Goal: Task Accomplishment & Management: Manage account settings

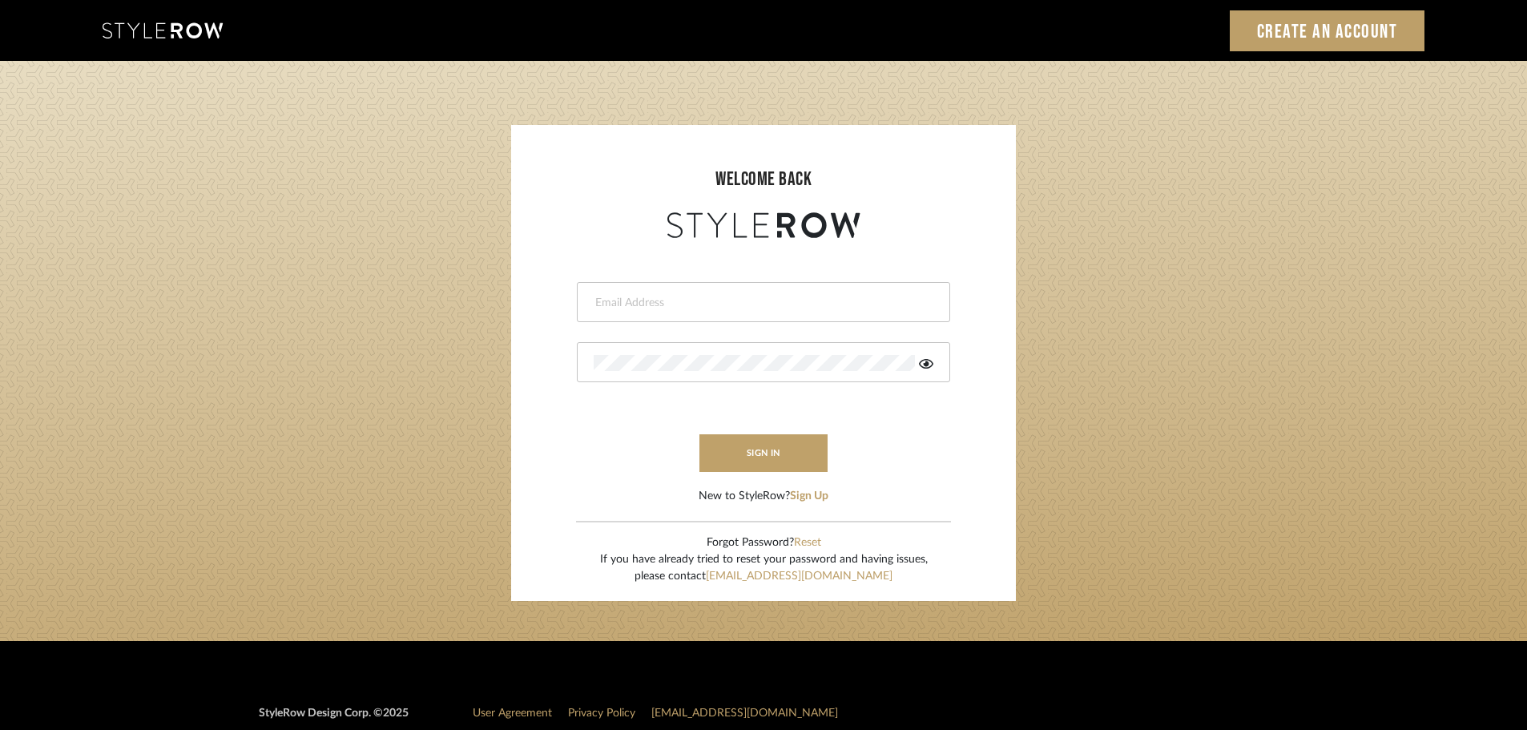
click at [862, 307] on input "email" at bounding box center [762, 303] width 336 height 16
click at [751, 302] on input "email" at bounding box center [750, 303] width 313 height 16
click at [737, 304] on input "email" at bounding box center [750, 303] width 313 height 16
click at [730, 300] on input "email" at bounding box center [750, 303] width 313 height 16
type input "hector@khrystentaylor.com"
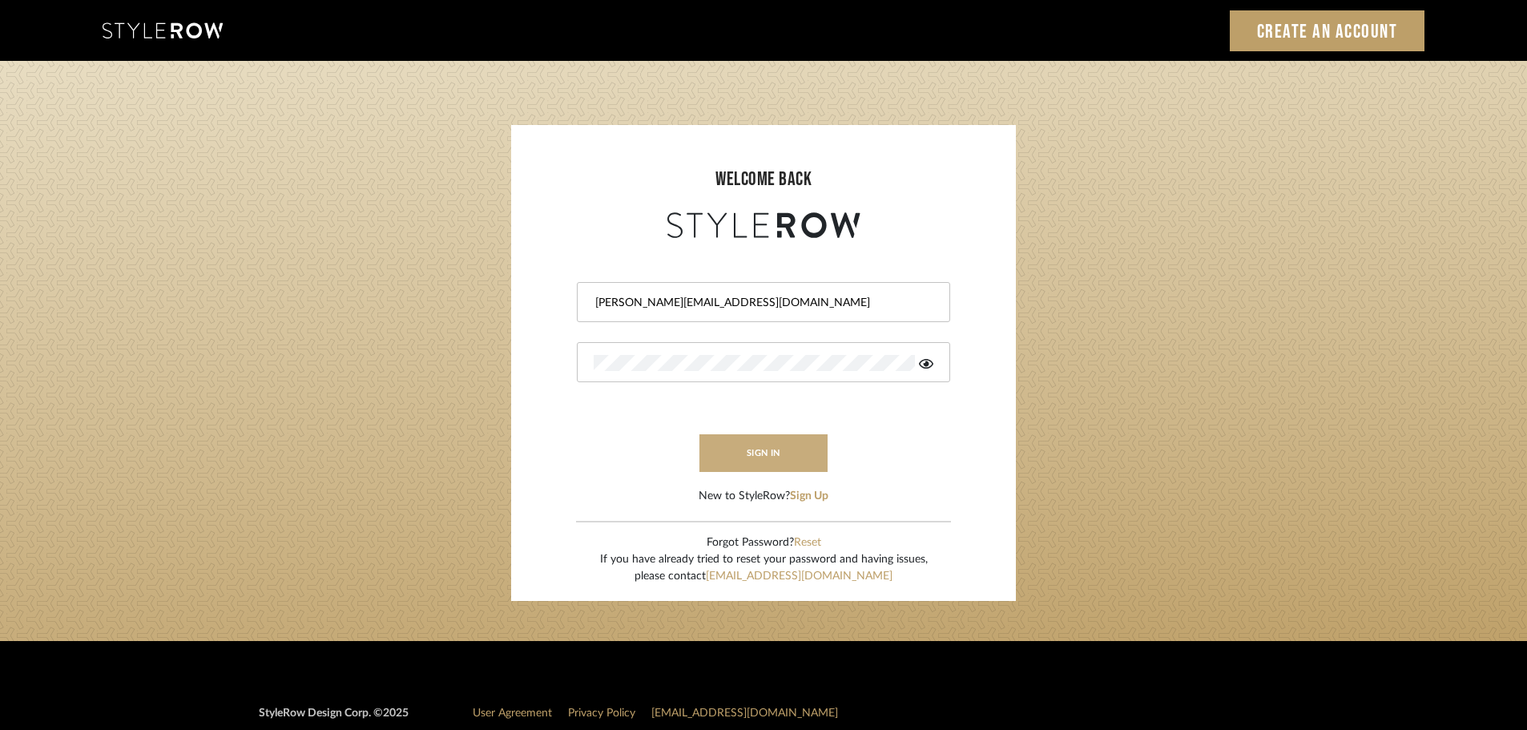
click at [769, 449] on button "sign in" at bounding box center [763, 453] width 128 height 38
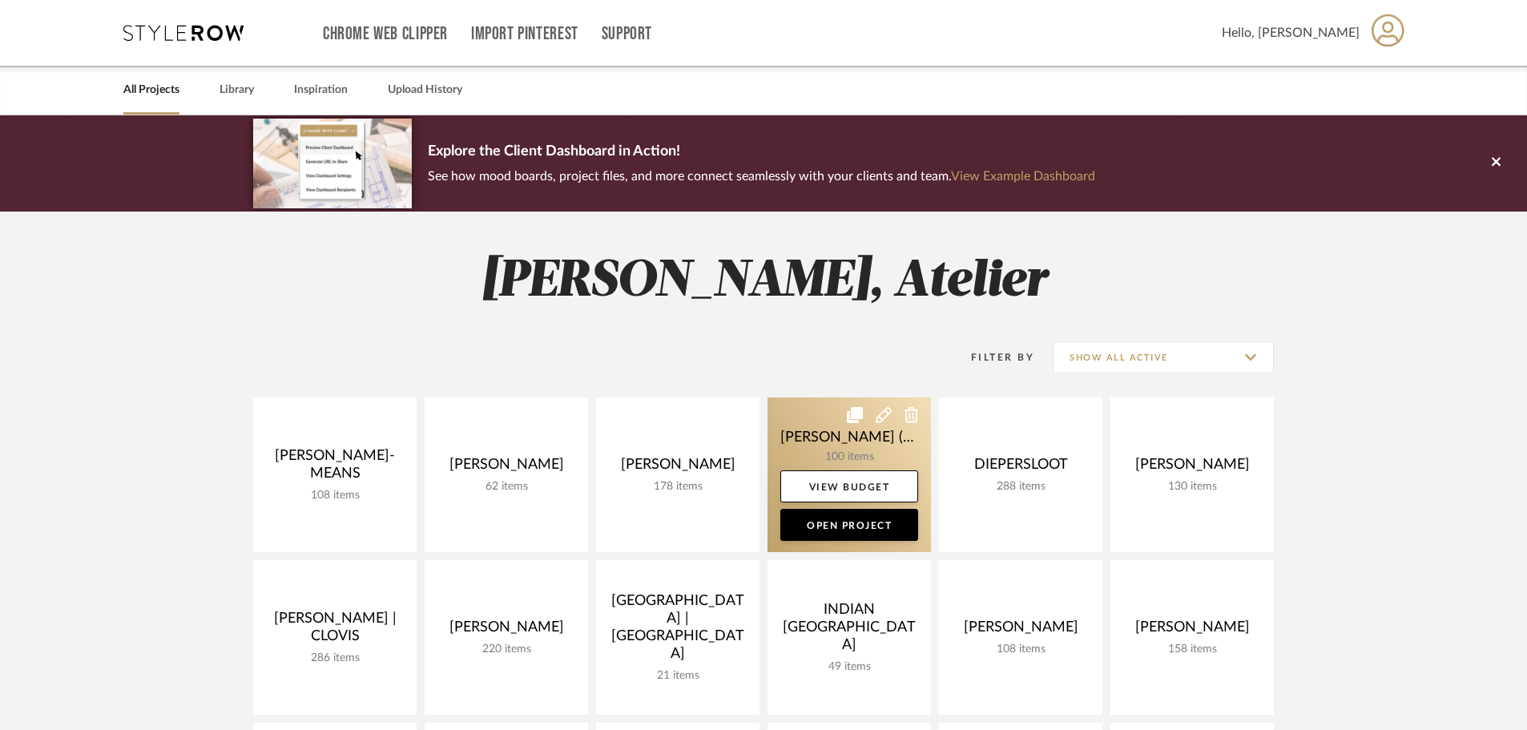
click at [840, 441] on link at bounding box center [848, 474] width 163 height 155
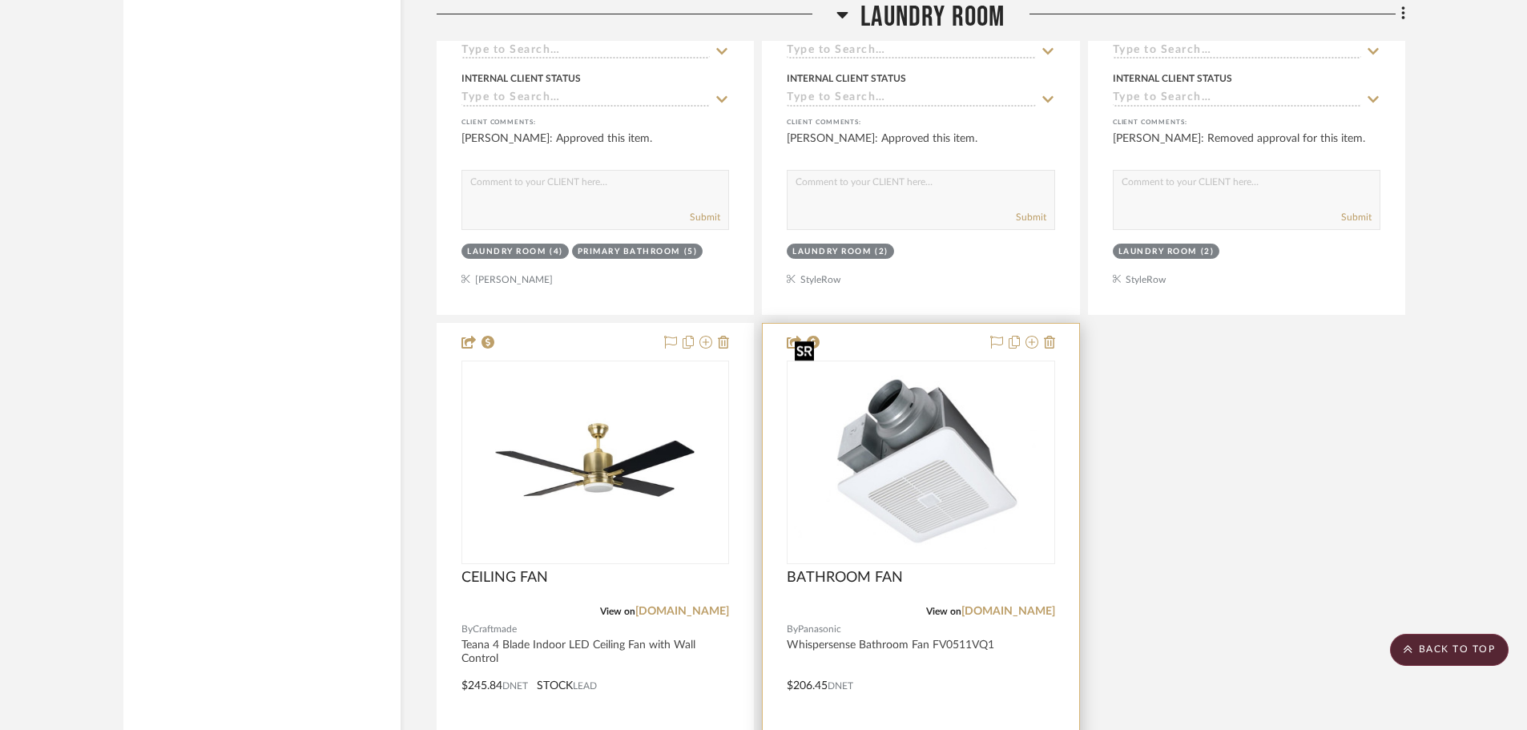
scroll to position [4486, 0]
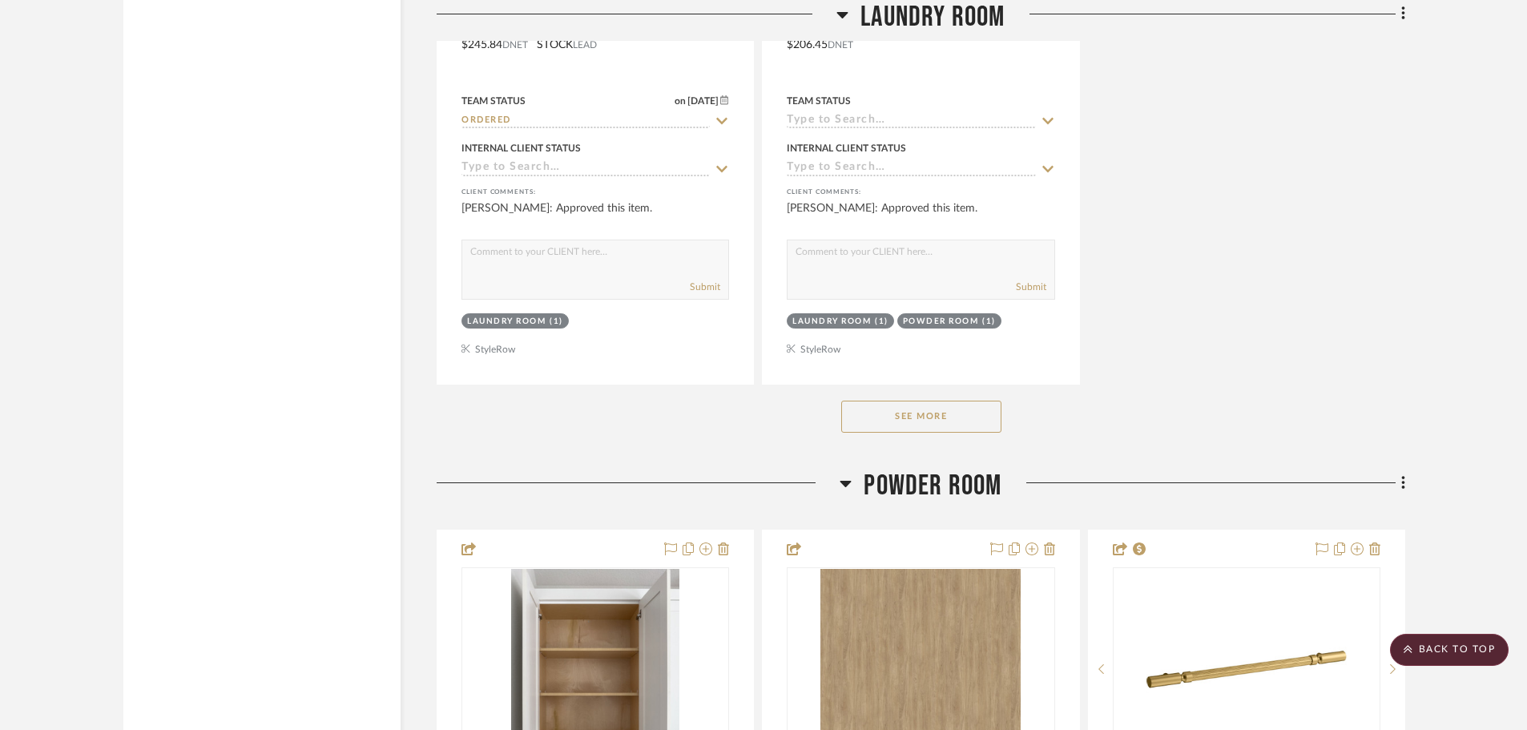
click at [960, 401] on button "See More" at bounding box center [921, 417] width 160 height 32
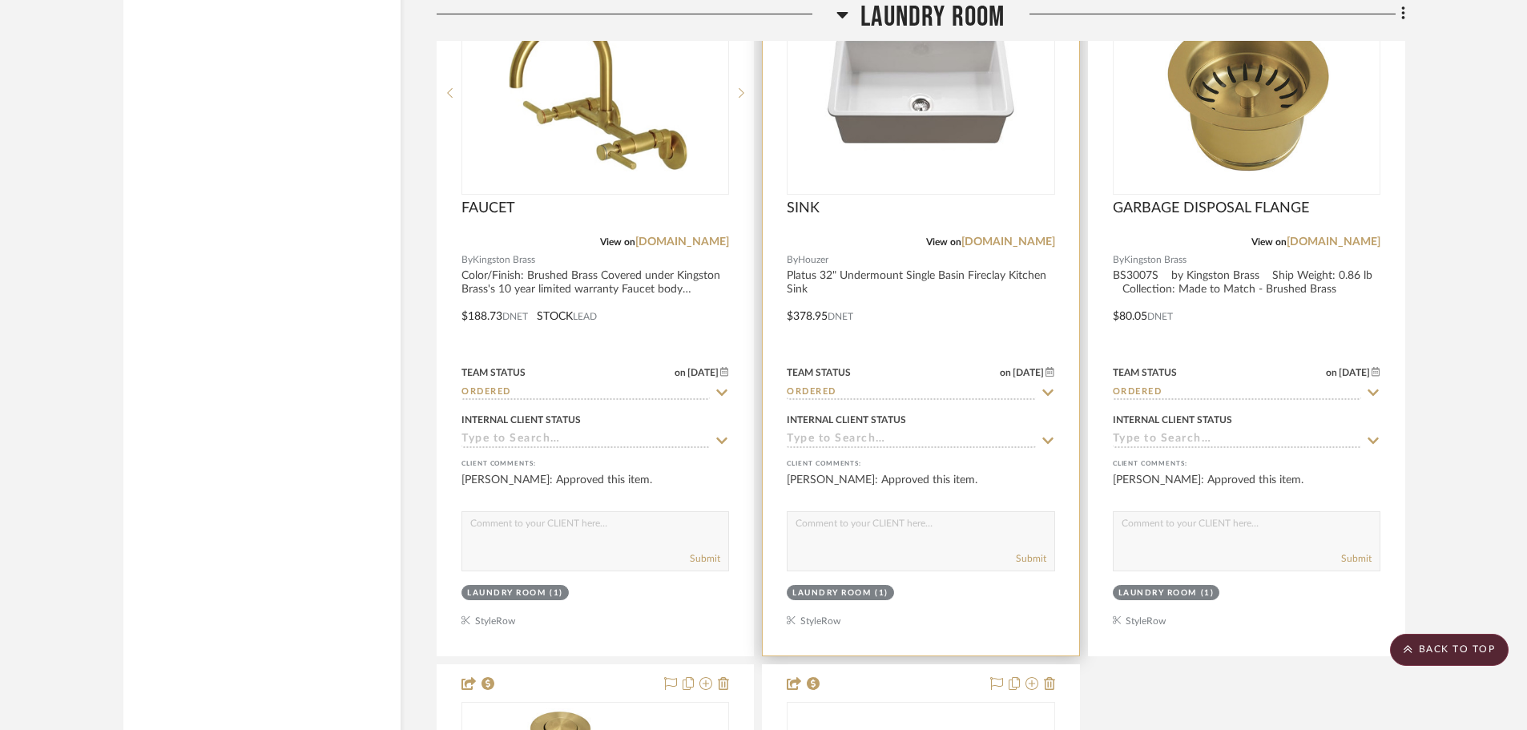
scroll to position [6729, 0]
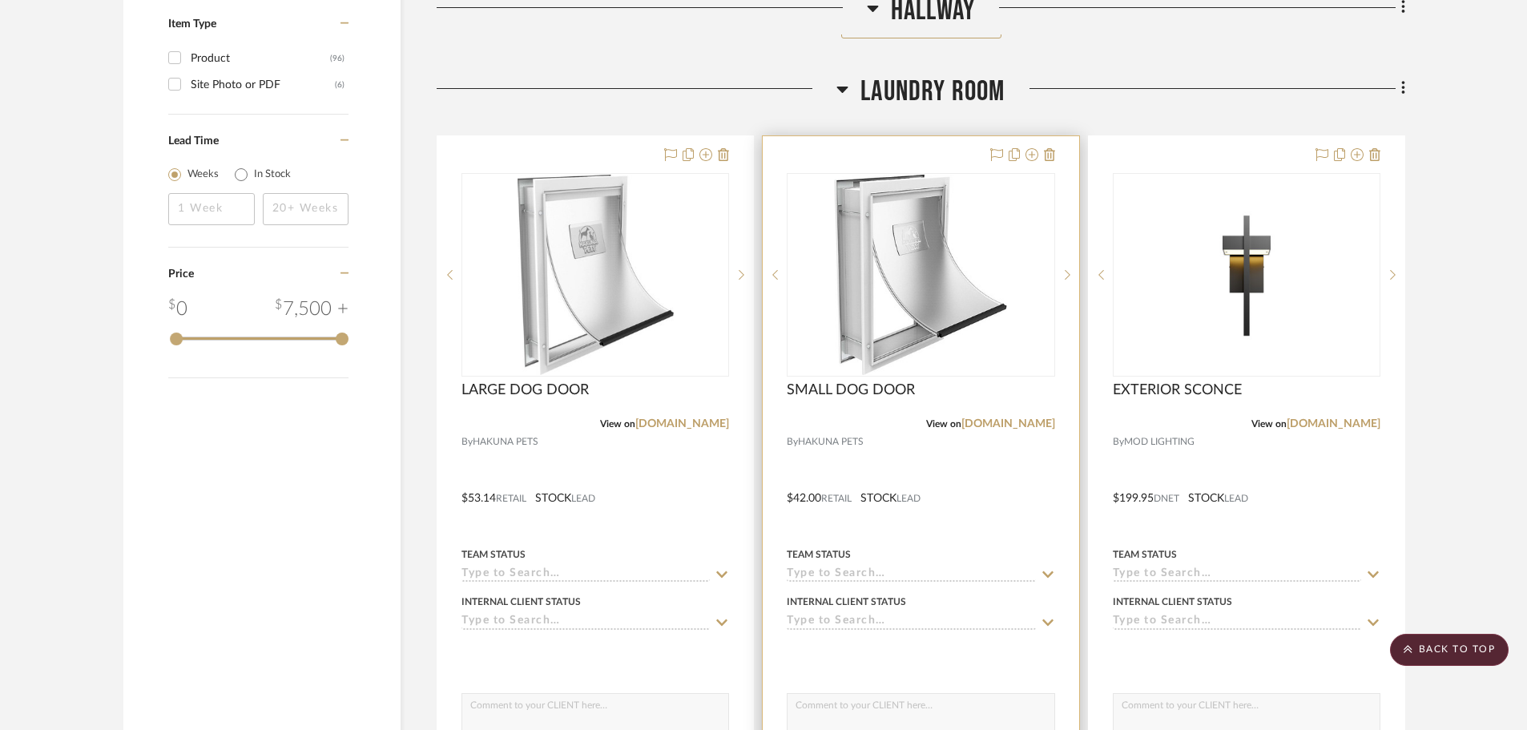
scroll to position [2563, 0]
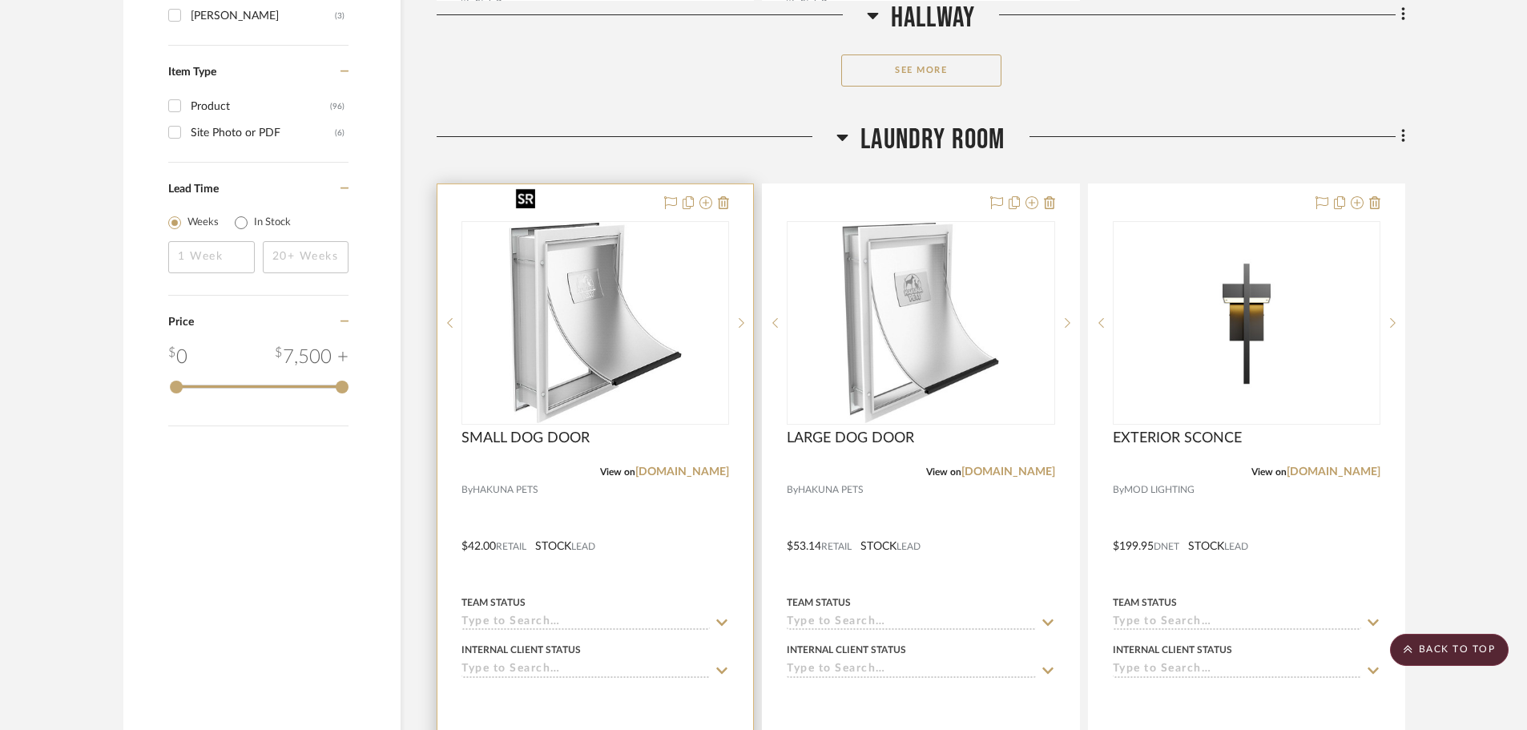
click at [622, 344] on img "0" at bounding box center [595, 323] width 172 height 200
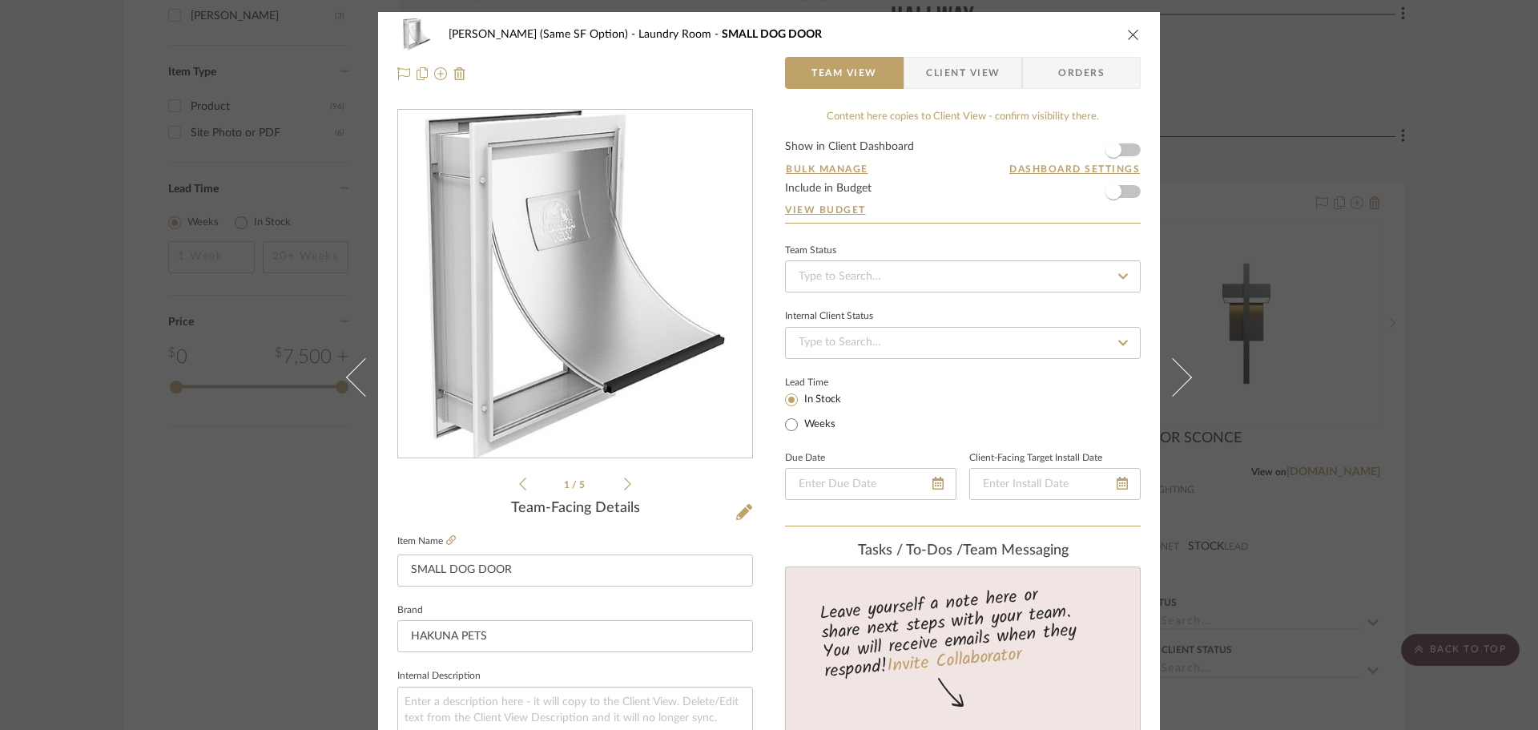
scroll to position [240, 0]
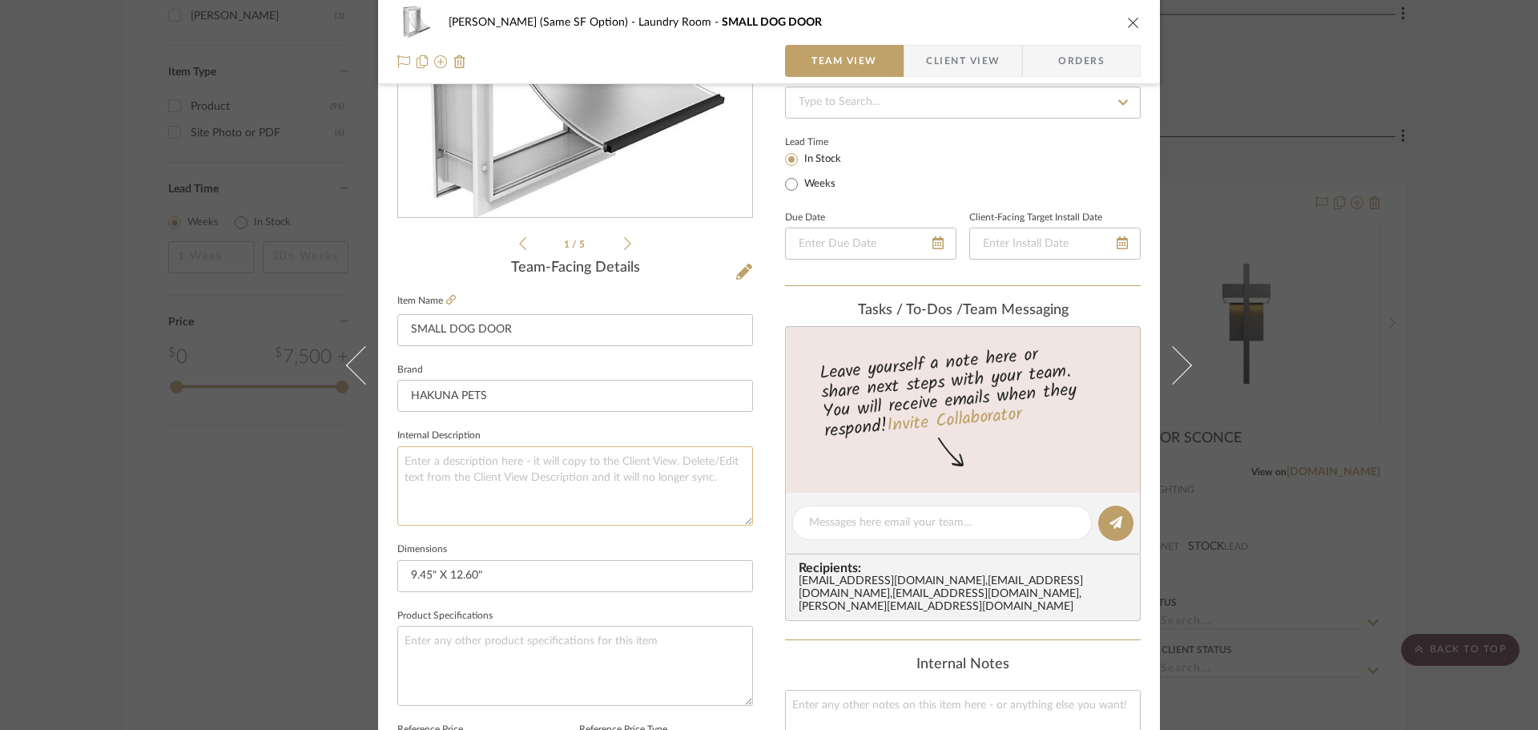
click at [566, 469] on textarea at bounding box center [575, 485] width 356 height 79
click at [551, 495] on textarea at bounding box center [575, 485] width 356 height 79
paste textarea "Hakuna Pets Deluxe Aluminum Dog & Cat Door, White, Small"
type textarea "Hakuna Pets Deluxe Aluminum Dog & Cat Door, White, Small"
click at [908, 706] on textarea at bounding box center [963, 729] width 356 height 79
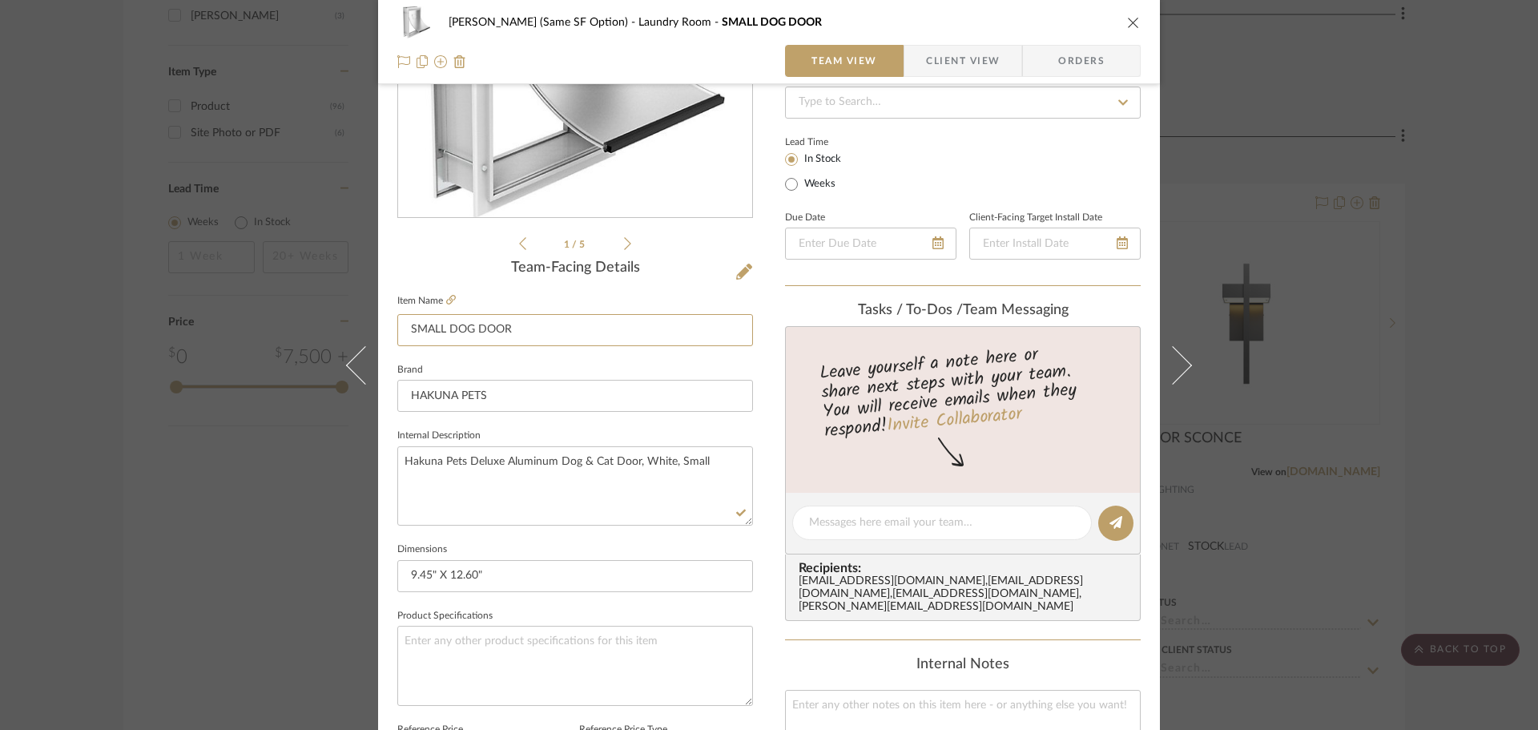
drag, startPoint x: 523, startPoint y: 329, endPoint x: 248, endPoint y: 324, distance: 275.6
click at [248, 324] on div "CHRISTENSEN (Same SF Option) Laundry Room SMALL DOG DOOR Team View Client View …" at bounding box center [769, 365] width 1538 height 730
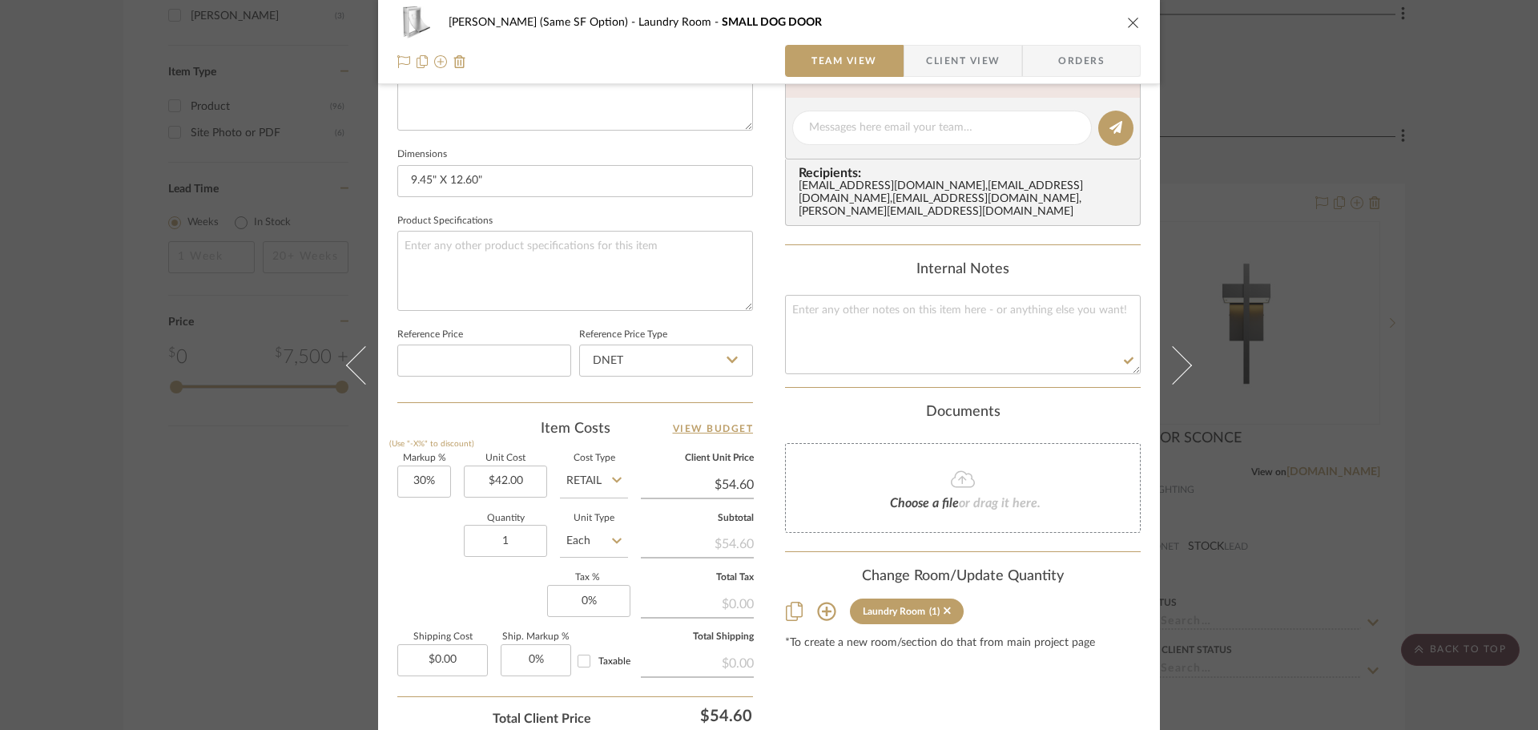
scroll to position [641, 0]
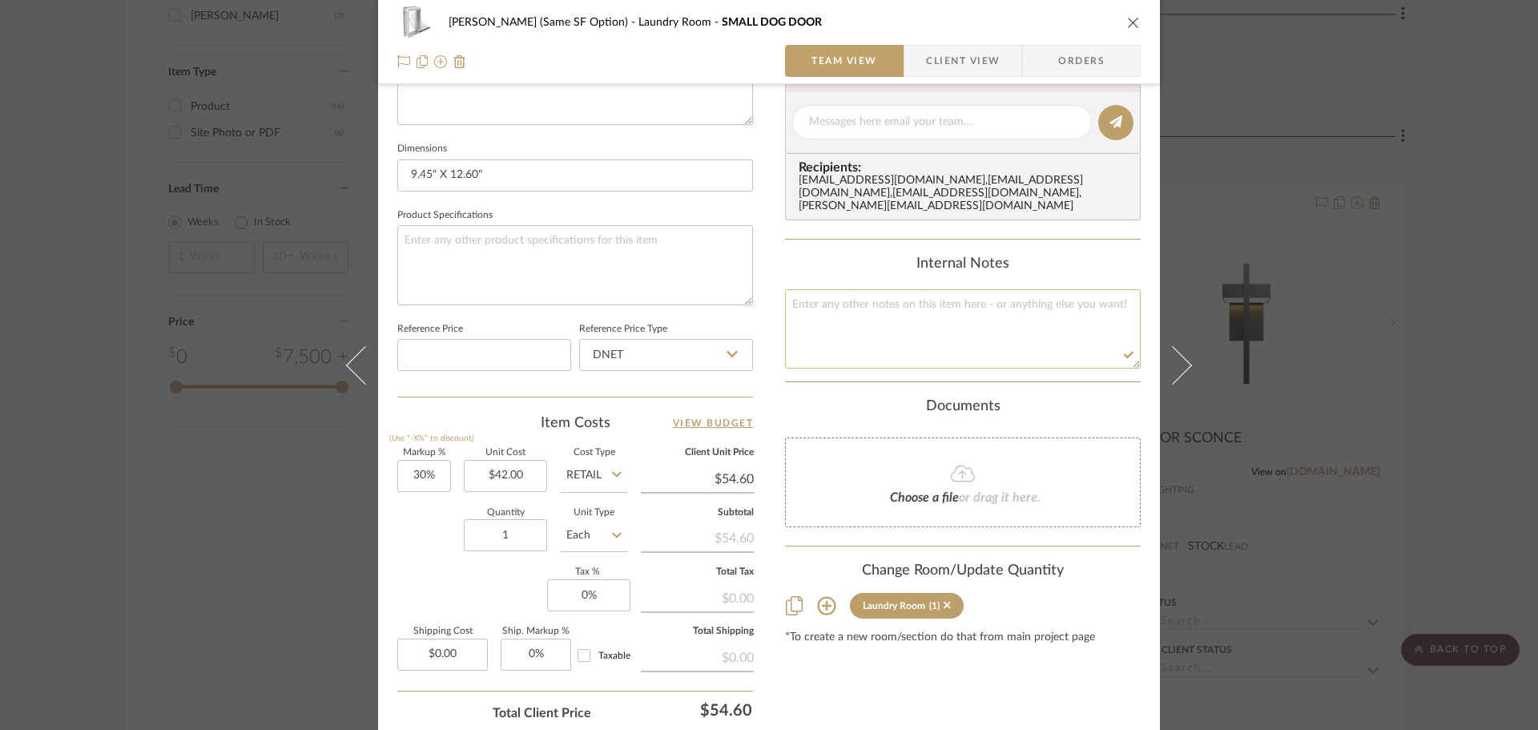
click at [876, 298] on textarea at bounding box center [963, 328] width 356 height 79
paste textarea "SMALL DOG DOOR"
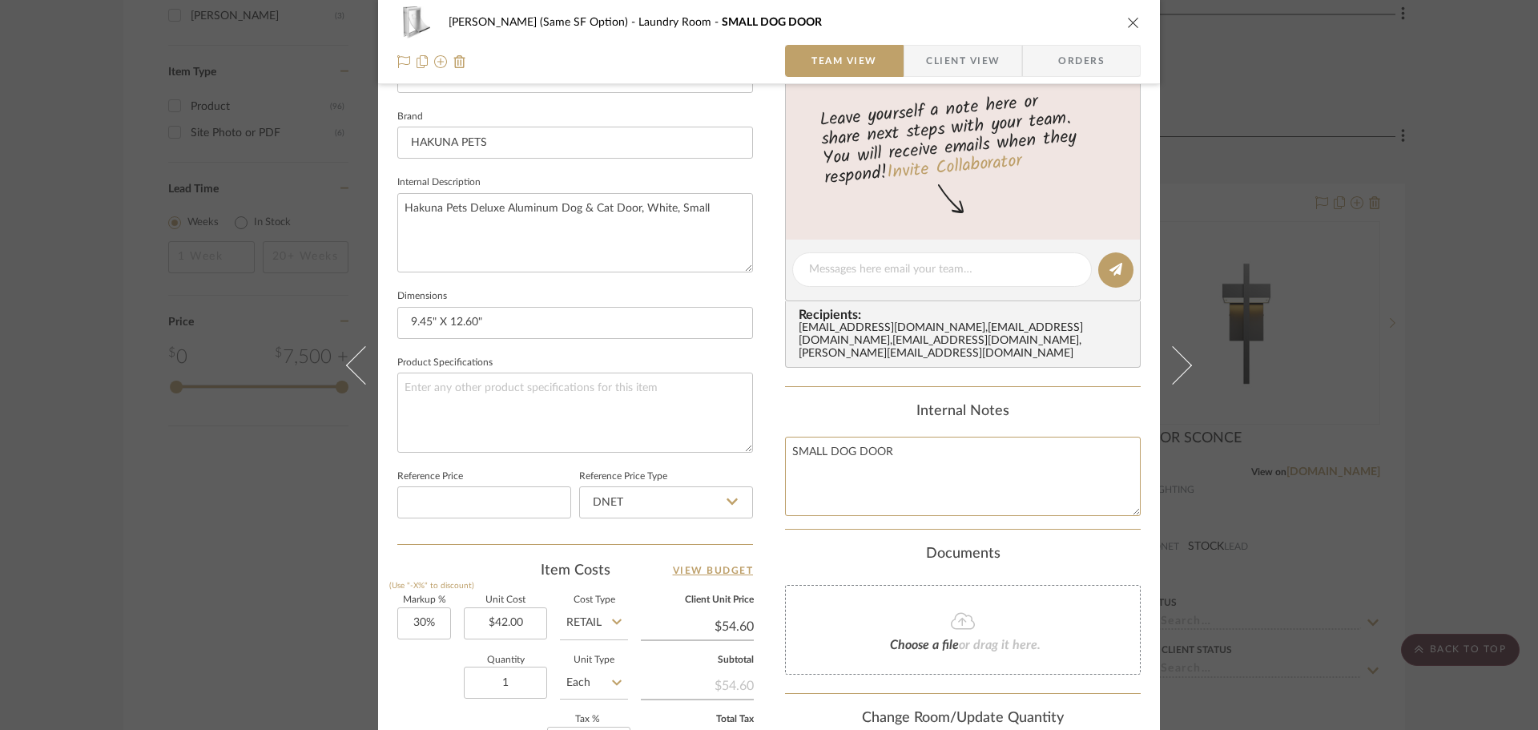
scroll to position [481, 0]
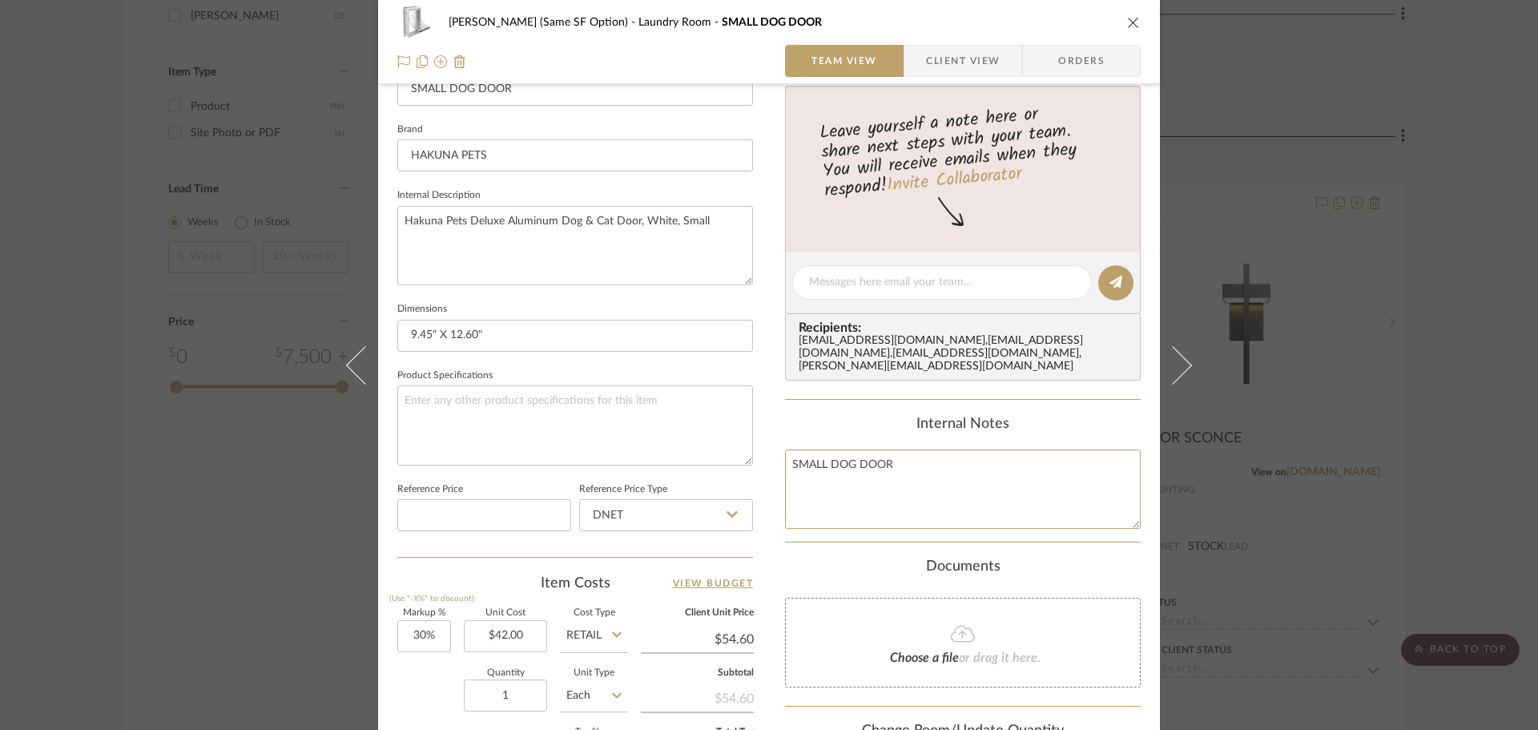
type textarea "SMALL DOG DOOR"
click at [1063, 420] on div "Internal Notes" at bounding box center [963, 425] width 356 height 18
click at [1129, 18] on icon "close" at bounding box center [1133, 22] width 13 height 13
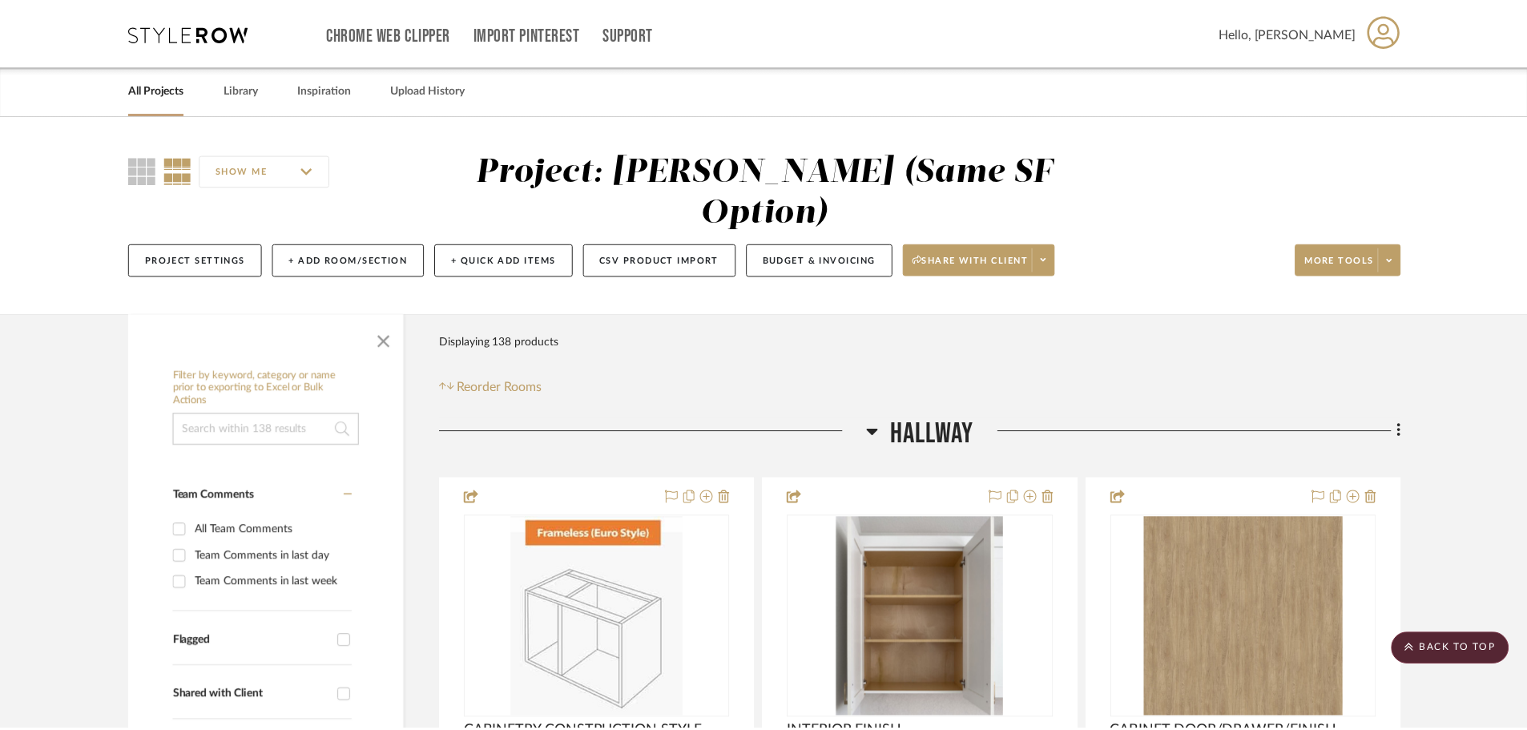
scroll to position [2563, 0]
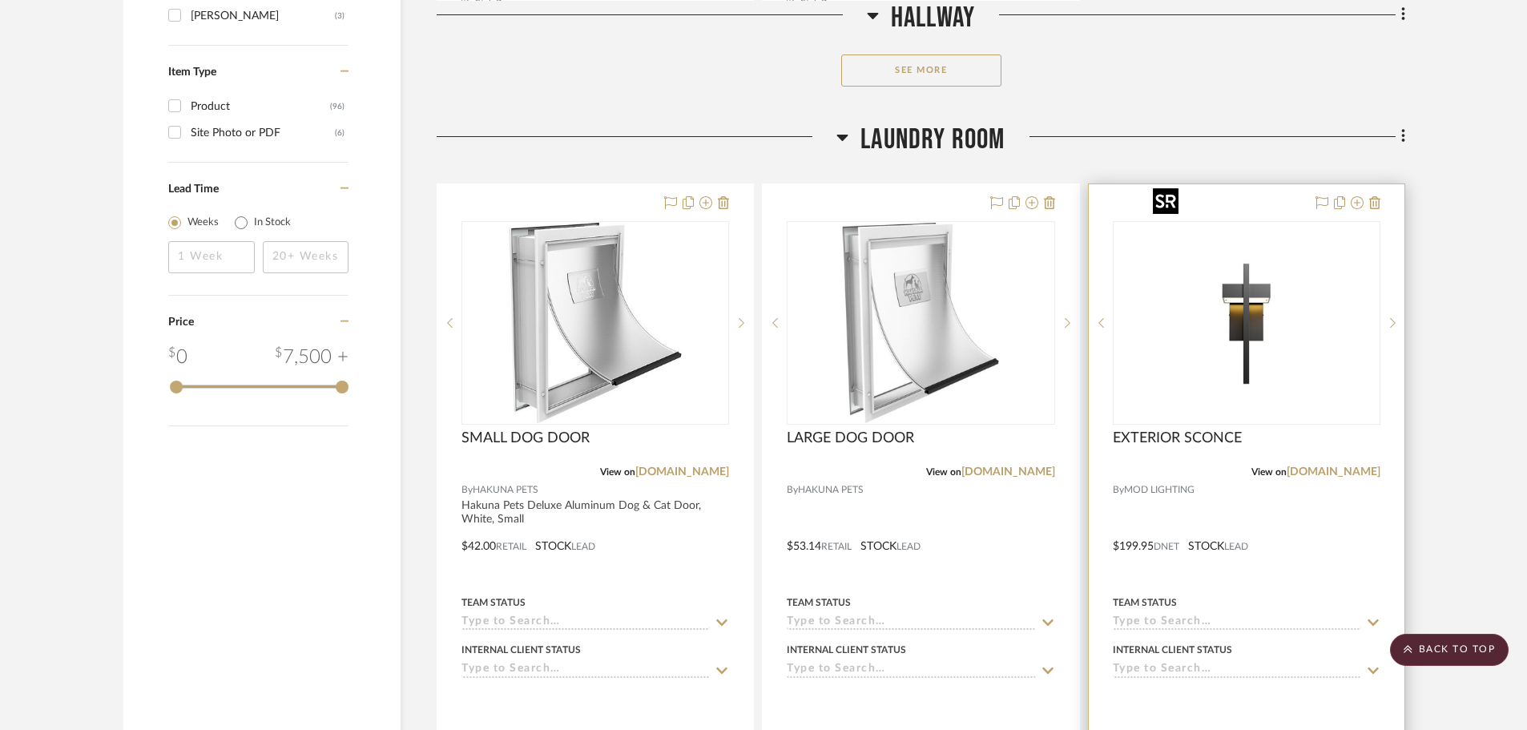
click at [0, 0] on img at bounding box center [0, 0] width 0 height 0
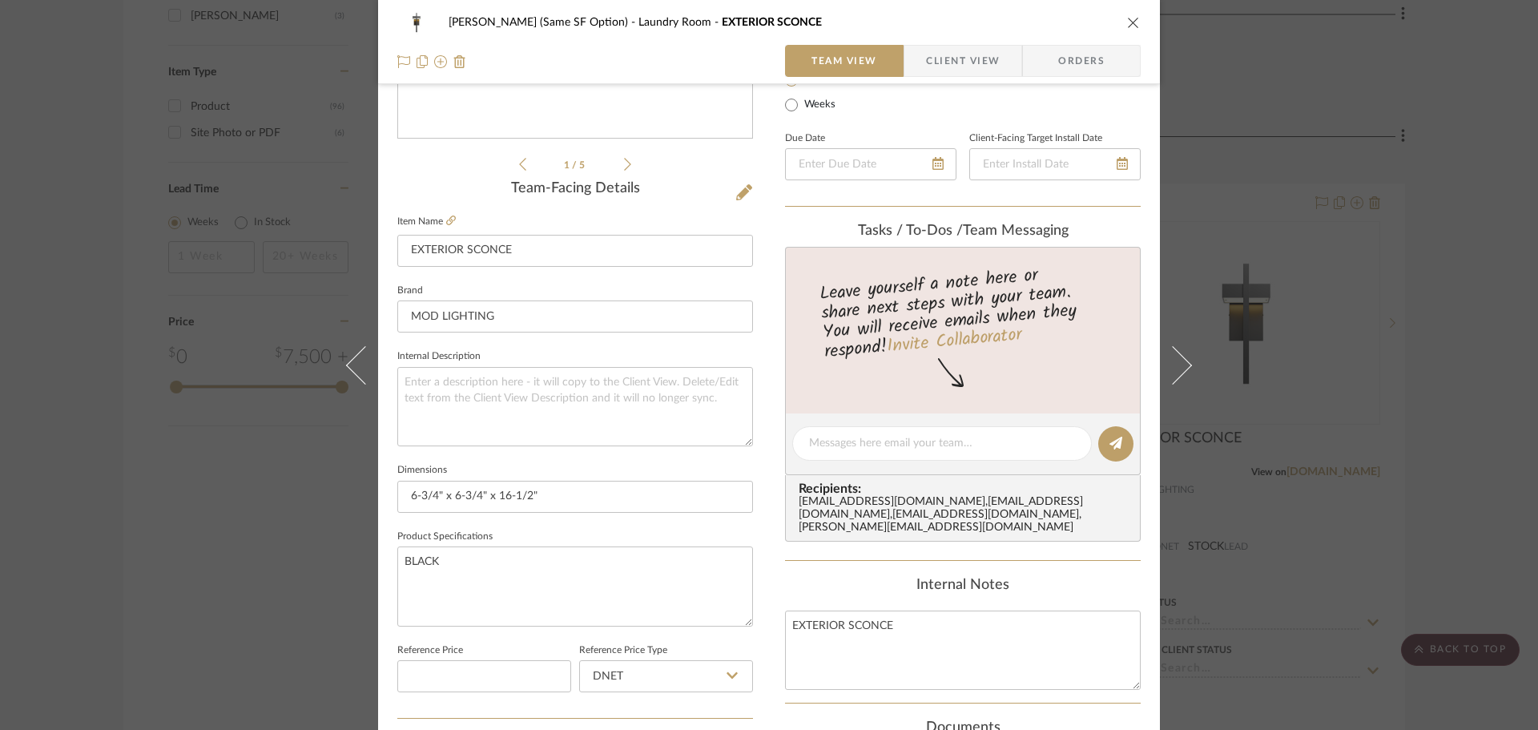
scroll to position [240, 0]
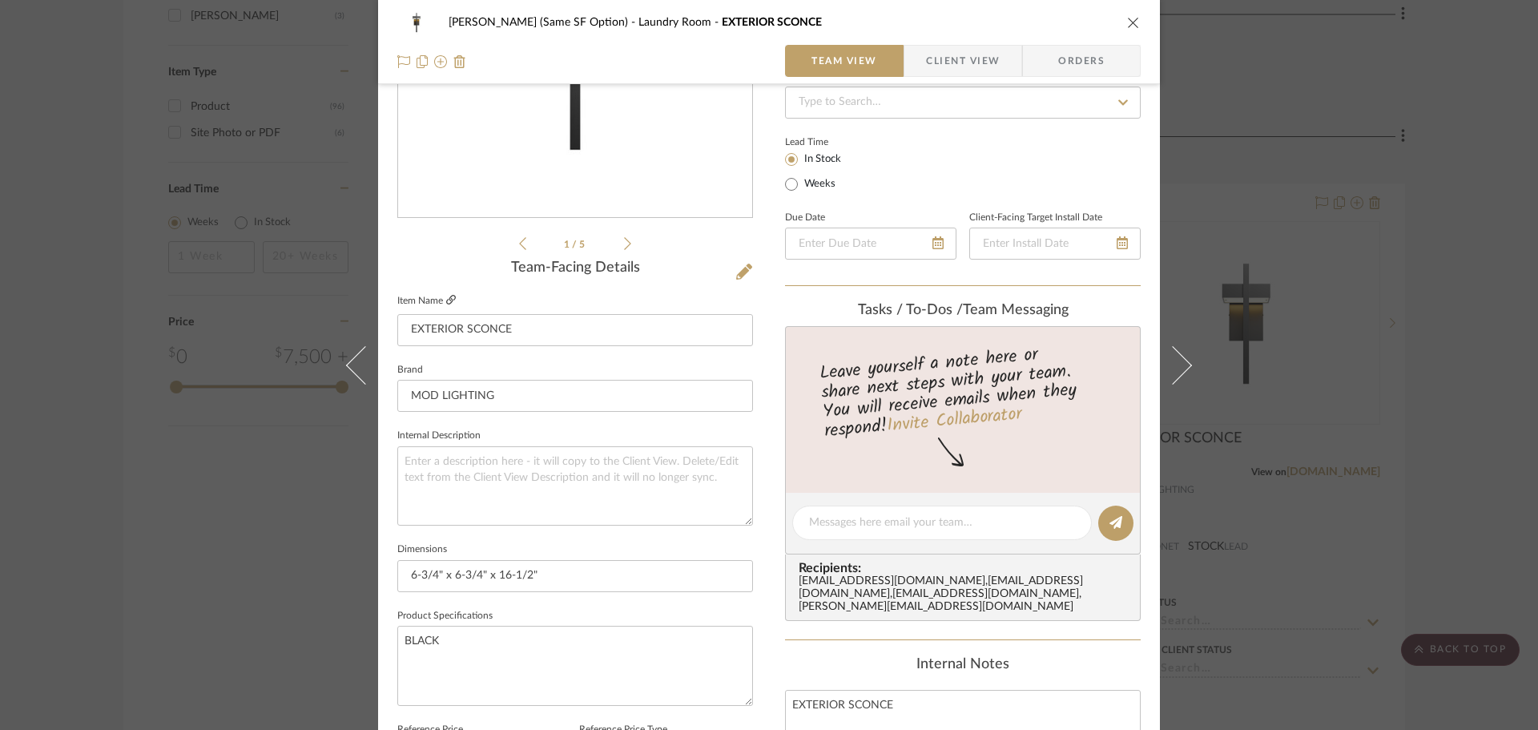
click at [450, 303] on icon at bounding box center [451, 300] width 10 height 10
click at [512, 483] on textarea at bounding box center [575, 485] width 356 height 79
paste textarea "Terri Modern Outdoor Sconce"
click at [401, 476] on textarea "Terri Modern Outdoor Sconce" at bounding box center [575, 485] width 356 height 79
type textarea "Terri Modern Outdoor Sconce"
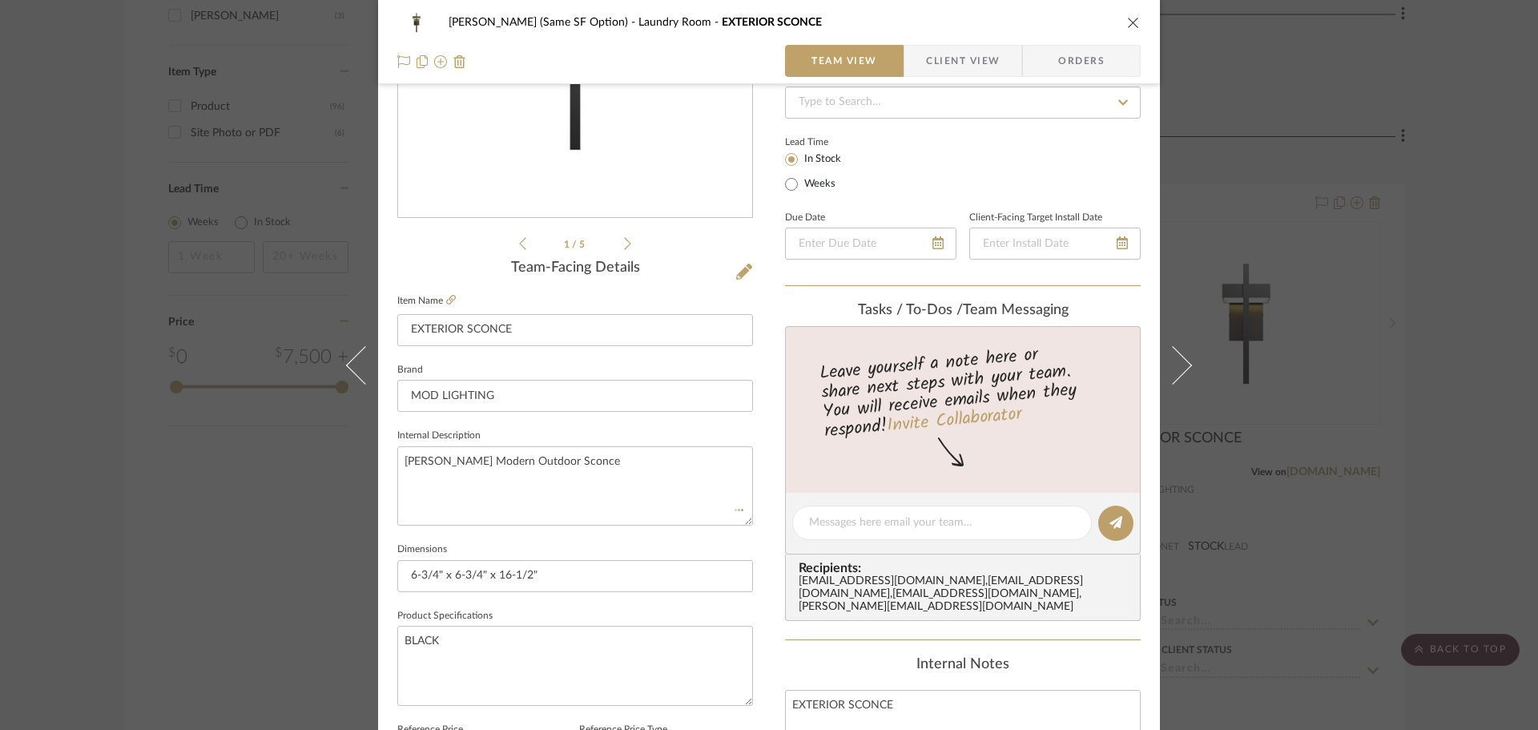
click at [740, 552] on fieldset "Dimensions 6-3/4" x 6-3/4" x 16-1/2"" at bounding box center [575, 565] width 356 height 54
click at [1117, 31] on div "CHRISTENSEN (Same SF Option) Laundry Room EXTERIOR SCONCE" at bounding box center [768, 22] width 743 height 32
click at [1137, 25] on div "CHRISTENSEN (Same SF Option) Laundry Room EXTERIOR SCONCE Team View Client View…" at bounding box center [769, 42] width 782 height 84
click at [1129, 22] on icon "close" at bounding box center [1133, 22] width 13 height 13
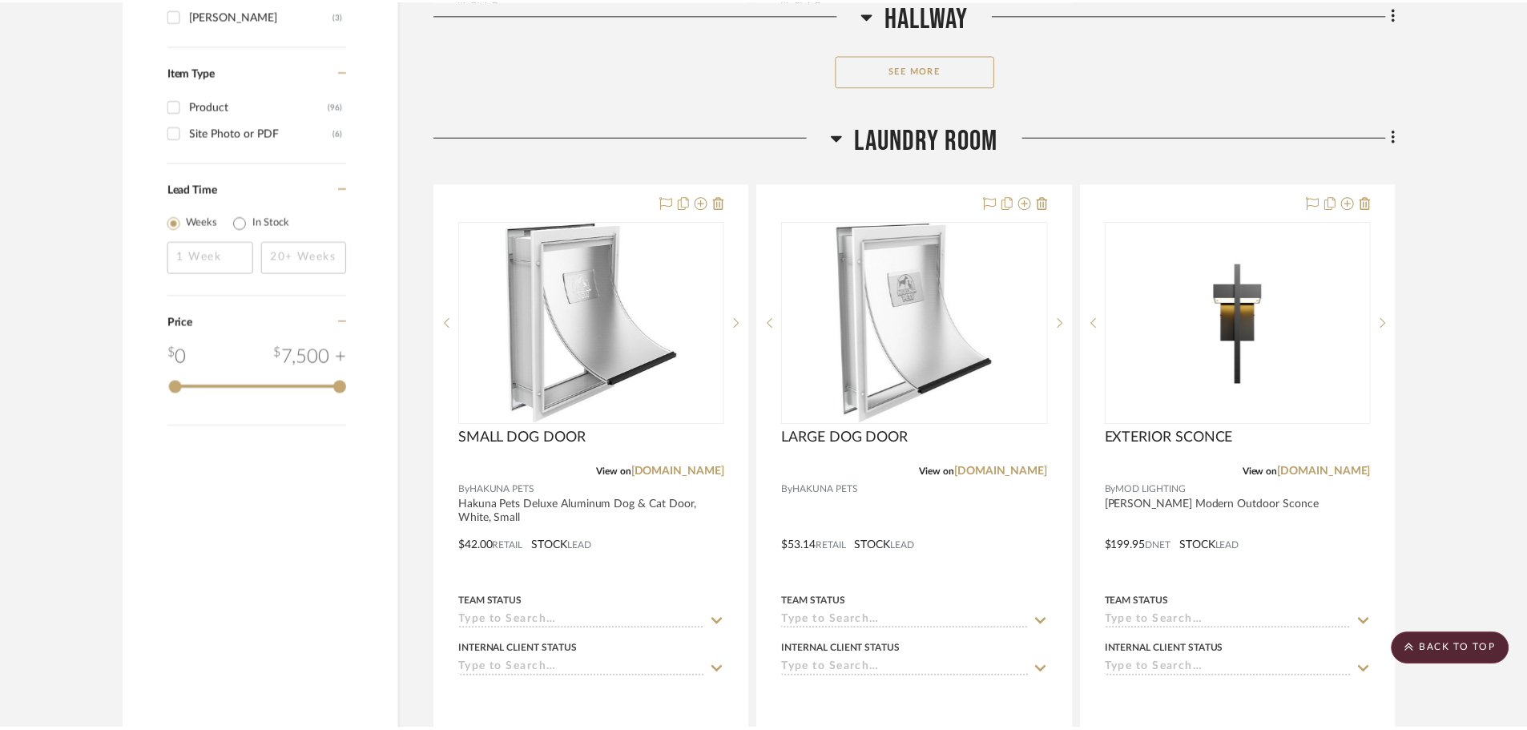
scroll to position [2563, 0]
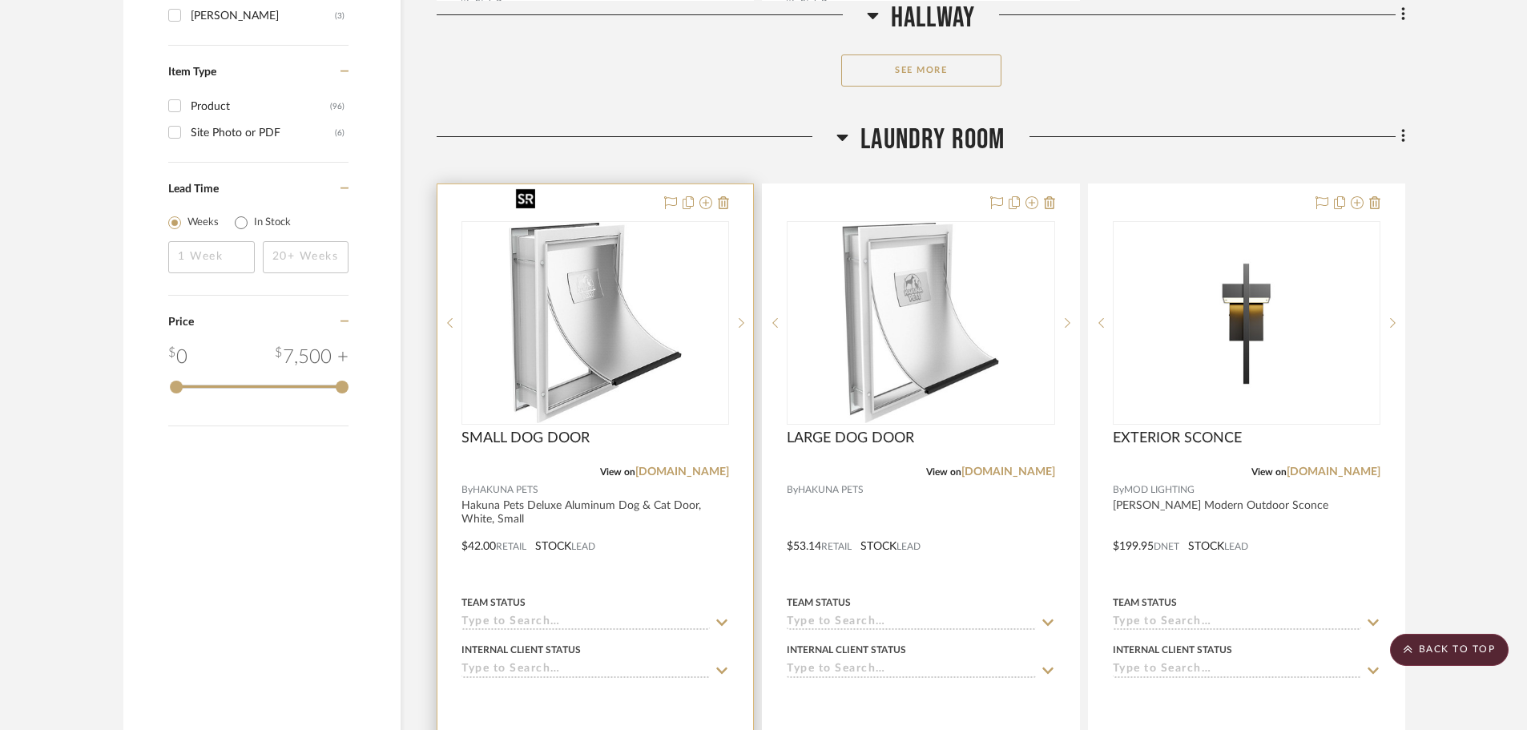
click at [624, 223] on img "0" at bounding box center [595, 323] width 172 height 200
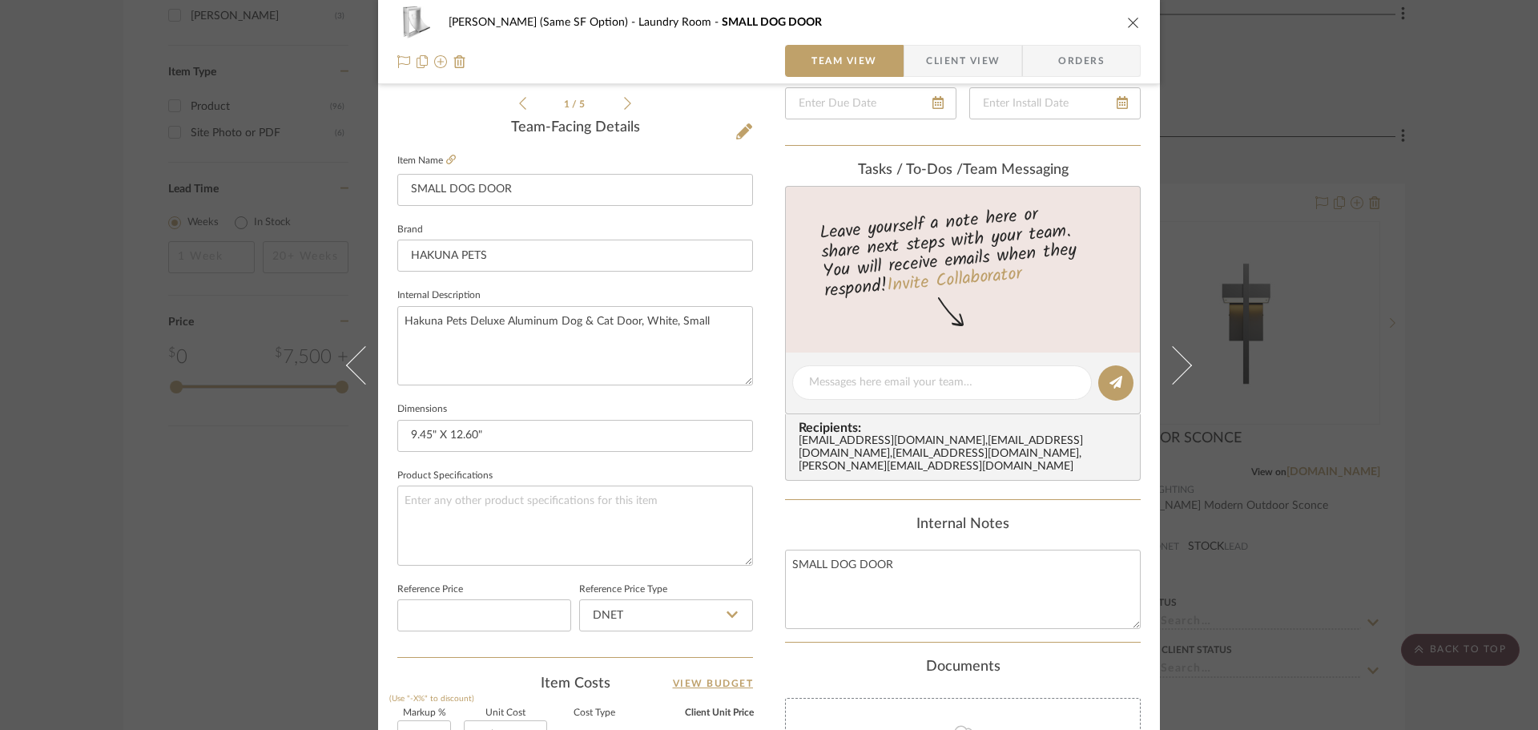
scroll to position [401, 0]
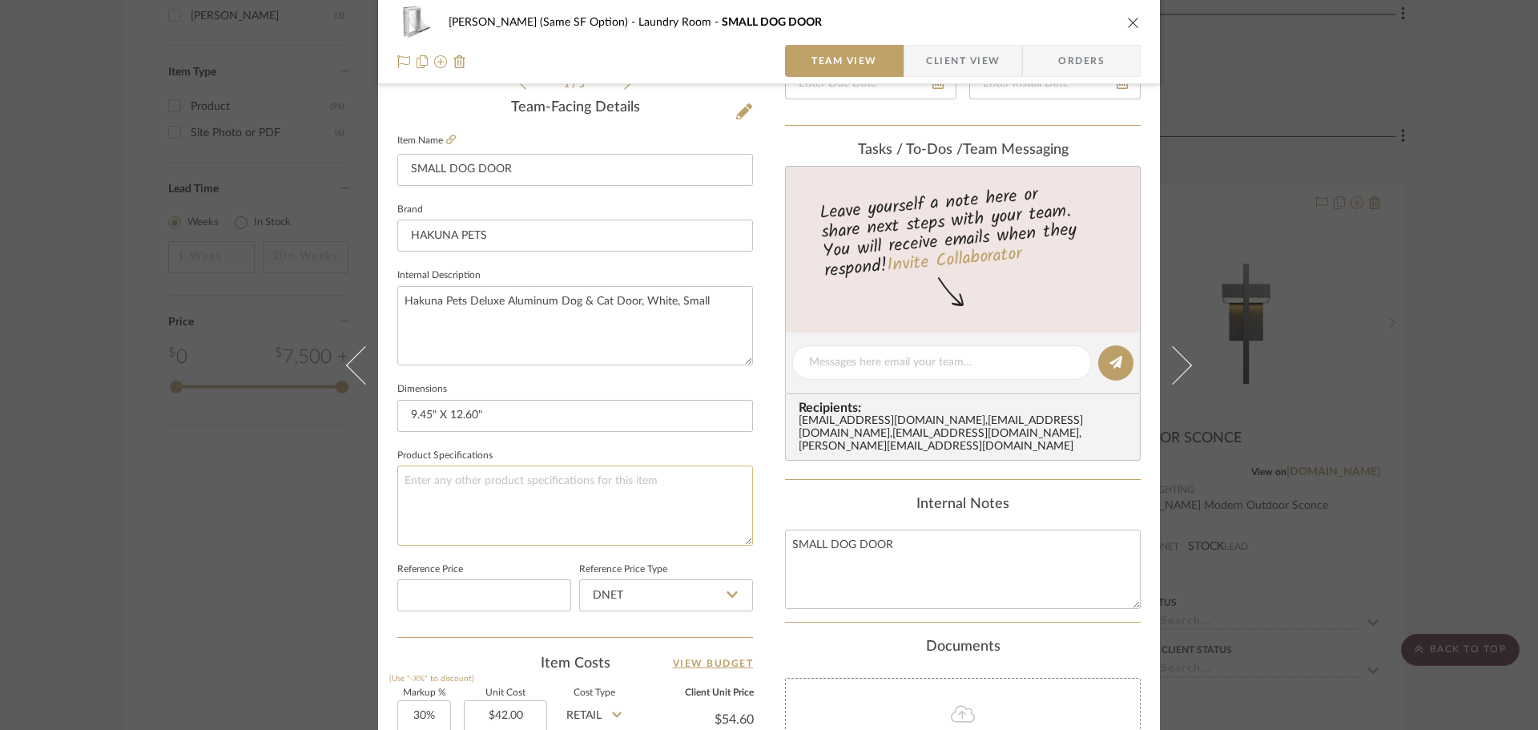
click at [436, 494] on textarea at bounding box center [575, 504] width 356 height 79
type textarea "WHITE"
click at [802, 482] on div "Content here copies to Client View - confirm visibility there. Show in Client D…" at bounding box center [963, 367] width 356 height 1318
click at [1131, 22] on icon "close" at bounding box center [1133, 22] width 13 height 13
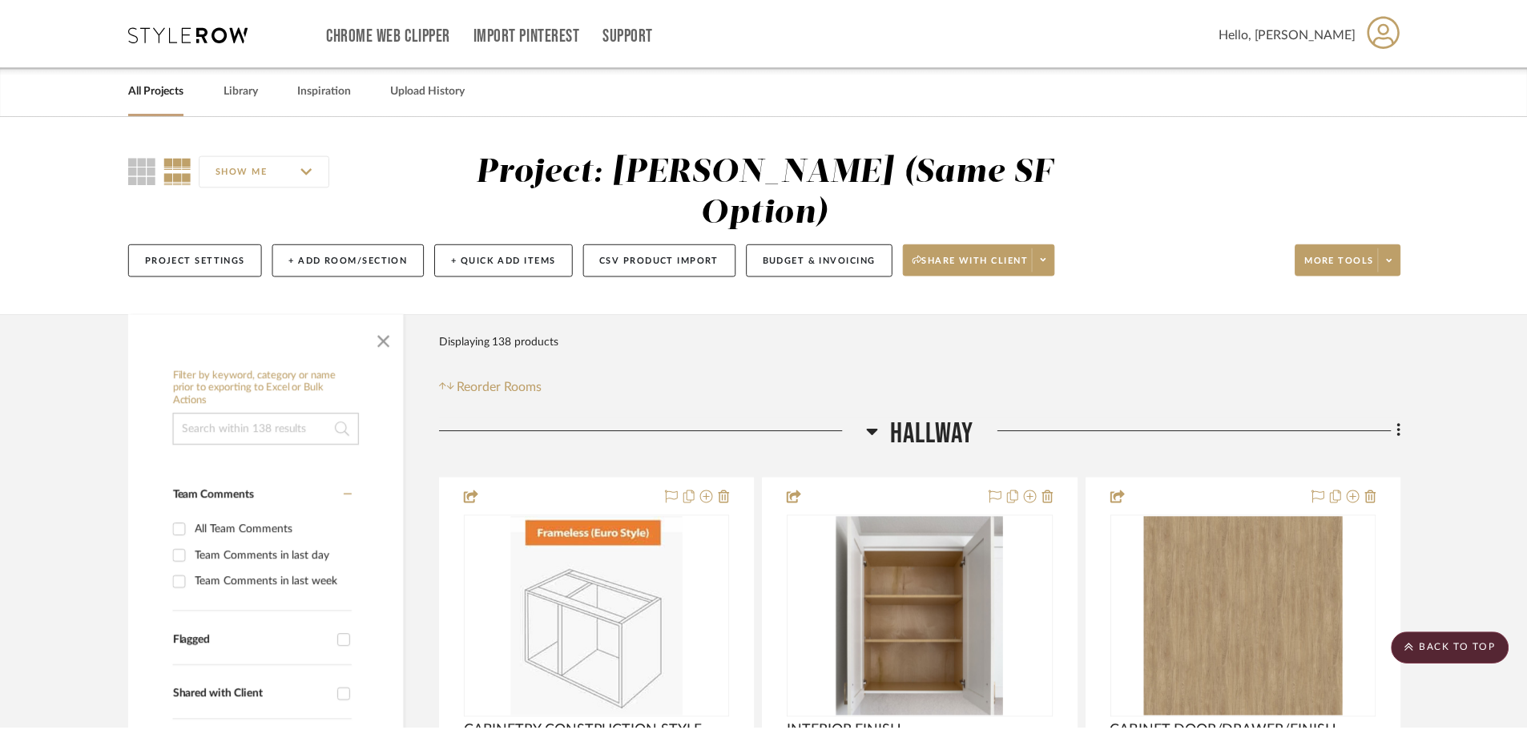
scroll to position [2563, 0]
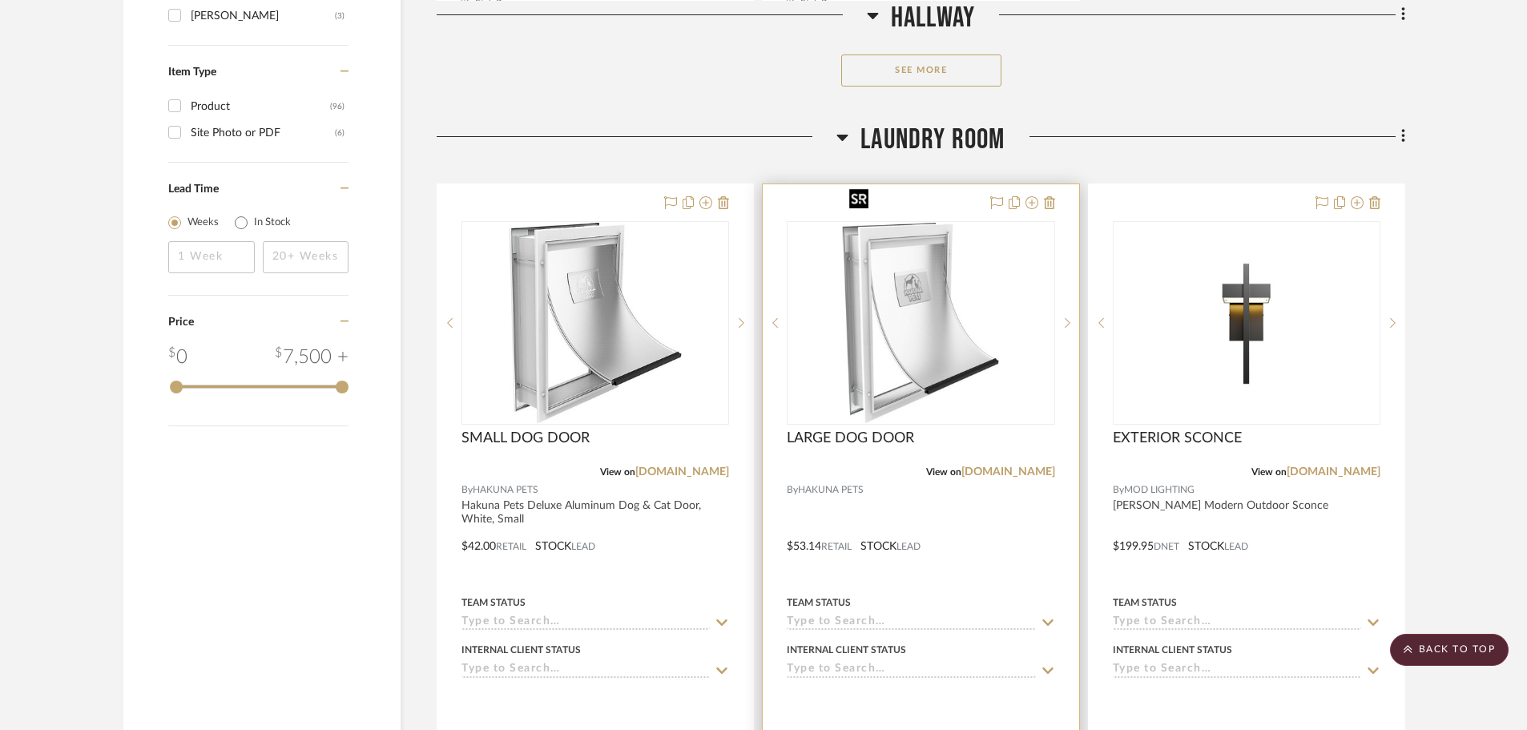
click at [925, 276] on img "0" at bounding box center [921, 323] width 156 height 200
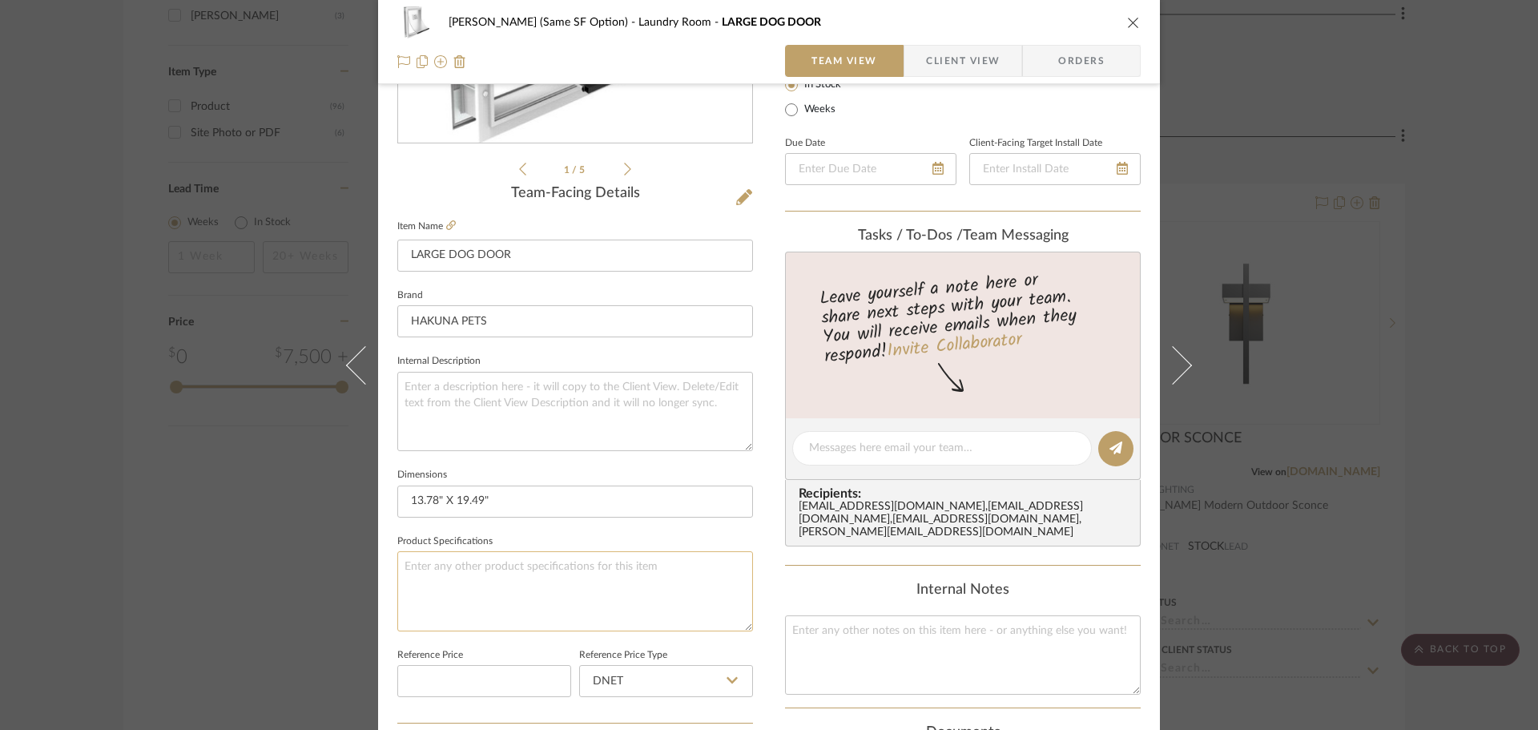
scroll to position [320, 0]
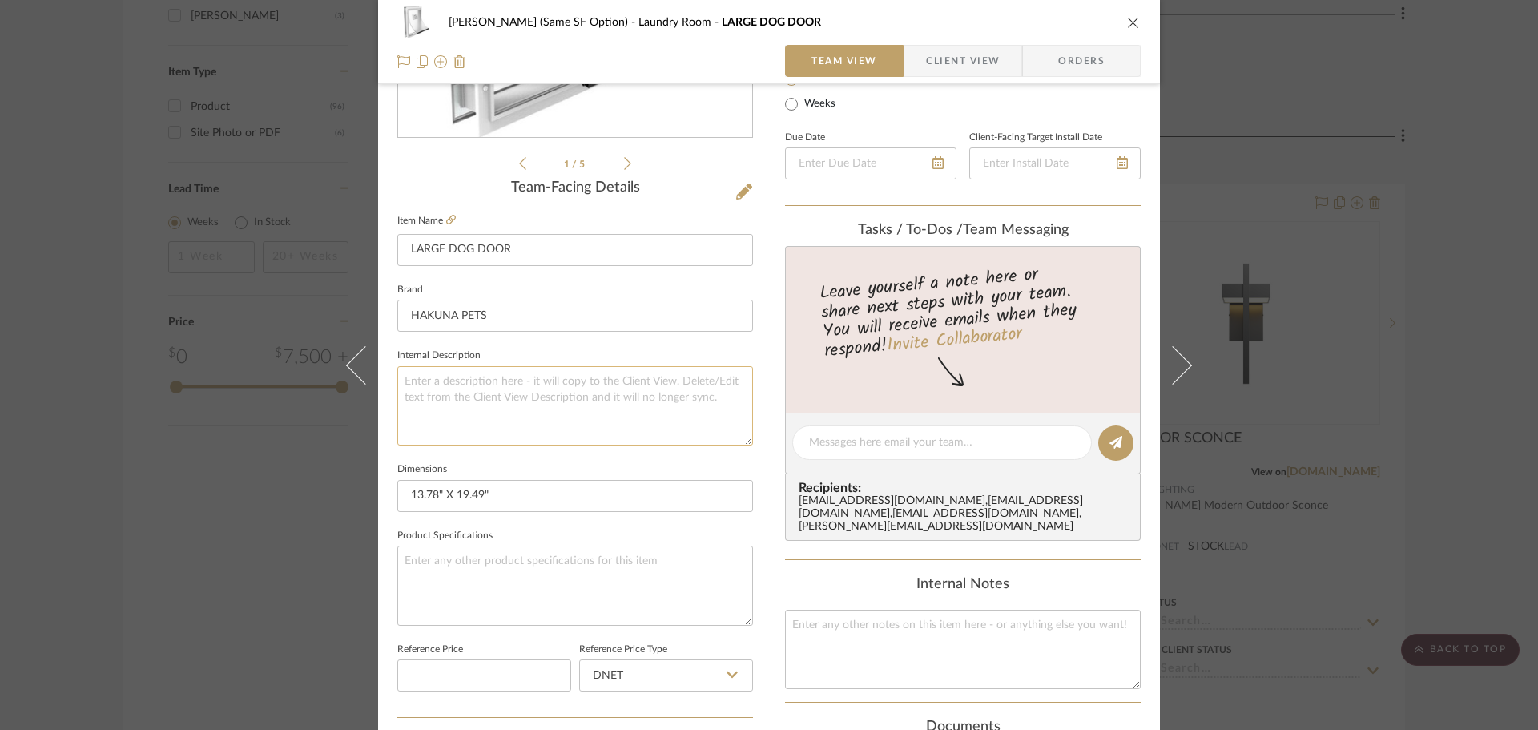
click at [485, 378] on textarea at bounding box center [575, 405] width 356 height 79
paste textarea "Hakuna Pets Deluxe Aluminum Dog & Cat Door, White, Large"
type textarea "Hakuna Pets Deluxe Aluminum Dog & Cat Door, White, Large"
click at [487, 604] on textarea at bounding box center [575, 584] width 356 height 79
type textarea "WHITE"
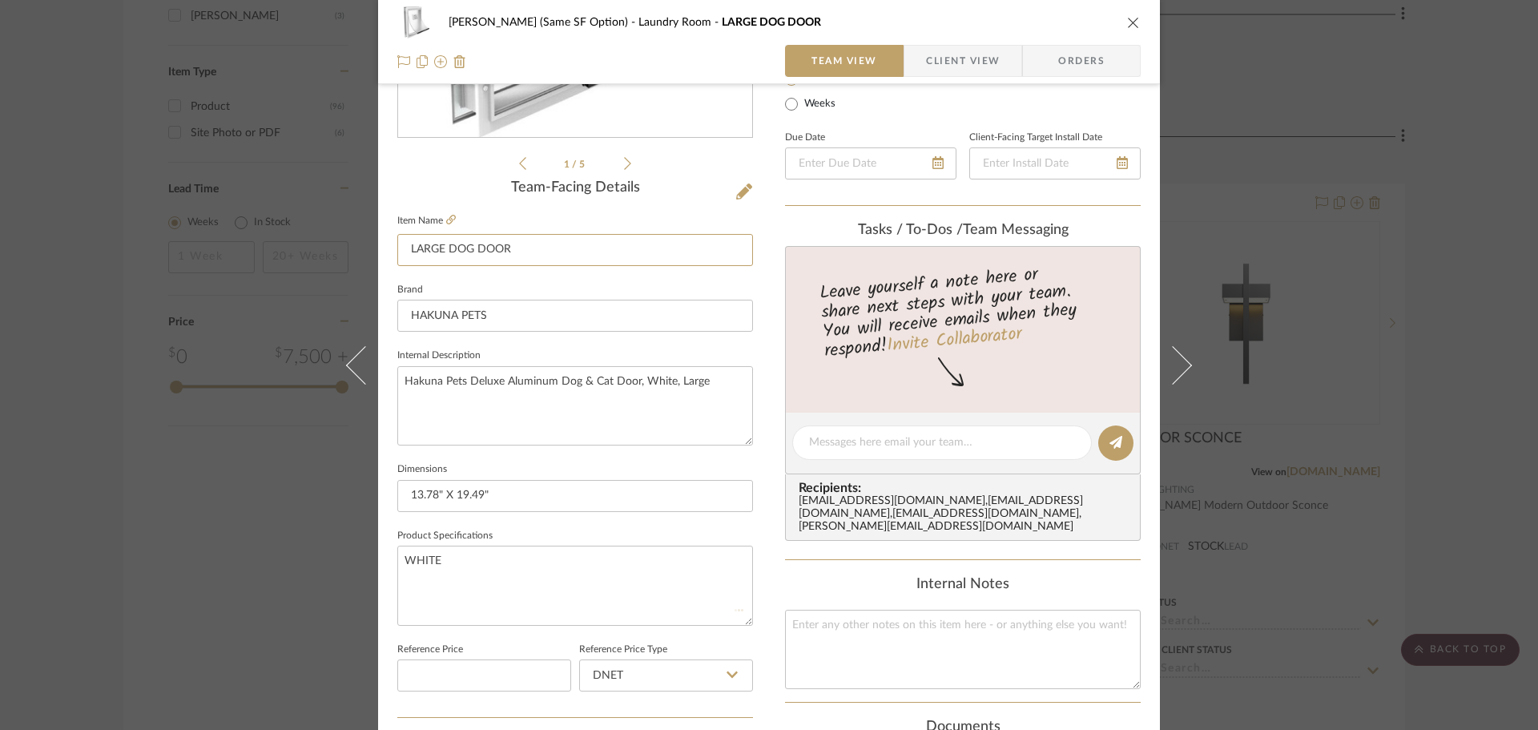
drag, startPoint x: 642, startPoint y: 255, endPoint x: 387, endPoint y: 252, distance: 254.7
click at [387, 252] on div "CHRISTENSEN (Same SF Option) Laundry Room LARGE DOG DOOR Team View Client View …" at bounding box center [769, 431] width 782 height 1479
click at [917, 652] on textarea at bounding box center [963, 649] width 356 height 79
paste textarea "LARGE DOG DOOR"
type textarea "LARGE DOG DOOR"
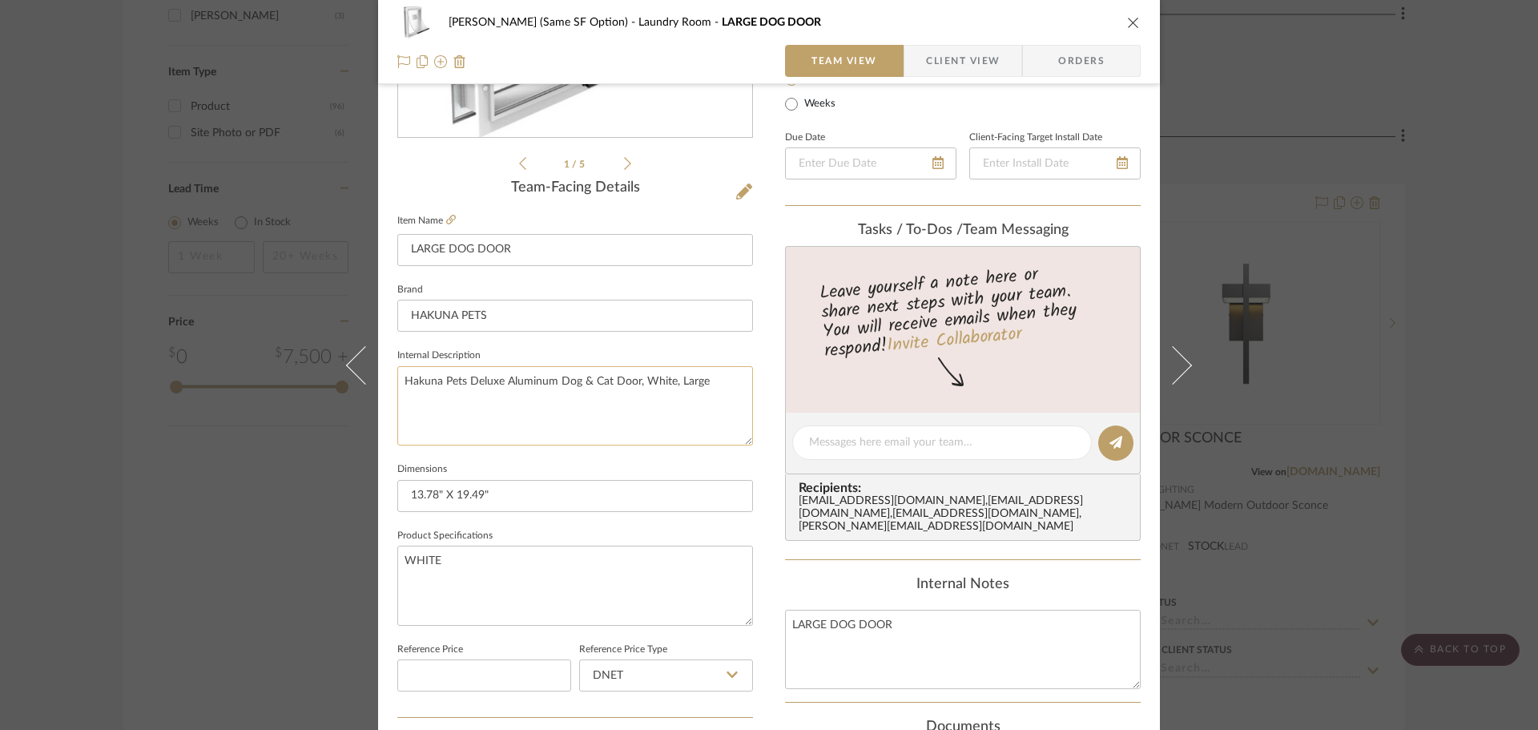
click at [638, 408] on textarea "Hakuna Pets Deluxe Aluminum Dog & Cat Door, White, Large" at bounding box center [575, 405] width 356 height 79
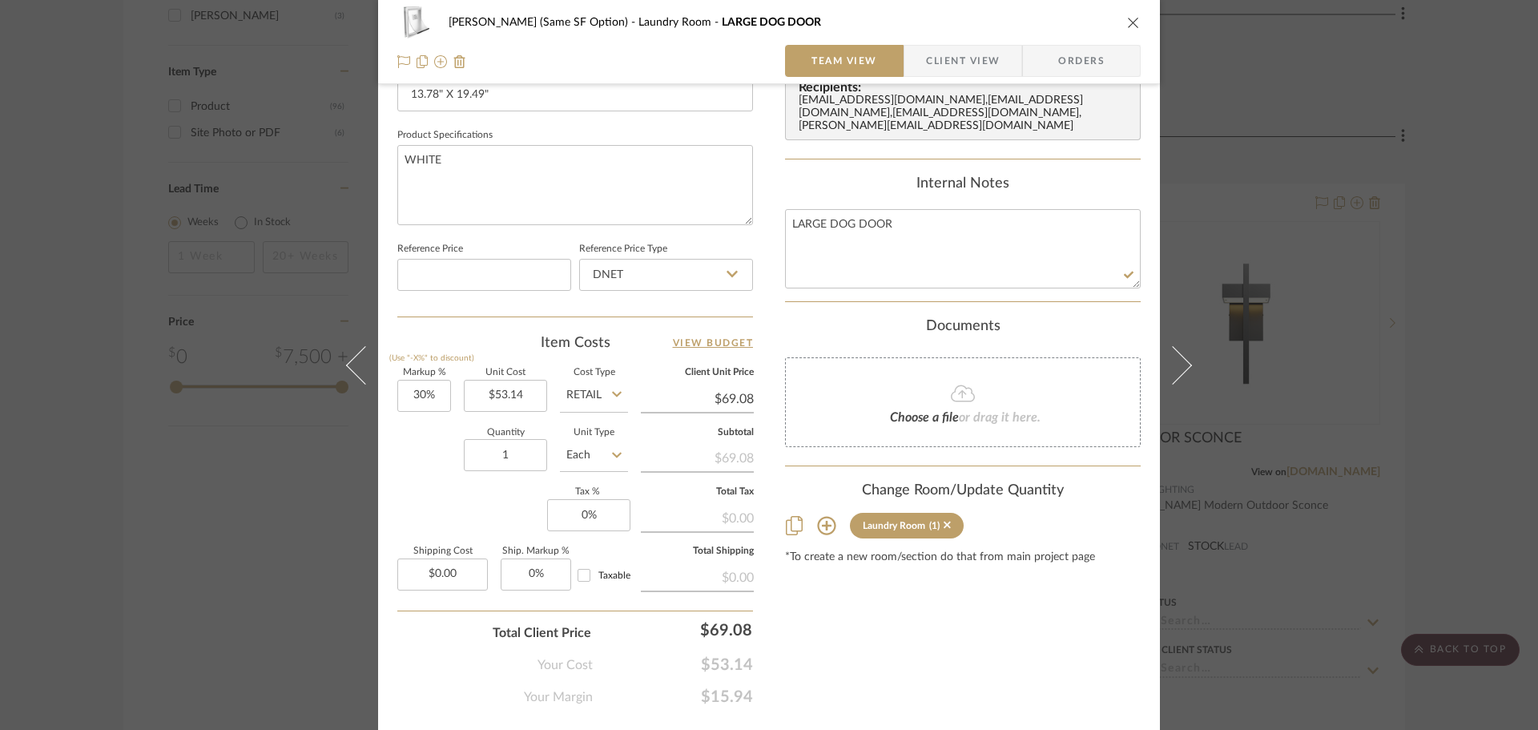
drag, startPoint x: 984, startPoint y: 603, endPoint x: 996, endPoint y: 567, distance: 38.0
click at [985, 603] on div "Content here copies to Client View - confirm visibility there. Show in Client D…" at bounding box center [963, 47] width 356 height 1318
click at [1137, 21] on div "CHRISTENSEN (Same SF Option) Laundry Room LARGE DOG DOOR Team View Client View …" at bounding box center [769, 42] width 782 height 84
click at [1127, 19] on icon "close" at bounding box center [1133, 22] width 13 height 13
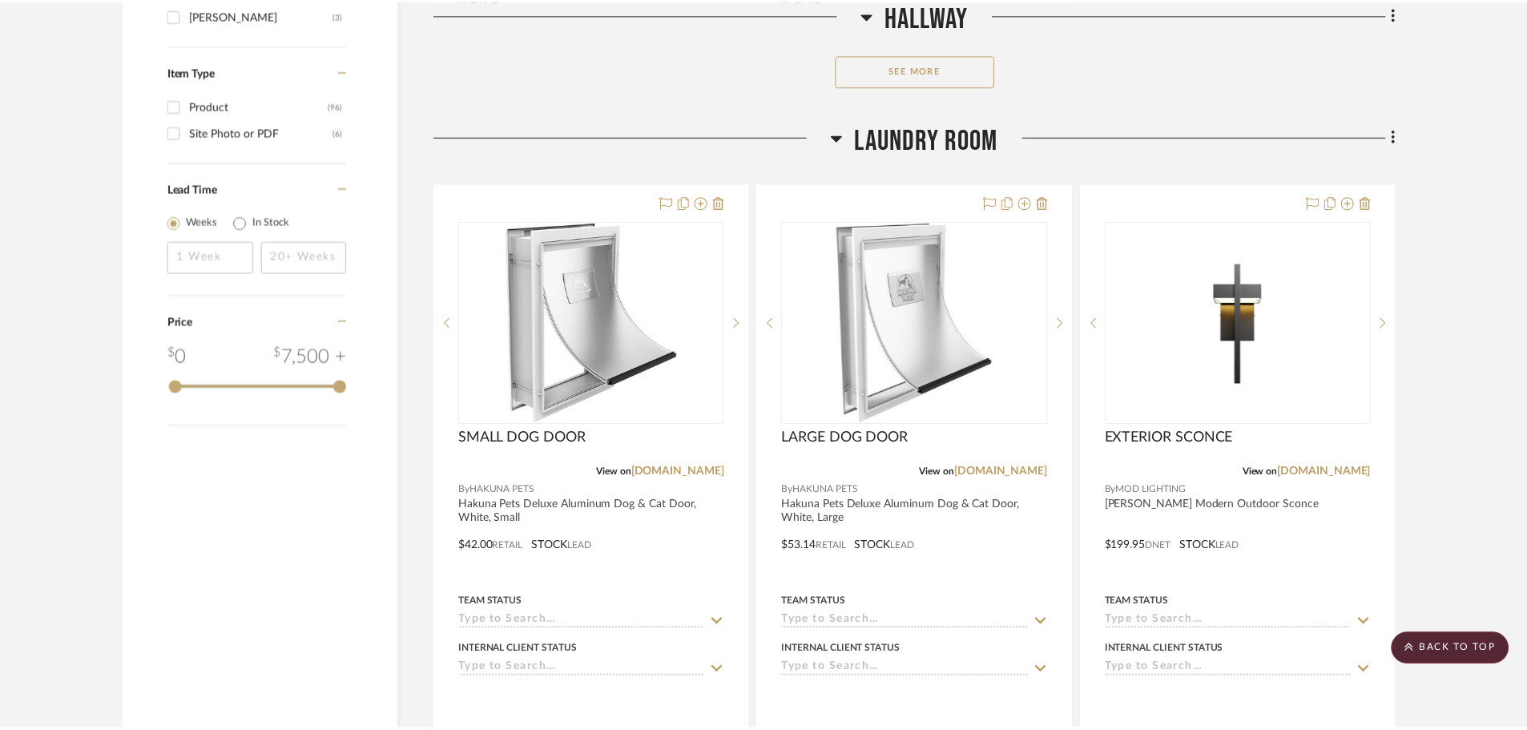
scroll to position [2563, 0]
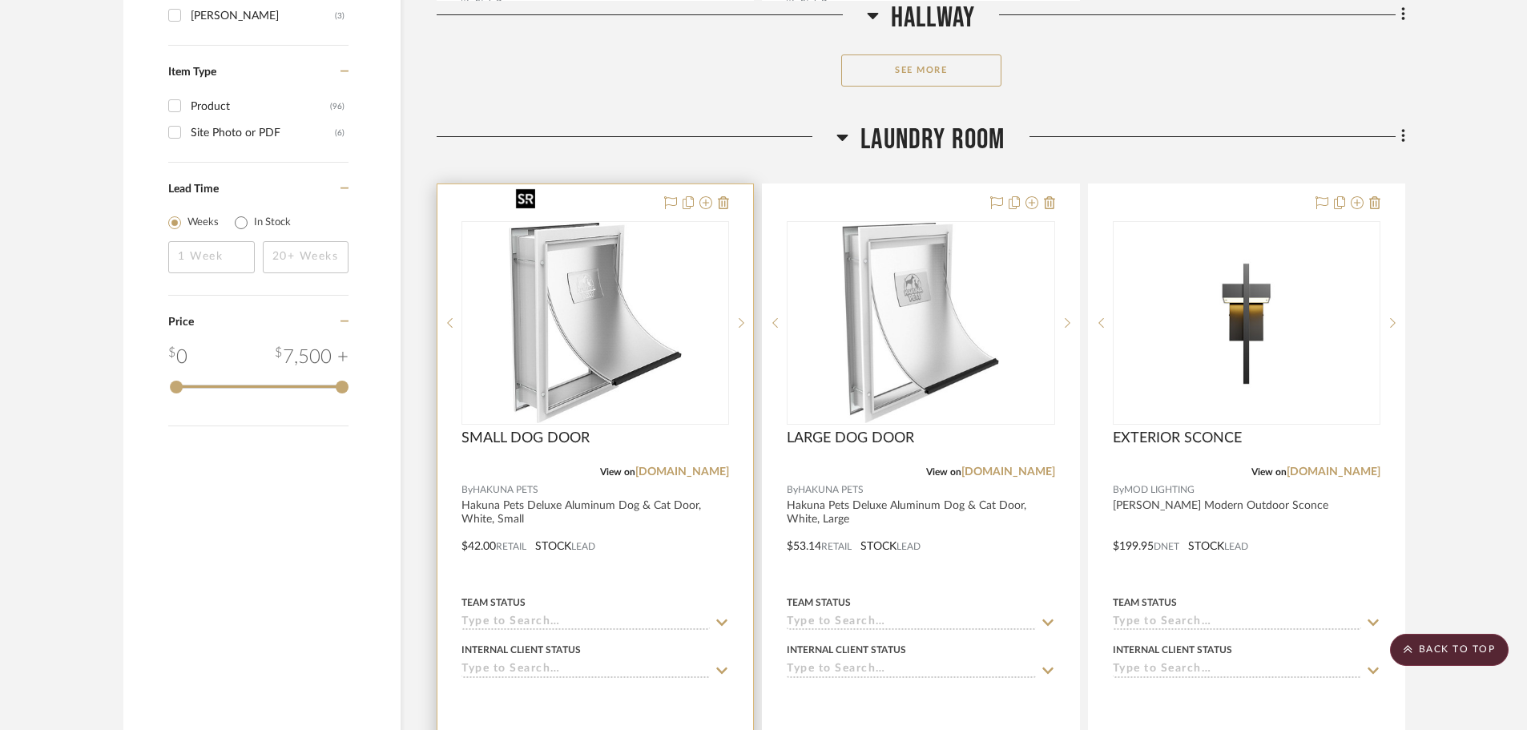
click at [676, 234] on img "0" at bounding box center [595, 323] width 172 height 200
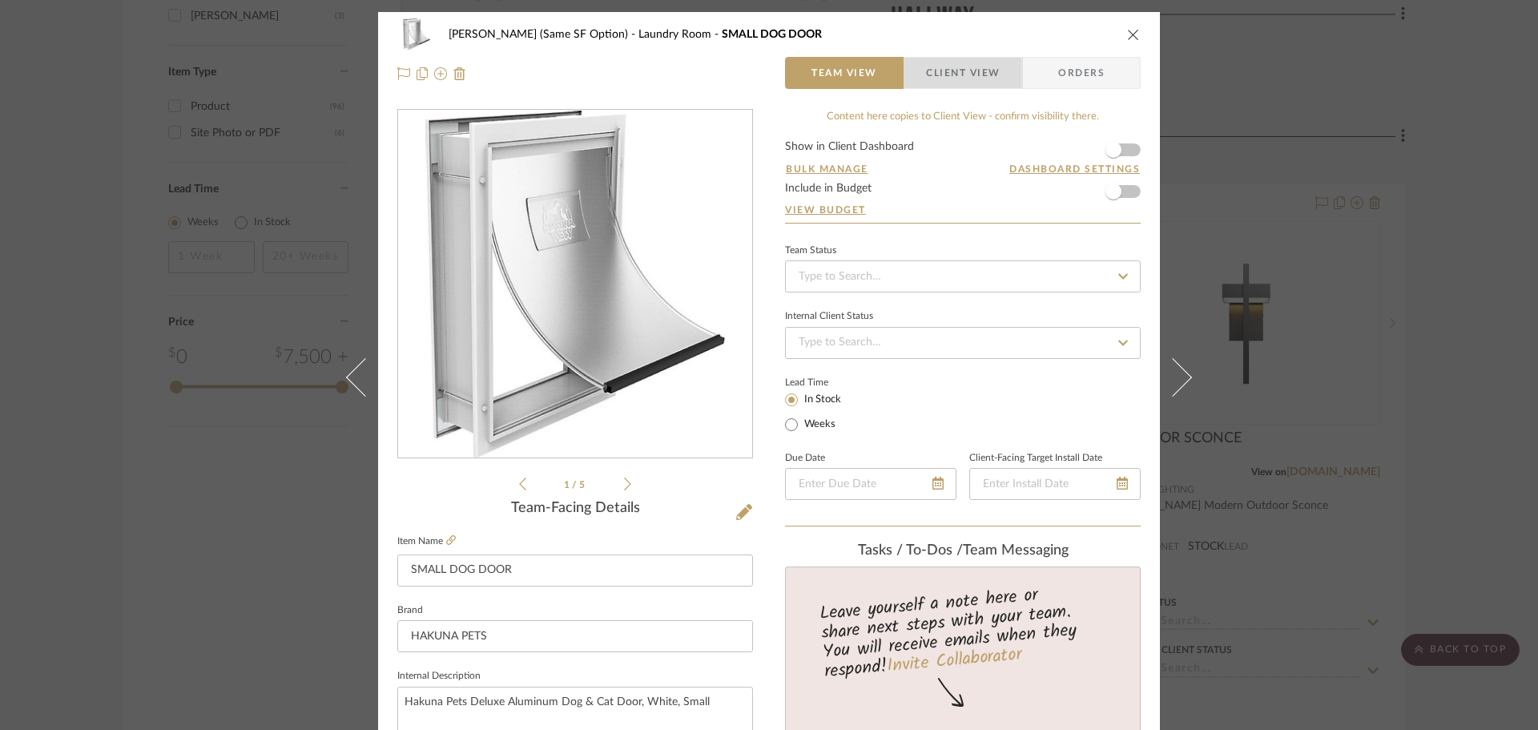
click at [962, 76] on span "Client View" at bounding box center [963, 73] width 74 height 32
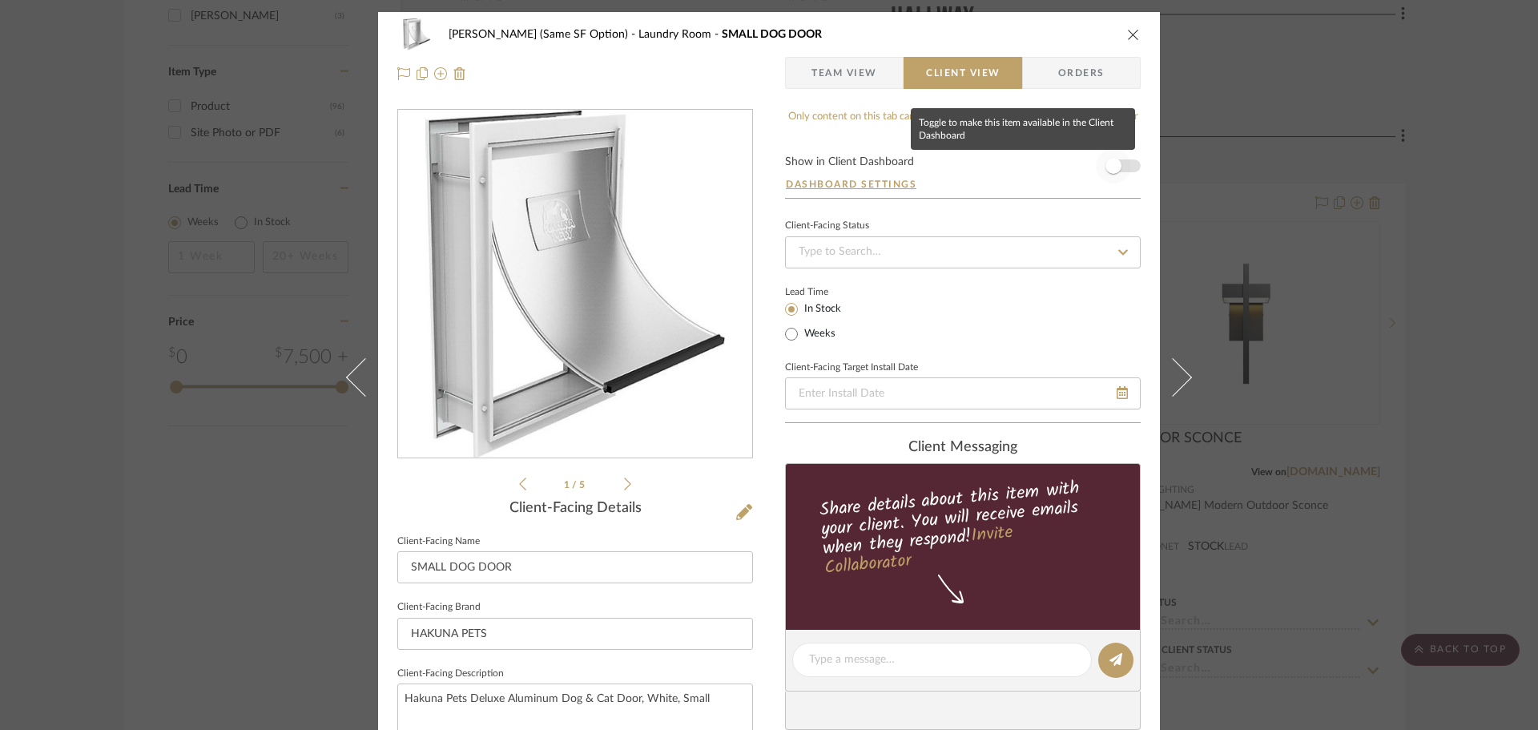
click at [1097, 163] on span "button" at bounding box center [1113, 165] width 35 height 35
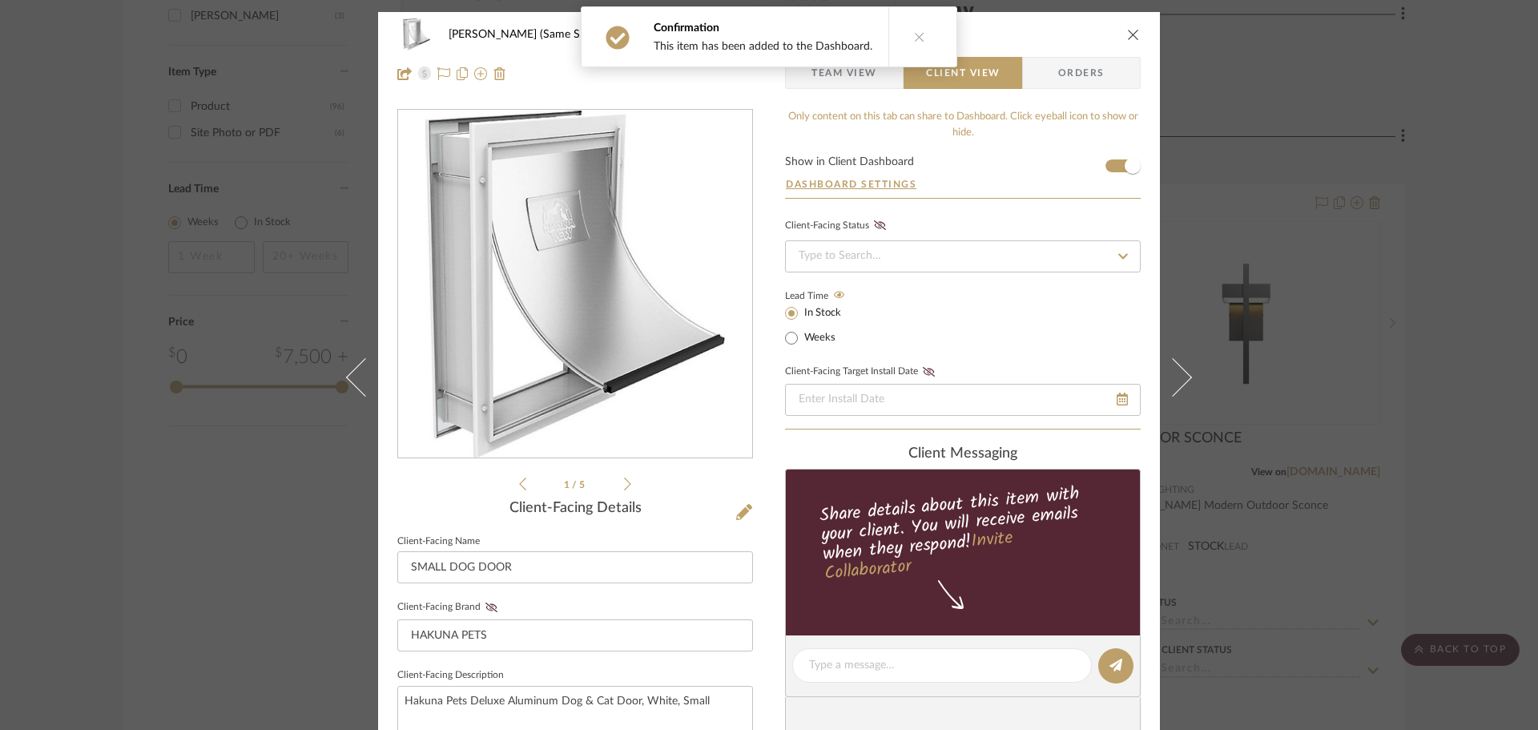
click at [1138, 34] on div "CHRISTENSEN (Same SF Option) Laundry Room SMALL DOG DOOR Team View Client View …" at bounding box center [769, 54] width 782 height 84
click at [1129, 34] on icon "close" at bounding box center [1133, 34] width 13 height 13
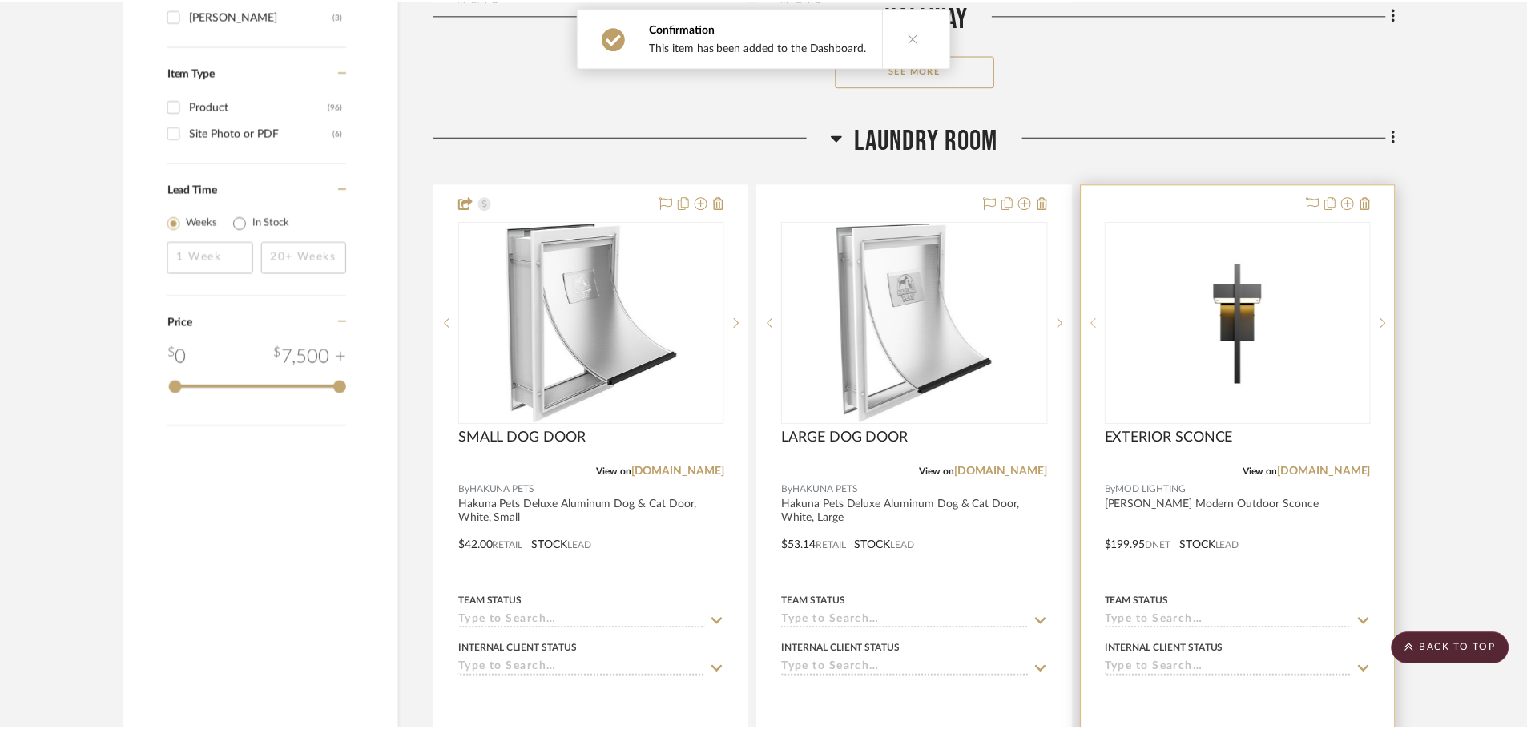
scroll to position [2563, 0]
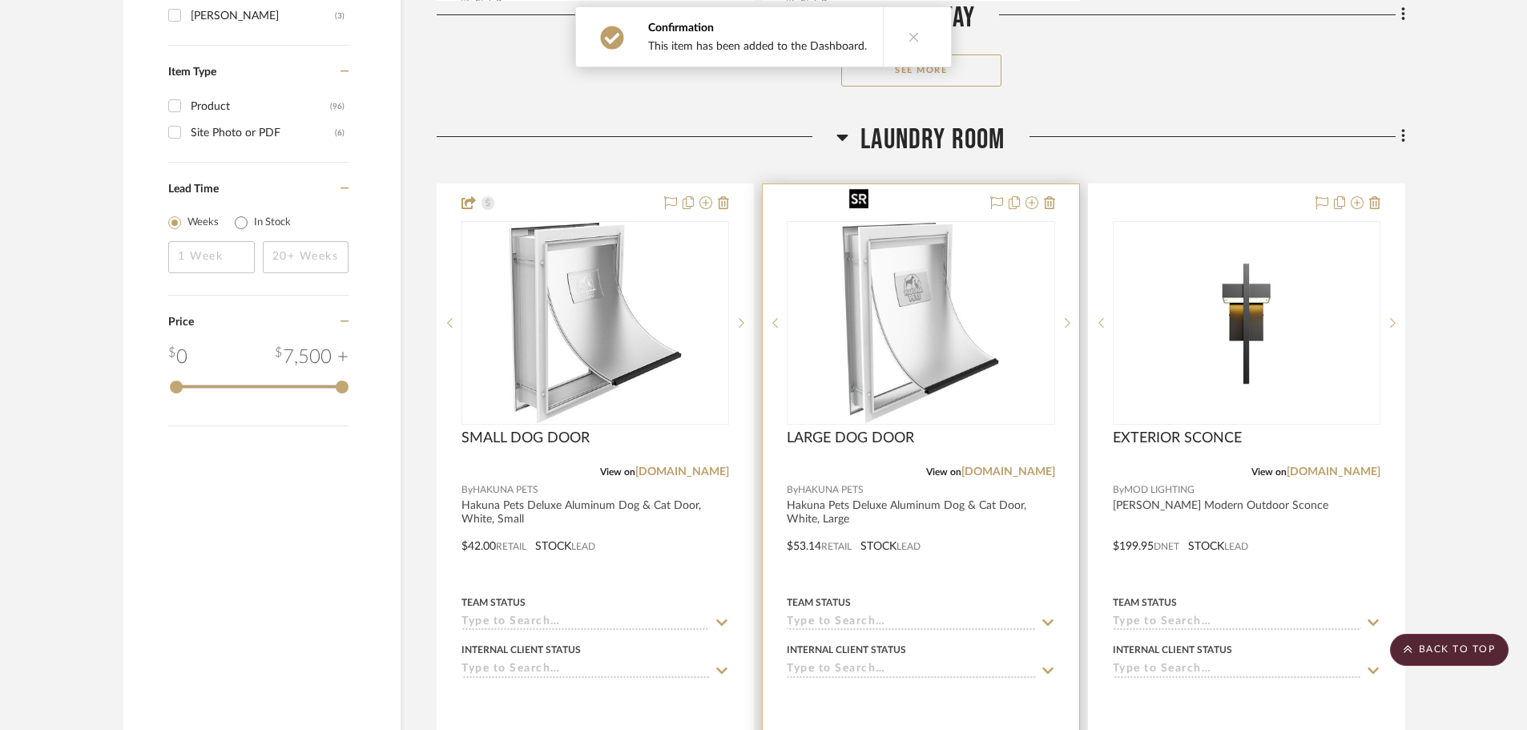
click at [976, 289] on img "0" at bounding box center [921, 323] width 156 height 200
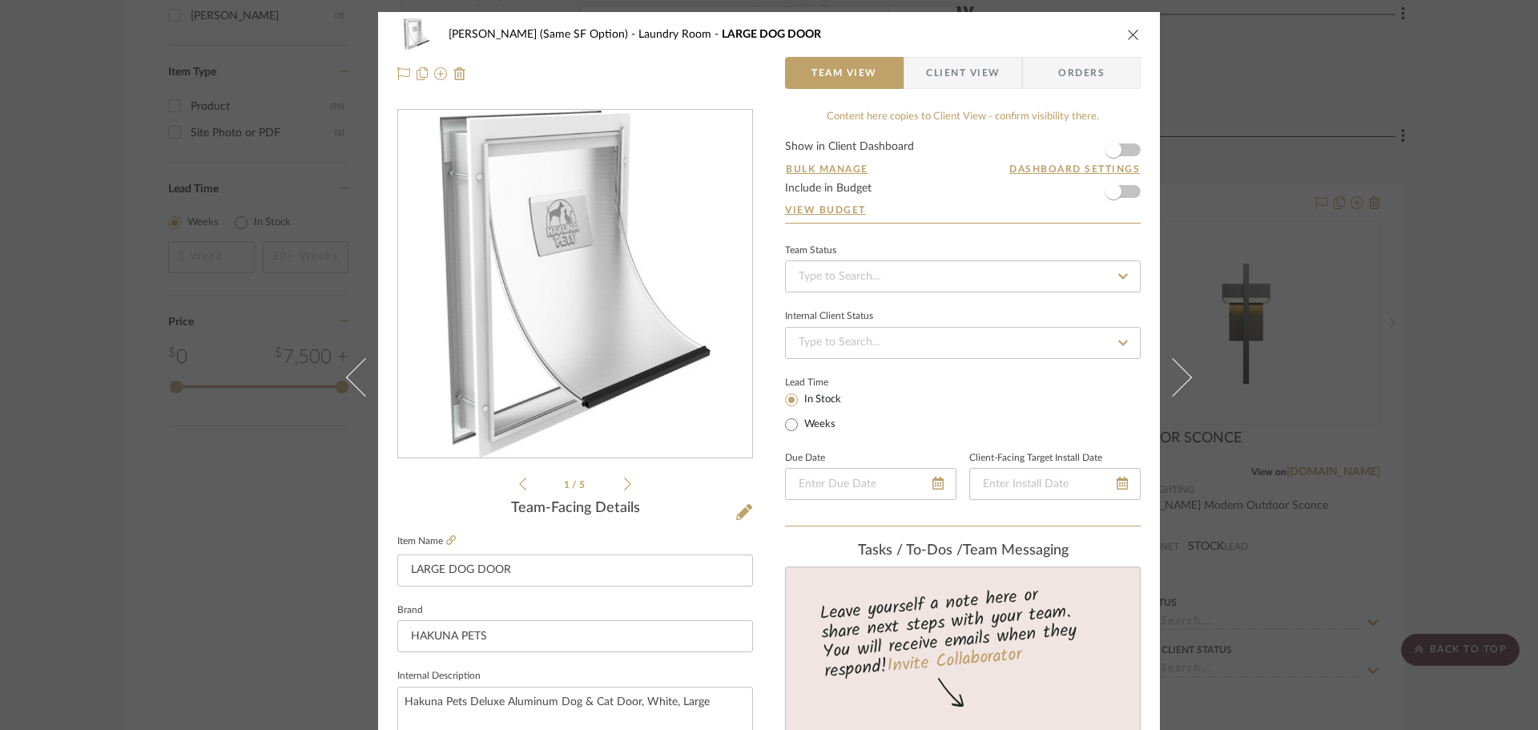
click at [974, 74] on span "Client View" at bounding box center [963, 73] width 74 height 32
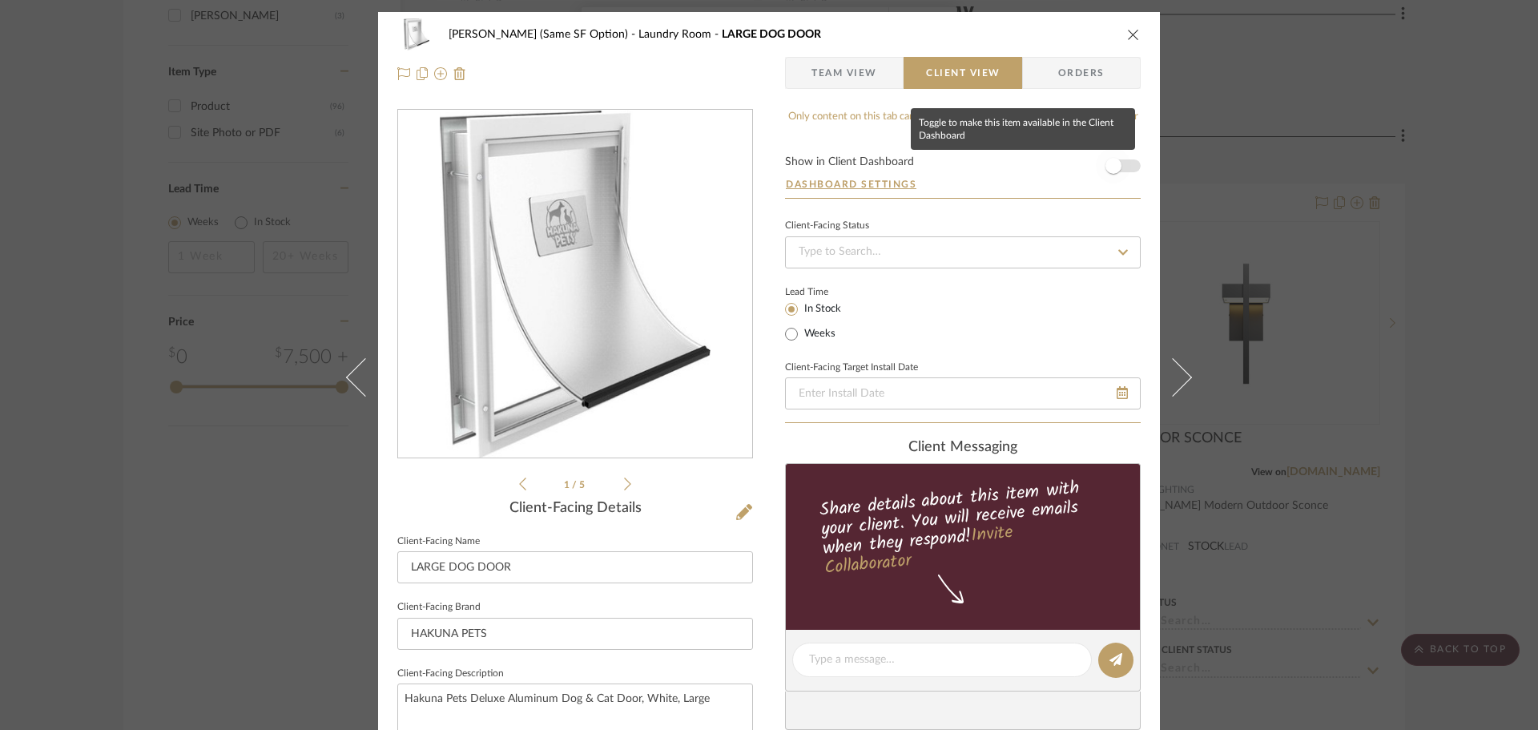
click at [1096, 162] on span "button" at bounding box center [1113, 165] width 35 height 35
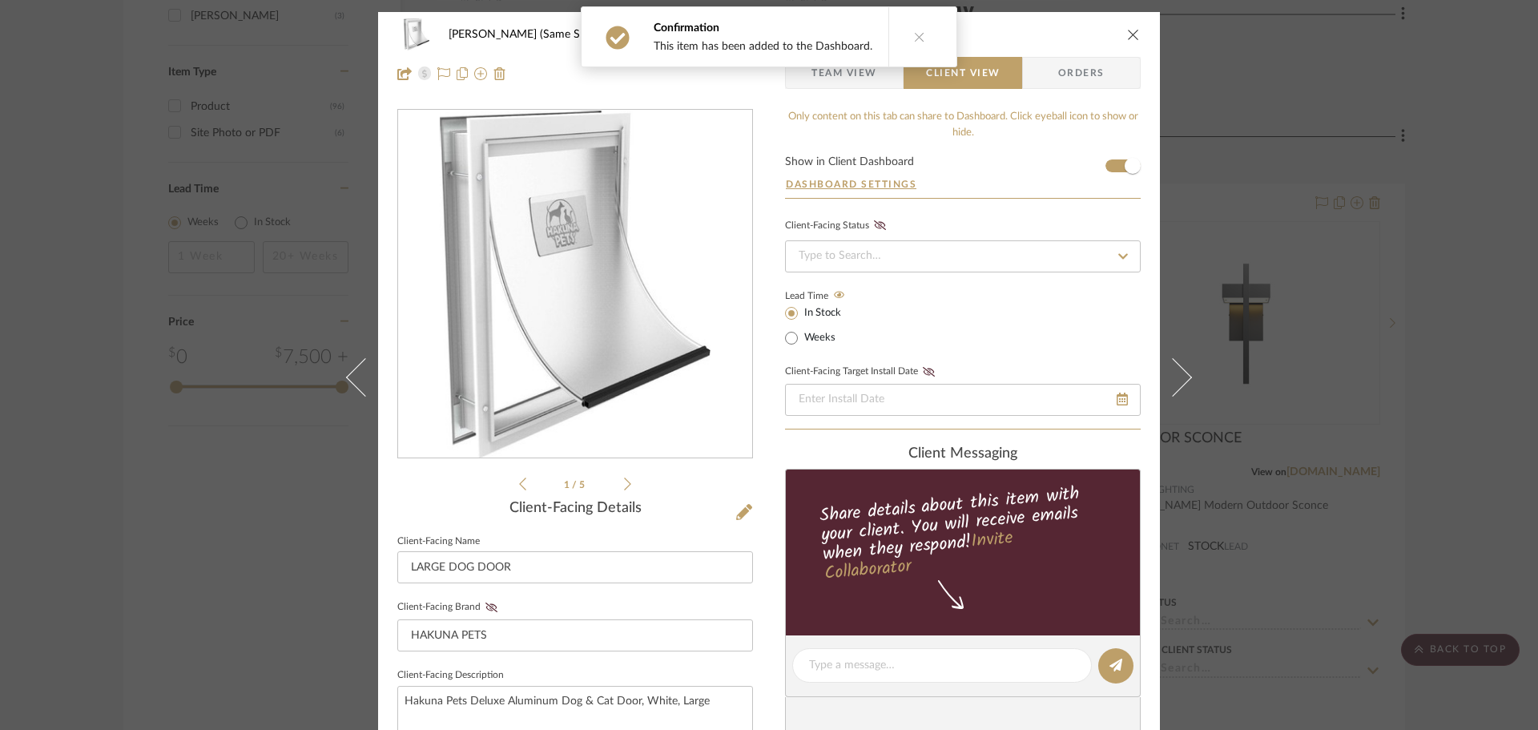
click at [1138, 28] on div "CHRISTENSEN (Same SF Option) Laundry Room LARGE DOG DOOR Team View Client View …" at bounding box center [769, 54] width 782 height 84
drag, startPoint x: 1133, startPoint y: 46, endPoint x: 1130, endPoint y: 36, distance: 9.9
click at [1130, 42] on div "CHRISTENSEN (Same SF Option) Laundry Room LARGE DOG DOOR" at bounding box center [768, 34] width 743 height 32
click at [1130, 36] on icon "close" at bounding box center [1133, 34] width 13 height 13
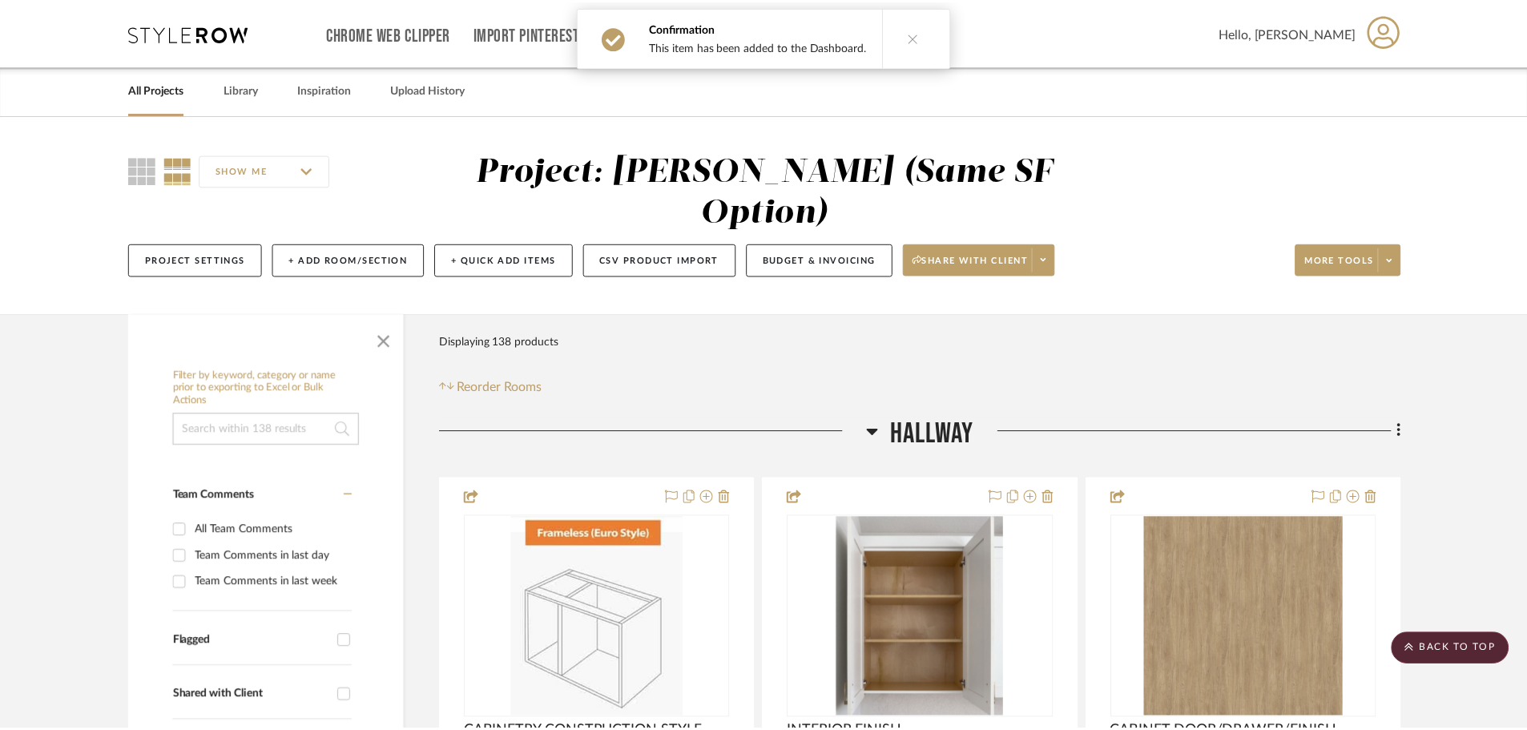
scroll to position [2563, 0]
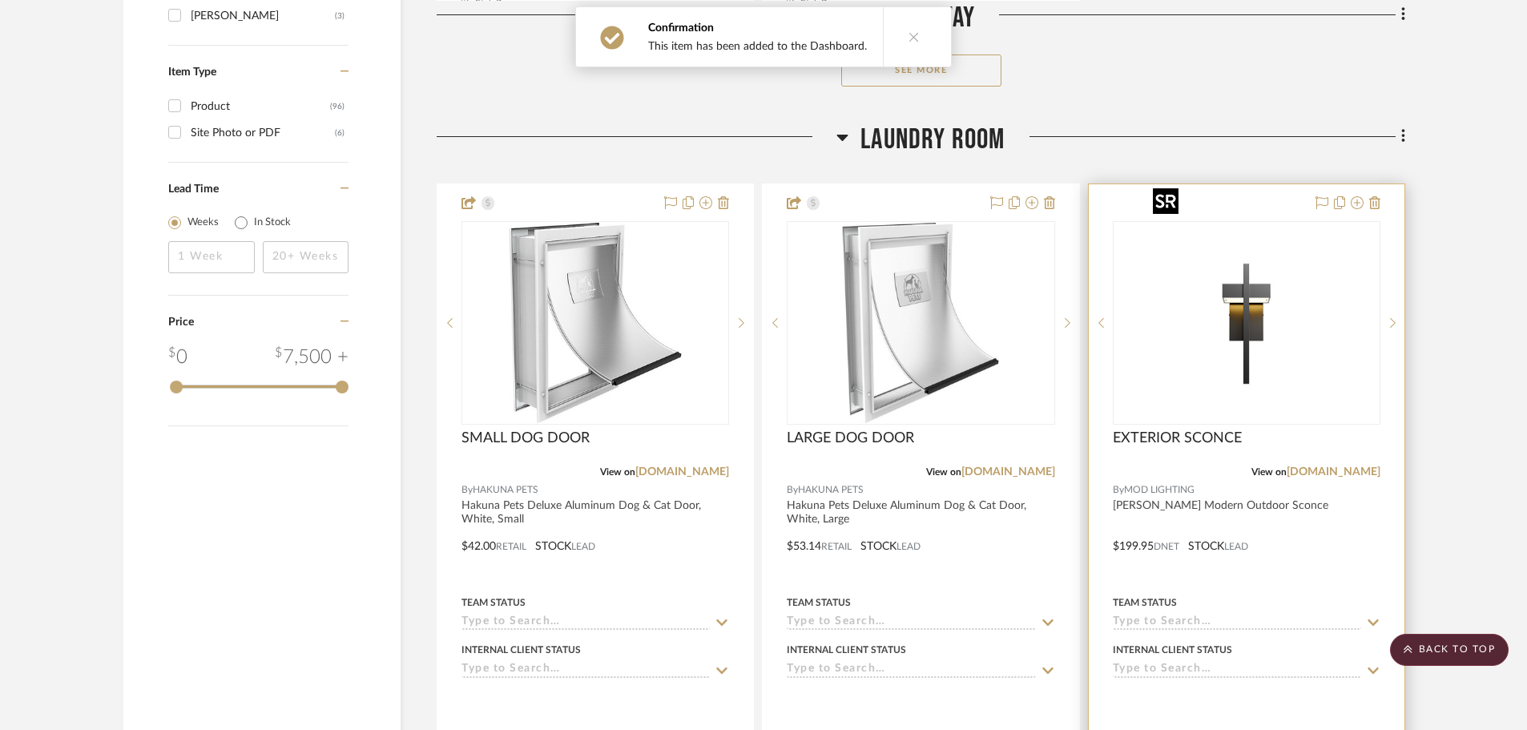
click at [1272, 308] on img "0" at bounding box center [1246, 323] width 200 height 200
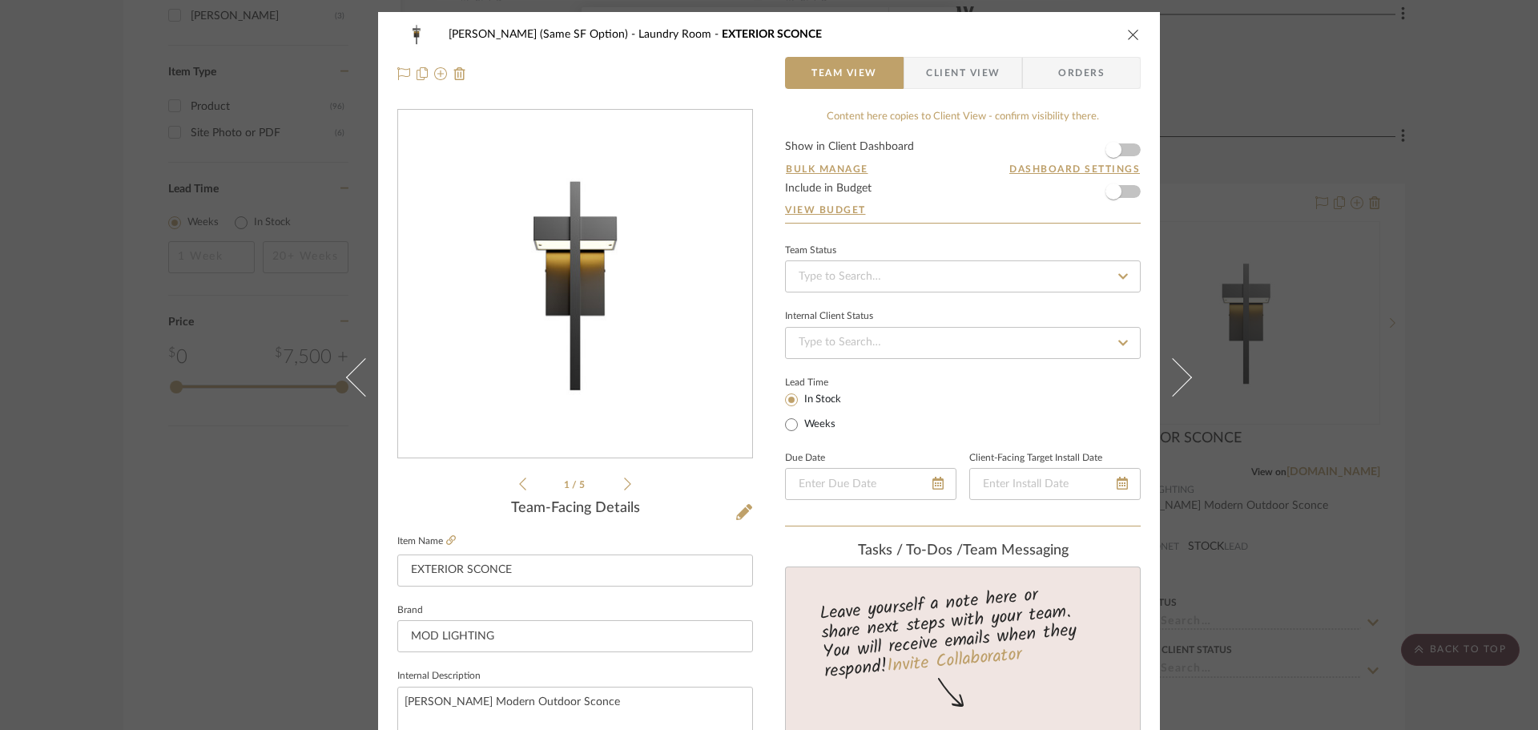
click at [960, 85] on span "Client View" at bounding box center [963, 73] width 74 height 32
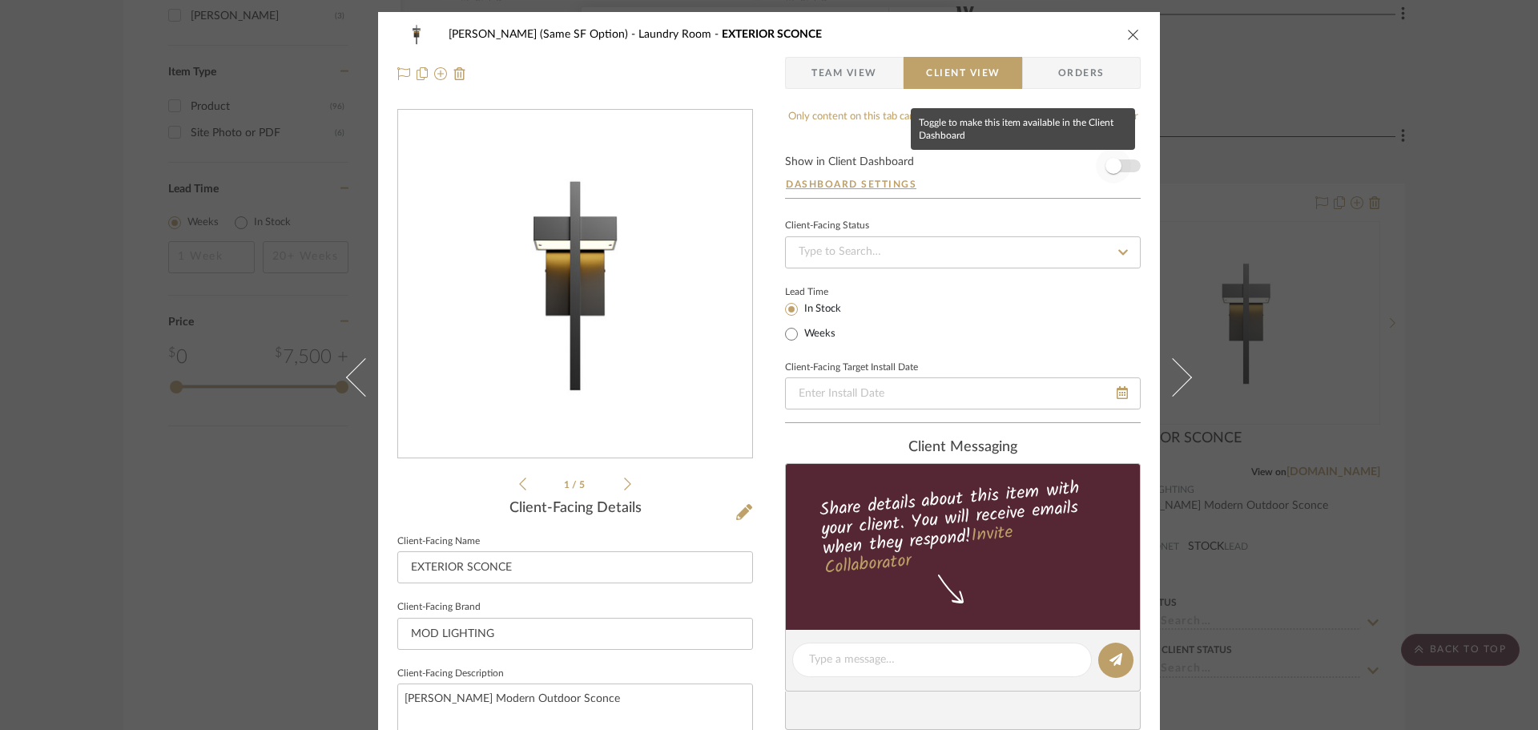
click at [1101, 156] on span "button" at bounding box center [1113, 165] width 35 height 35
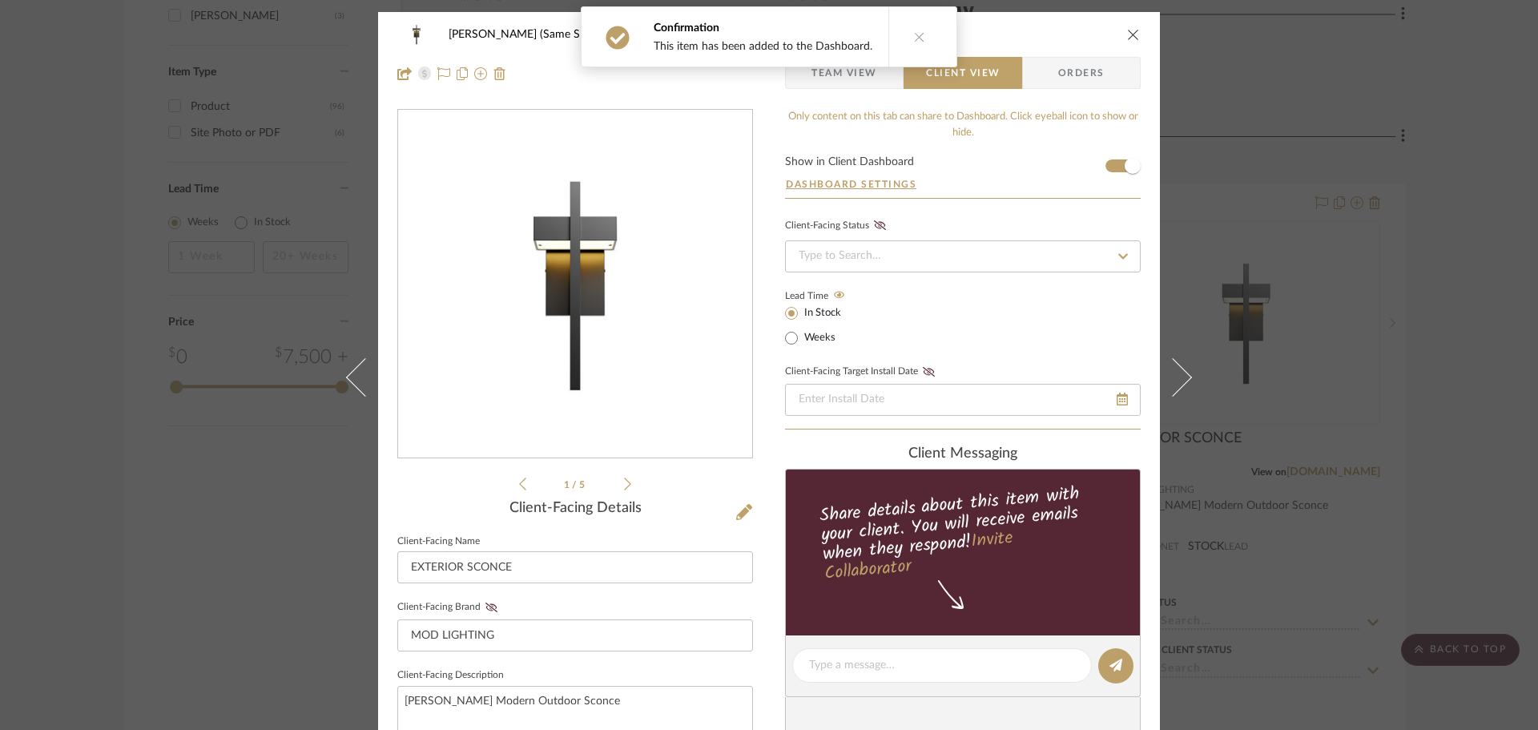
click at [1116, 32] on div "CHRISTENSEN (Same SF Option) Laundry Room EXTERIOR SCONCE" at bounding box center [768, 34] width 743 height 32
click at [1126, 32] on button "close" at bounding box center [1133, 34] width 14 height 14
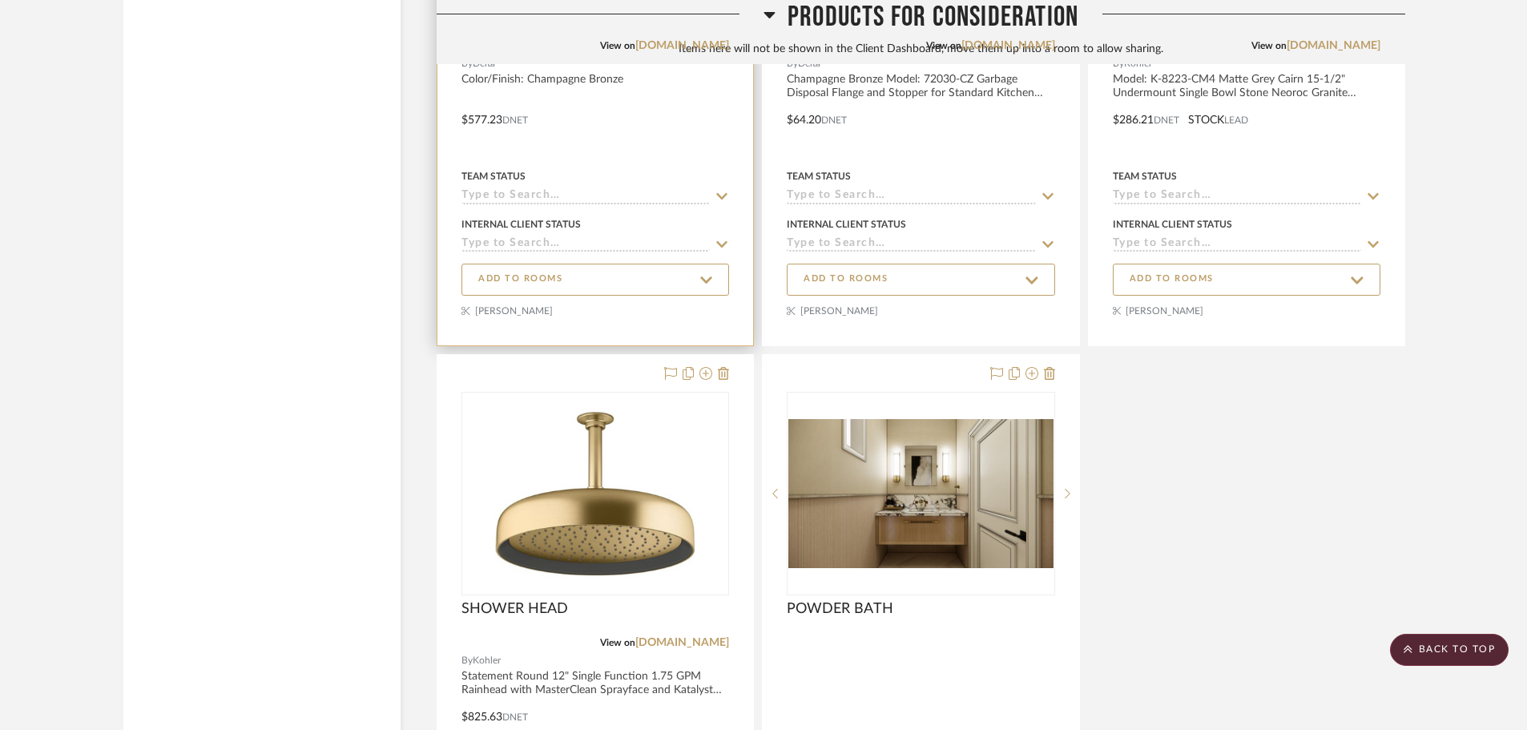
scroll to position [16238, 0]
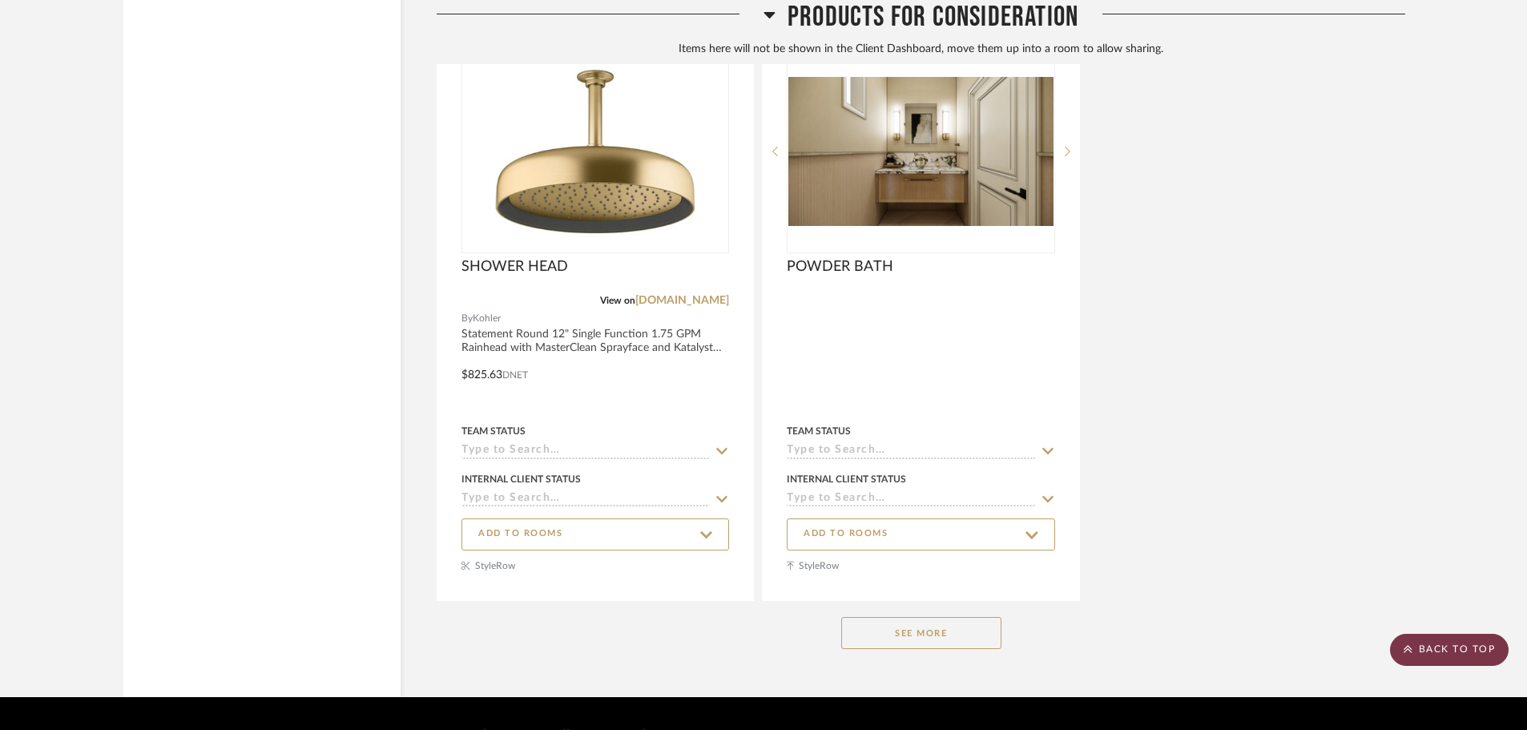
click at [1477, 642] on scroll-to-top-button "BACK TO TOP" at bounding box center [1449, 650] width 119 height 32
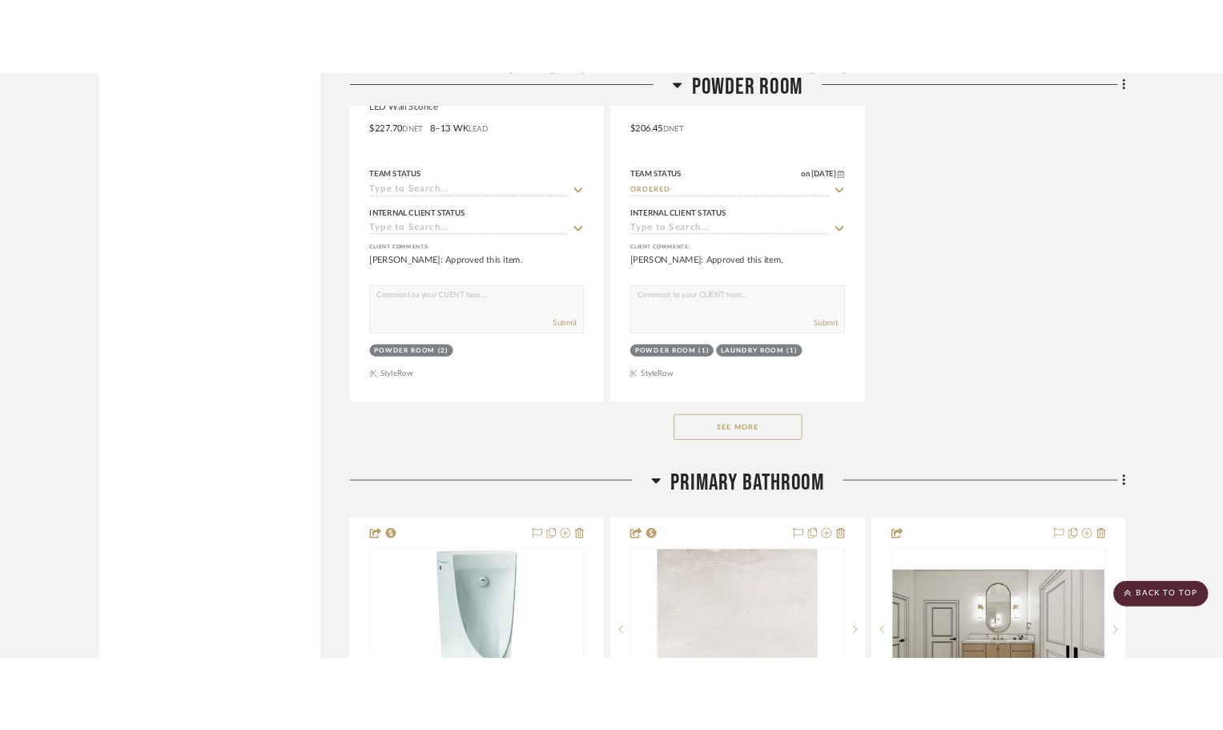
scroll to position [6769, 0]
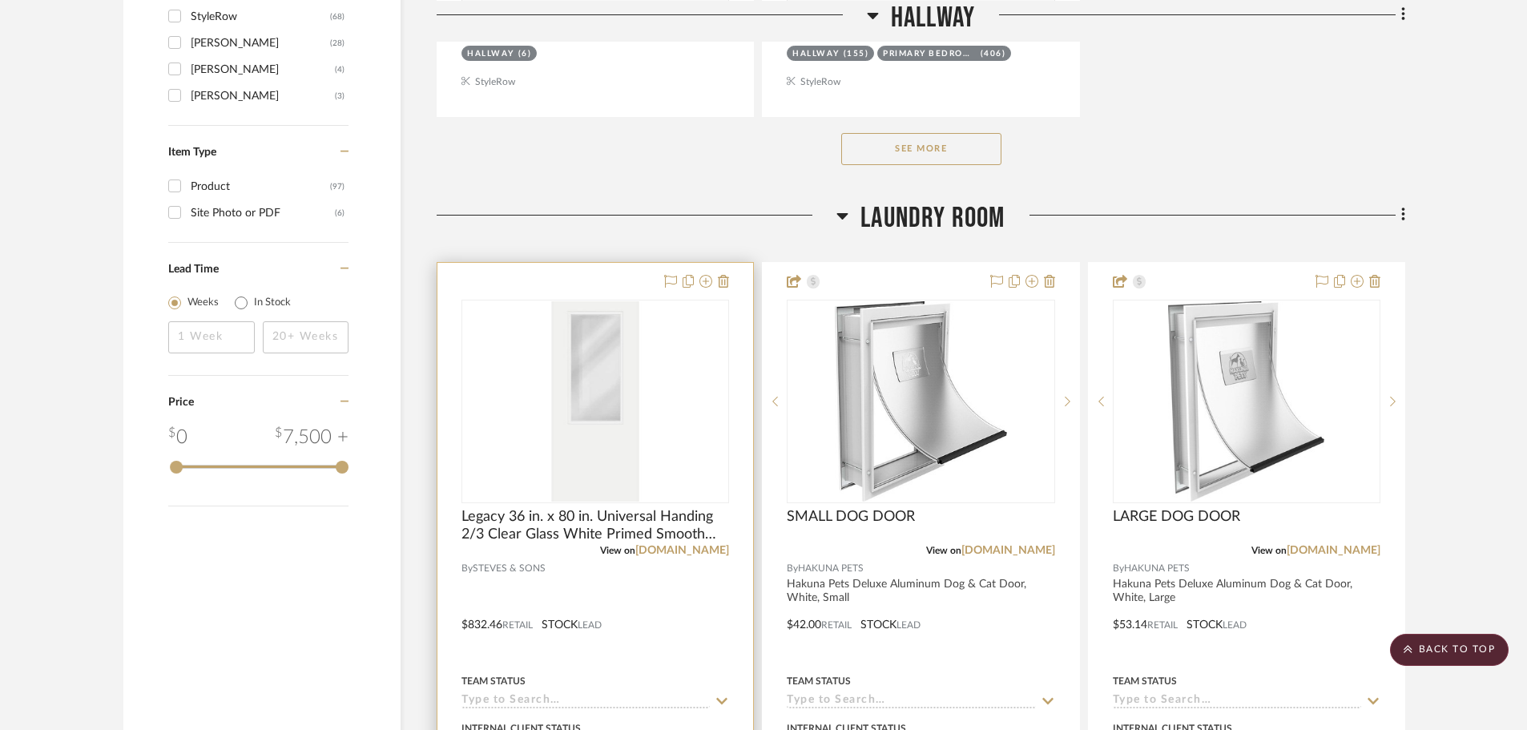
scroll to position [2643, 0]
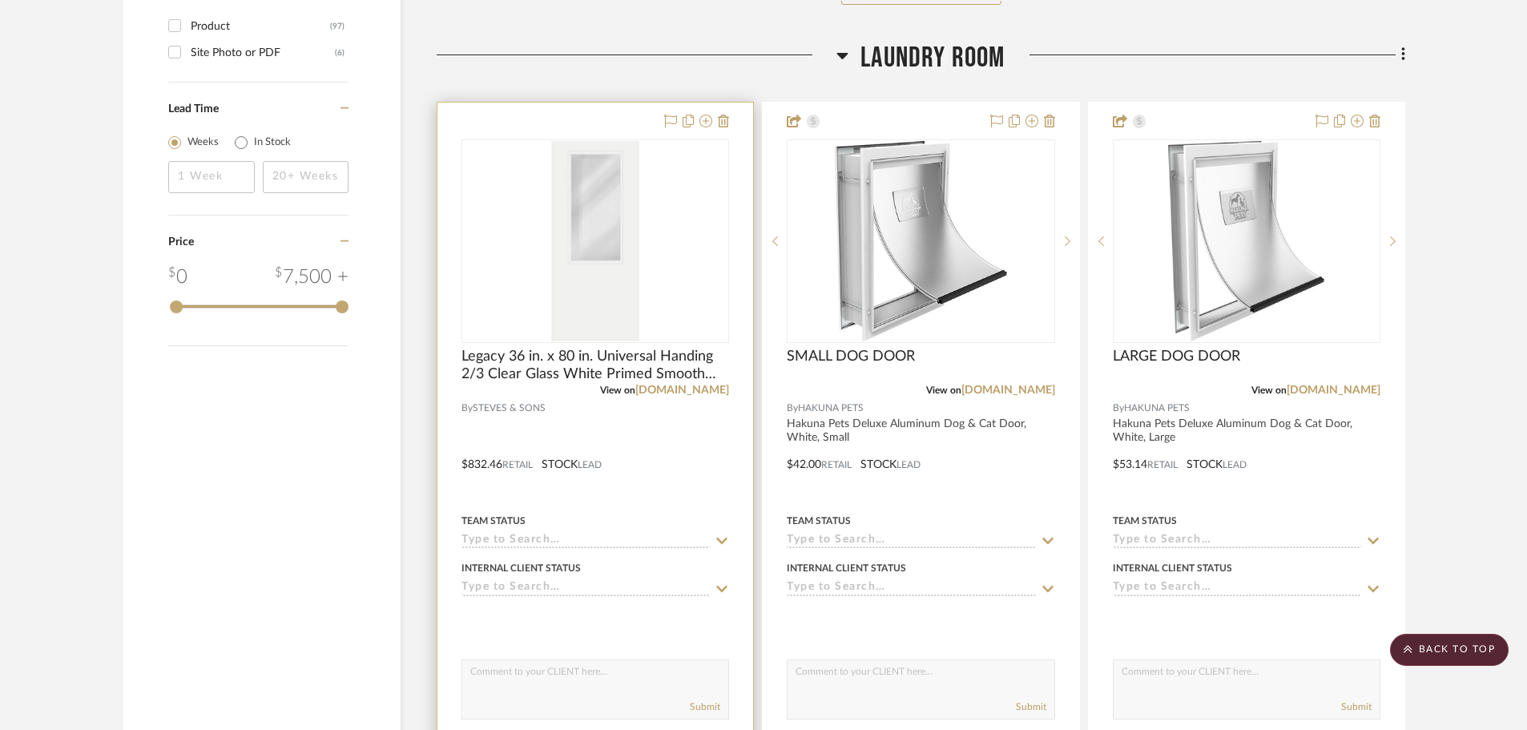
click at [646, 228] on img "0" at bounding box center [595, 241] width 200 height 200
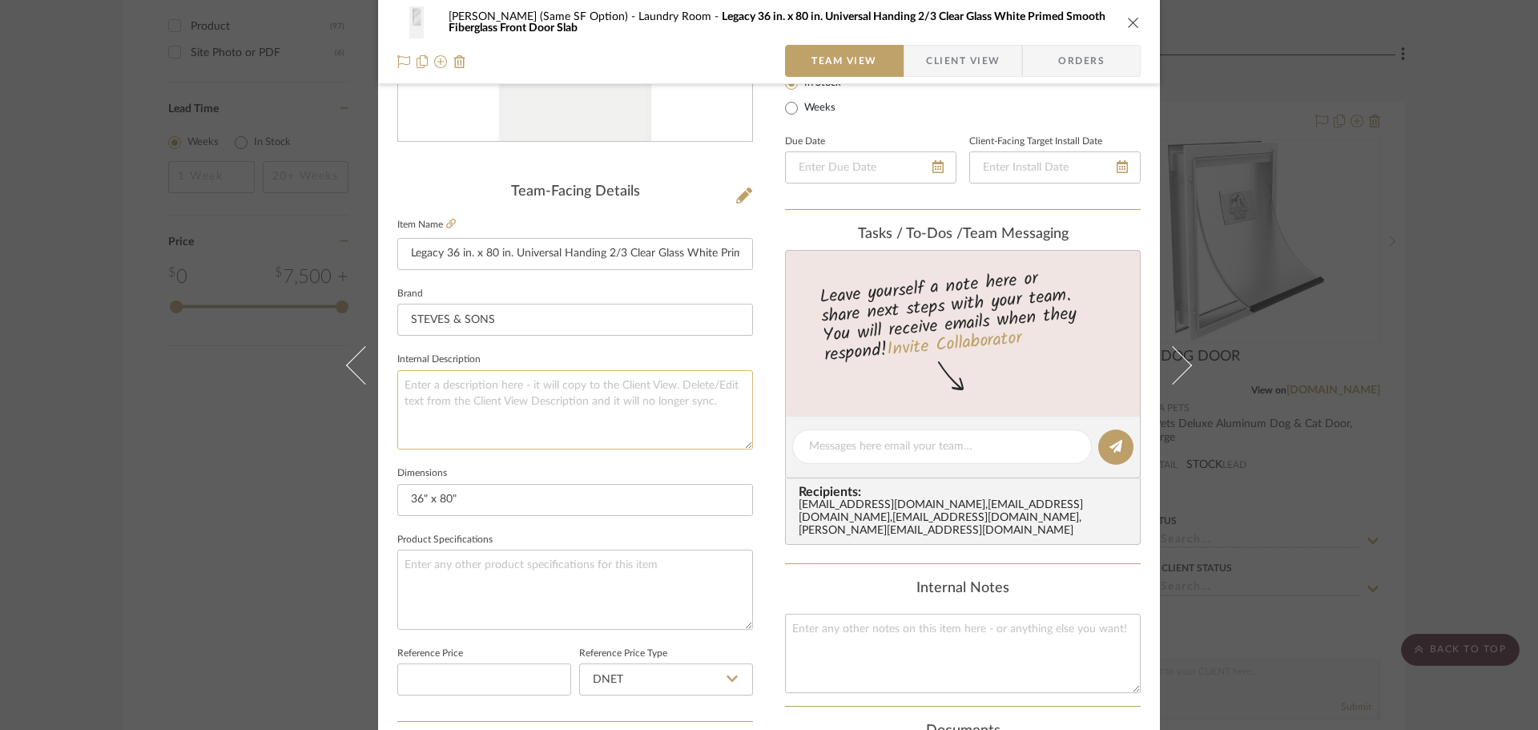
scroll to position [320, 0]
click at [503, 377] on textarea at bounding box center [575, 405] width 356 height 79
click at [590, 393] on textarea at bounding box center [575, 405] width 356 height 79
paste textarea "Legacy 36 in. x 80 in. Universal Handing 2/3 Clear Glass White Primed Smooth Fi…"
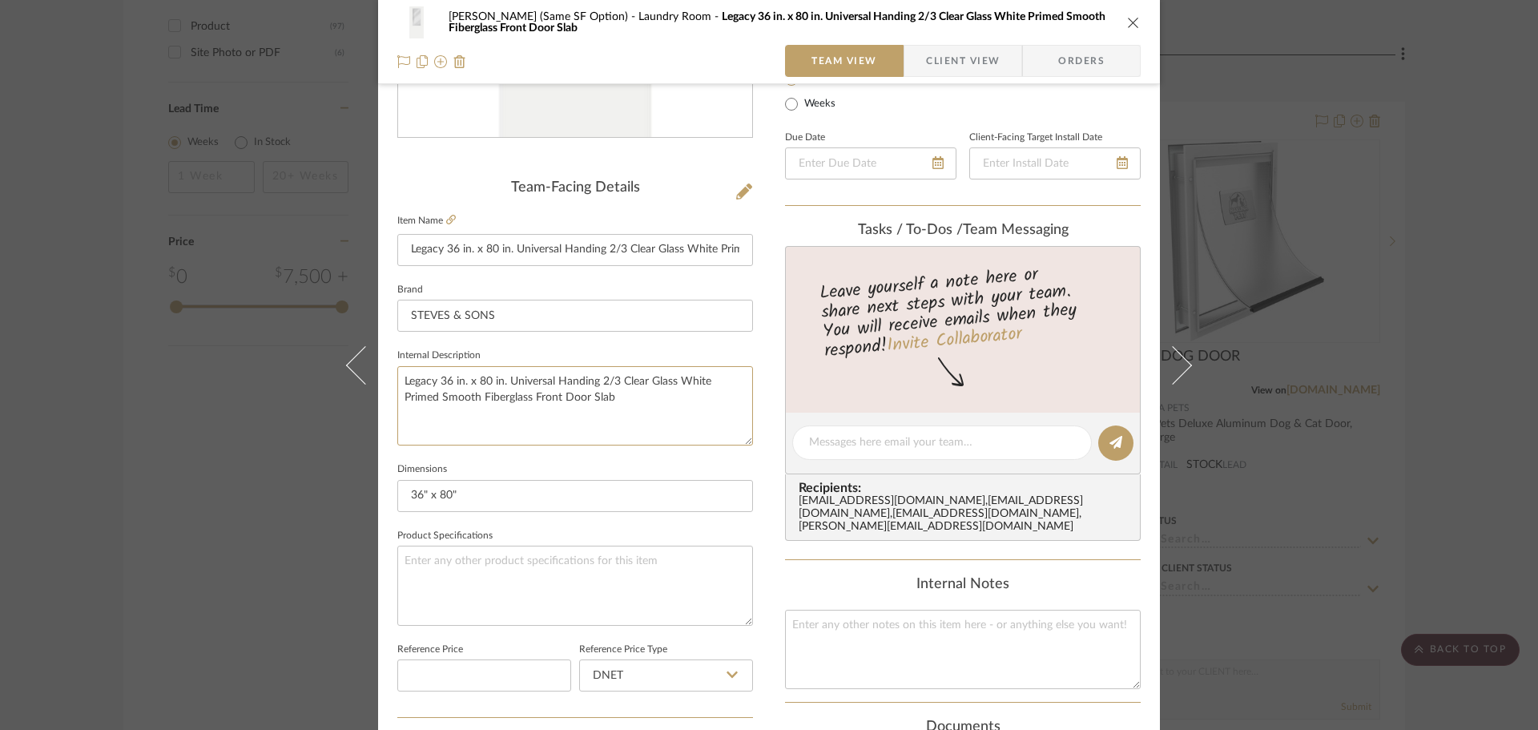
type textarea "Legacy 36 in. x 80 in. Universal Handing 2/3 Clear Glass White Primed Smooth Fi…"
click at [556, 541] on fieldset "Product Specifications" at bounding box center [575, 575] width 356 height 101
click at [551, 578] on textarea at bounding box center [575, 584] width 356 height 79
type textarea "WHITE"
click at [770, 531] on div "CHRISTENSEN (Same SF Option) Laundry Room Legacy 36 in. x 80 in. Universal Hand…" at bounding box center [769, 431] width 782 height 1479
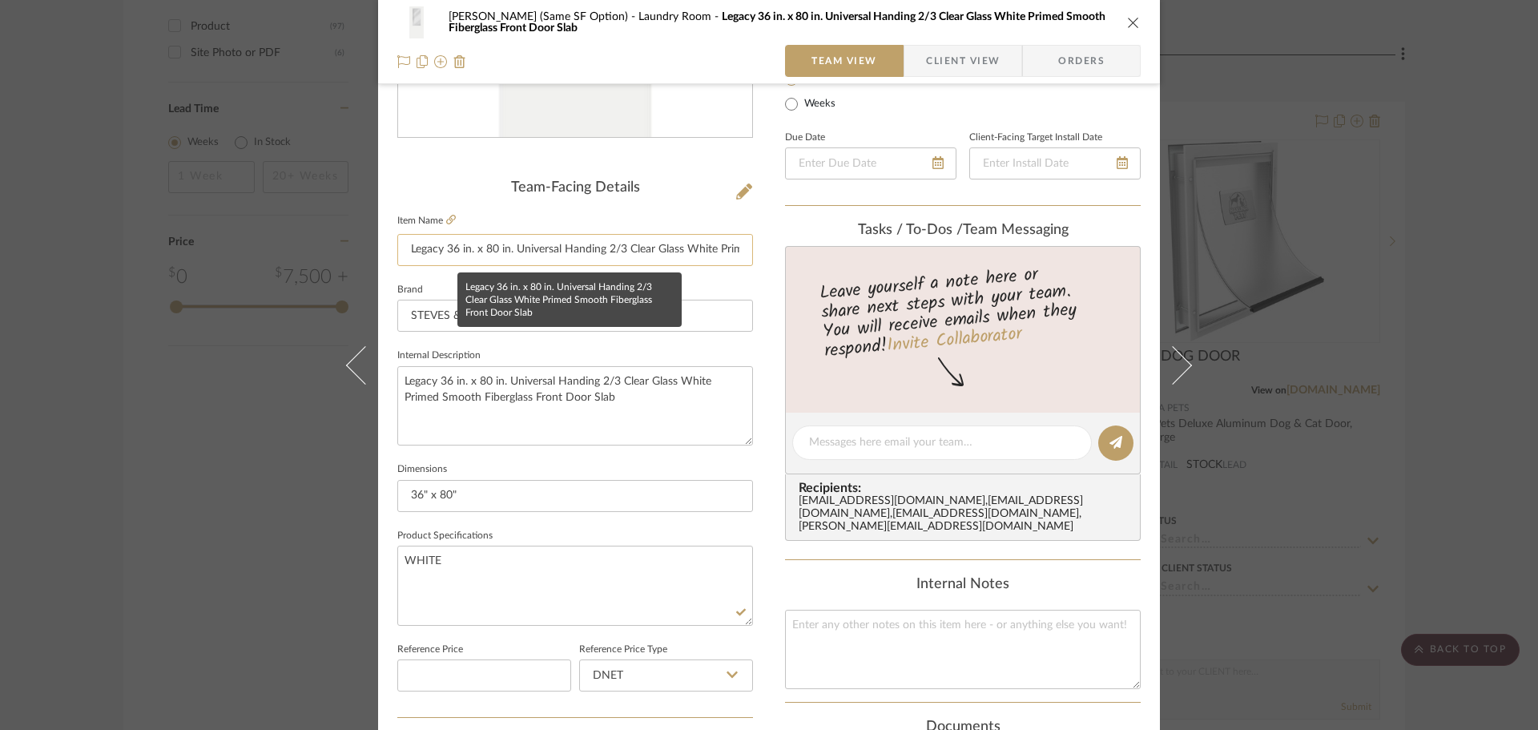
click at [731, 256] on input "Legacy 36 in. x 80 in. Universal Handing 2/3 Clear Glass White Primed Smooth Fi…" at bounding box center [575, 250] width 356 height 32
drag, startPoint x: 403, startPoint y: 248, endPoint x: 862, endPoint y: 248, distance: 459.0
click at [861, 248] on div "CHRISTENSEN (Same SF Option) Laundry Room Legacy 36 in. x 80 in. Universal Hand…" at bounding box center [769, 431] width 782 height 1479
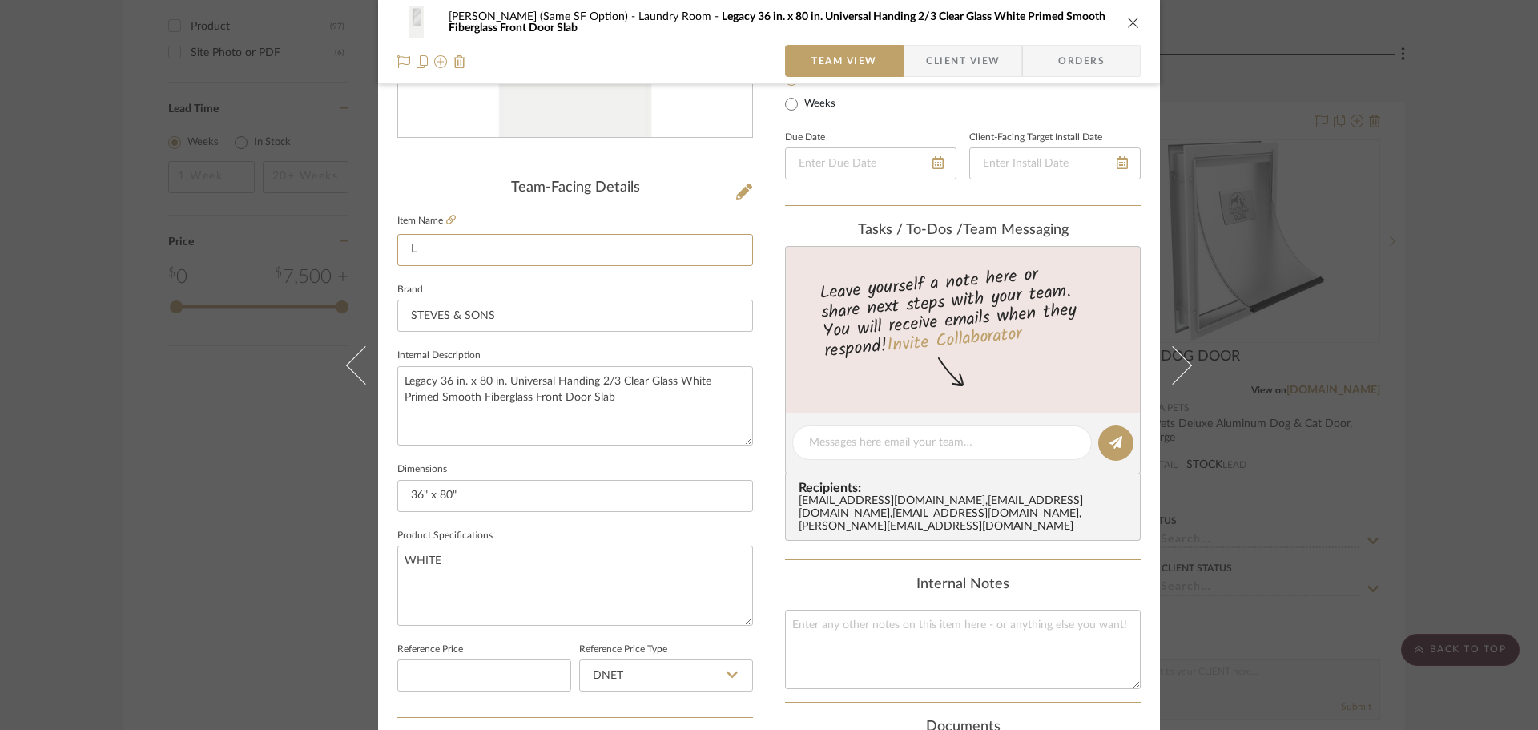
scroll to position [0, 0]
type input "LAUNDRY ROOM DOOR"
click at [934, 630] on textarea at bounding box center [963, 649] width 356 height 79
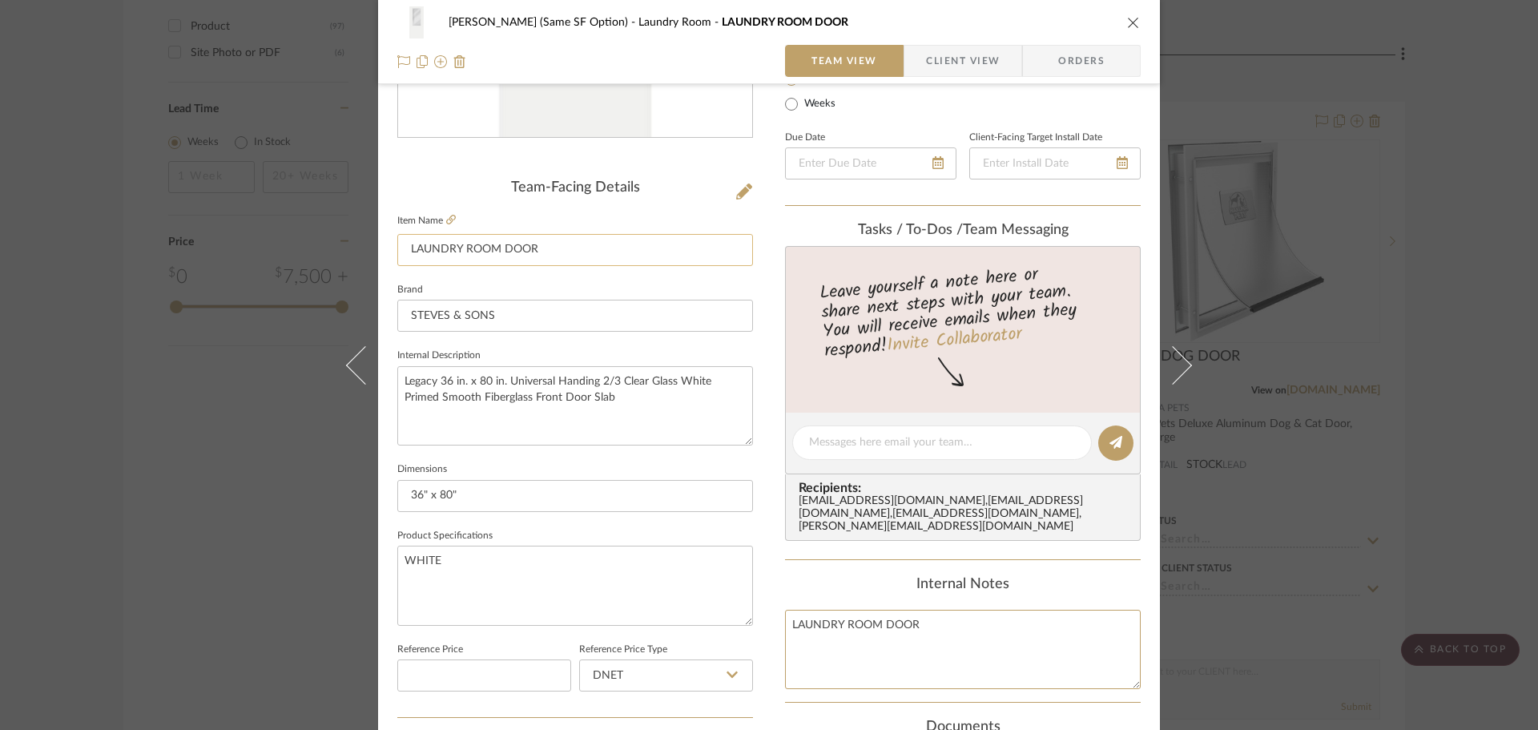
type textarea "LAUNDRY ROOM DOOR"
drag, startPoint x: 542, startPoint y: 248, endPoint x: 244, endPoint y: 253, distance: 298.0
click at [246, 253] on div "CHRISTENSEN (Same SF Option) Laundry Room LAUNDRY ROOM DOOR Team View Client Vi…" at bounding box center [769, 365] width 1538 height 730
type input "DOOR"
click at [1104, 554] on div "Content here copies to Client View - confirm visibility there. Show in Client D…" at bounding box center [963, 448] width 356 height 1318
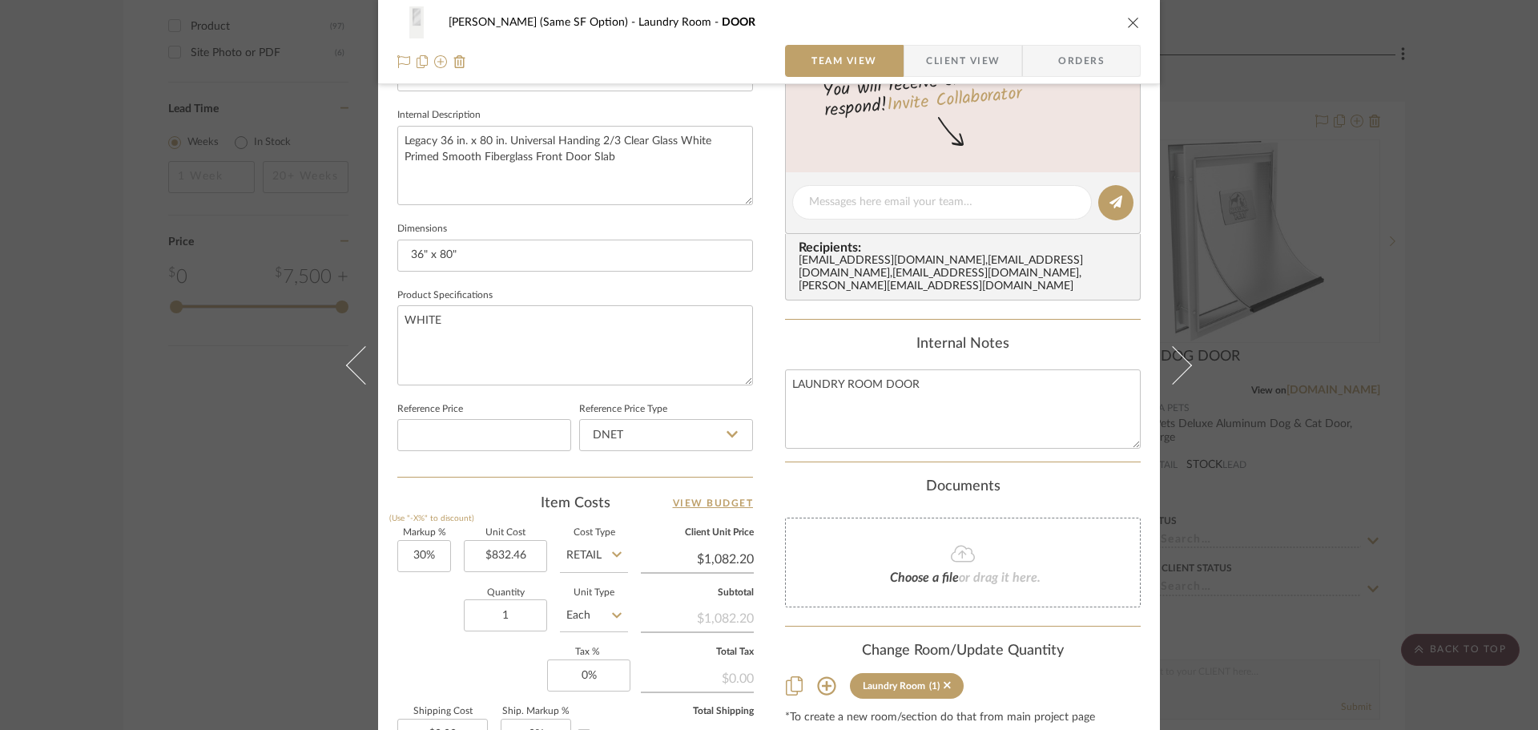
scroll to position [762, 0]
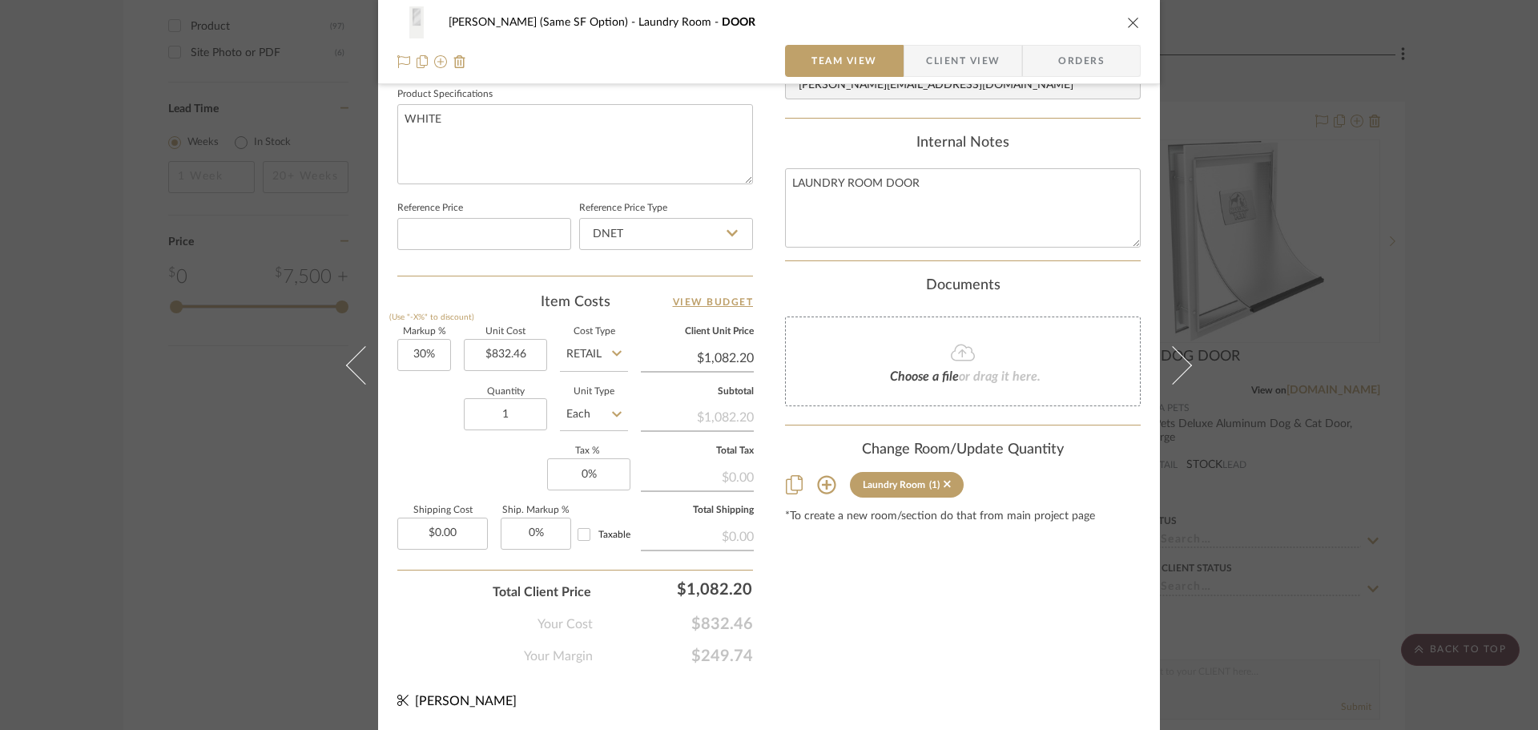
click at [1234, 276] on div "CHRISTENSEN (Same SF Option) Laundry Room DOOR Team View Client View Orders Tea…" at bounding box center [769, 365] width 1538 height 730
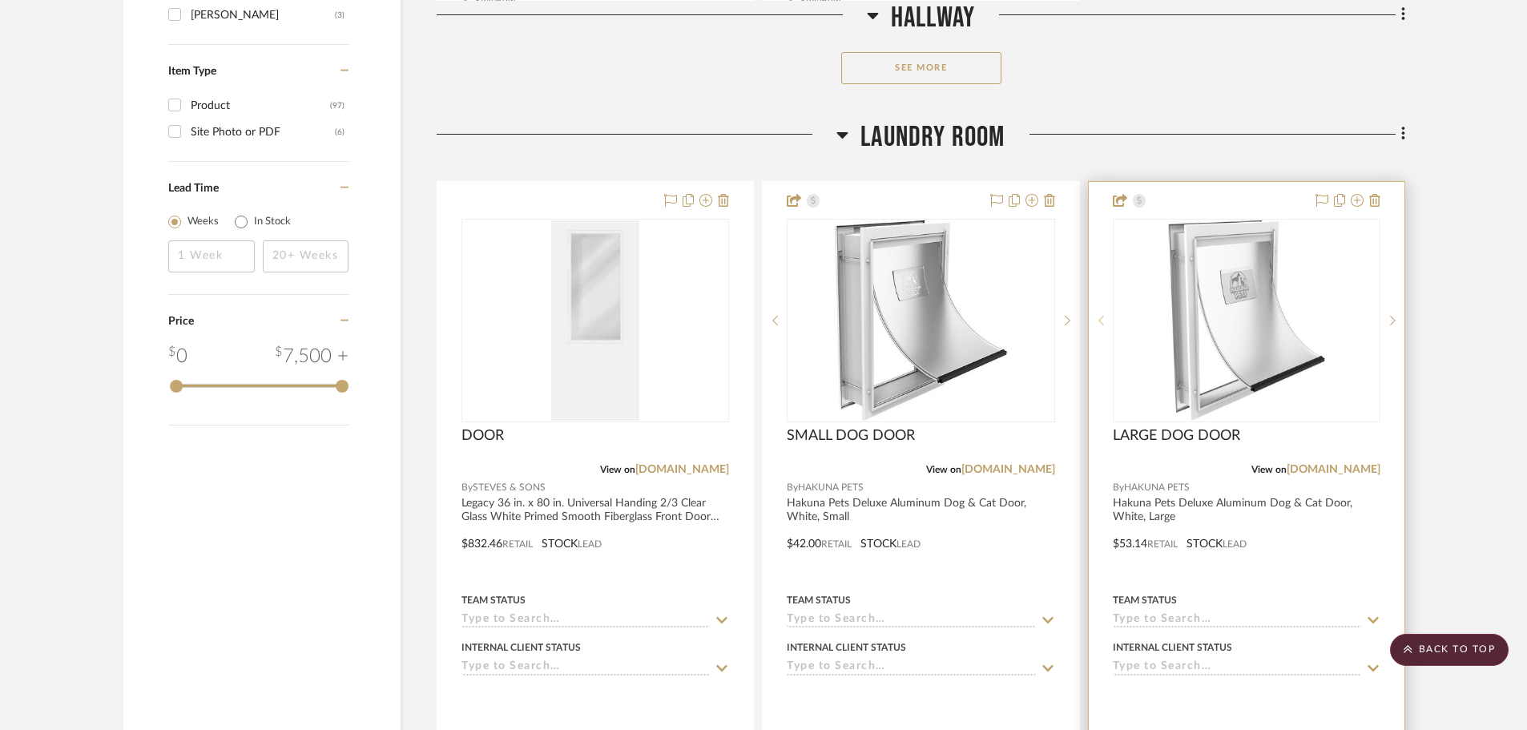
scroll to position [2563, 0]
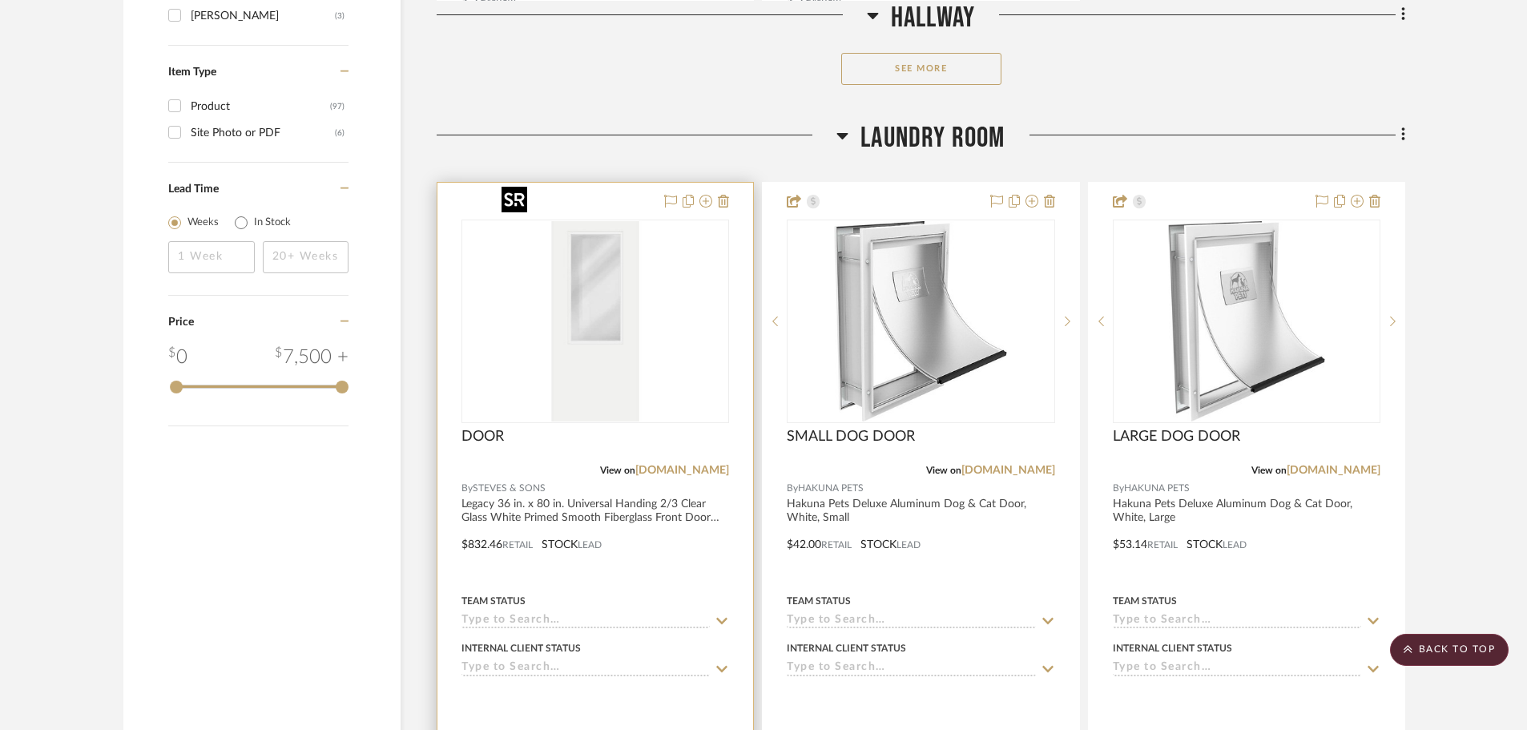
click at [668, 246] on img "0" at bounding box center [595, 321] width 200 height 200
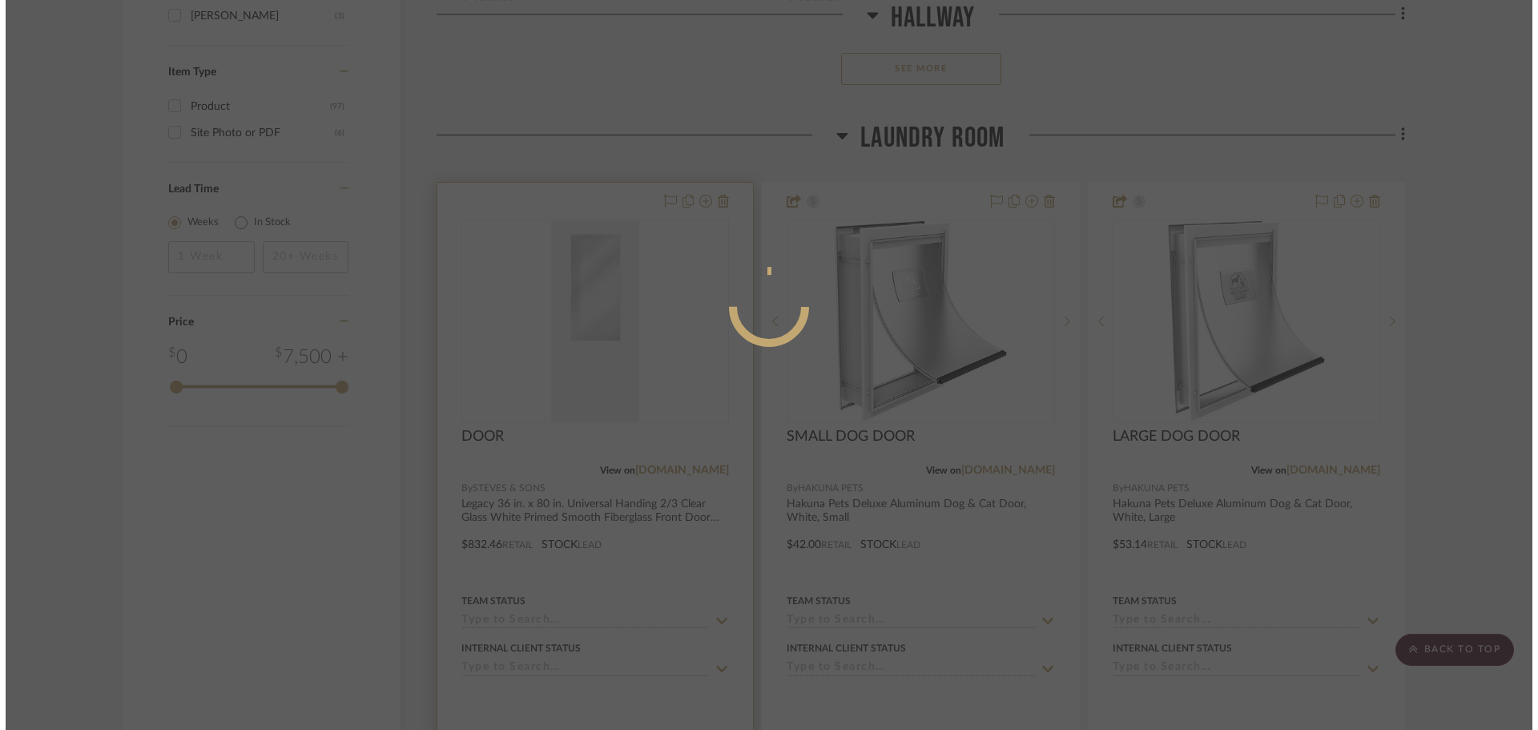
scroll to position [0, 0]
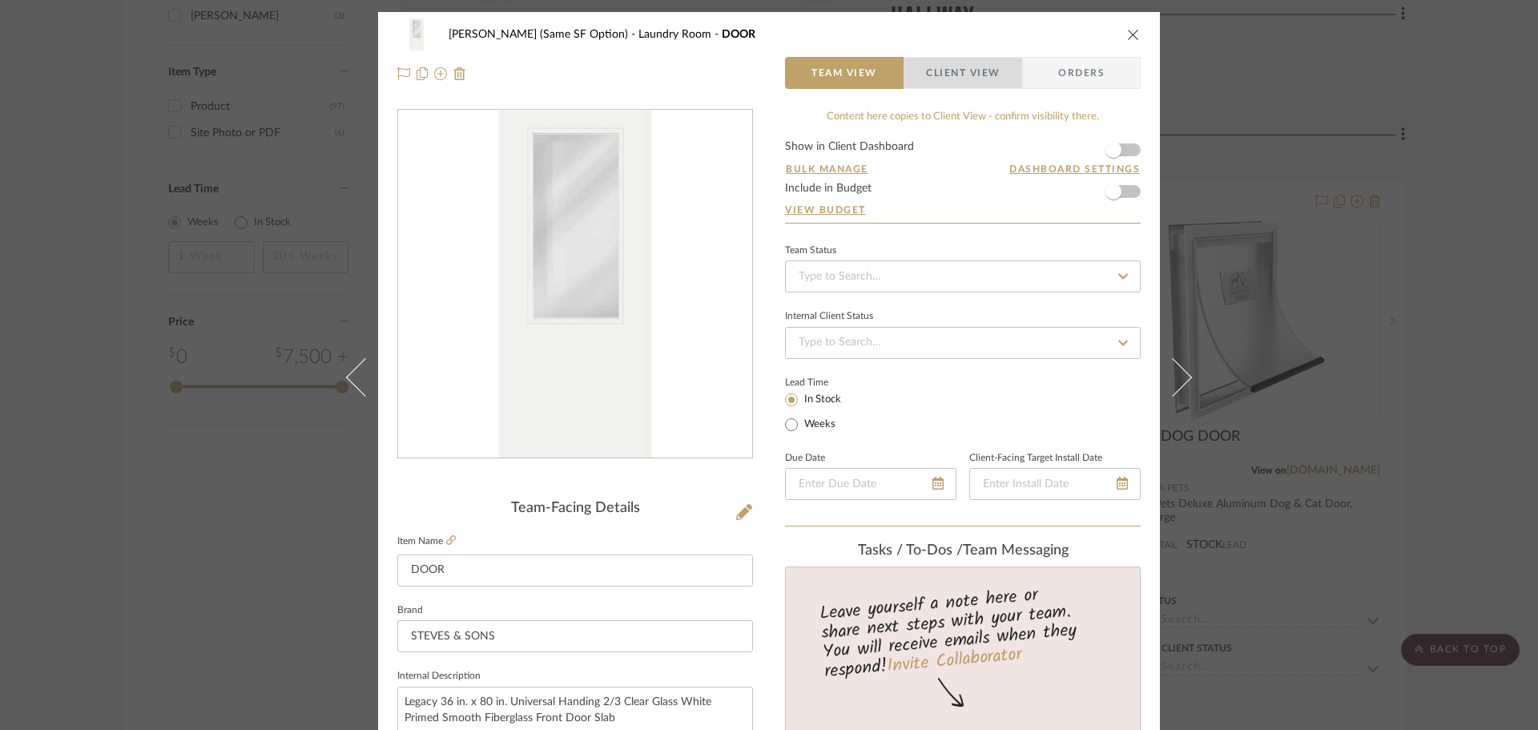
click at [971, 77] on span "Client View" at bounding box center [963, 73] width 74 height 32
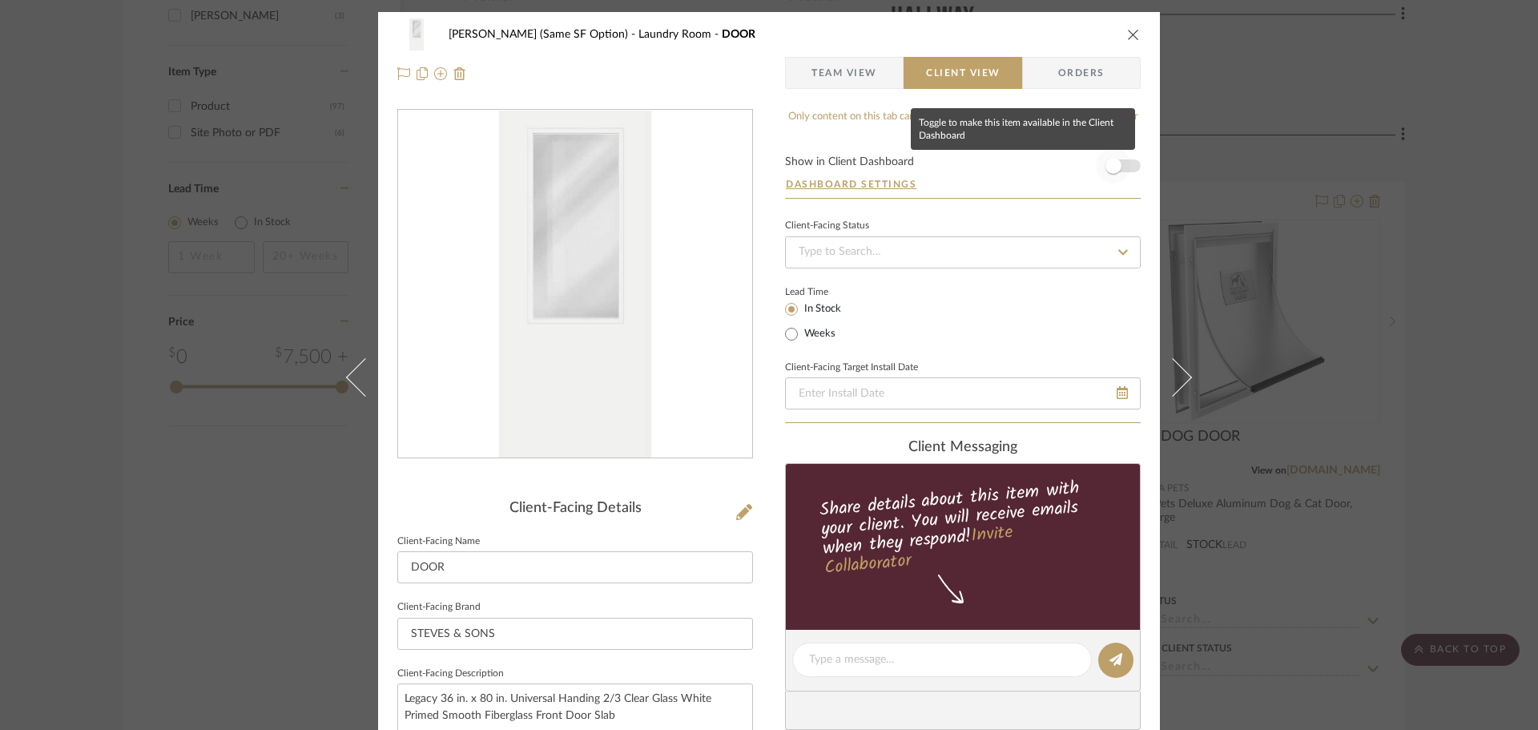
click at [1124, 155] on span "button" at bounding box center [1113, 165] width 35 height 35
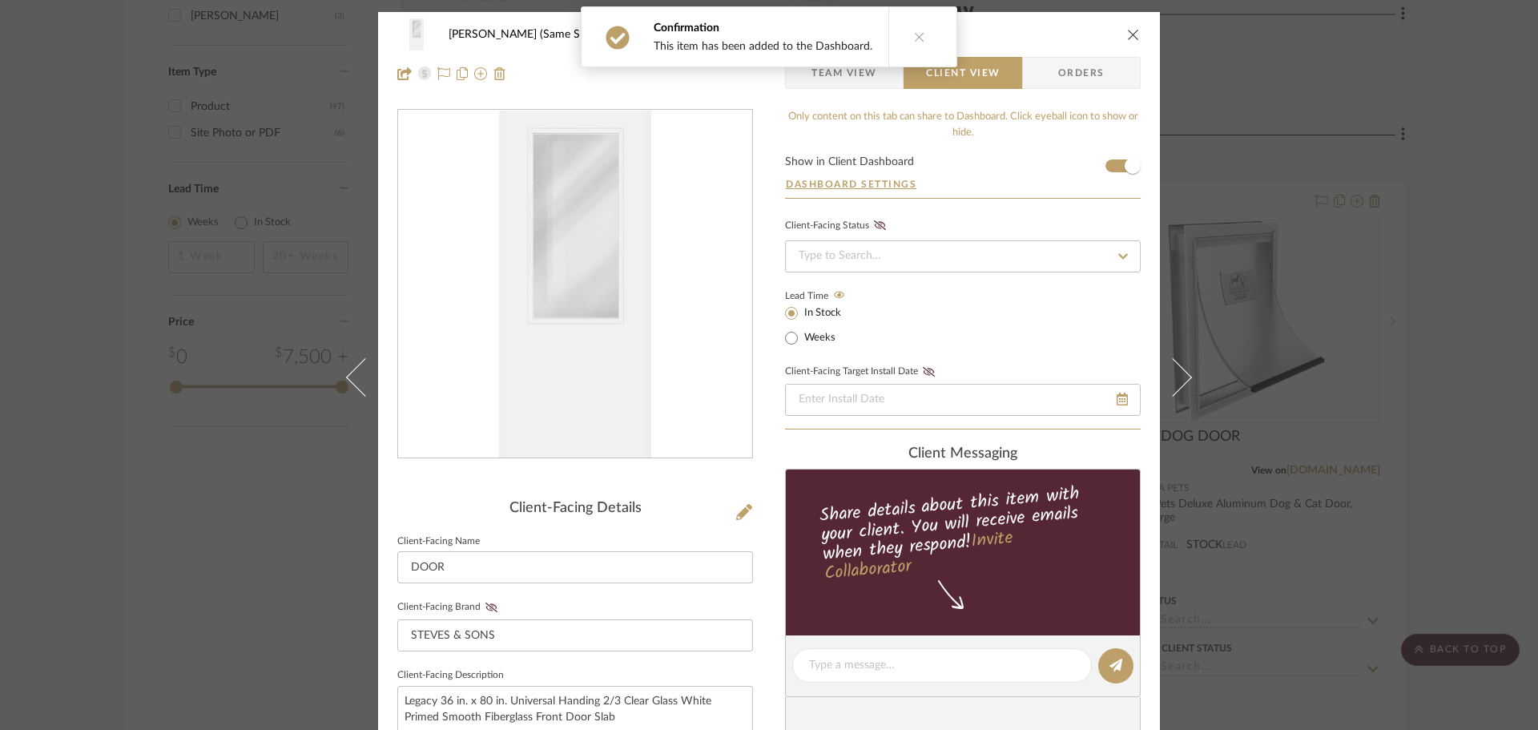
click at [1131, 30] on icon "close" at bounding box center [1133, 34] width 13 height 13
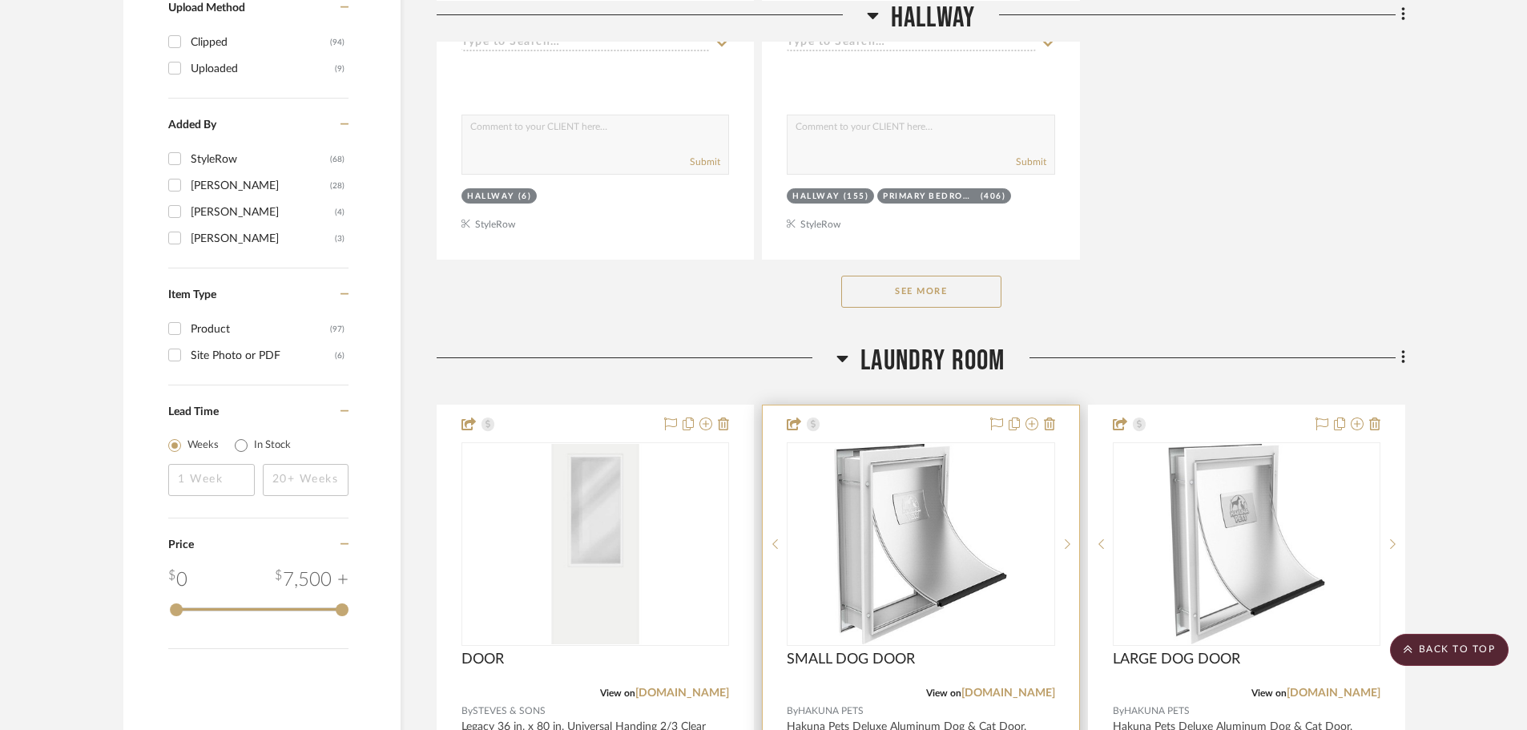
scroll to position [2403, 0]
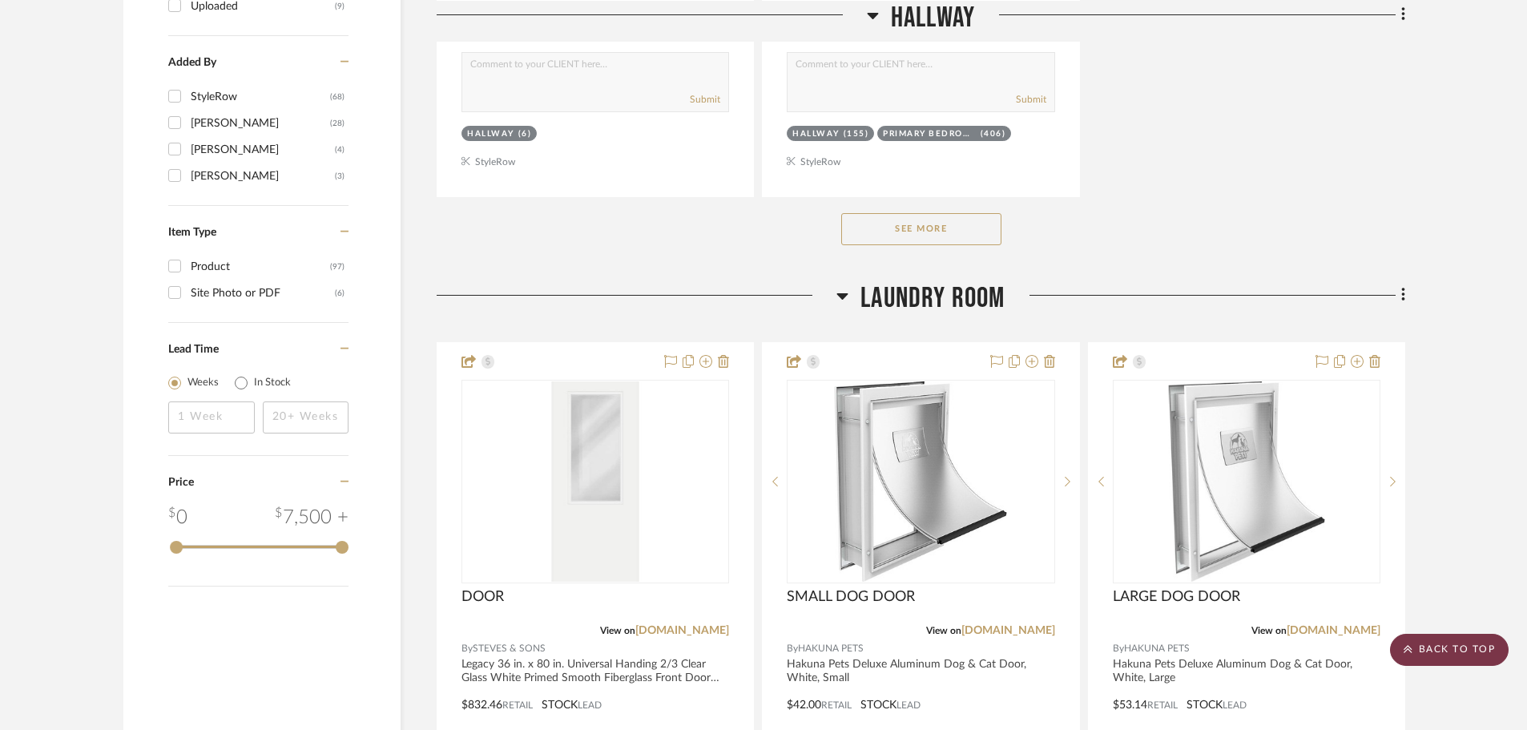
click at [1234, 641] on scroll-to-top-button "BACK TO TOP" at bounding box center [1449, 650] width 119 height 32
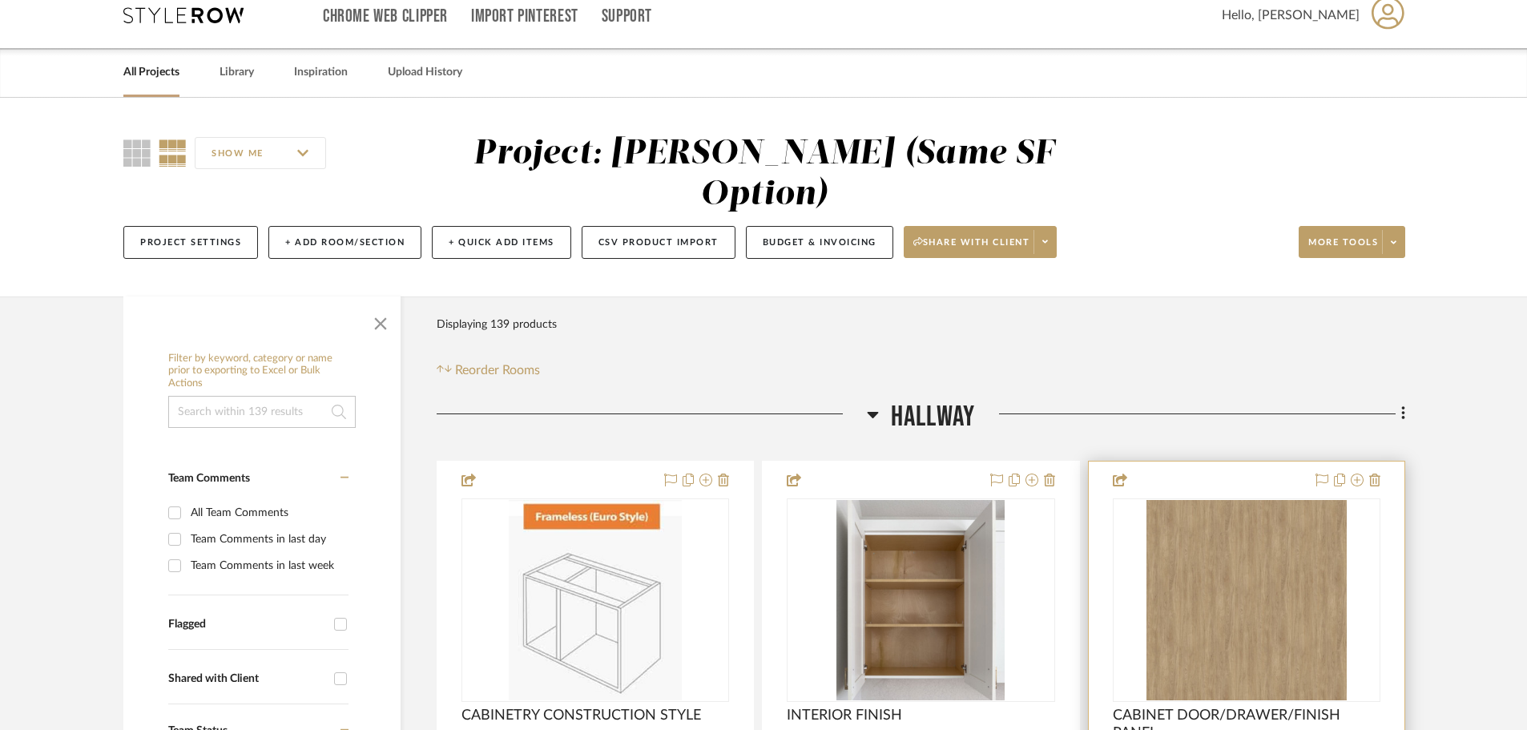
scroll to position [0, 0]
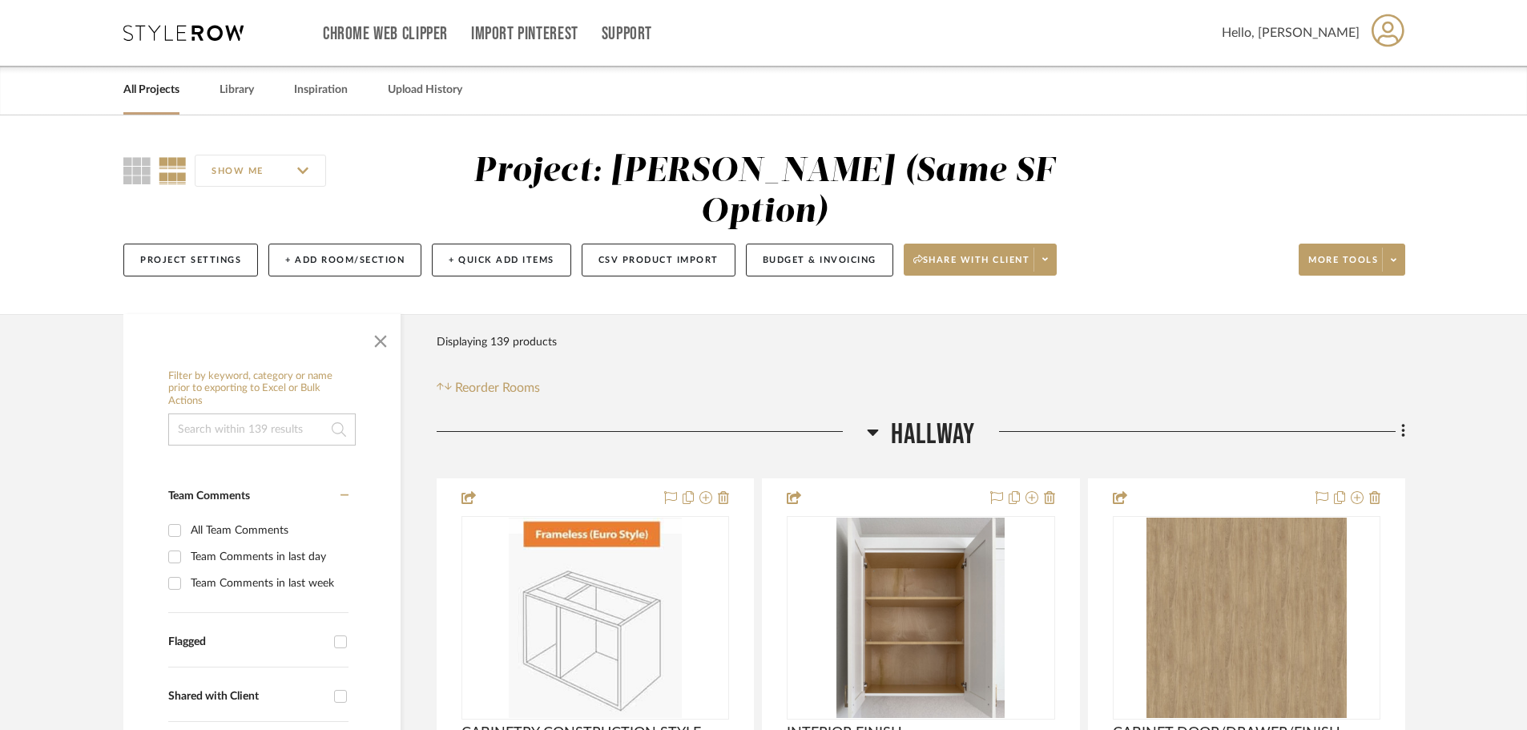
click at [170, 86] on link "All Projects" at bounding box center [151, 90] width 56 height 22
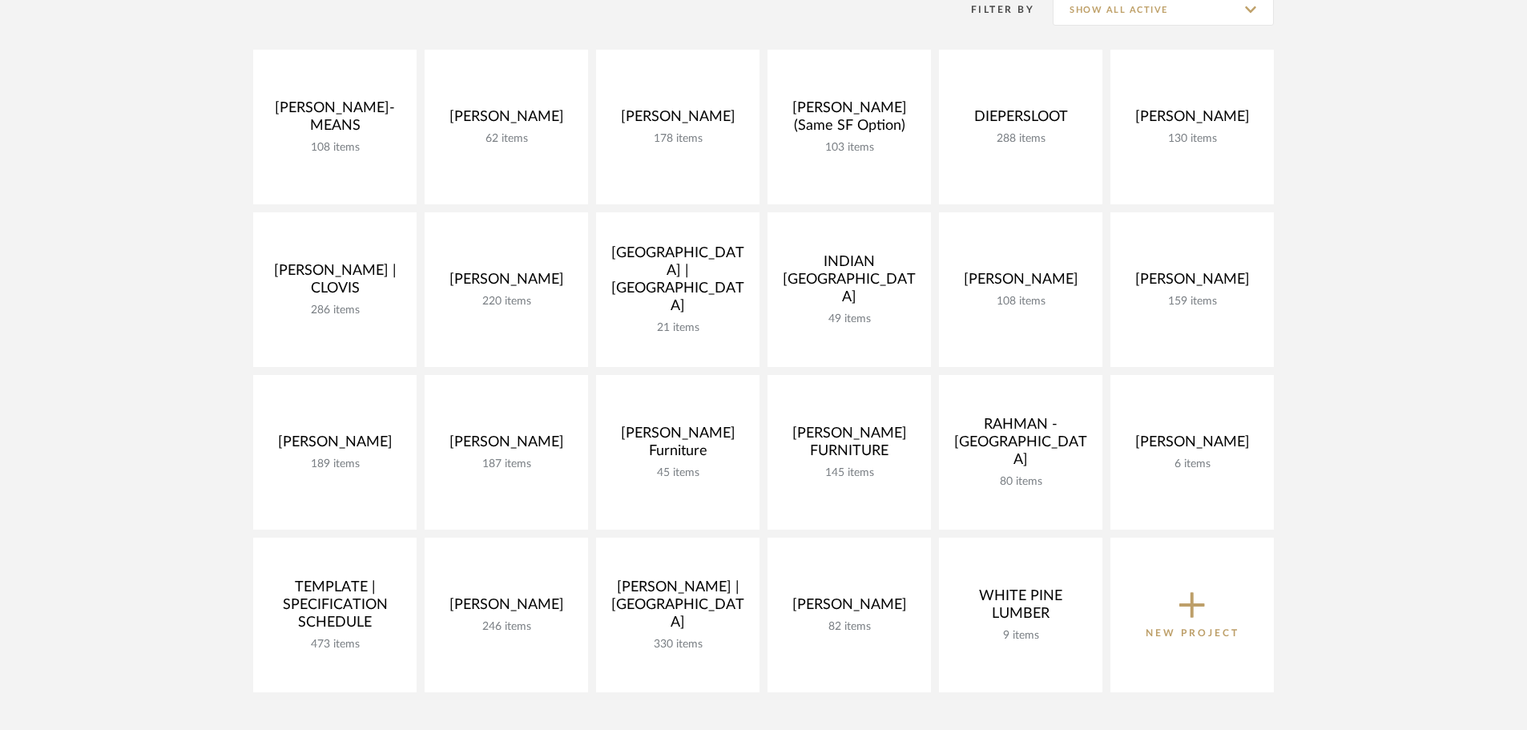
scroll to position [320, 0]
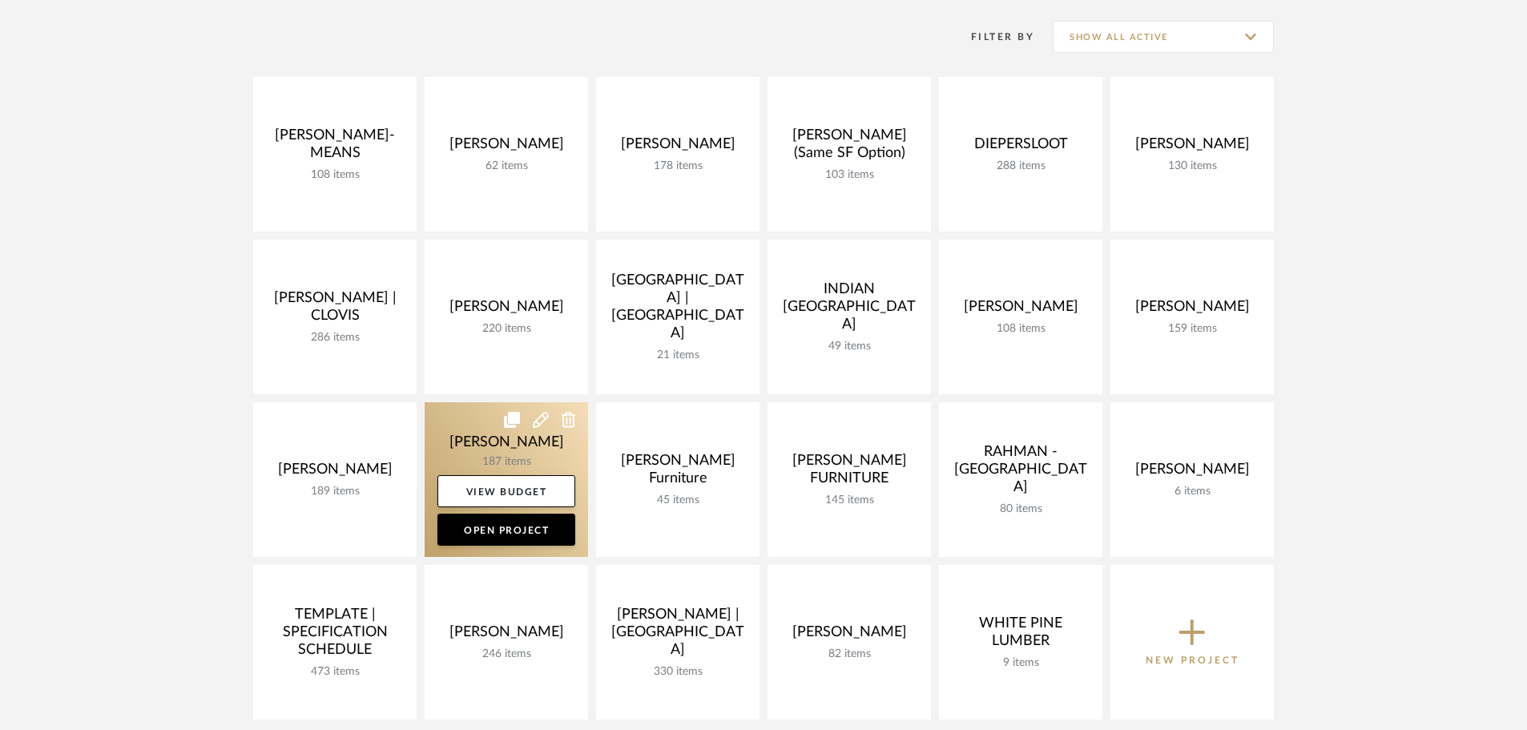
click at [510, 442] on link at bounding box center [506, 479] width 163 height 155
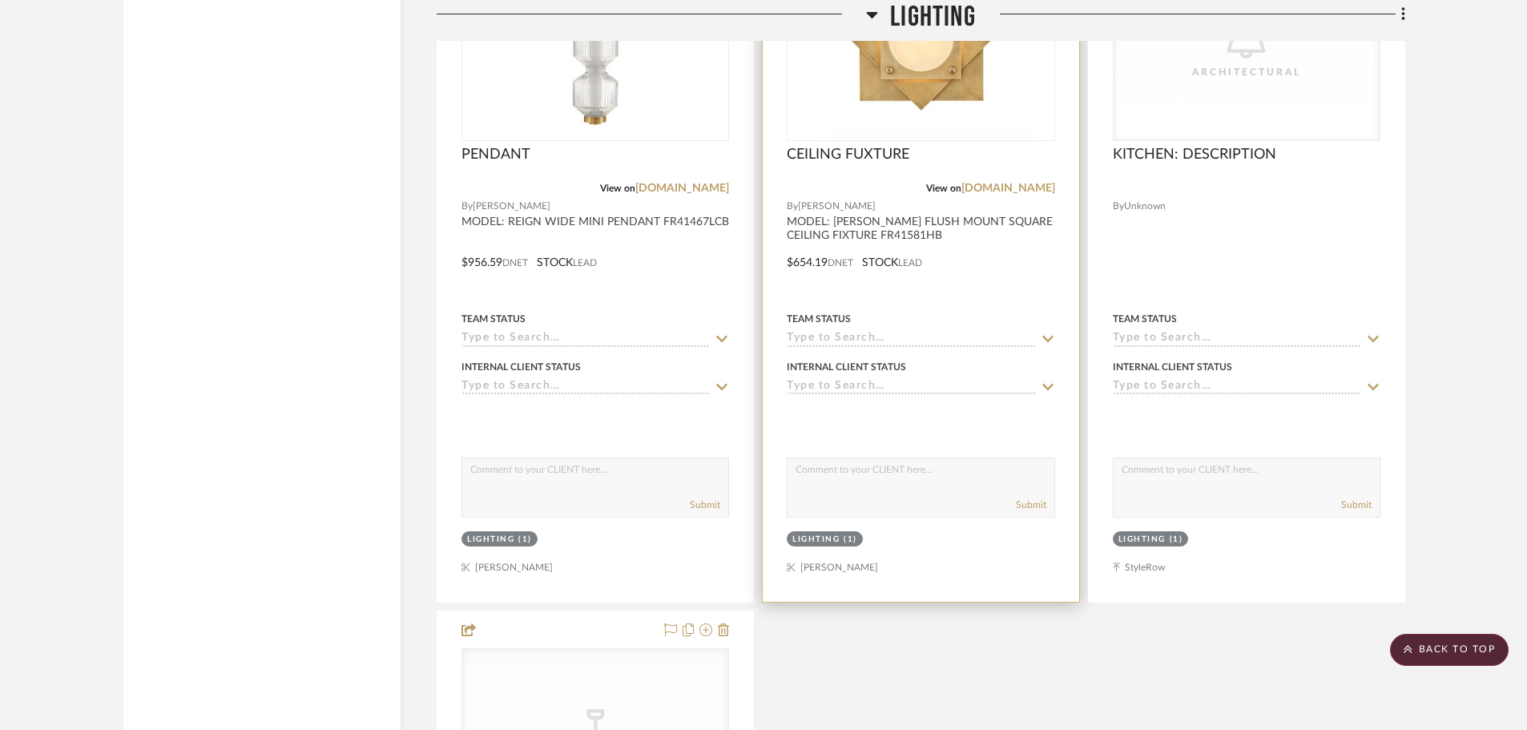
scroll to position [3444, 0]
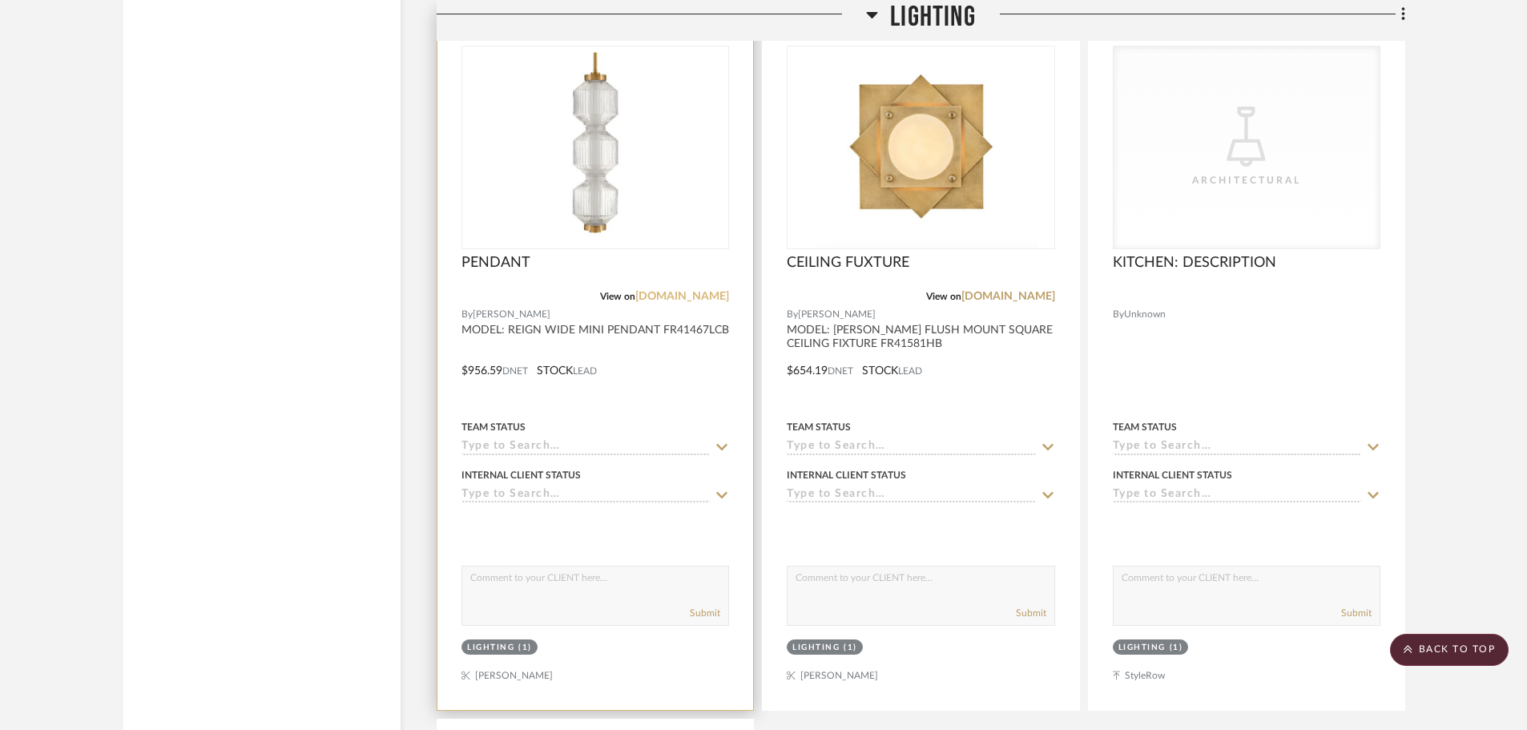
click at [702, 296] on link "[DOMAIN_NAME]" at bounding box center [682, 296] width 94 height 11
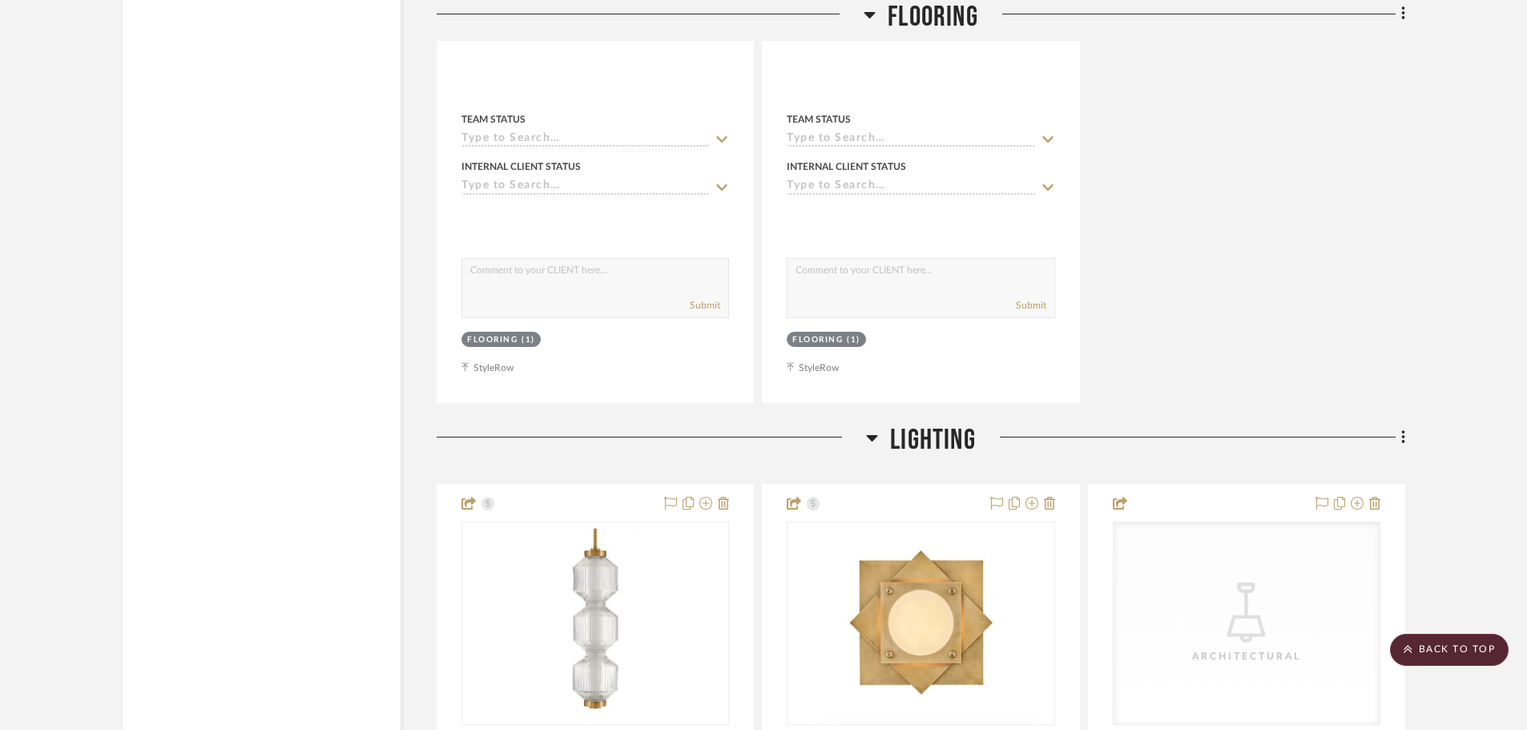
scroll to position [3364, 0]
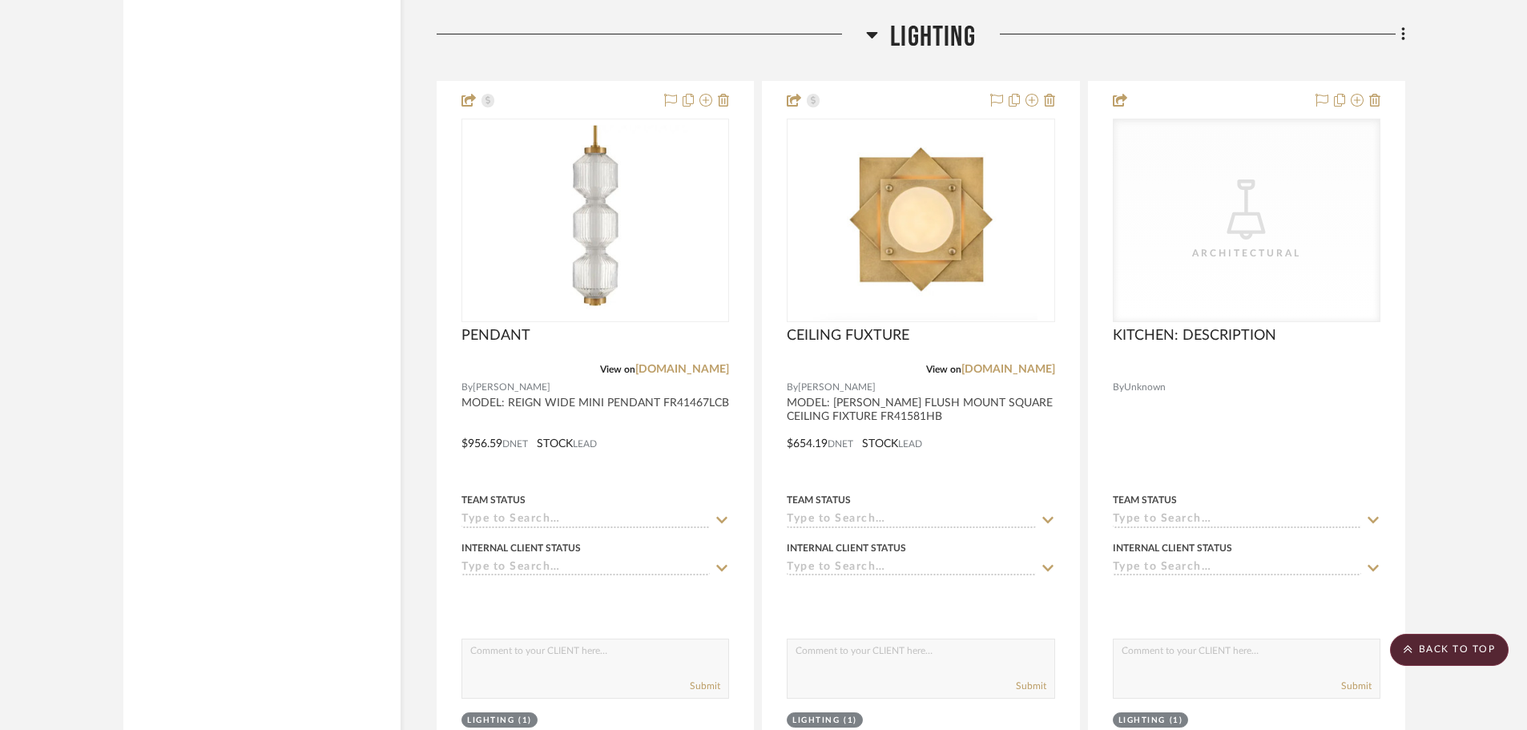
scroll to position [3324, 0]
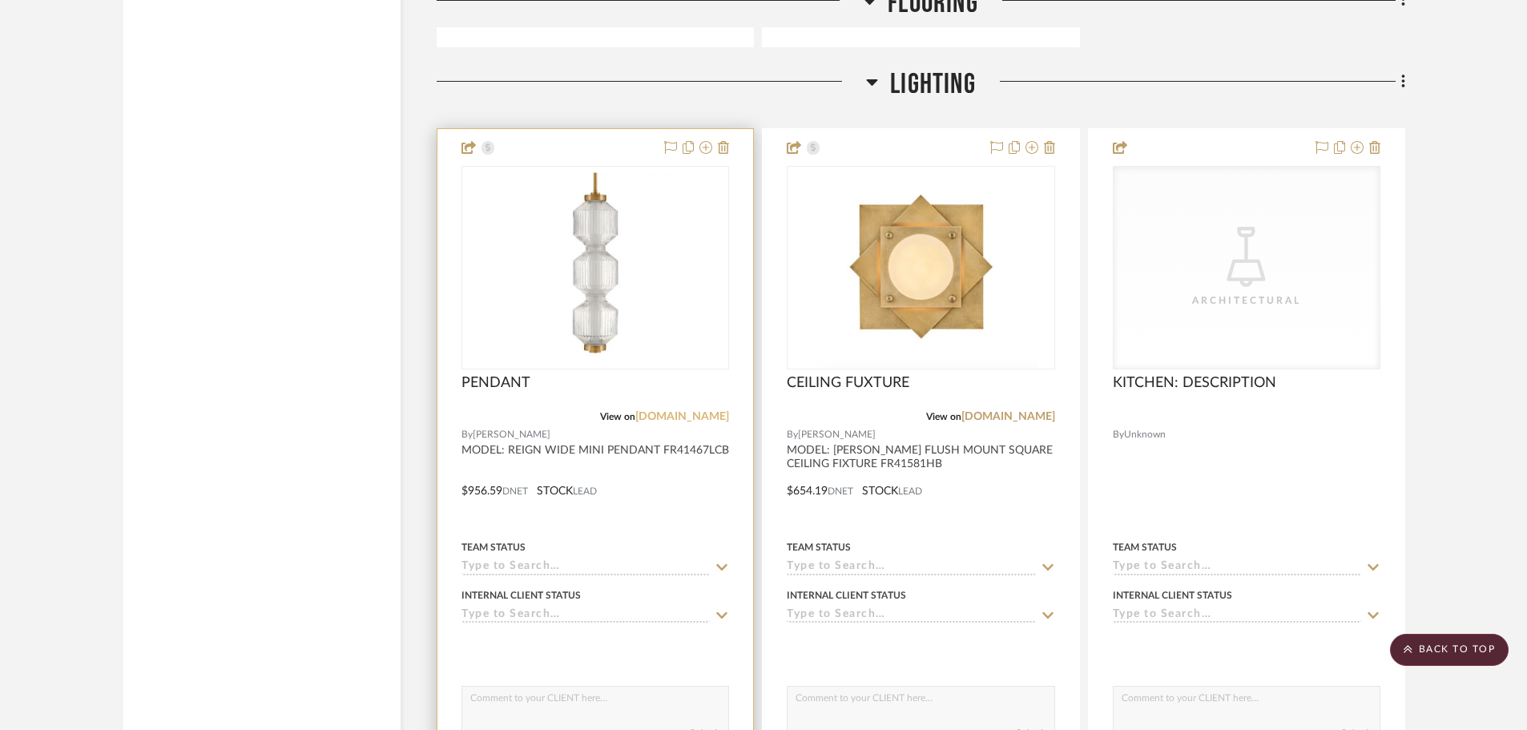
click at [651, 416] on link "[DOMAIN_NAME]" at bounding box center [682, 416] width 94 height 11
click at [686, 417] on link "[DOMAIN_NAME]" at bounding box center [682, 416] width 94 height 11
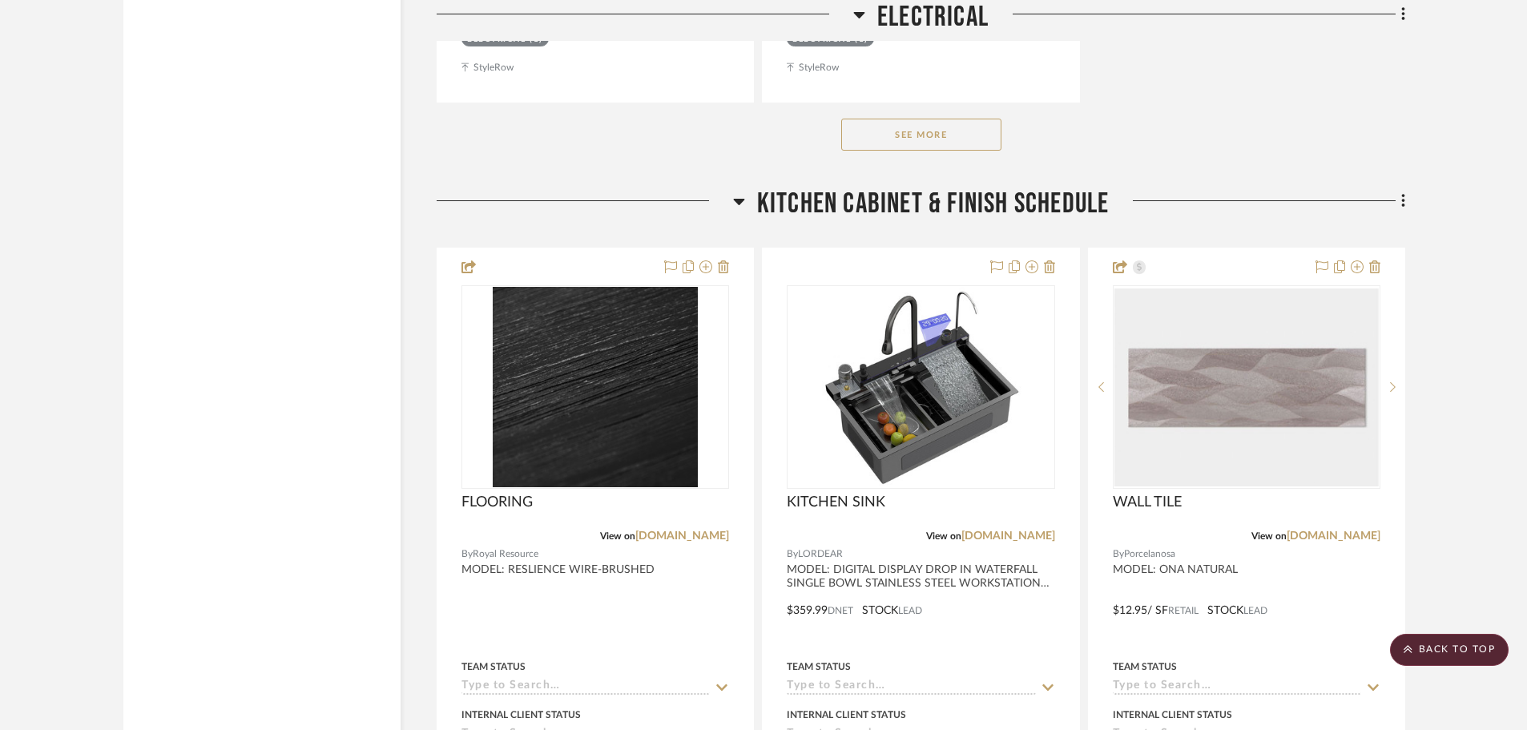
scroll to position [6248, 0]
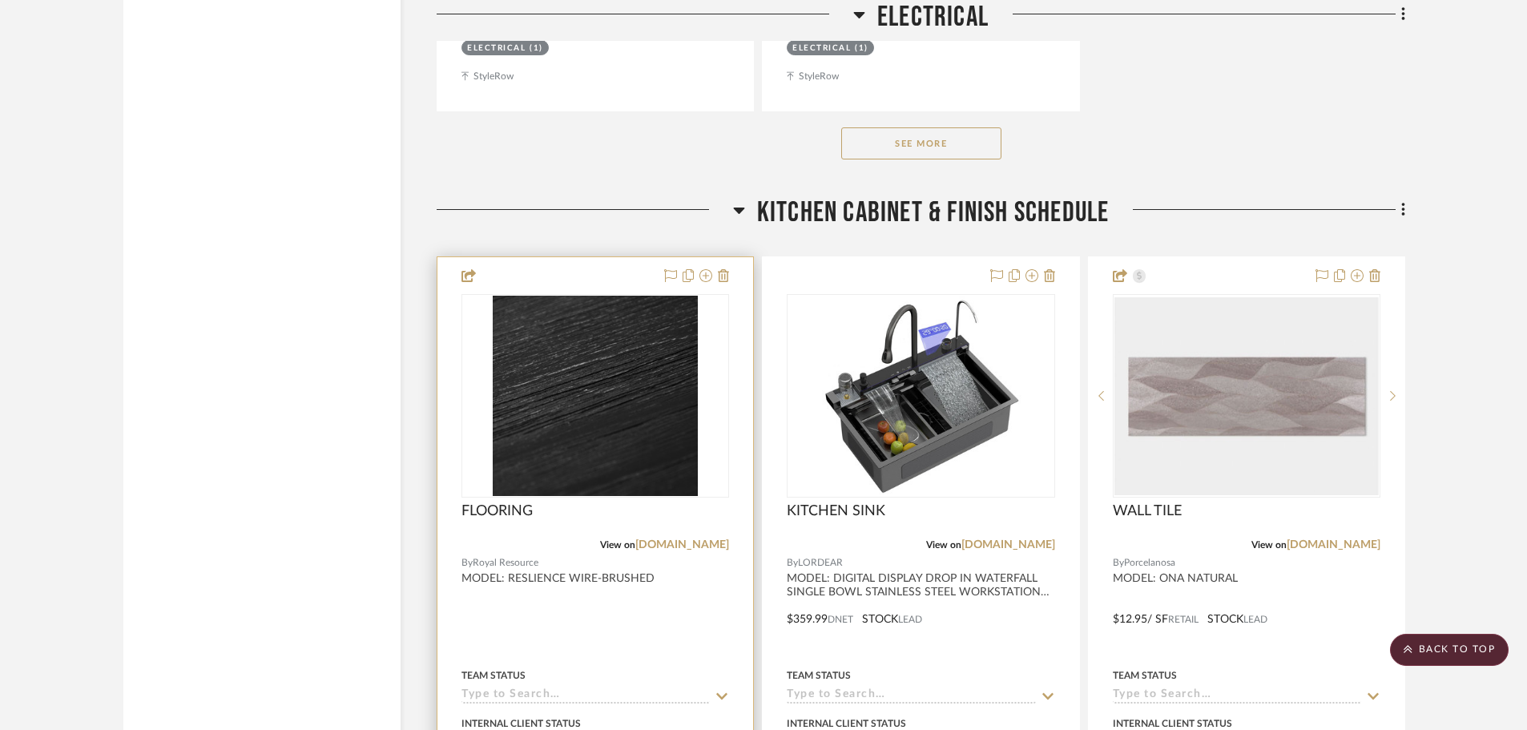
click at [610, 276] on div at bounding box center [595, 607] width 316 height 701
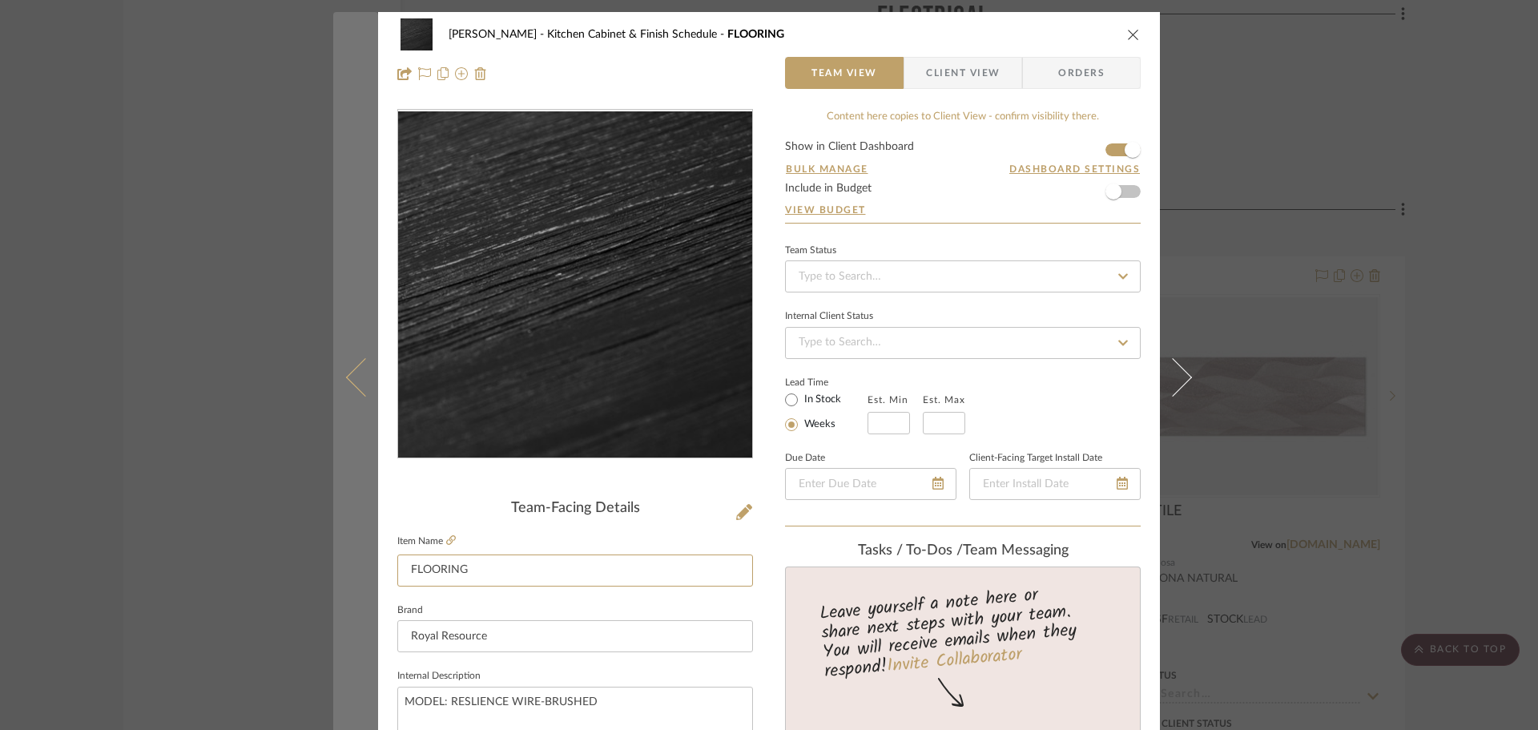
drag, startPoint x: 527, startPoint y: 571, endPoint x: 349, endPoint y: 581, distance: 178.1
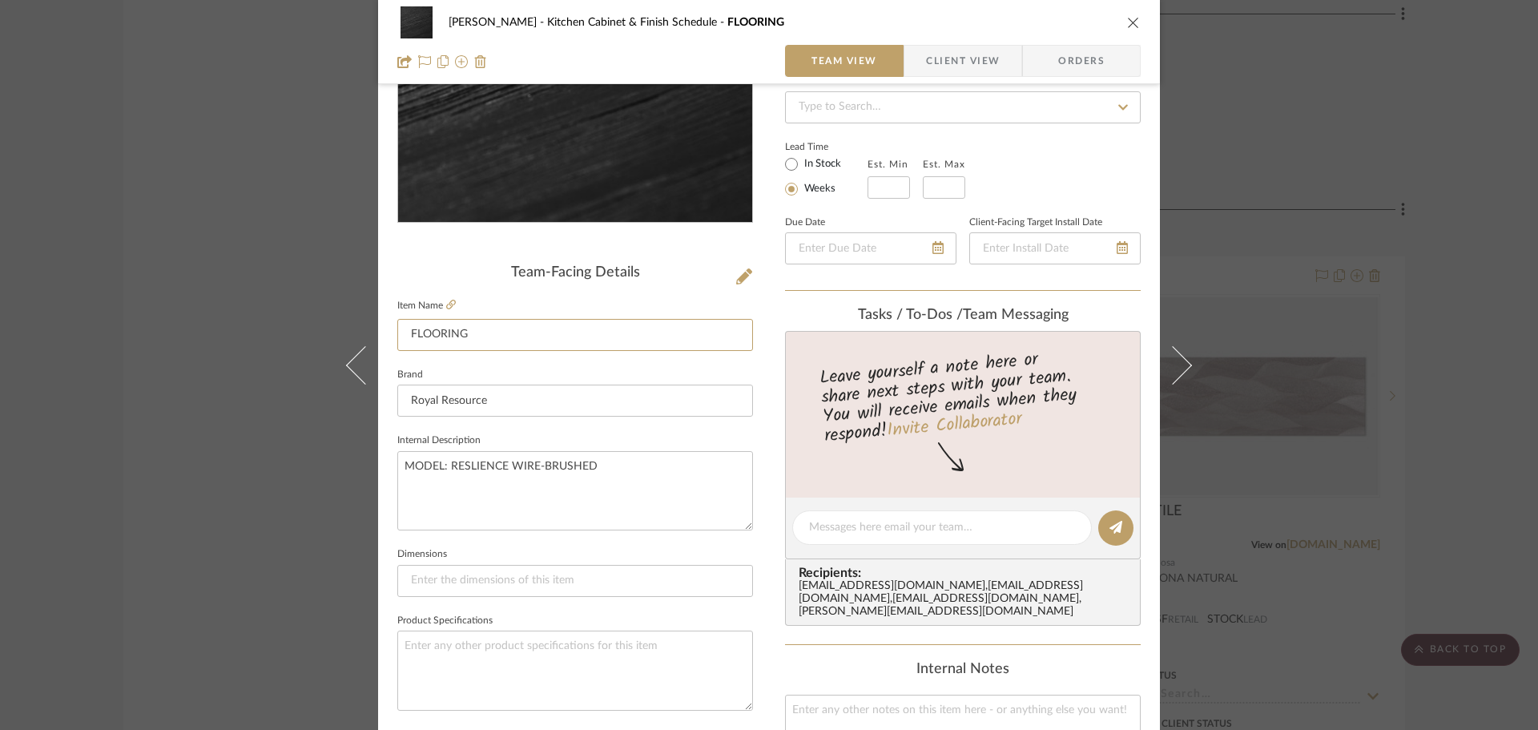
scroll to position [240, 0]
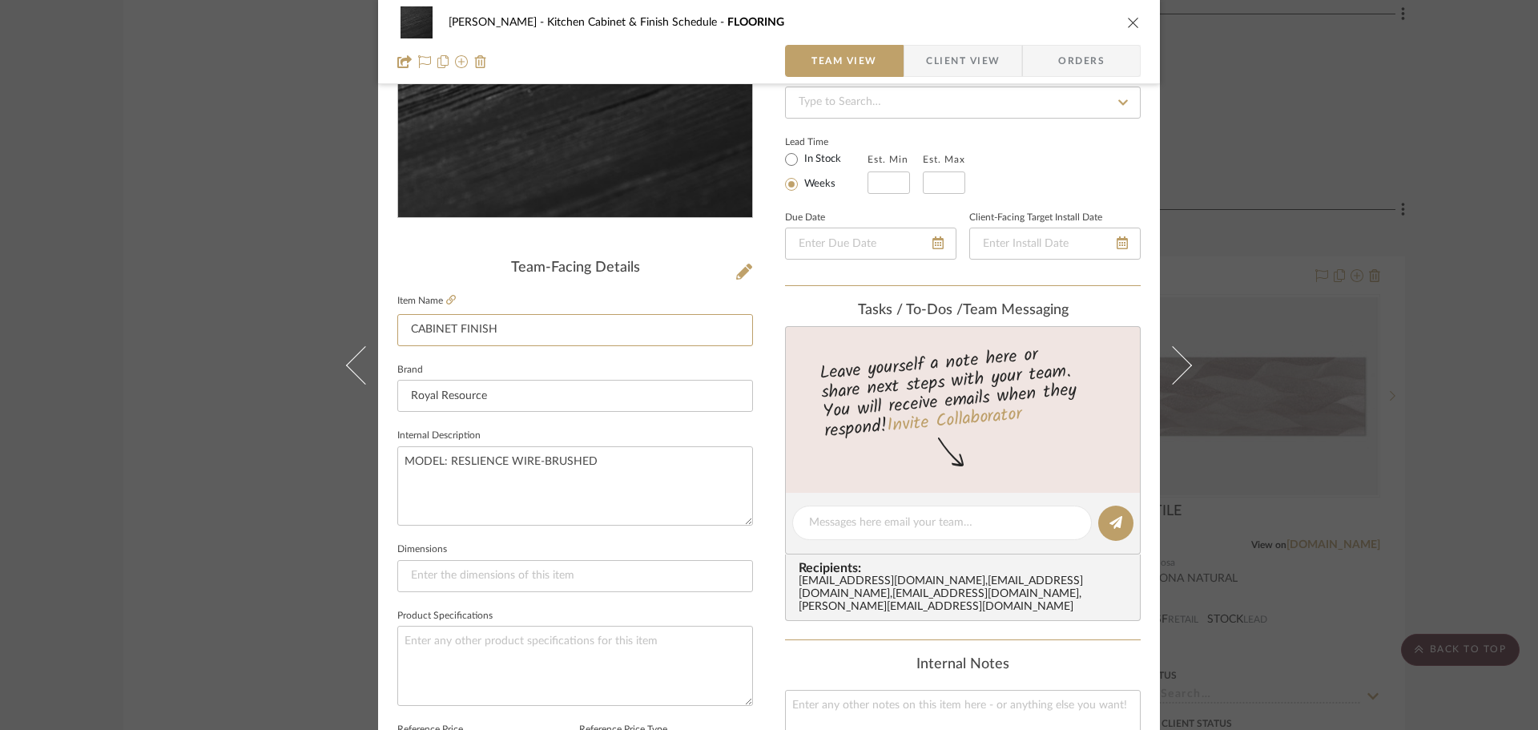
type input "CABINET FINISH"
click at [633, 558] on fieldset "Dimensions" at bounding box center [575, 565] width 356 height 54
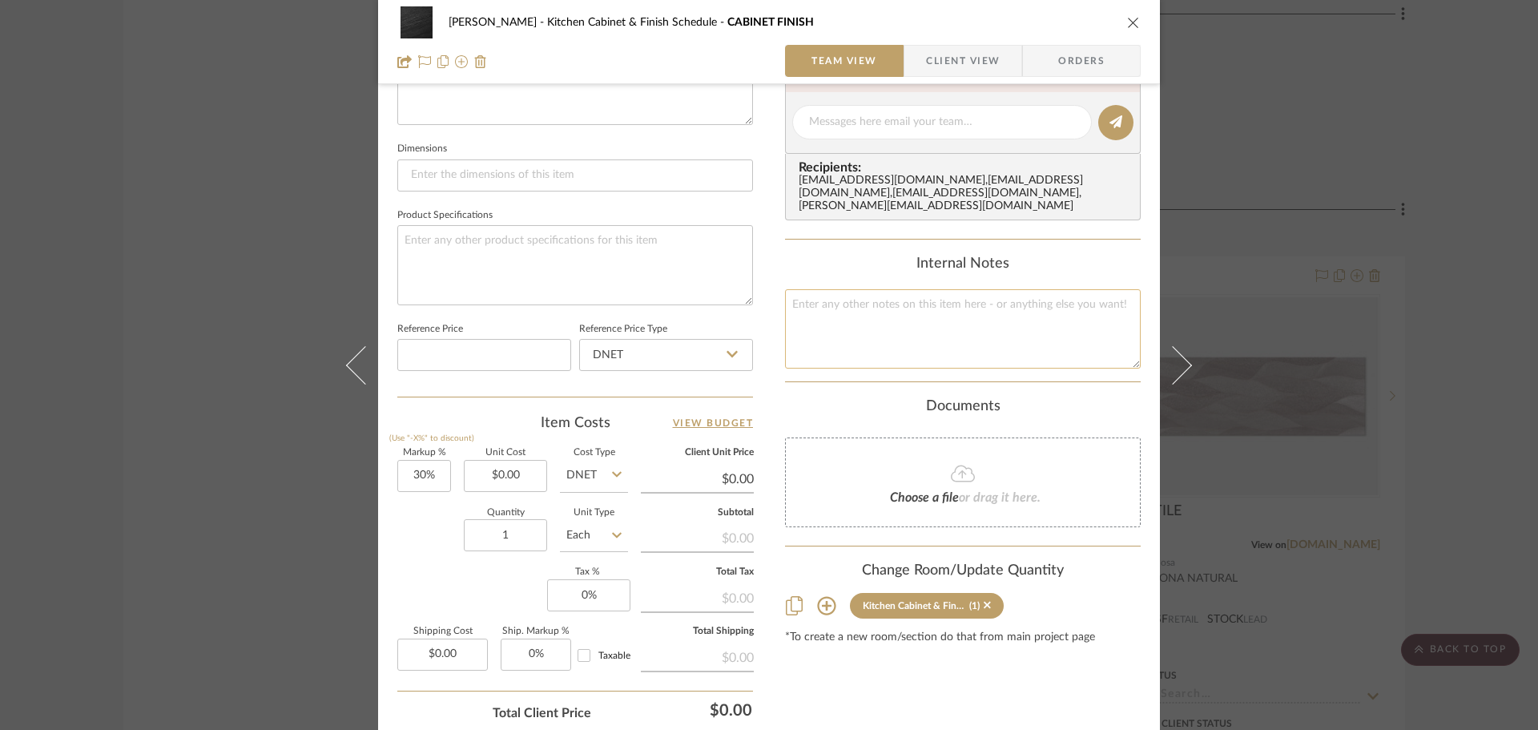
click at [932, 304] on textarea at bounding box center [963, 328] width 356 height 79
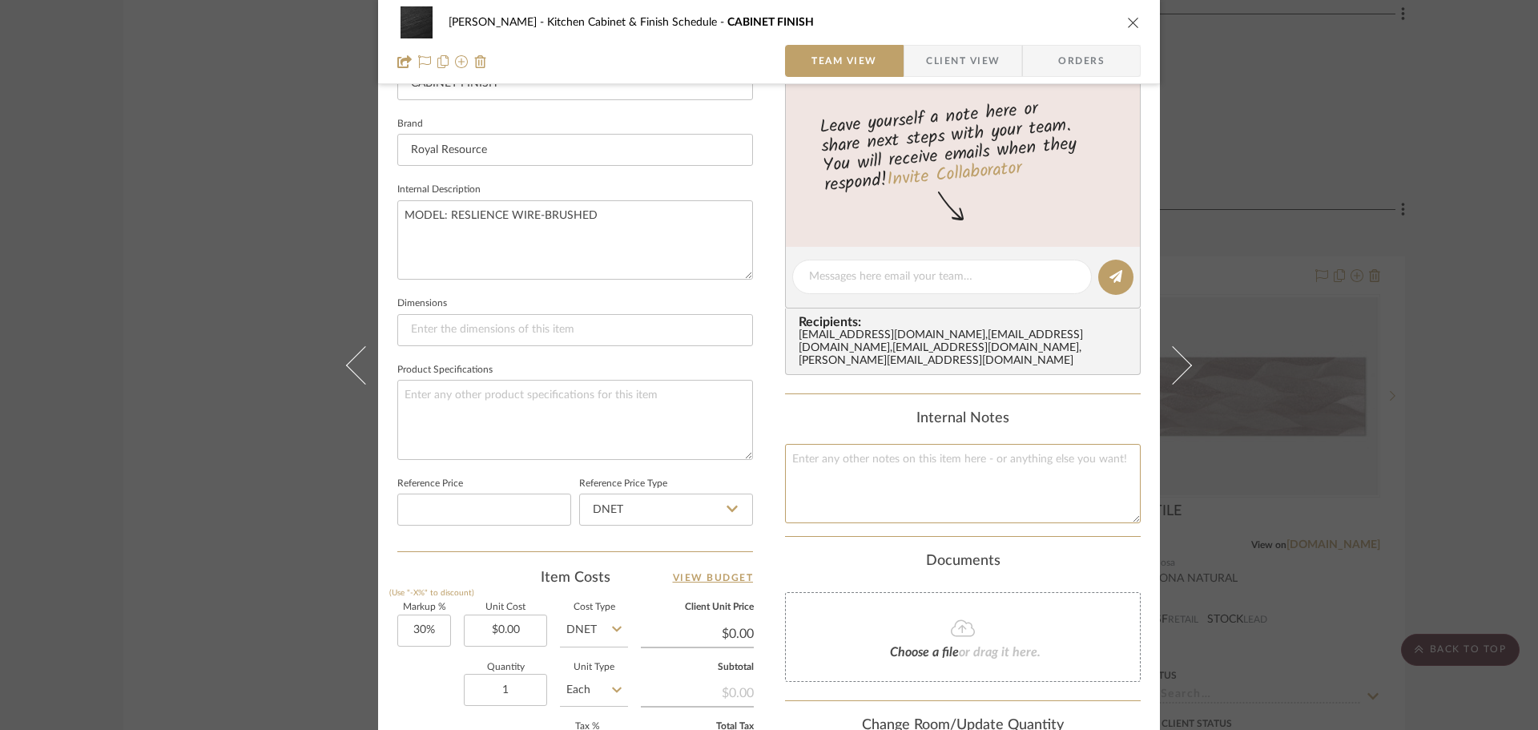
scroll to position [320, 0]
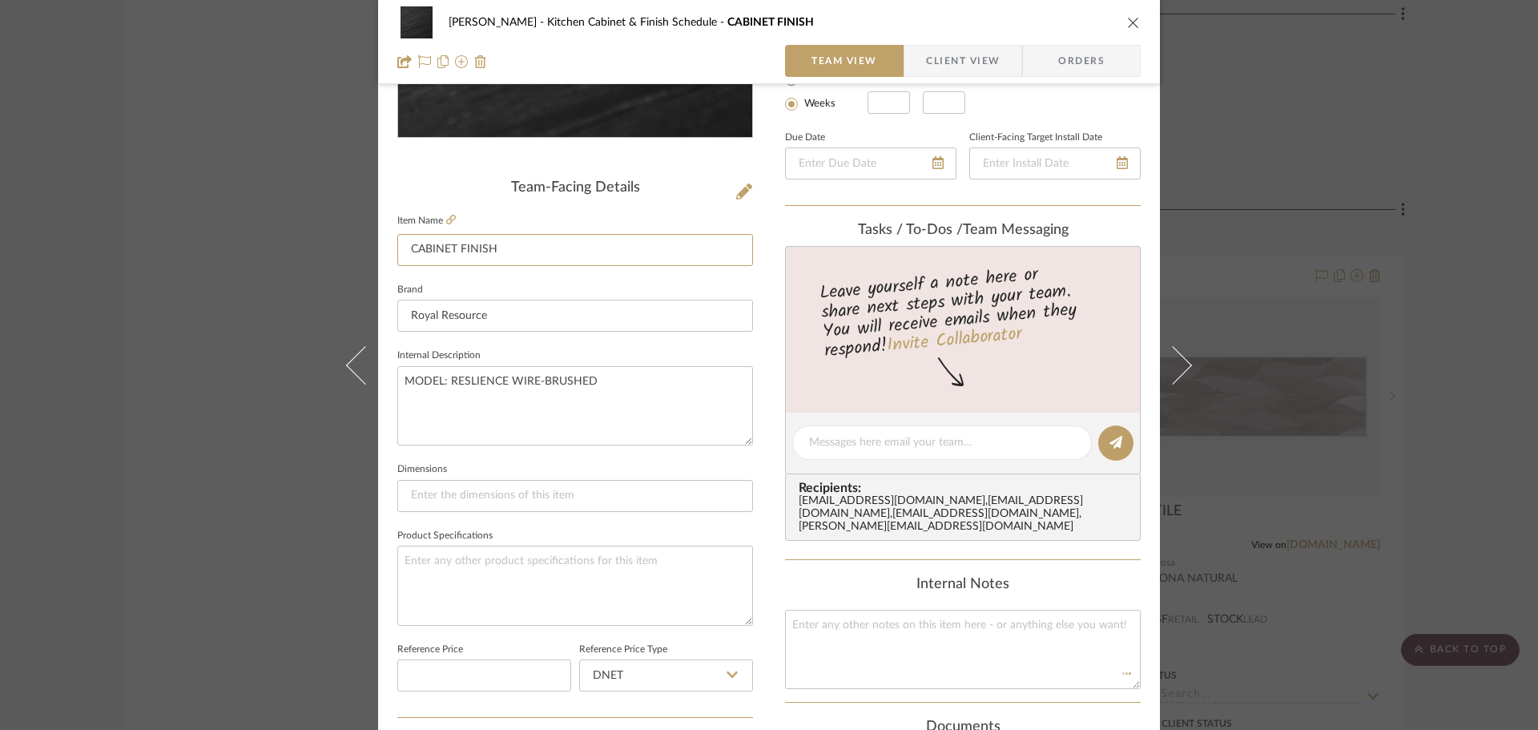
drag, startPoint x: 577, startPoint y: 245, endPoint x: 266, endPoint y: 258, distance: 311.1
click at [266, 258] on div "[PERSON_NAME] Kitchen Cabinet & Finish Schedule CABINET FINISH Team View Client…" at bounding box center [769, 365] width 1538 height 730
click at [850, 635] on textarea at bounding box center [963, 649] width 356 height 79
paste textarea "CABINET FINISH"
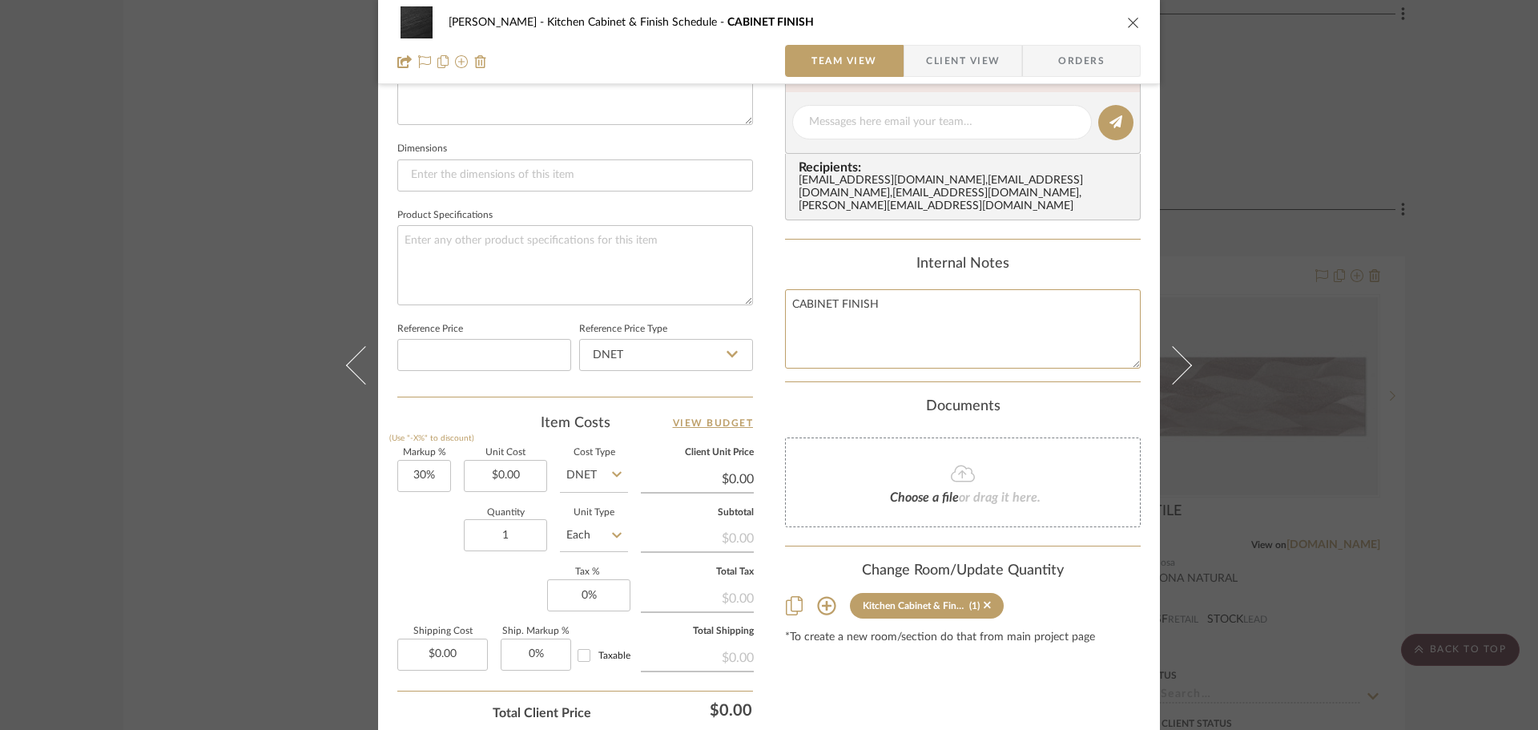
type textarea "CABINET FINISH"
click at [1103, 376] on div "Content here copies to Client View - confirm visibility there. Show in Client D…" at bounding box center [963, 127] width 356 height 1318
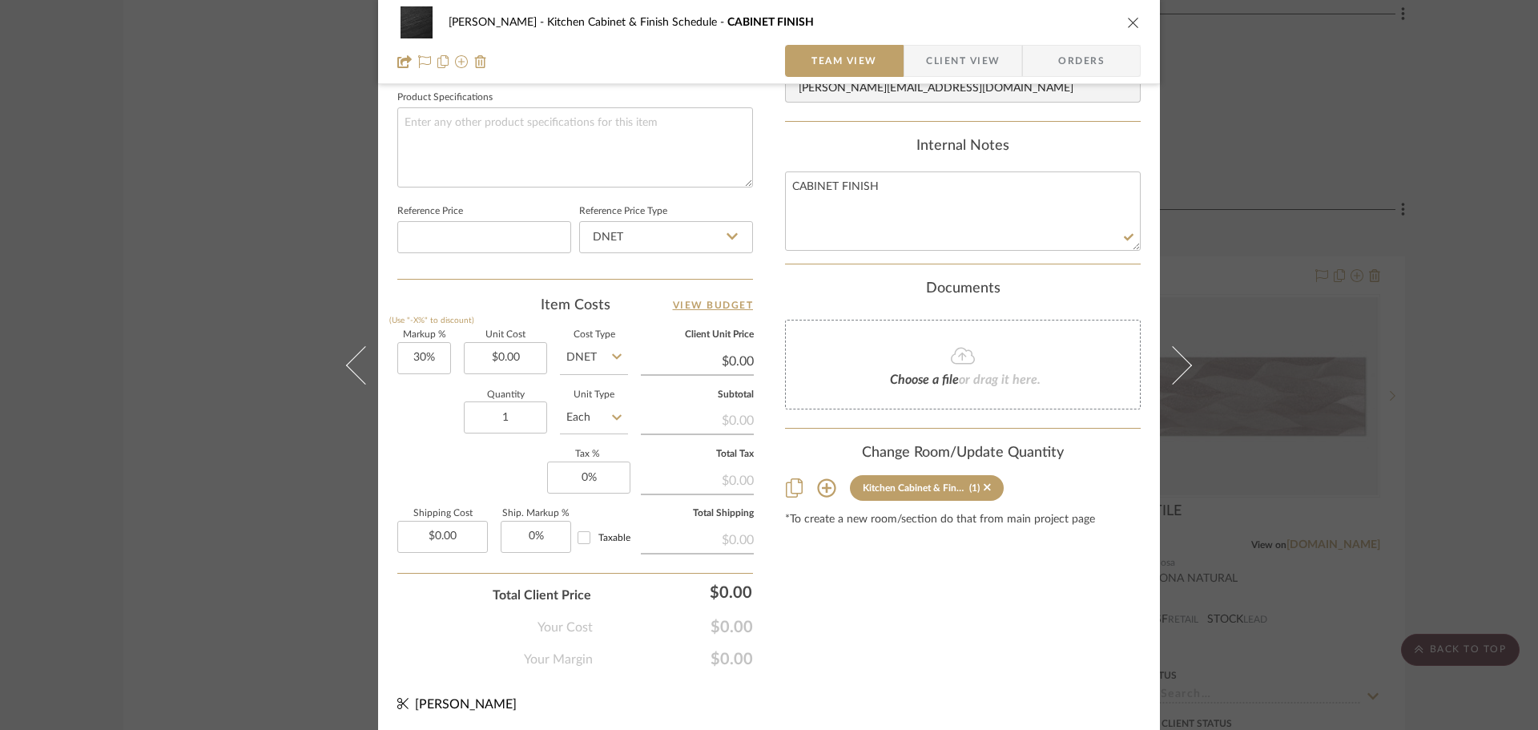
scroll to position [762, 0]
click at [1127, 22] on icon "close" at bounding box center [1133, 22] width 13 height 13
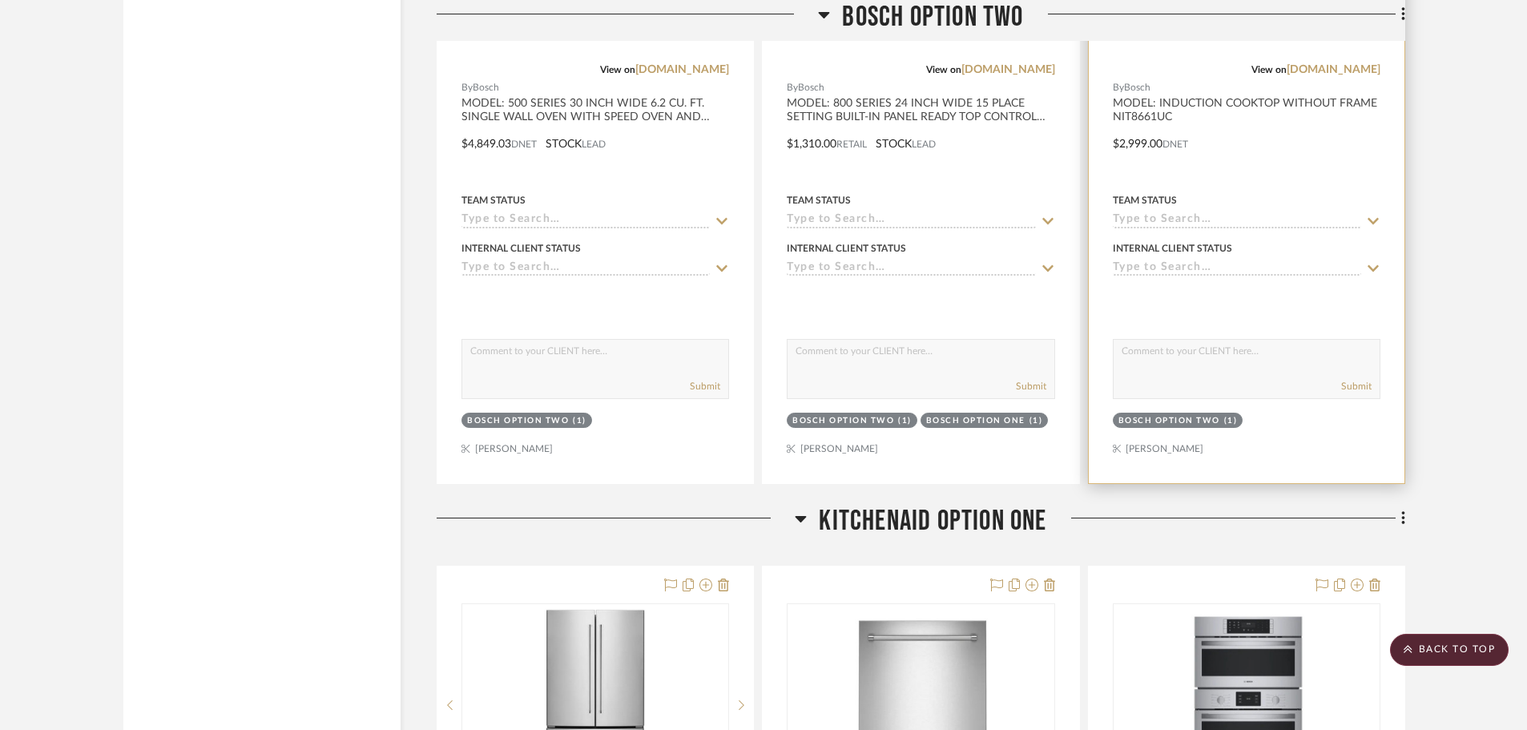
scroll to position [17062, 0]
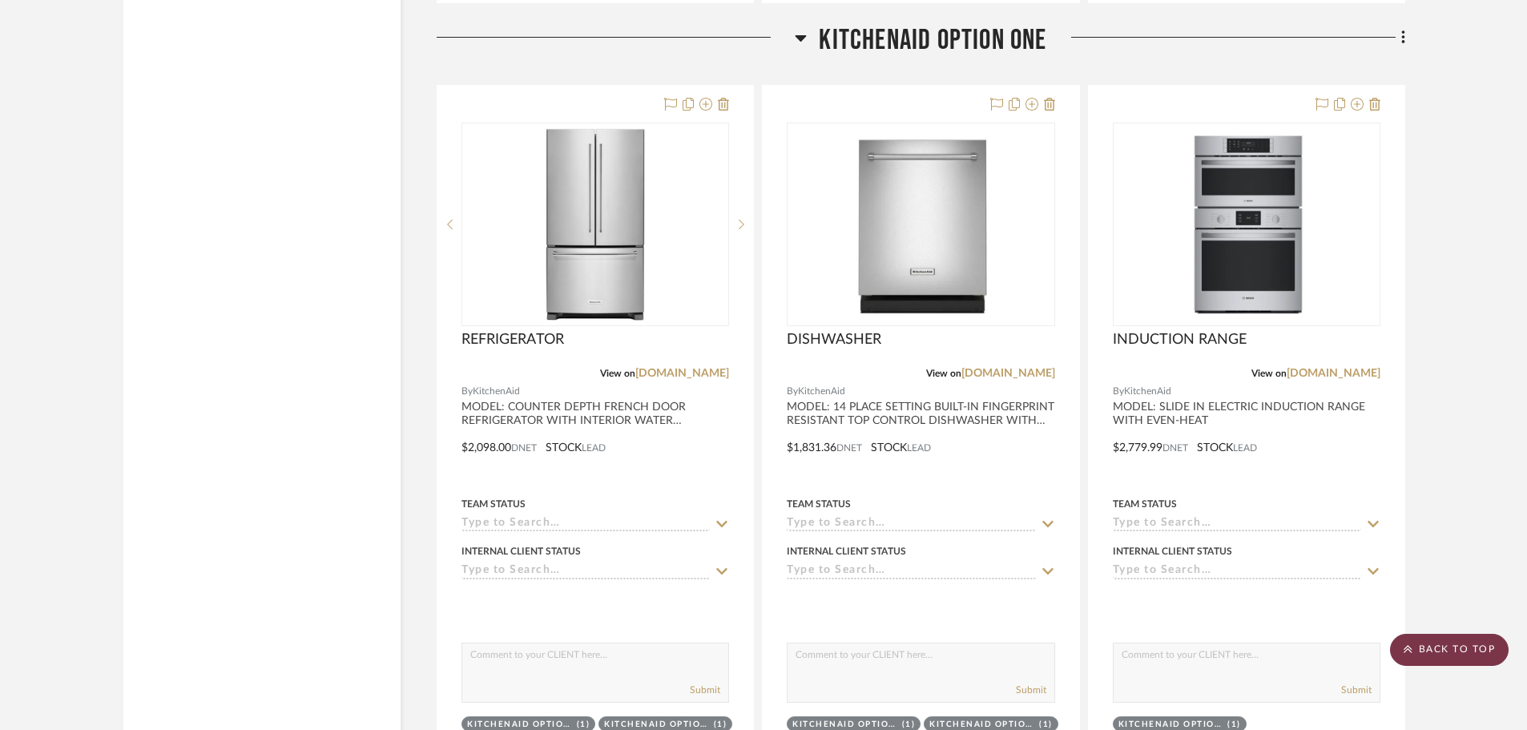
click at [1487, 652] on scroll-to-top-button "BACK TO TOP" at bounding box center [1449, 650] width 119 height 32
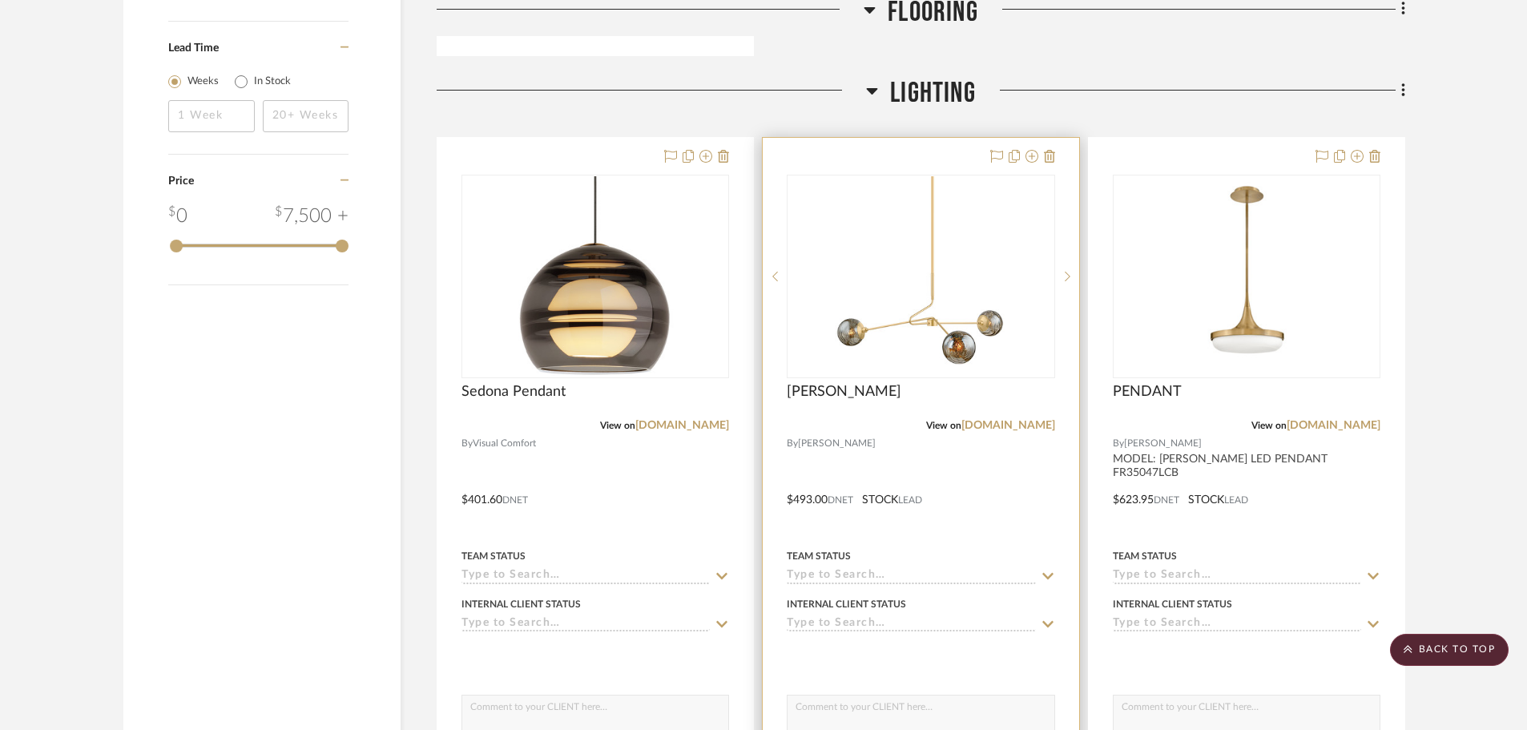
scroll to position [2563, 0]
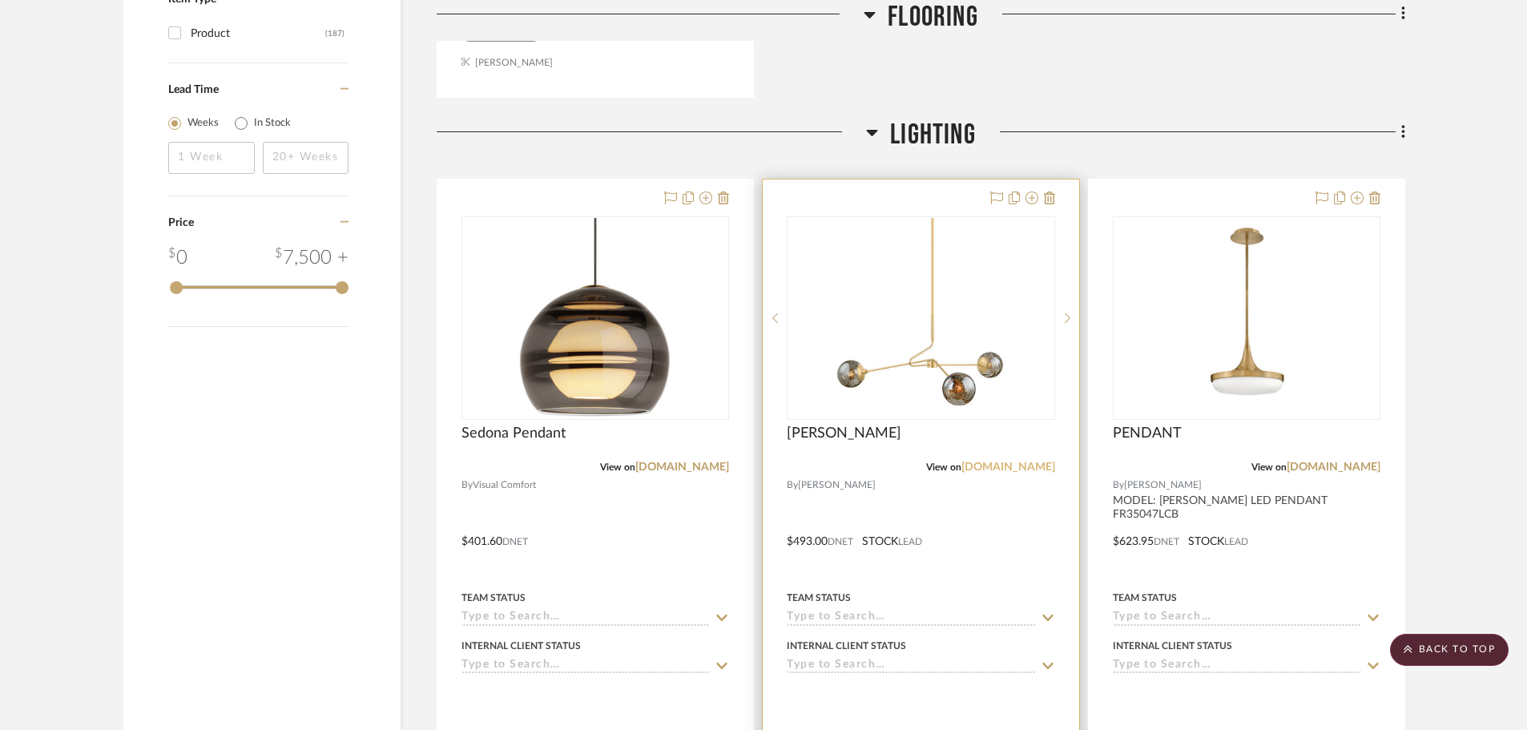
click at [995, 465] on link "hvlgroup.com" at bounding box center [1008, 466] width 94 height 11
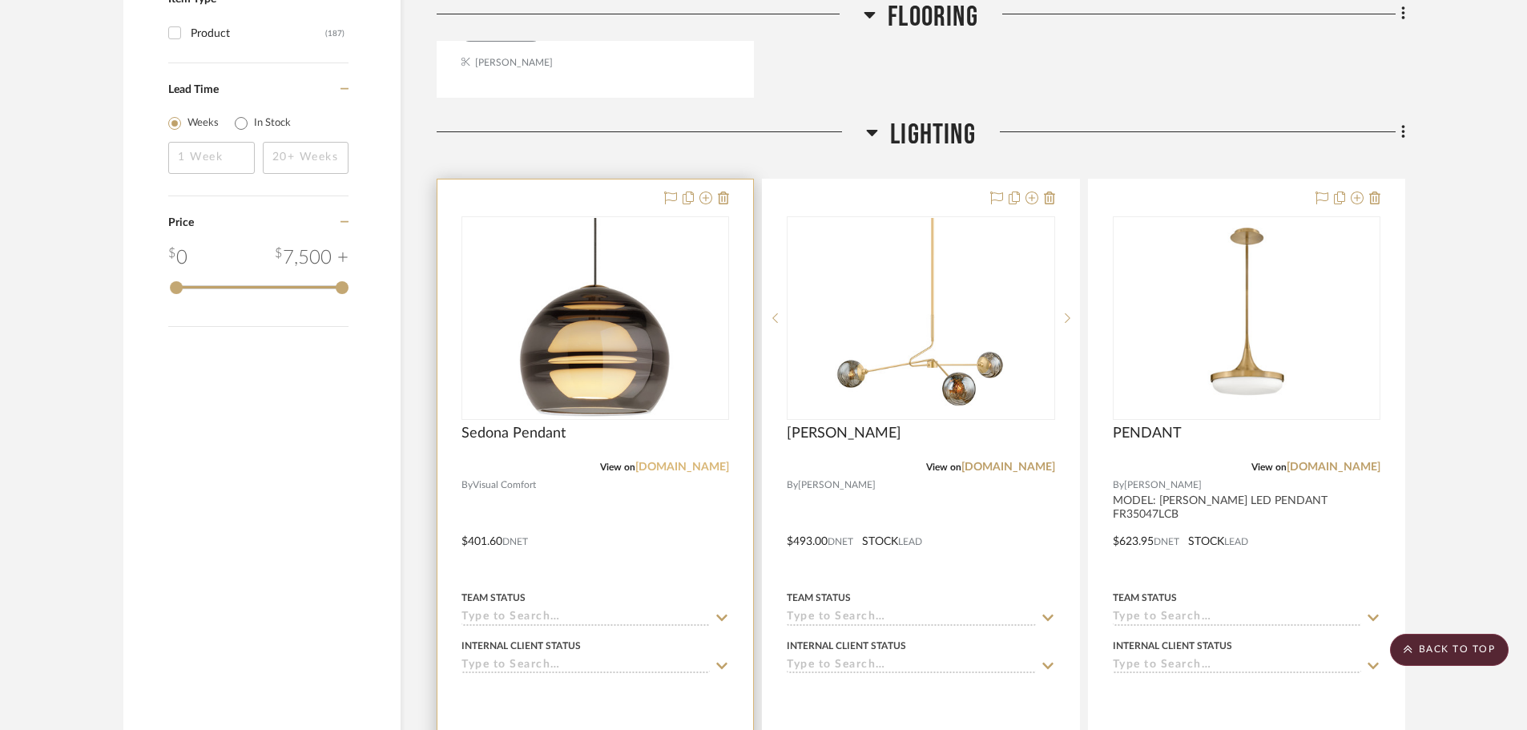
click at [707, 465] on link "[DOMAIN_NAME]" at bounding box center [682, 466] width 94 height 11
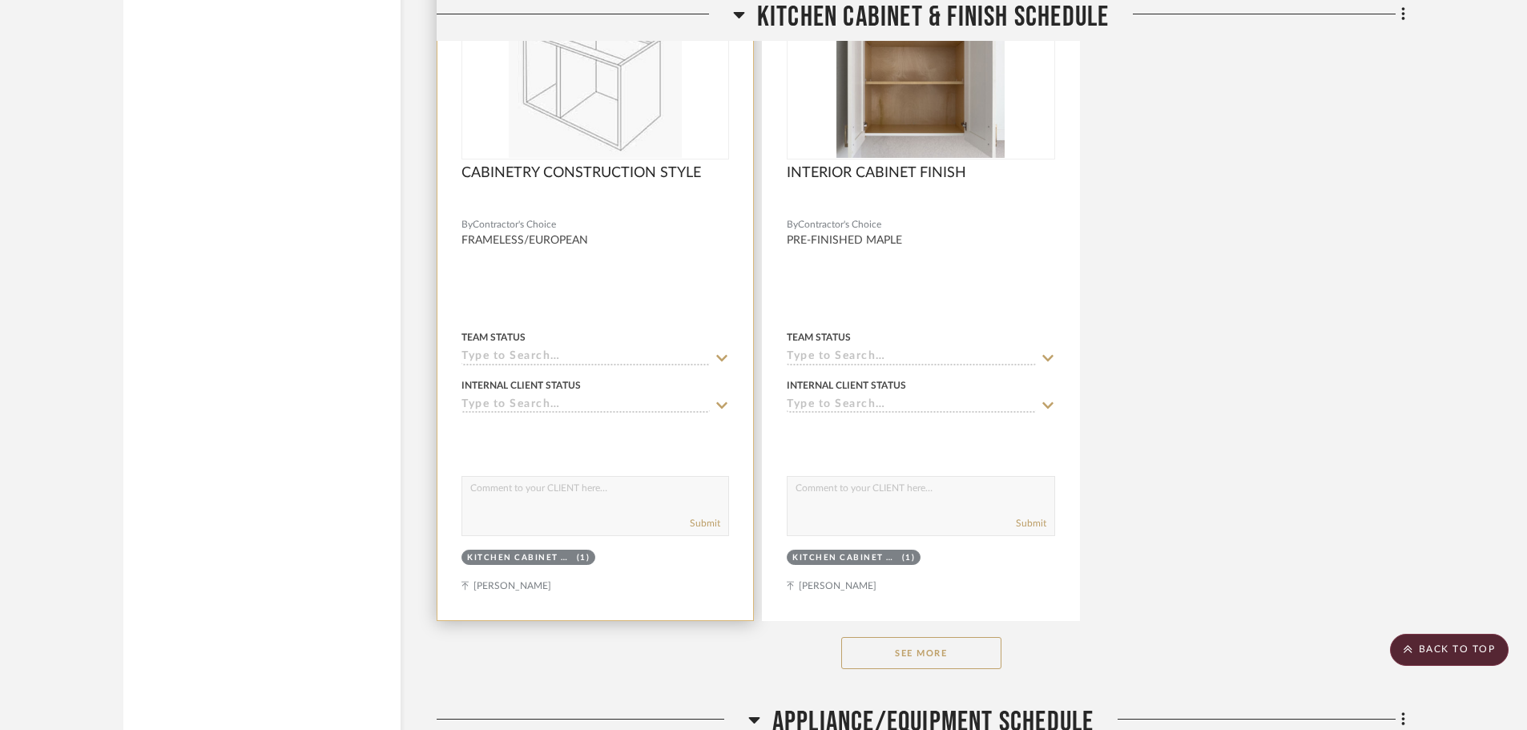
scroll to position [8010, 0]
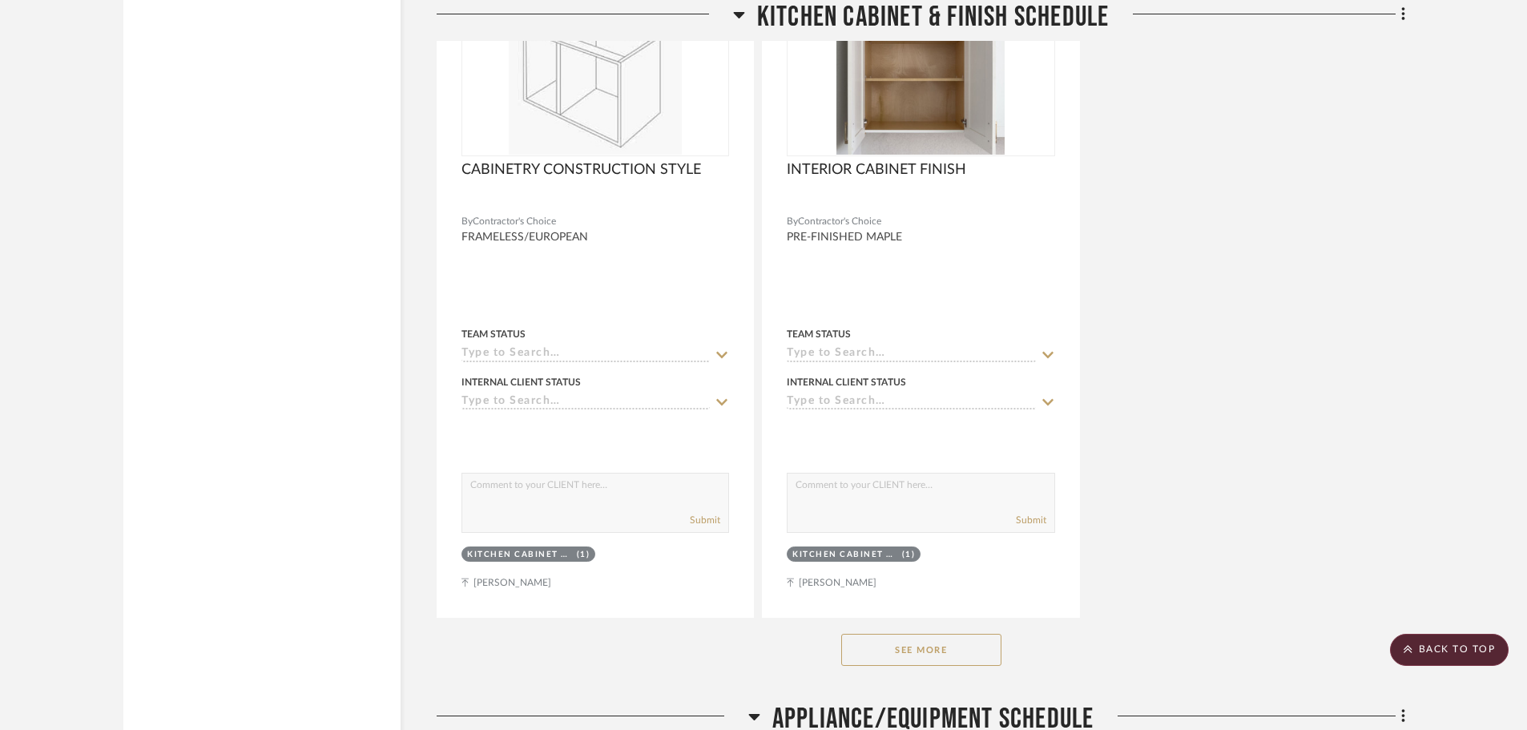
click at [949, 655] on button "See More" at bounding box center [921, 650] width 160 height 32
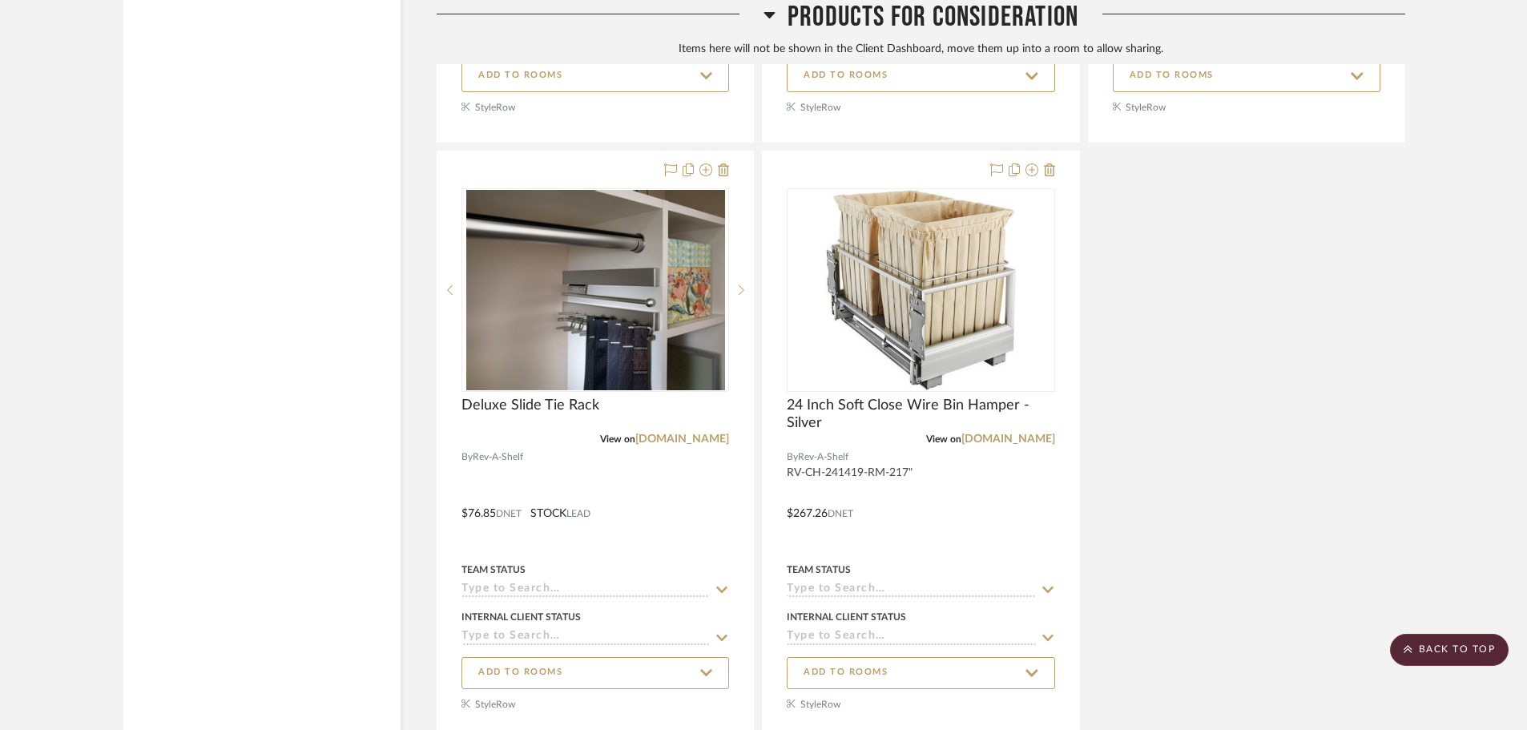
scroll to position [29196, 0]
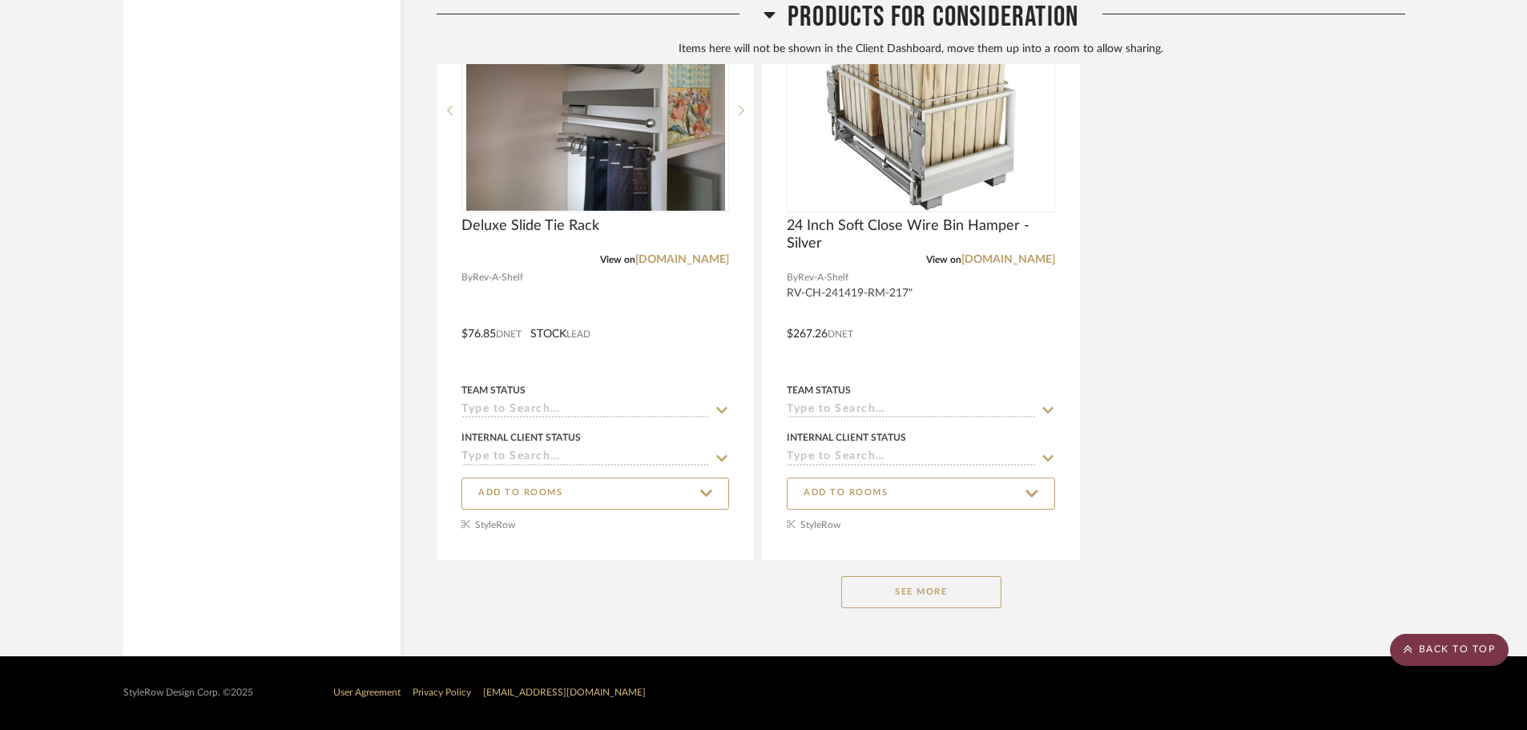
click at [1463, 638] on scroll-to-top-button "BACK TO TOP" at bounding box center [1449, 650] width 119 height 32
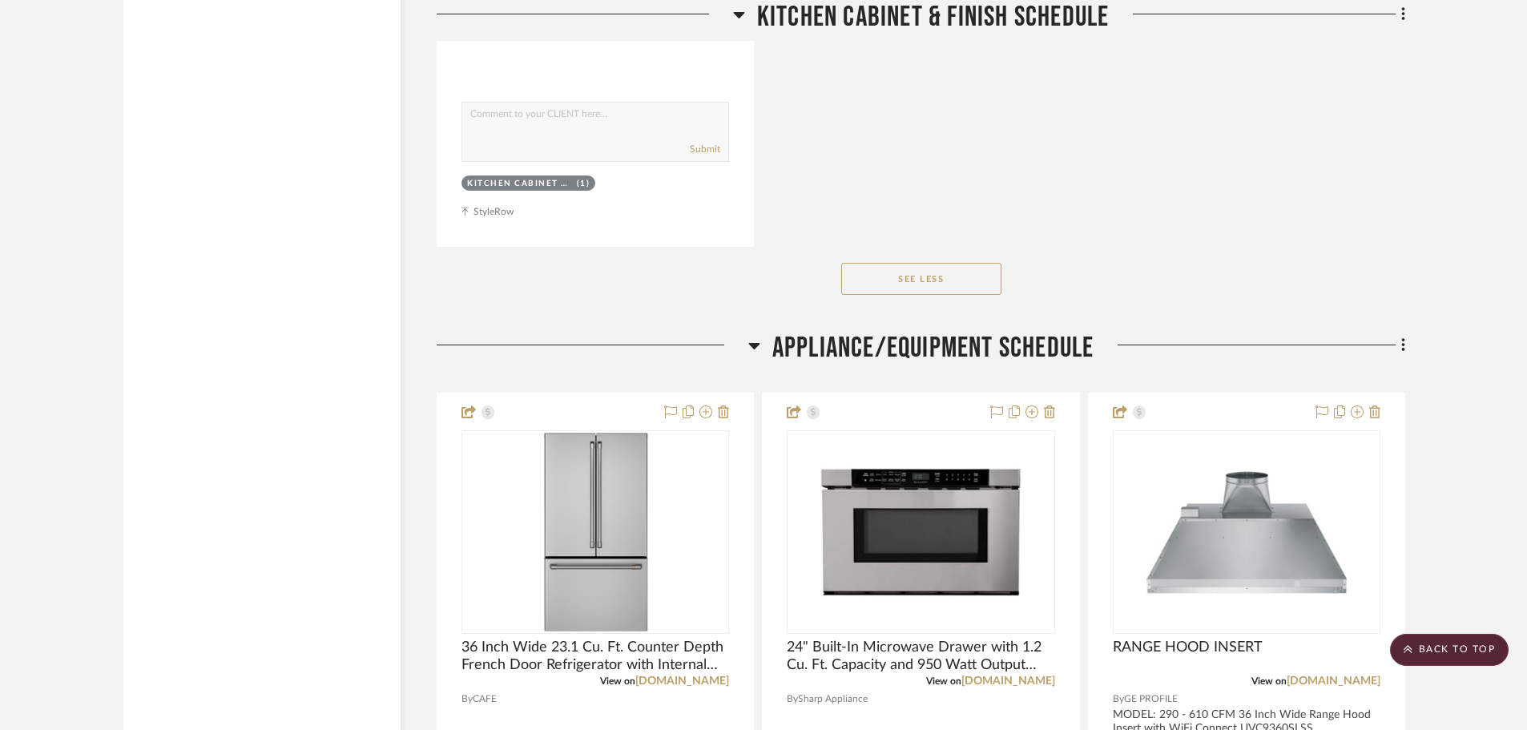
scroll to position [17783, 0]
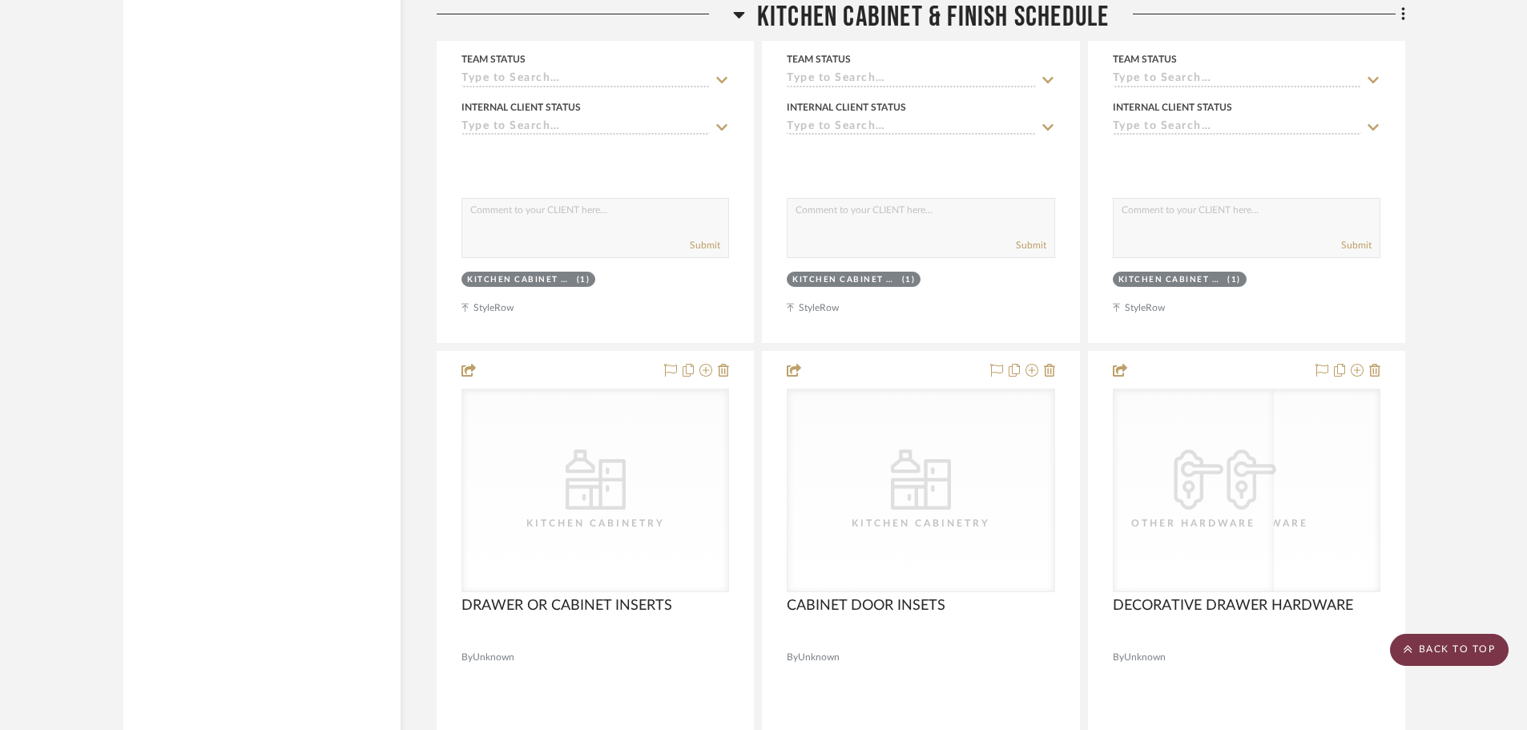
click at [1465, 665] on scroll-to-top-button "BACK TO TOP" at bounding box center [1449, 650] width 119 height 32
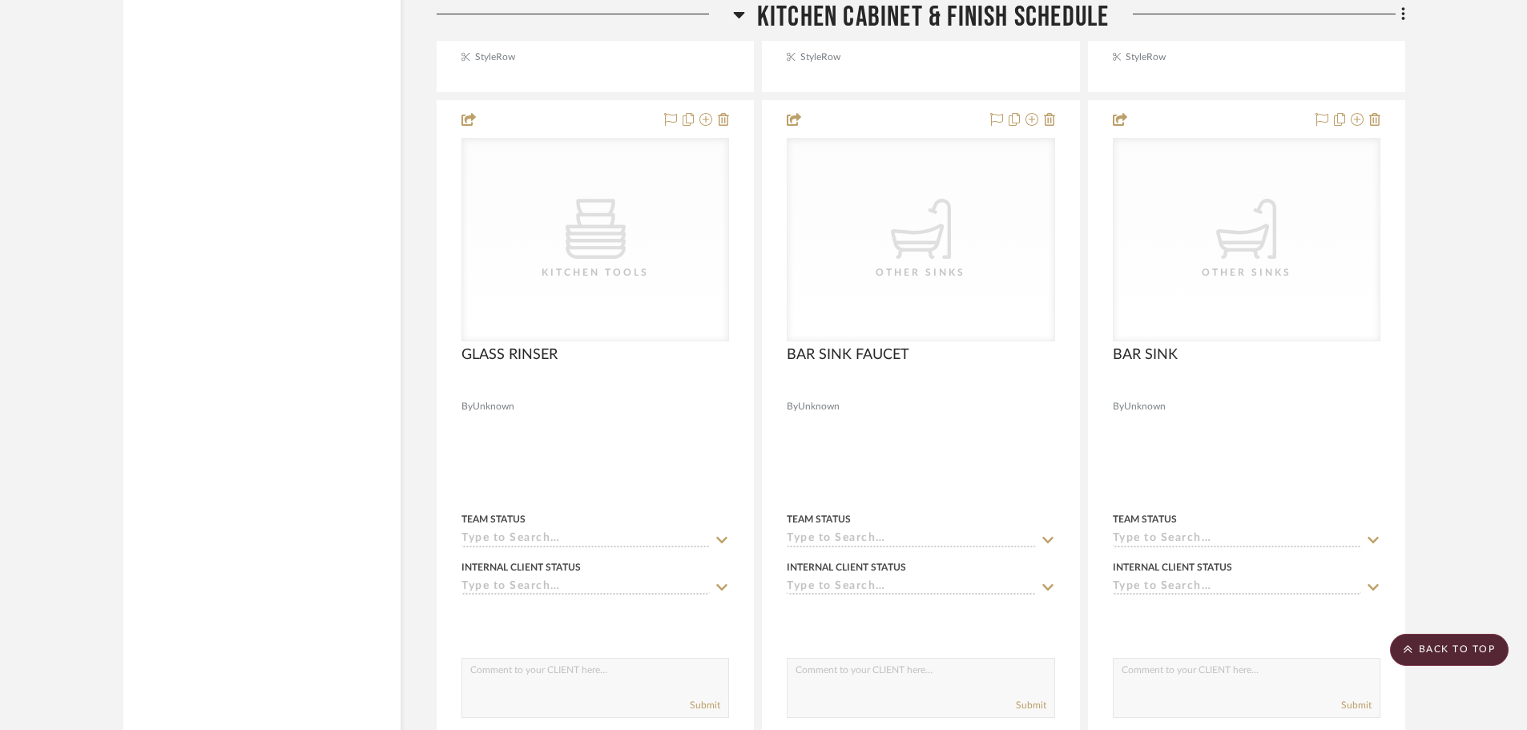
scroll to position [12096, 0]
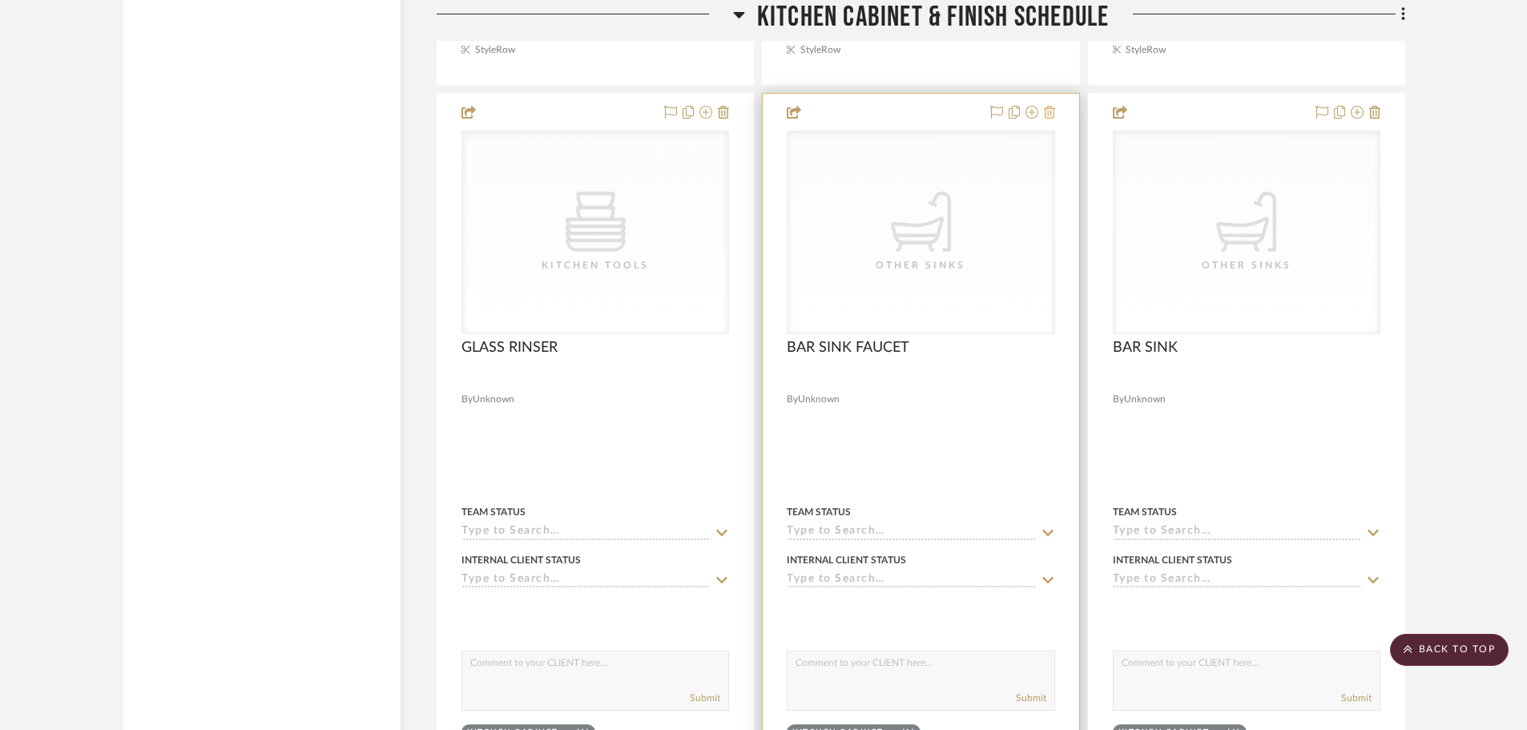
click at [1046, 115] on icon at bounding box center [1049, 112] width 11 height 13
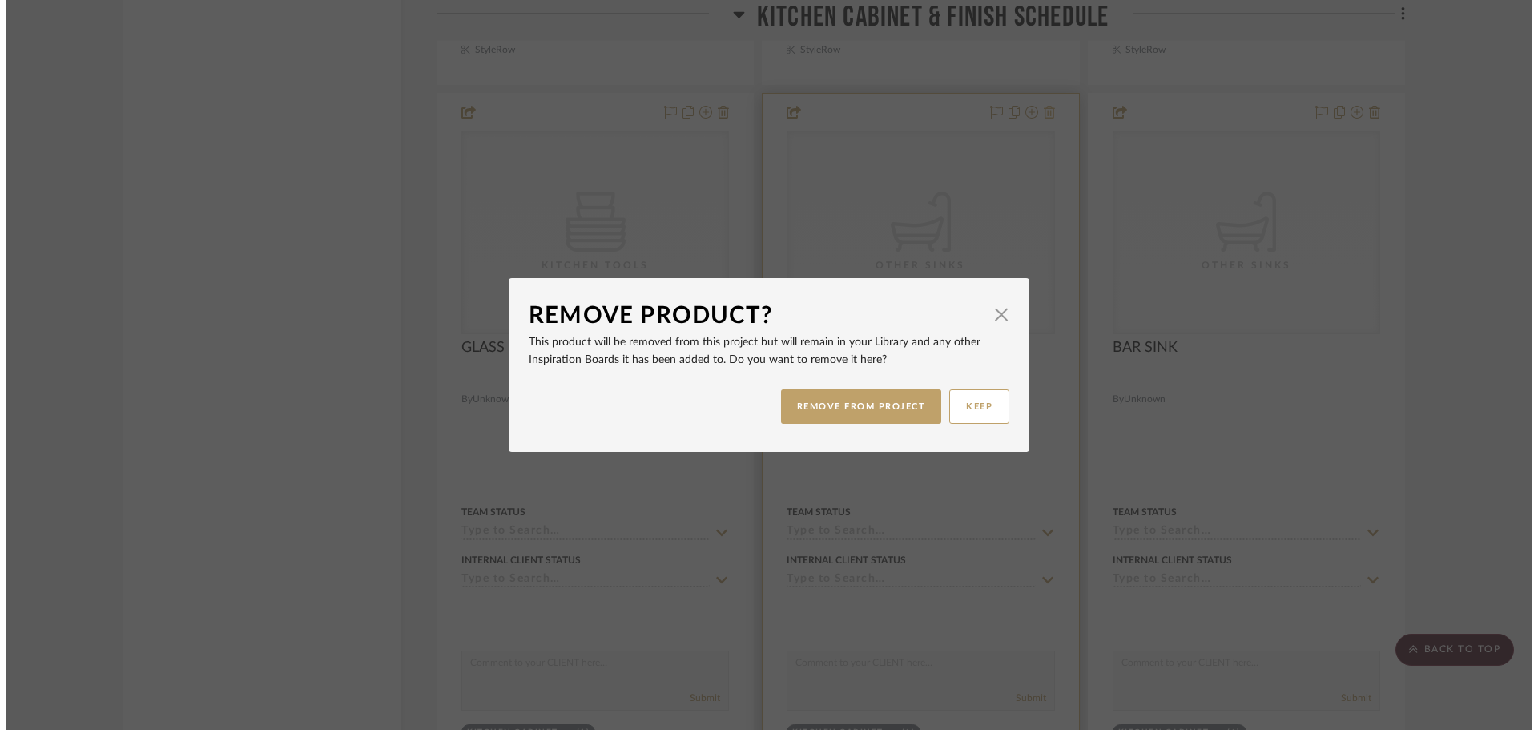
scroll to position [0, 0]
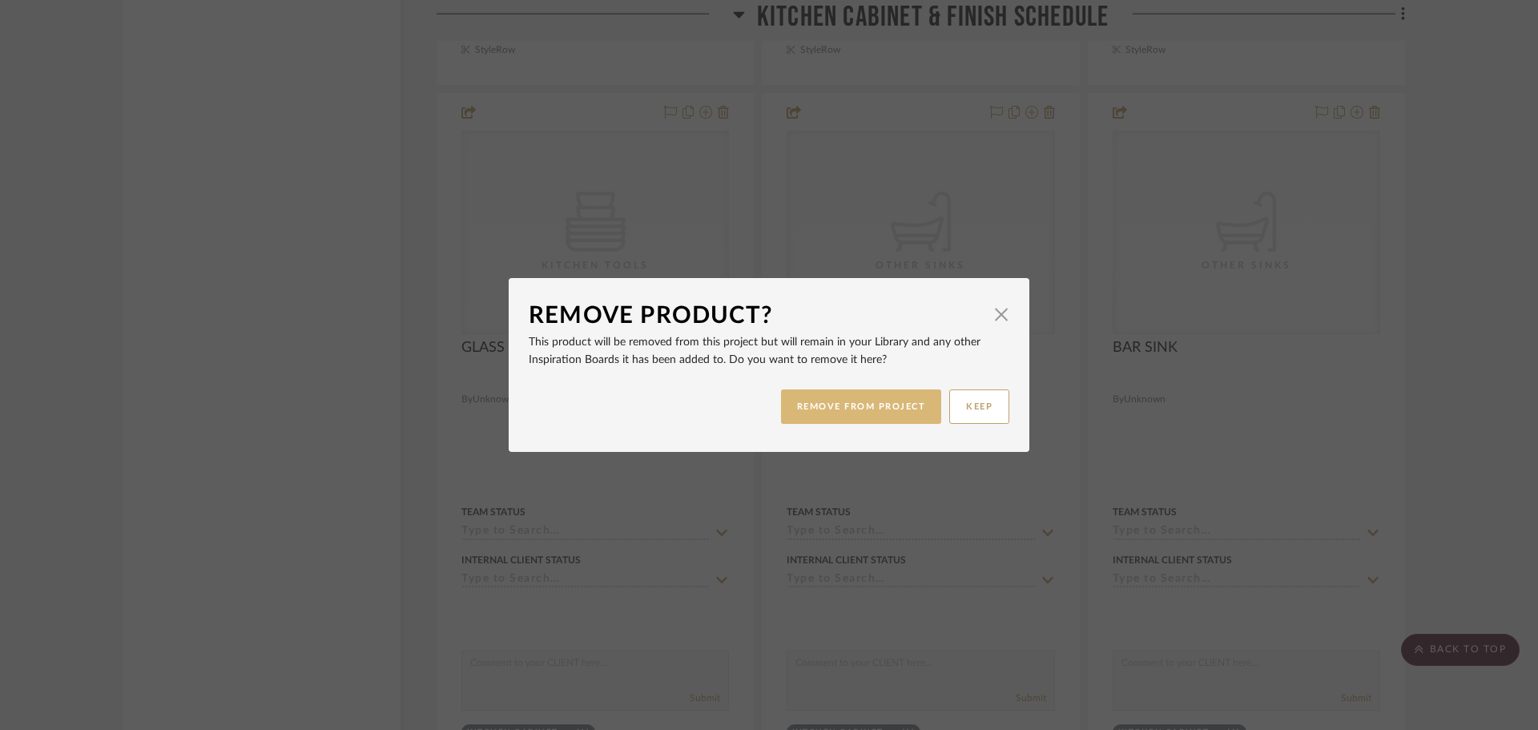
click at [883, 398] on button "REMOVE FROM PROJECT" at bounding box center [861, 406] width 161 height 34
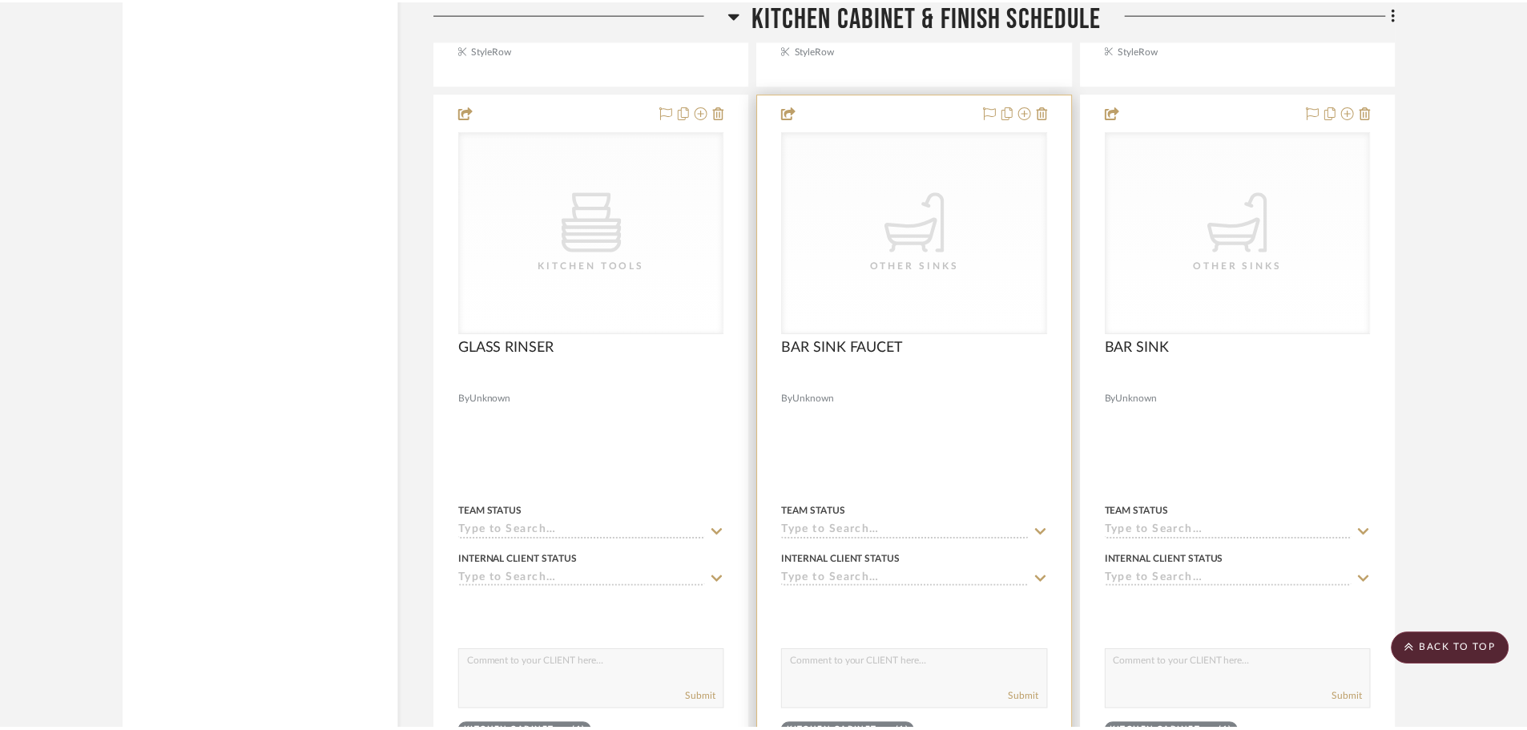
scroll to position [12096, 0]
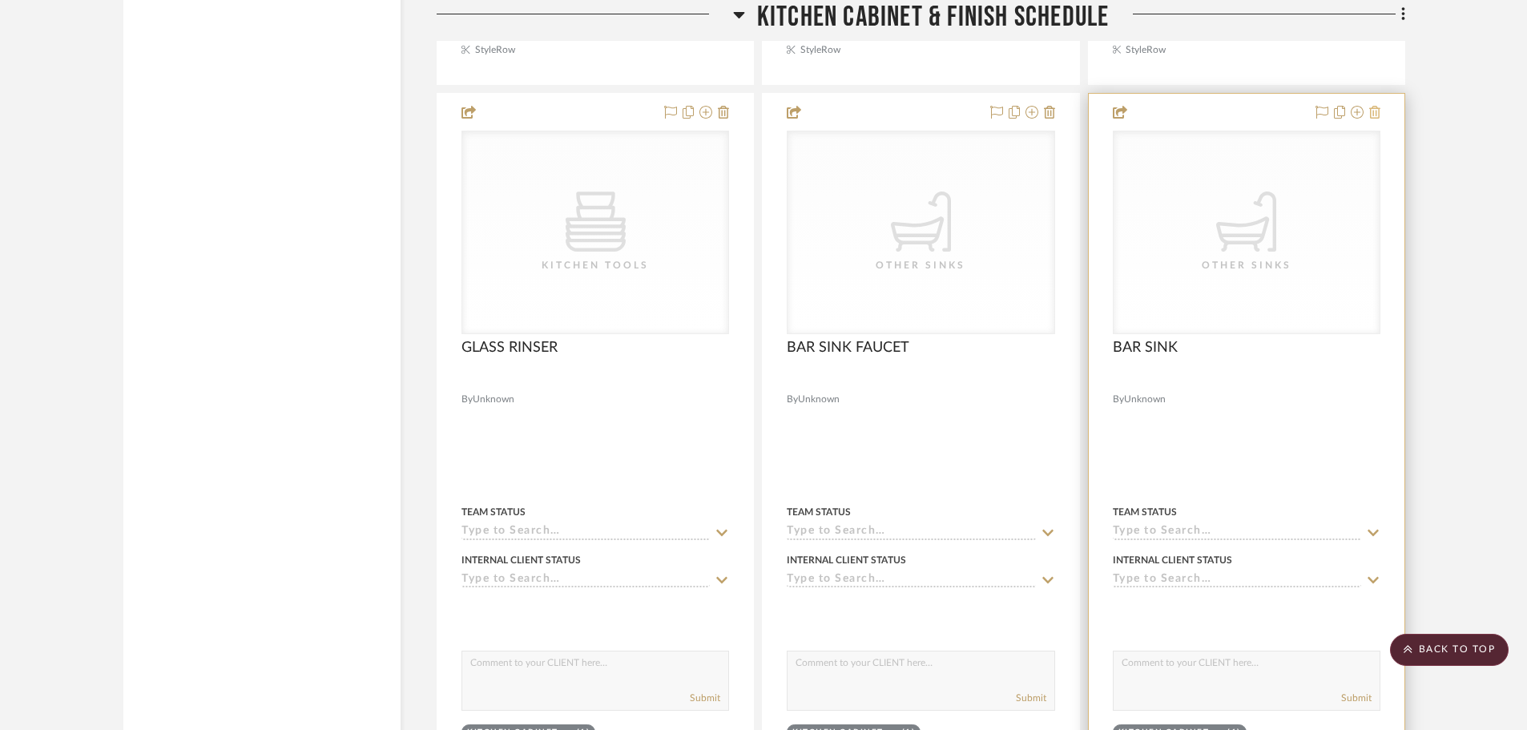
click at [1372, 112] on icon at bounding box center [1374, 112] width 11 height 13
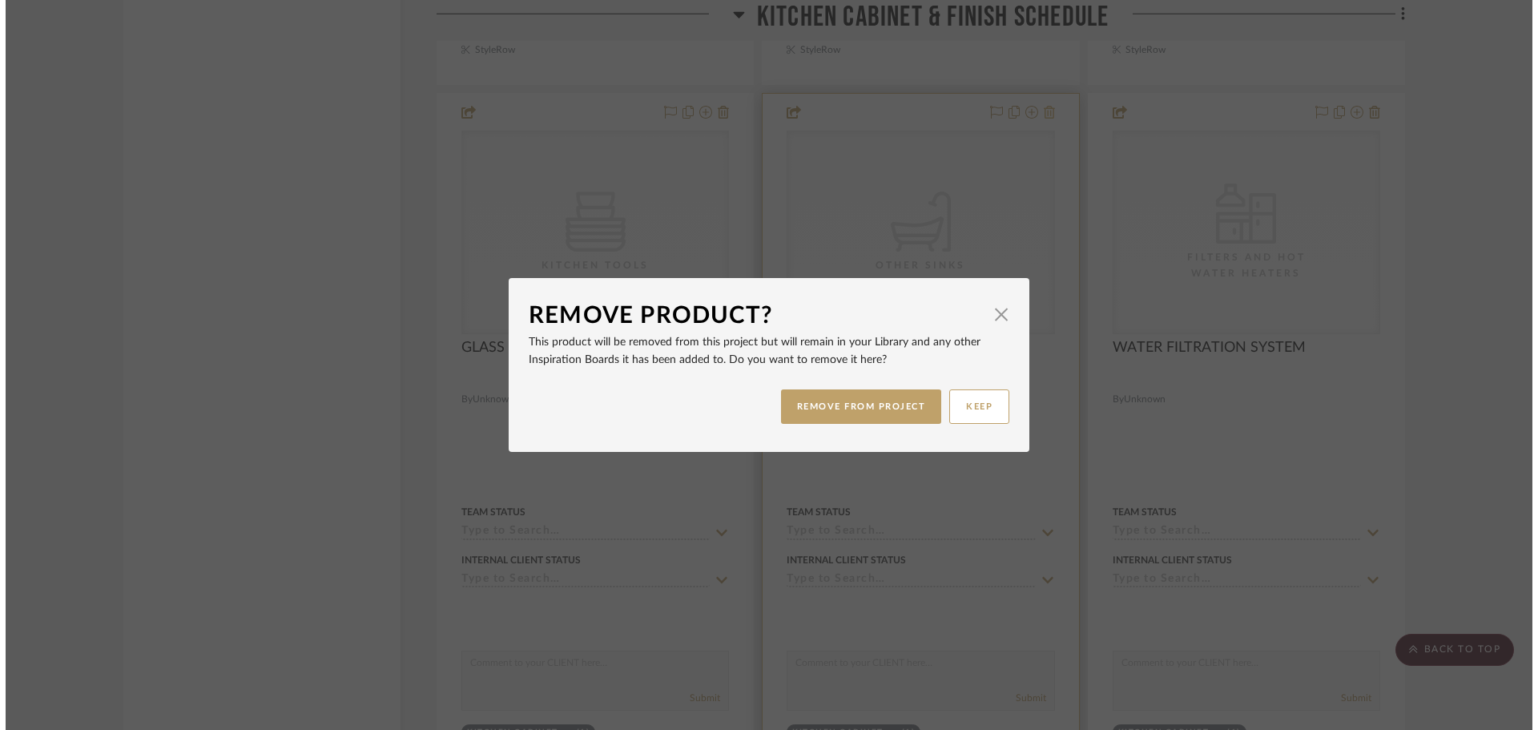
scroll to position [0, 0]
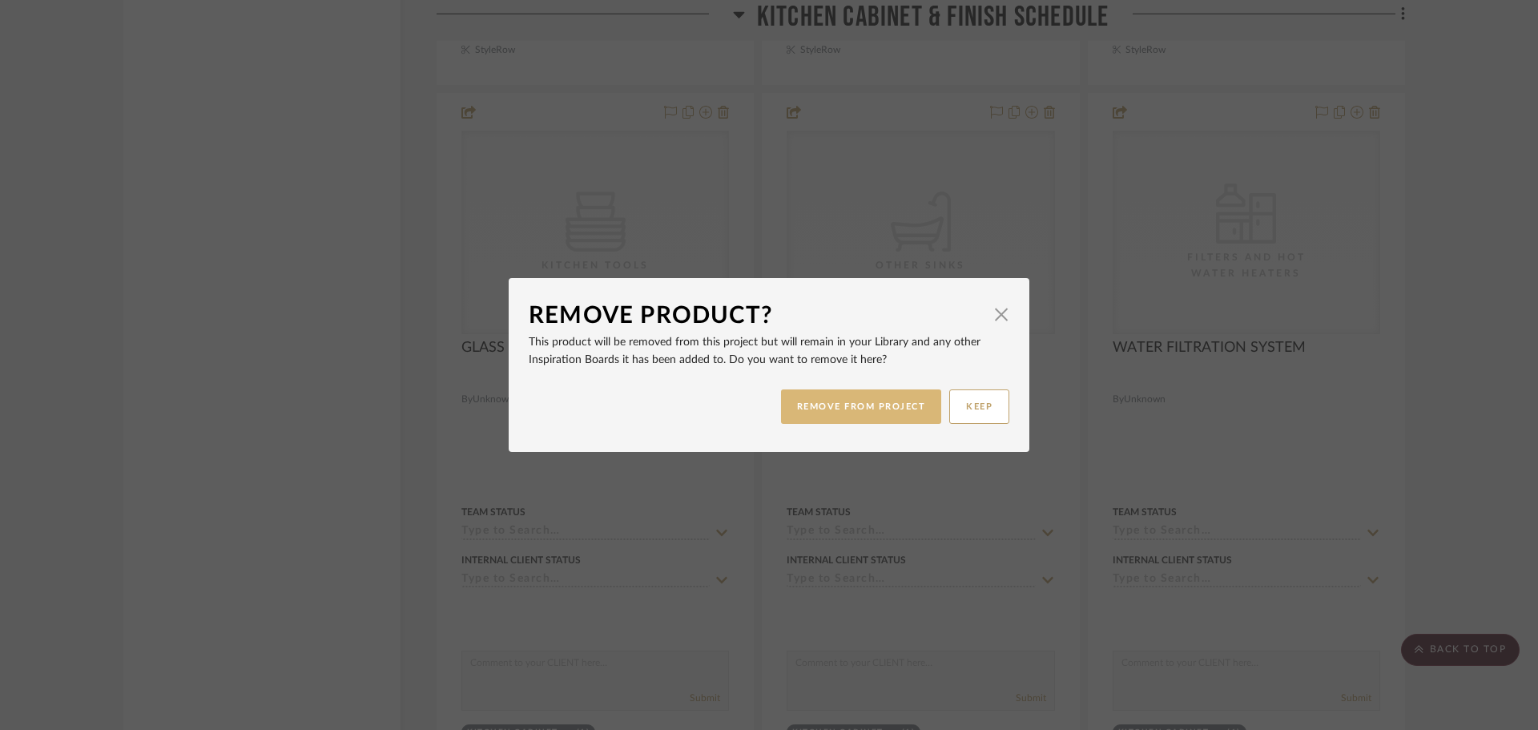
click at [853, 417] on button "REMOVE FROM PROJECT" at bounding box center [861, 406] width 161 height 34
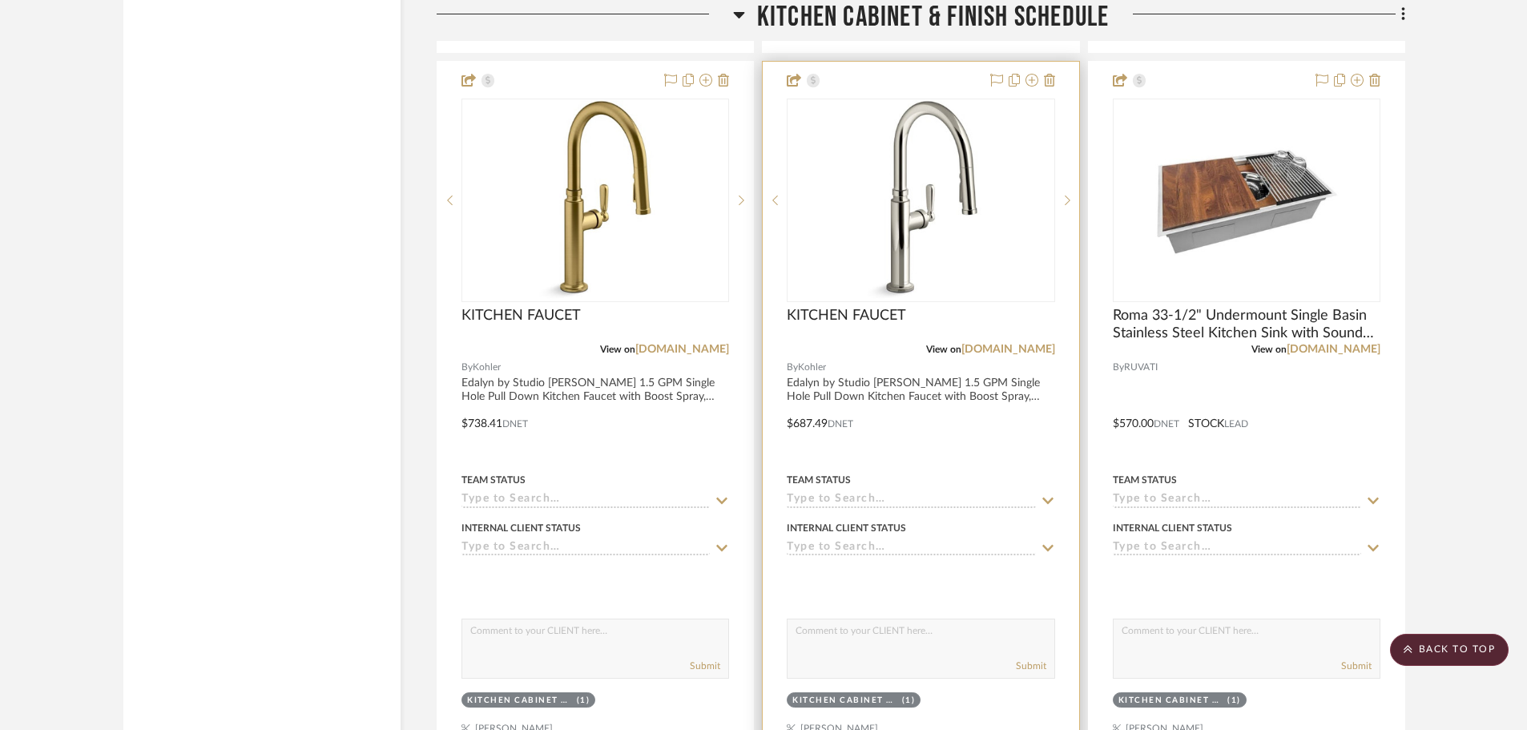
scroll to position [10013, 0]
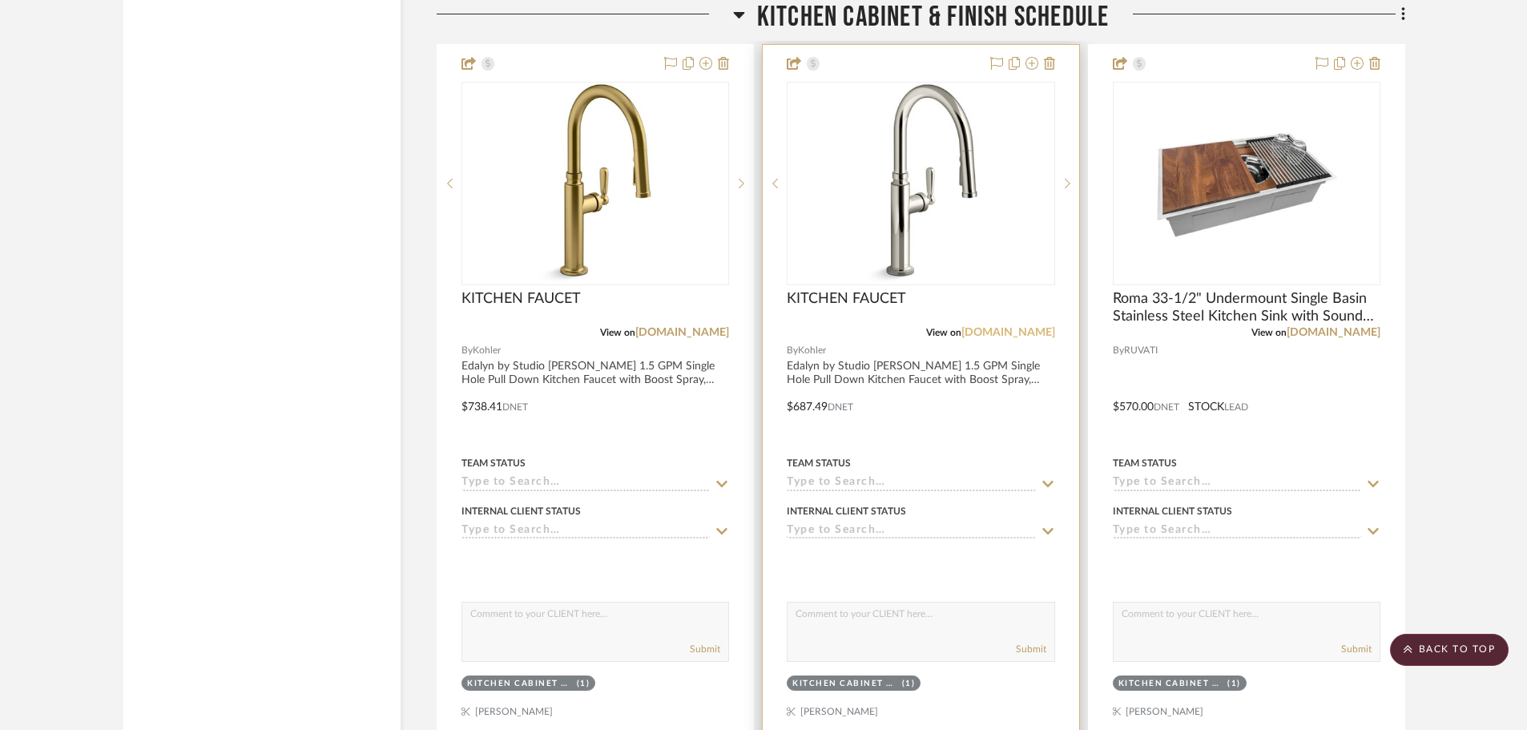
click at [1027, 333] on link "[DOMAIN_NAME]" at bounding box center [1008, 332] width 94 height 11
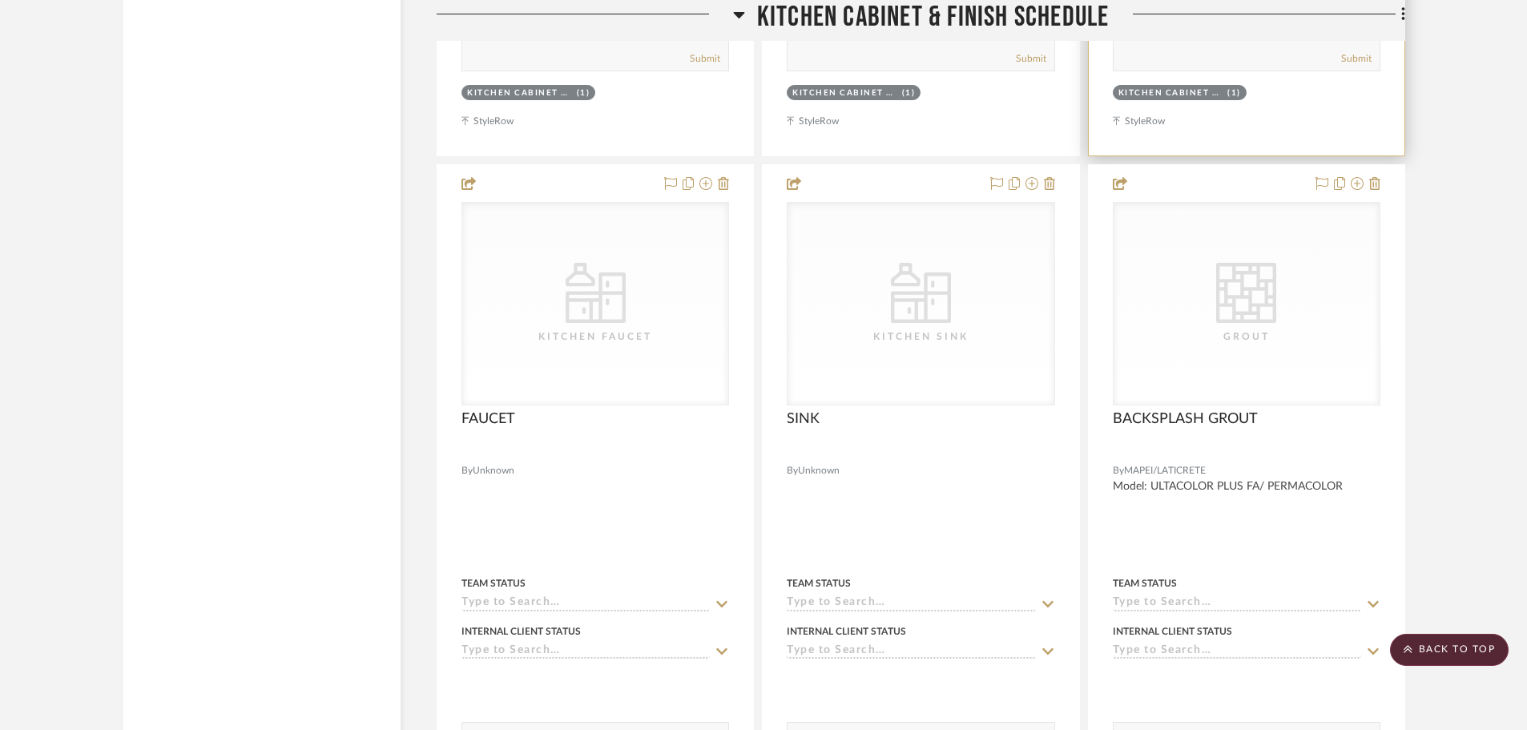
scroll to position [13457, 0]
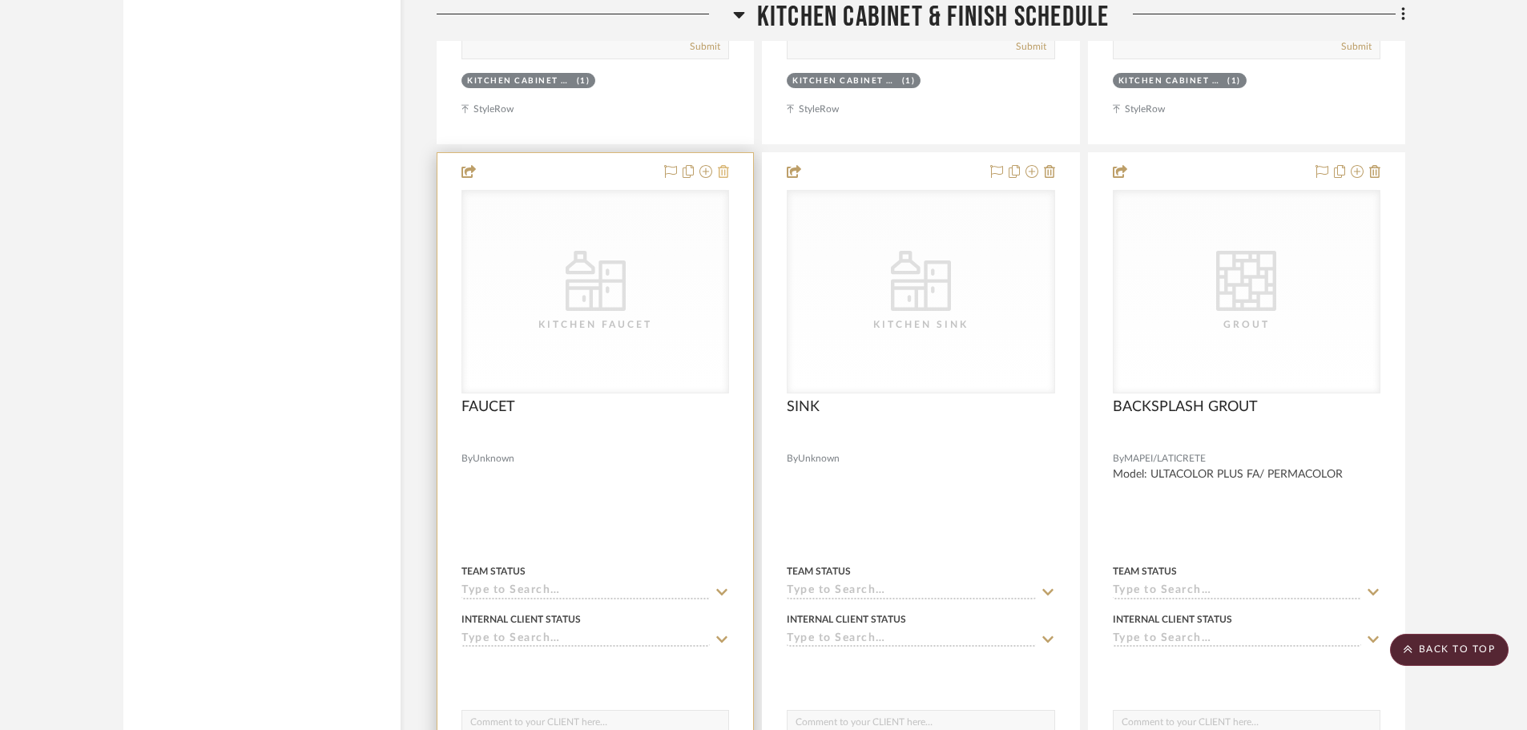
click at [728, 170] on icon at bounding box center [723, 171] width 11 height 13
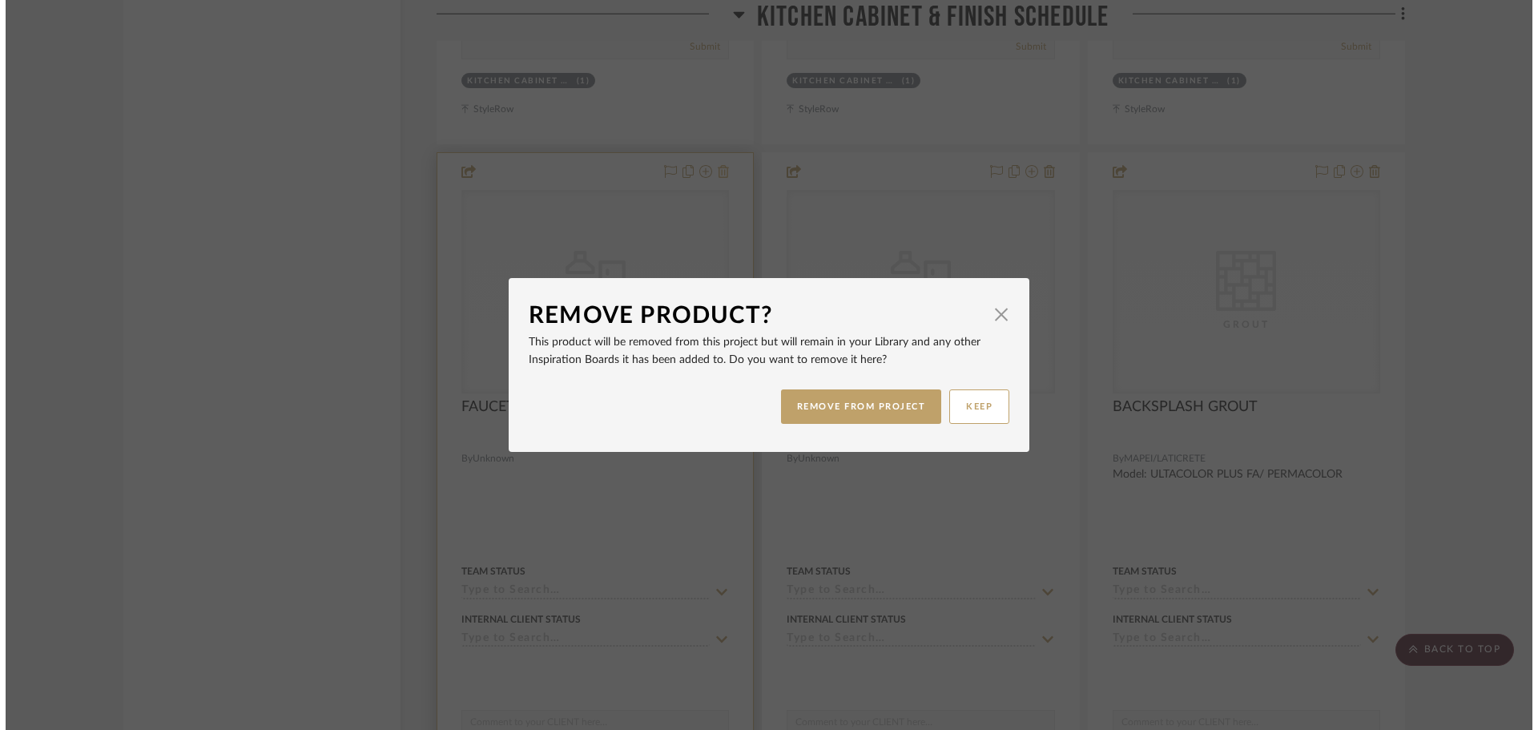
scroll to position [0, 0]
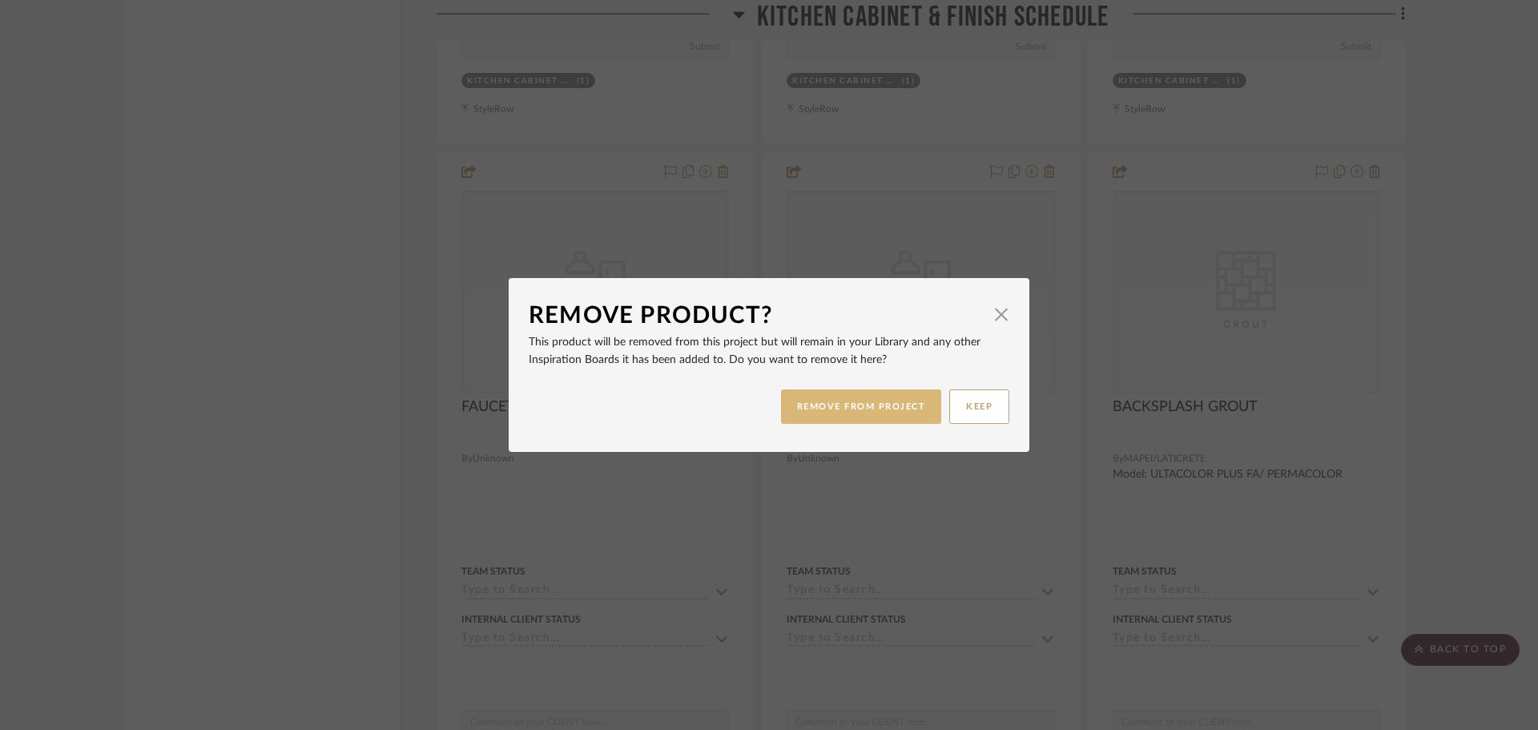
click at [823, 415] on button "REMOVE FROM PROJECT" at bounding box center [861, 406] width 161 height 34
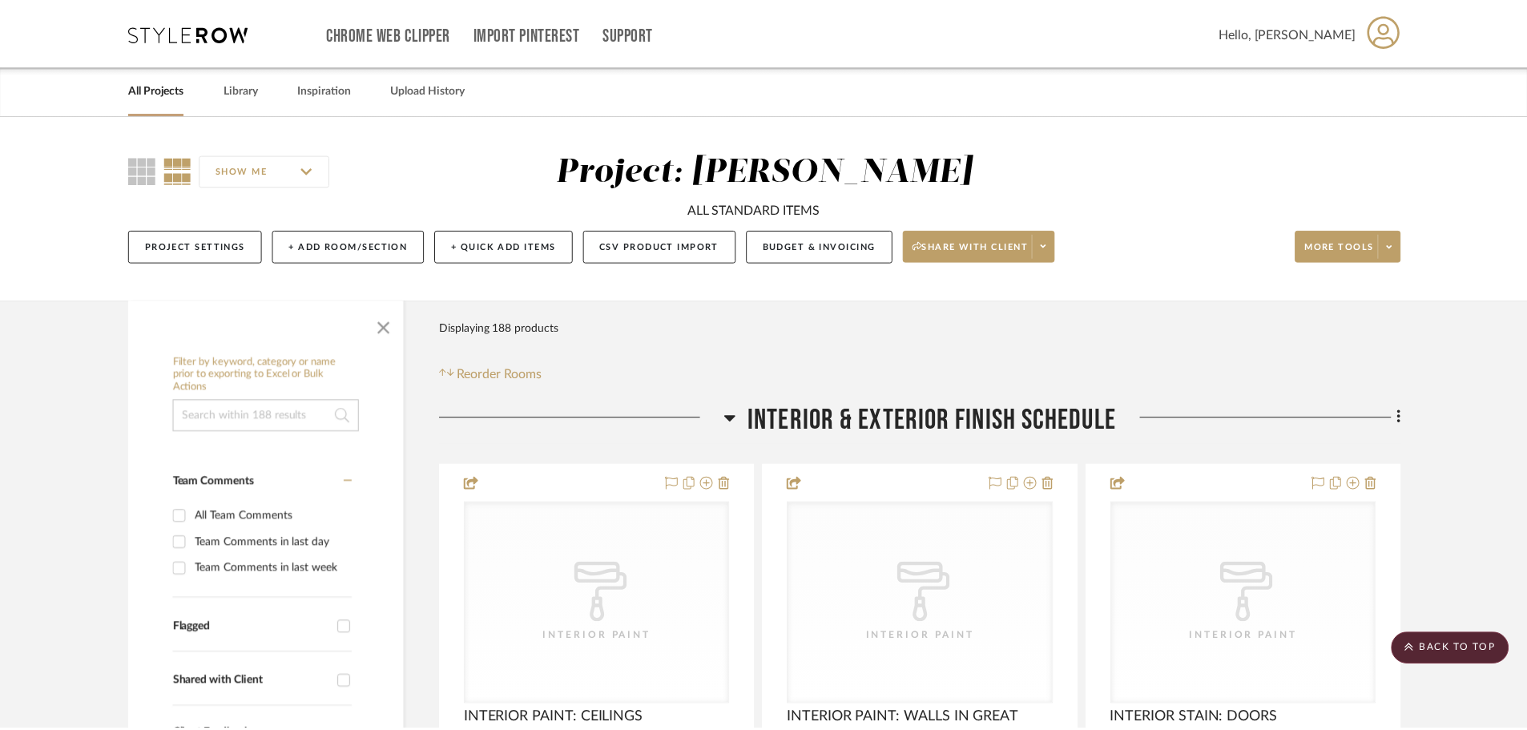
scroll to position [13457, 0]
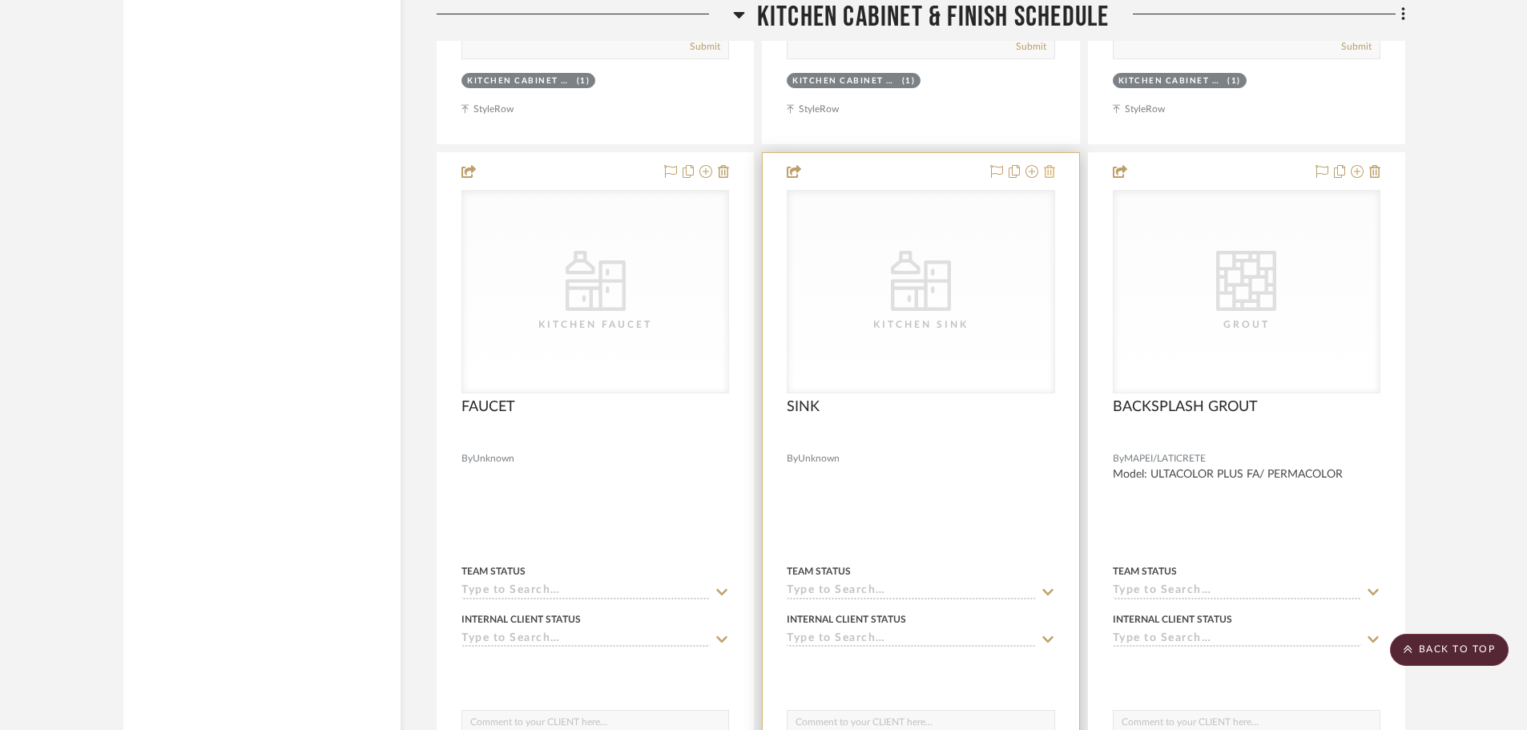
click at [1369, 167] on icon at bounding box center [1374, 171] width 11 height 13
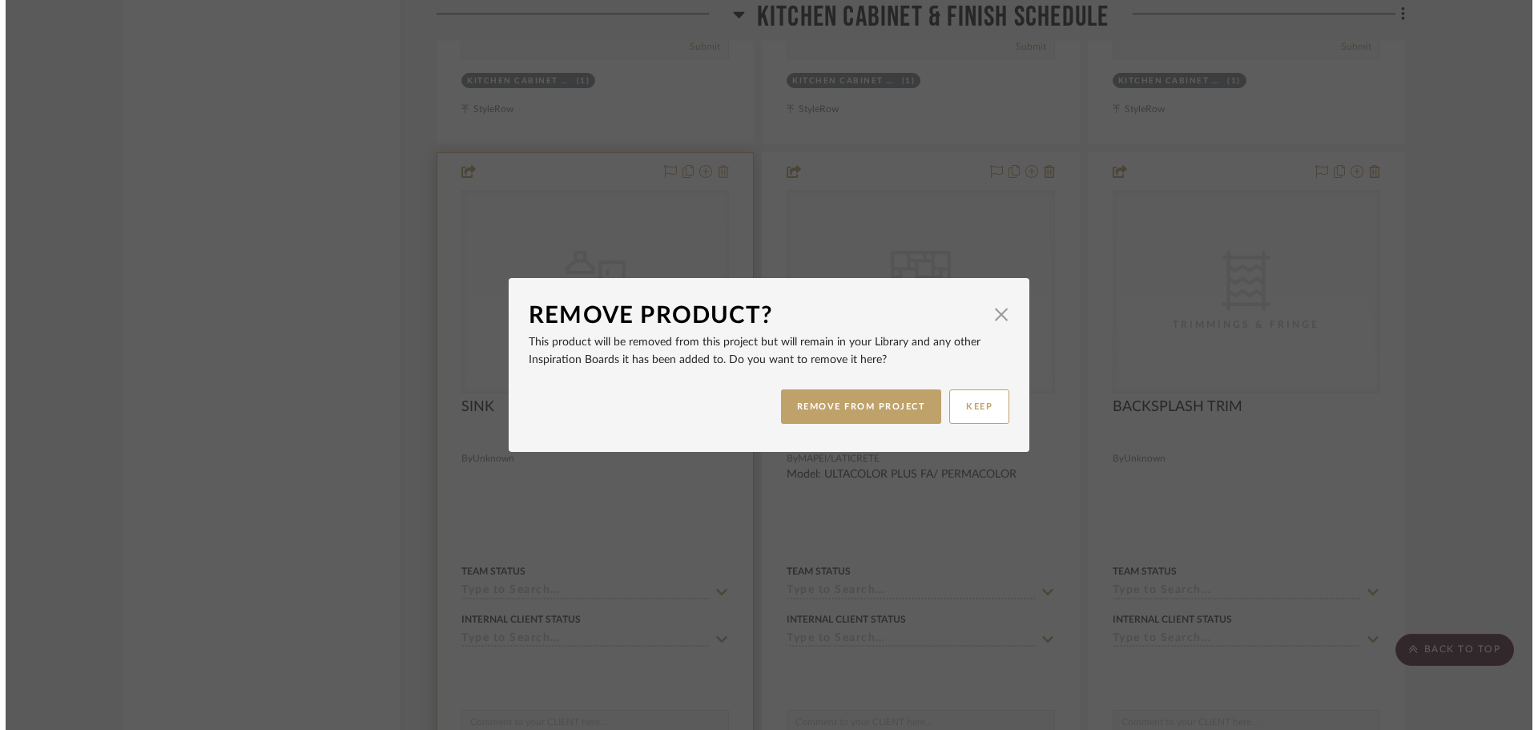
scroll to position [0, 0]
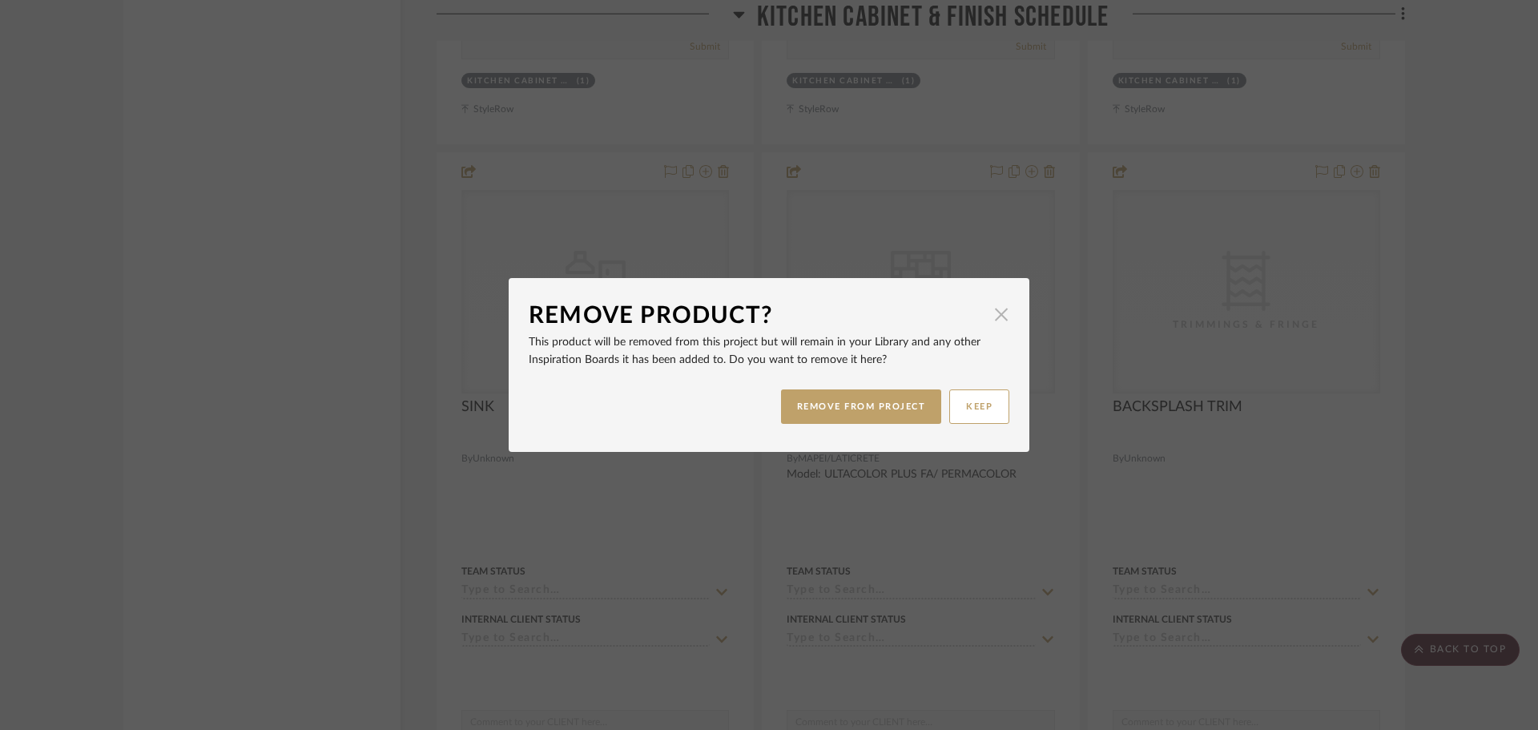
click at [998, 323] on span "button" at bounding box center [1001, 314] width 32 height 32
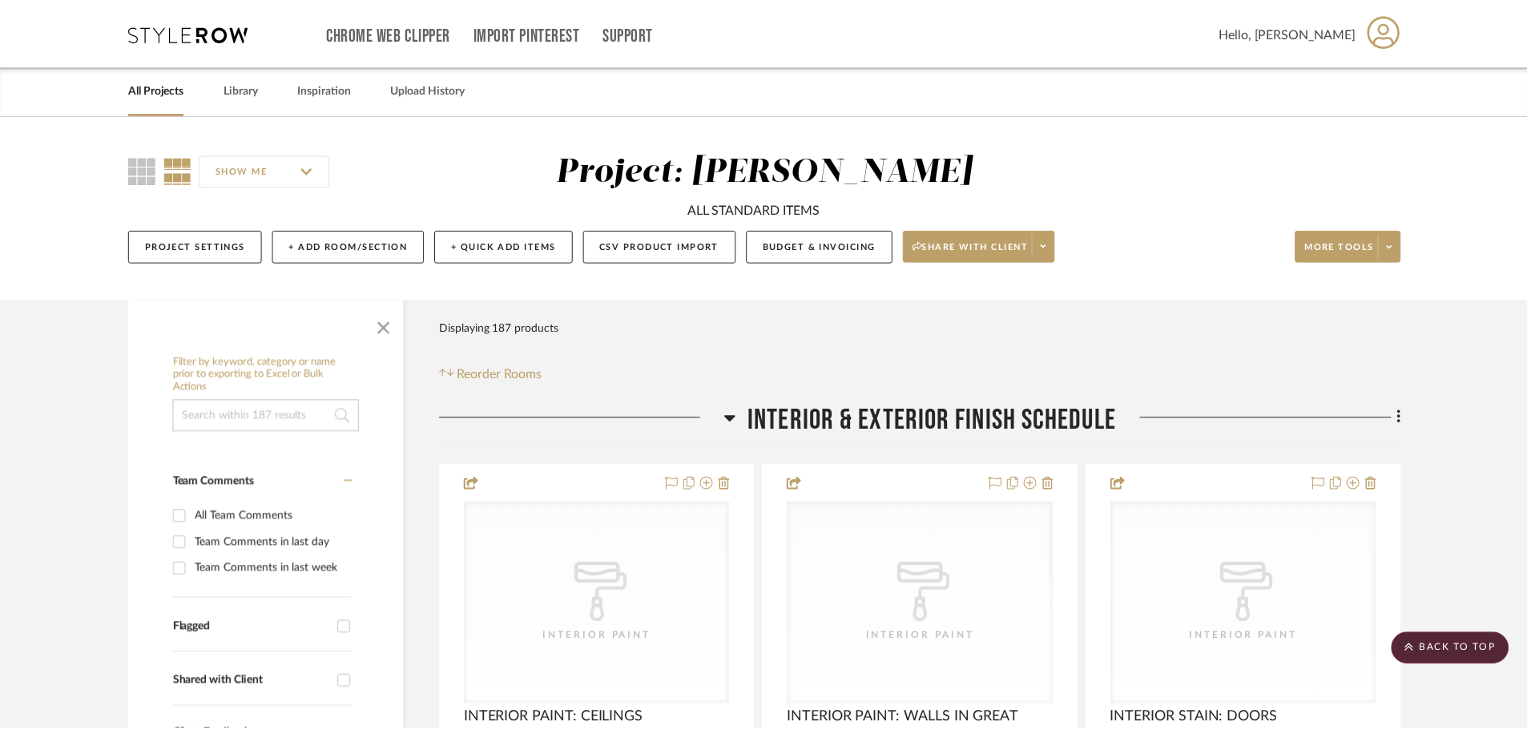
scroll to position [13457, 0]
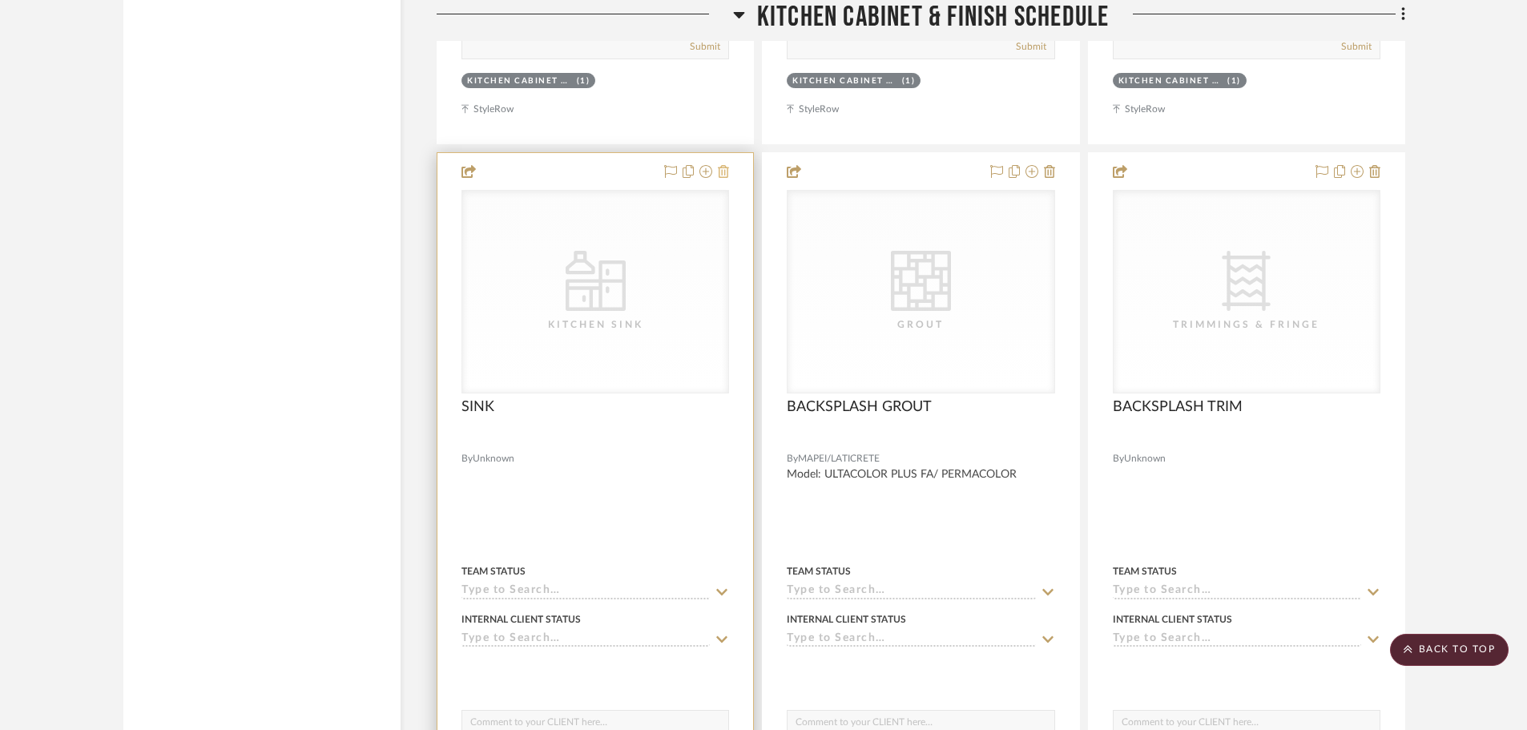
click at [725, 175] on icon at bounding box center [723, 171] width 11 height 13
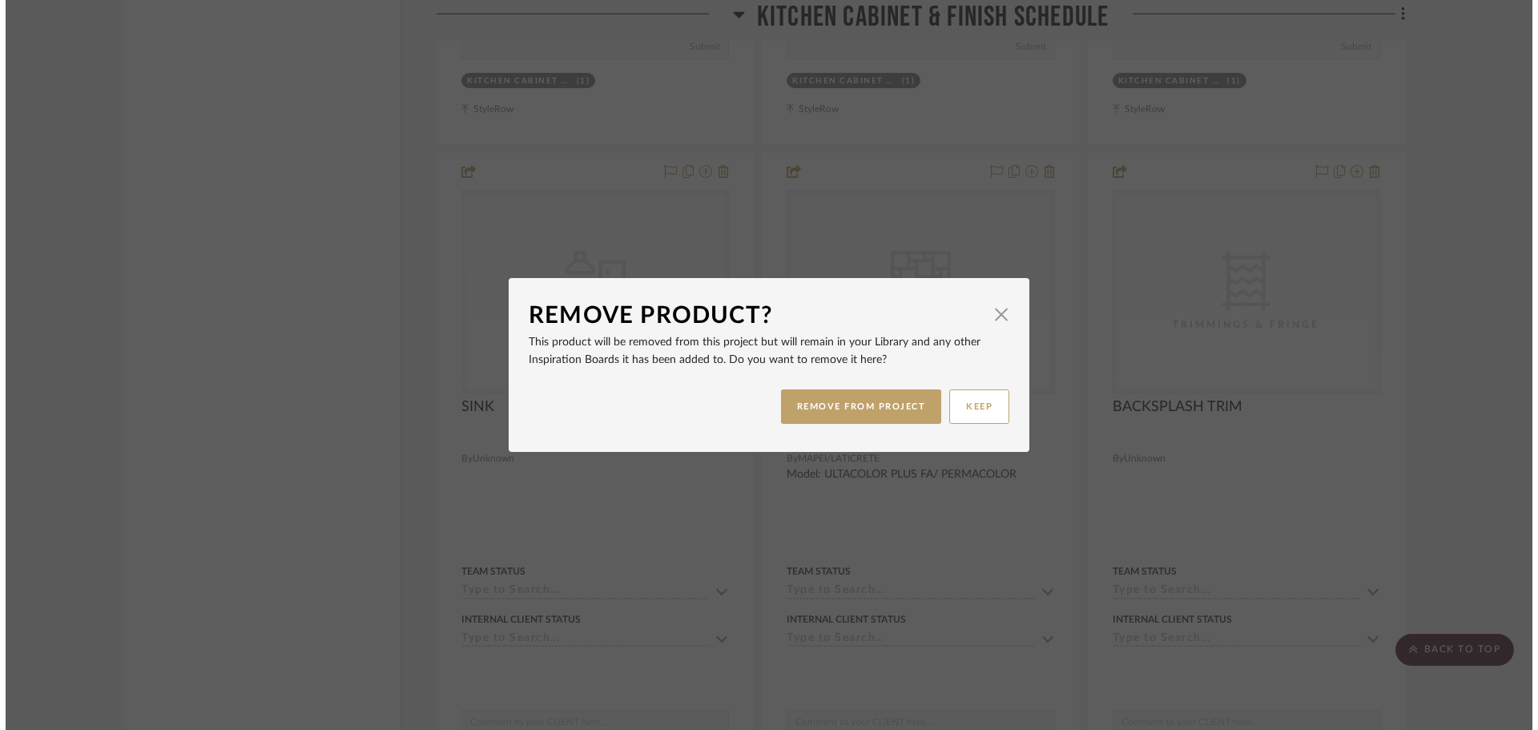
scroll to position [0, 0]
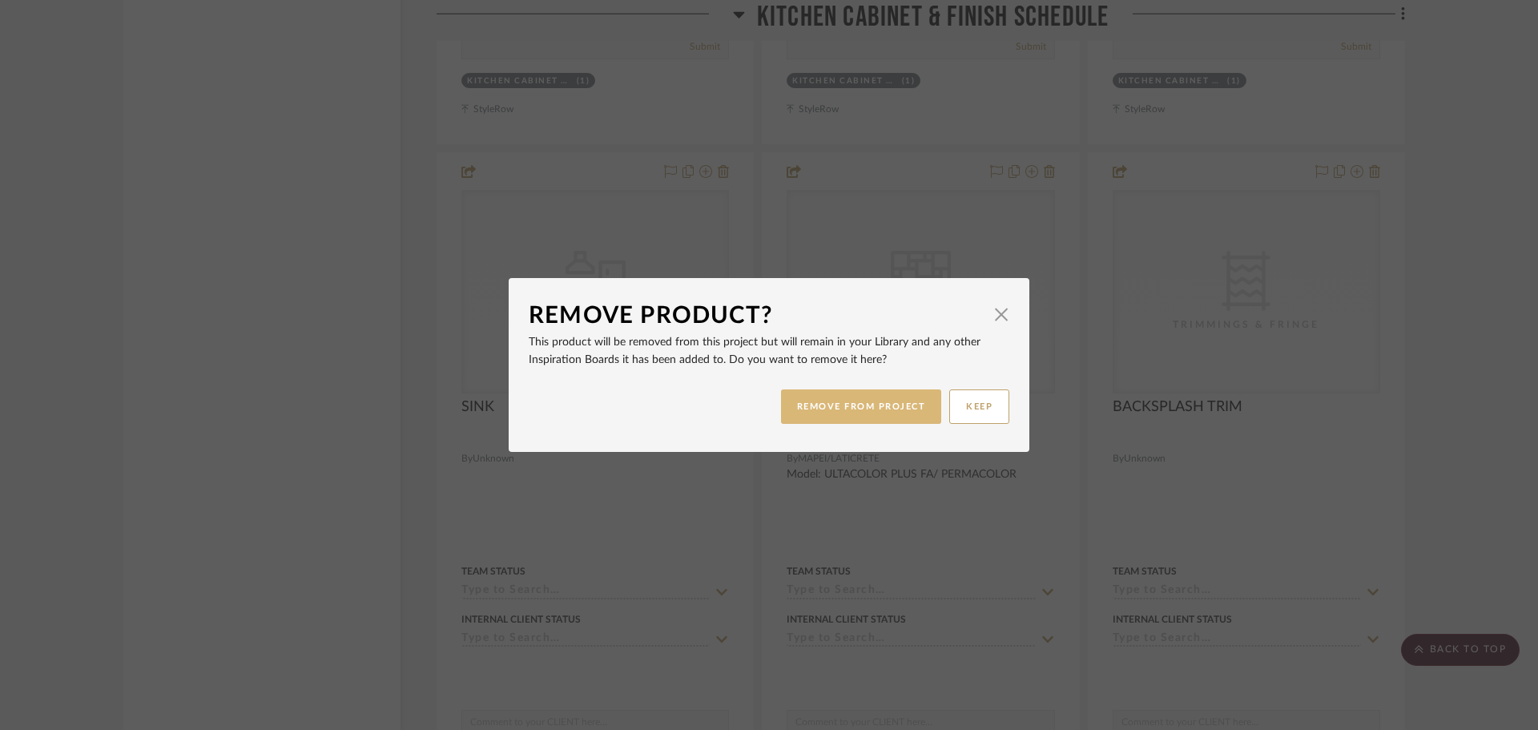
click at [866, 401] on button "REMOVE FROM PROJECT" at bounding box center [861, 406] width 161 height 34
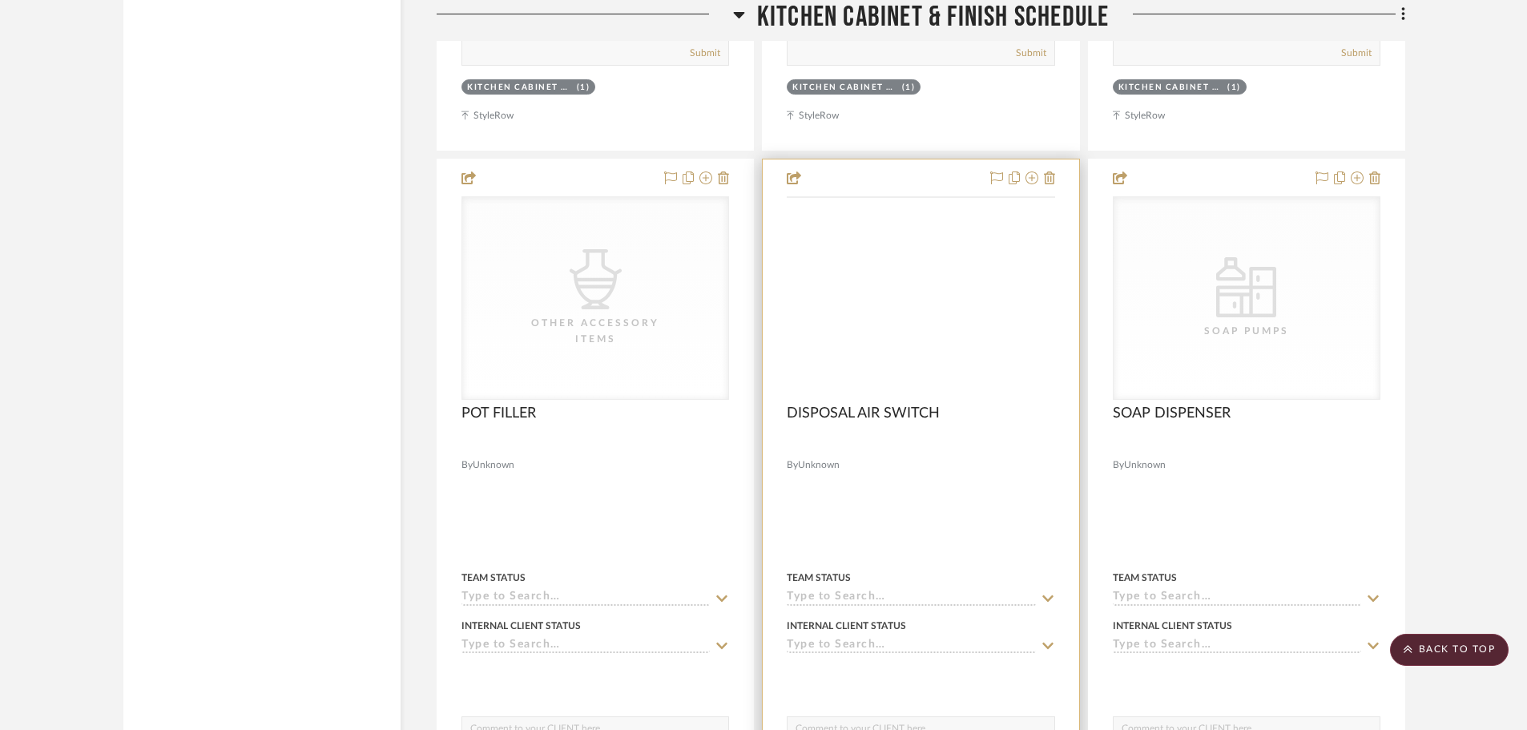
scroll to position [12736, 0]
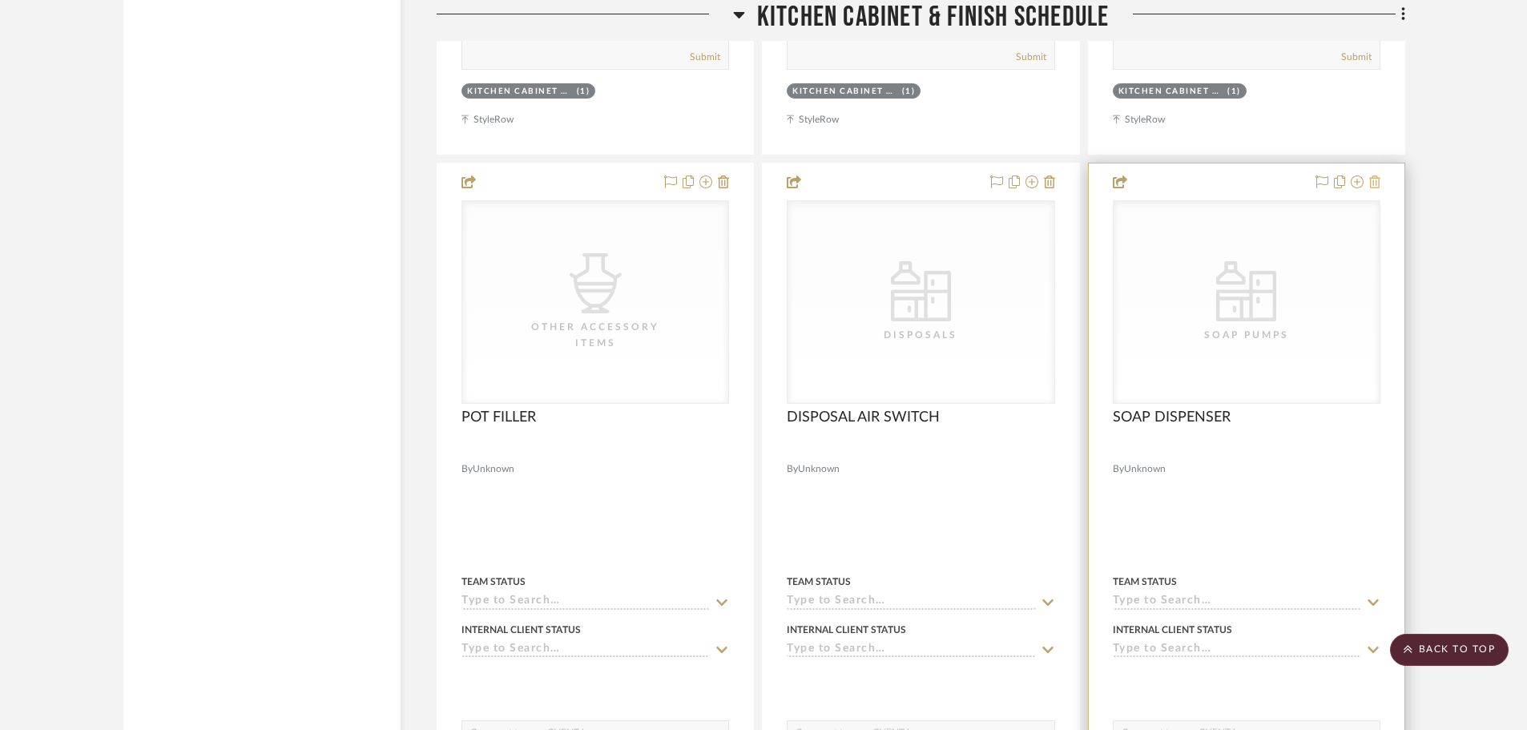
click at [1378, 186] on icon at bounding box center [1374, 181] width 11 height 13
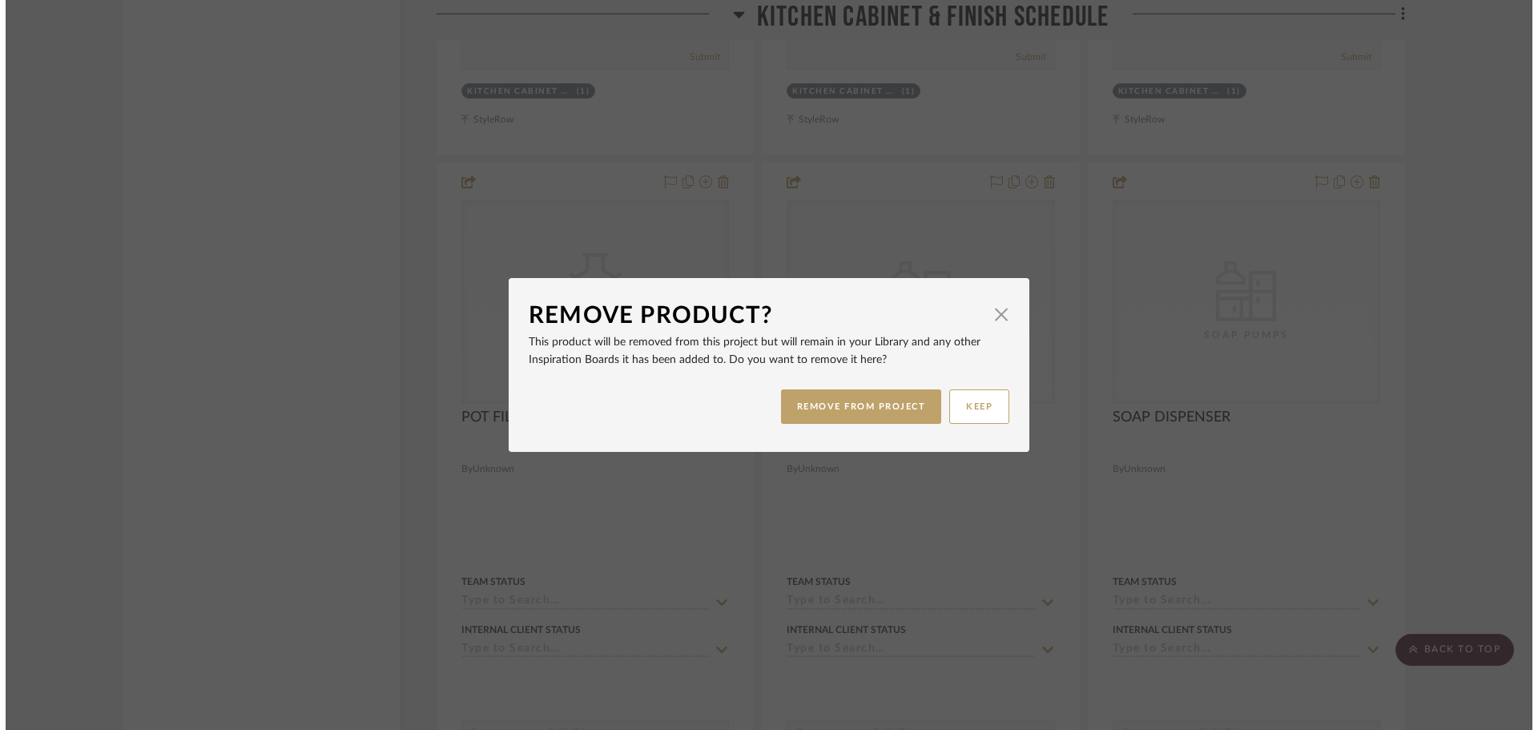
scroll to position [0, 0]
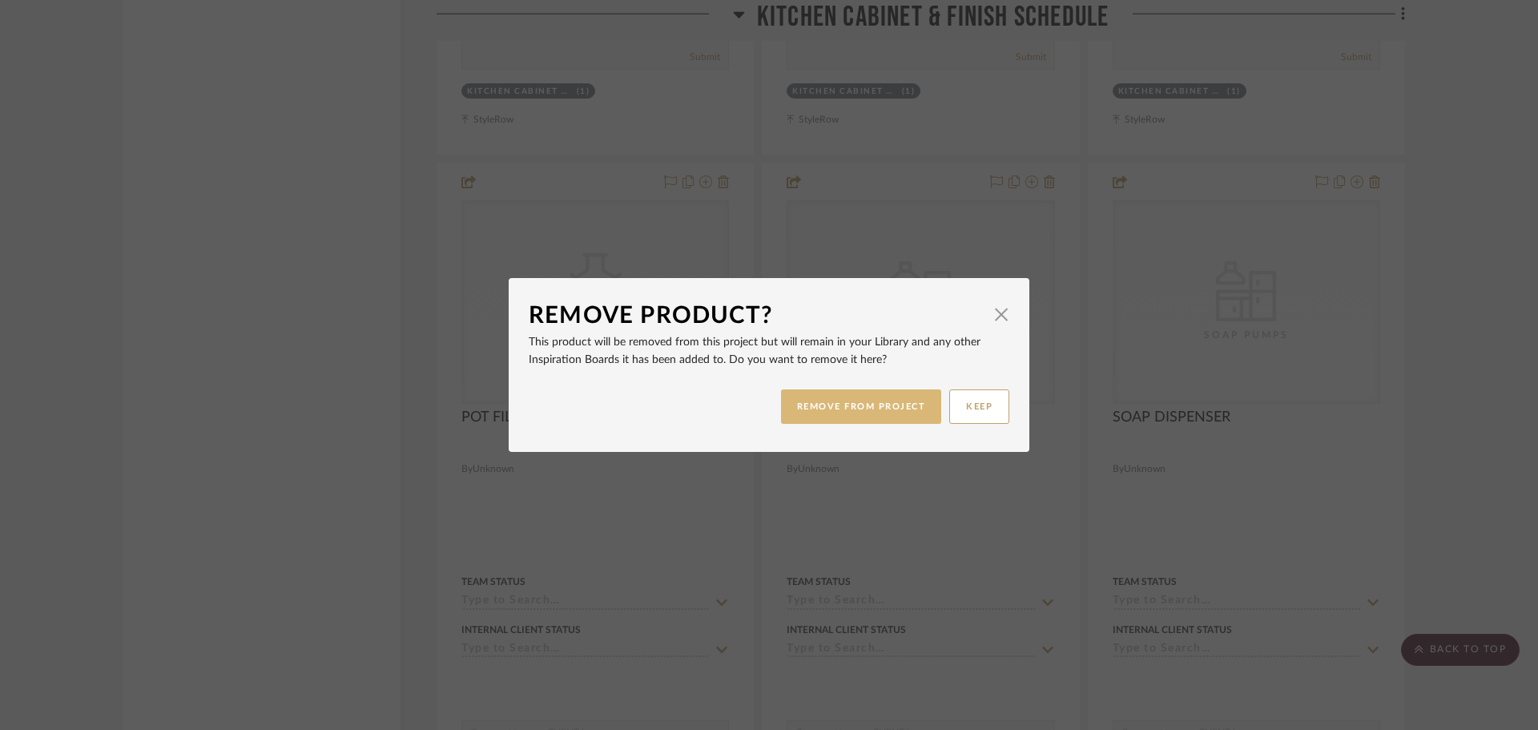
click at [878, 403] on button "REMOVE FROM PROJECT" at bounding box center [861, 406] width 161 height 34
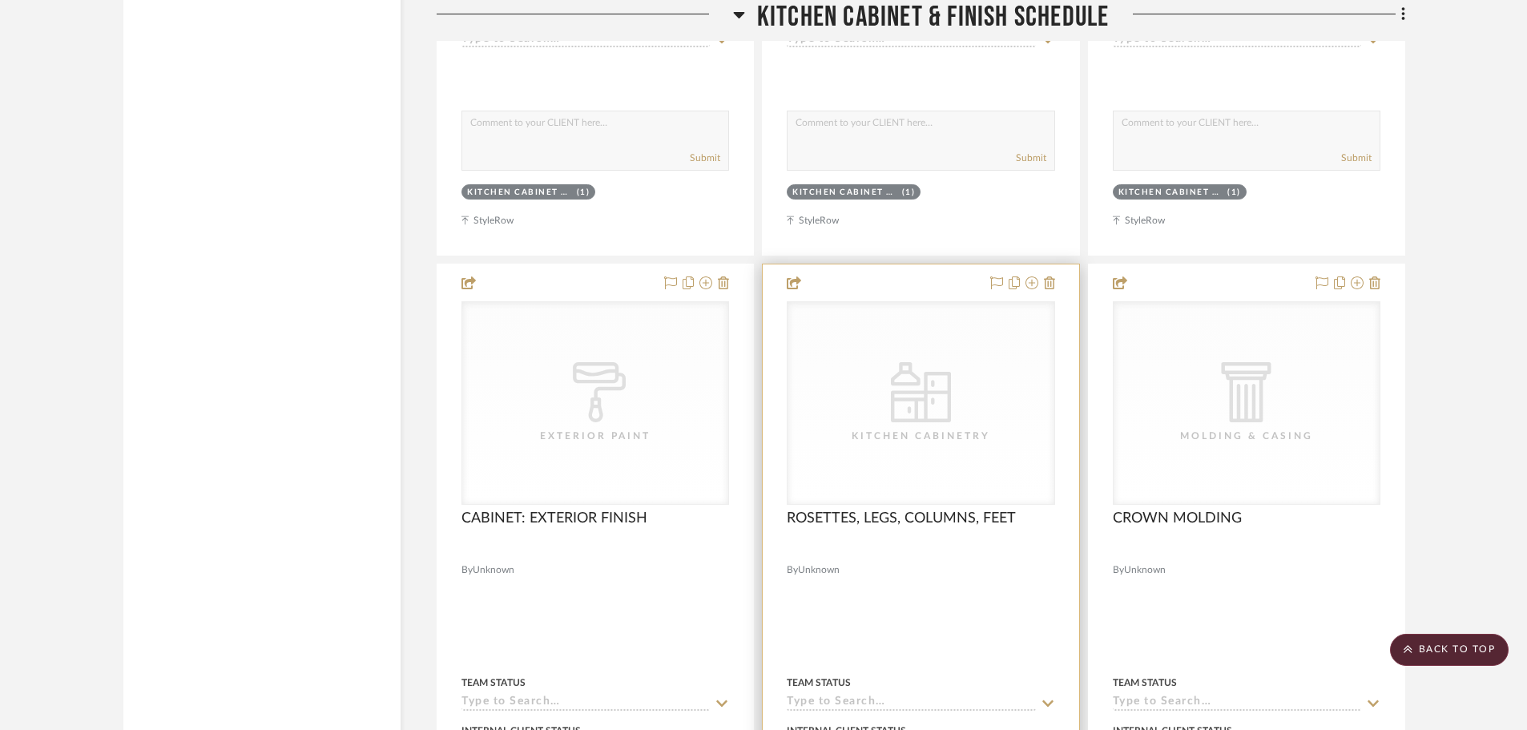
scroll to position [14098, 0]
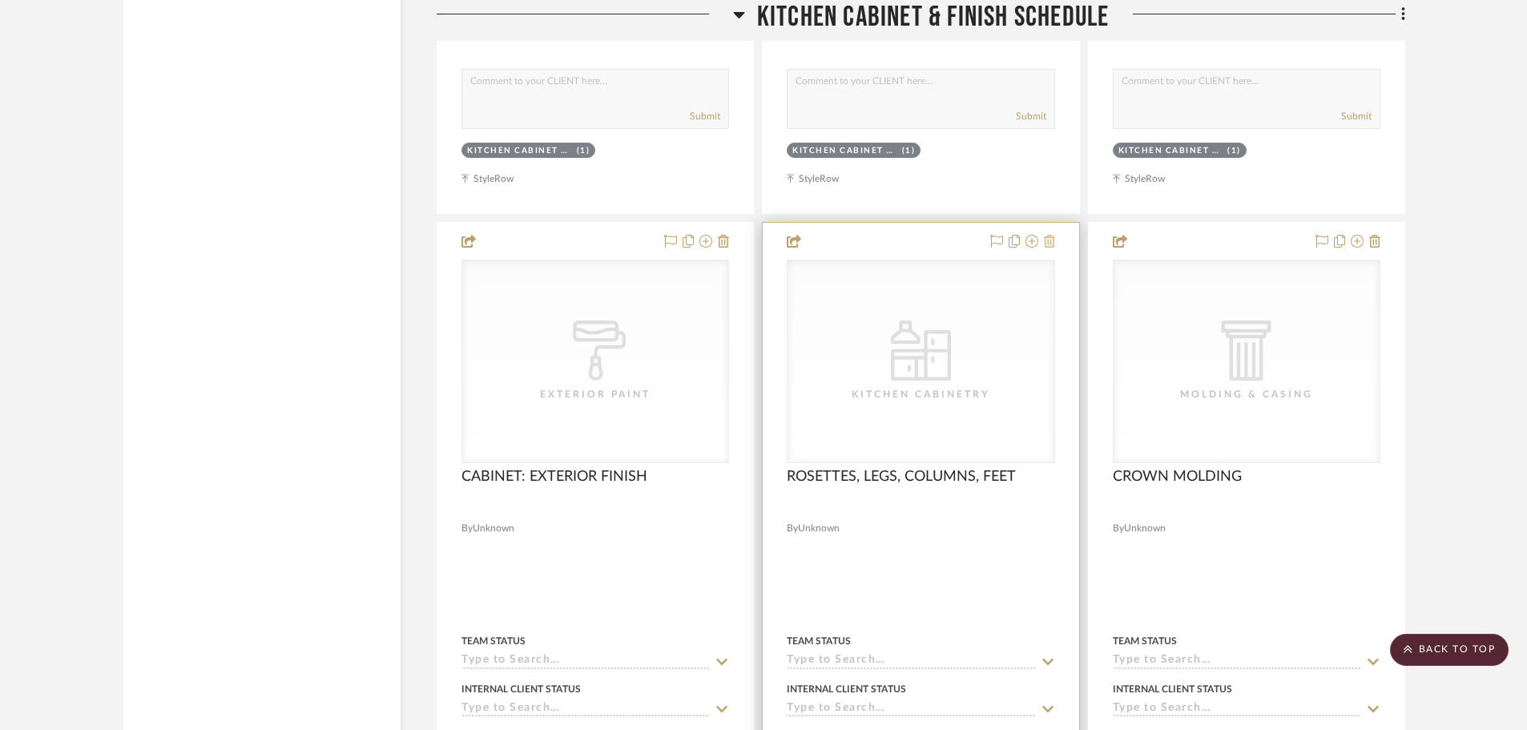
click at [1053, 244] on icon at bounding box center [1049, 241] width 11 height 13
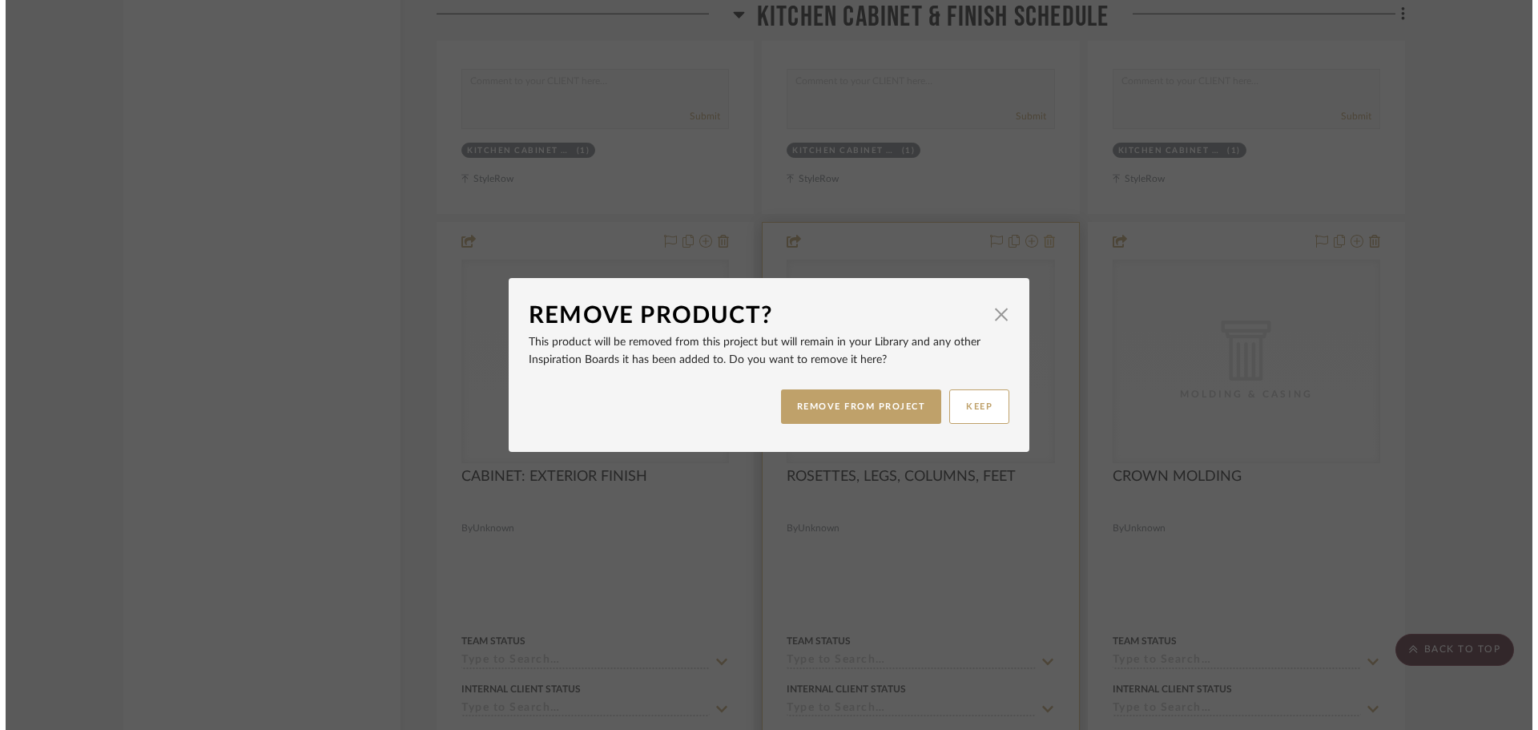
scroll to position [0, 0]
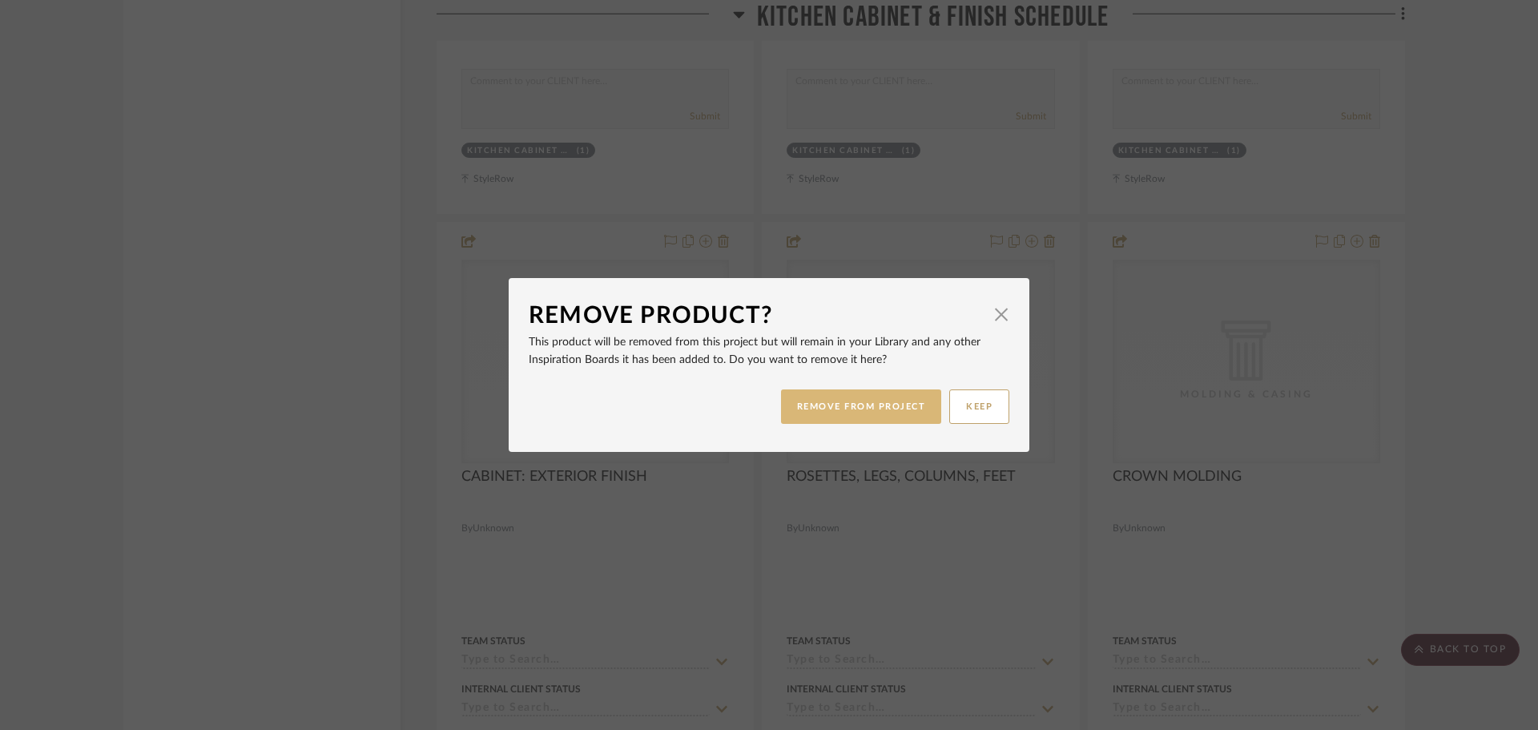
click at [907, 400] on button "REMOVE FROM PROJECT" at bounding box center [861, 406] width 161 height 34
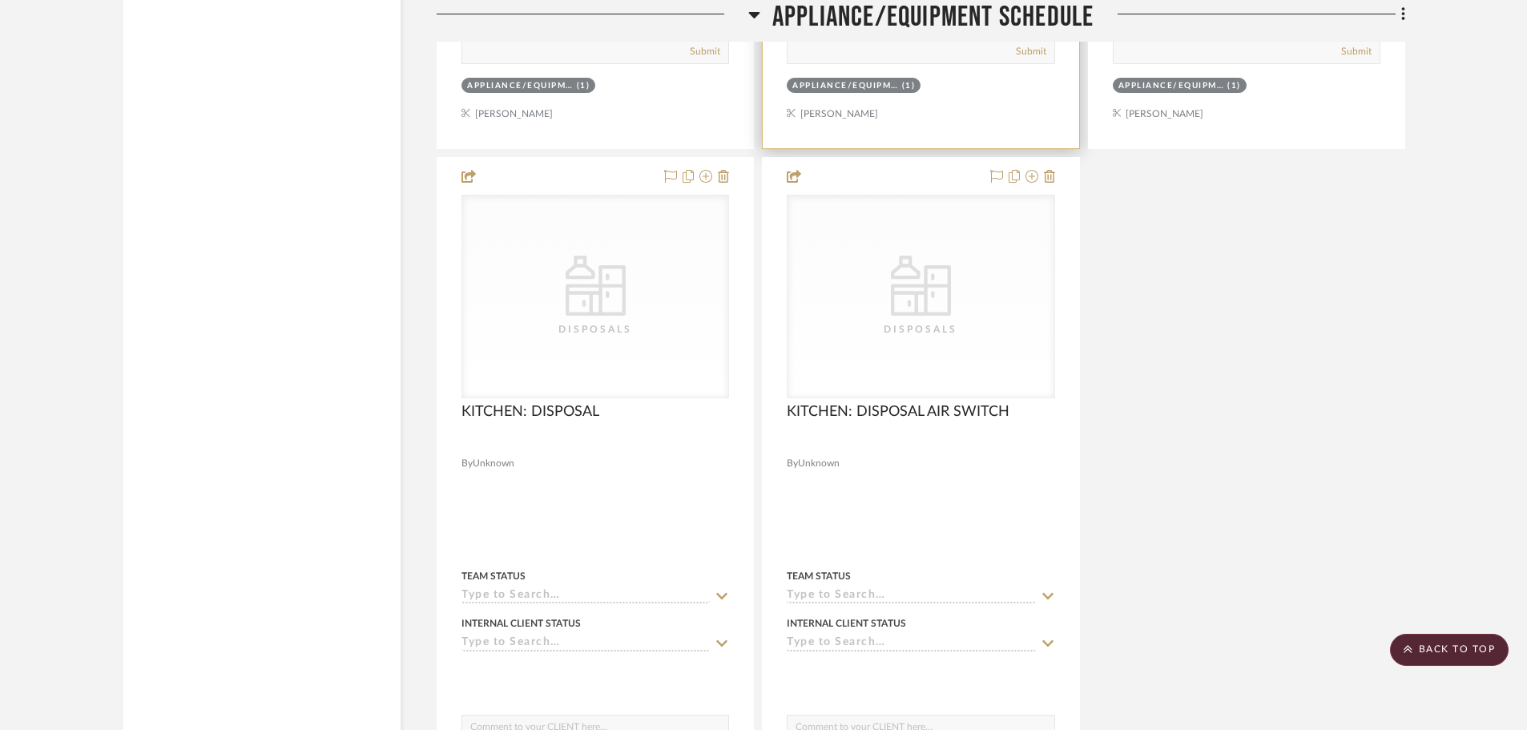
scroll to position [17943, 0]
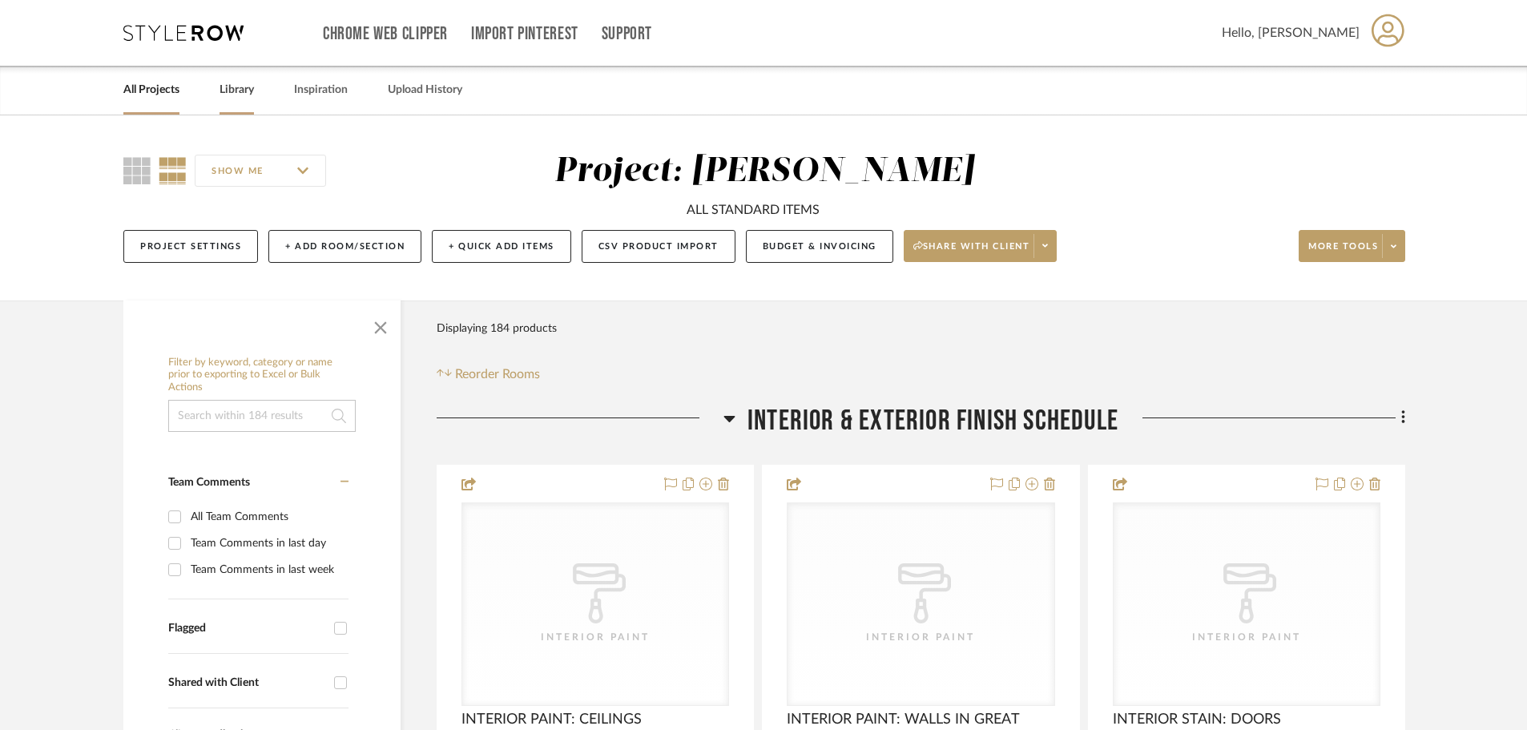
click at [244, 100] on link "Library" at bounding box center [236, 90] width 34 height 22
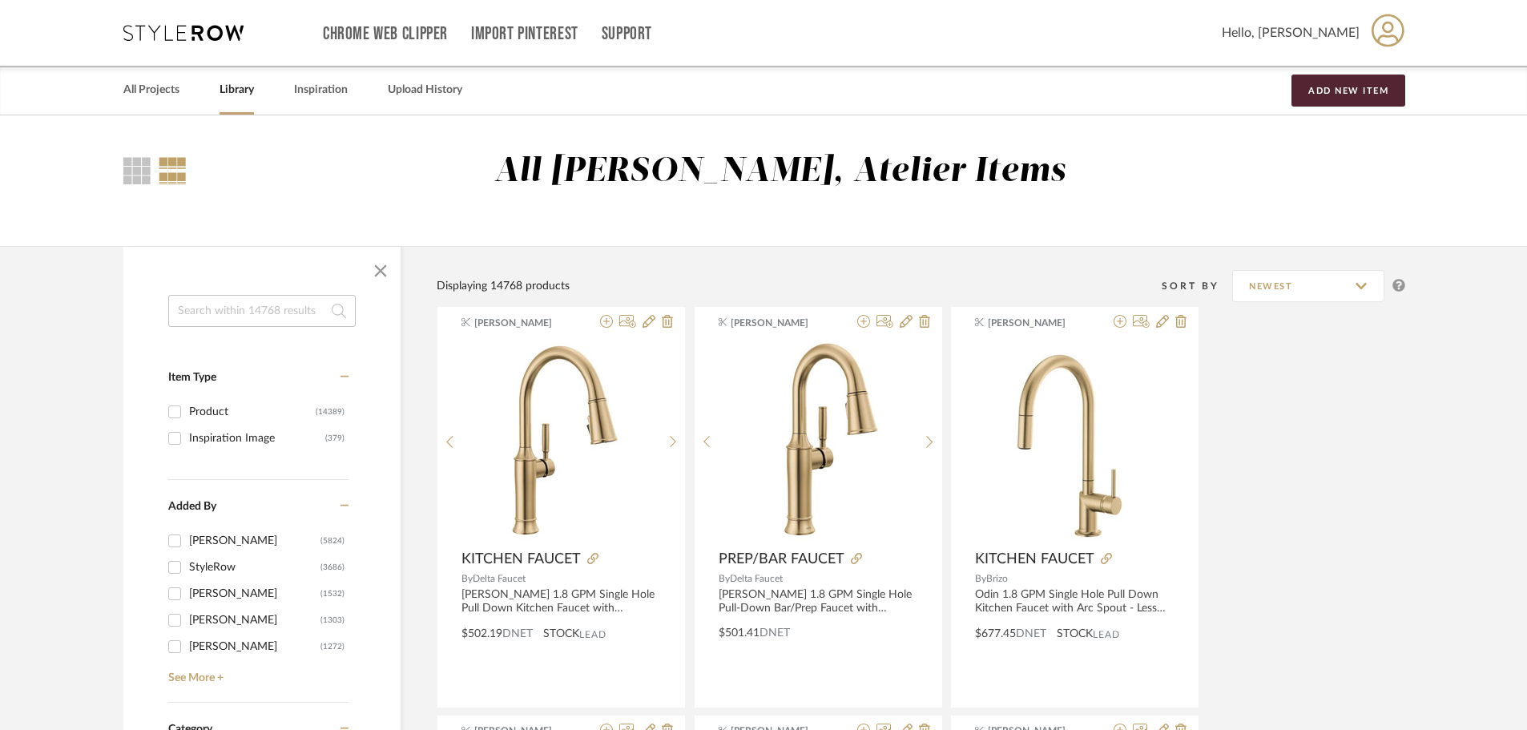
click at [283, 316] on input at bounding box center [261, 311] width 187 height 32
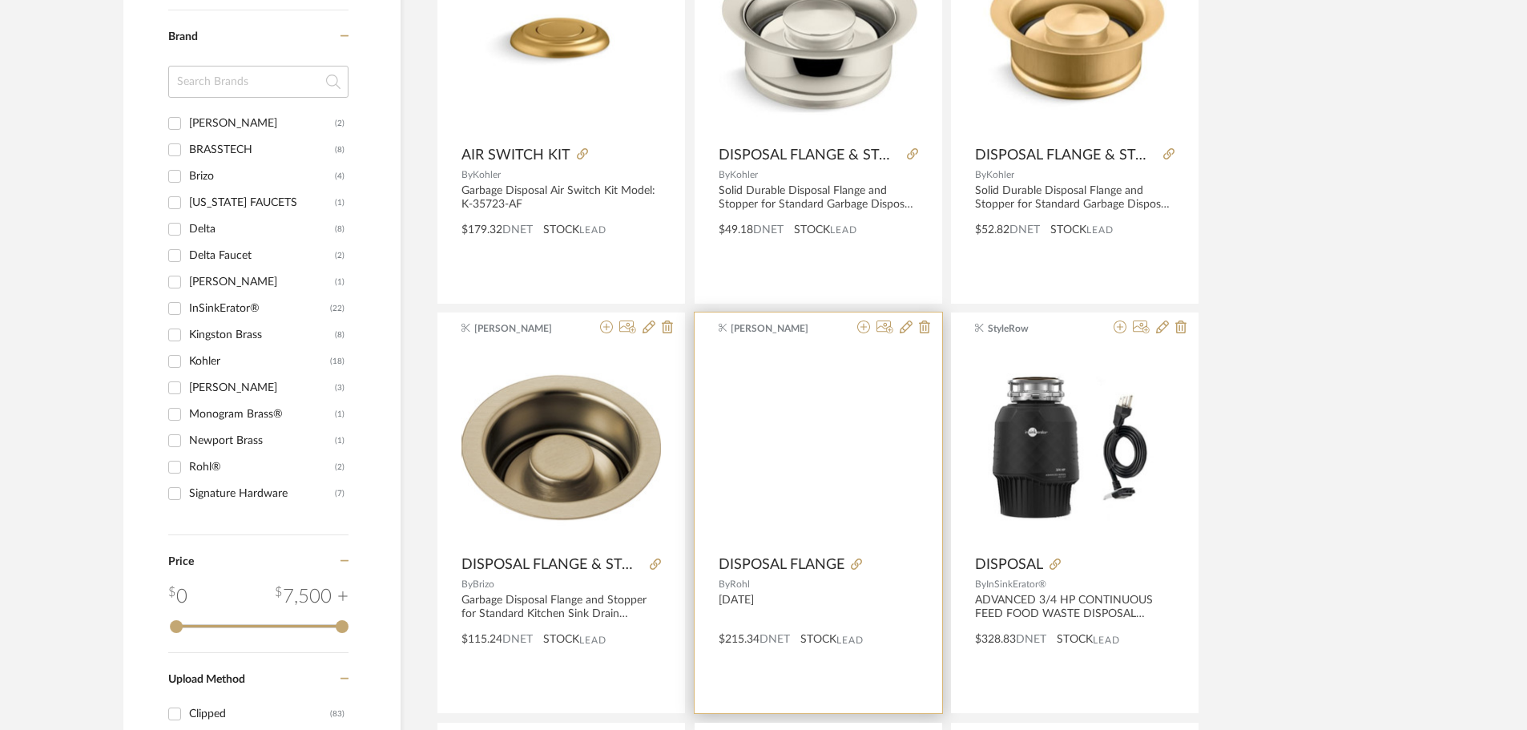
scroll to position [1041, 0]
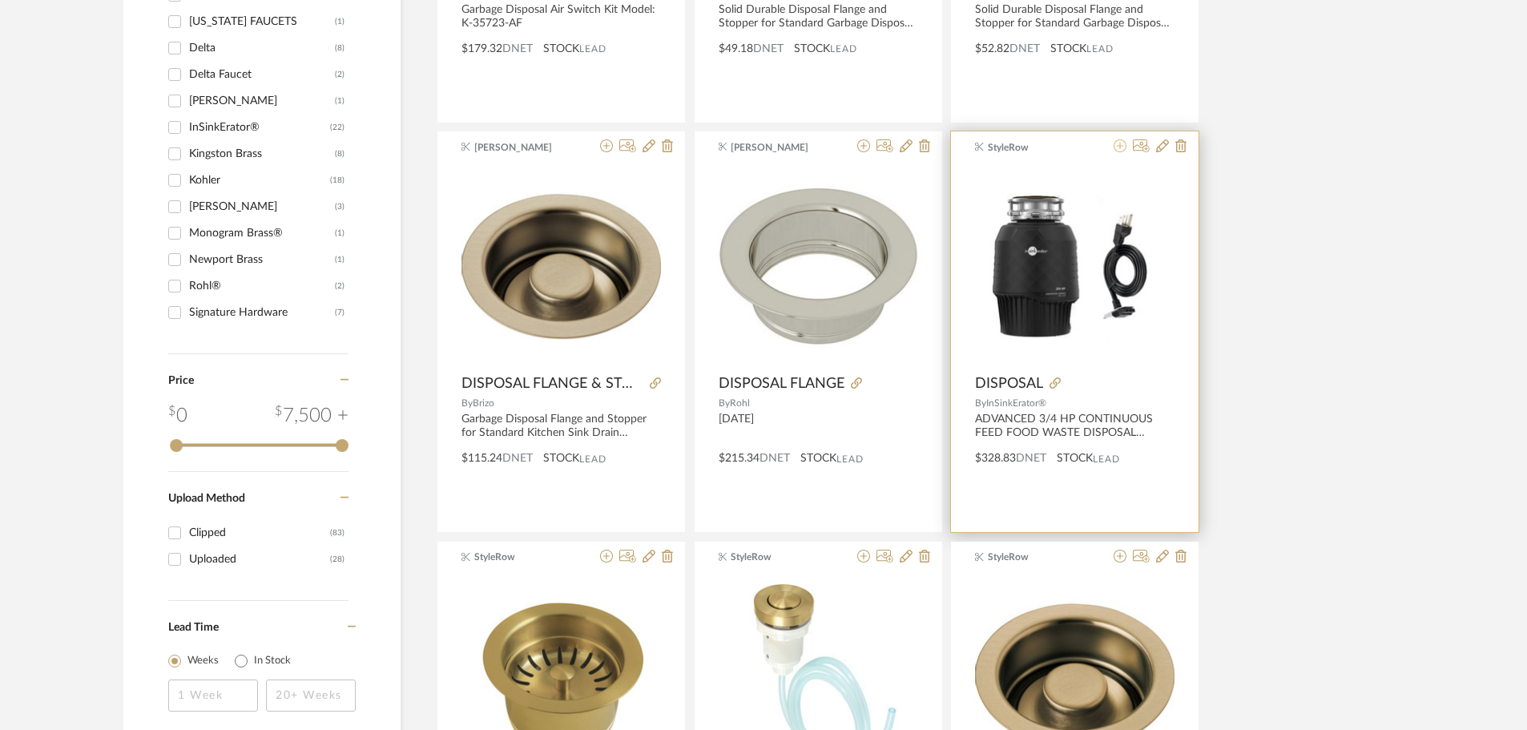
click at [1118, 143] on icon at bounding box center [1119, 145] width 13 height 13
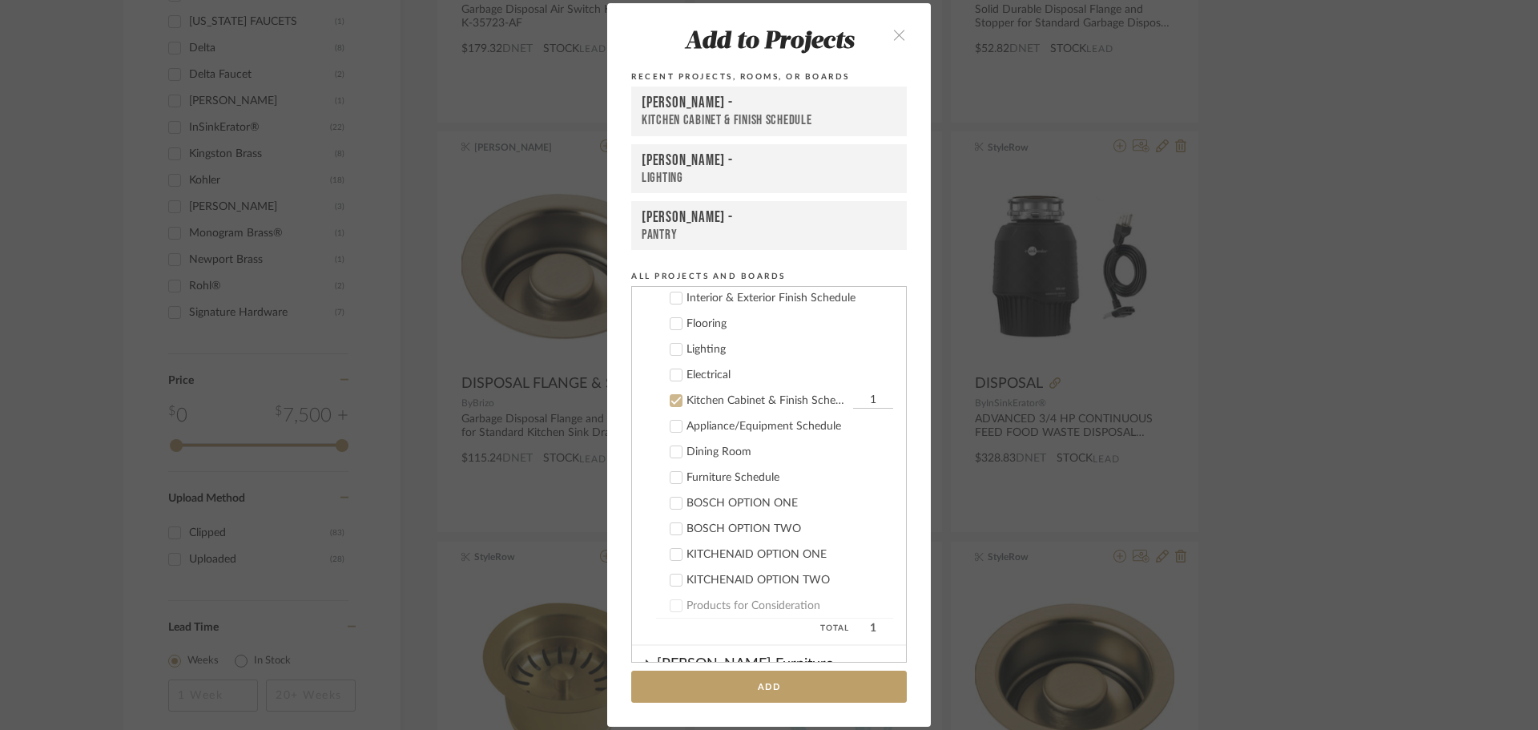
scroll to position [667, 0]
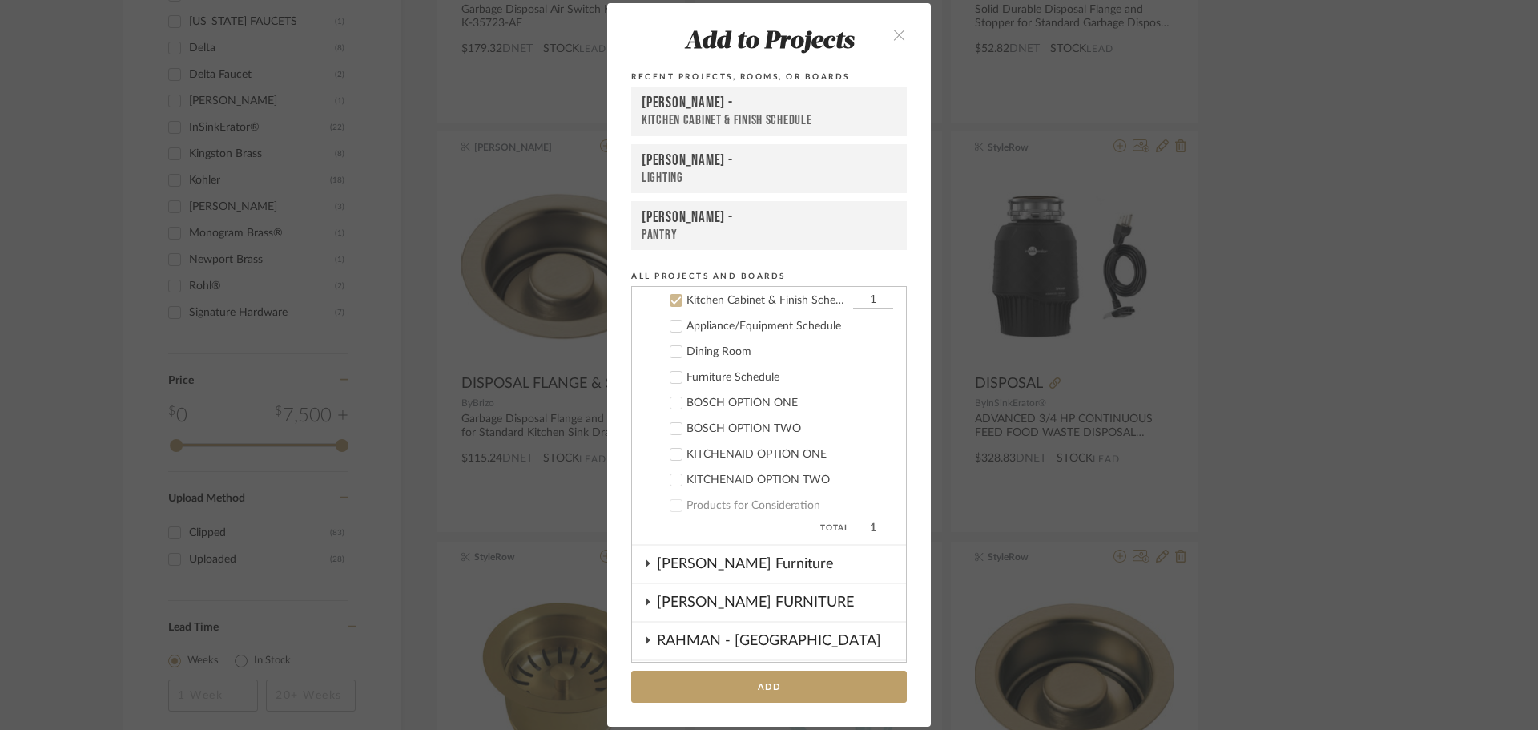
click at [740, 103] on div "LOPEZ-ORTIZ -" at bounding box center [769, 103] width 255 height 19
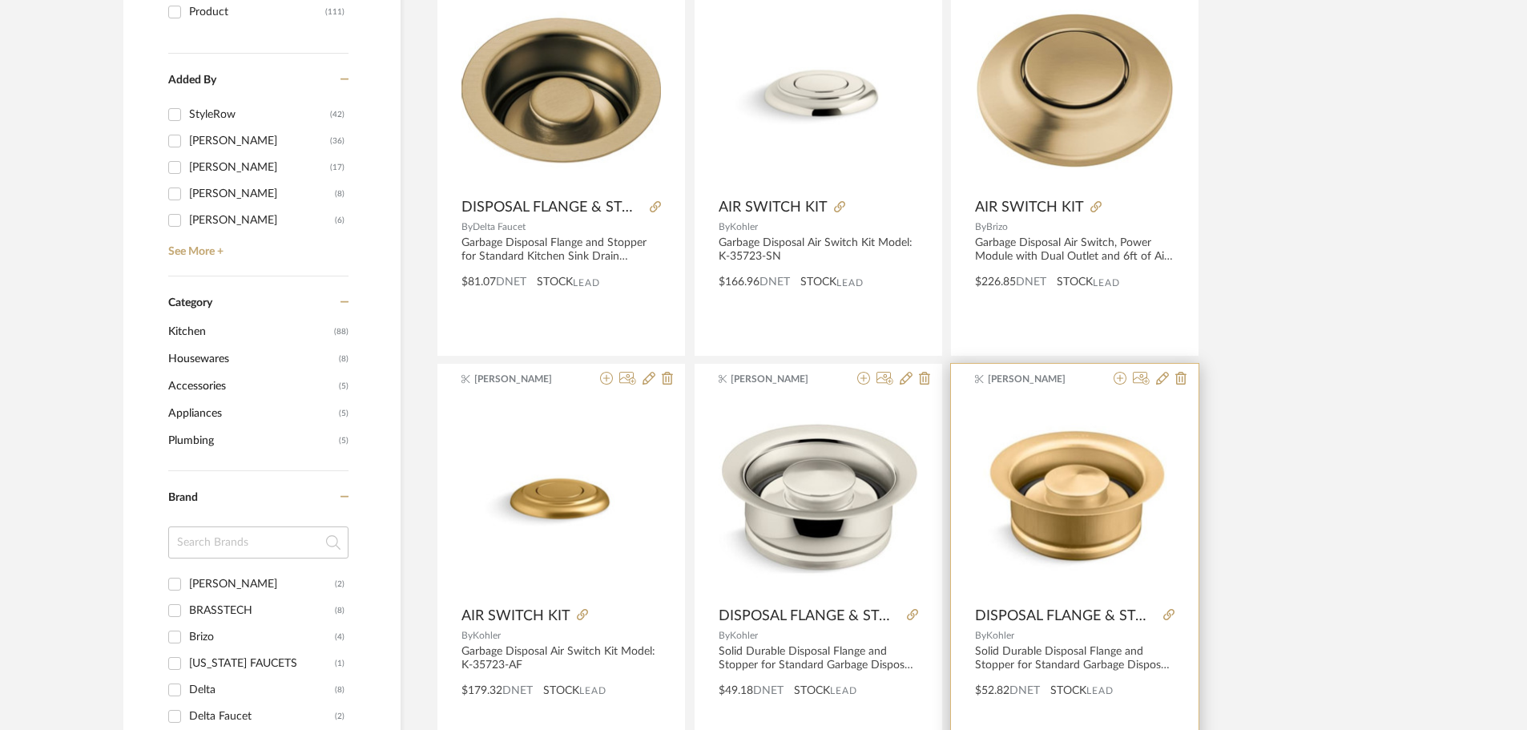
scroll to position [401, 0]
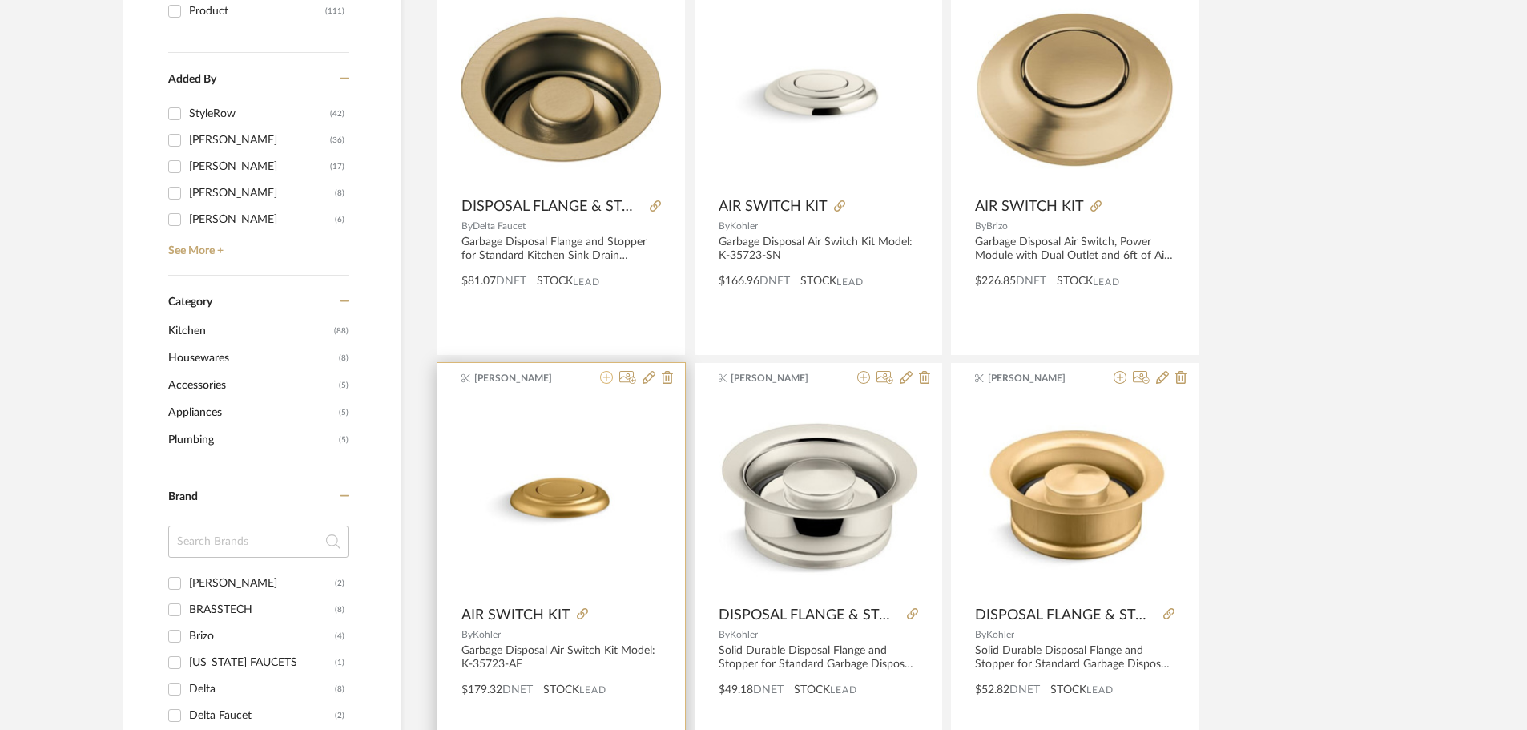
click at [606, 378] on icon at bounding box center [606, 377] width 13 height 13
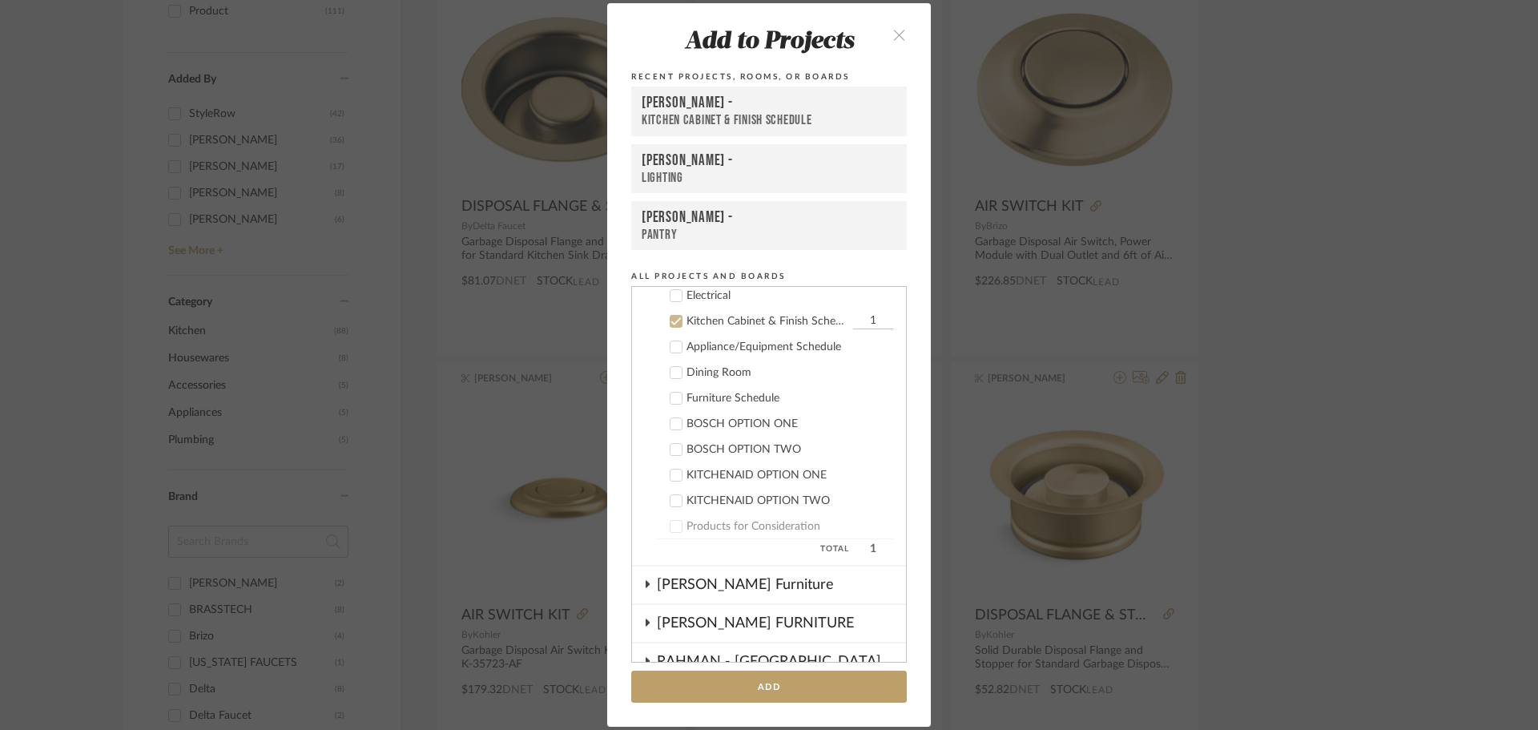
scroll to position [667, 0]
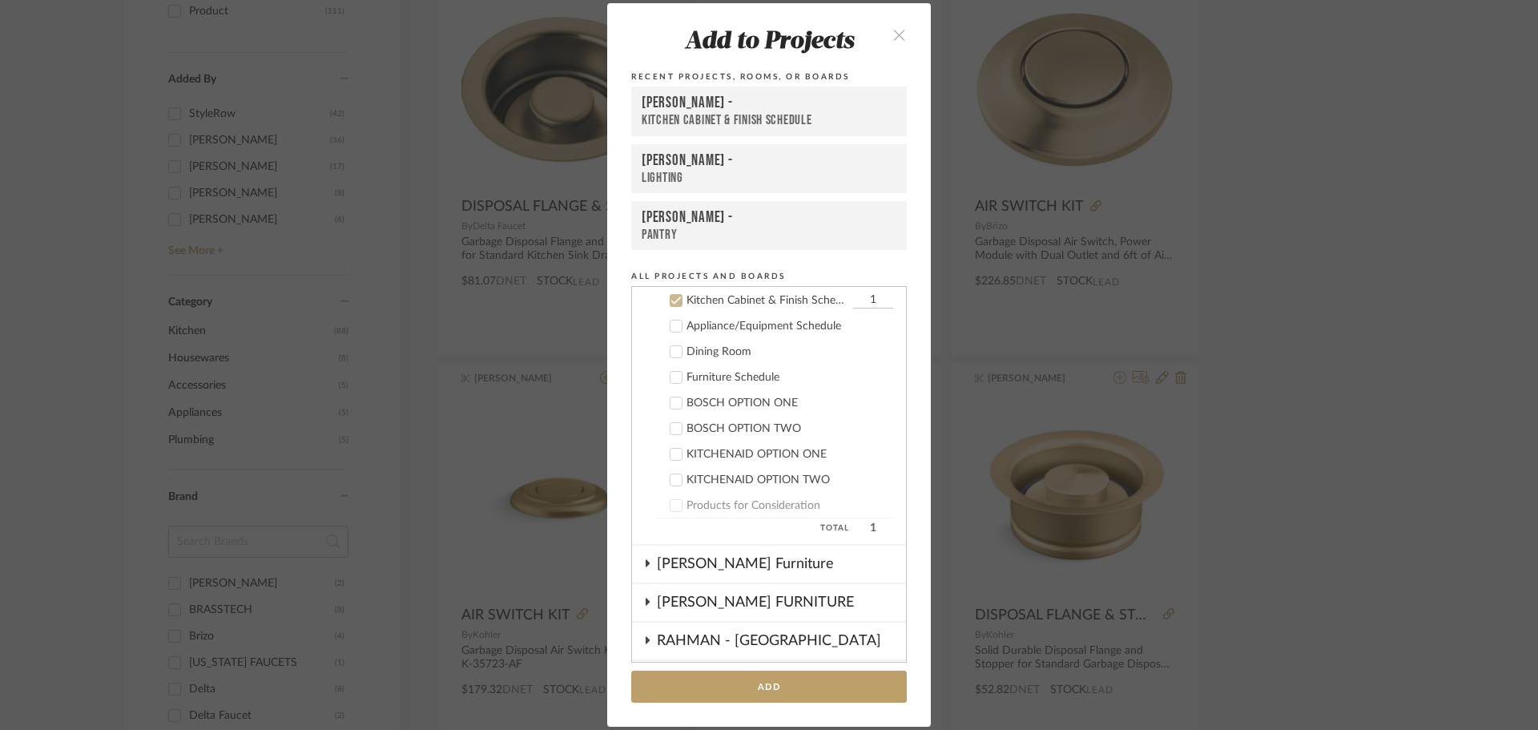
click at [720, 116] on div "Kitchen Cabinet & Finish Schedule" at bounding box center [769, 120] width 255 height 17
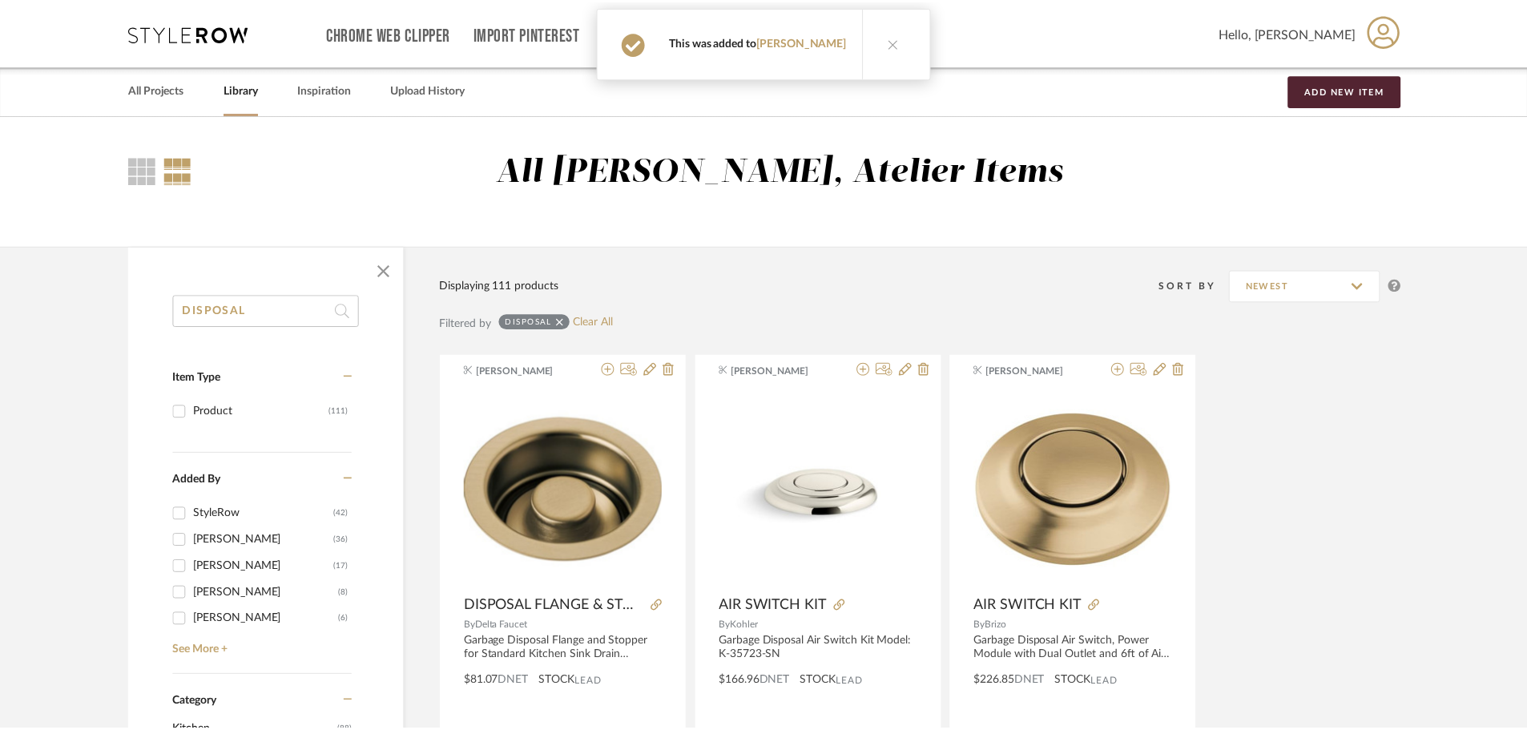
scroll to position [401, 0]
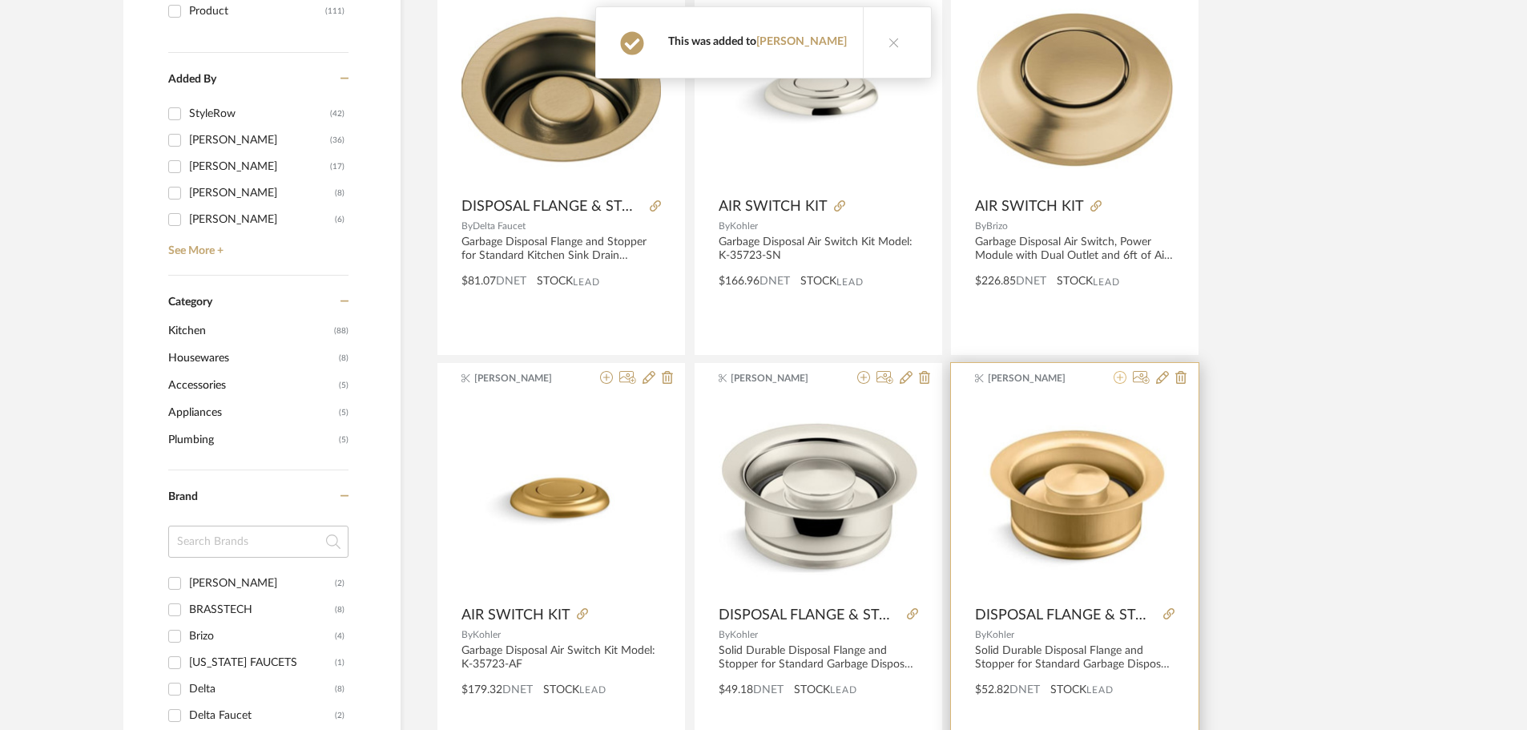
click at [1119, 372] on icon at bounding box center [1119, 377] width 13 height 13
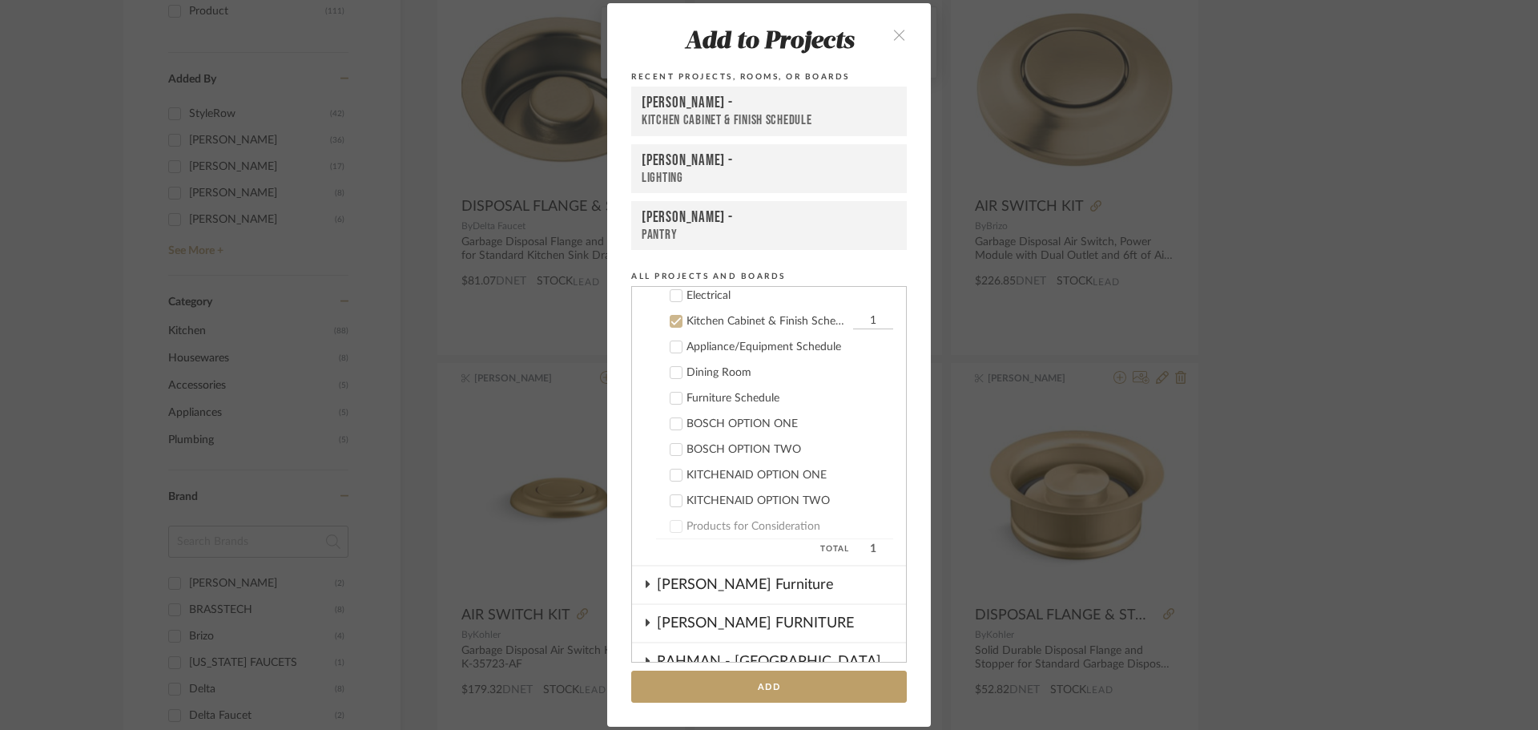
scroll to position [667, 0]
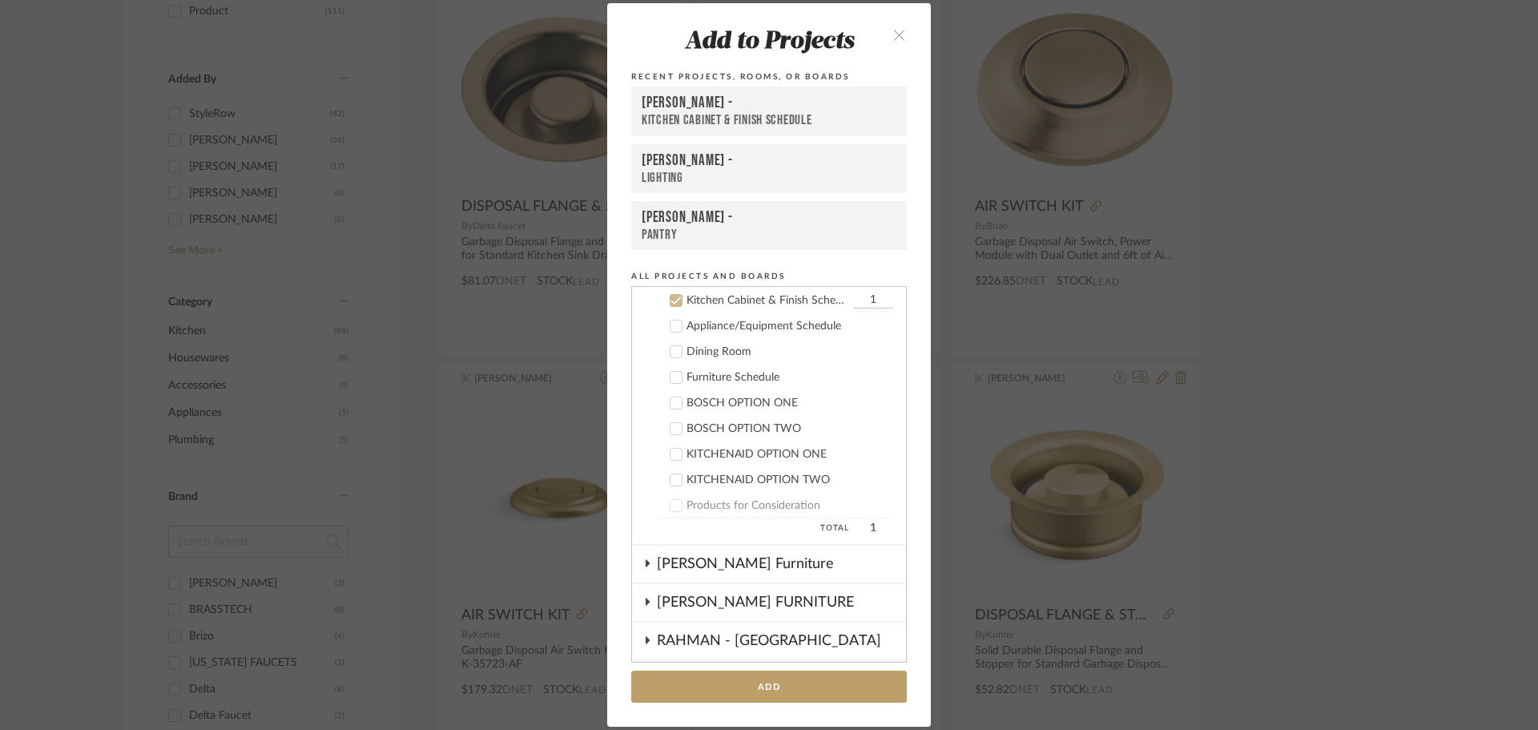
click at [690, 103] on div "LOPEZ-ORTIZ -" at bounding box center [769, 103] width 255 height 19
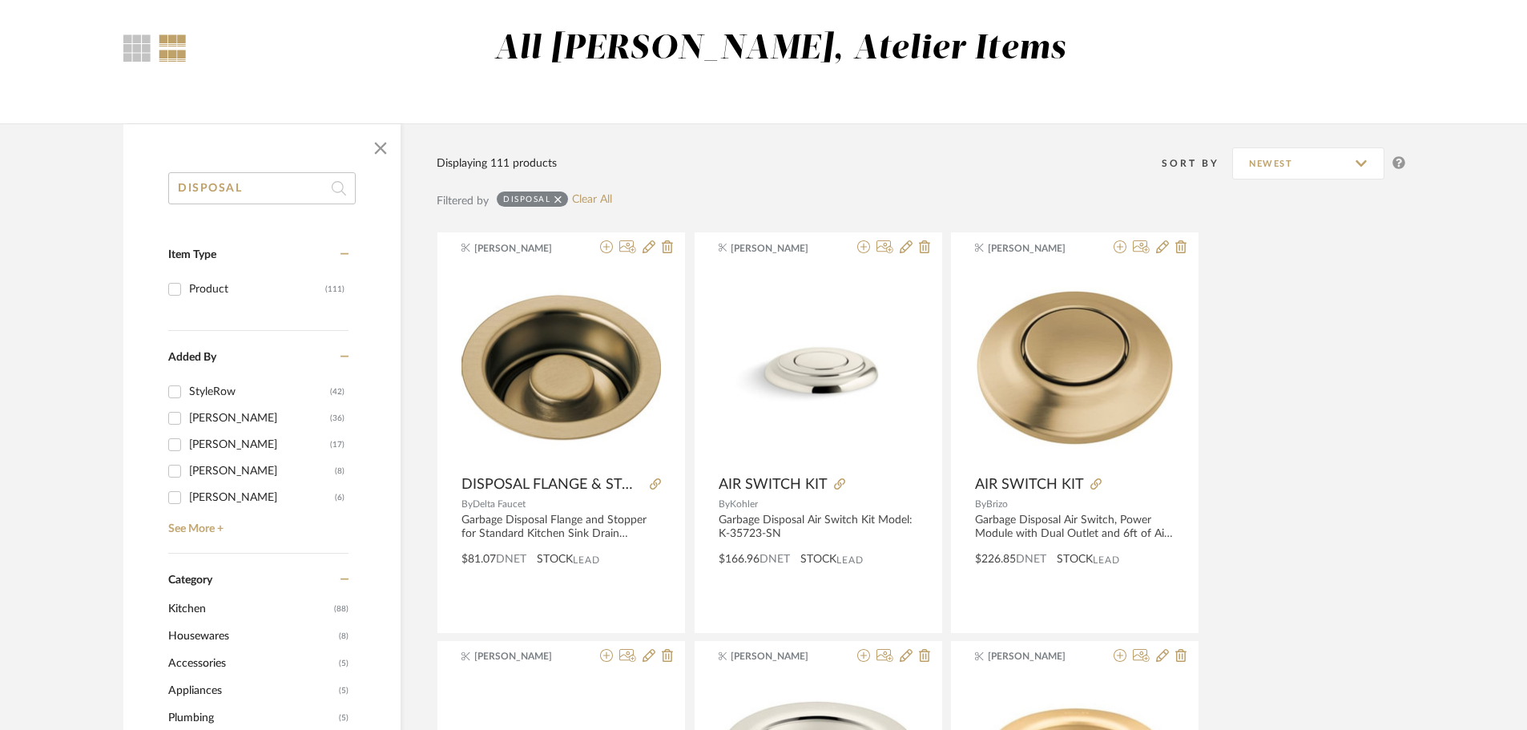
scroll to position [0, 0]
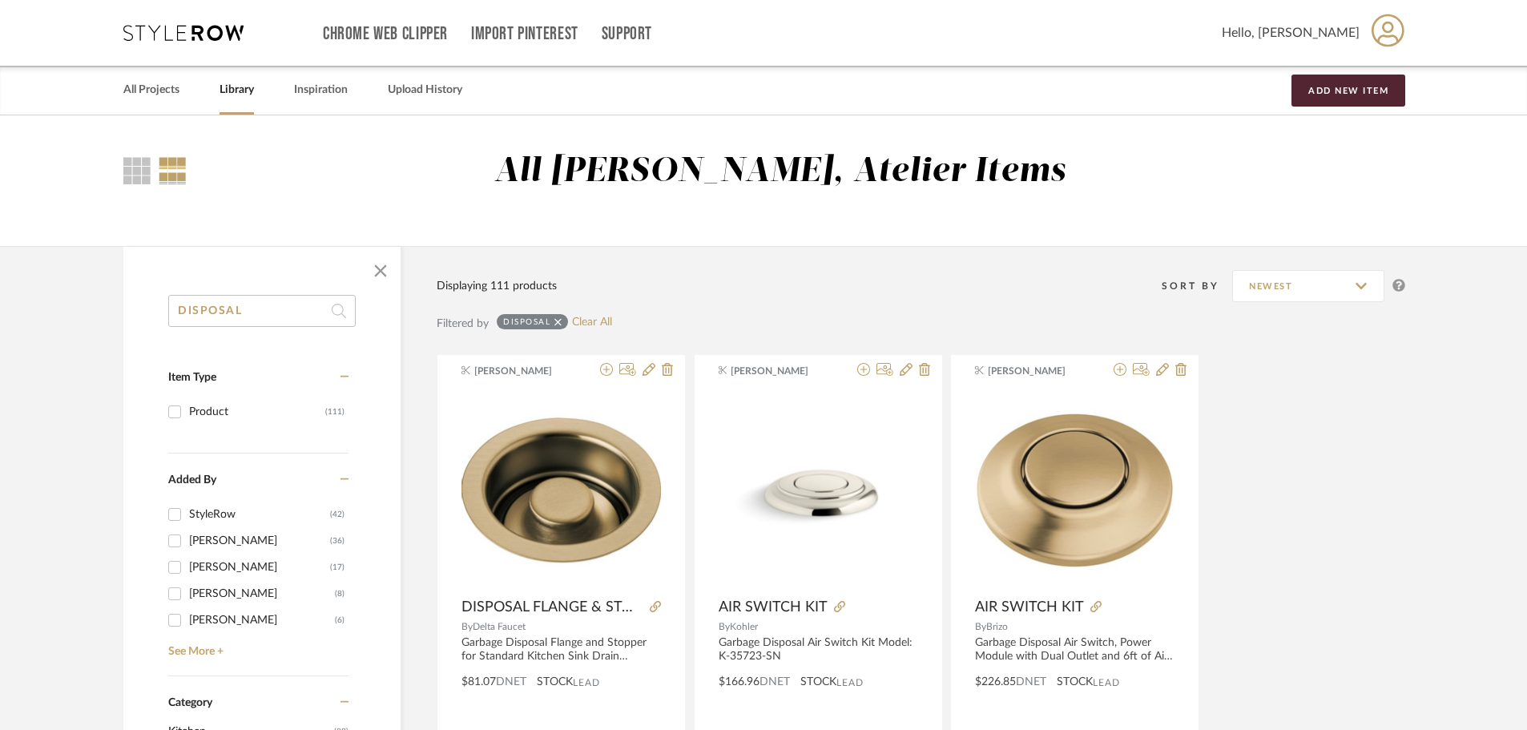
drag, startPoint x: 256, startPoint y: 316, endPoint x: 94, endPoint y: 315, distance: 162.6
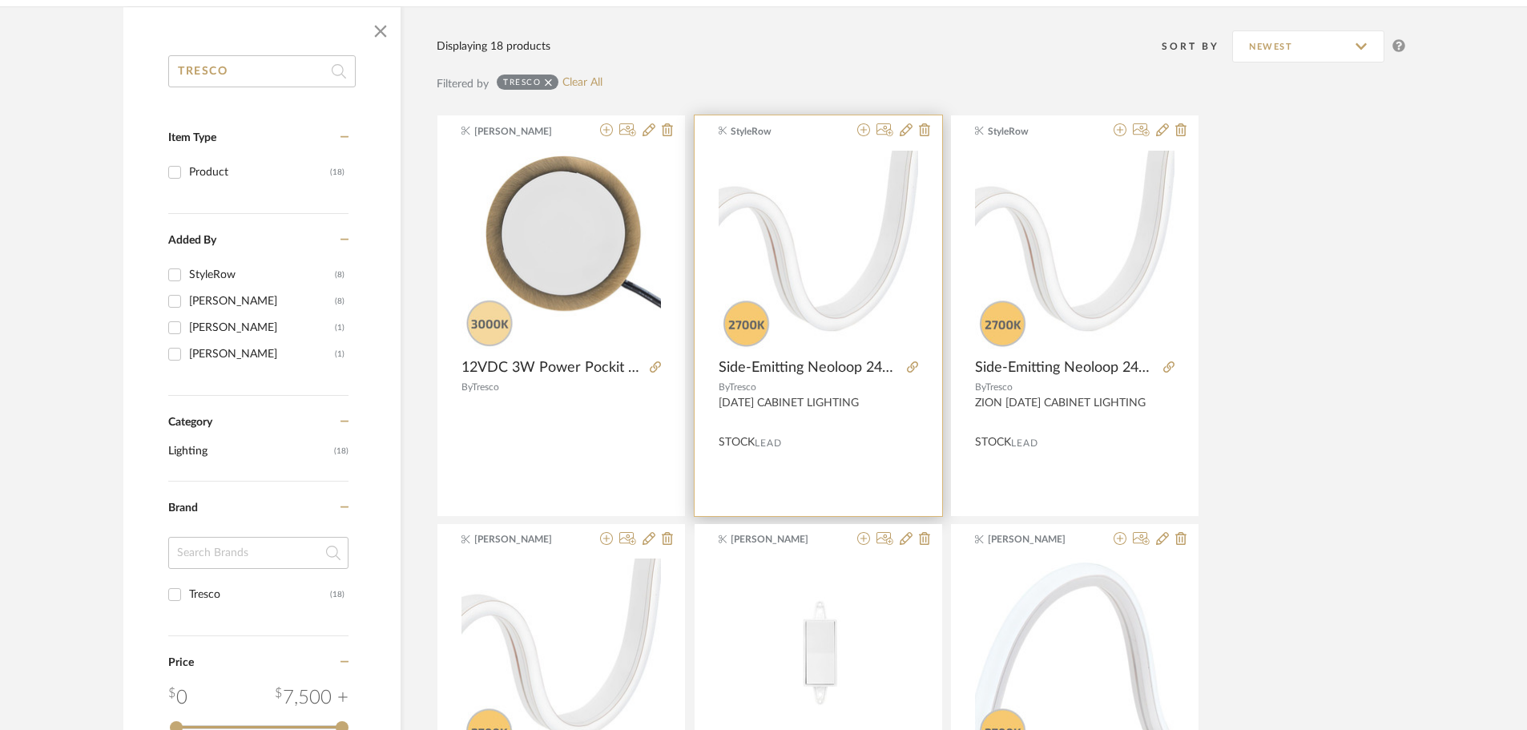
scroll to position [240, 0]
click at [864, 128] on icon at bounding box center [863, 129] width 13 height 13
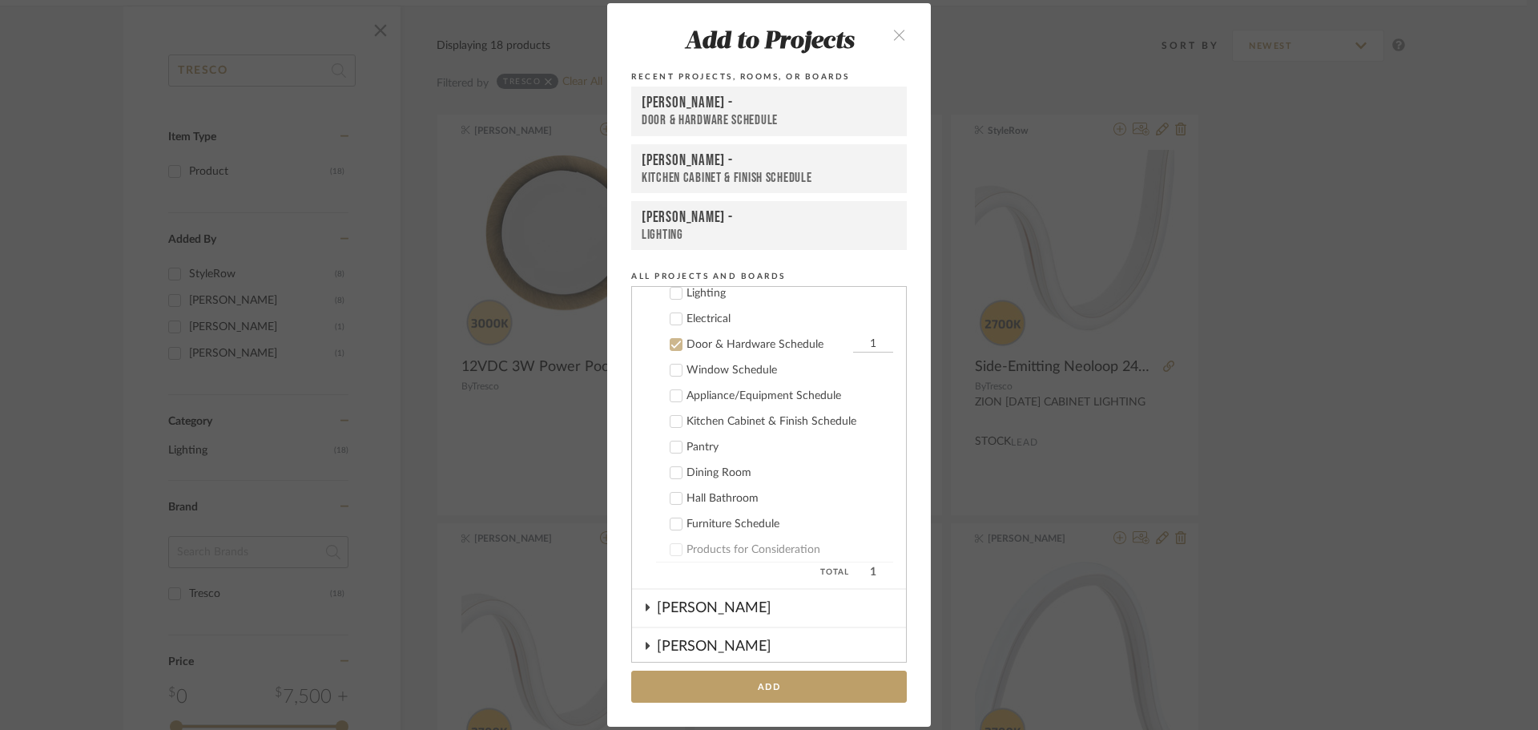
scroll to position [616, 0]
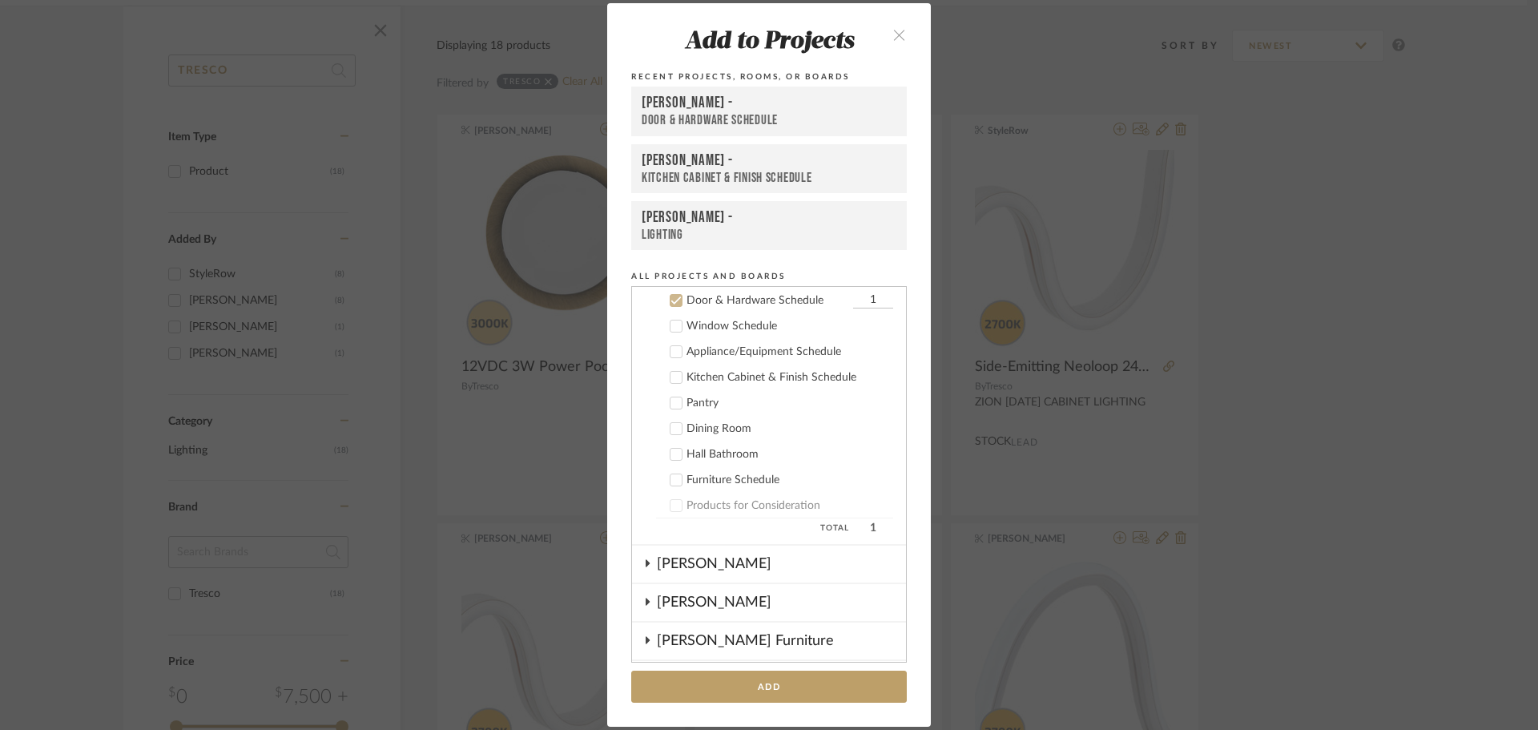
click at [731, 159] on div "LOPEZ-ORTIZ -" at bounding box center [769, 160] width 255 height 18
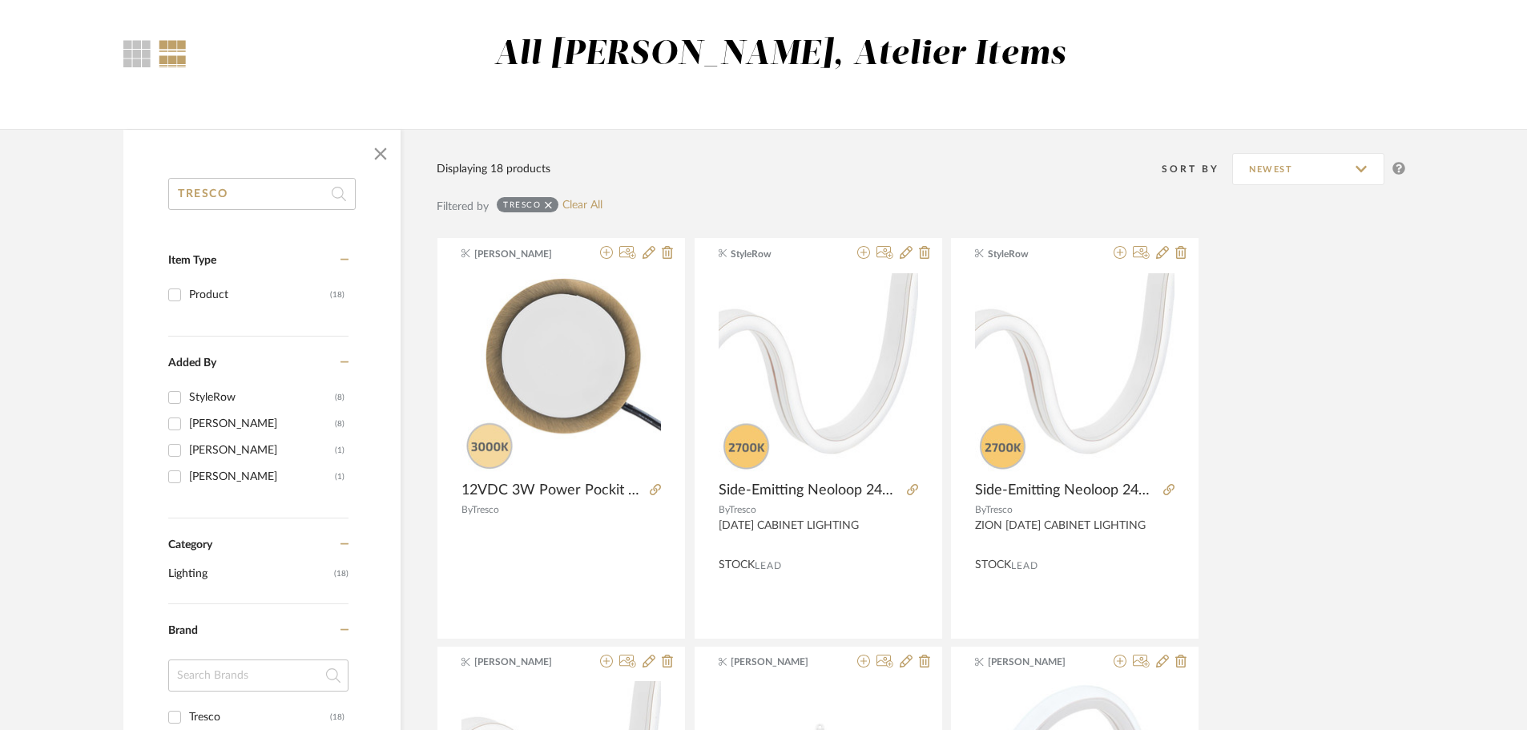
scroll to position [0, 0]
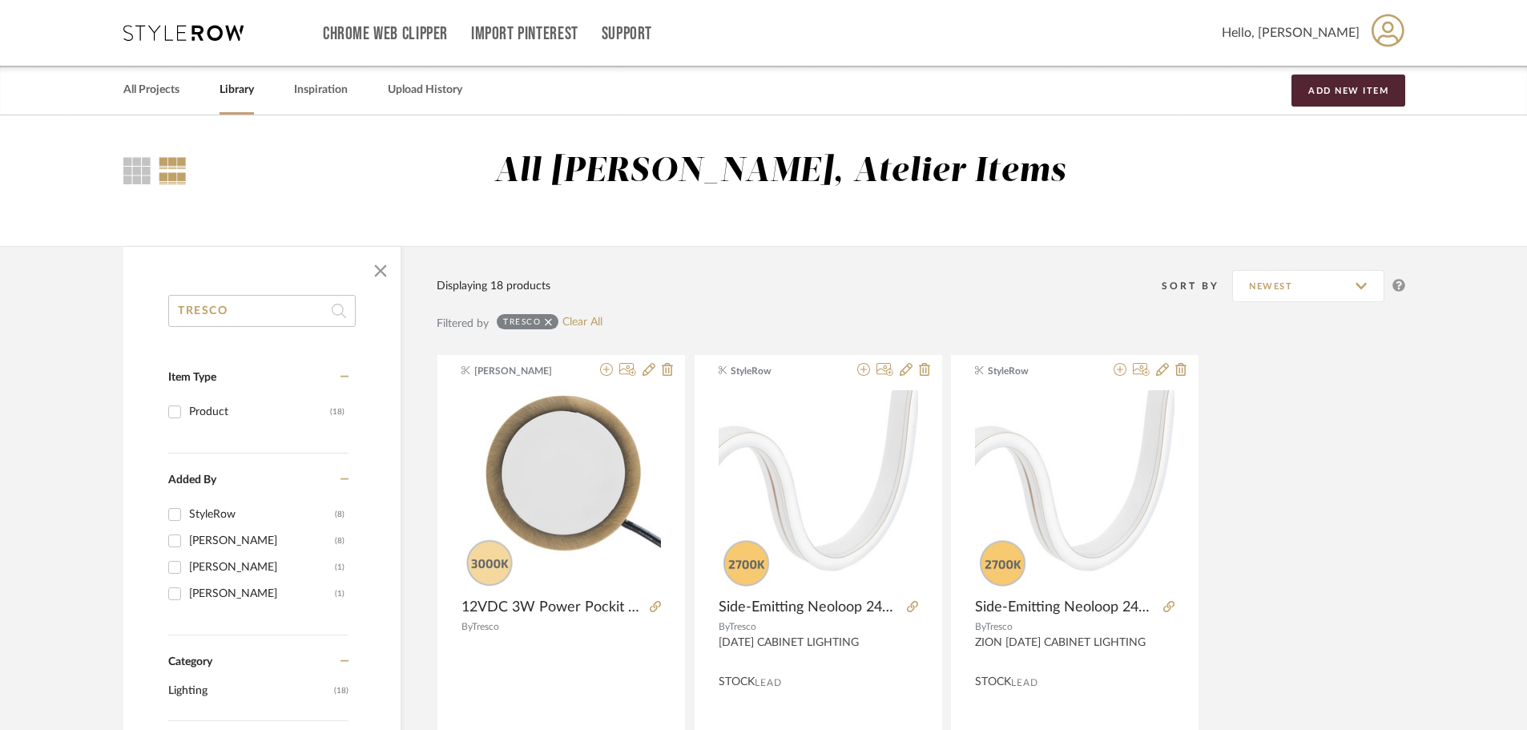
drag, startPoint x: 296, startPoint y: 306, endPoint x: 49, endPoint y: 307, distance: 246.7
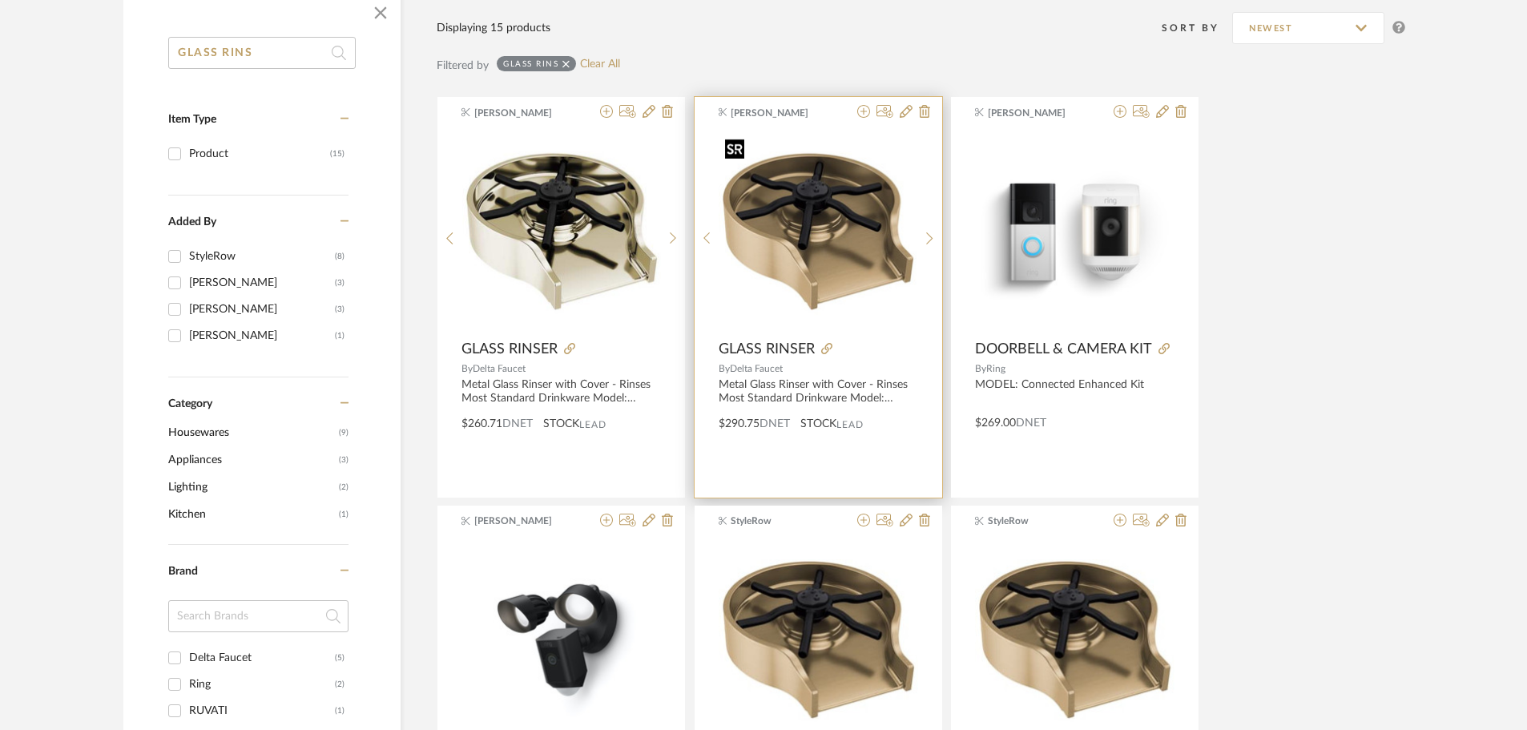
scroll to position [240, 0]
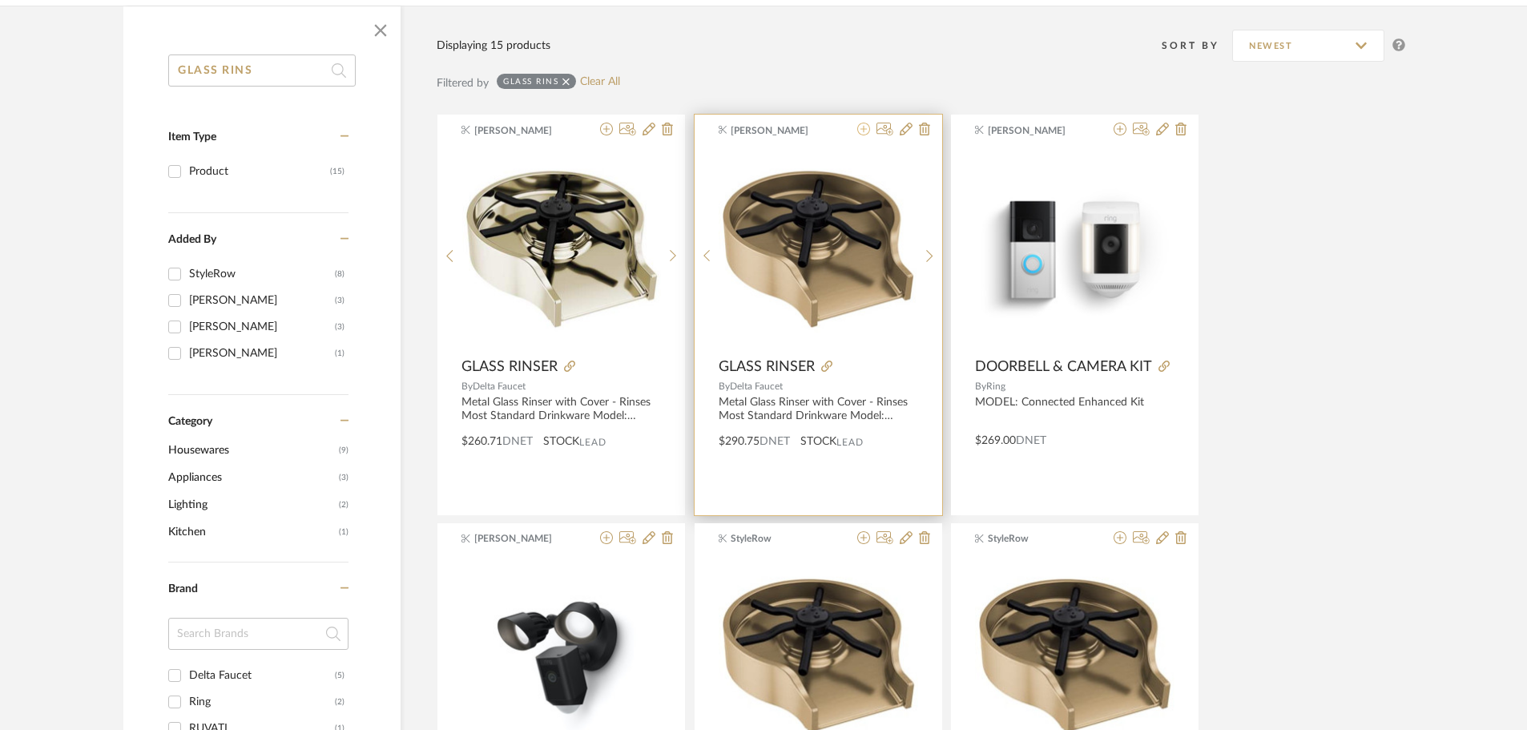
click at [865, 127] on icon at bounding box center [863, 129] width 13 height 13
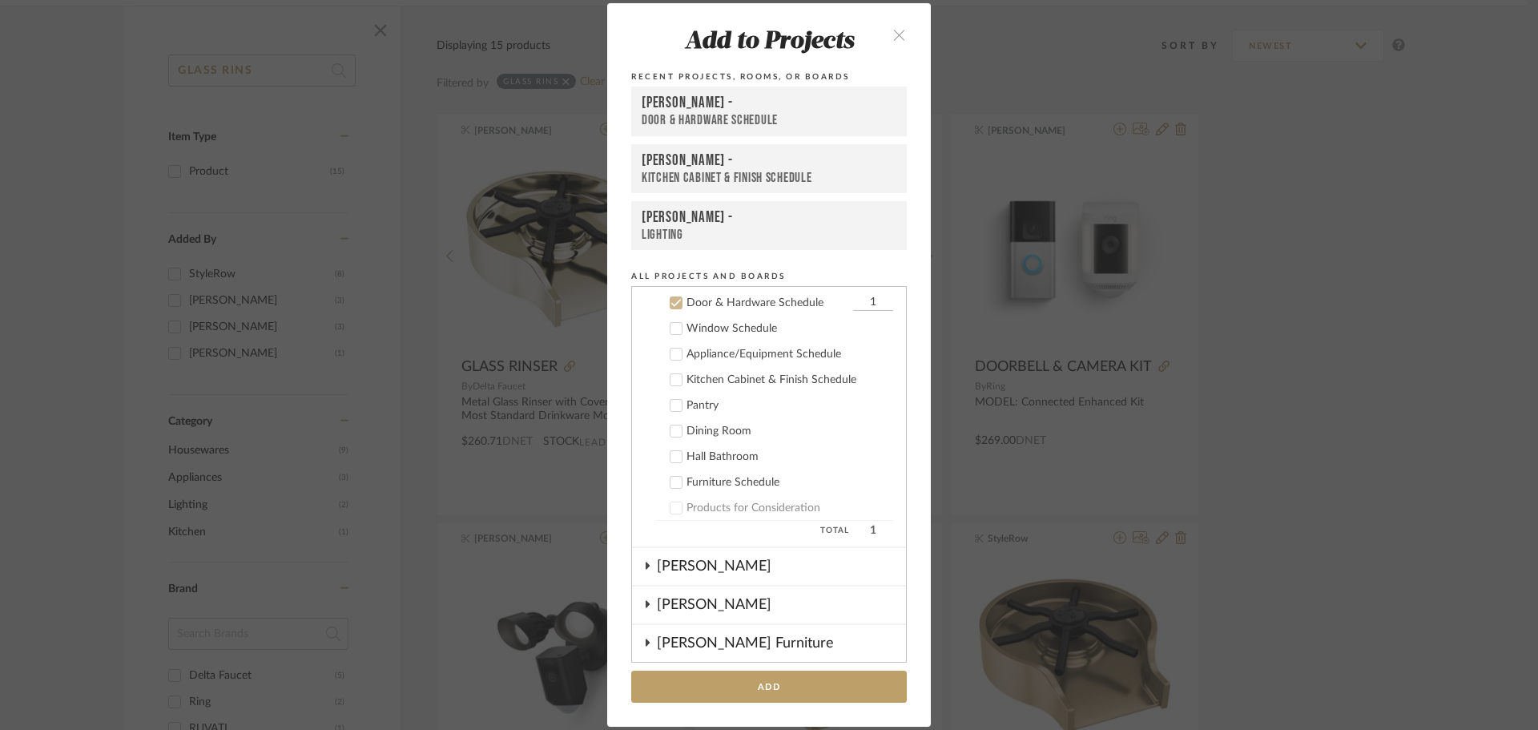
scroll to position [616, 0]
click at [728, 183] on div "Kitchen Cabinet & Finish Schedule" at bounding box center [769, 178] width 255 height 16
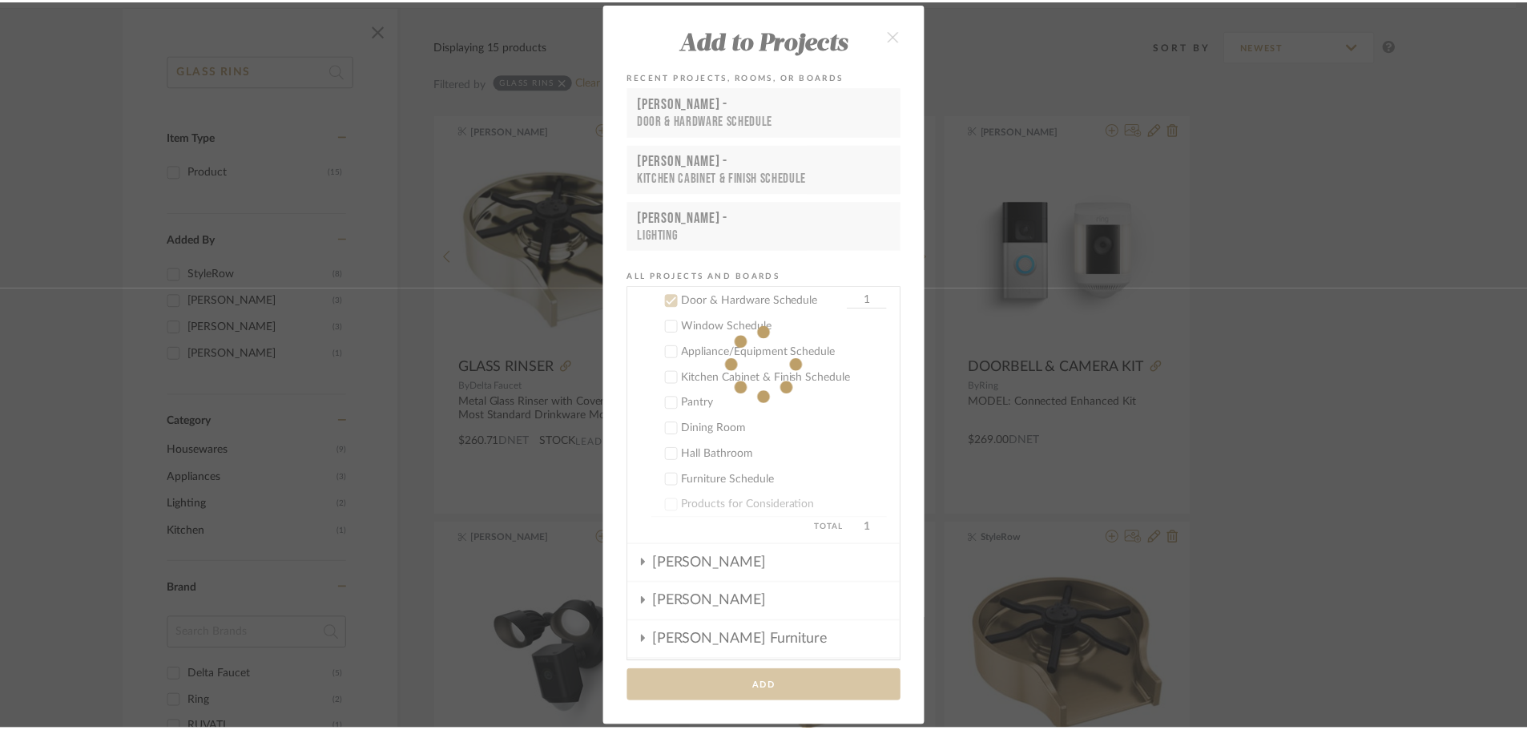
scroll to position [240, 0]
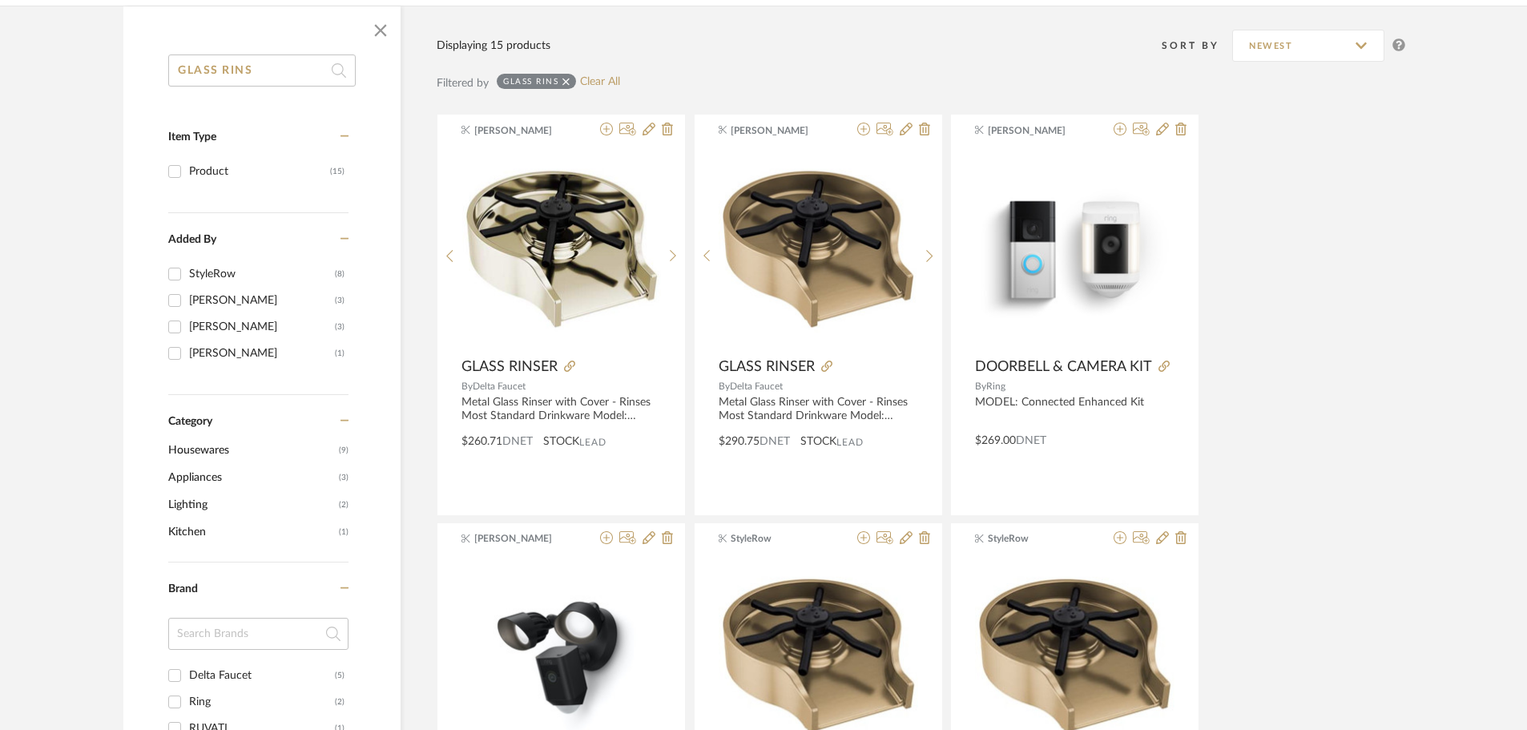
drag, startPoint x: 313, startPoint y: 74, endPoint x: 101, endPoint y: 74, distance: 212.3
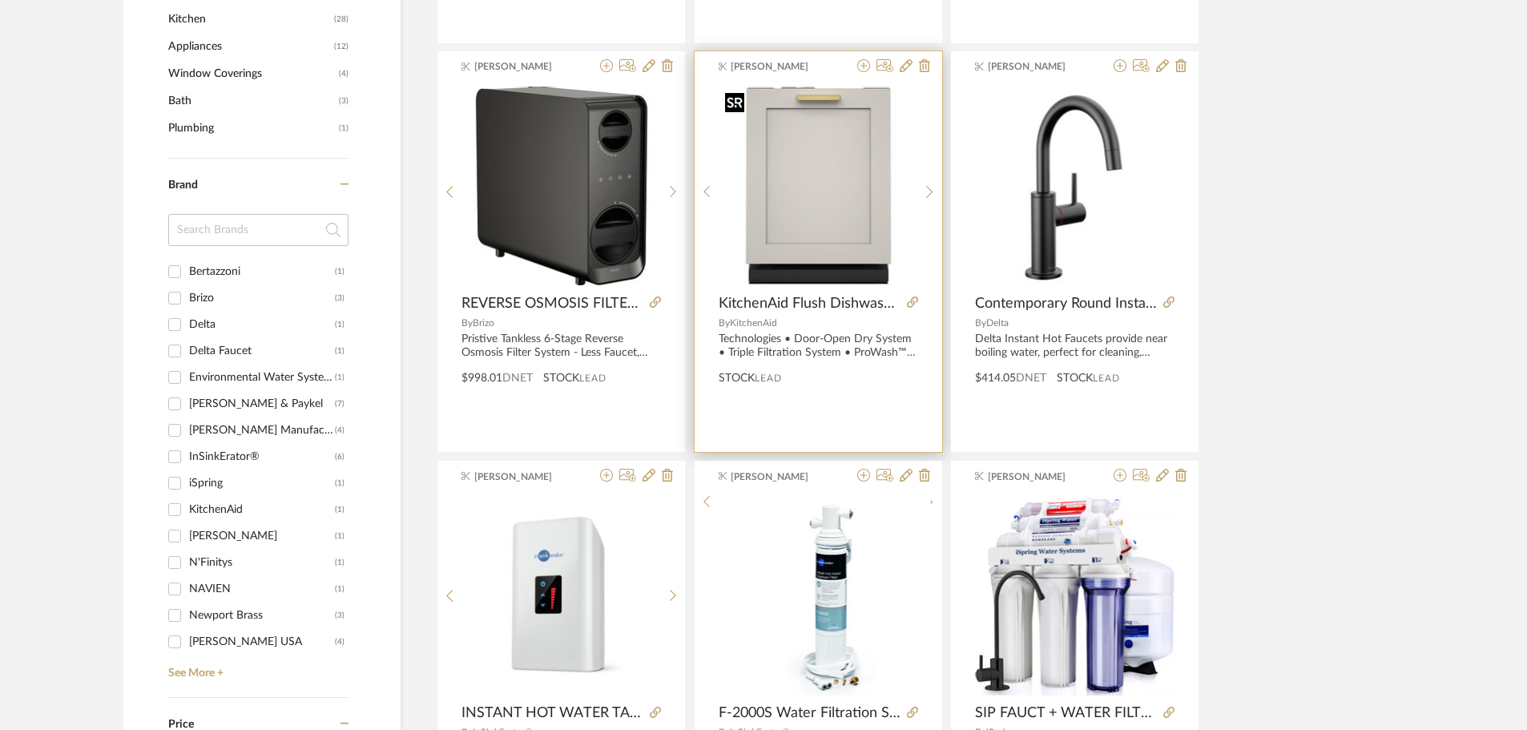
scroll to position [961, 0]
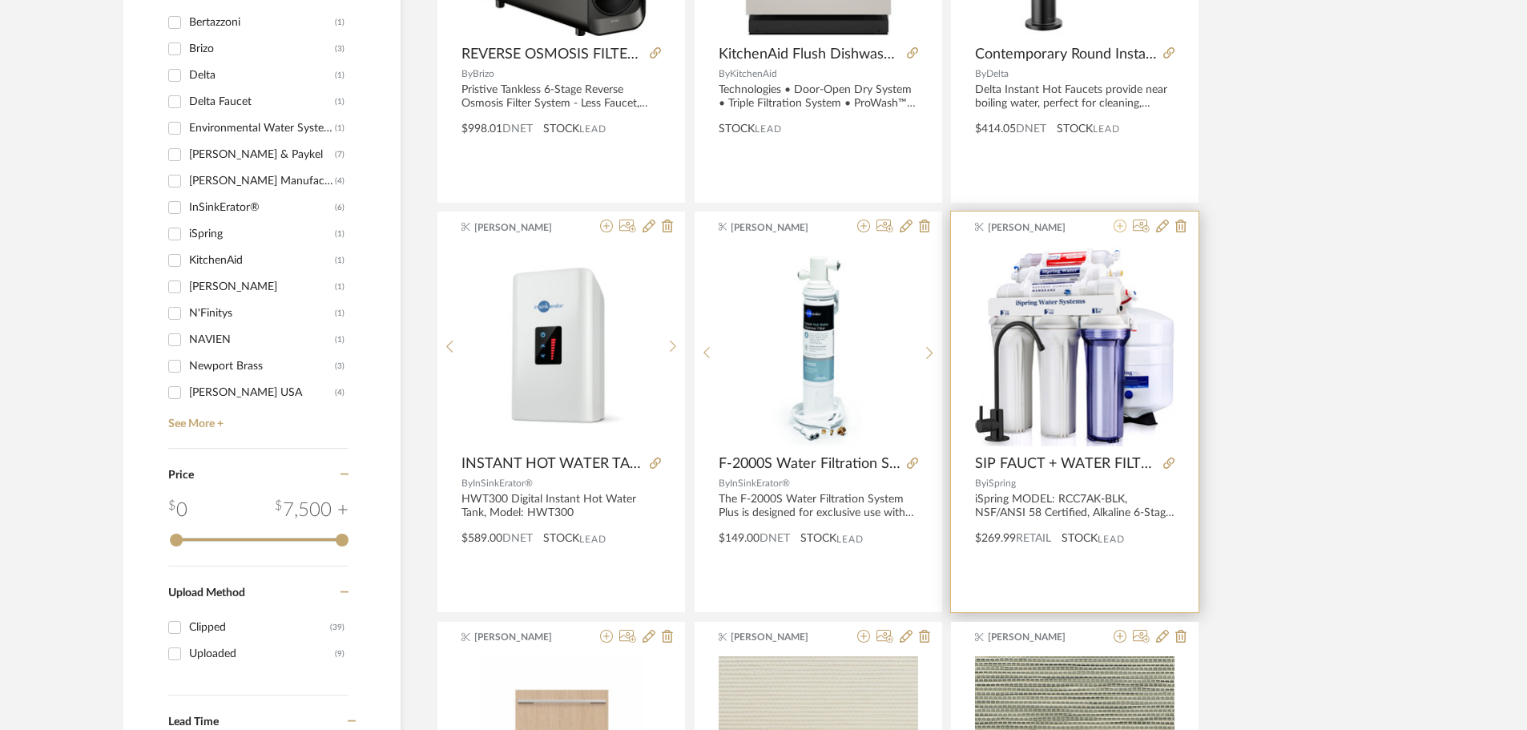
click at [1115, 227] on icon at bounding box center [1119, 225] width 13 height 13
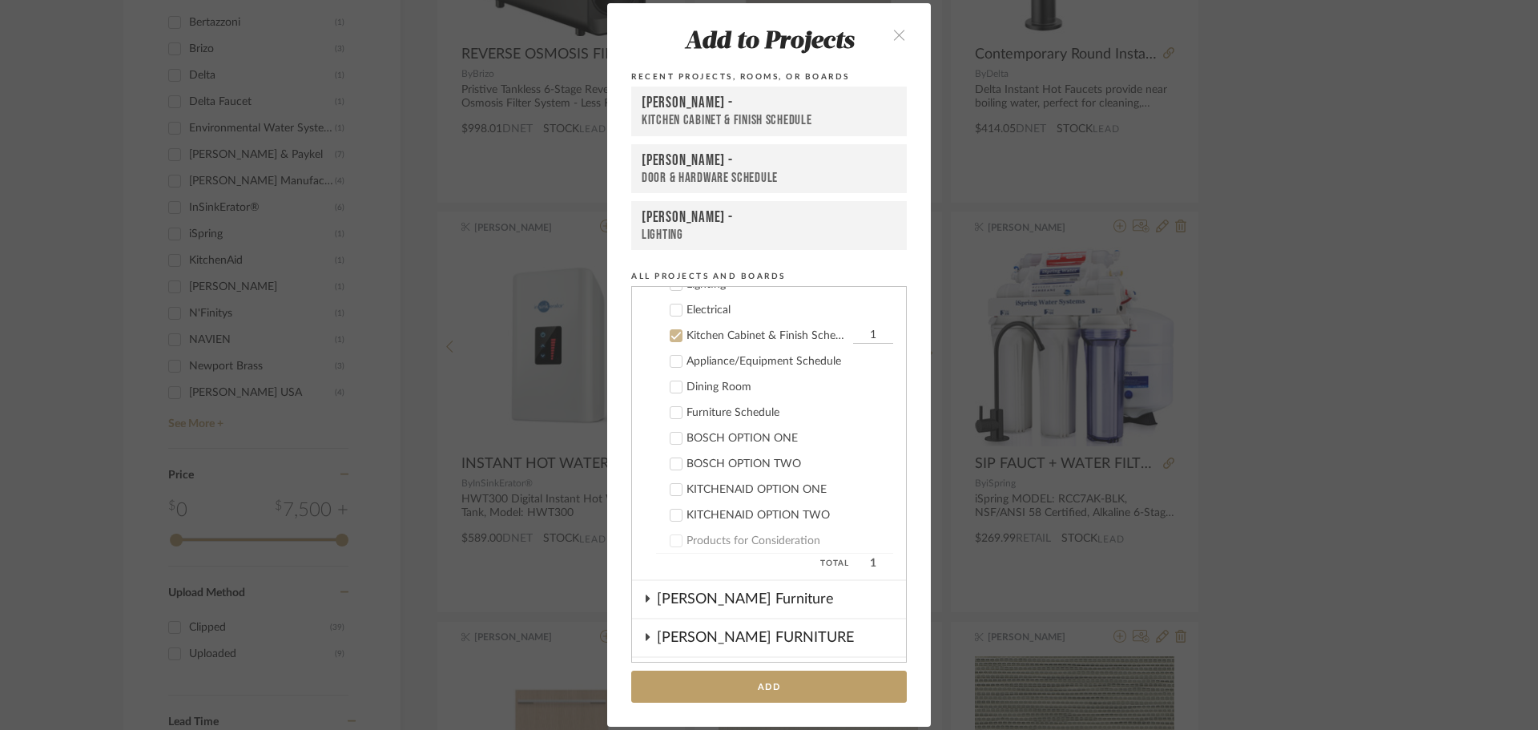
scroll to position [667, 0]
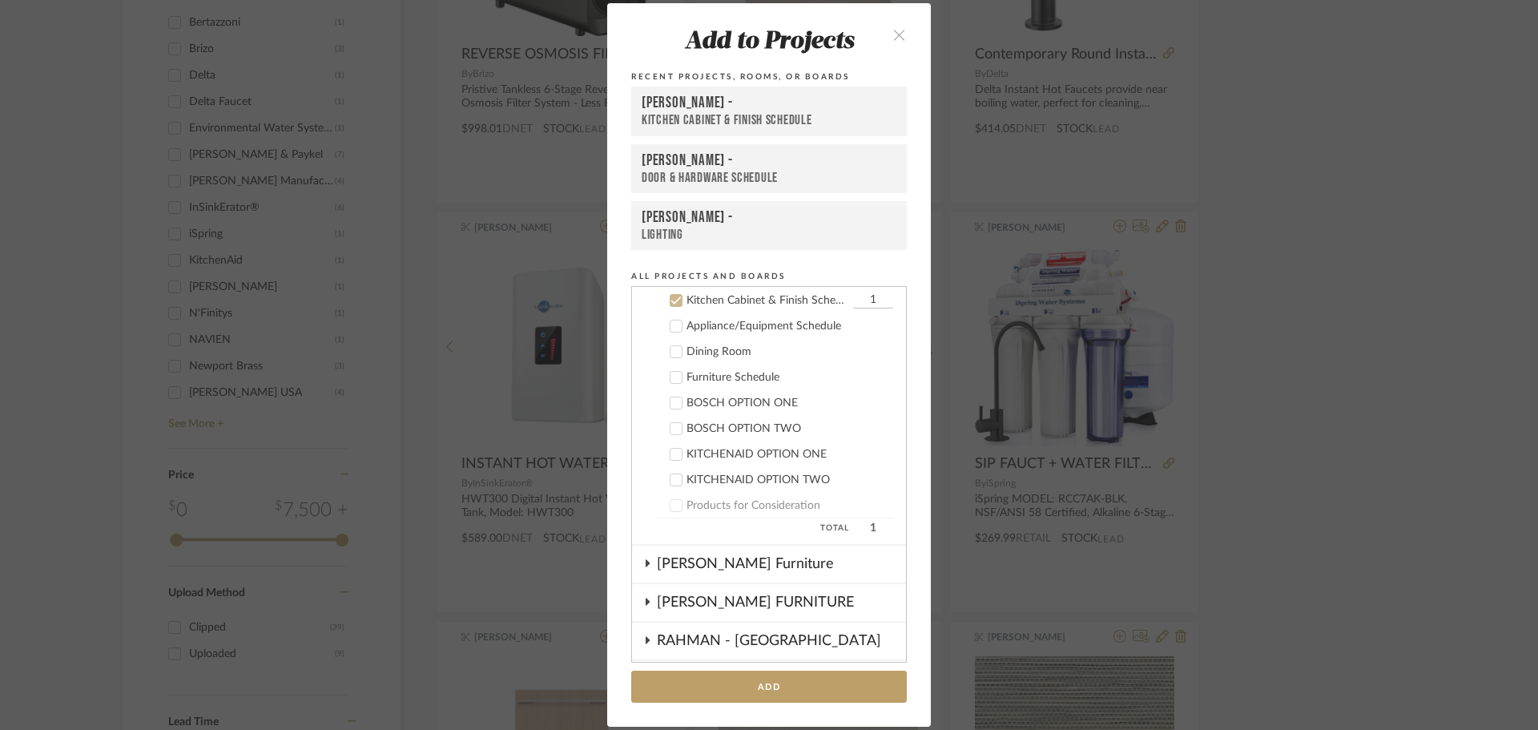
click at [748, 115] on div "Kitchen Cabinet & Finish Schedule" at bounding box center [769, 120] width 255 height 17
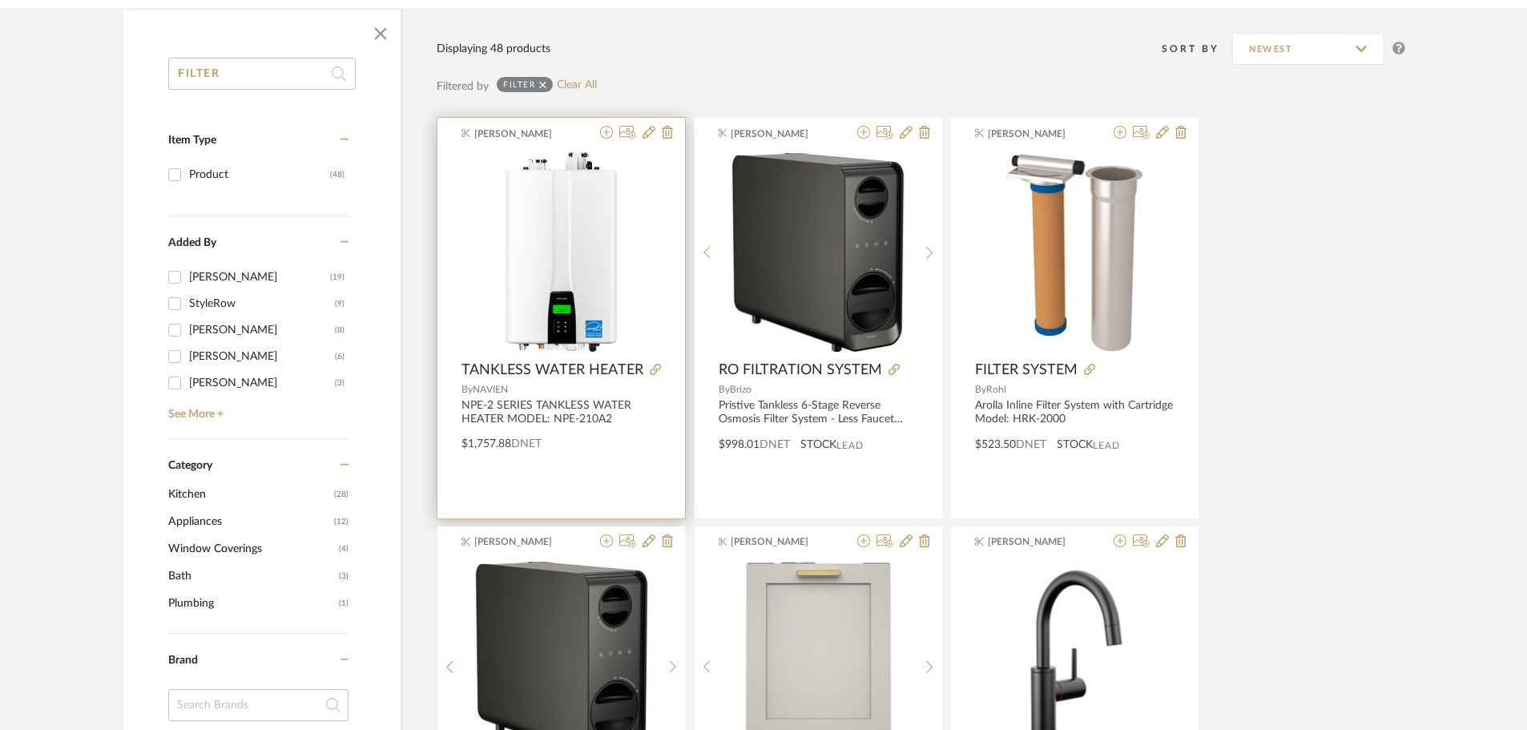
scroll to position [0, 0]
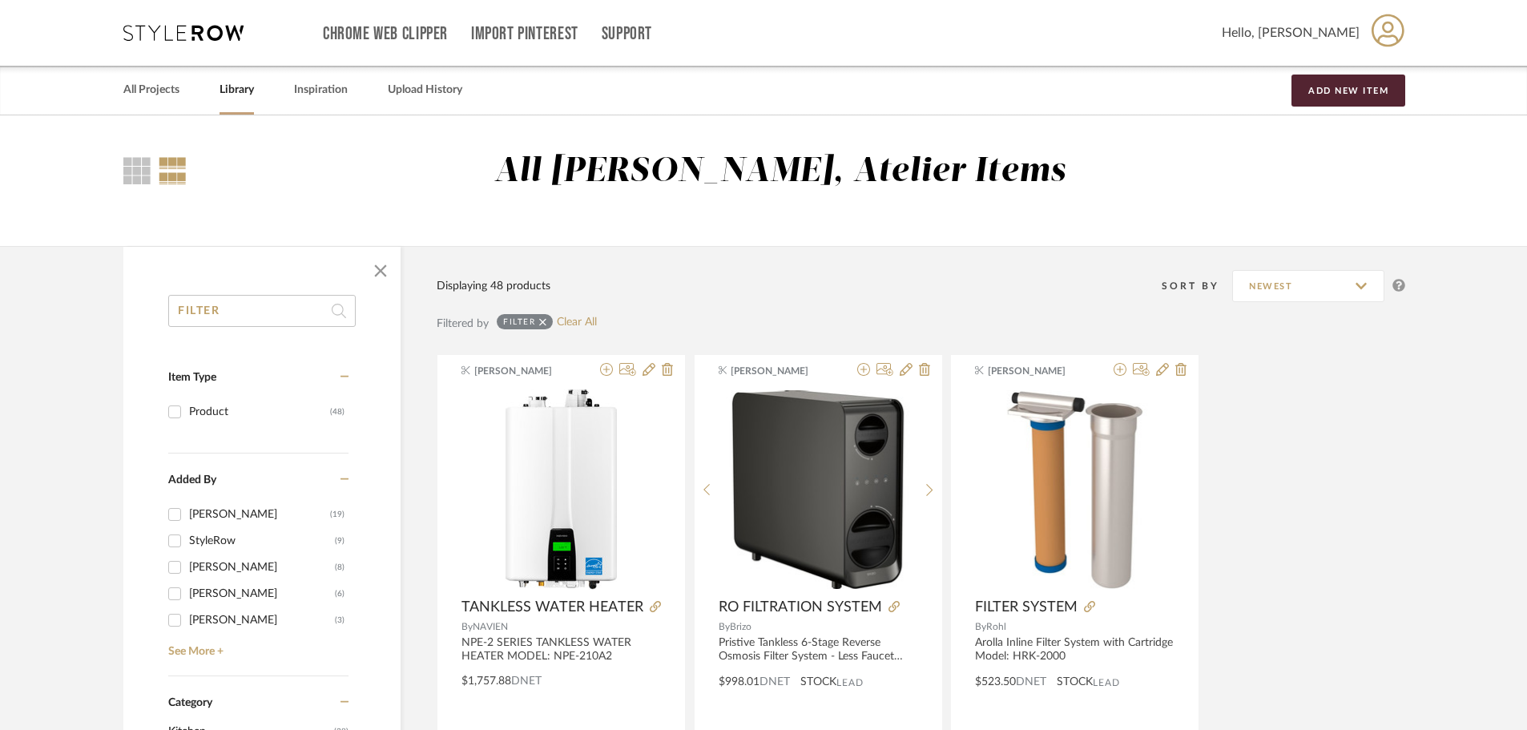
drag, startPoint x: 313, startPoint y: 312, endPoint x: 10, endPoint y: 325, distance: 303.9
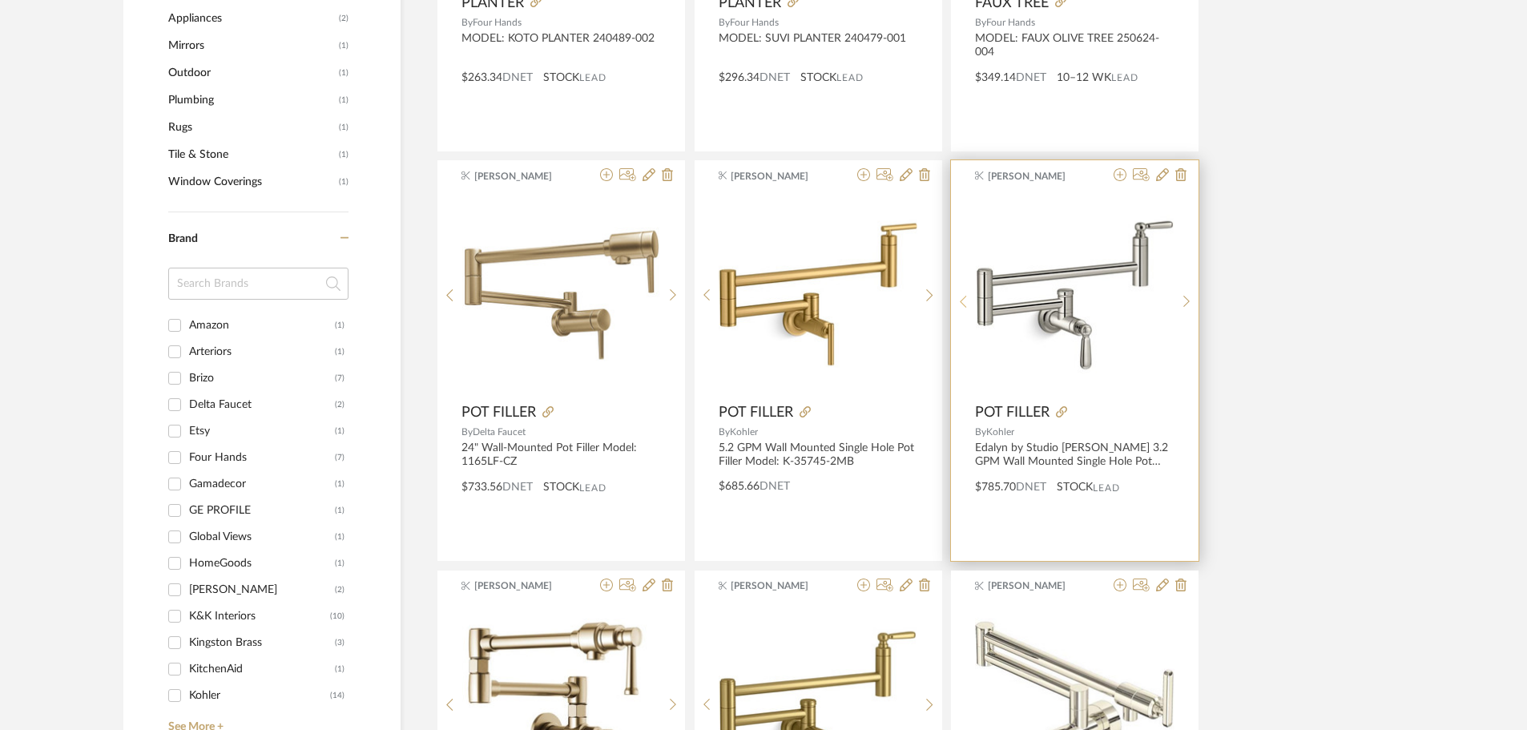
scroll to position [1041, 0]
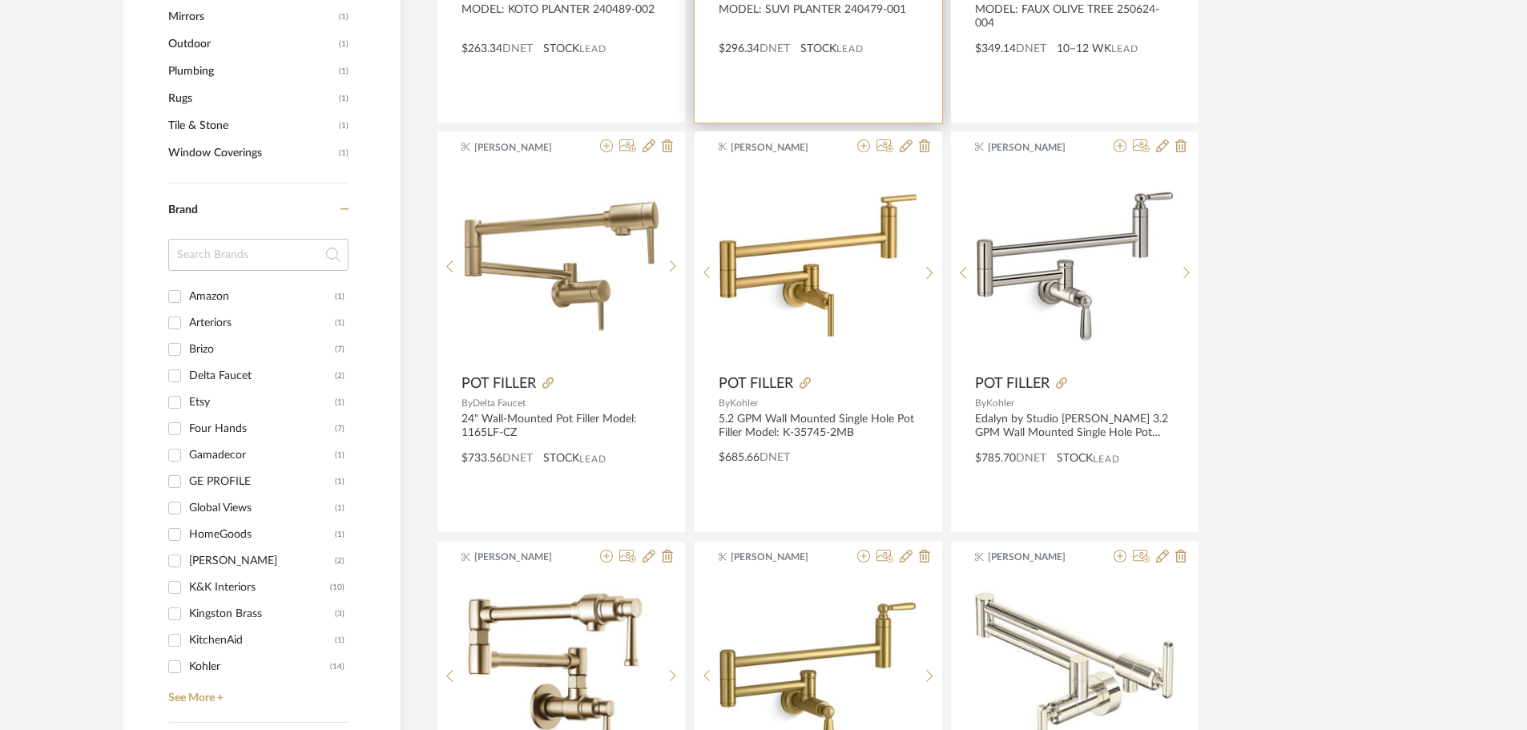
type input "POT"
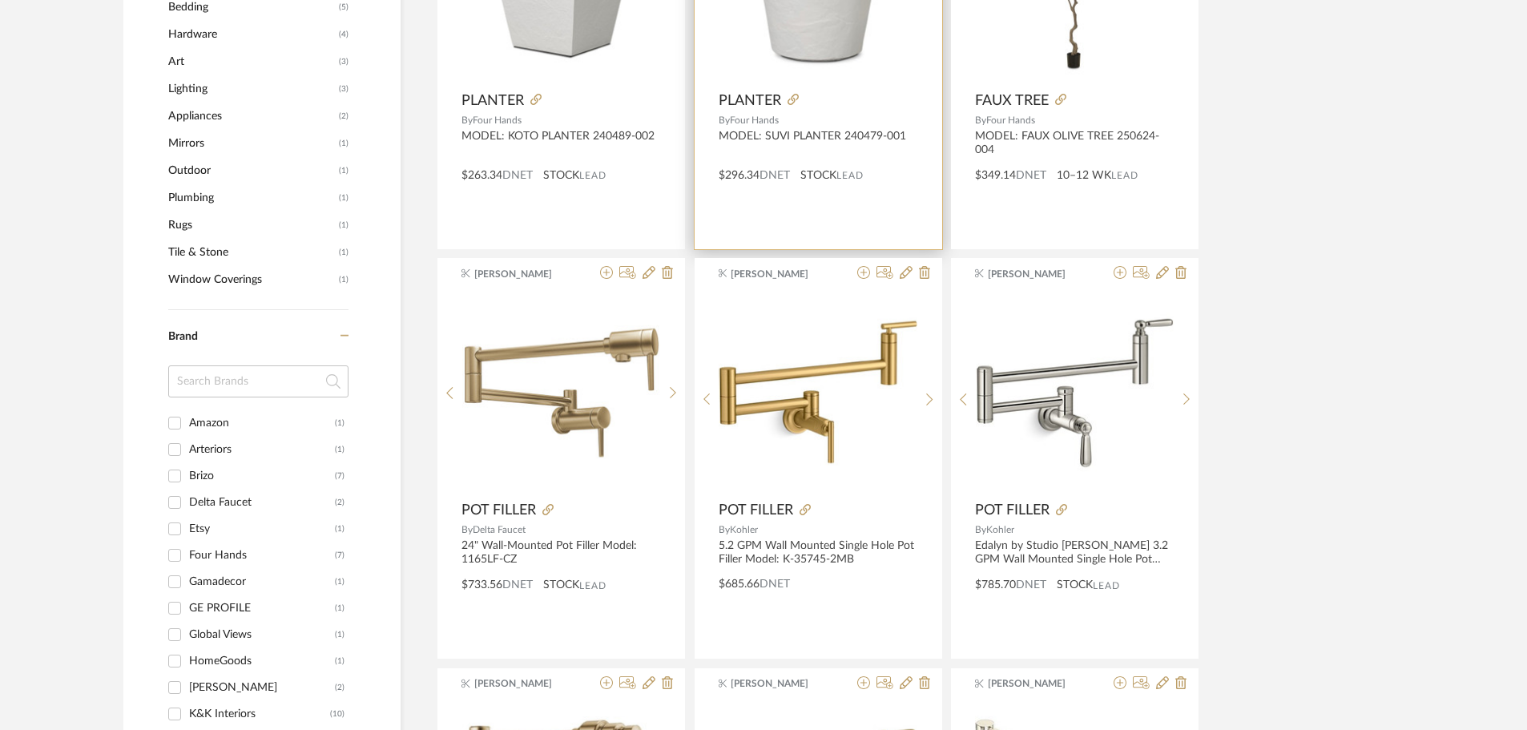
scroll to position [881, 0]
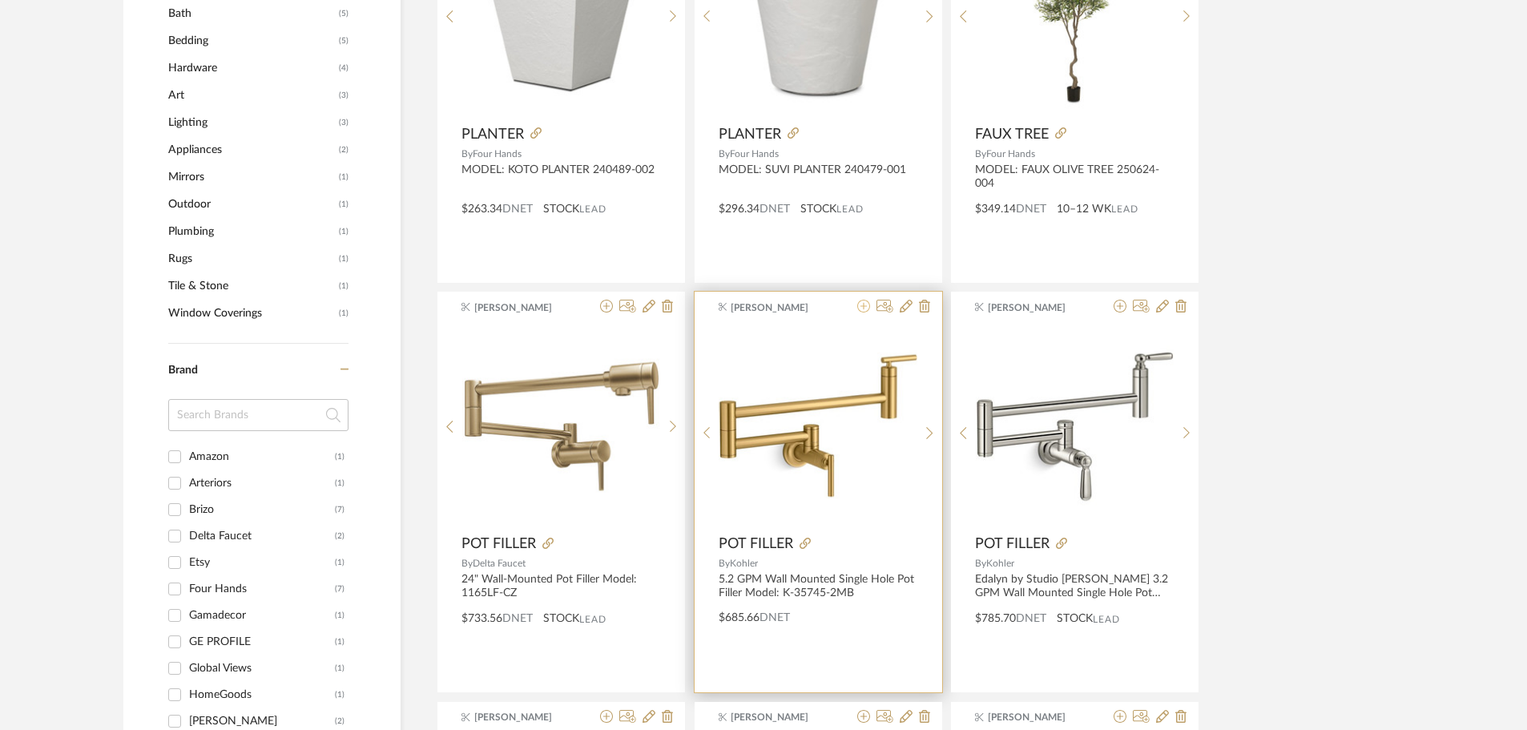
click at [860, 306] on icon at bounding box center [863, 306] width 13 height 13
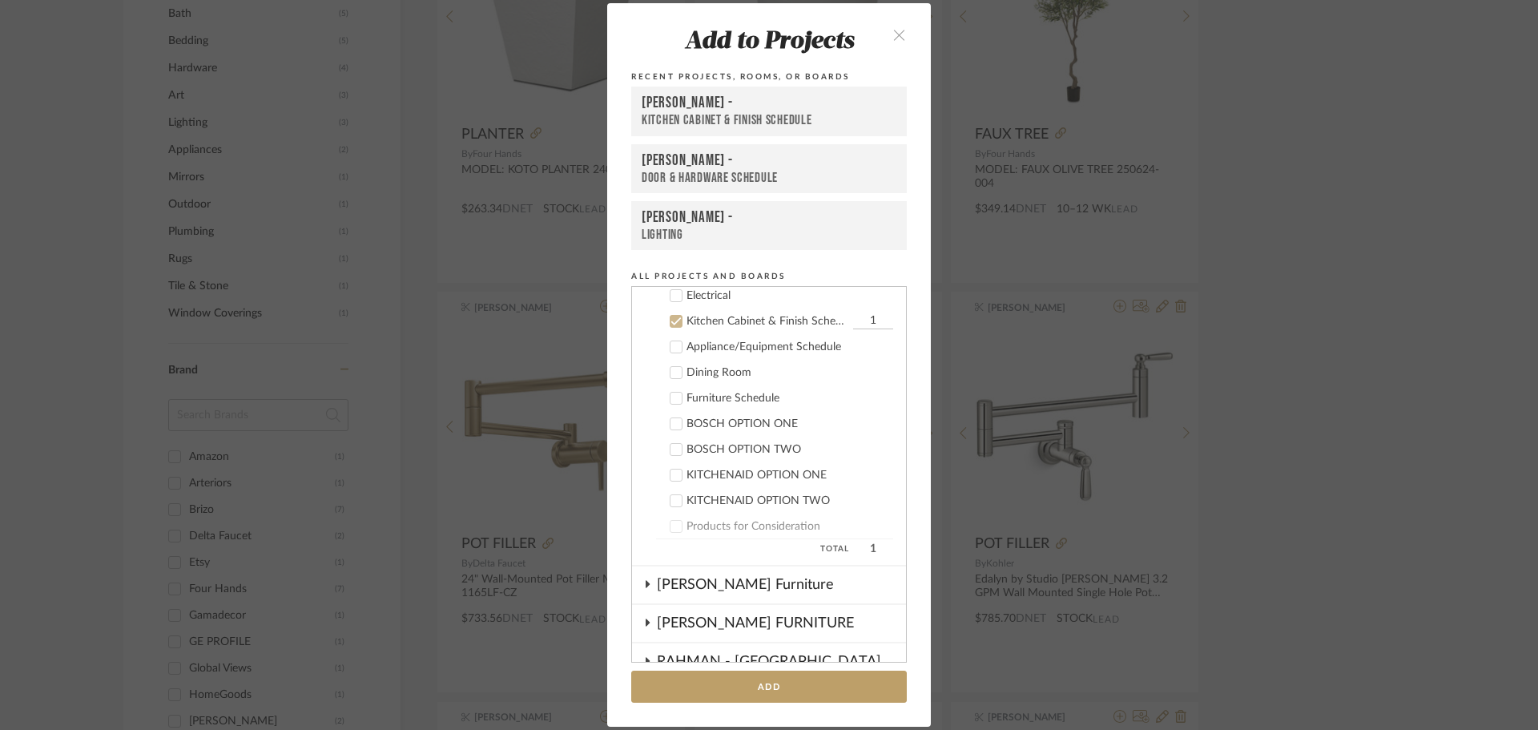
scroll to position [667, 0]
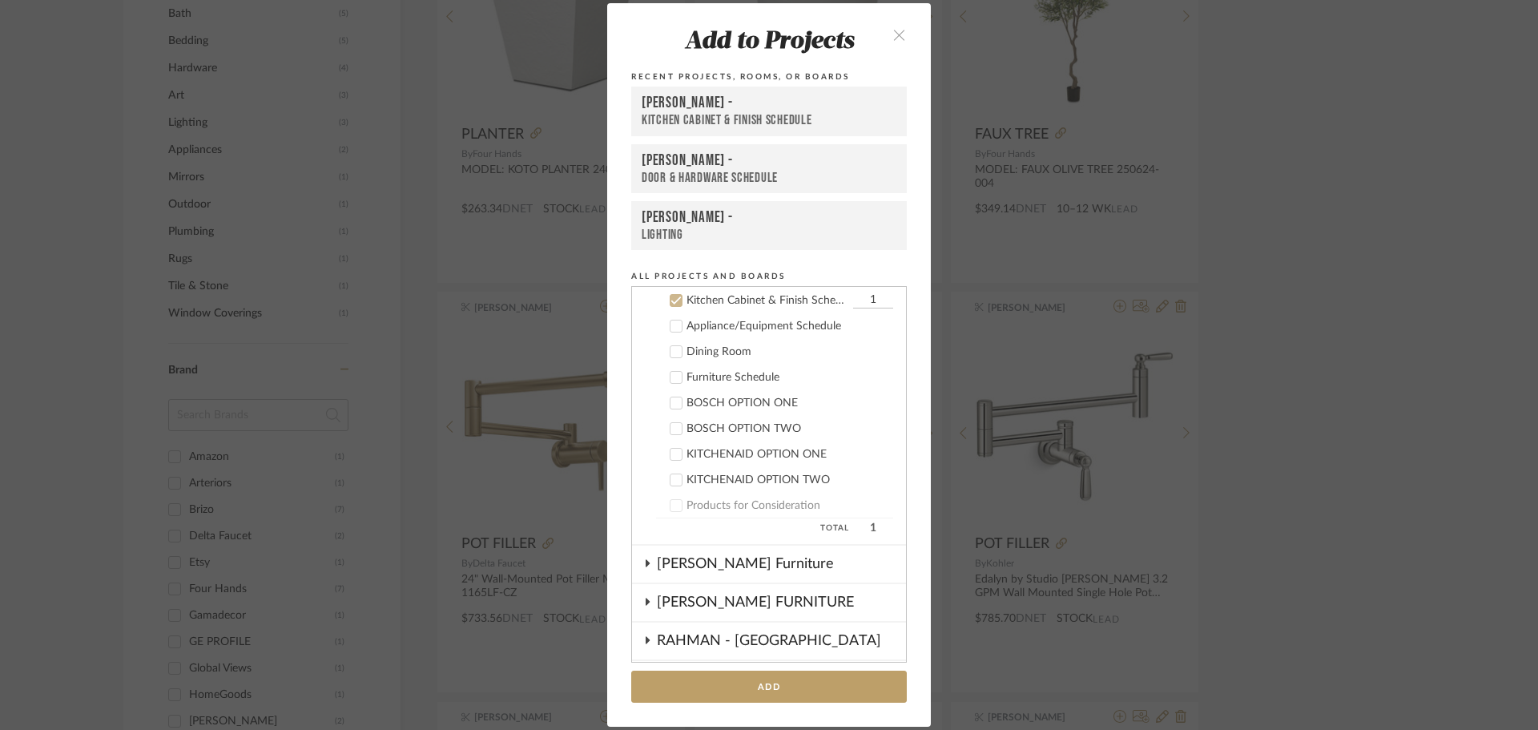
click at [763, 117] on div "Kitchen Cabinet & Finish Schedule" at bounding box center [769, 120] width 255 height 17
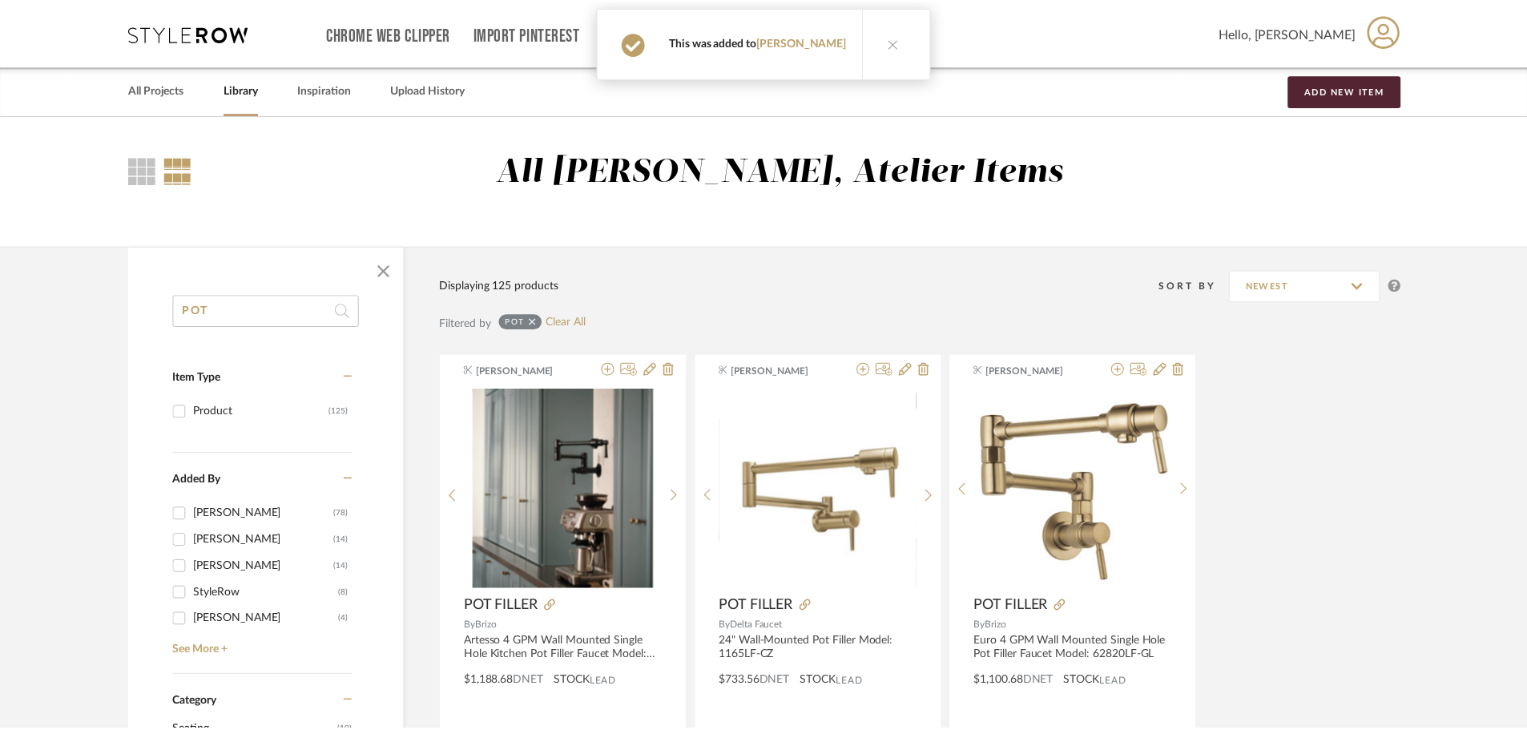
scroll to position [881, 0]
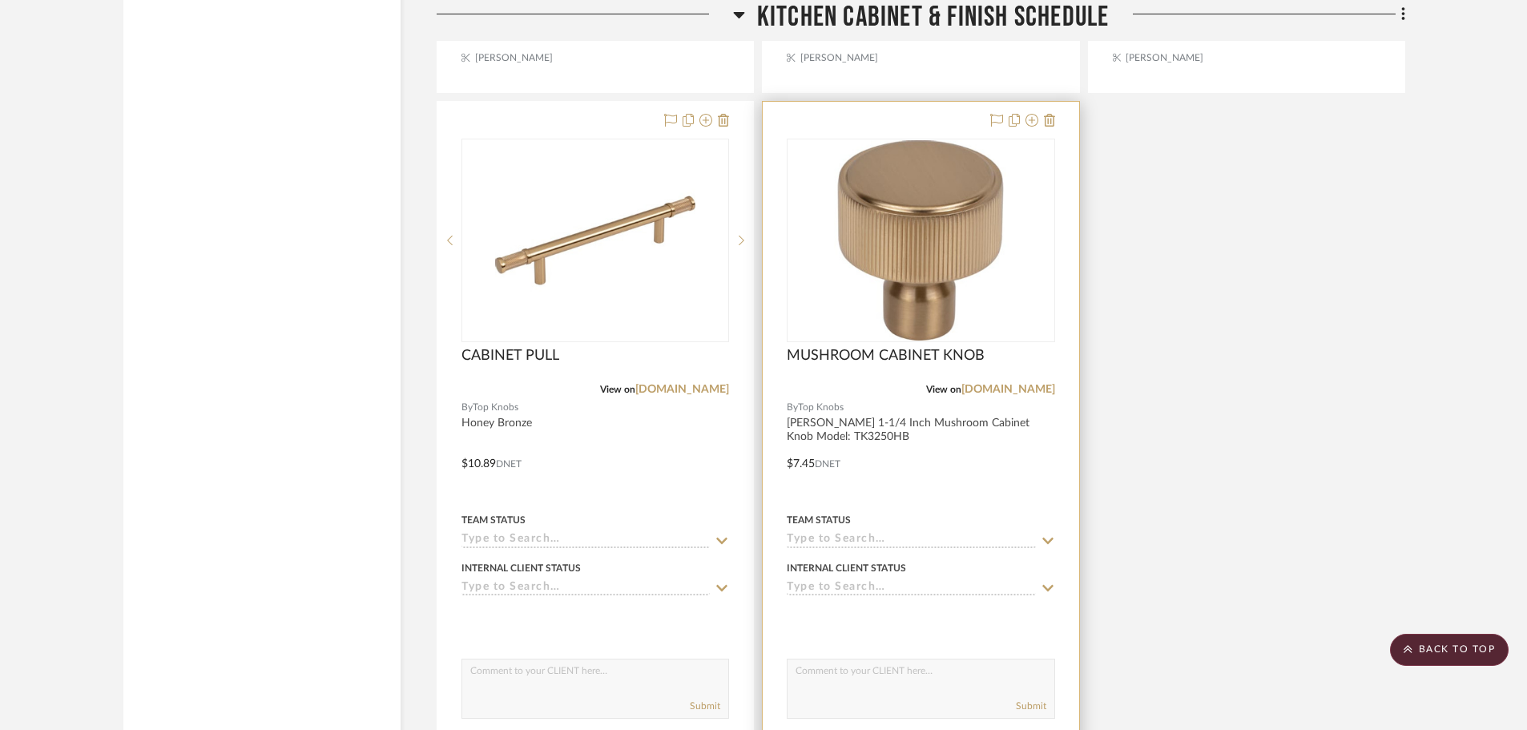
scroll to position [8170, 0]
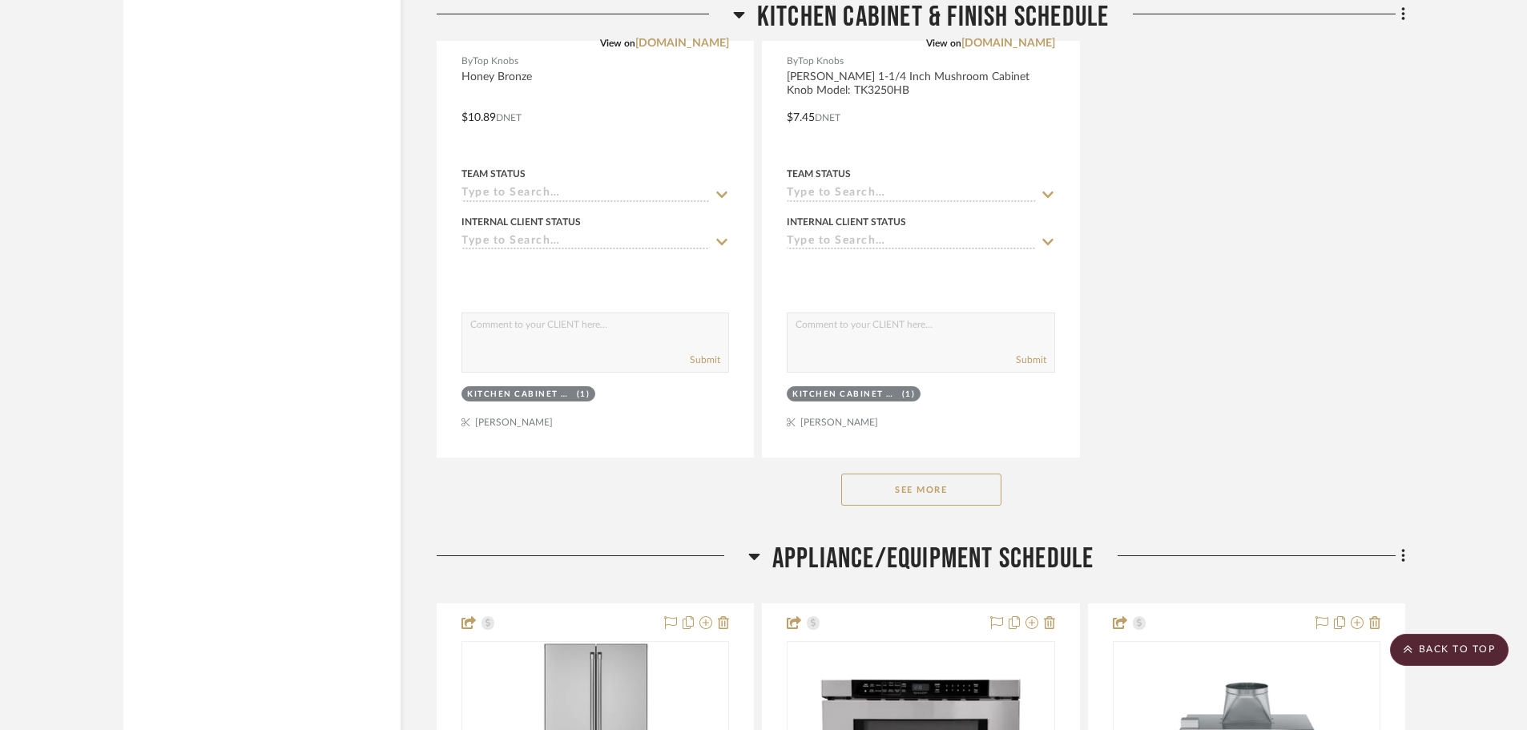
click at [949, 477] on button "See More" at bounding box center [921, 489] width 160 height 32
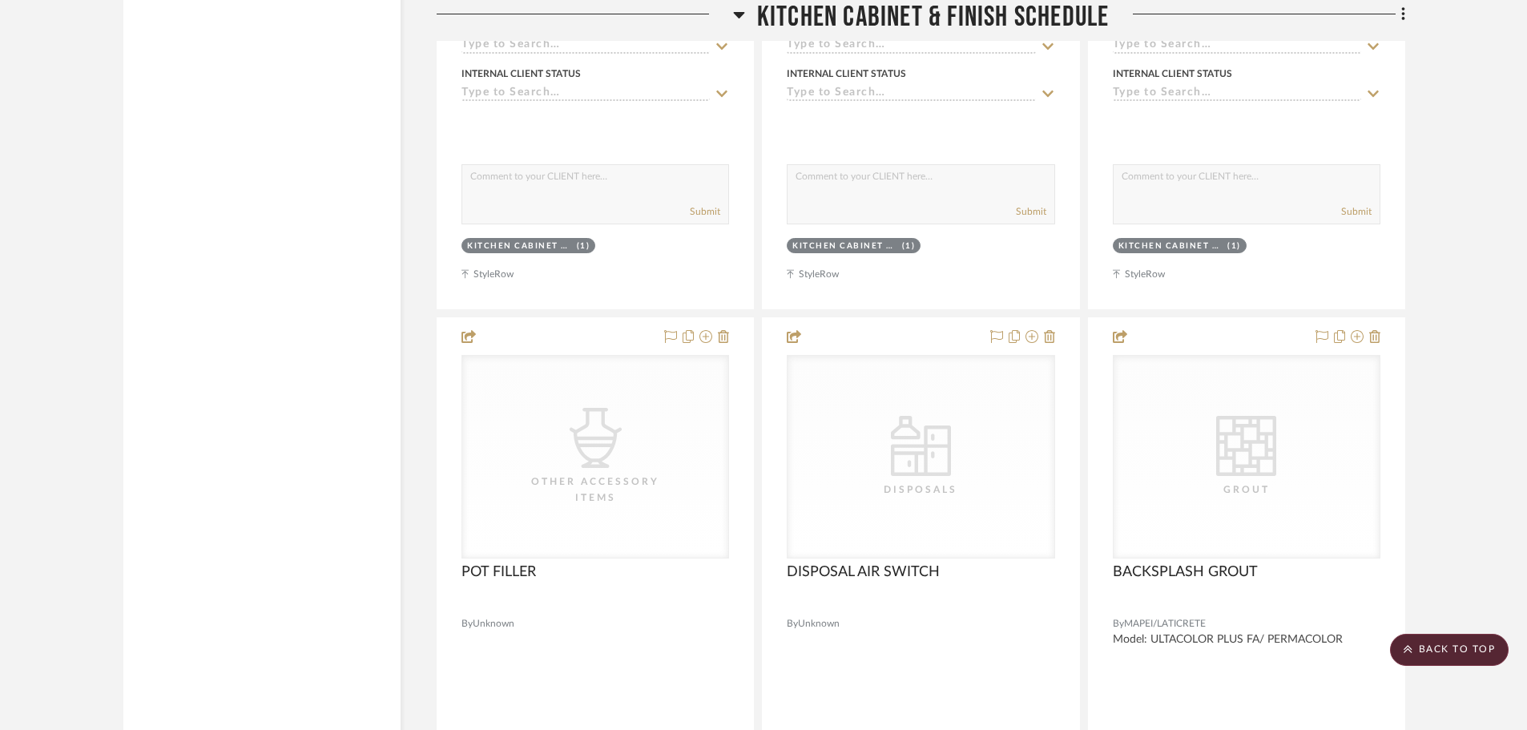
scroll to position [13457, 0]
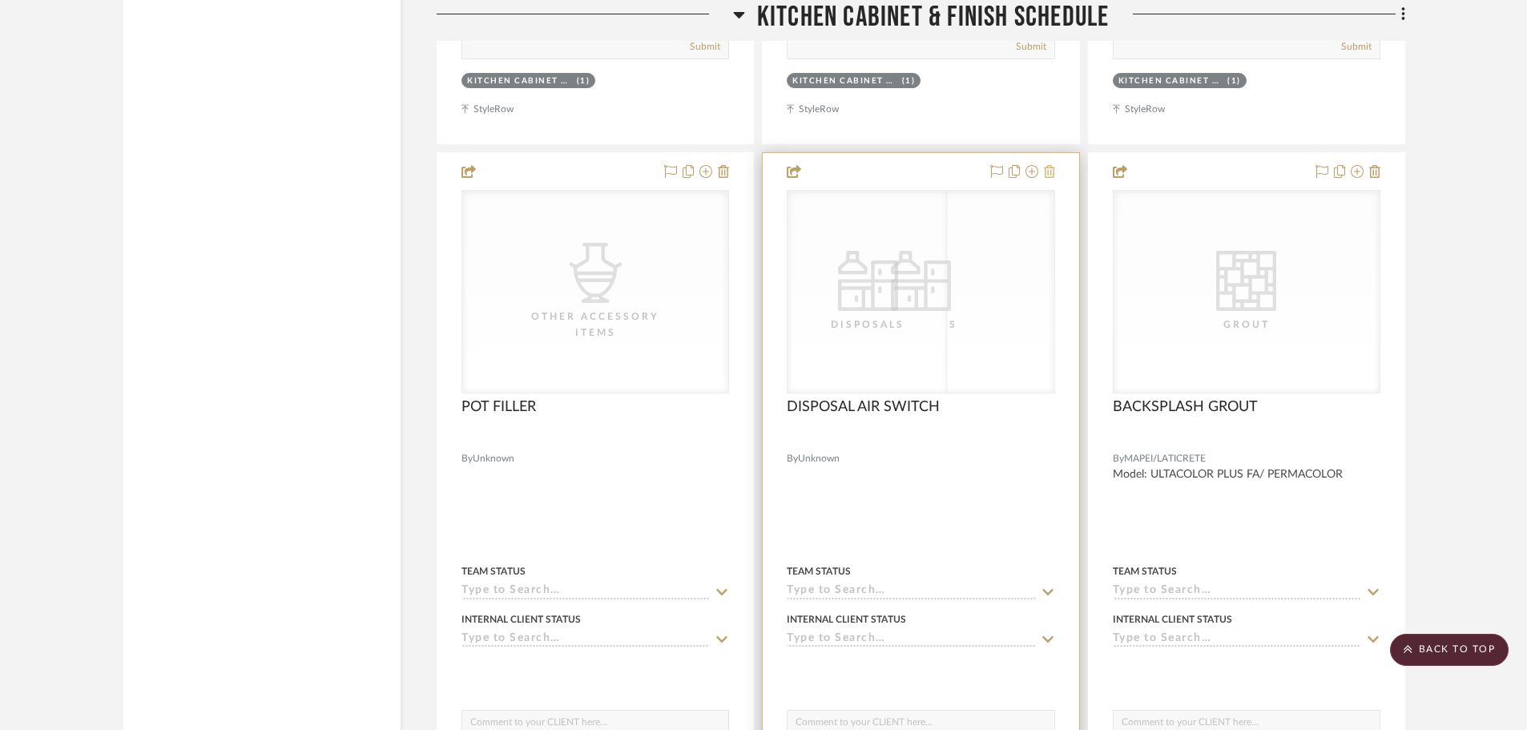
click at [1054, 173] on icon at bounding box center [1049, 171] width 11 height 13
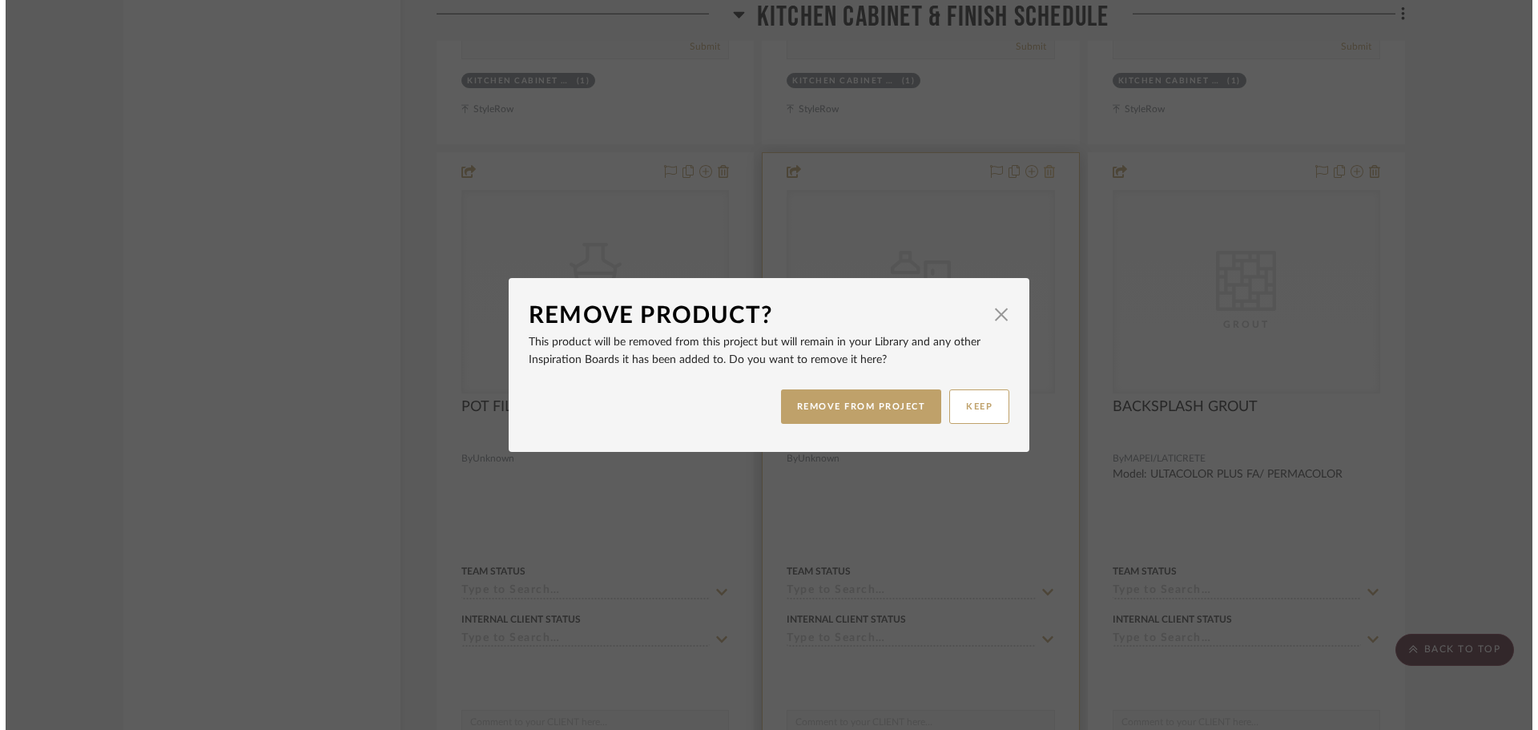
scroll to position [0, 0]
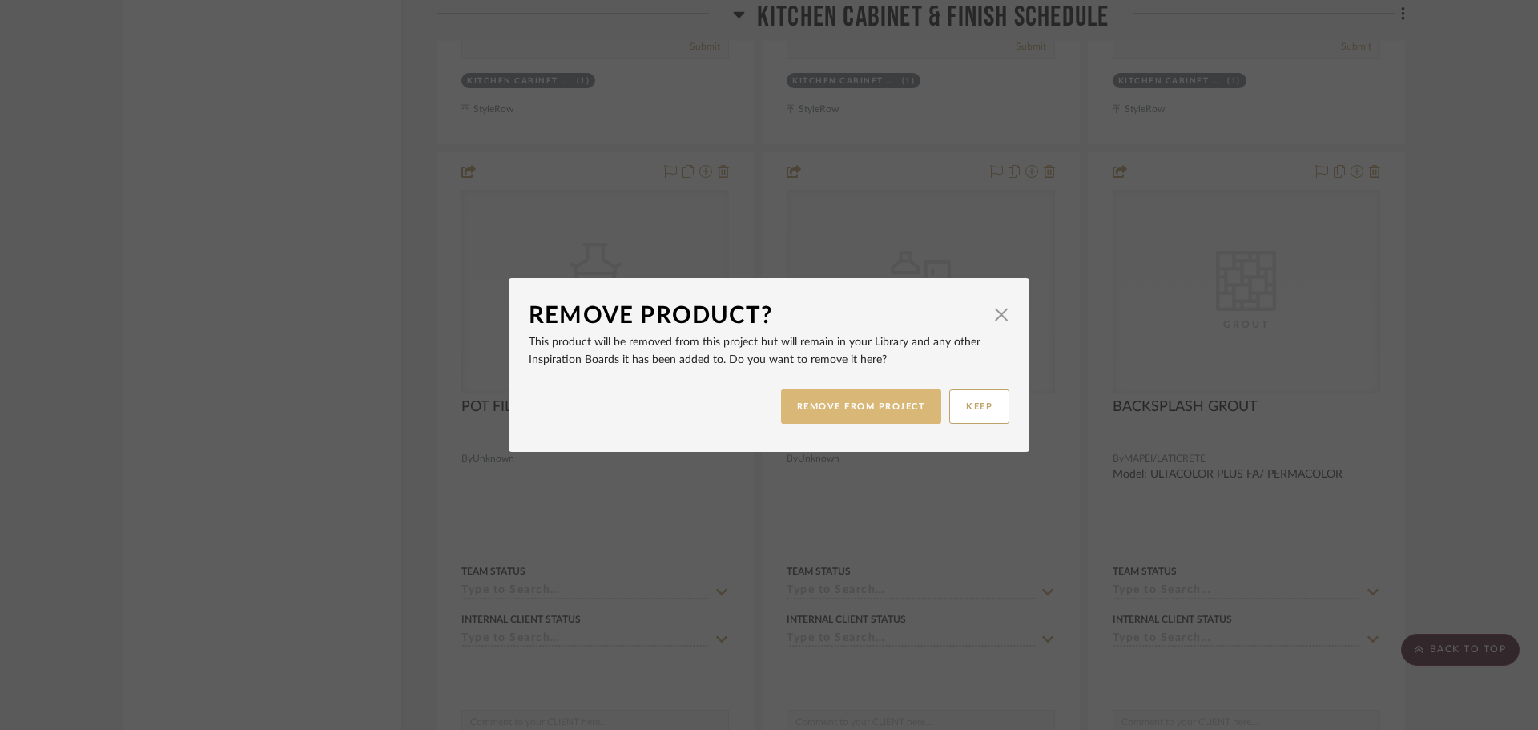
click at [876, 399] on button "REMOVE FROM PROJECT" at bounding box center [861, 406] width 161 height 34
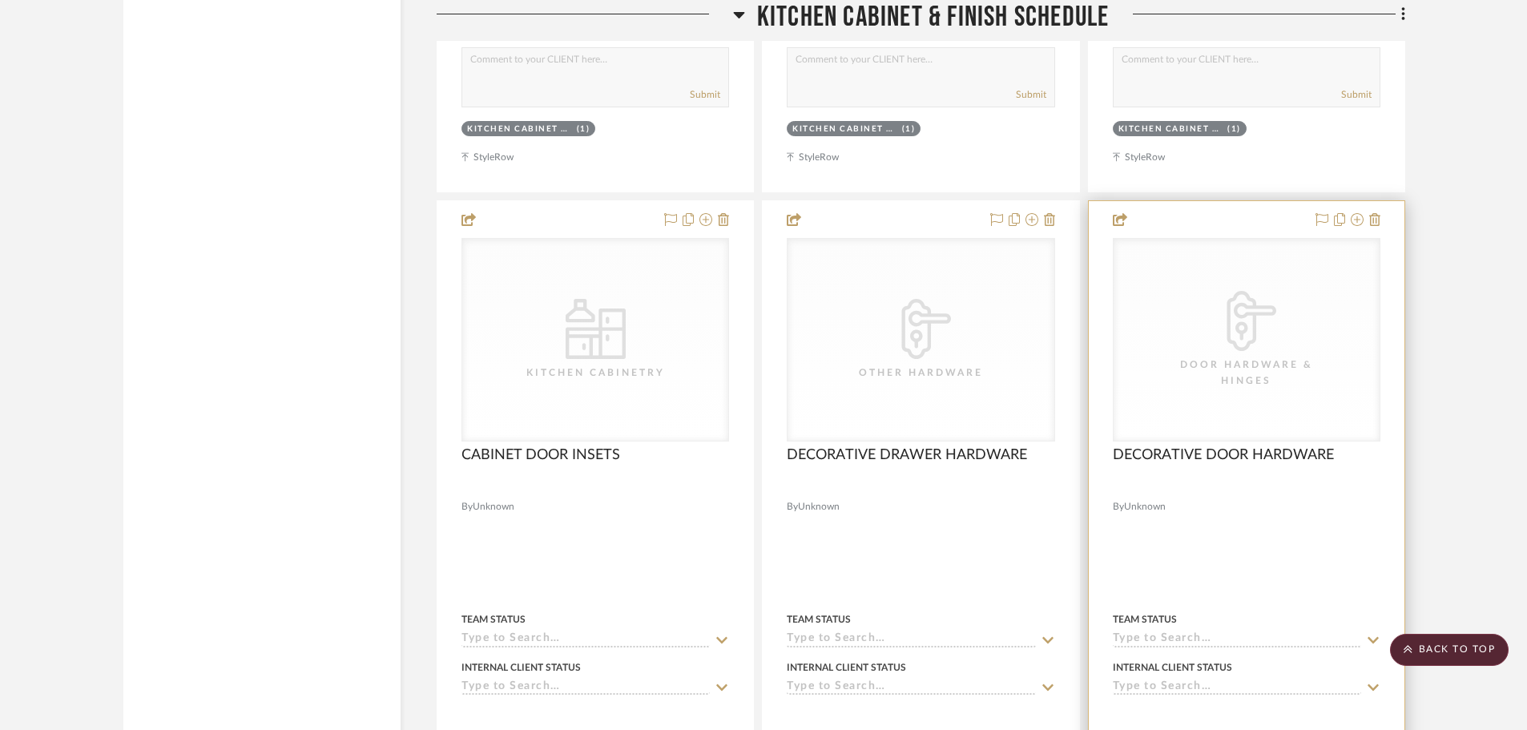
scroll to position [15540, 0]
click at [1377, 226] on icon at bounding box center [1374, 220] width 11 height 13
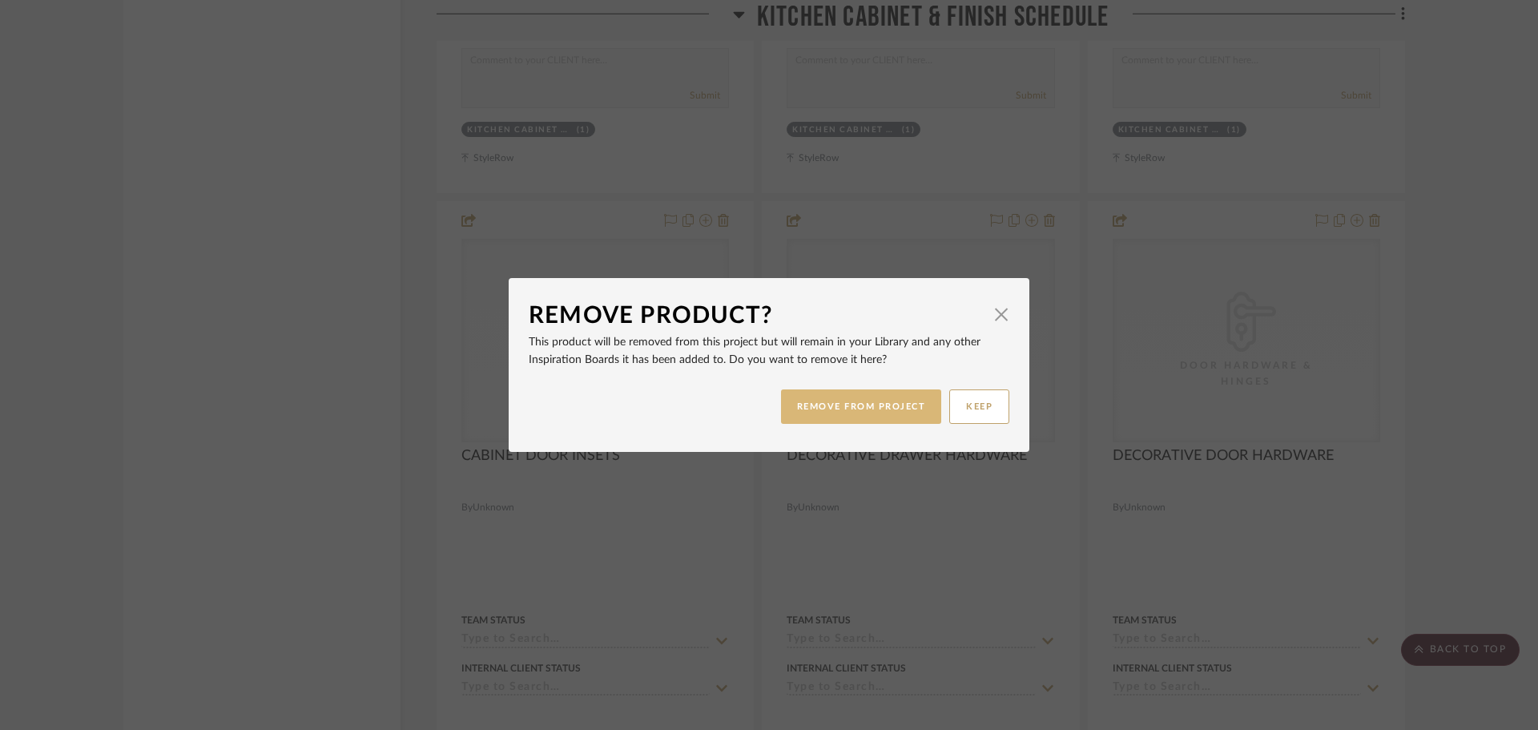
click at [853, 413] on button "REMOVE FROM PROJECT" at bounding box center [861, 406] width 161 height 34
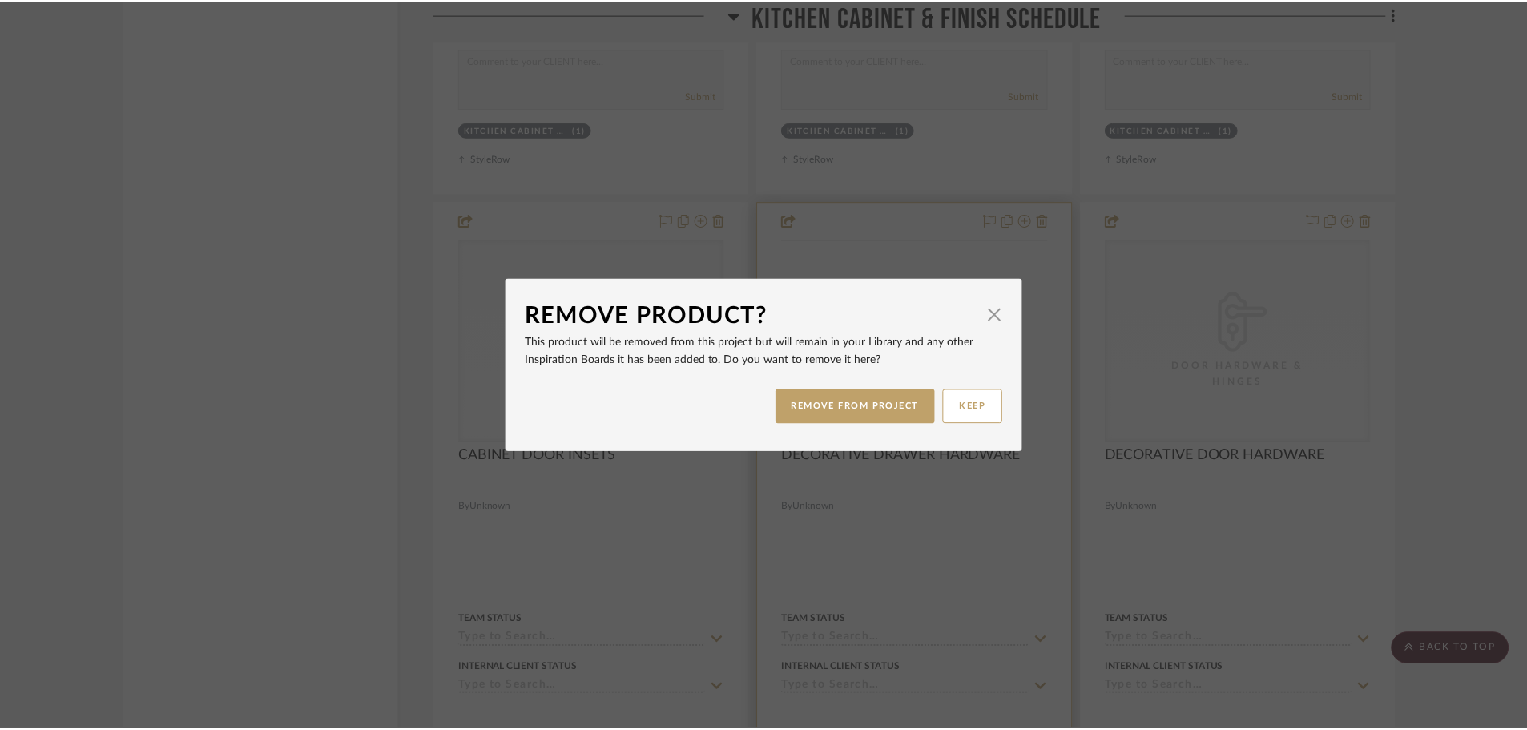
scroll to position [15540, 0]
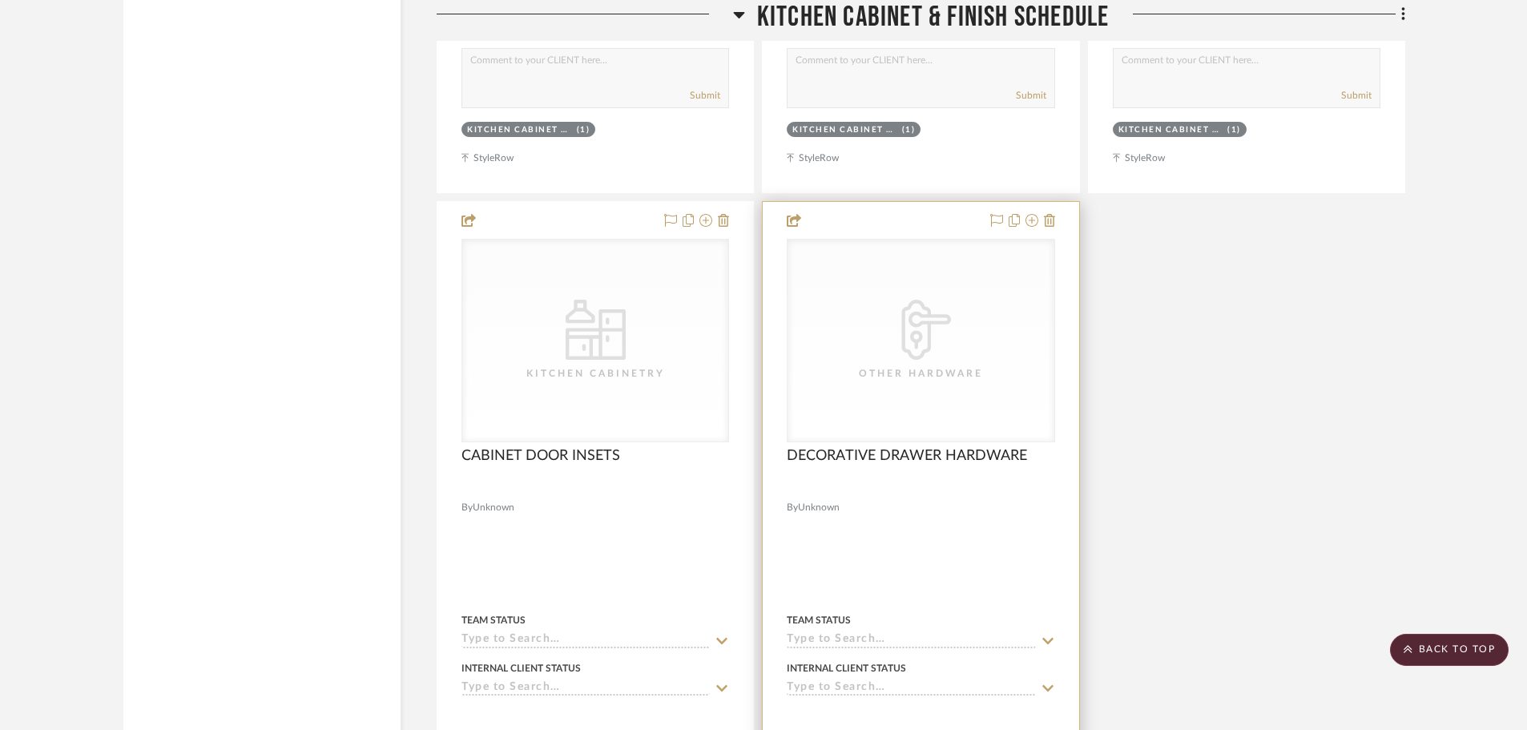
click at [1063, 223] on div at bounding box center [921, 552] width 316 height 701
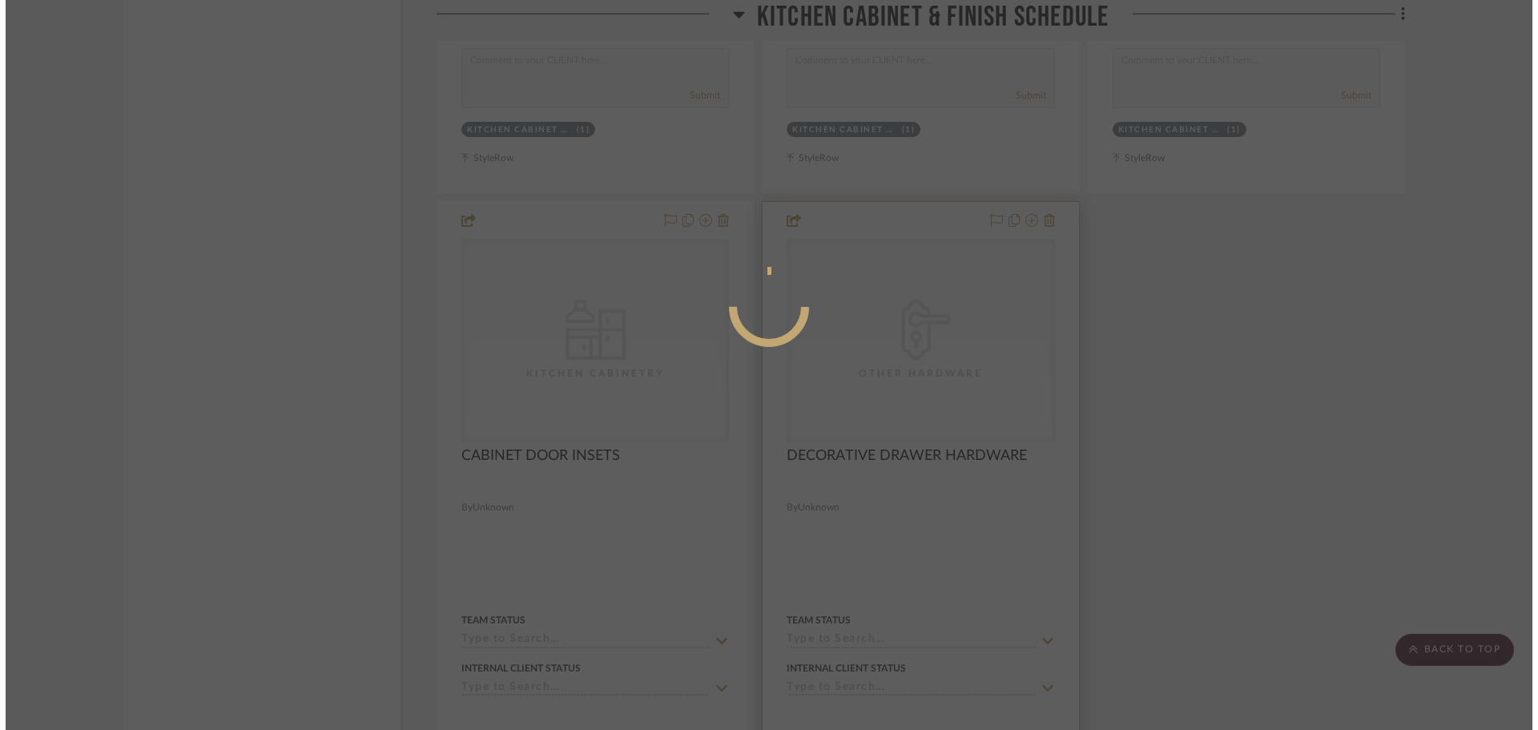
scroll to position [0, 0]
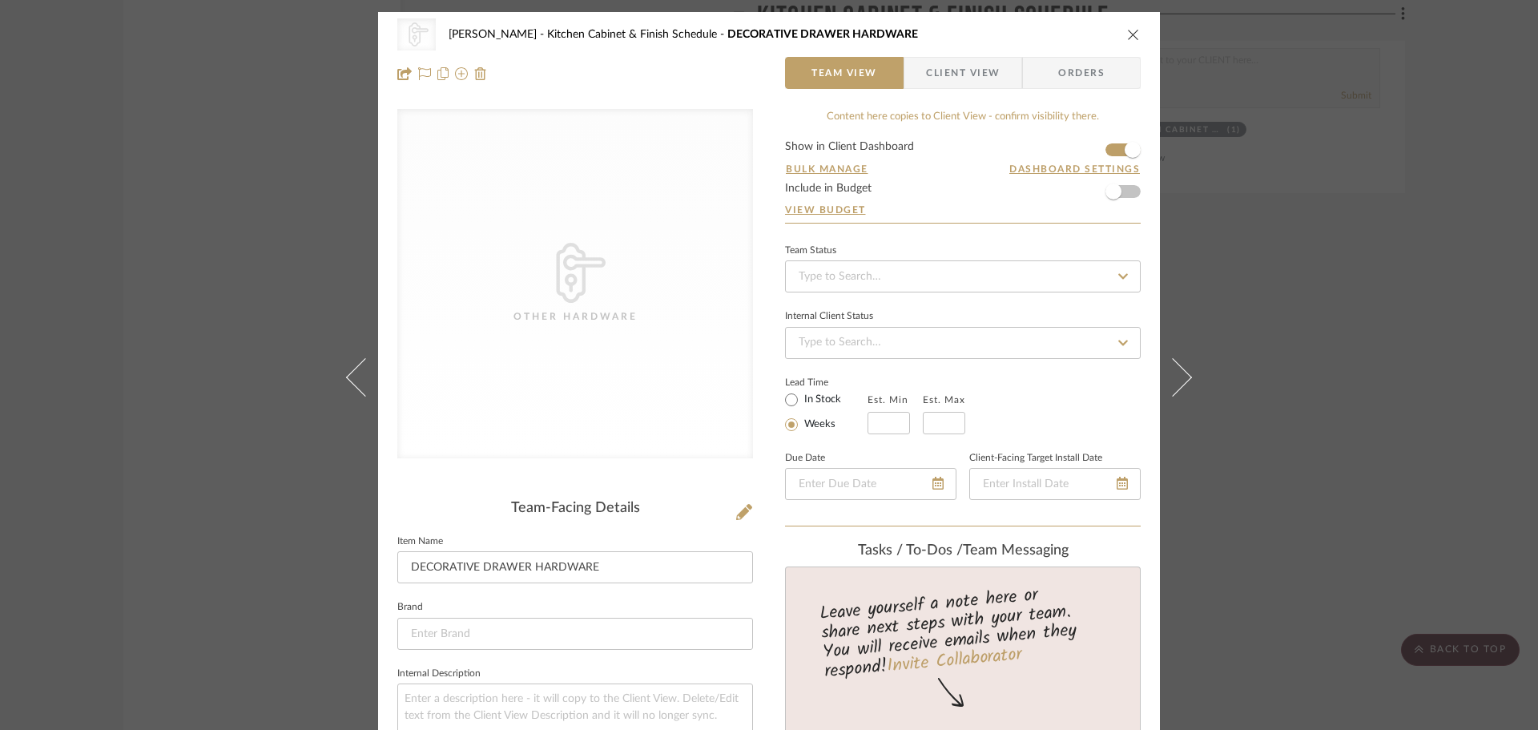
click at [1127, 25] on div "CategoryIconHardware Created with Sketch. Other Hardware [PERSON_NAME] Kitchen …" at bounding box center [768, 34] width 743 height 32
click at [1119, 30] on div "CategoryIconHardware Created with Sketch. Other Hardware [PERSON_NAME] Kitchen …" at bounding box center [768, 34] width 743 height 32
click at [1127, 32] on icon "close" at bounding box center [1133, 34] width 13 height 13
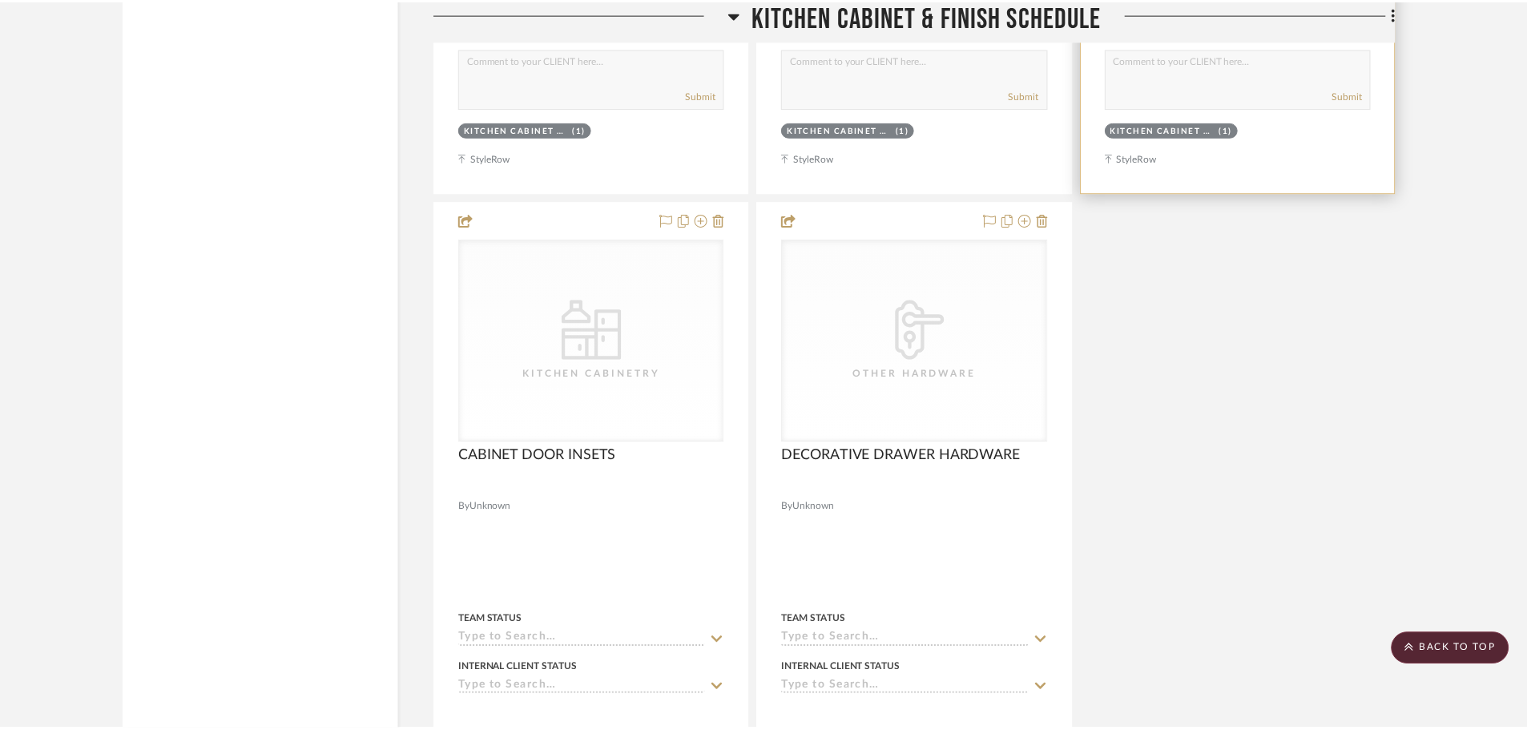
scroll to position [15540, 0]
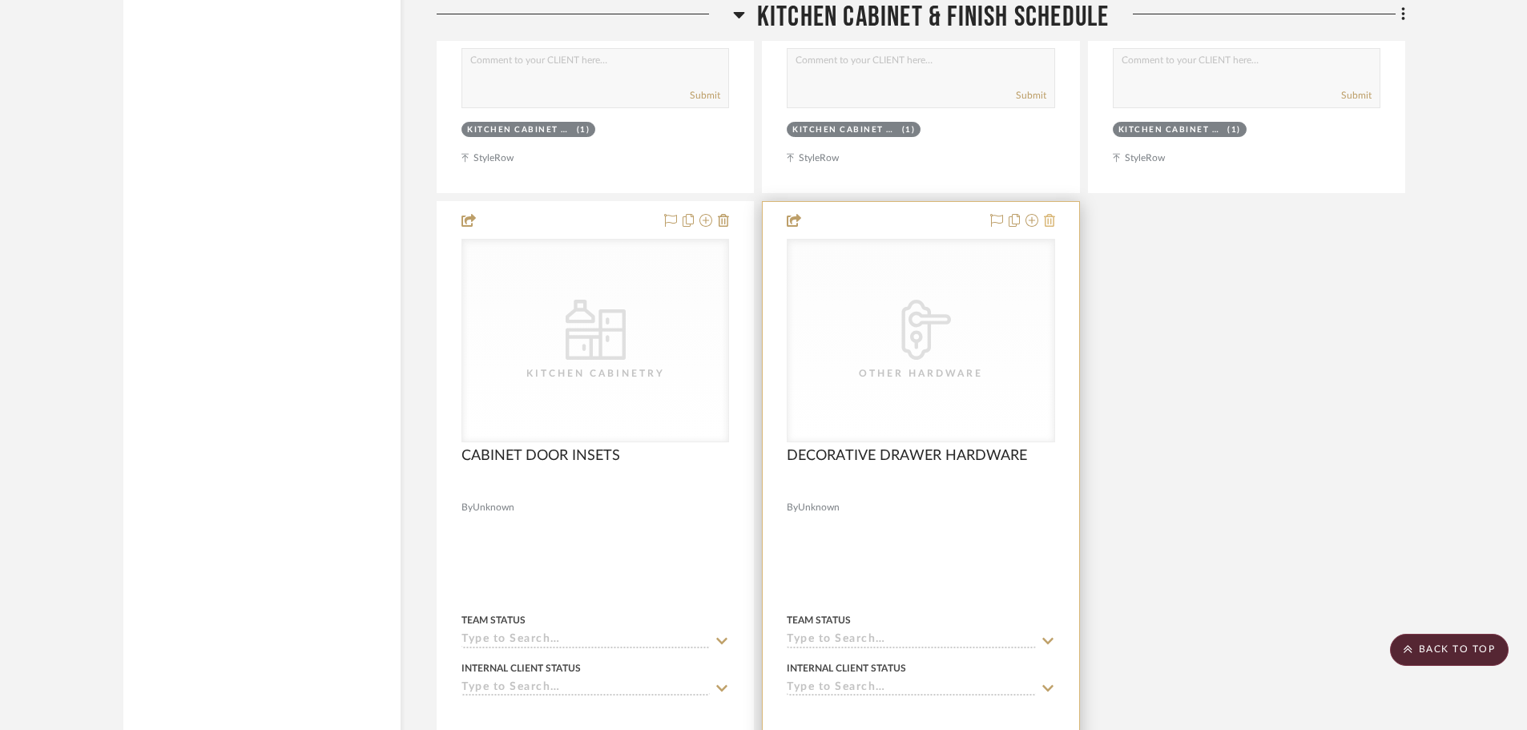
click at [1052, 219] on icon at bounding box center [1049, 220] width 11 height 13
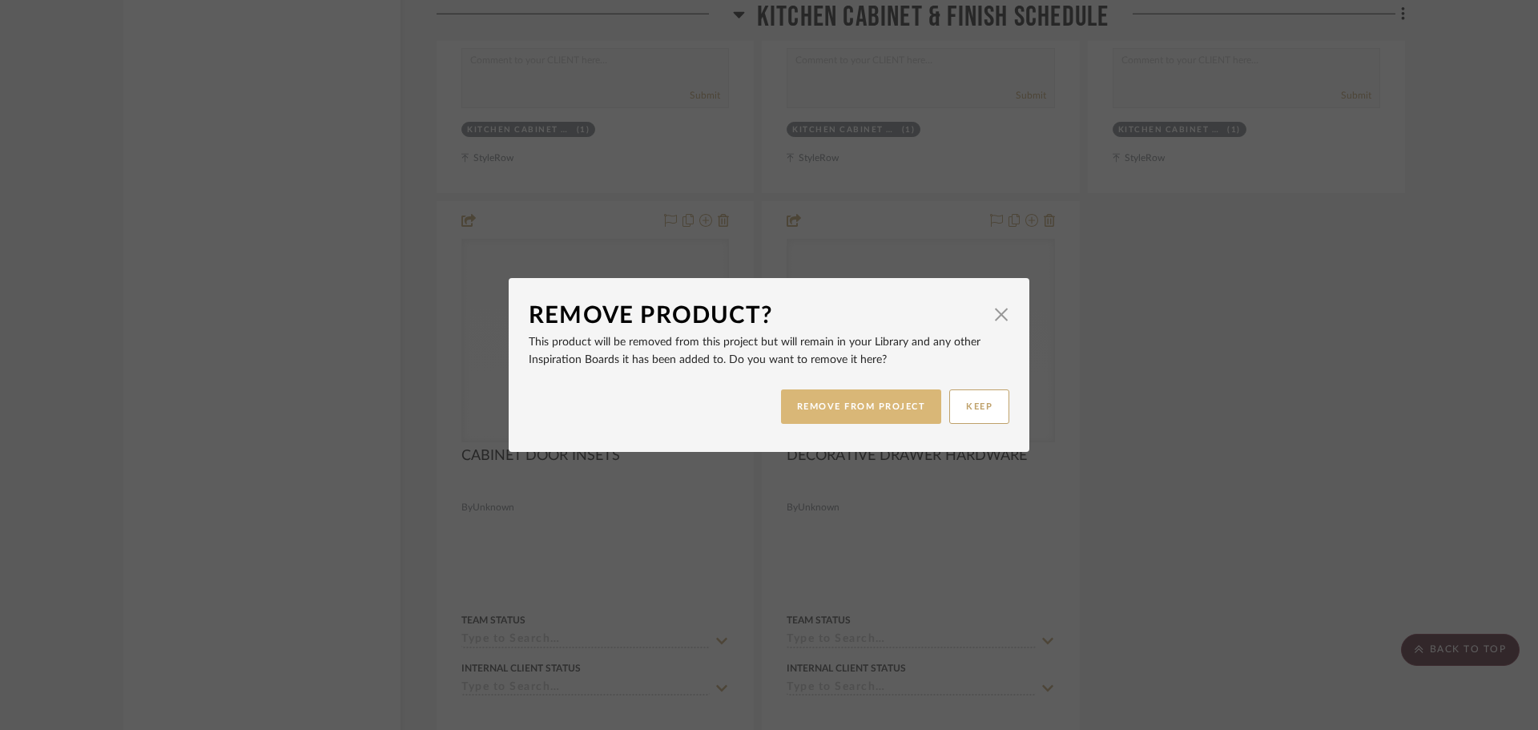
click at [889, 423] on button "REMOVE FROM PROJECT" at bounding box center [861, 406] width 161 height 34
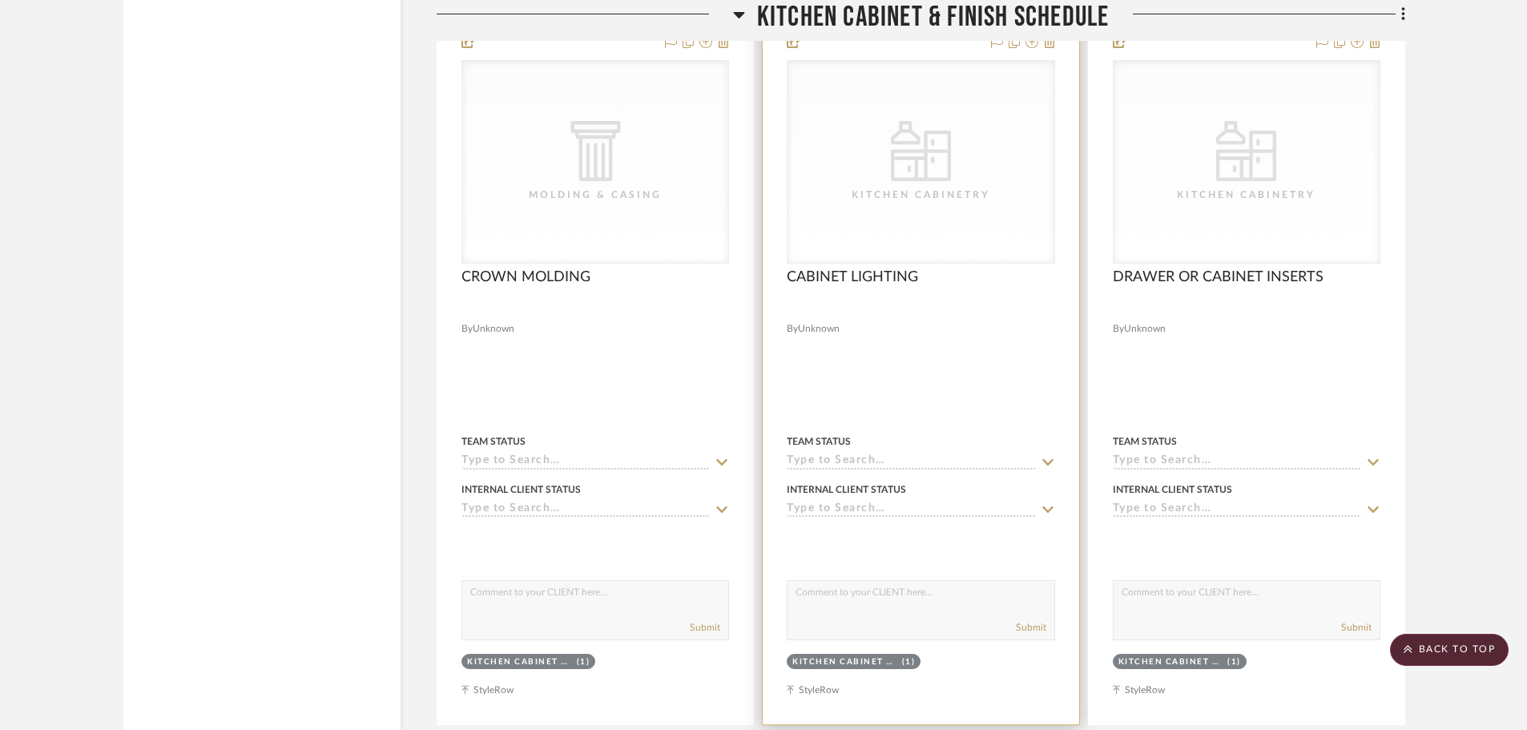
scroll to position [14979, 0]
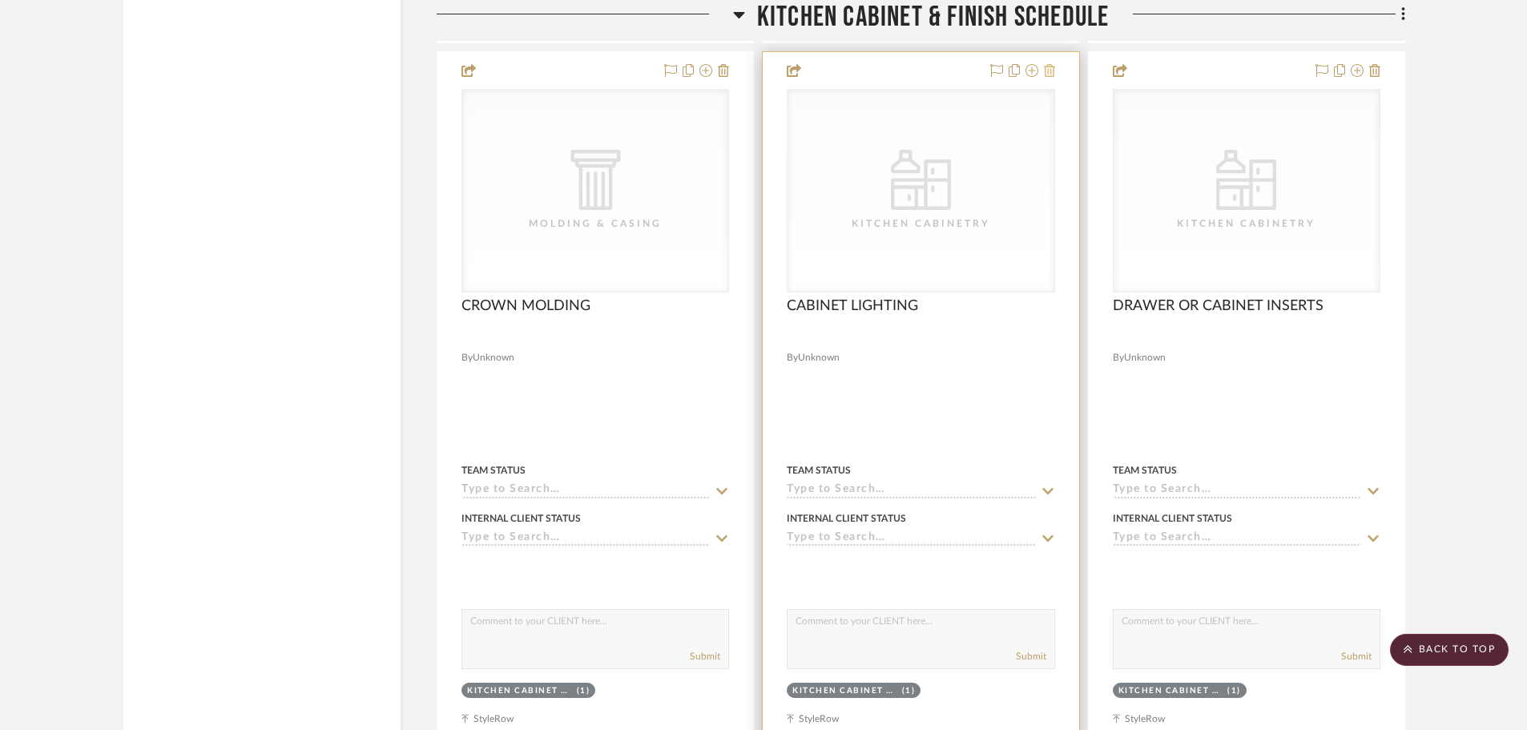
click at [1046, 66] on icon at bounding box center [1049, 70] width 11 height 13
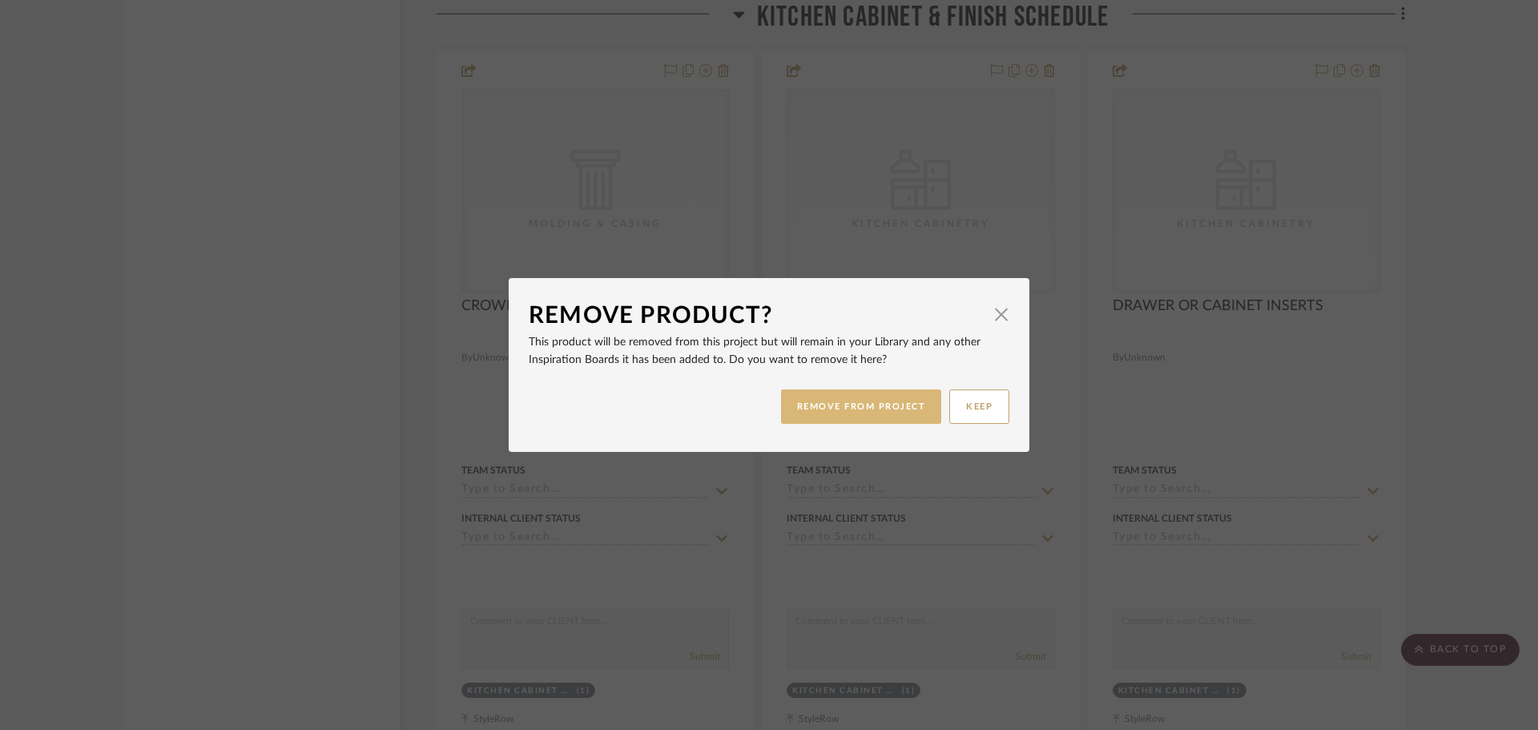
click at [863, 390] on button "REMOVE FROM PROJECT" at bounding box center [861, 406] width 161 height 34
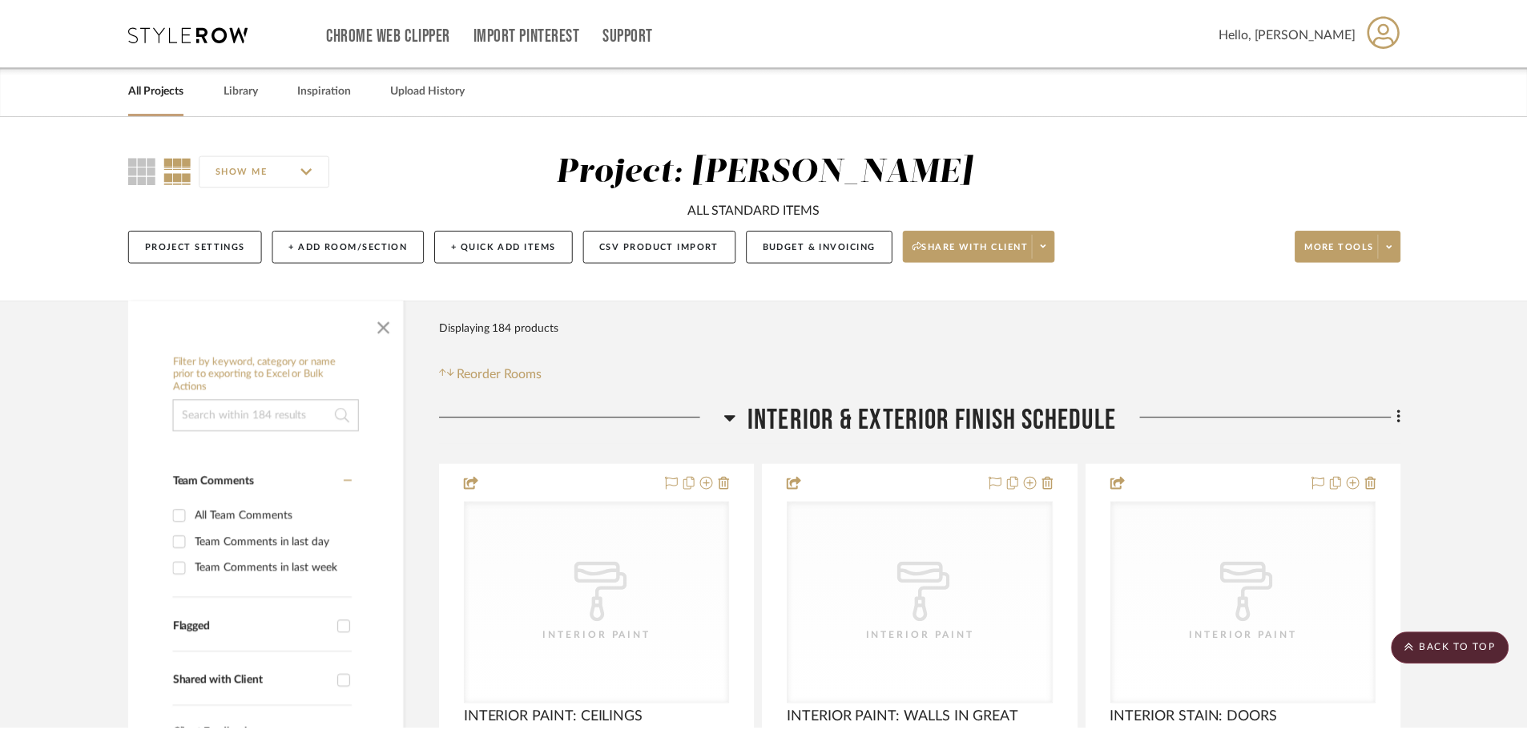
scroll to position [14979, 0]
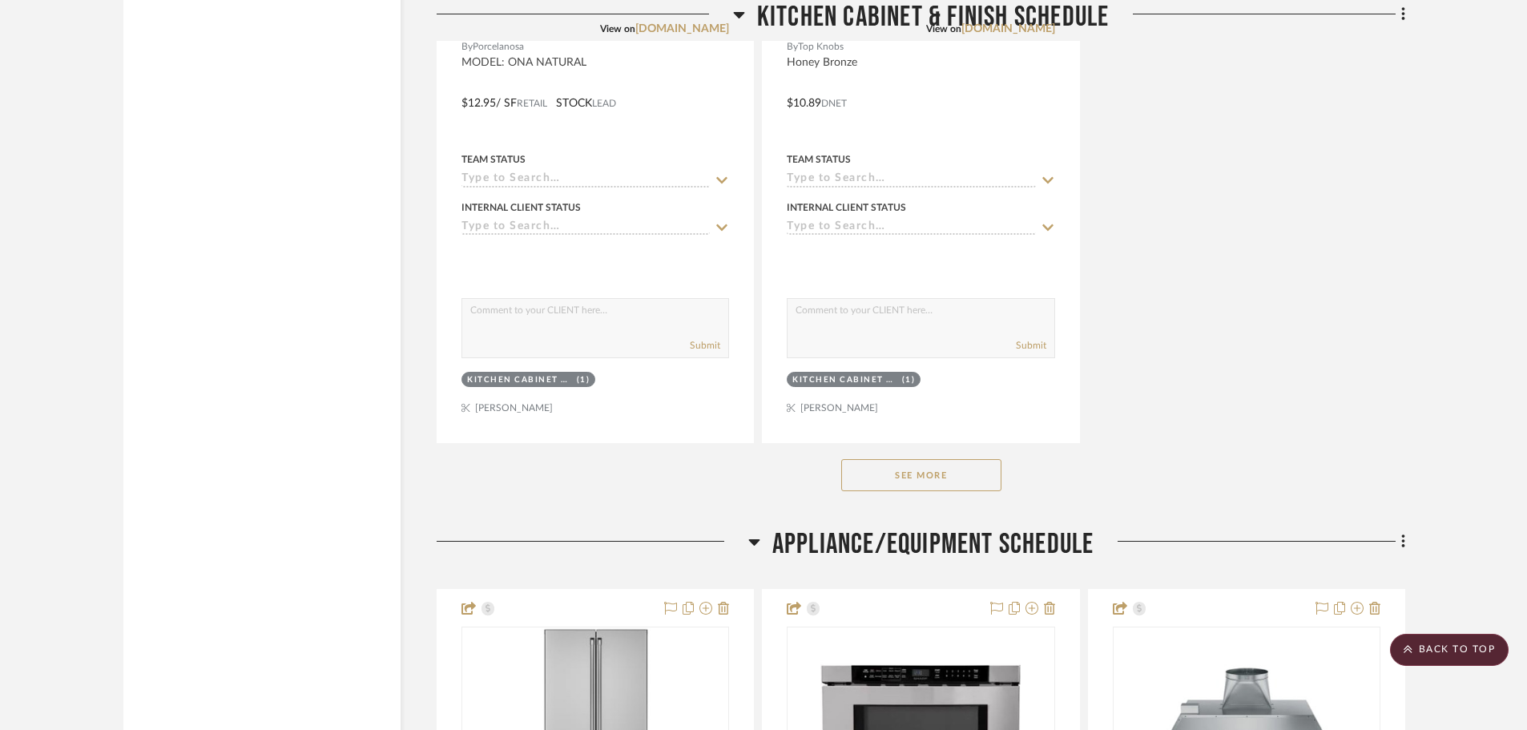
scroll to position [8251, 0]
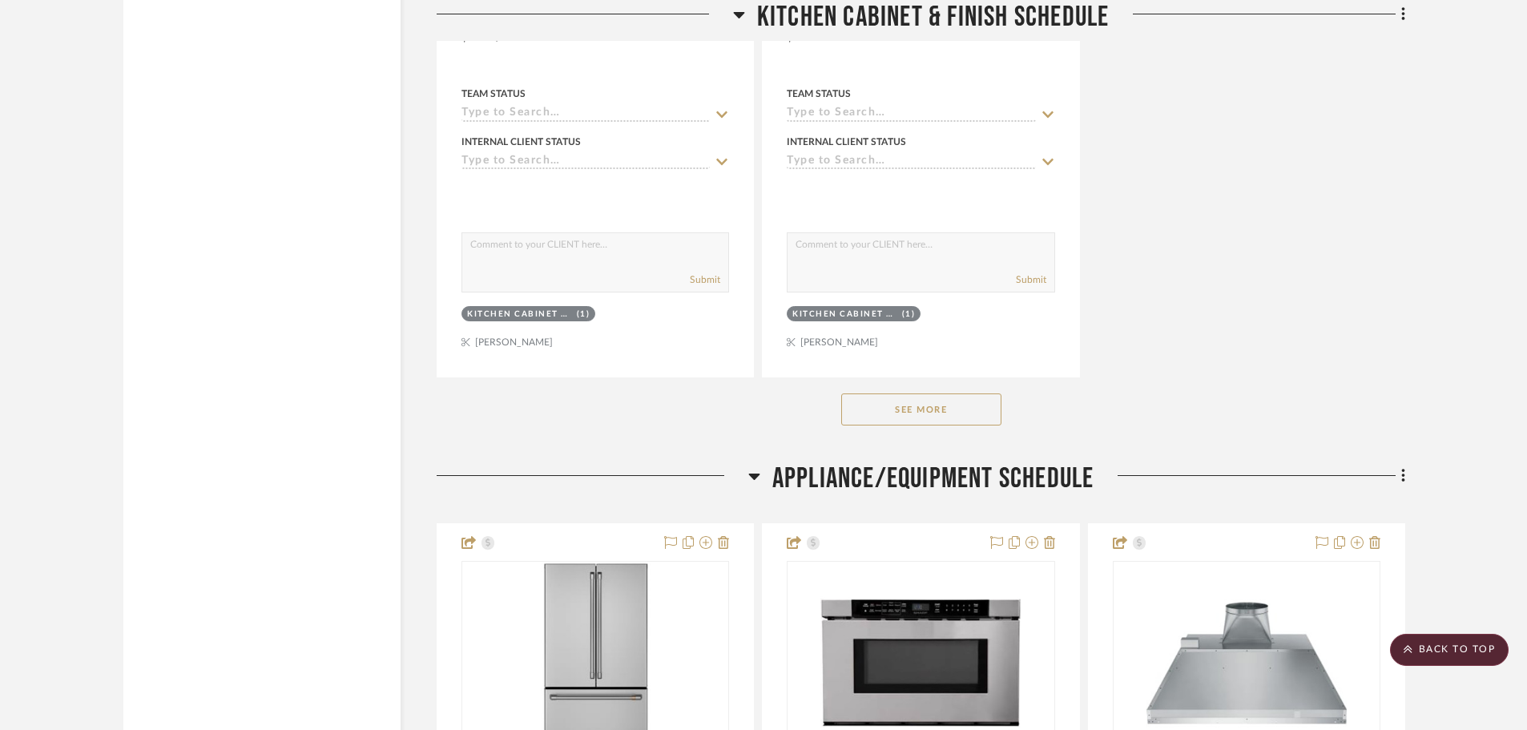
click at [973, 404] on button "See More" at bounding box center [921, 409] width 160 height 32
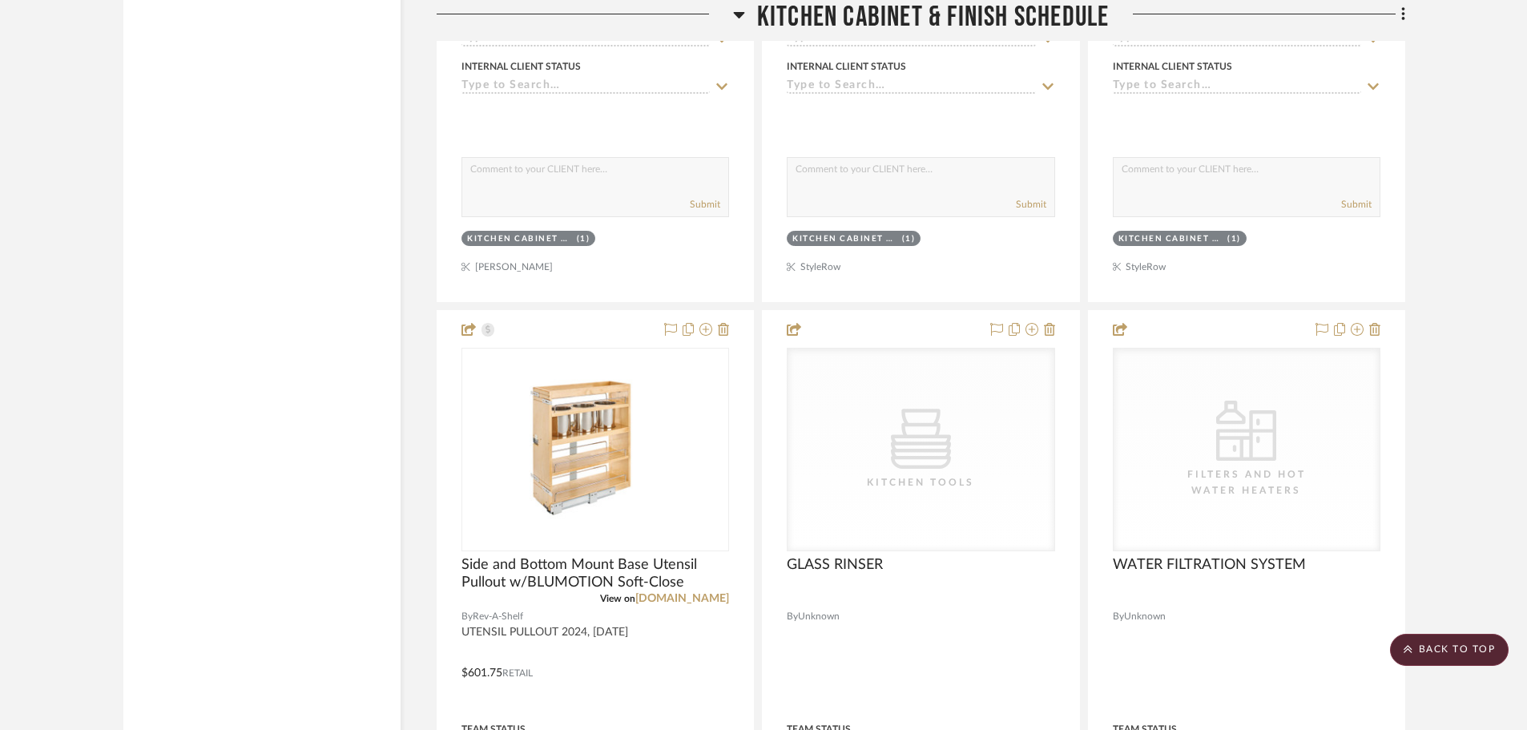
scroll to position [12736, 0]
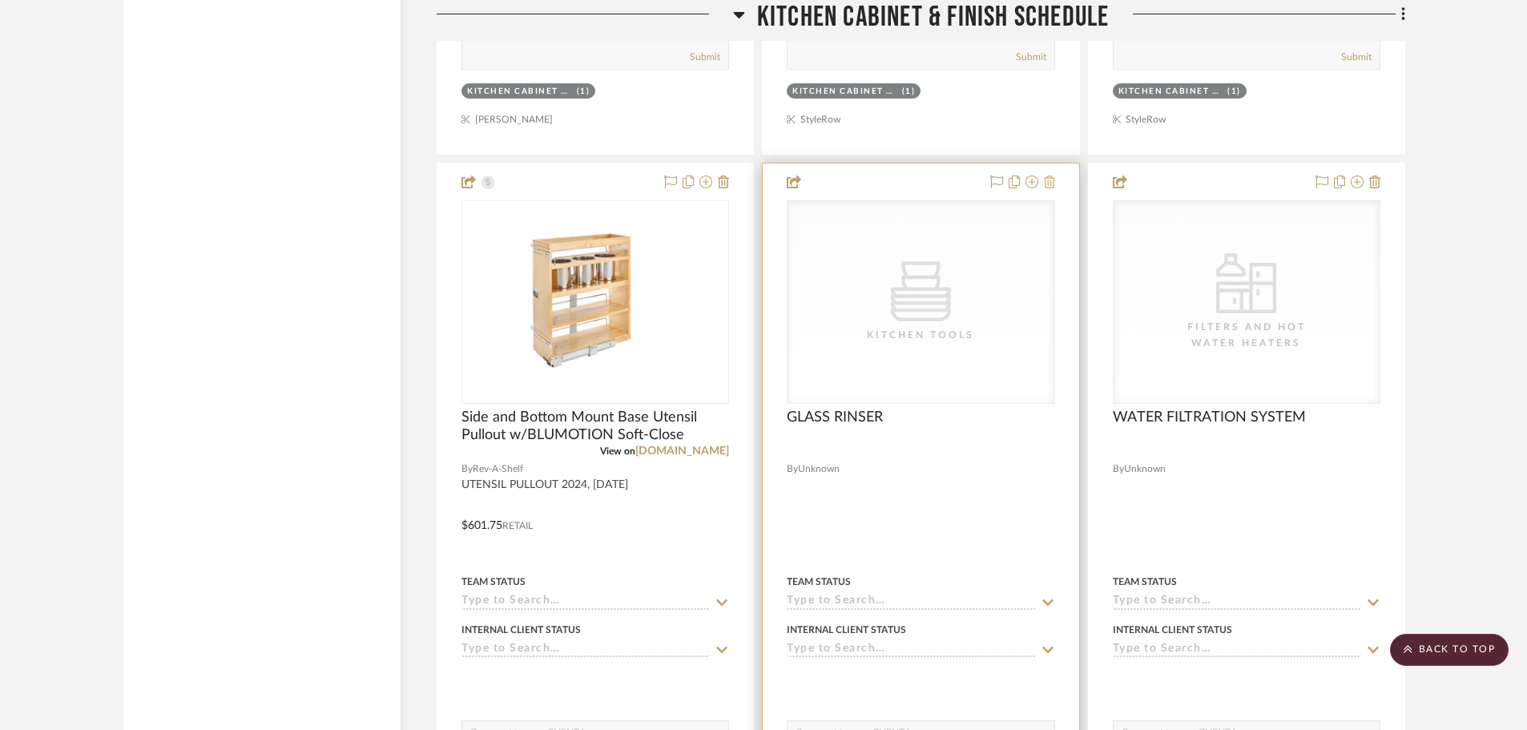
click at [1053, 177] on icon at bounding box center [1049, 181] width 11 height 13
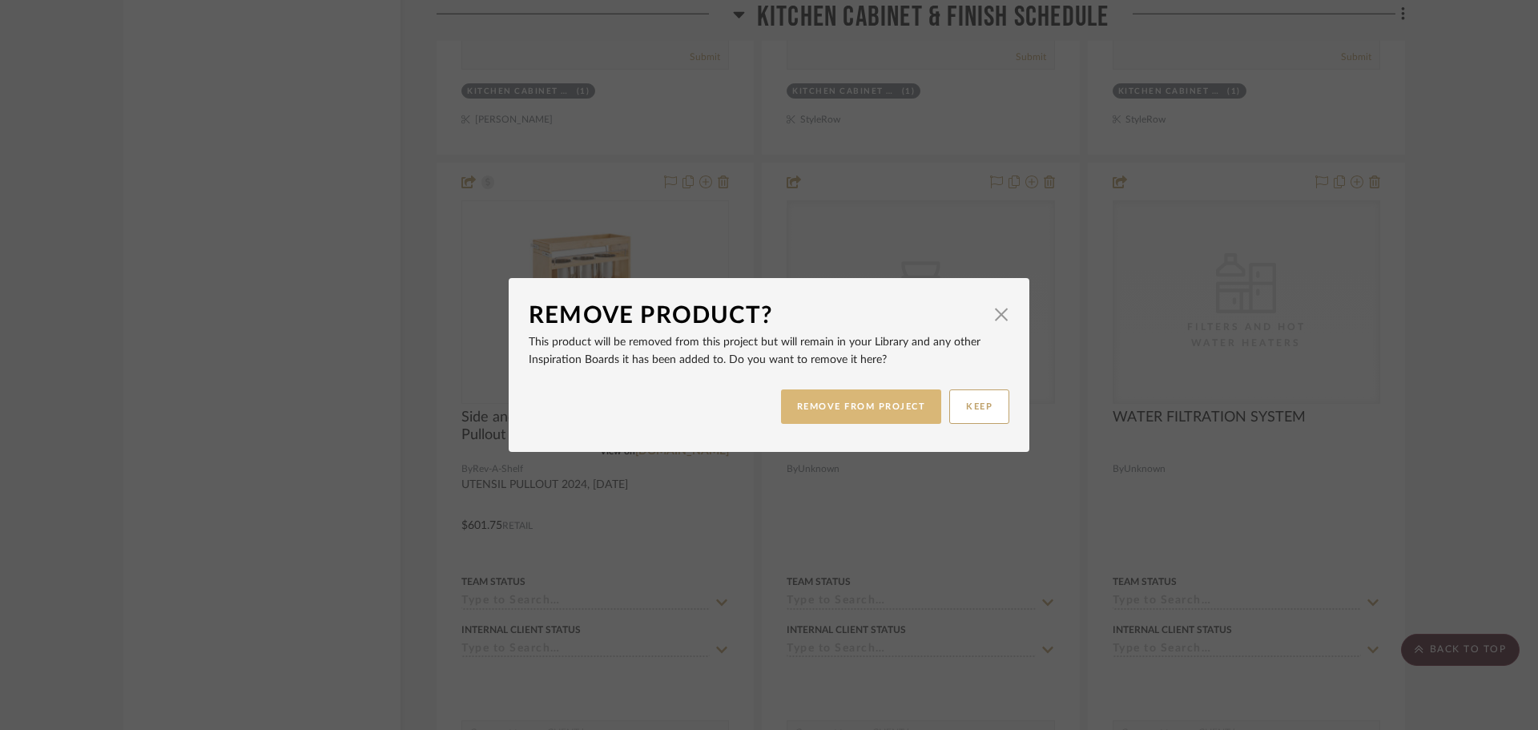
click at [867, 406] on button "REMOVE FROM PROJECT" at bounding box center [861, 406] width 161 height 34
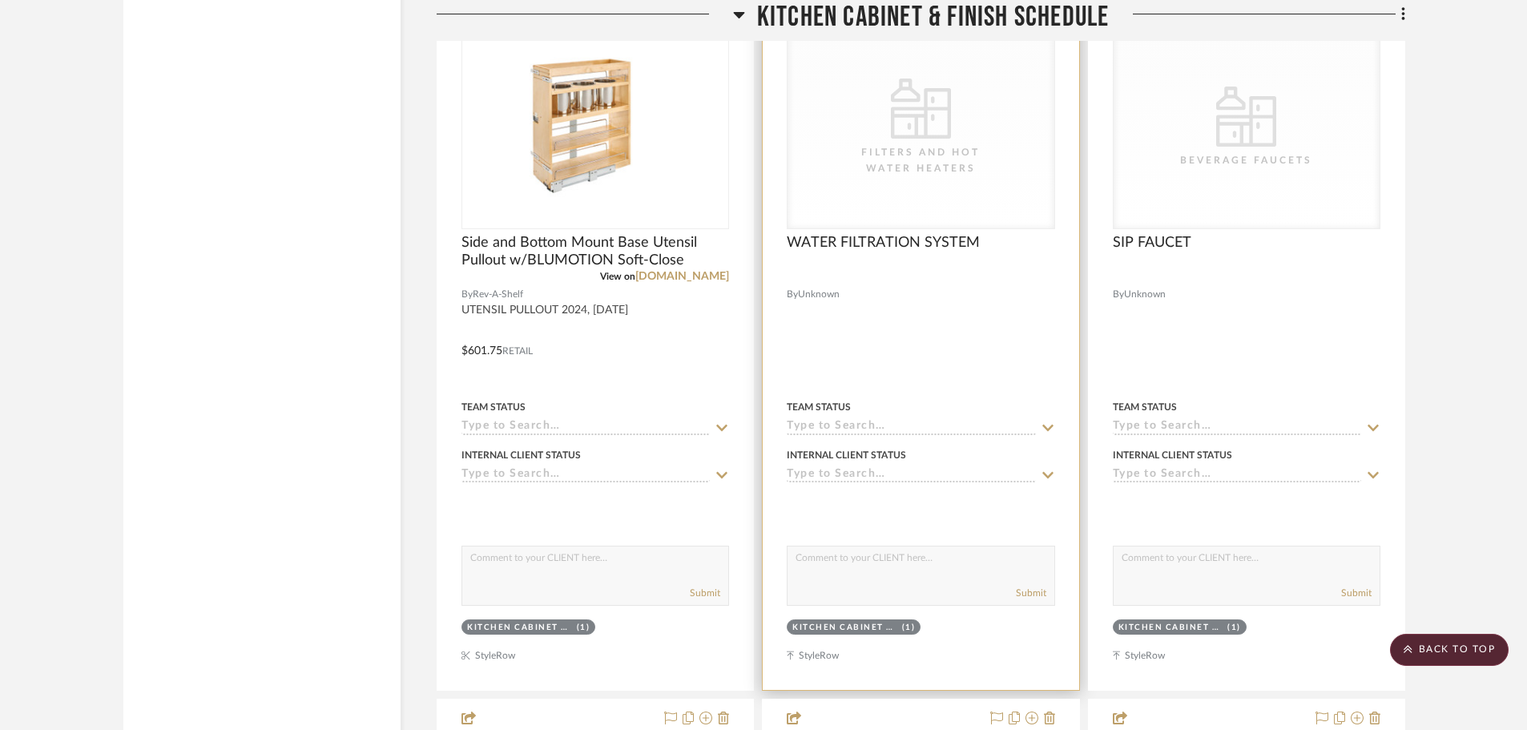
scroll to position [12736, 0]
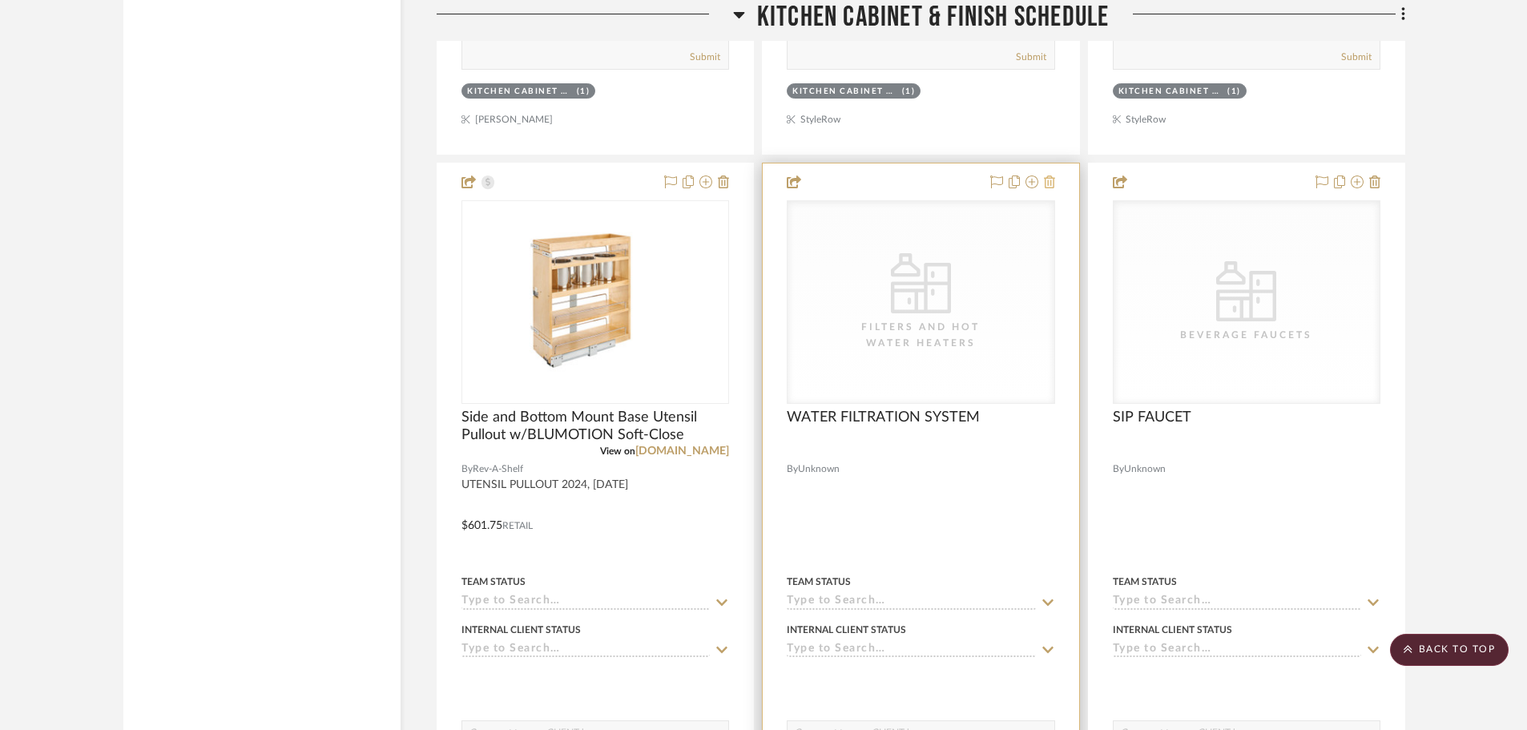
click at [1048, 180] on icon at bounding box center [1049, 181] width 11 height 13
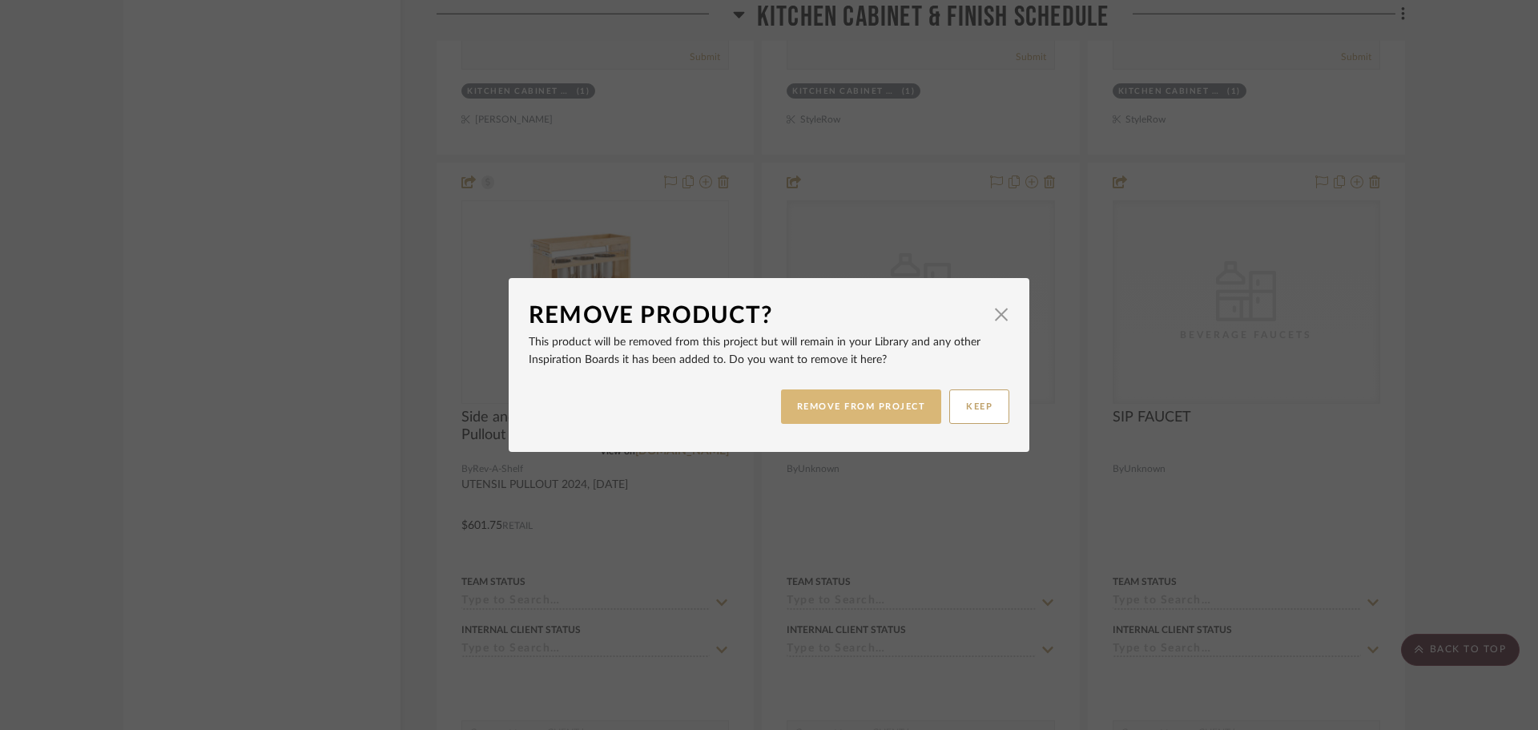
click at [910, 417] on button "REMOVE FROM PROJECT" at bounding box center [861, 406] width 161 height 34
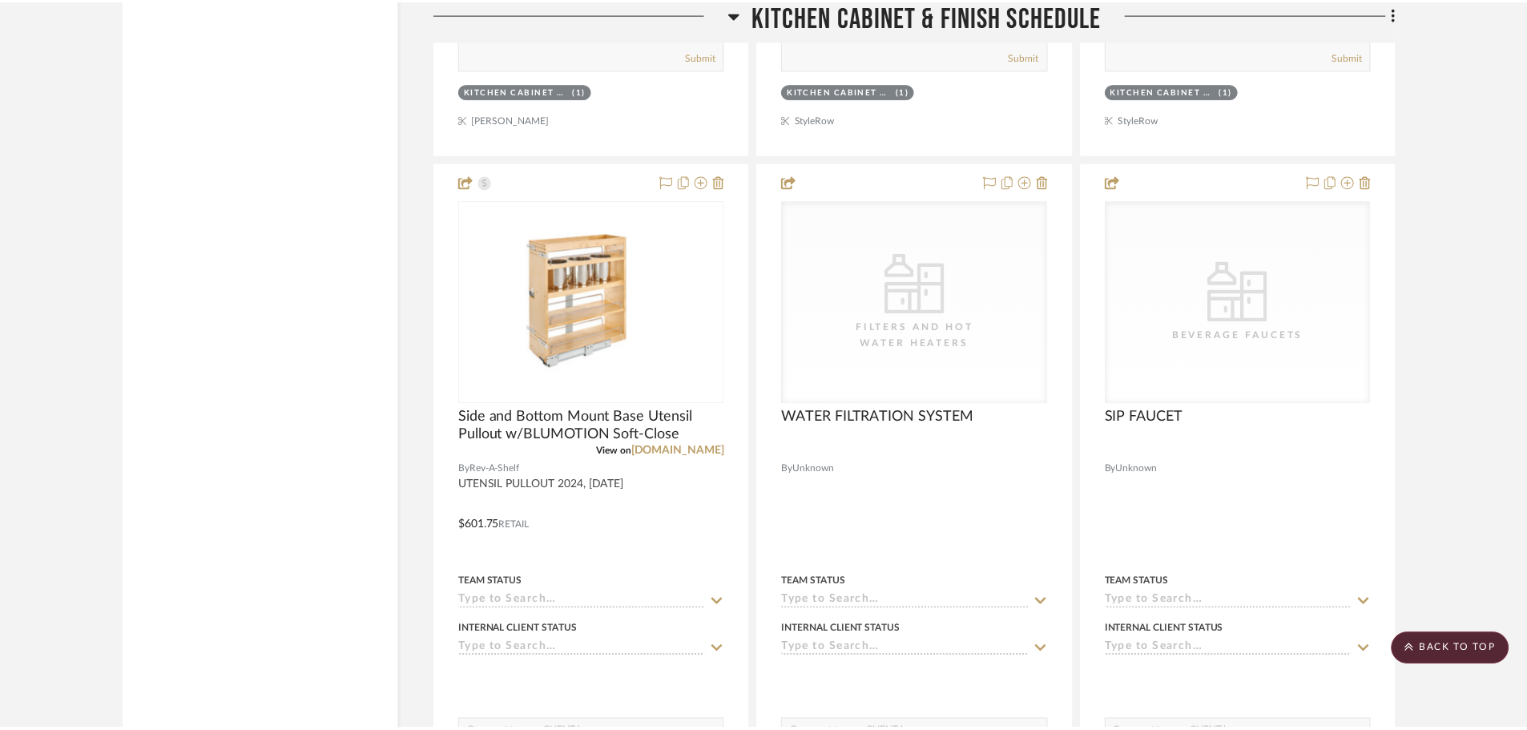
scroll to position [12736, 0]
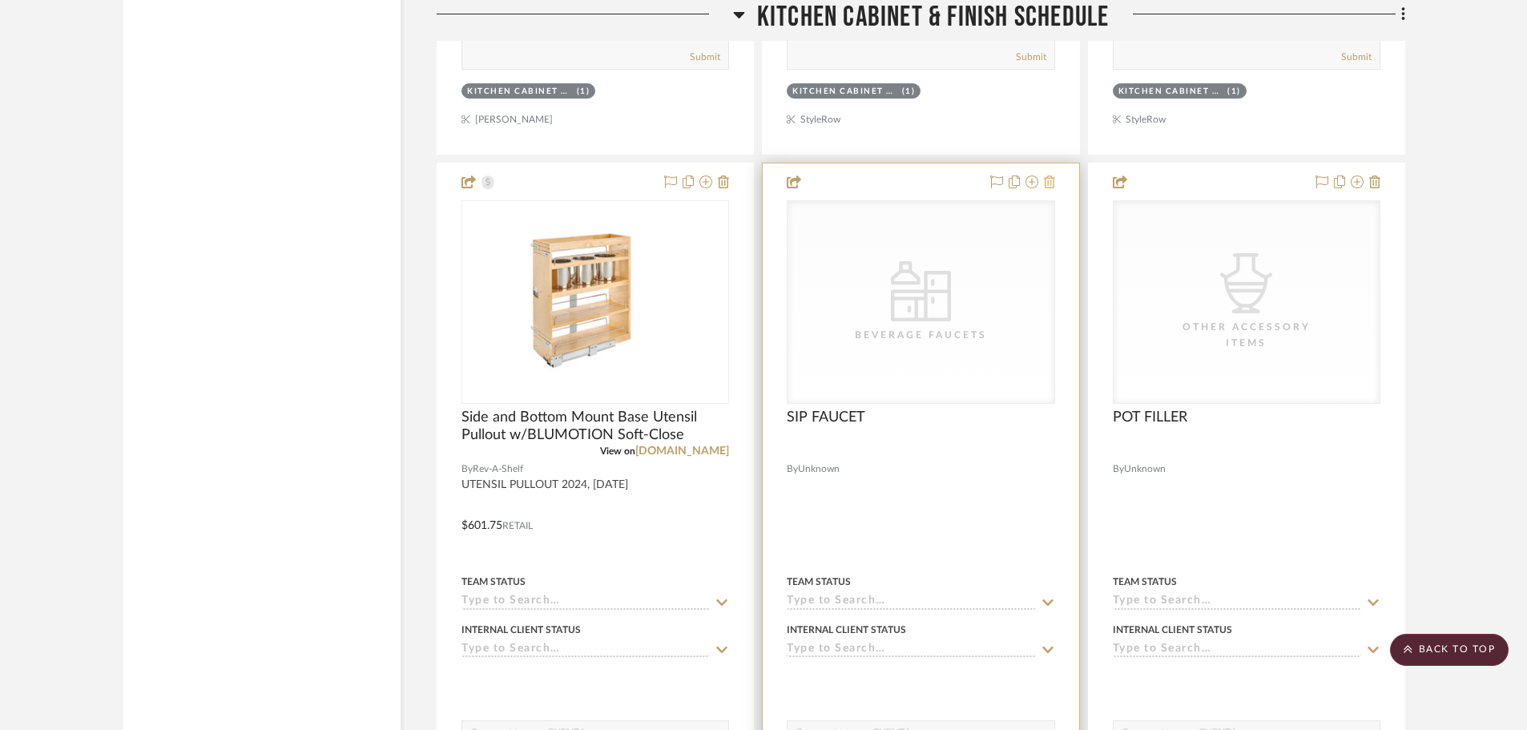
click at [1047, 179] on icon at bounding box center [1049, 181] width 11 height 13
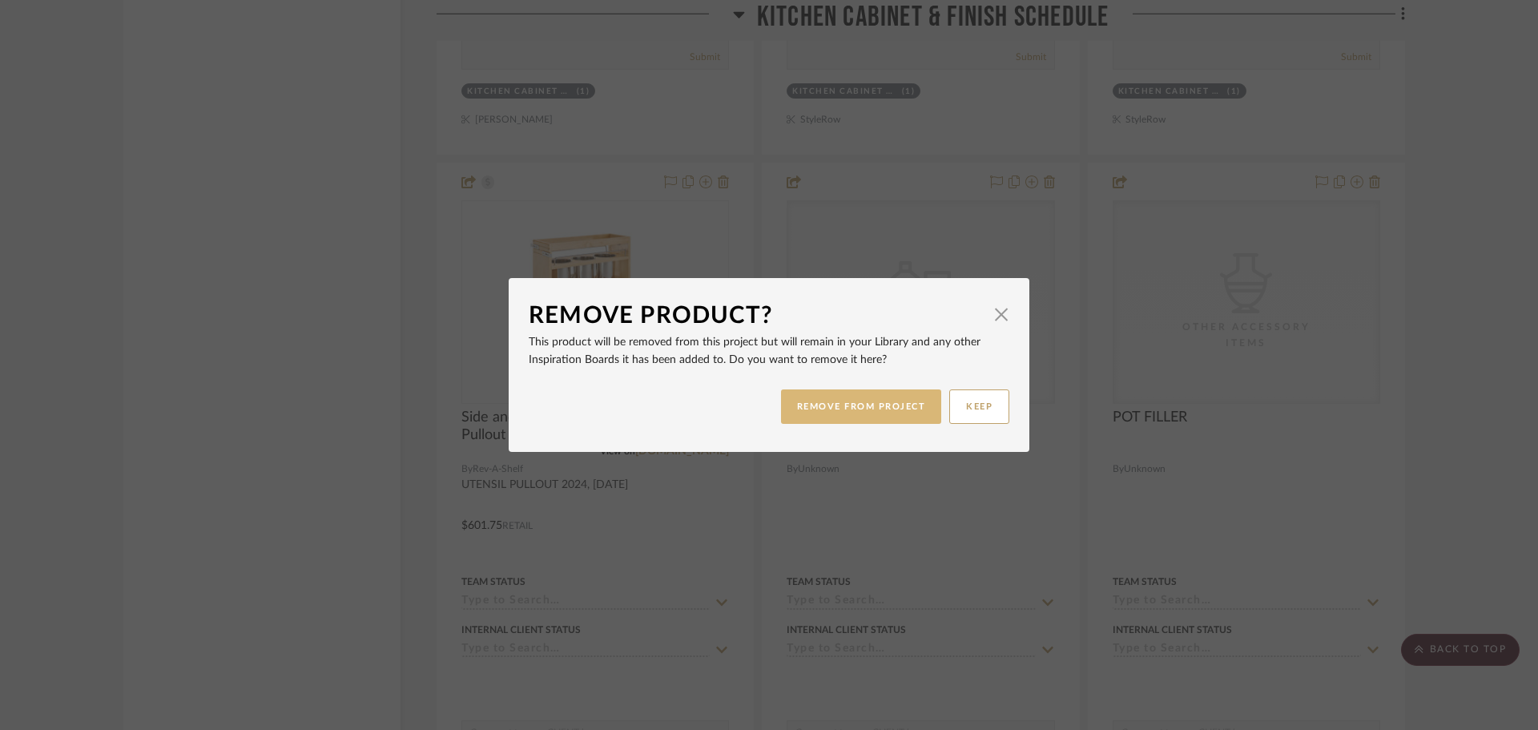
click at [895, 412] on button "REMOVE FROM PROJECT" at bounding box center [861, 406] width 161 height 34
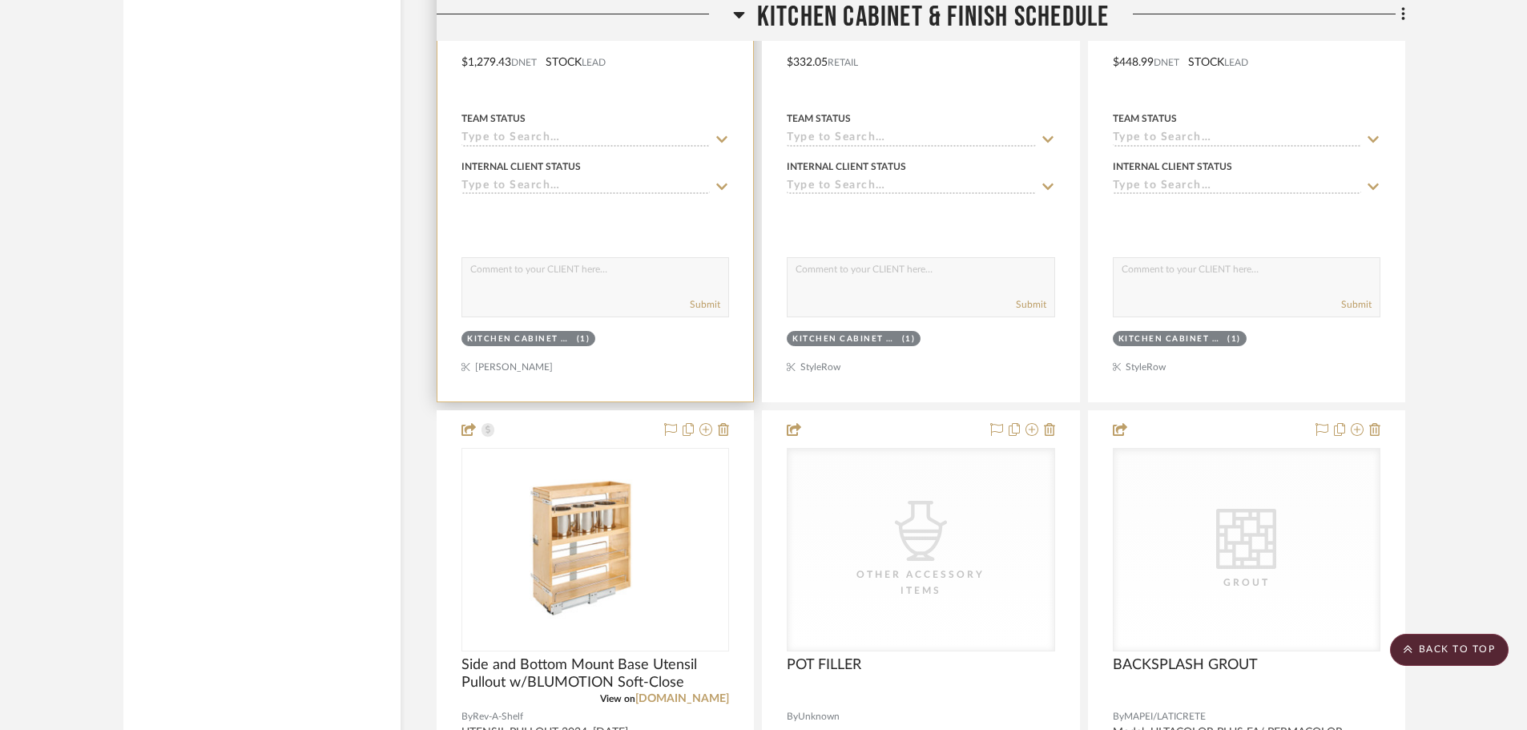
scroll to position [12736, 0]
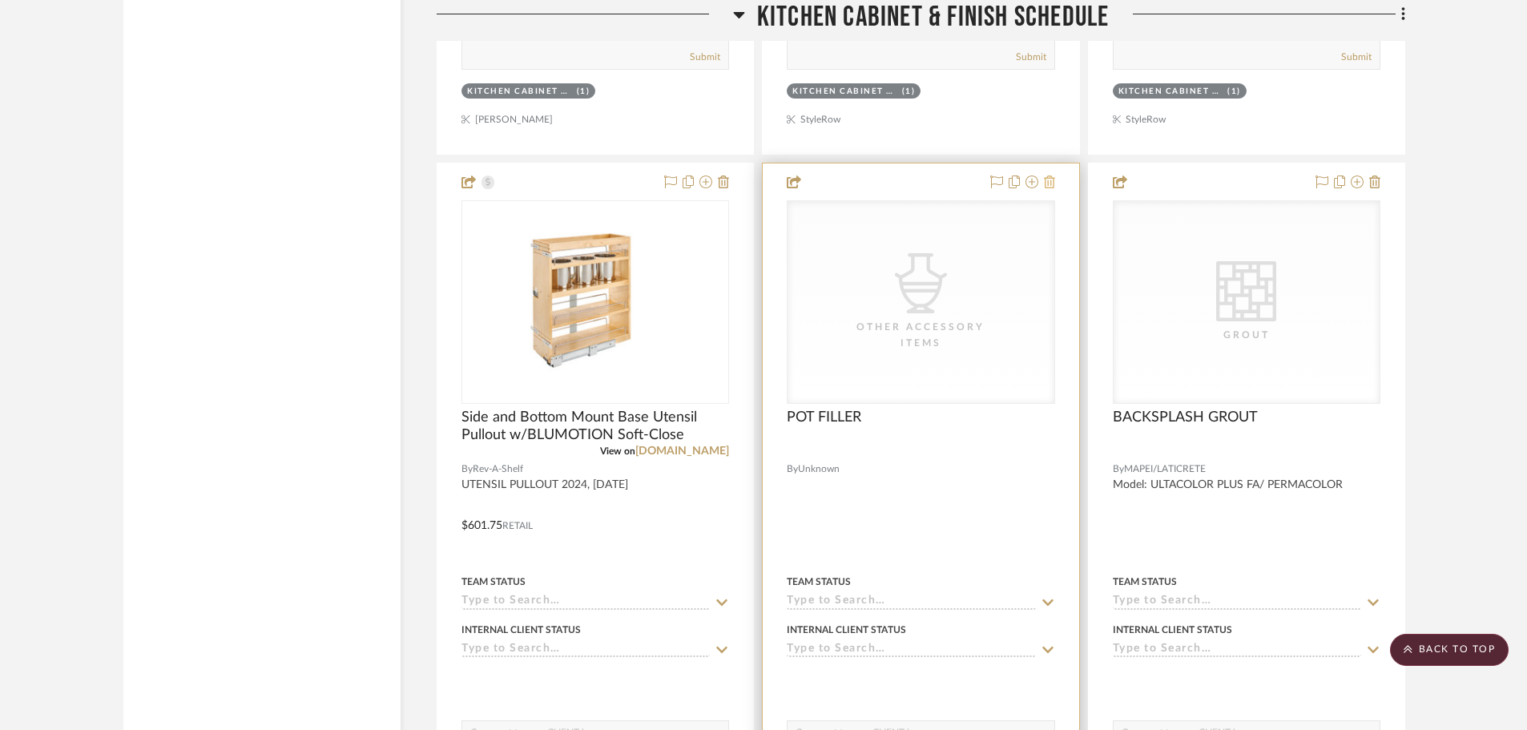
click at [1047, 183] on icon at bounding box center [1049, 181] width 11 height 13
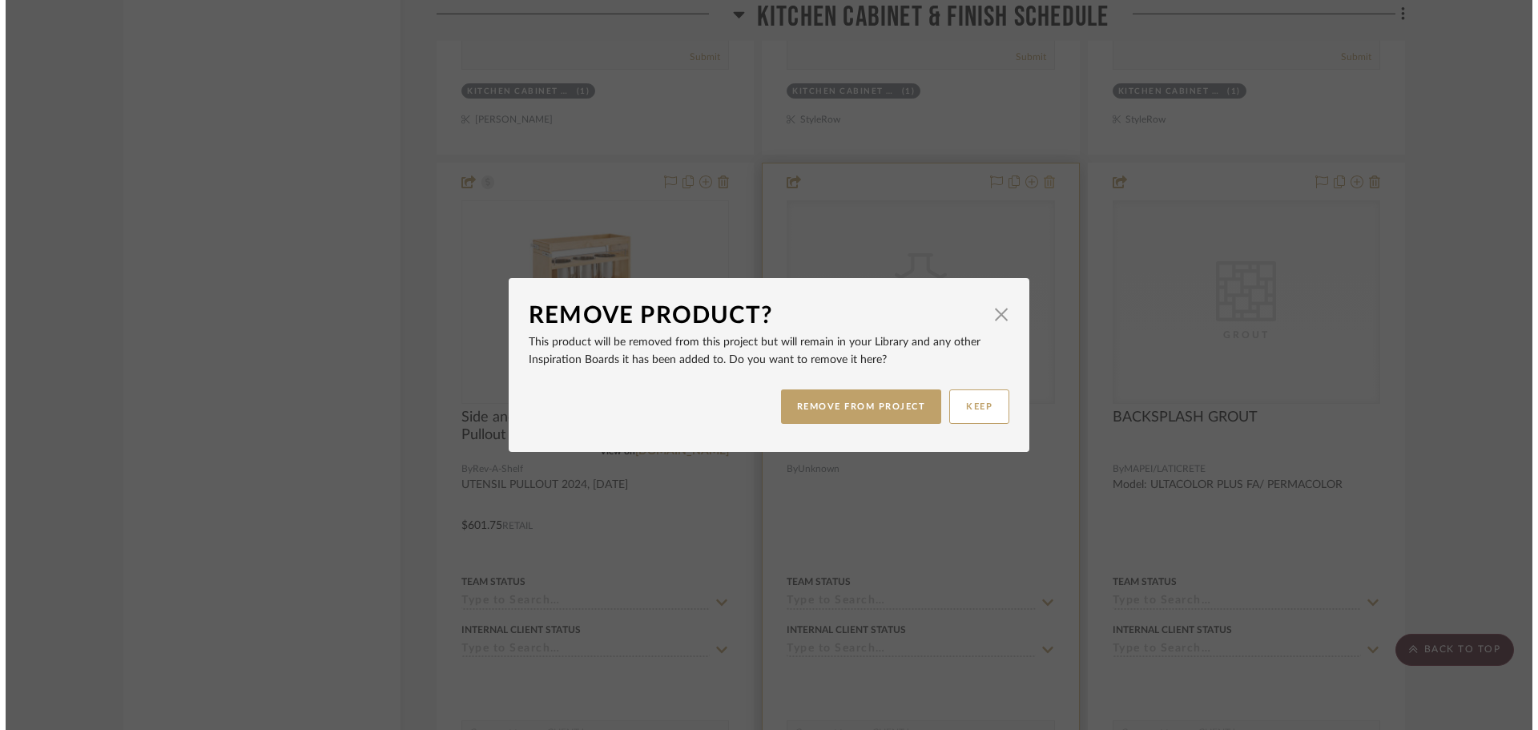
scroll to position [0, 0]
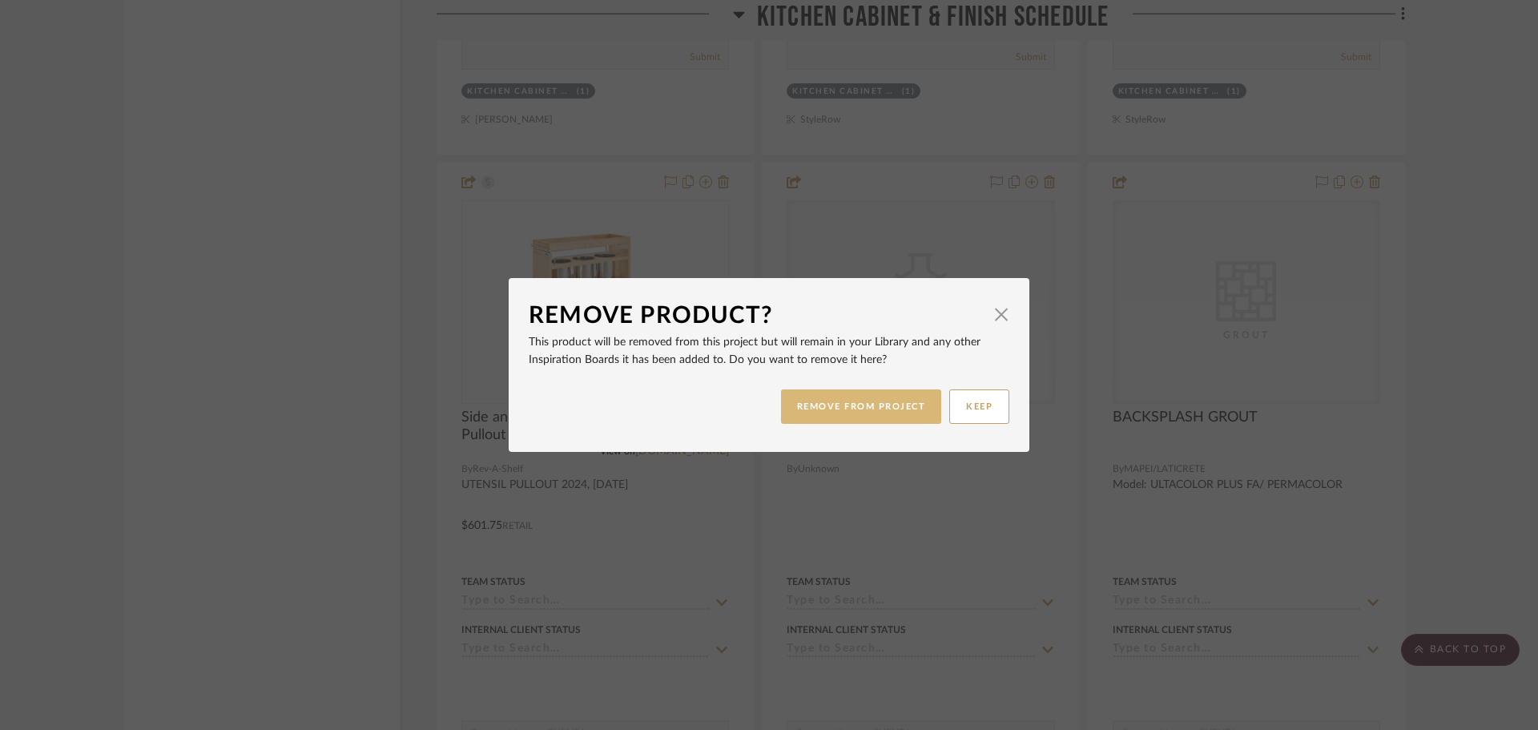
click at [795, 397] on button "REMOVE FROM PROJECT" at bounding box center [861, 406] width 161 height 34
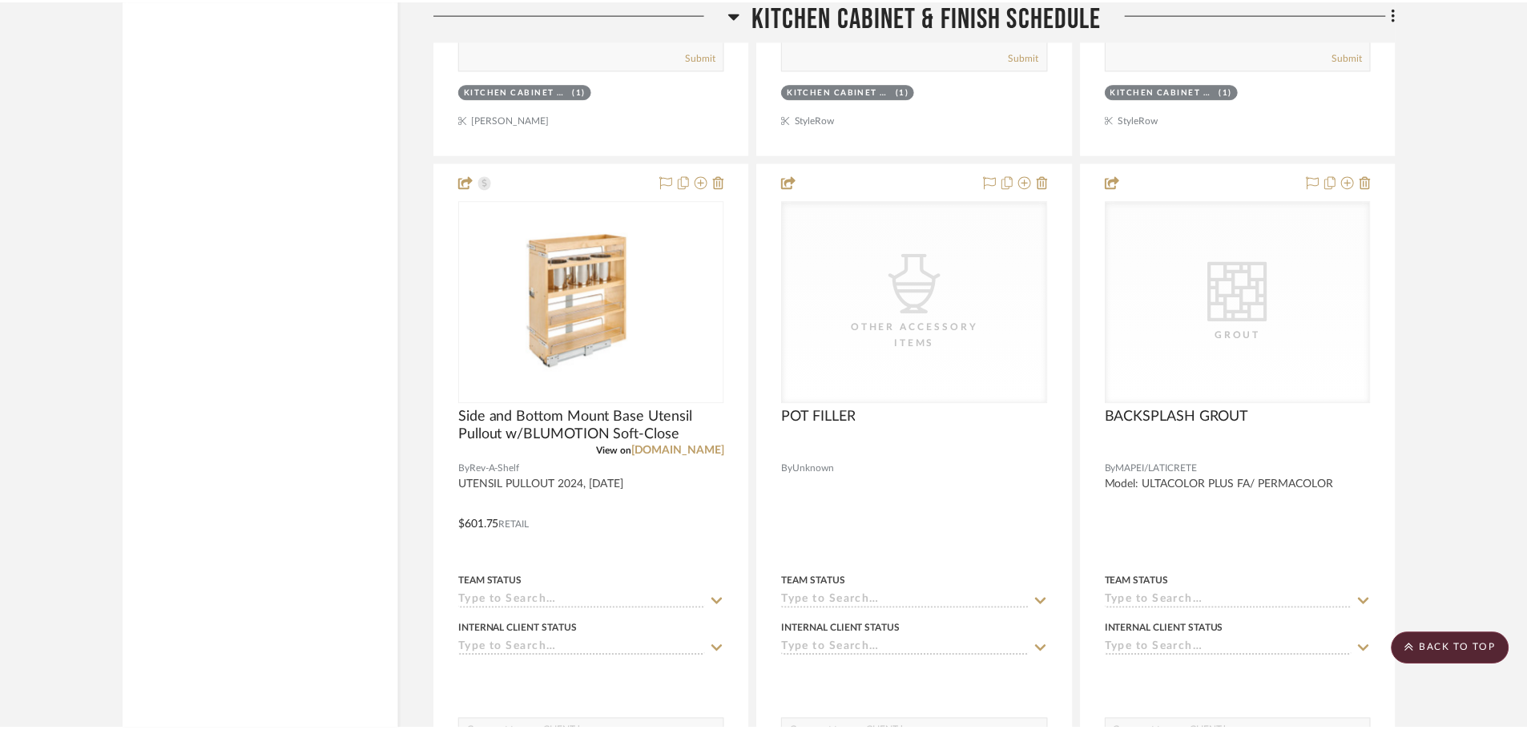
scroll to position [12736, 0]
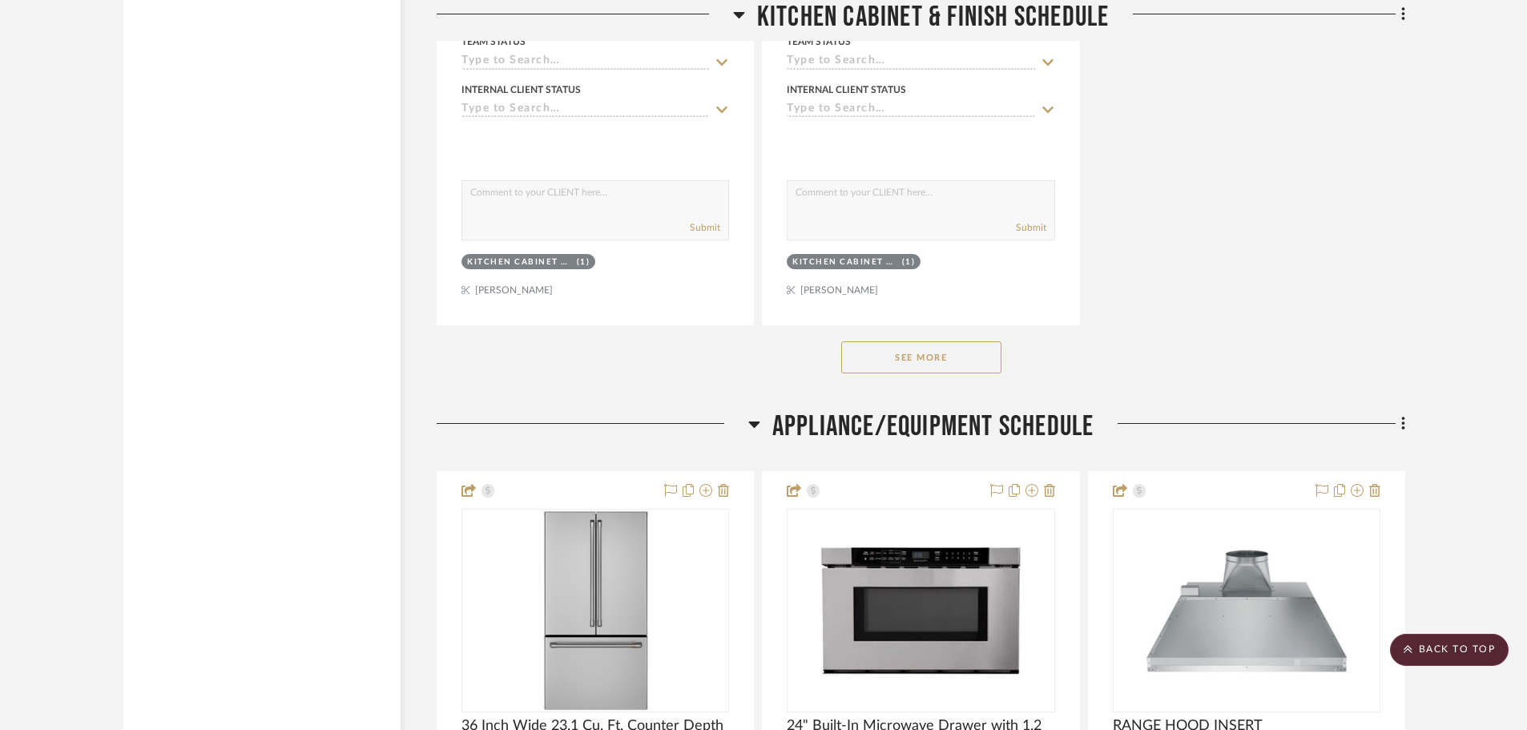
scroll to position [8331, 0]
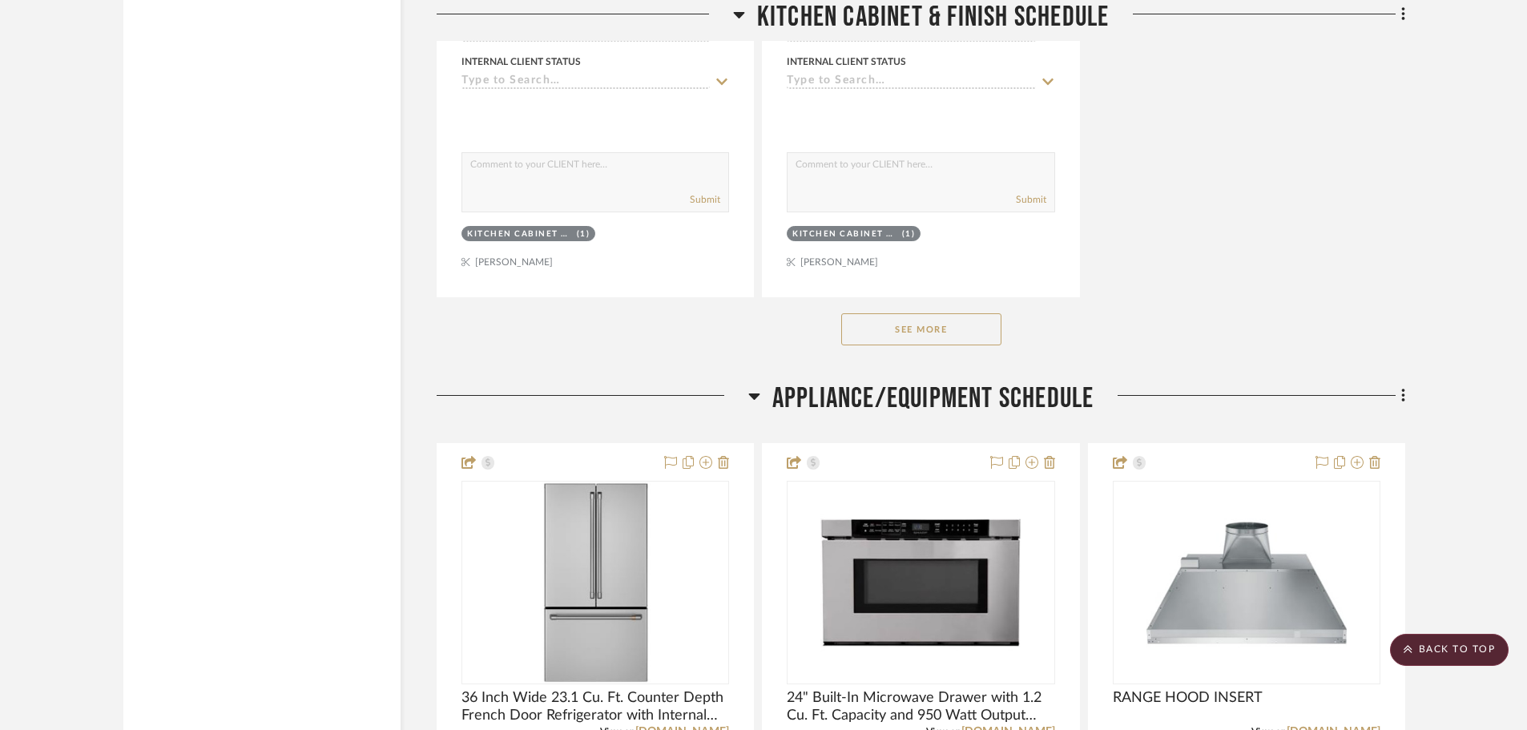
click at [950, 341] on button "See More" at bounding box center [921, 329] width 160 height 32
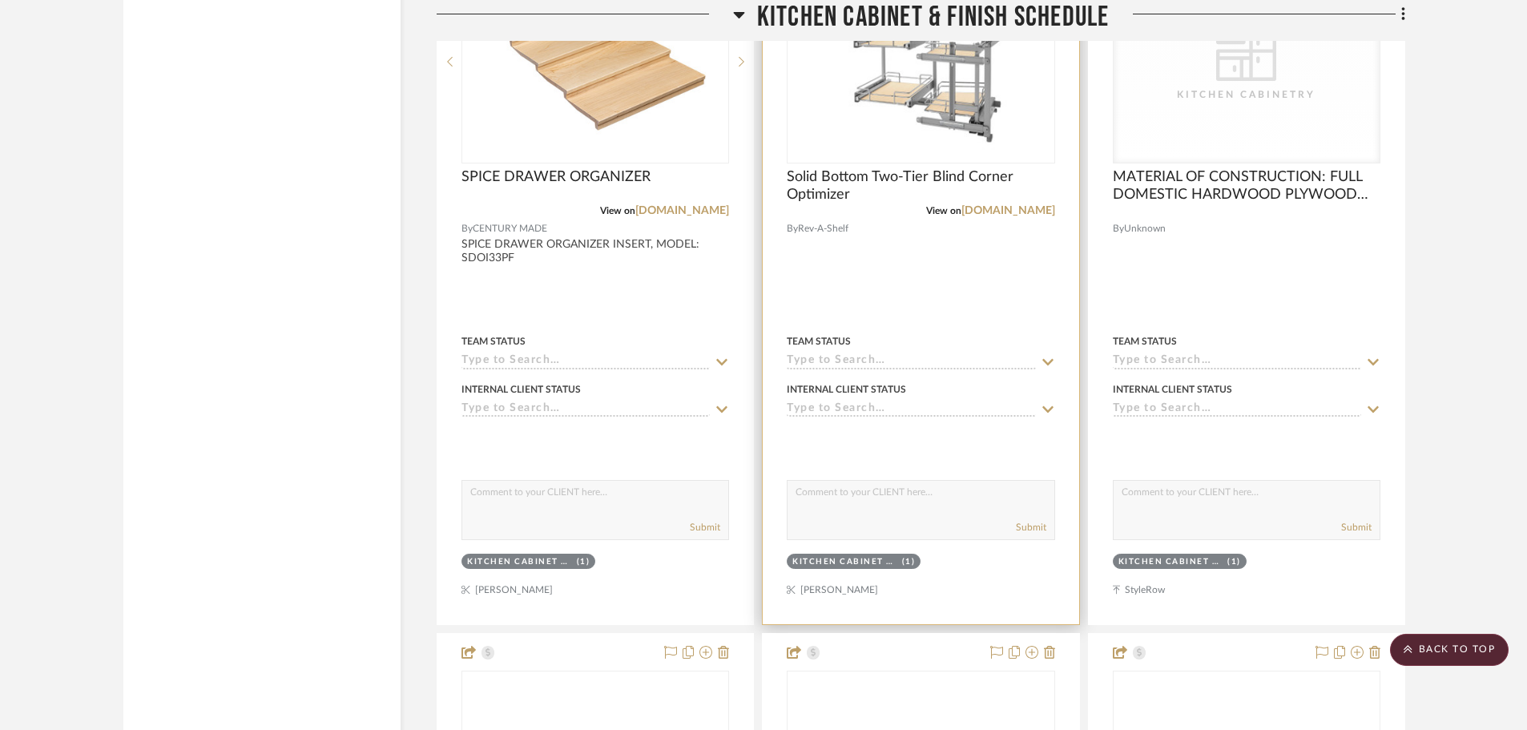
scroll to position [11294, 0]
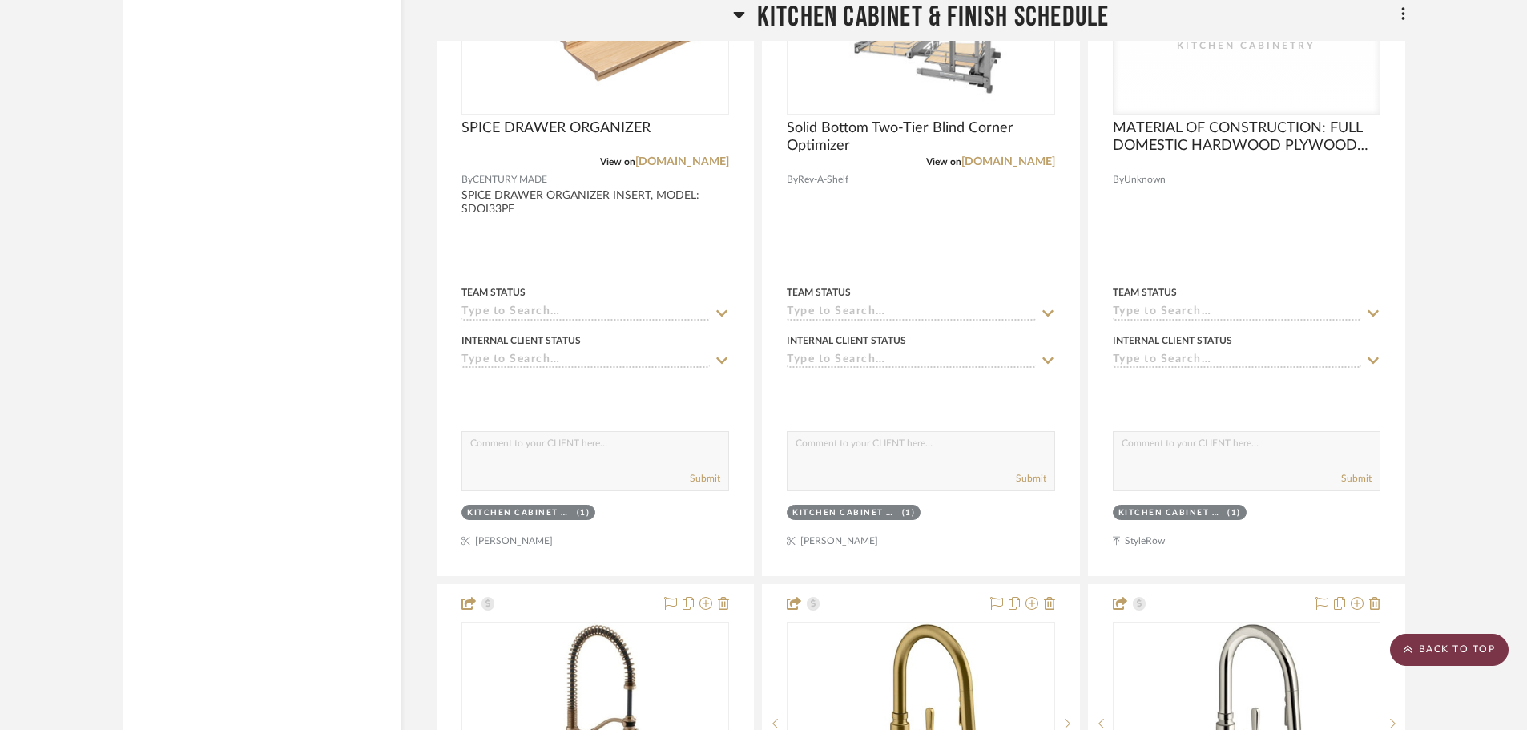
click at [1420, 641] on scroll-to-top-button "BACK TO TOP" at bounding box center [1449, 650] width 119 height 32
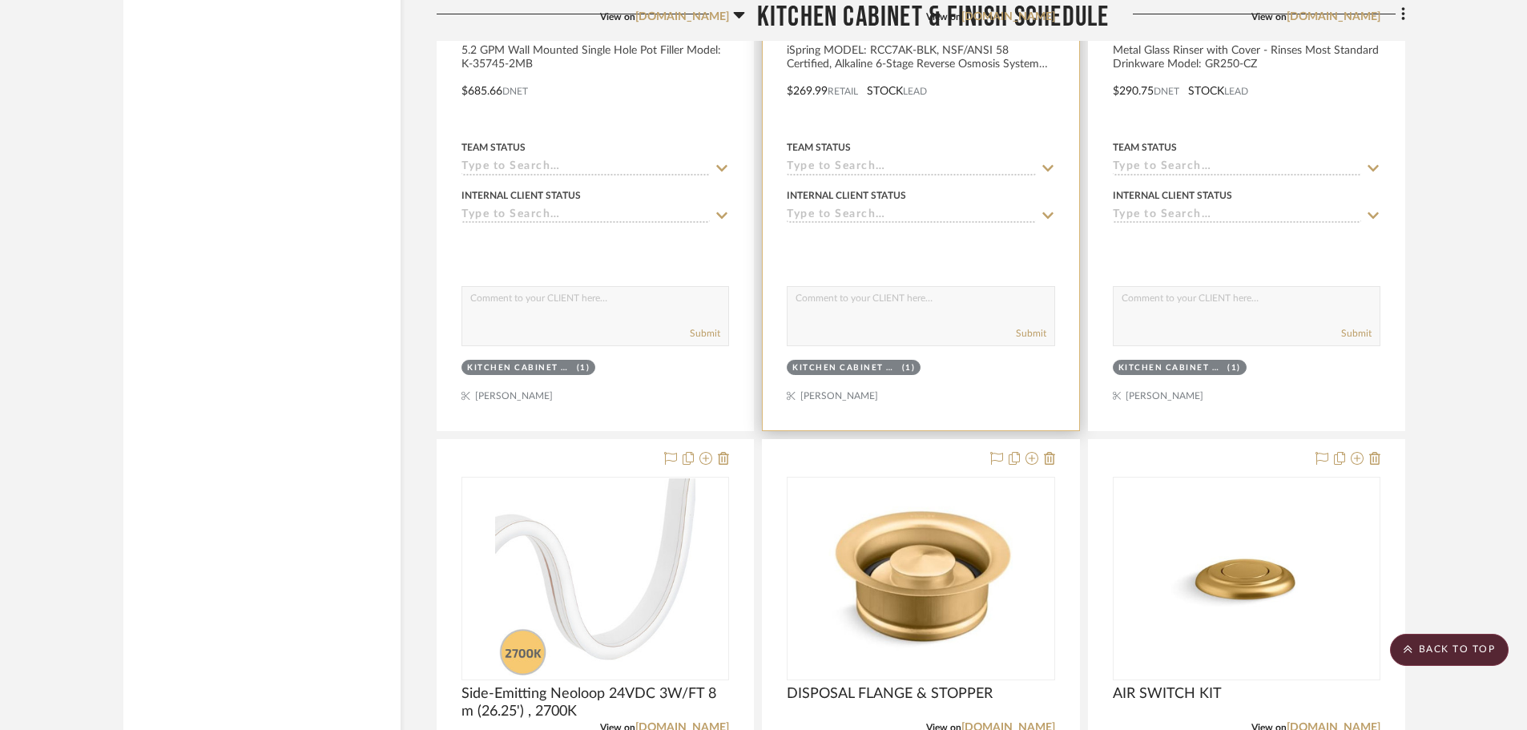
scroll to position [7049, 0]
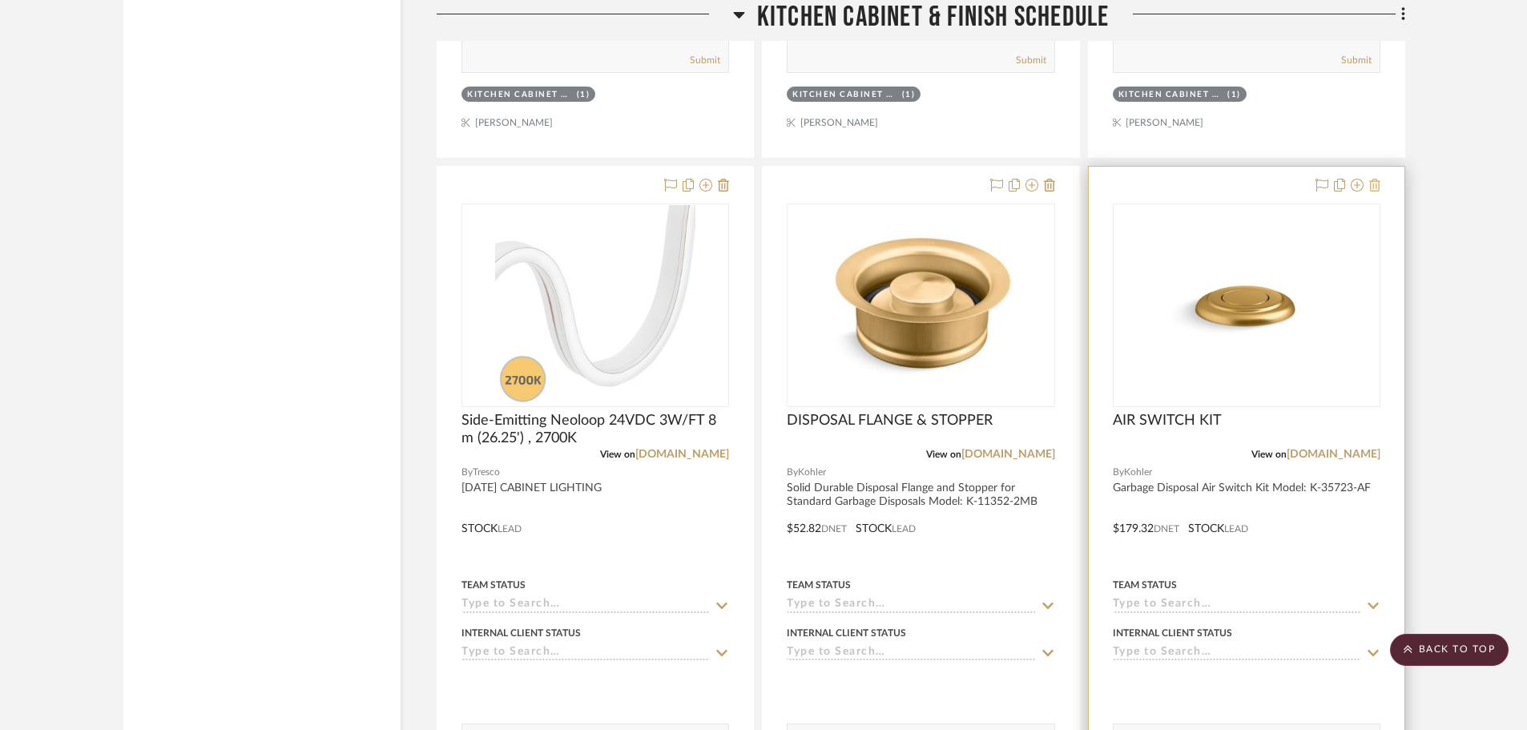
click at [1371, 185] on icon at bounding box center [1374, 185] width 11 height 13
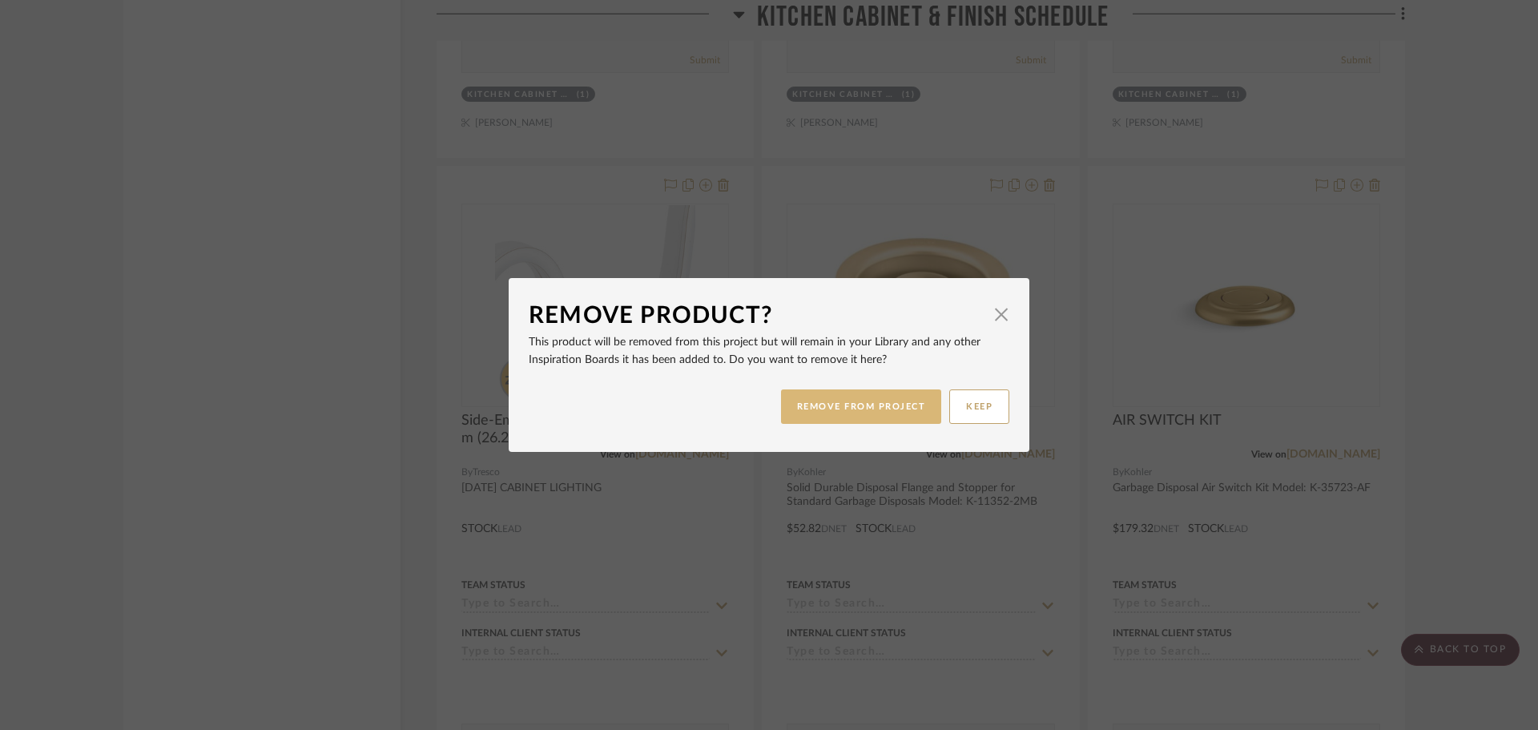
click at [885, 410] on button "REMOVE FROM PROJECT" at bounding box center [861, 406] width 161 height 34
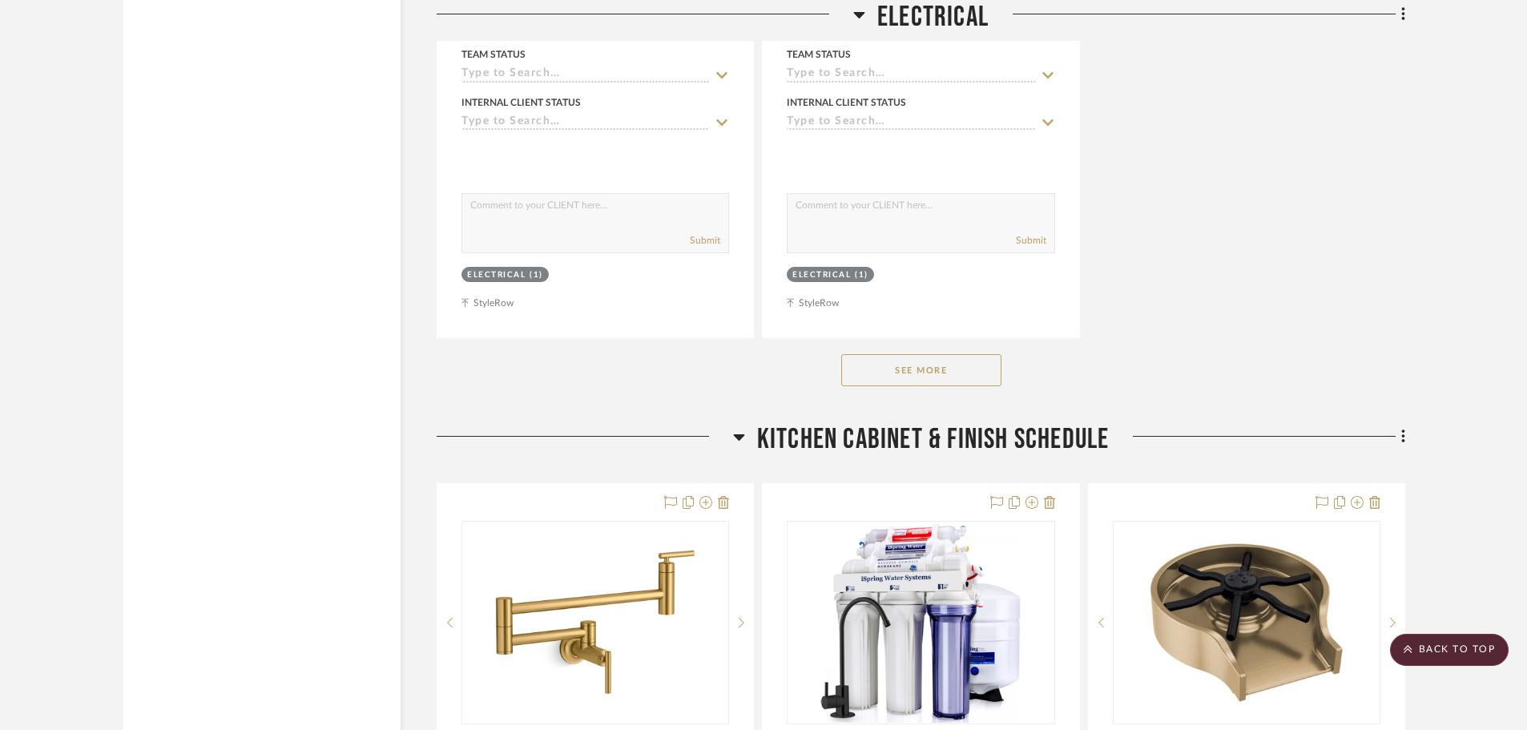
scroll to position [6008, 0]
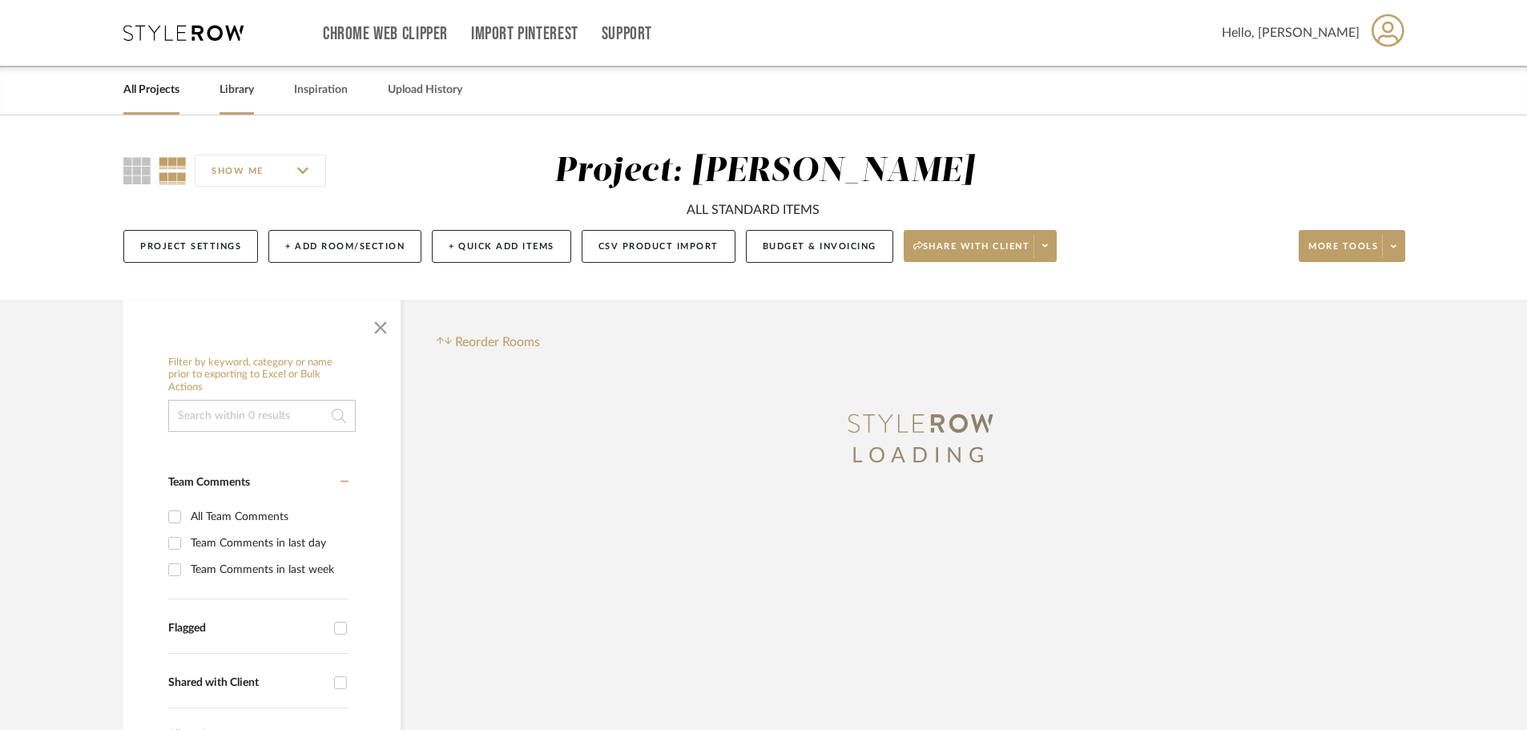
click at [247, 91] on link "Library" at bounding box center [236, 90] width 34 height 22
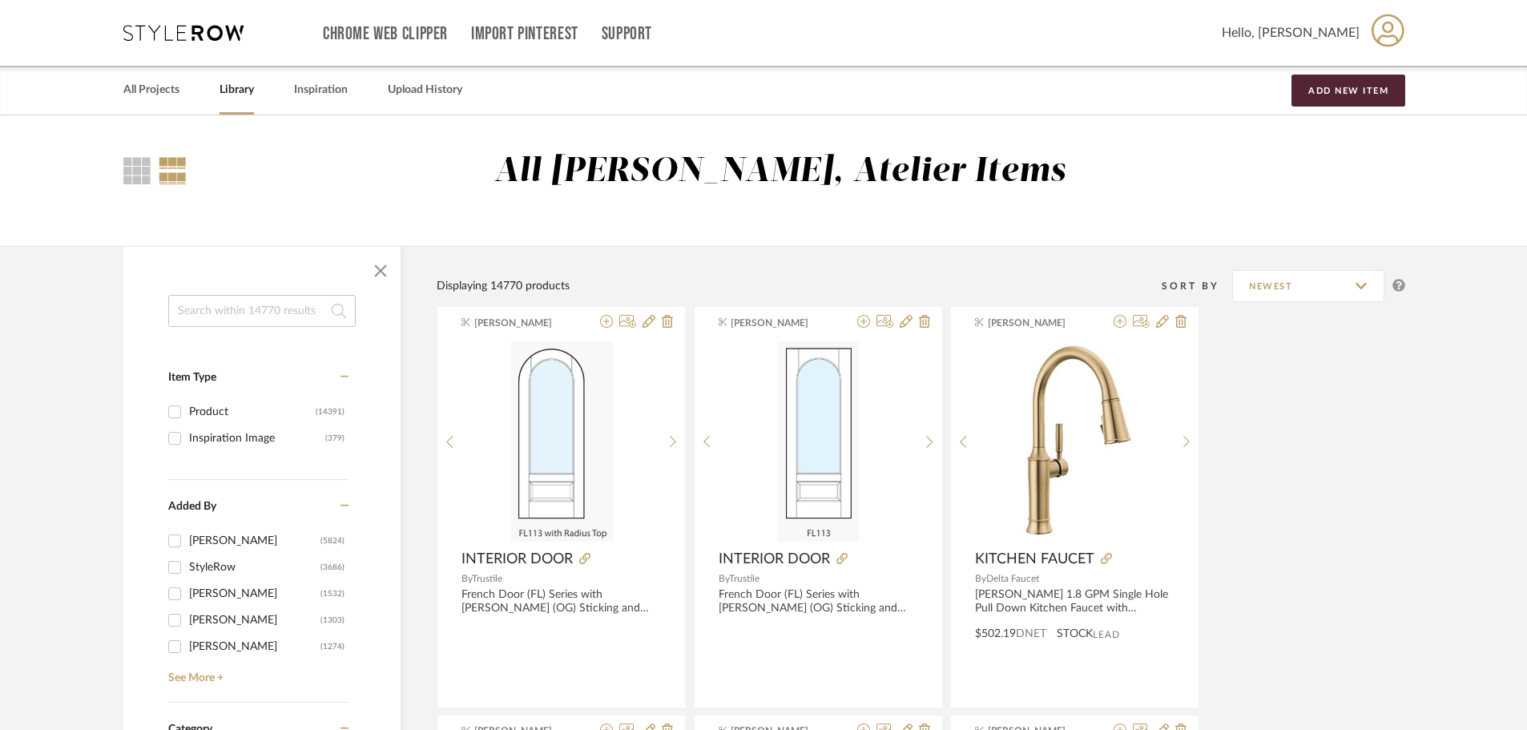
click at [318, 311] on input at bounding box center [261, 311] width 187 height 32
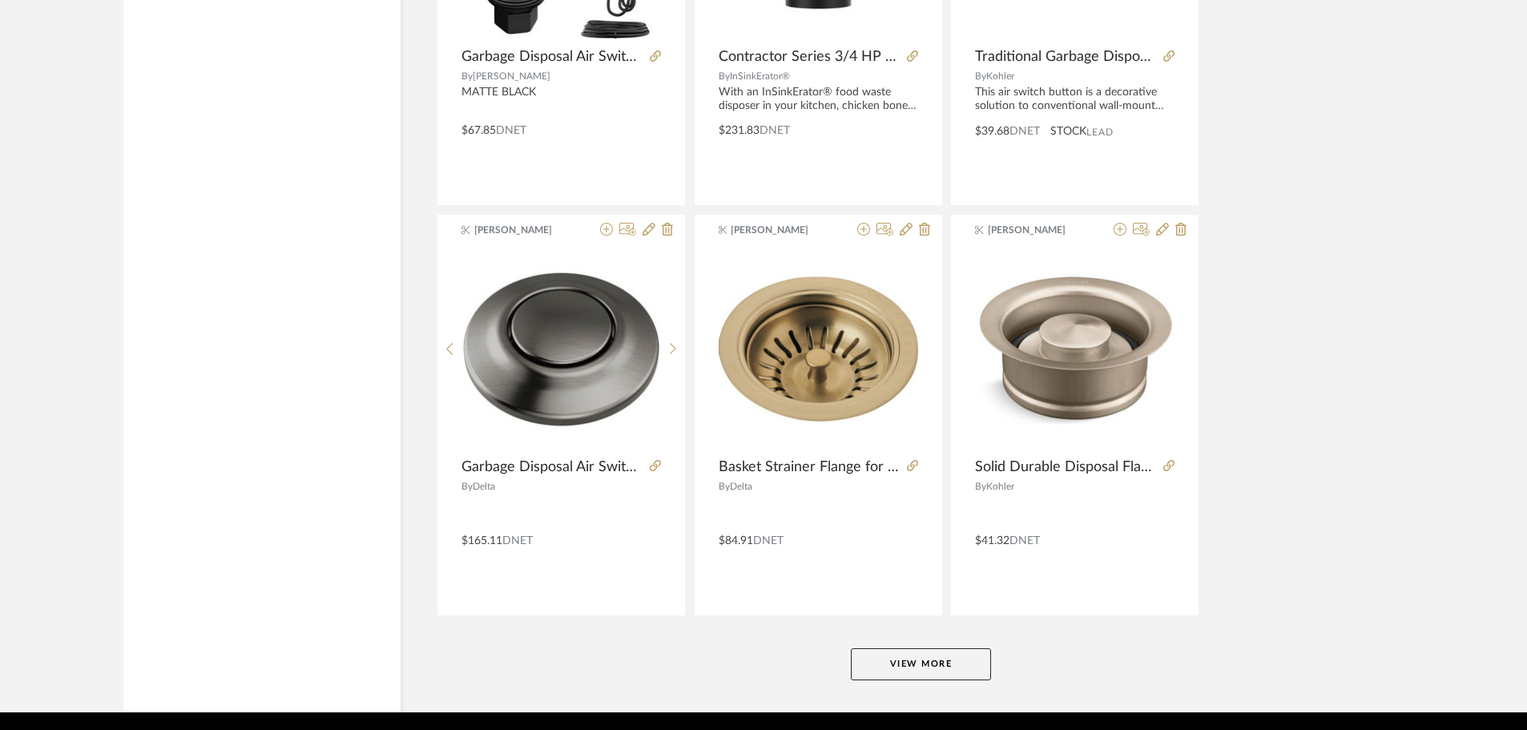
scroll to position [4702, 0]
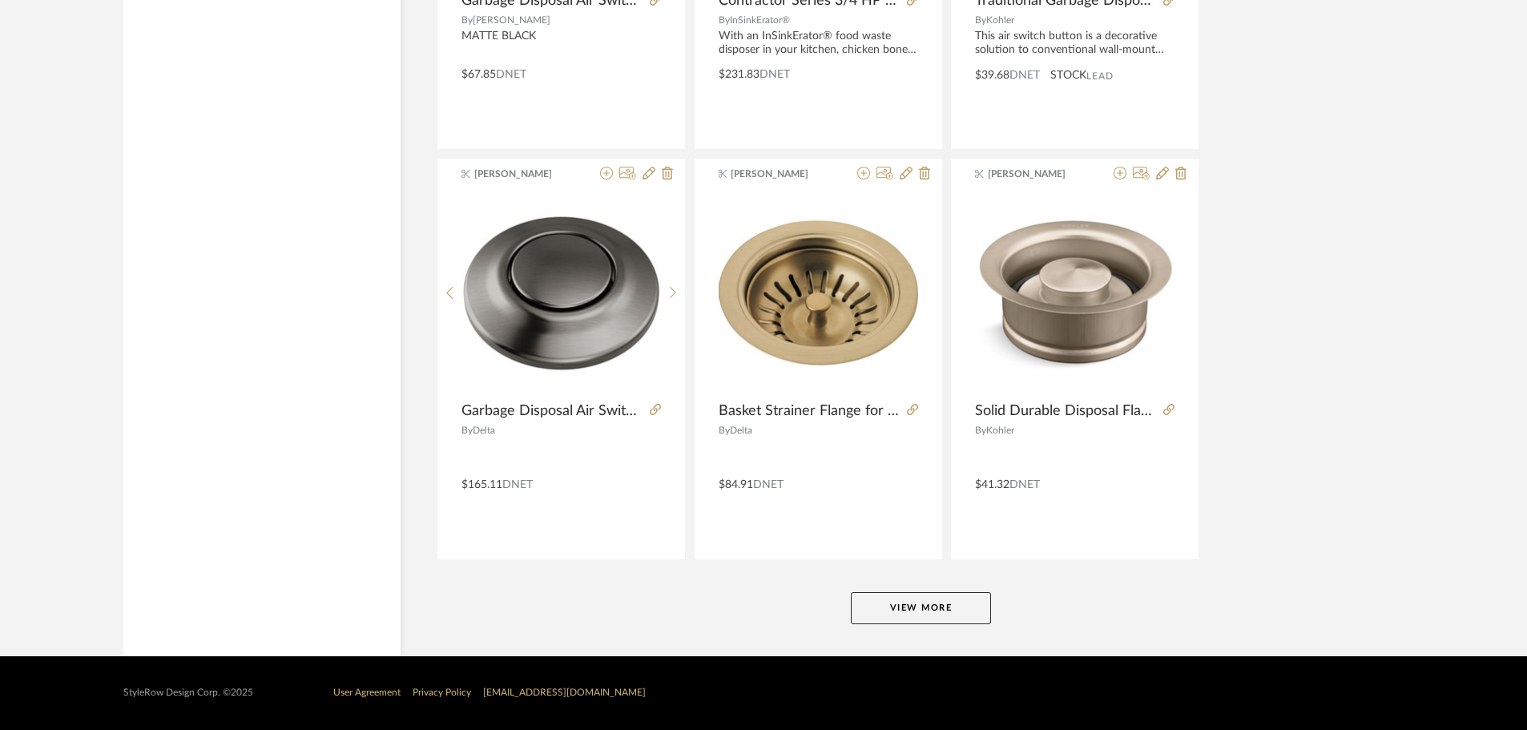
type input "disposal"
click at [944, 601] on button "View More" at bounding box center [921, 608] width 140 height 32
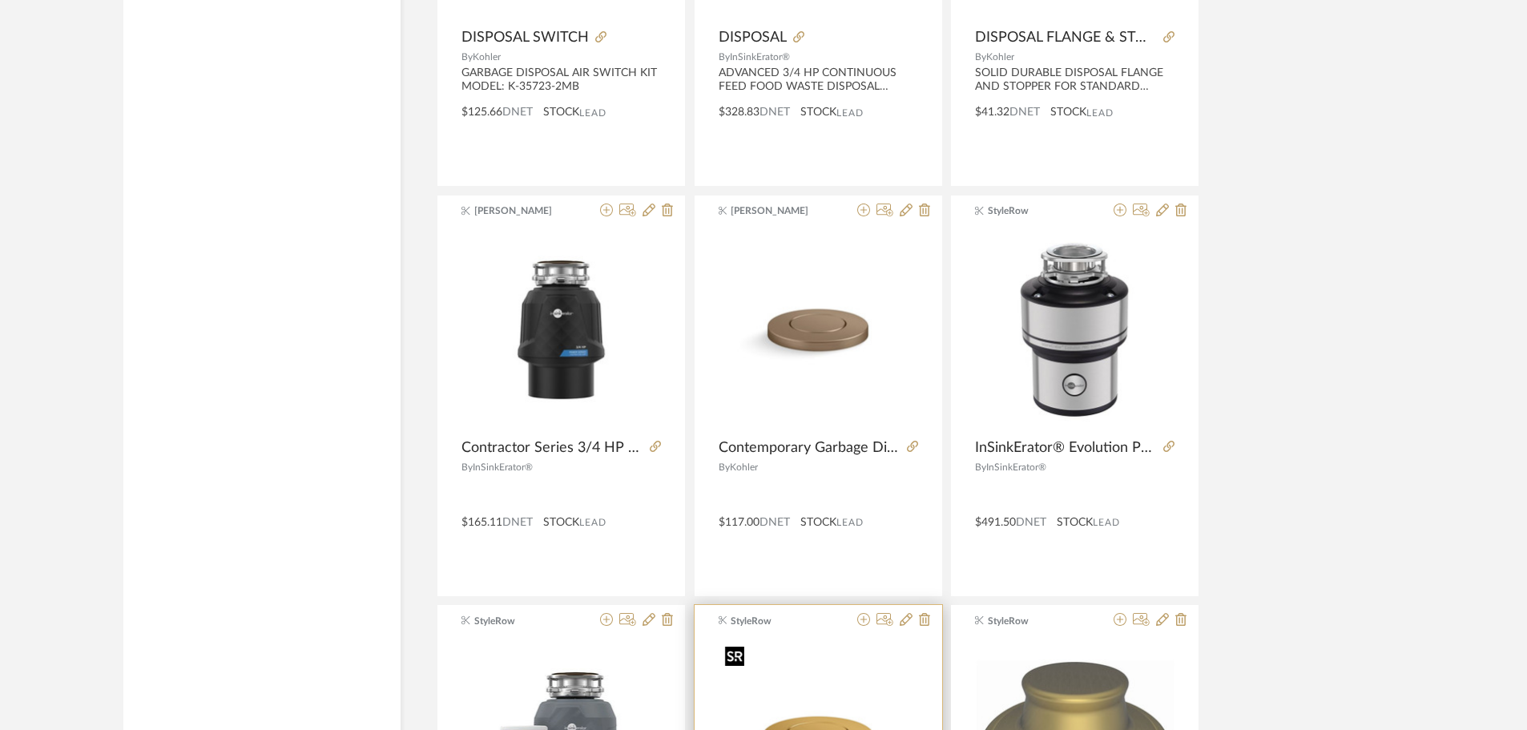
scroll to position [6865, 0]
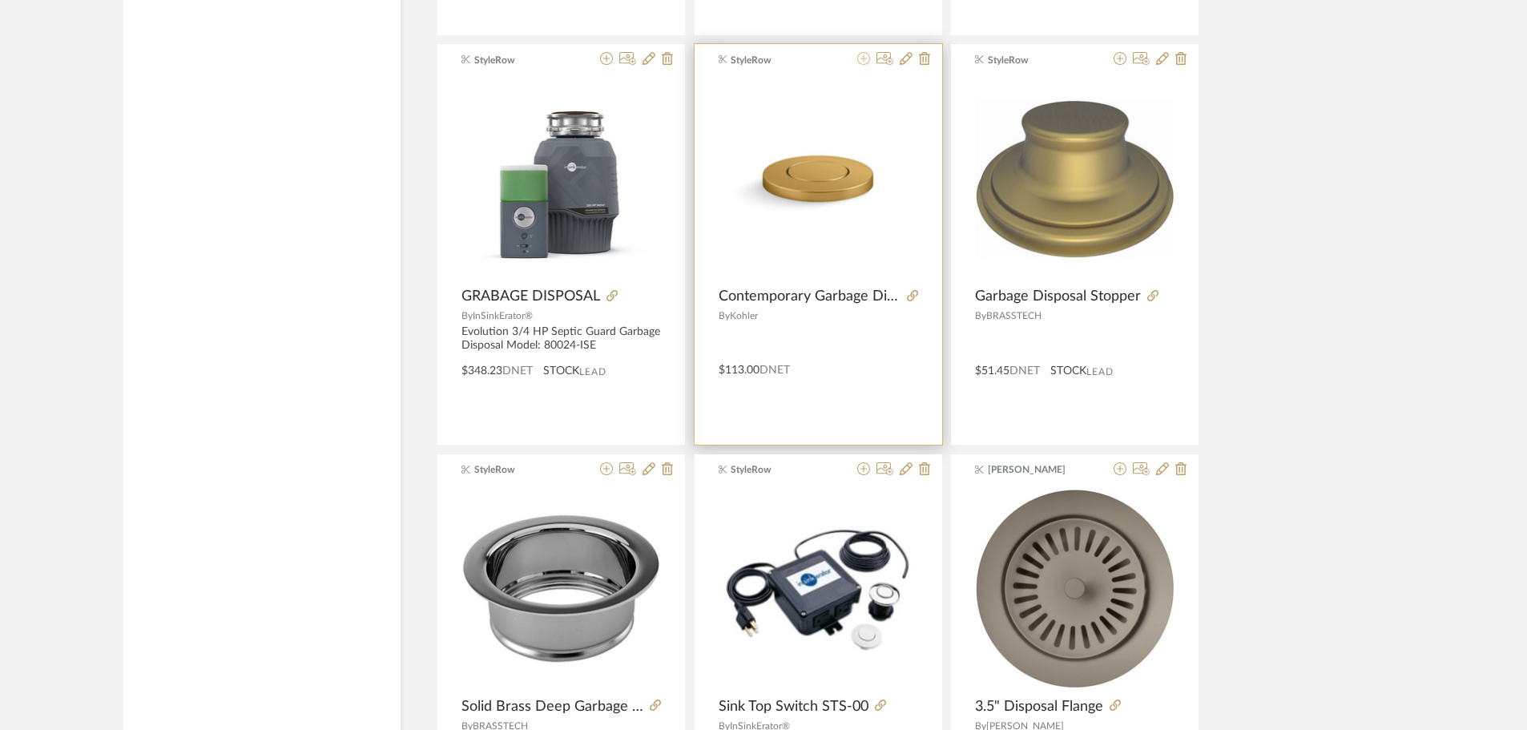
click at [861, 61] on icon at bounding box center [863, 58] width 13 height 13
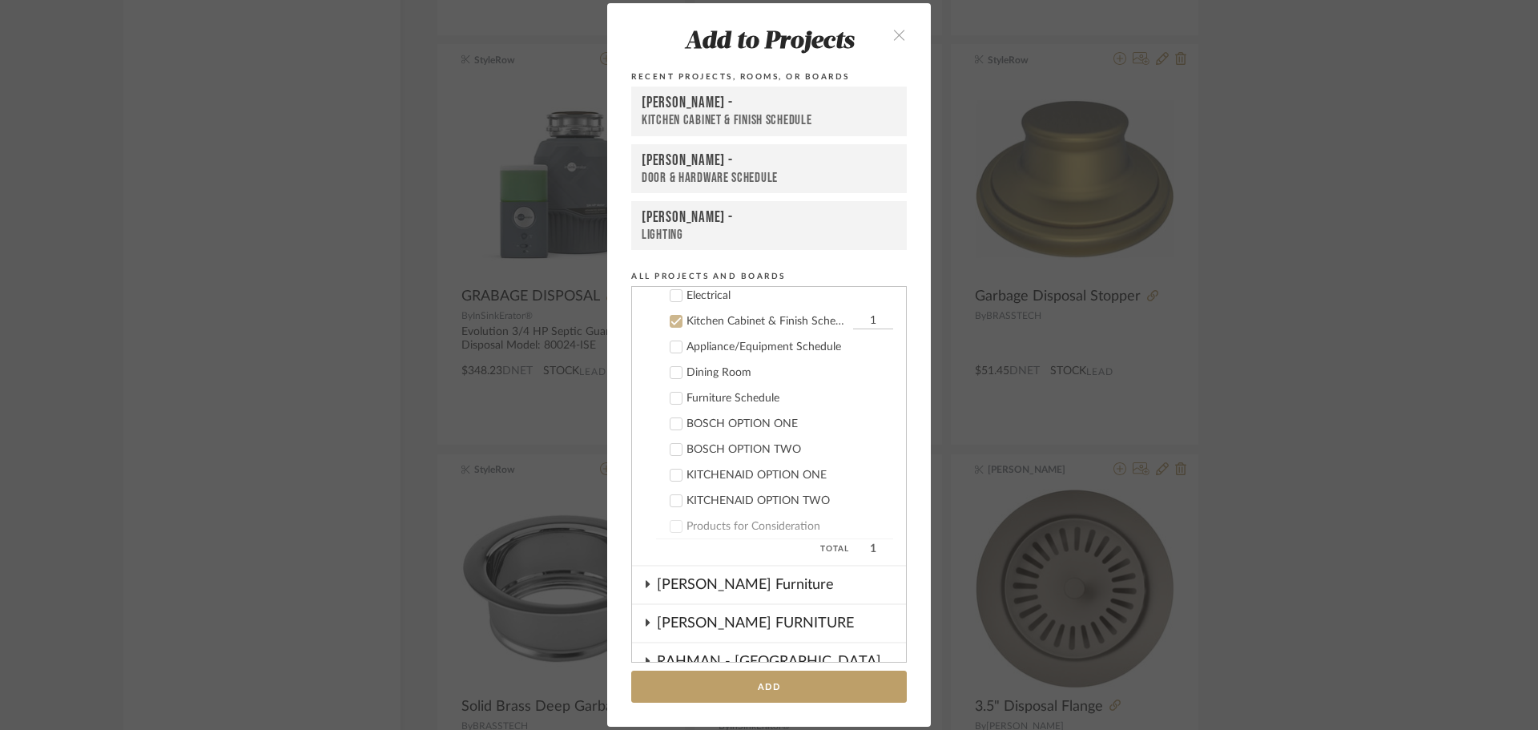
scroll to position [667, 0]
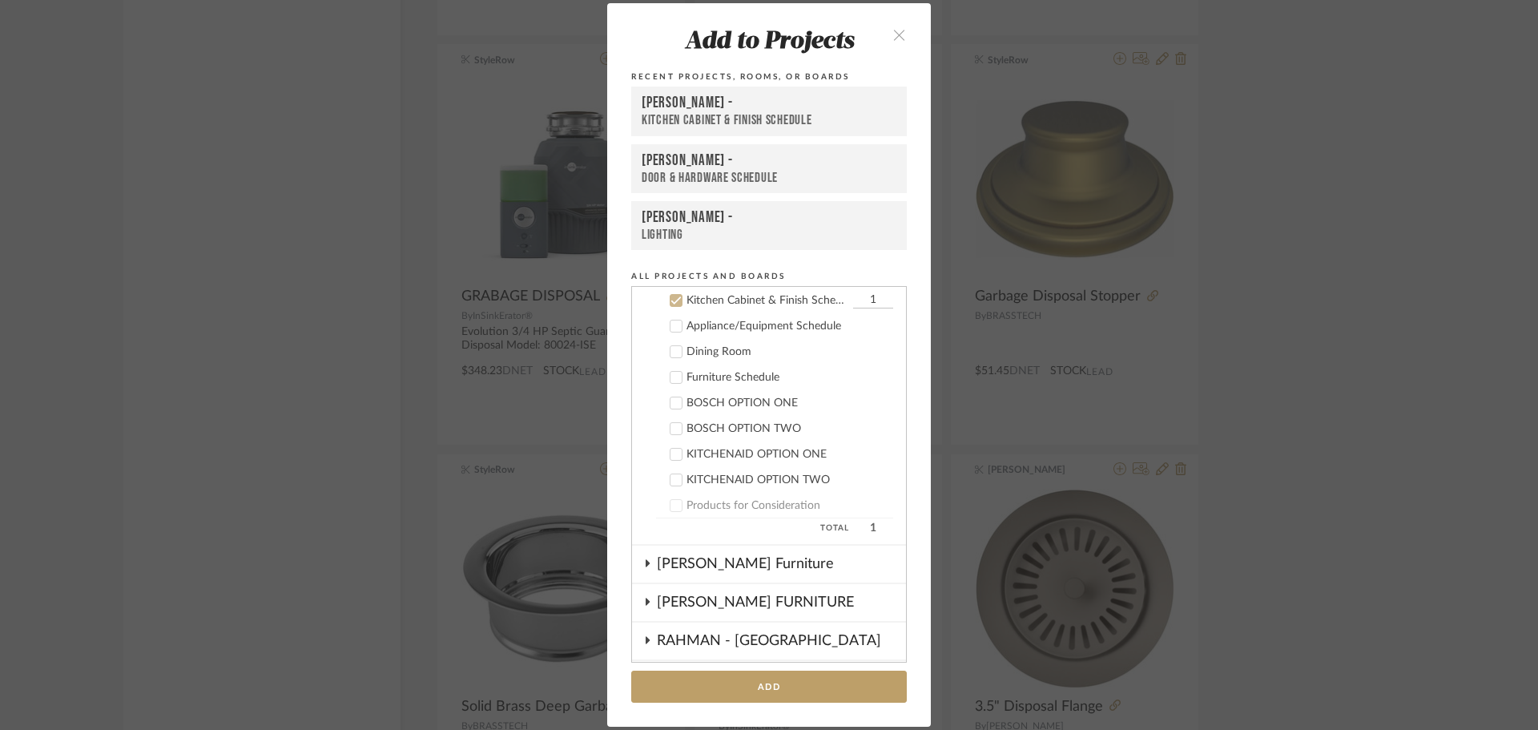
click at [703, 122] on div "Kitchen Cabinet & Finish Schedule" at bounding box center [769, 120] width 255 height 17
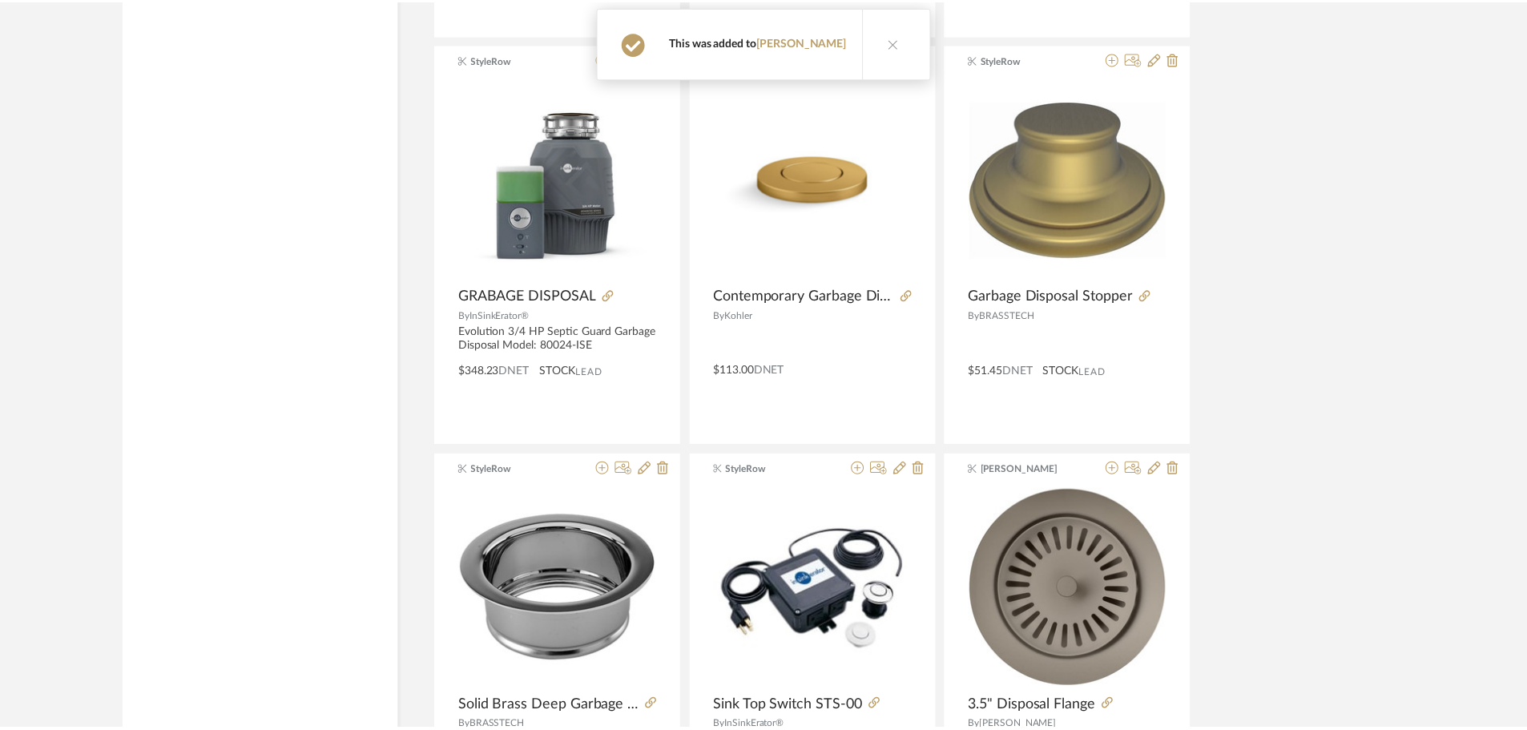
scroll to position [6865, 0]
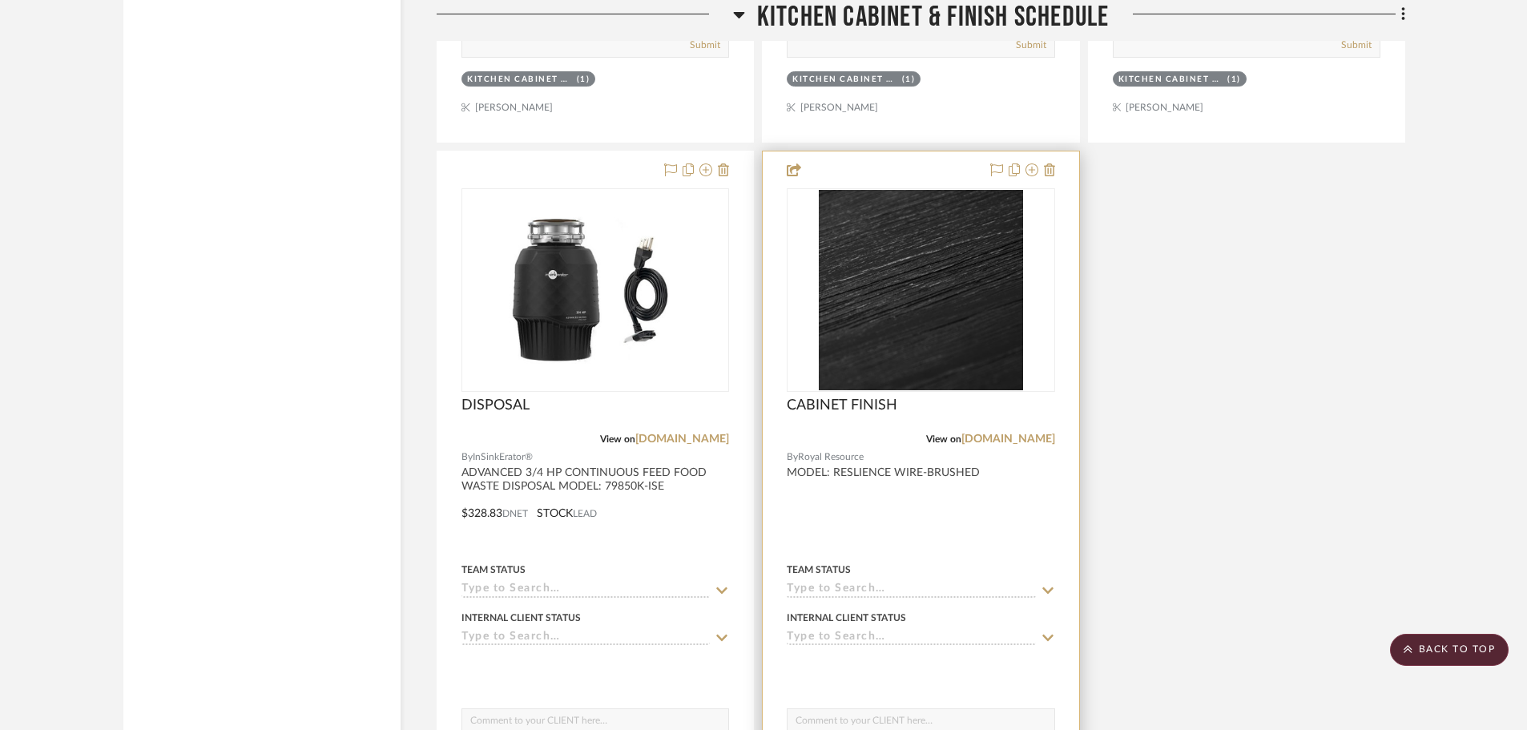
scroll to position [7957, 0]
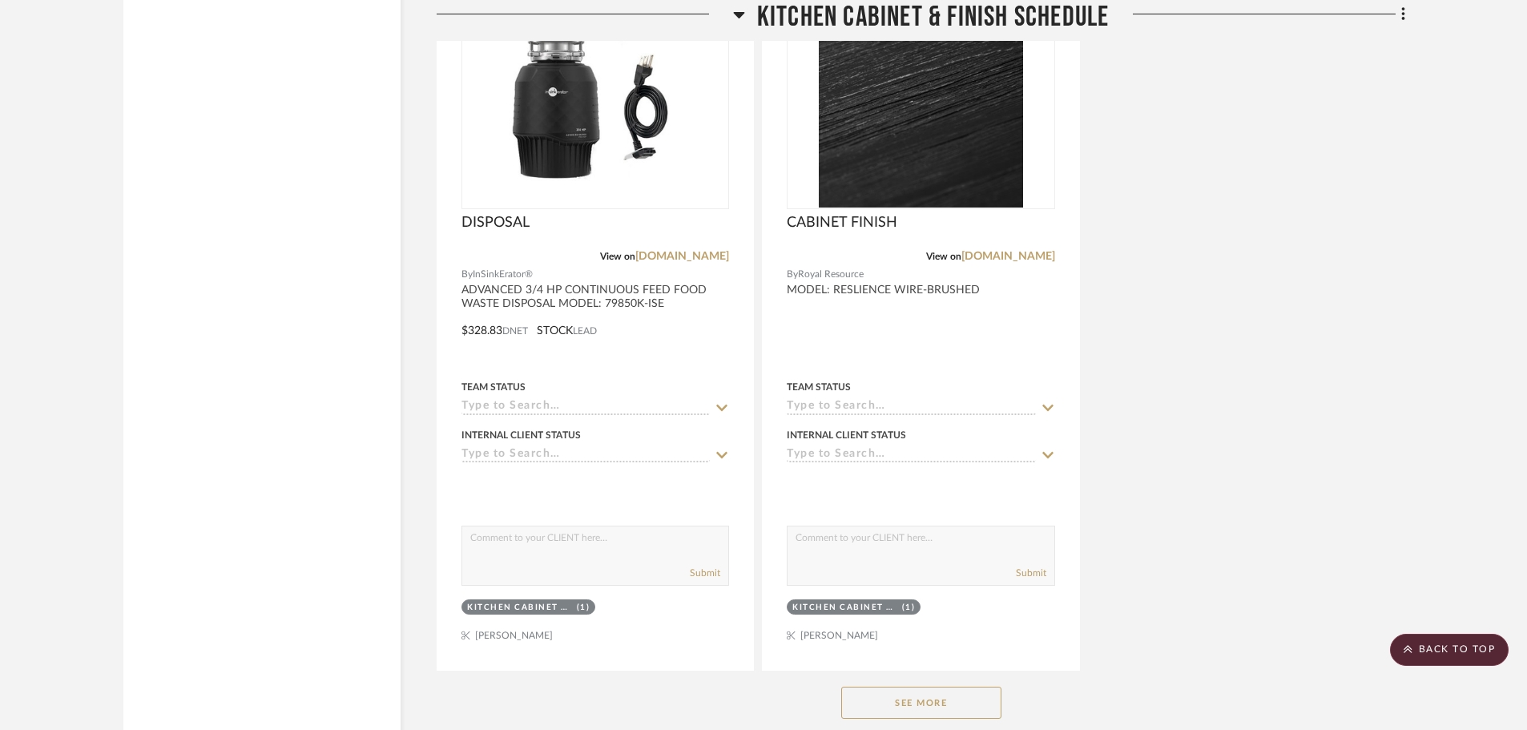
click at [975, 707] on button "See More" at bounding box center [921, 702] width 160 height 32
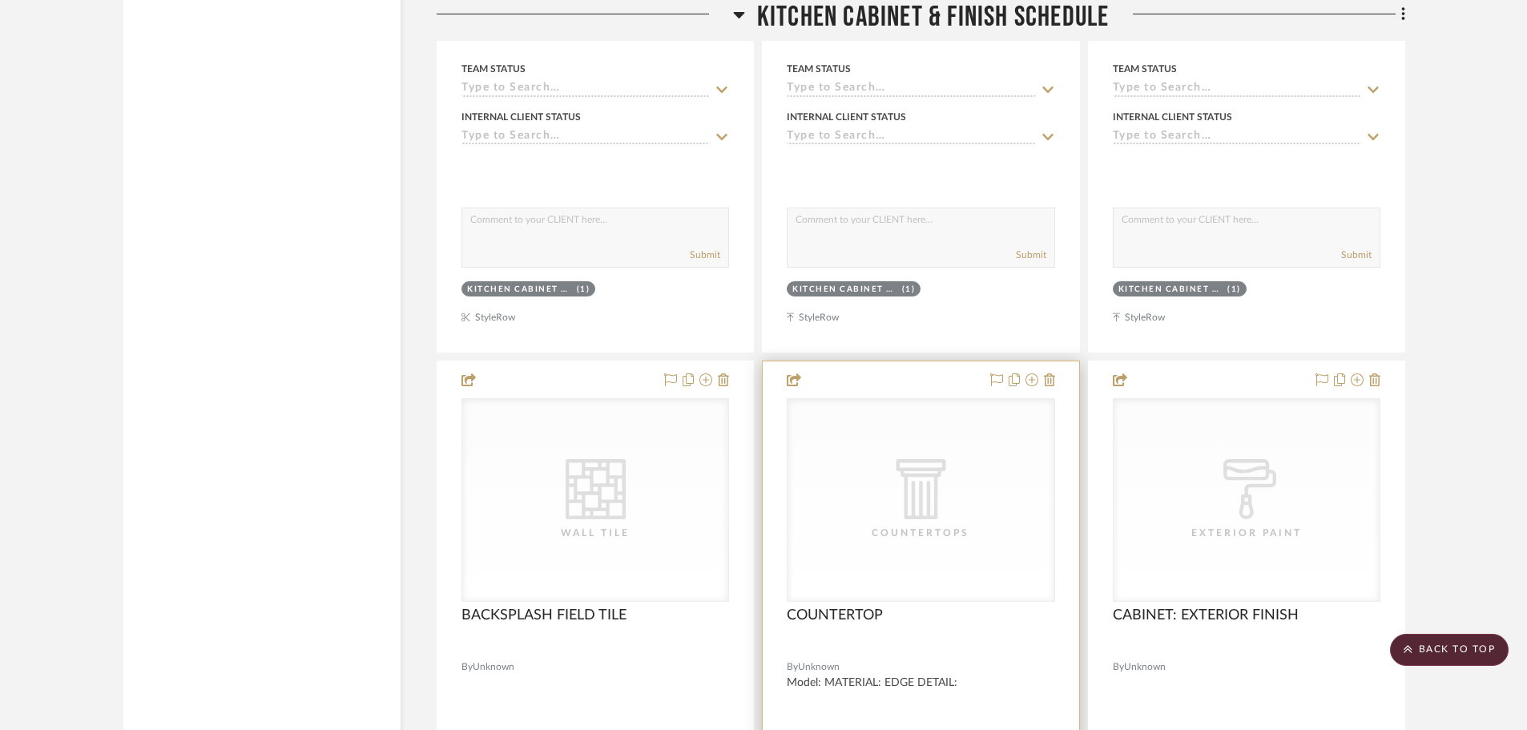
scroll to position [14125, 0]
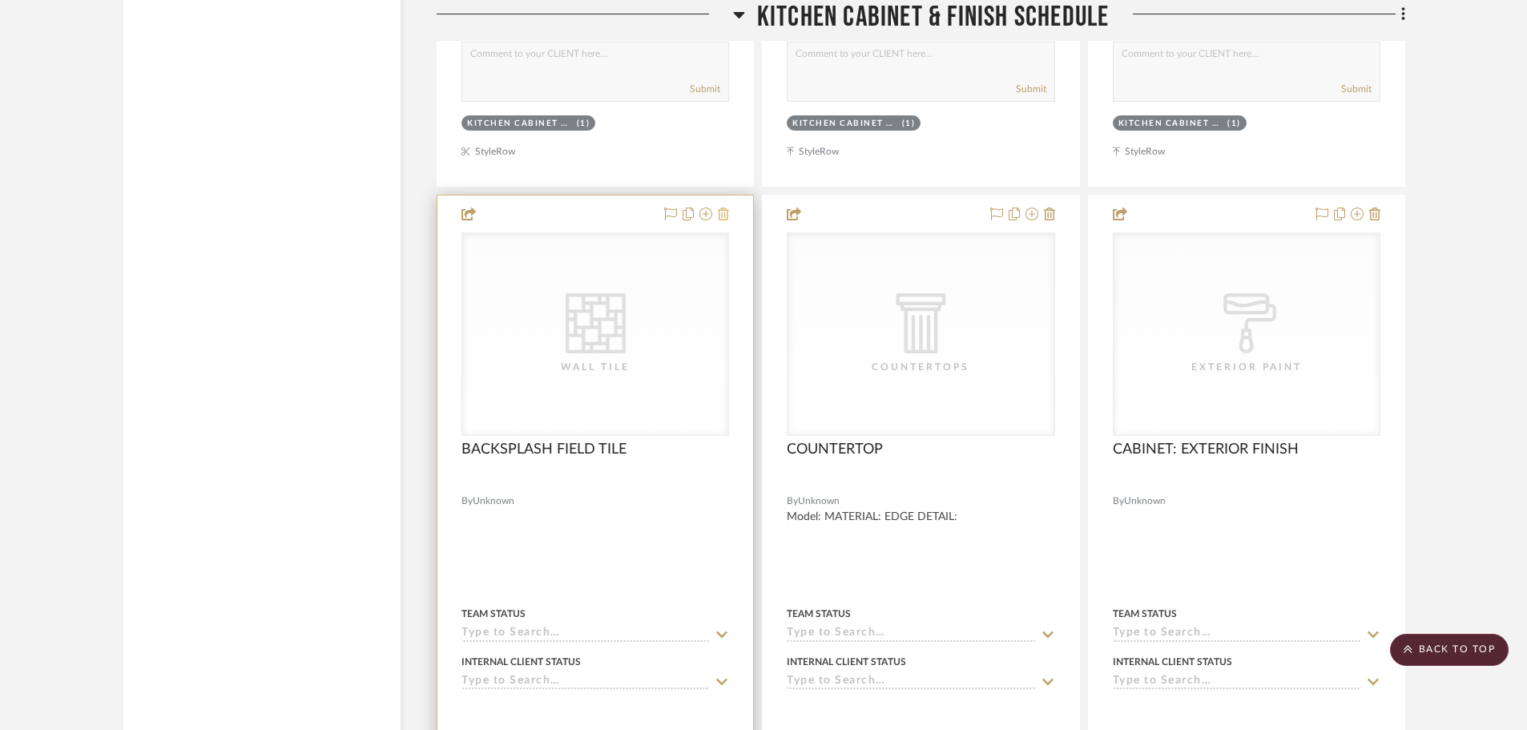
click at [722, 212] on icon at bounding box center [723, 213] width 11 height 13
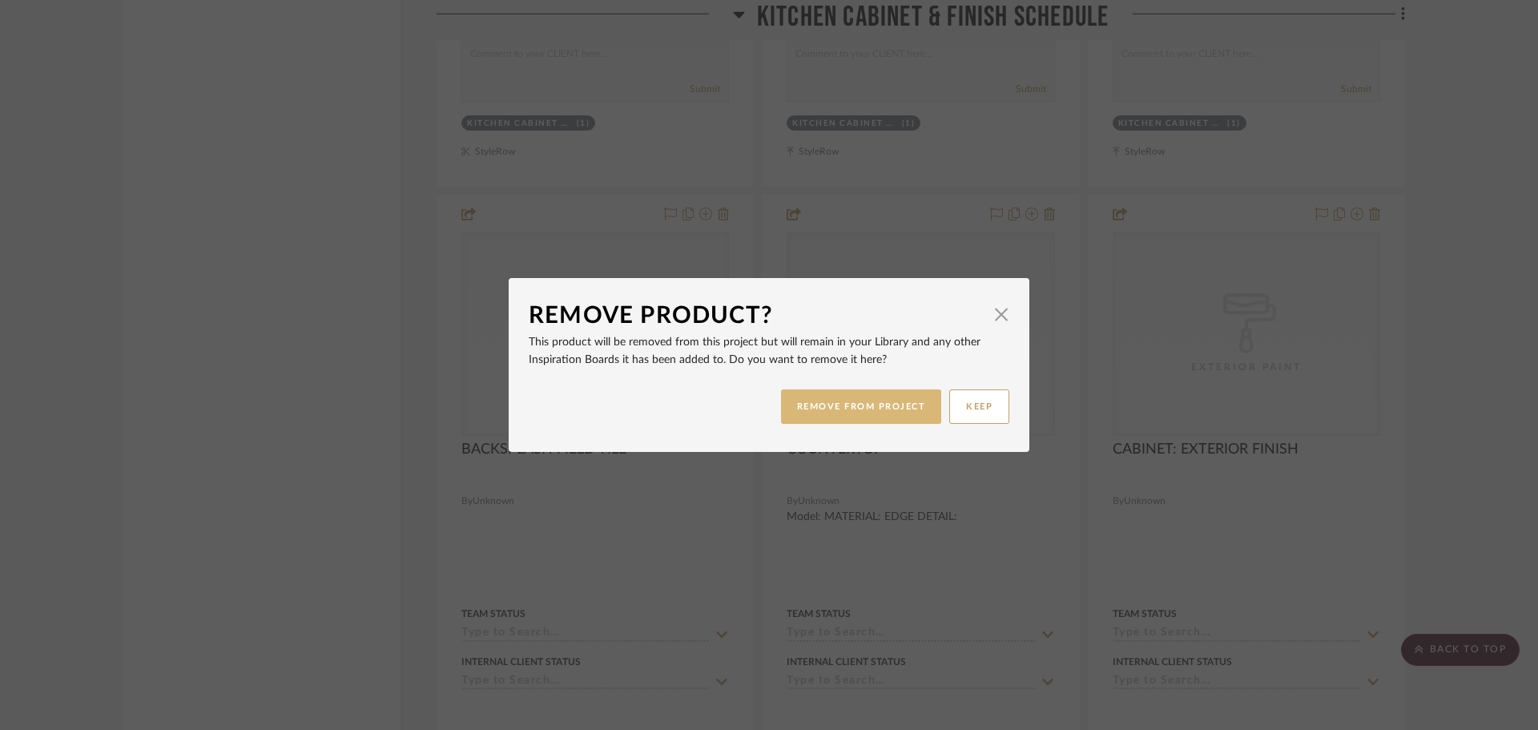
click at [835, 407] on button "REMOVE FROM PROJECT" at bounding box center [861, 406] width 161 height 34
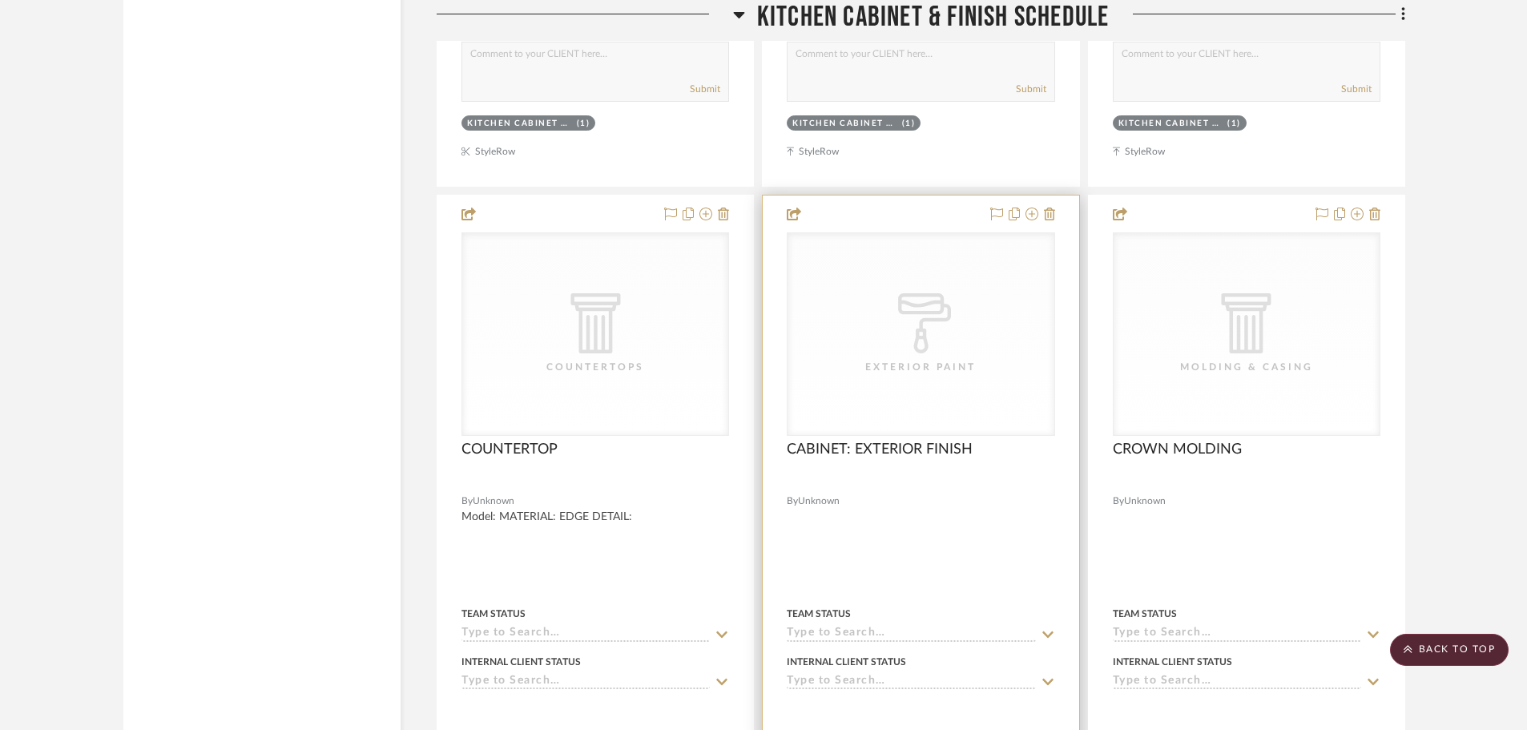
scroll to position [14045, 0]
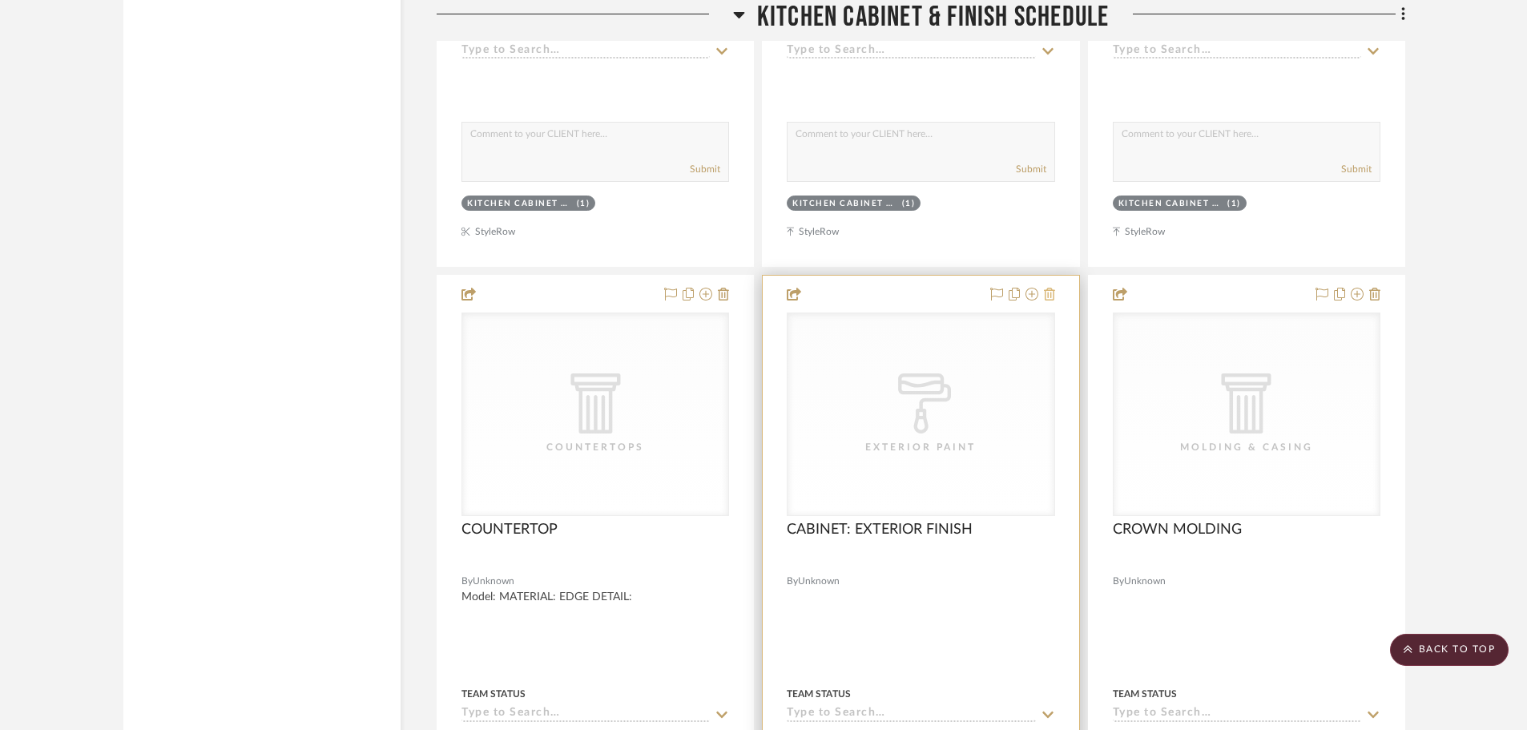
click at [1049, 296] on icon at bounding box center [1049, 294] width 11 height 13
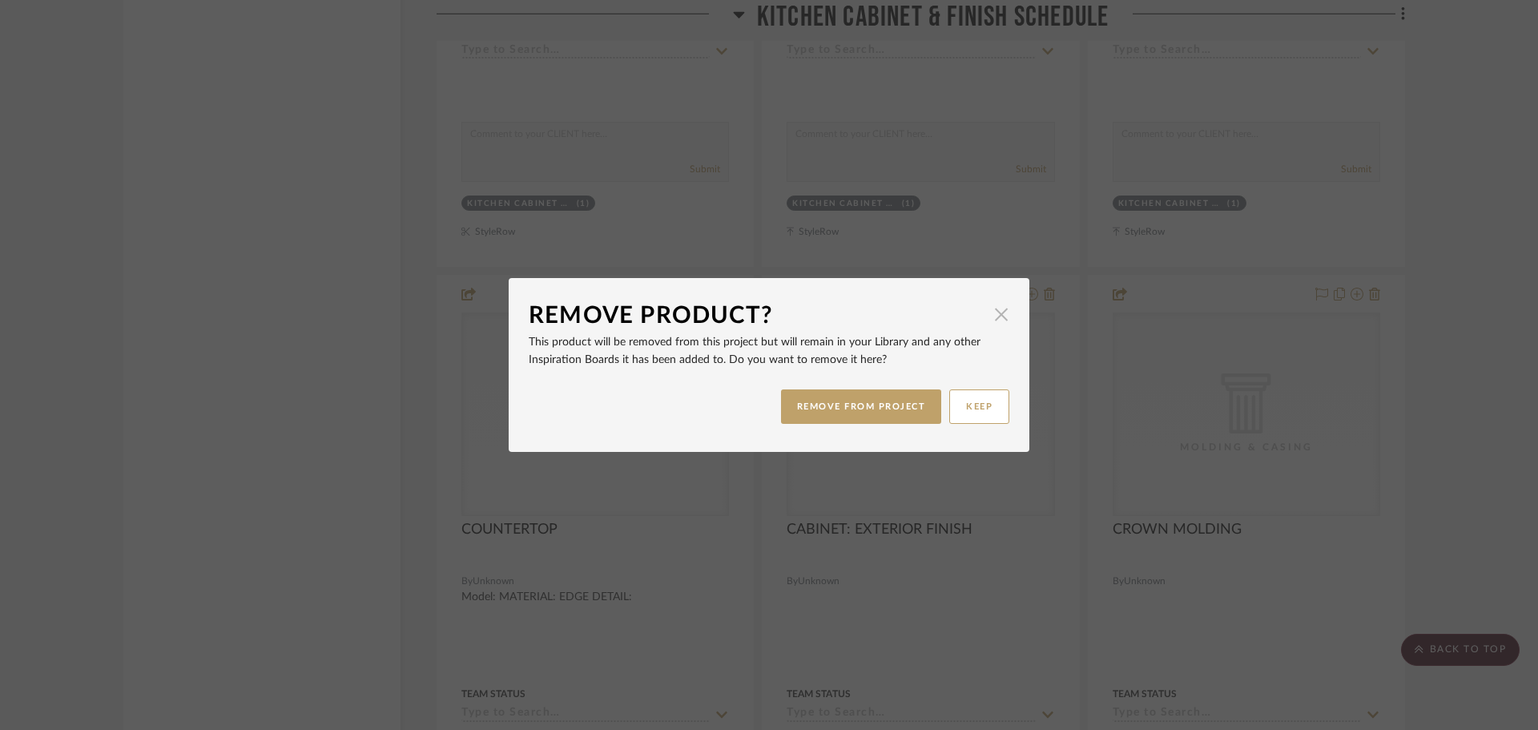
click at [999, 314] on span "button" at bounding box center [1001, 314] width 32 height 32
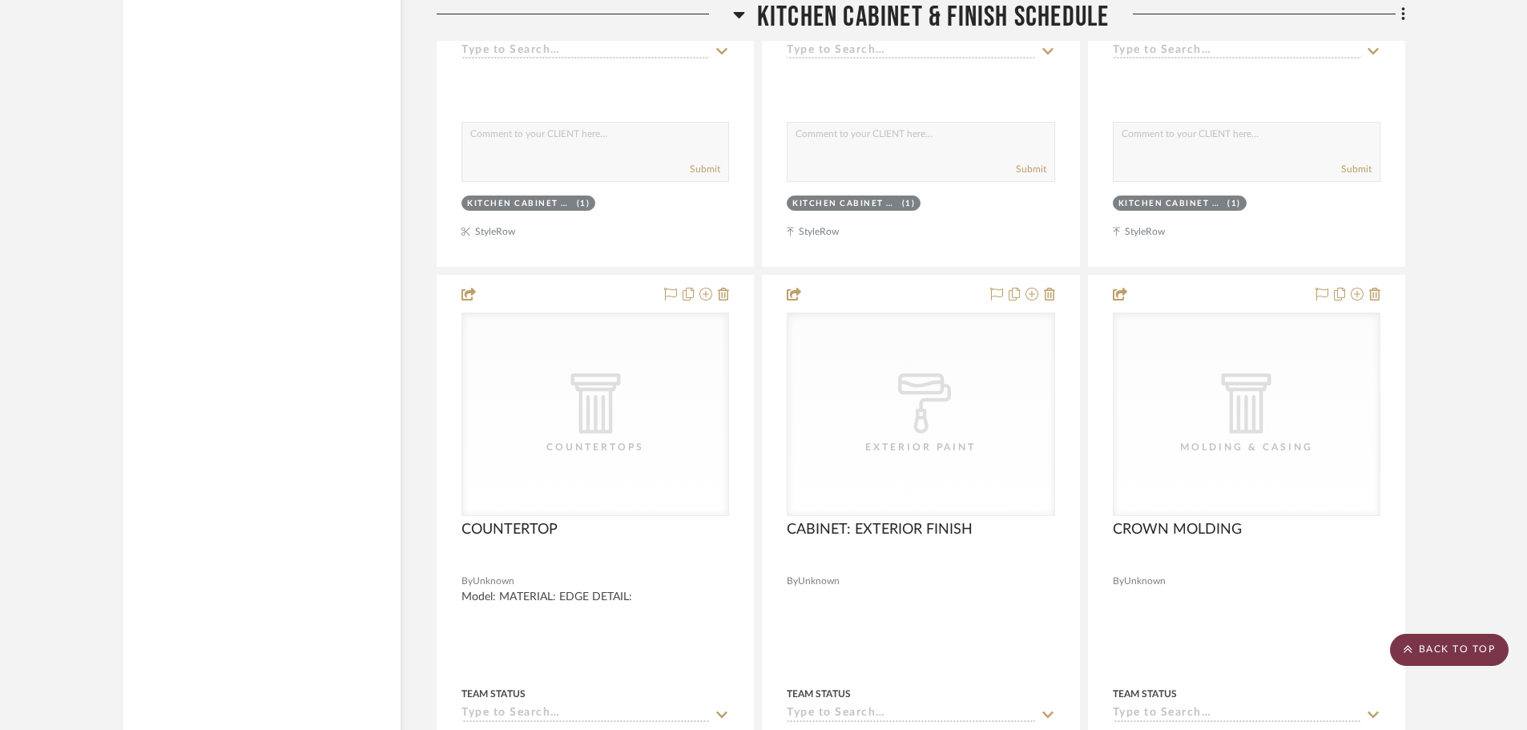
click at [1436, 648] on scroll-to-top-button "BACK TO TOP" at bounding box center [1449, 650] width 119 height 32
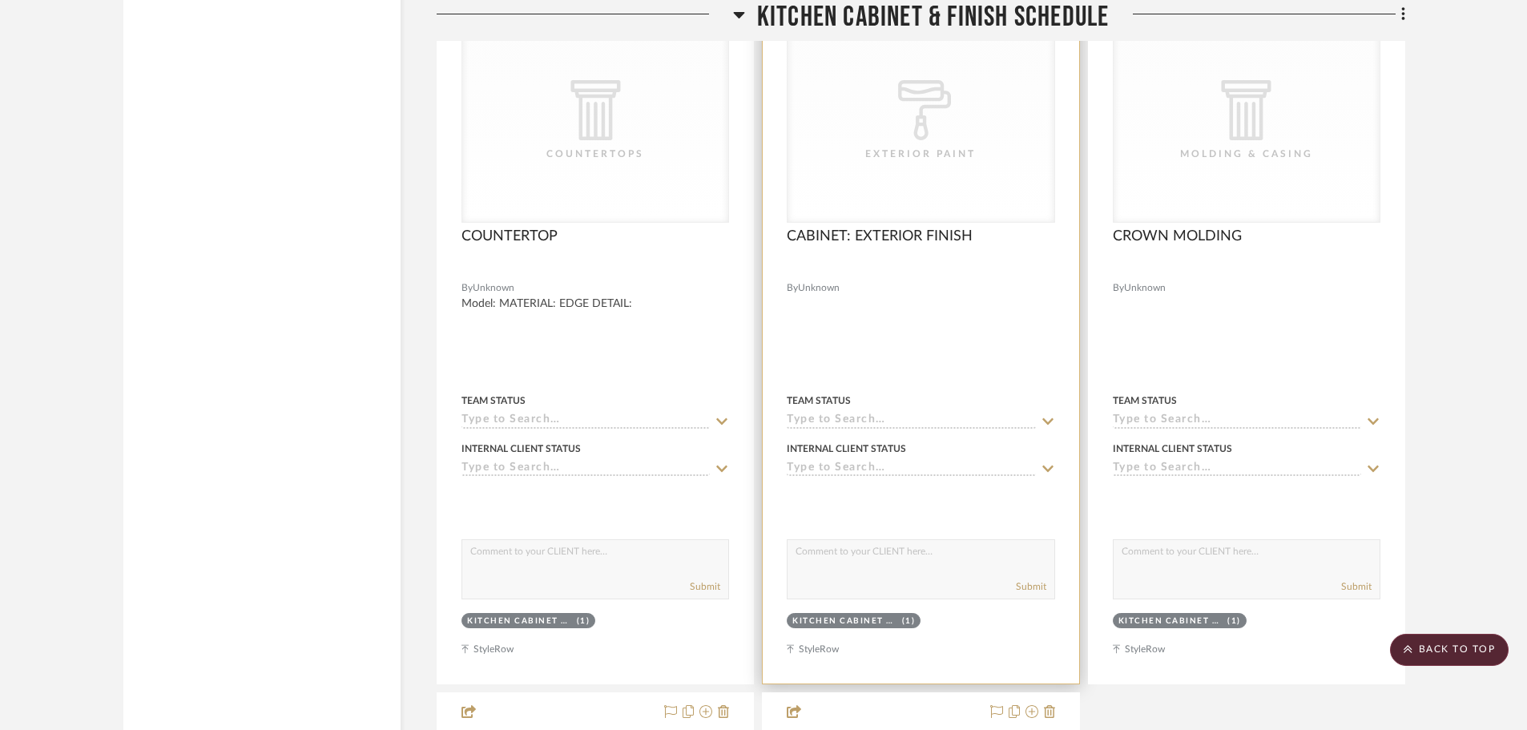
scroll to position [14819, 0]
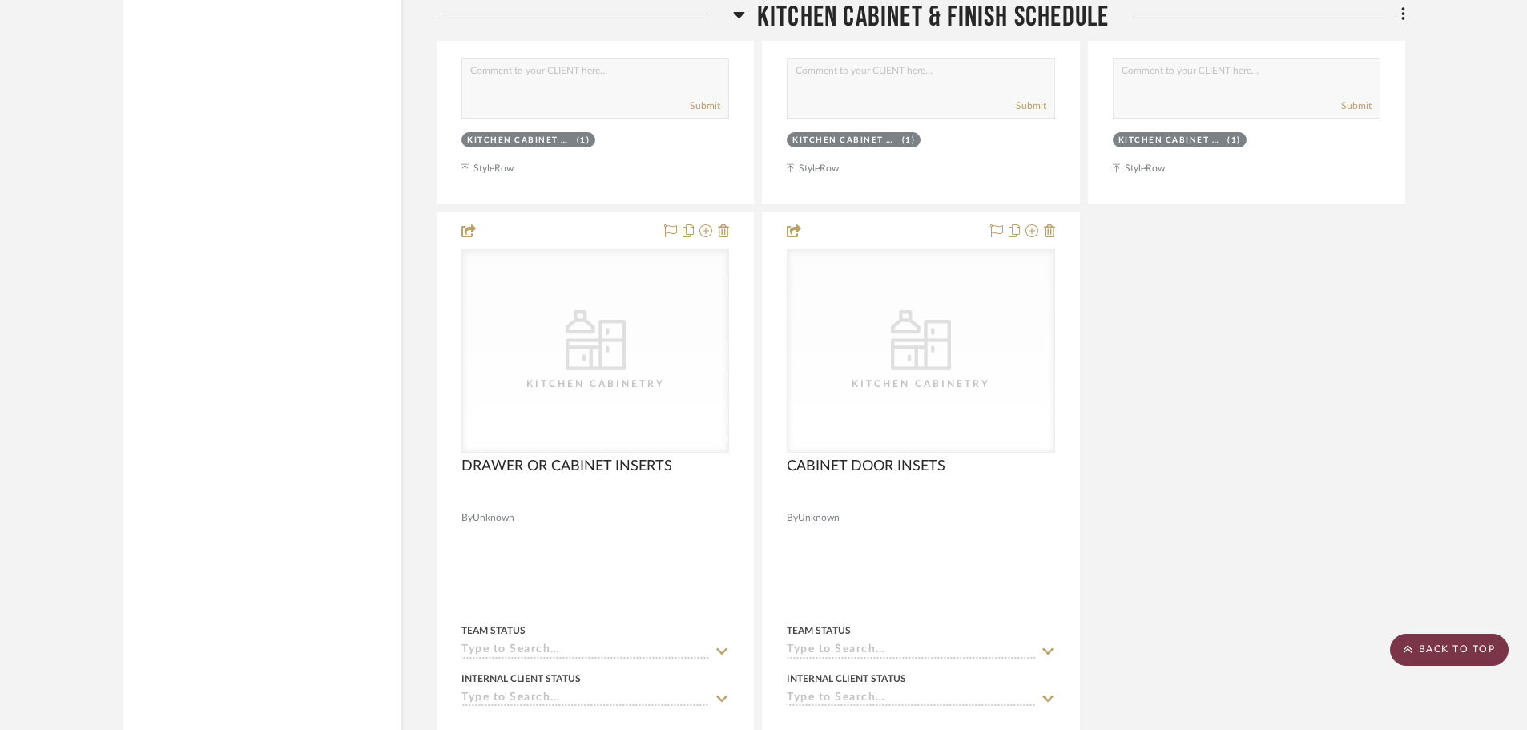
click at [1481, 646] on scroll-to-top-button "BACK TO TOP" at bounding box center [1449, 650] width 119 height 32
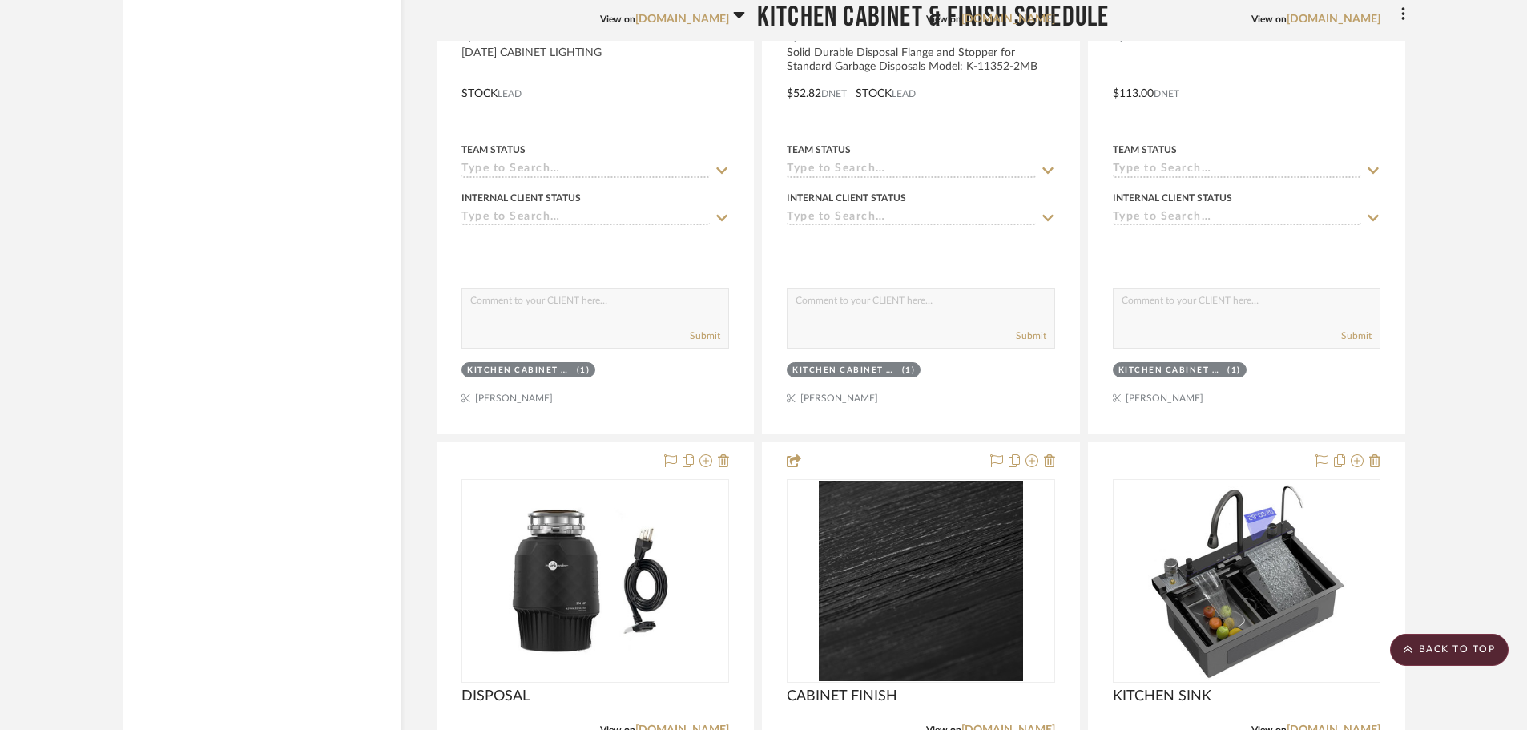
scroll to position [7690, 0]
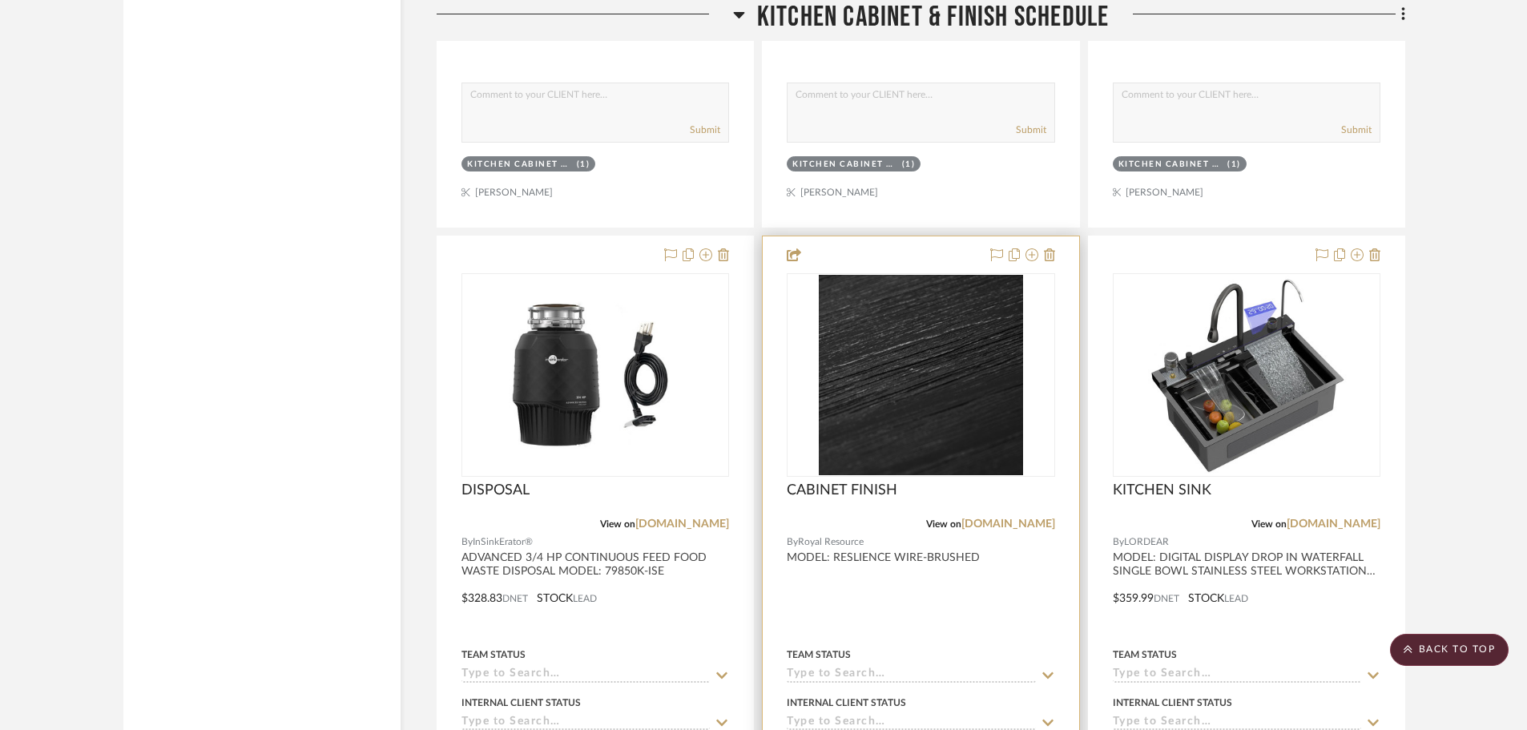
click at [964, 404] on img "0" at bounding box center [921, 375] width 205 height 200
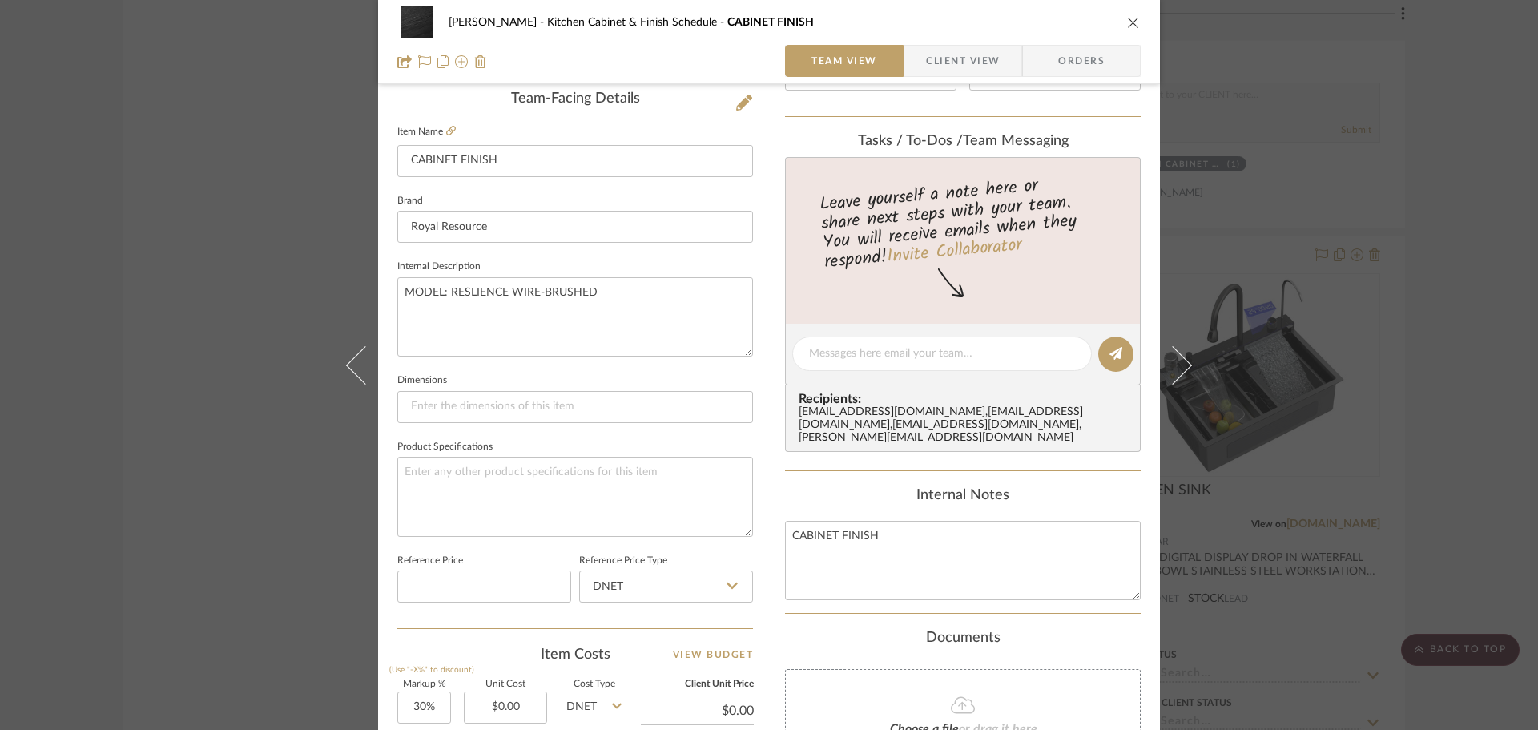
scroll to position [481, 0]
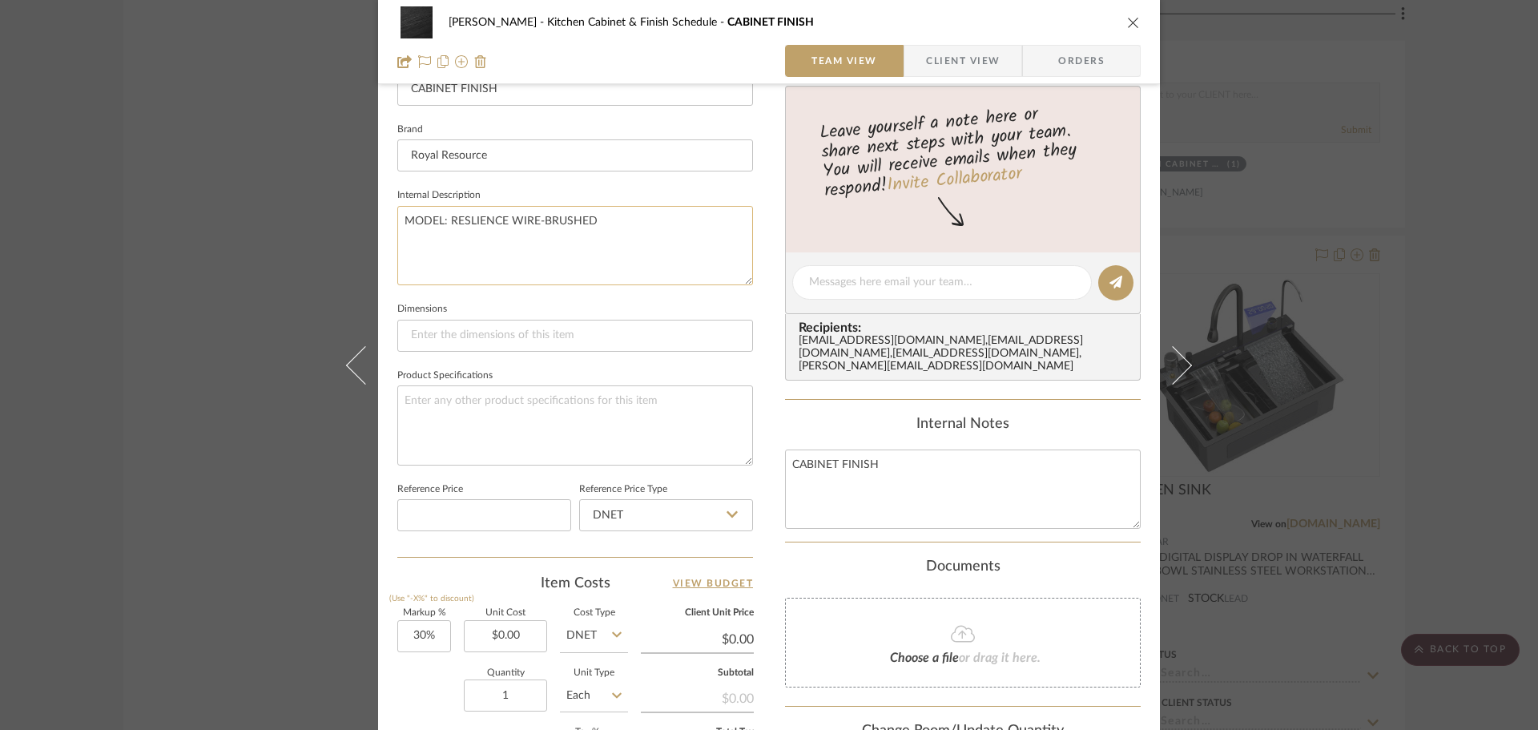
click at [633, 253] on textarea "MODEL: RESLIENCE WIRE-BRUSHED" at bounding box center [575, 245] width 356 height 79
click at [444, 221] on textarea "MODEL: RESLIENCE WIRE-BRUSHED" at bounding box center [575, 245] width 356 height 79
drag, startPoint x: 444, startPoint y: 221, endPoint x: 625, endPoint y: 221, distance: 181.0
click at [625, 221] on textarea "MODEL: RESLIENCE WIRE-BRUSHED" at bounding box center [575, 245] width 356 height 79
click at [626, 221] on textarea "MODEL: RESLIENCE WIRE-BRUSHED" at bounding box center [575, 245] width 356 height 79
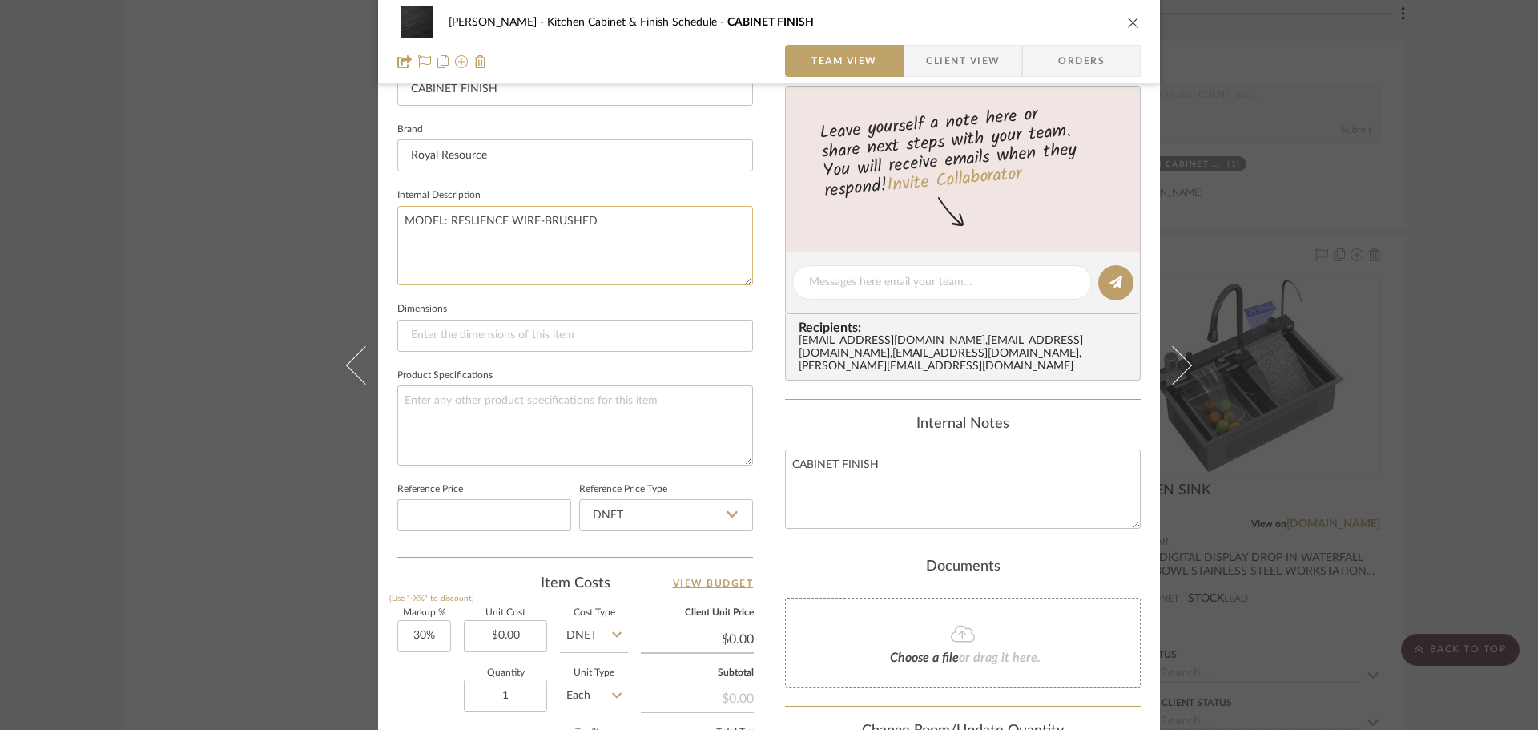
click at [445, 222] on textarea "MODEL: RESLIENCE WIRE-BRUSHED" at bounding box center [575, 245] width 356 height 79
click at [715, 245] on textarea "MODEL: BLCK EDGEWOOD RESLIENCE WIRE-BRUSHED" at bounding box center [575, 245] width 356 height 79
click at [457, 220] on textarea "MODEL: BLCK EDGEWOOD RESLIENCE WIRE-BRUSHED" at bounding box center [575, 245] width 356 height 79
type textarea "MODEL: BLACK EDGEWOOD RESLIENCE WIRE-BRUSHED"
click at [686, 314] on fieldset "Dimensions" at bounding box center [575, 325] width 356 height 54
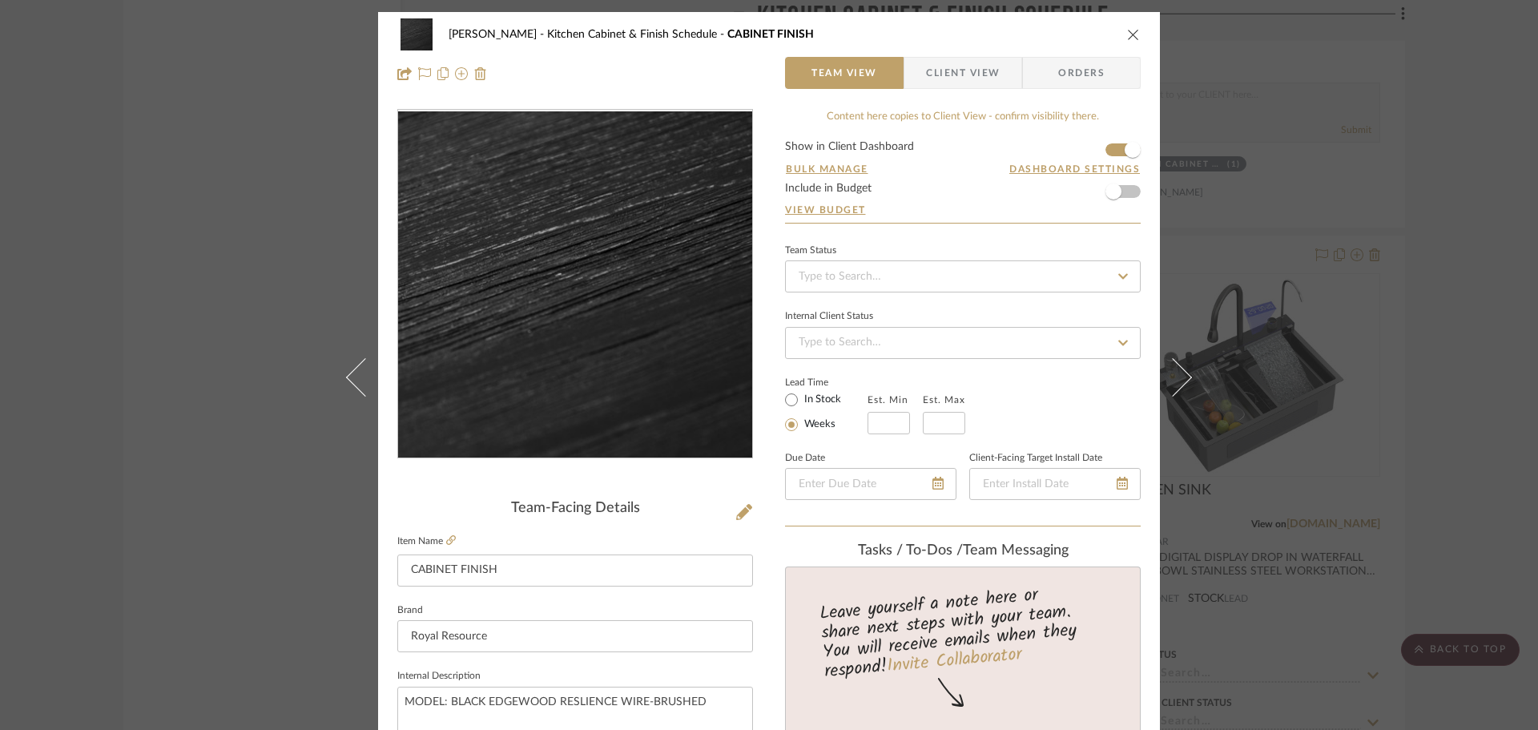
scroll to position [80, 0]
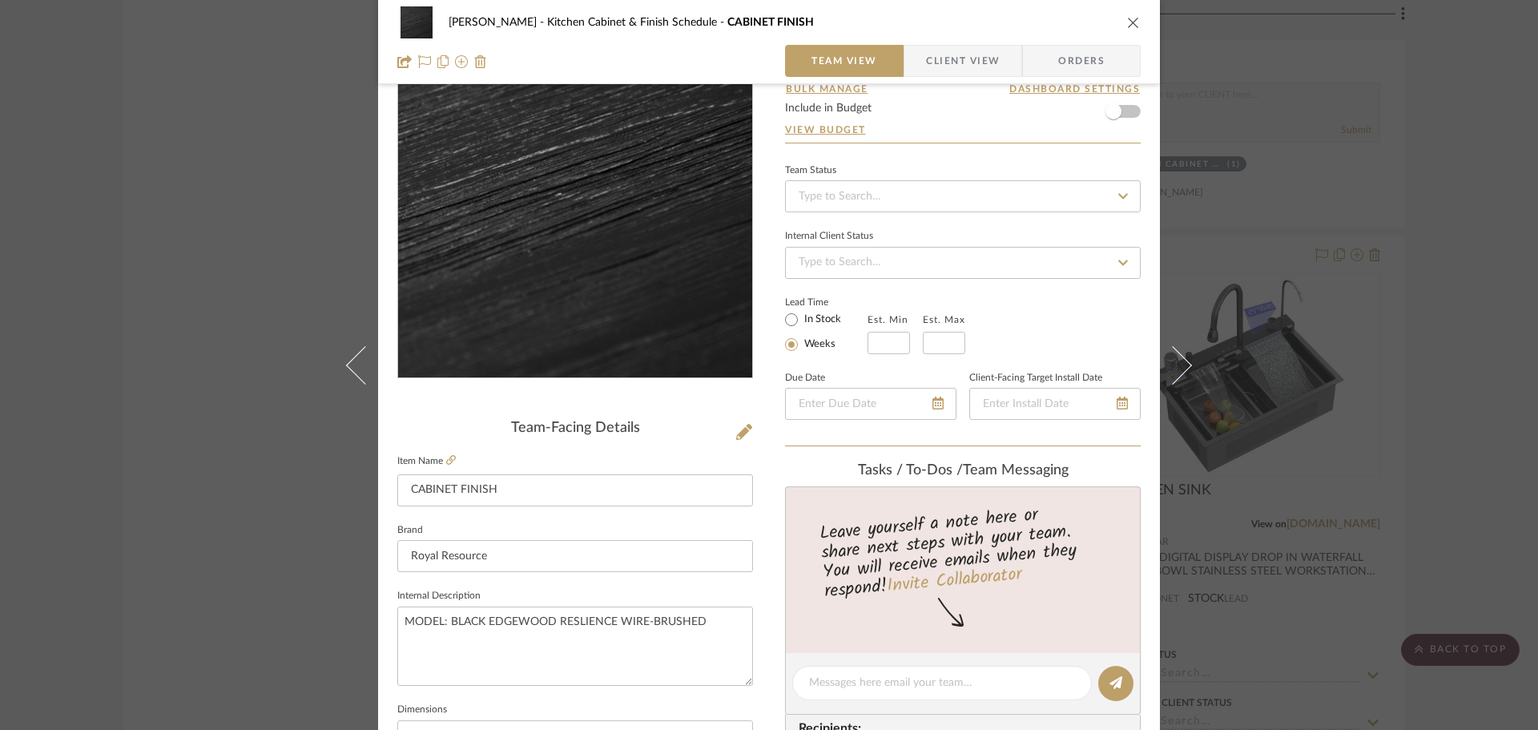
click at [1132, 21] on icon "close" at bounding box center [1133, 22] width 13 height 13
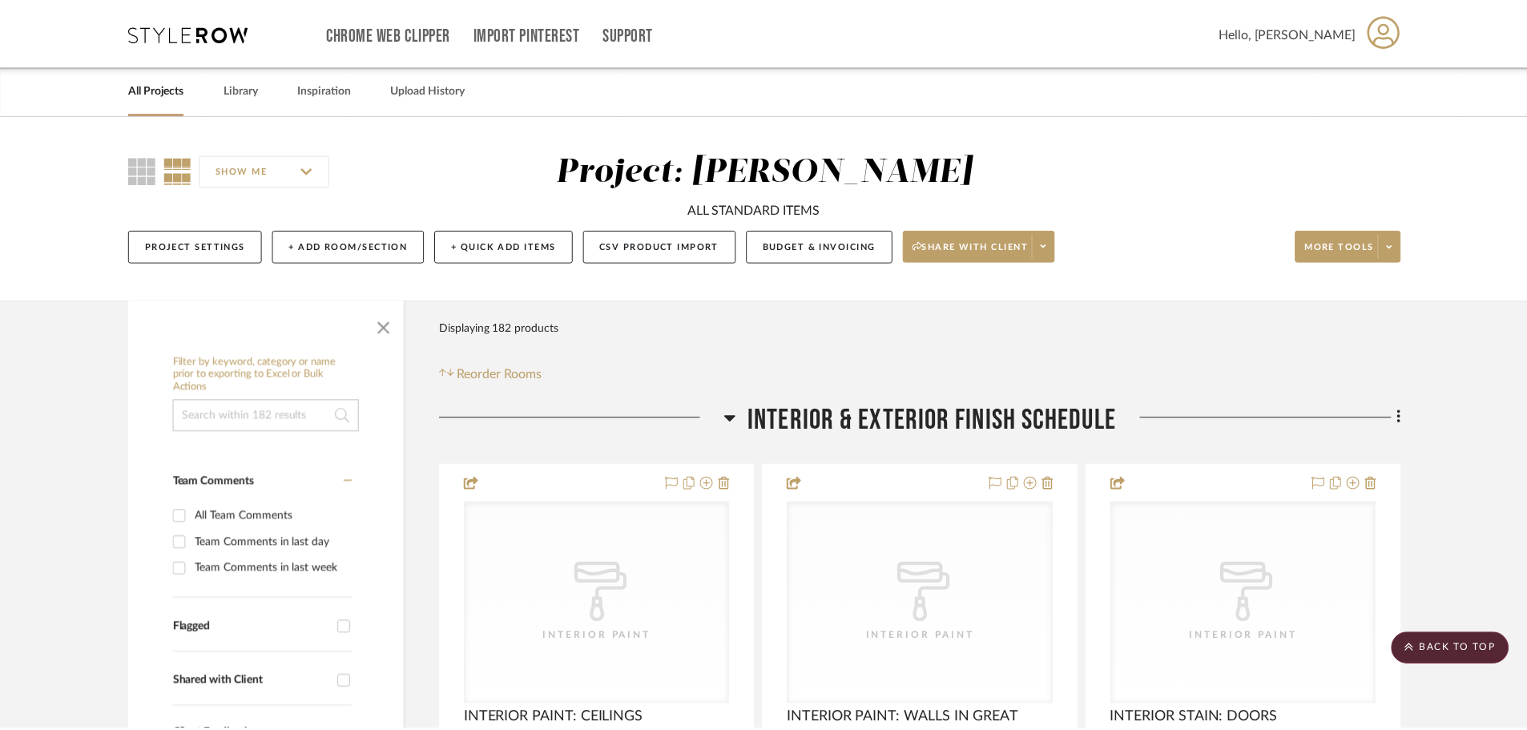
scroll to position [7690, 0]
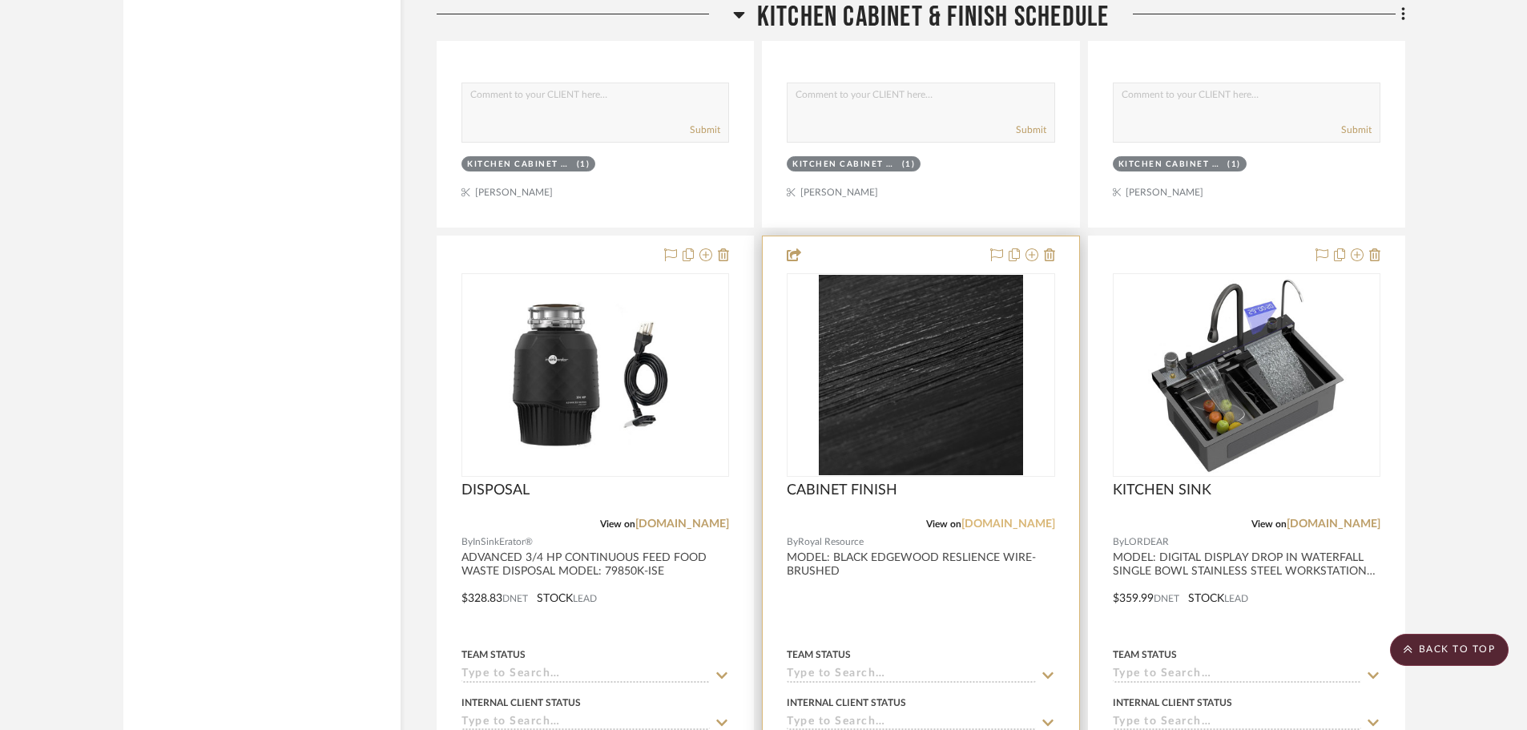
click at [1032, 518] on link "[DOMAIN_NAME]" at bounding box center [1008, 523] width 94 height 11
click at [905, 391] on img "0" at bounding box center [921, 375] width 205 height 200
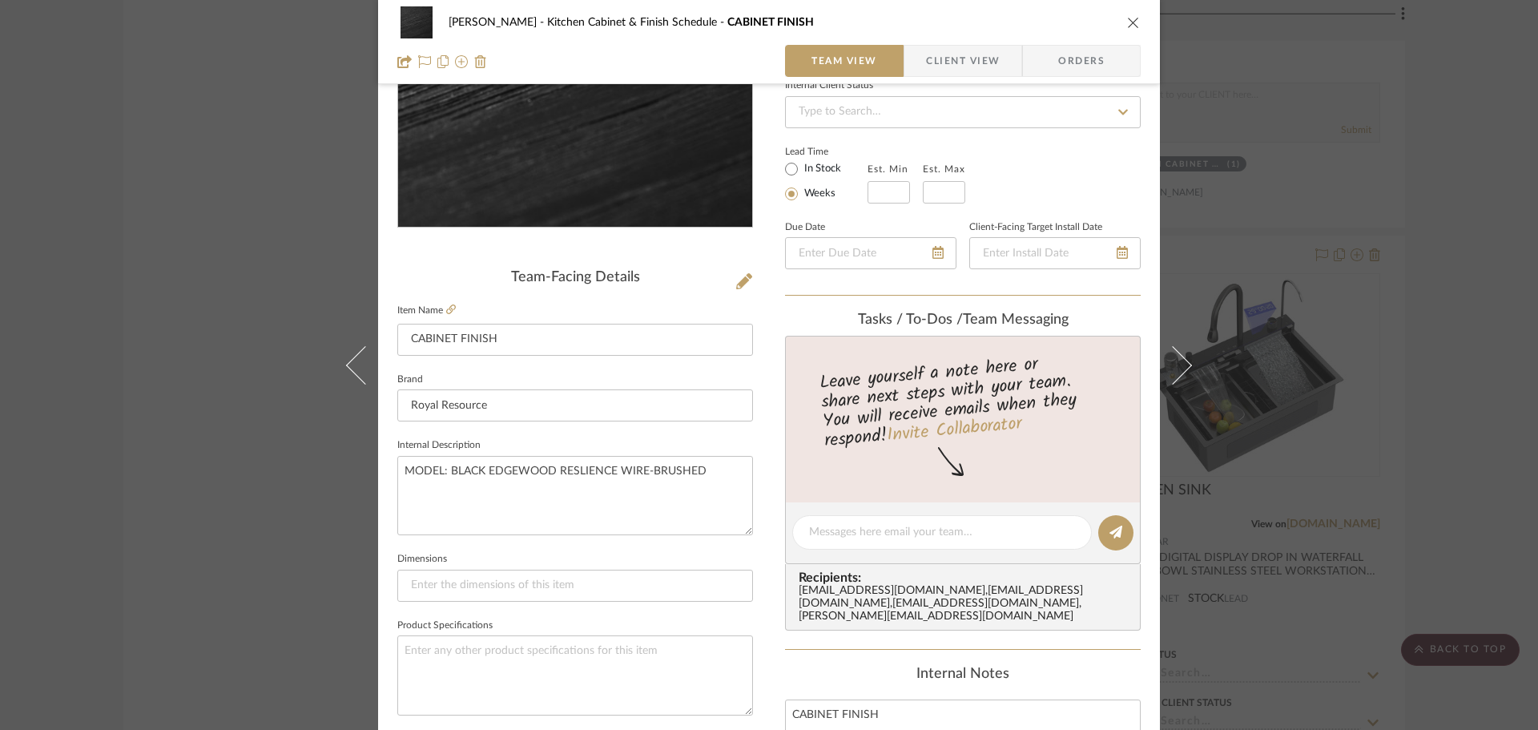
scroll to position [240, 0]
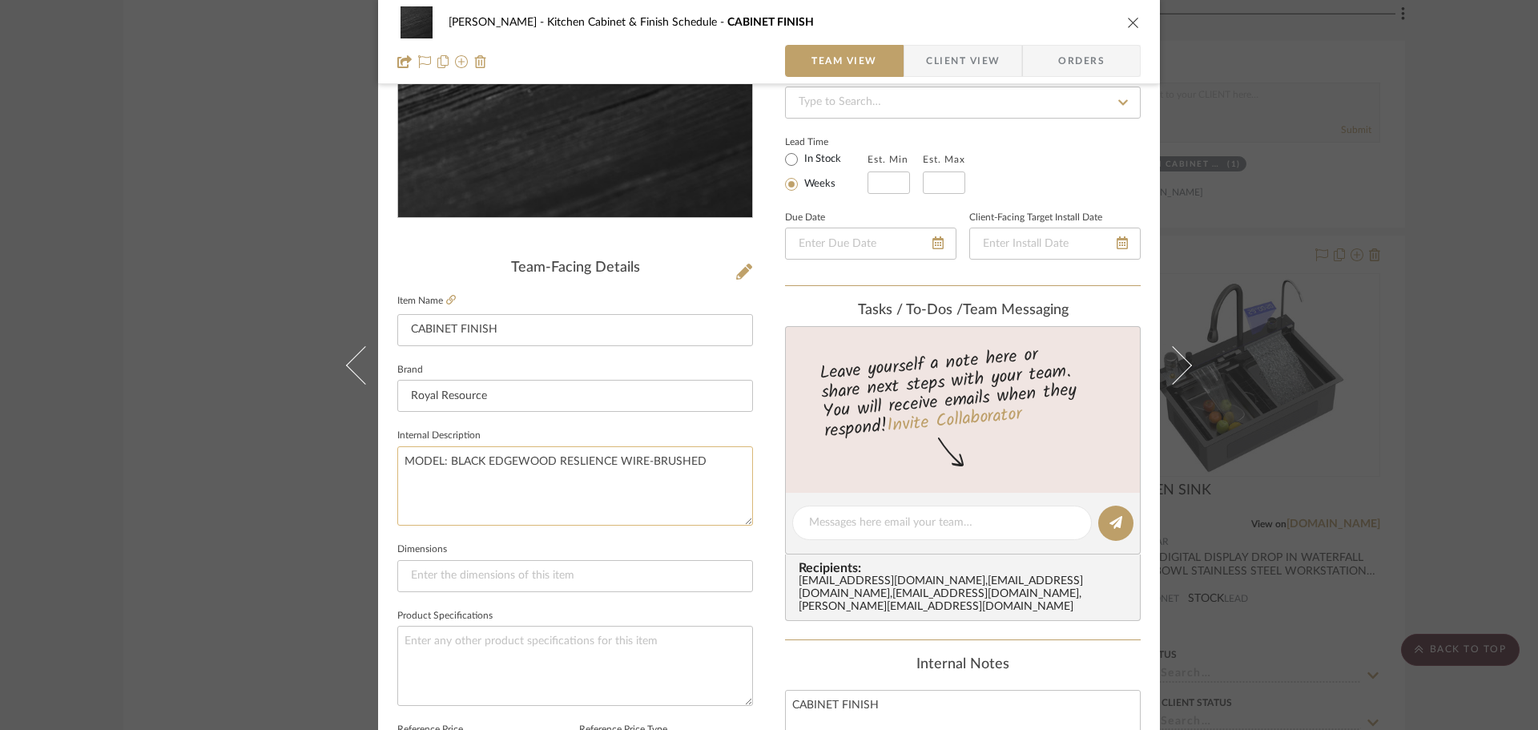
click at [546, 465] on textarea "MODEL: BLACK EDGEWOOD RESLIENCE WIRE-BRUSHED" at bounding box center [575, 485] width 356 height 79
click at [555, 459] on textarea "MODEL: BLACK EDGEWOOD RESLIENCE WIRE-BRUSHED" at bounding box center [575, 485] width 356 height 79
click at [649, 464] on textarea "MODEL: RESLIENCE WIRE-BRUSHED" at bounding box center [575, 485] width 356 height 79
type textarea "MODEL: RESLIENCE WIRE-BRUSHED"
click at [1096, 156] on div "Lead Time In Stock Weeks Est. Min Est. Max" at bounding box center [963, 162] width 356 height 62
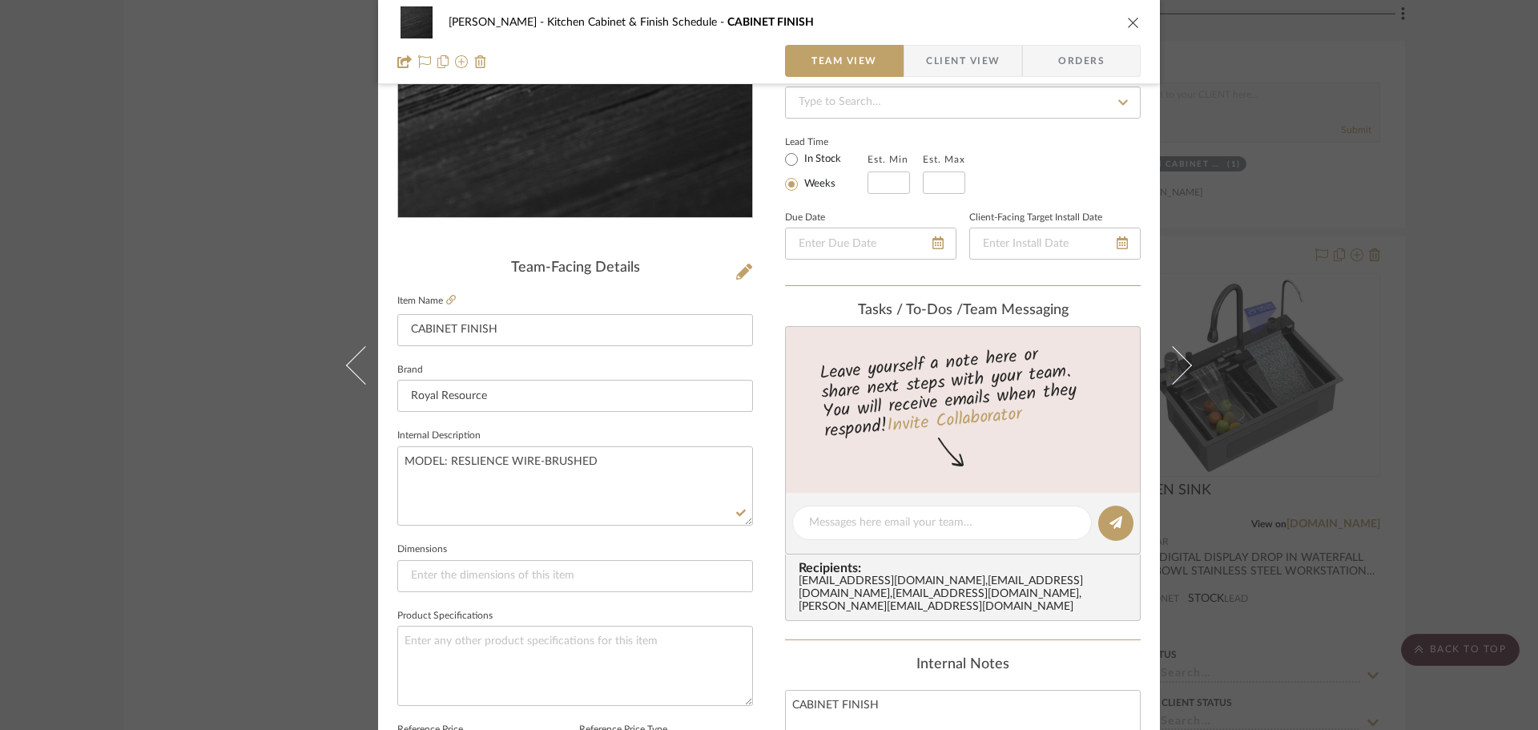
click at [1131, 23] on icon "close" at bounding box center [1133, 22] width 13 height 13
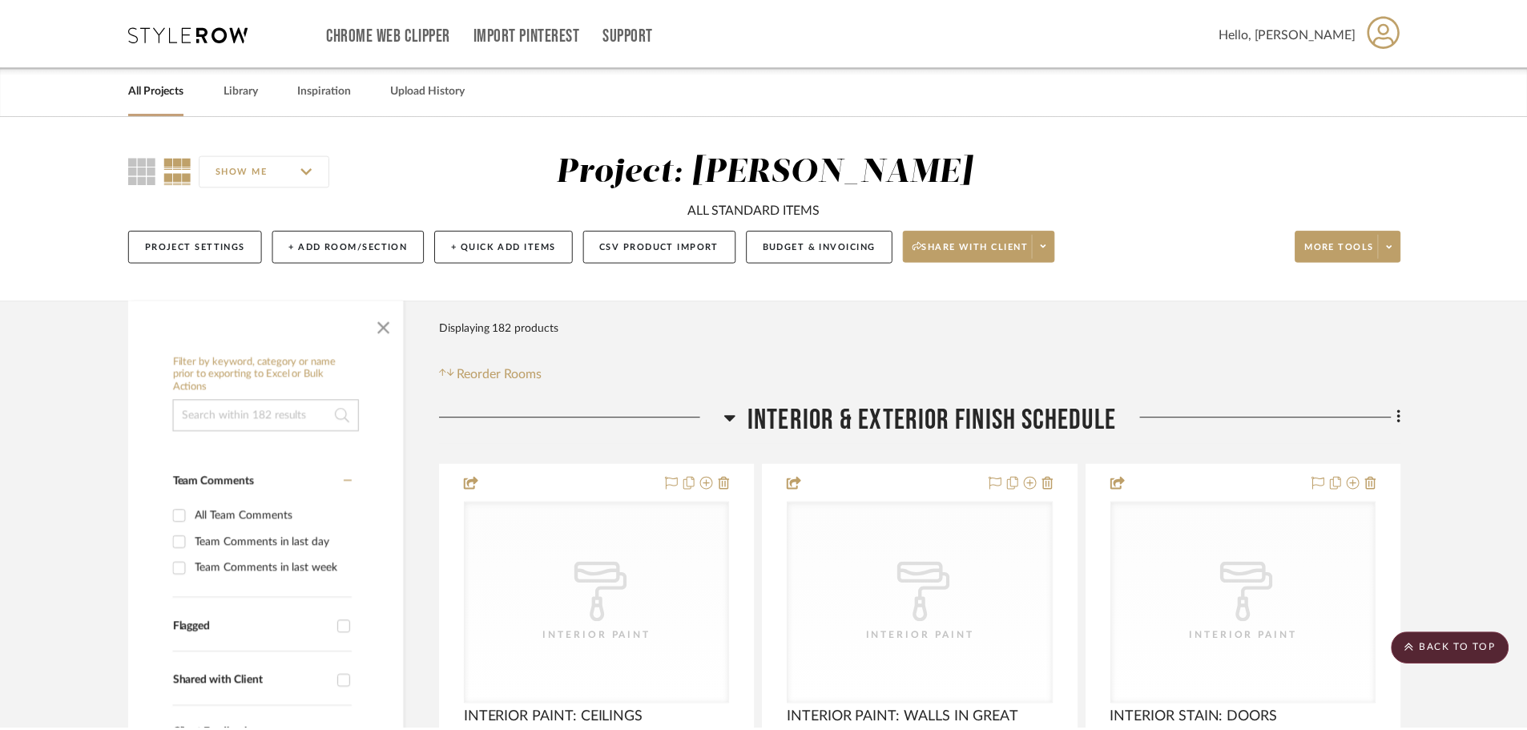
scroll to position [7690, 0]
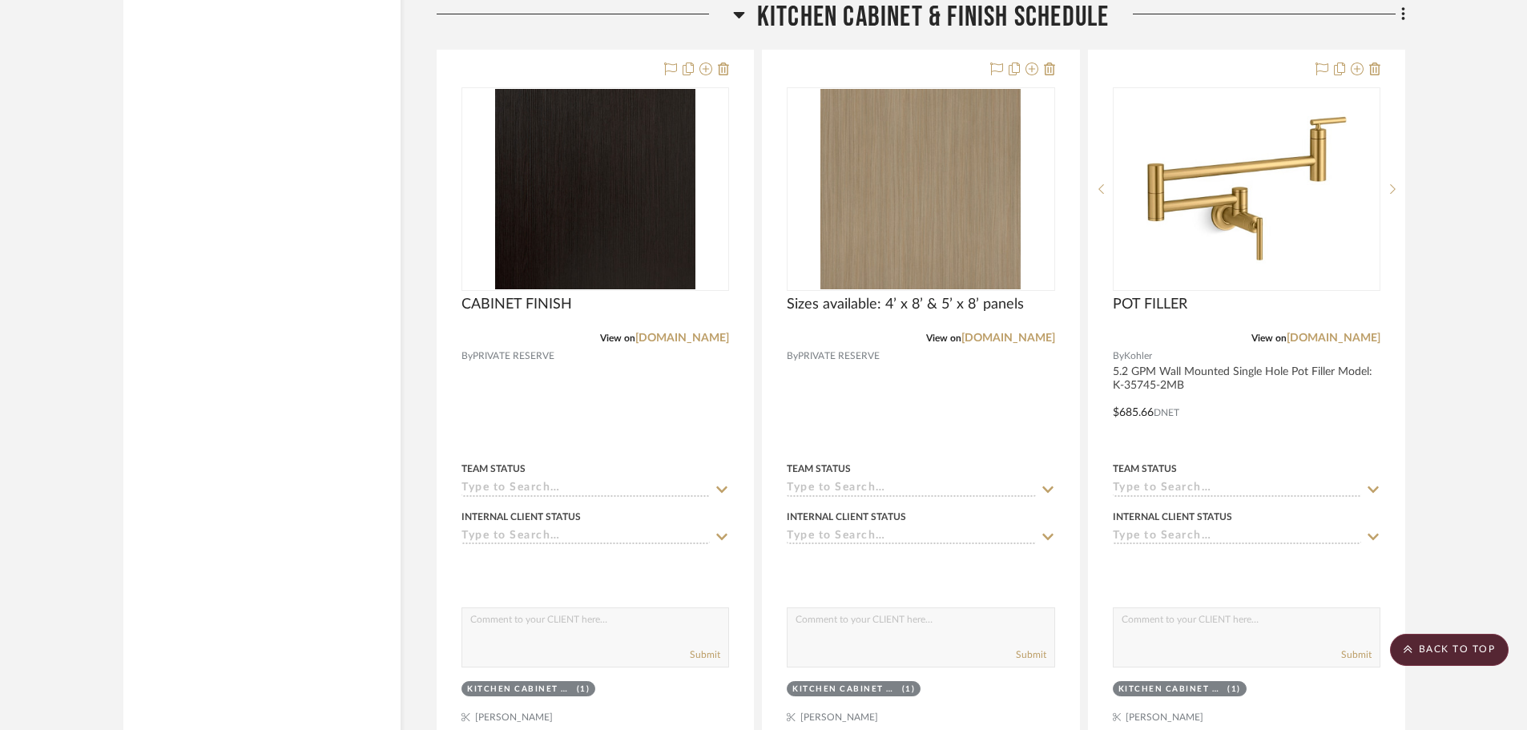
scroll to position [6488, 0]
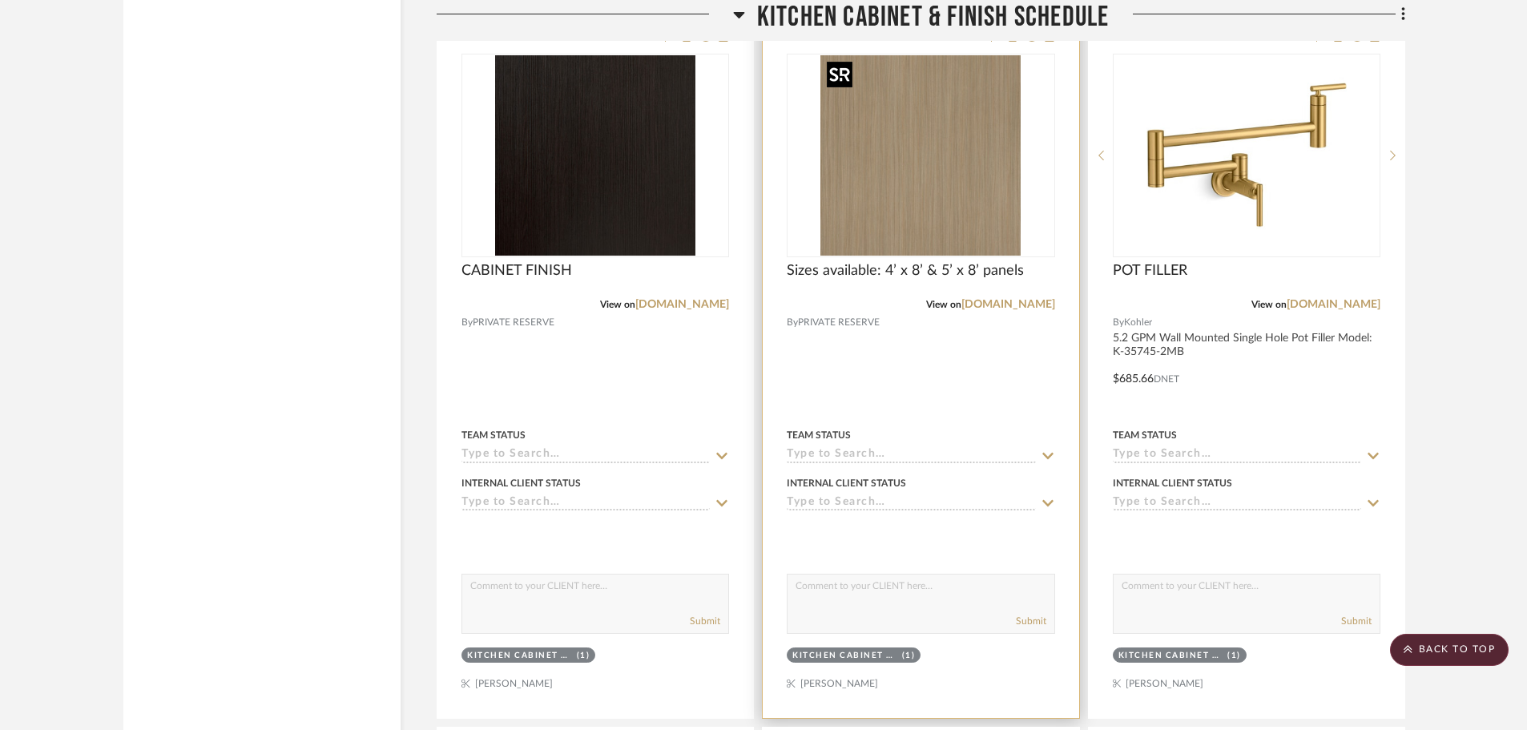
click at [893, 167] on img "0" at bounding box center [920, 155] width 200 height 200
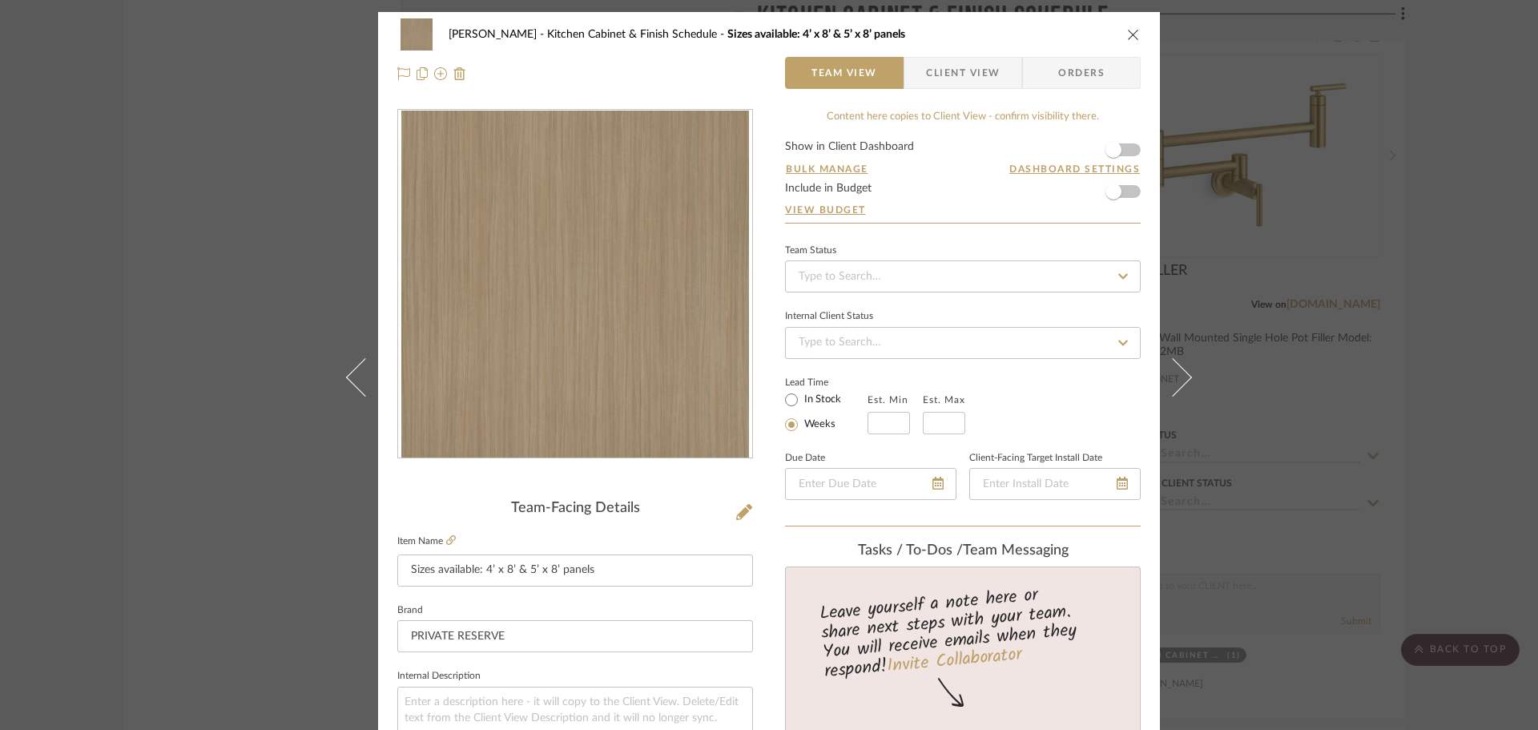
scroll to position [240, 0]
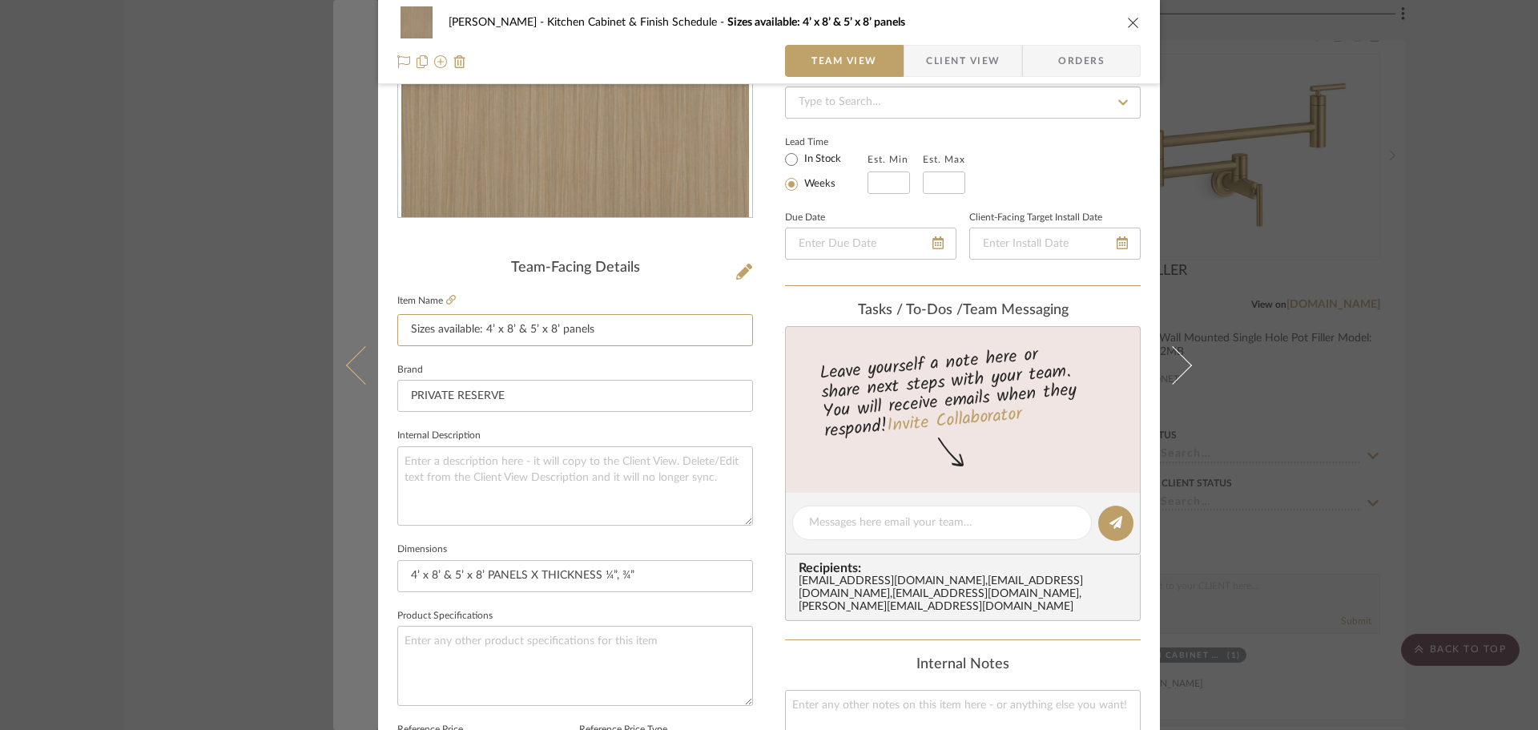
drag, startPoint x: 670, startPoint y: 324, endPoint x: 341, endPoint y: 325, distance: 329.2
click at [341, 325] on mat-dialog-content "LOPEZ-ORTIZ Kitchen Cabinet & Finish Schedule Sizes available: 4’ x 8’ & 5’ x 8…" at bounding box center [769, 511] width 872 height 1479
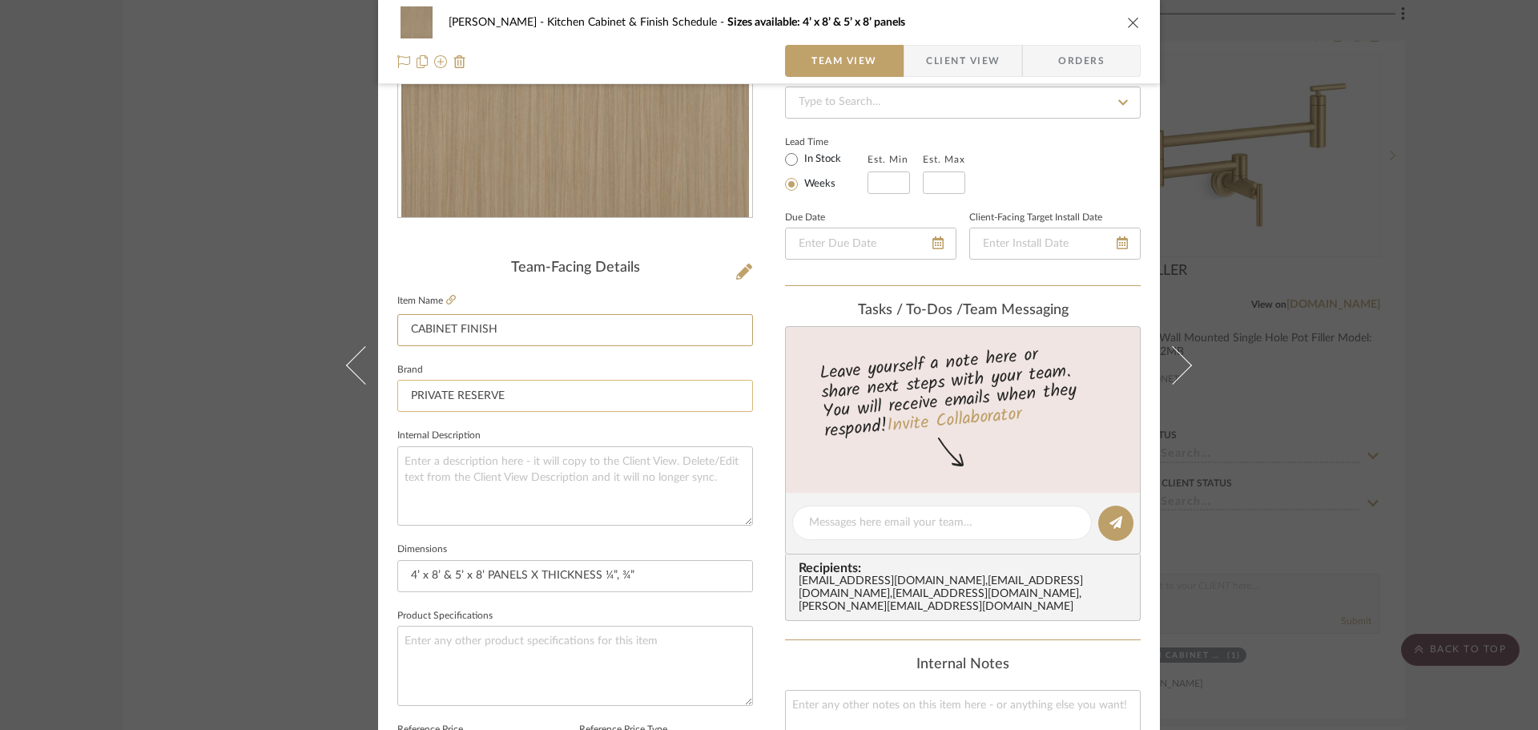
type input "CABINET FINISH"
drag, startPoint x: 488, startPoint y: 410, endPoint x: 485, endPoint y: 467, distance: 56.9
click at [488, 411] on input "PRIVATE RESERVE" at bounding box center [575, 396] width 356 height 32
click at [485, 481] on textarea at bounding box center [575, 485] width 356 height 79
click at [489, 453] on textarea at bounding box center [575, 485] width 356 height 79
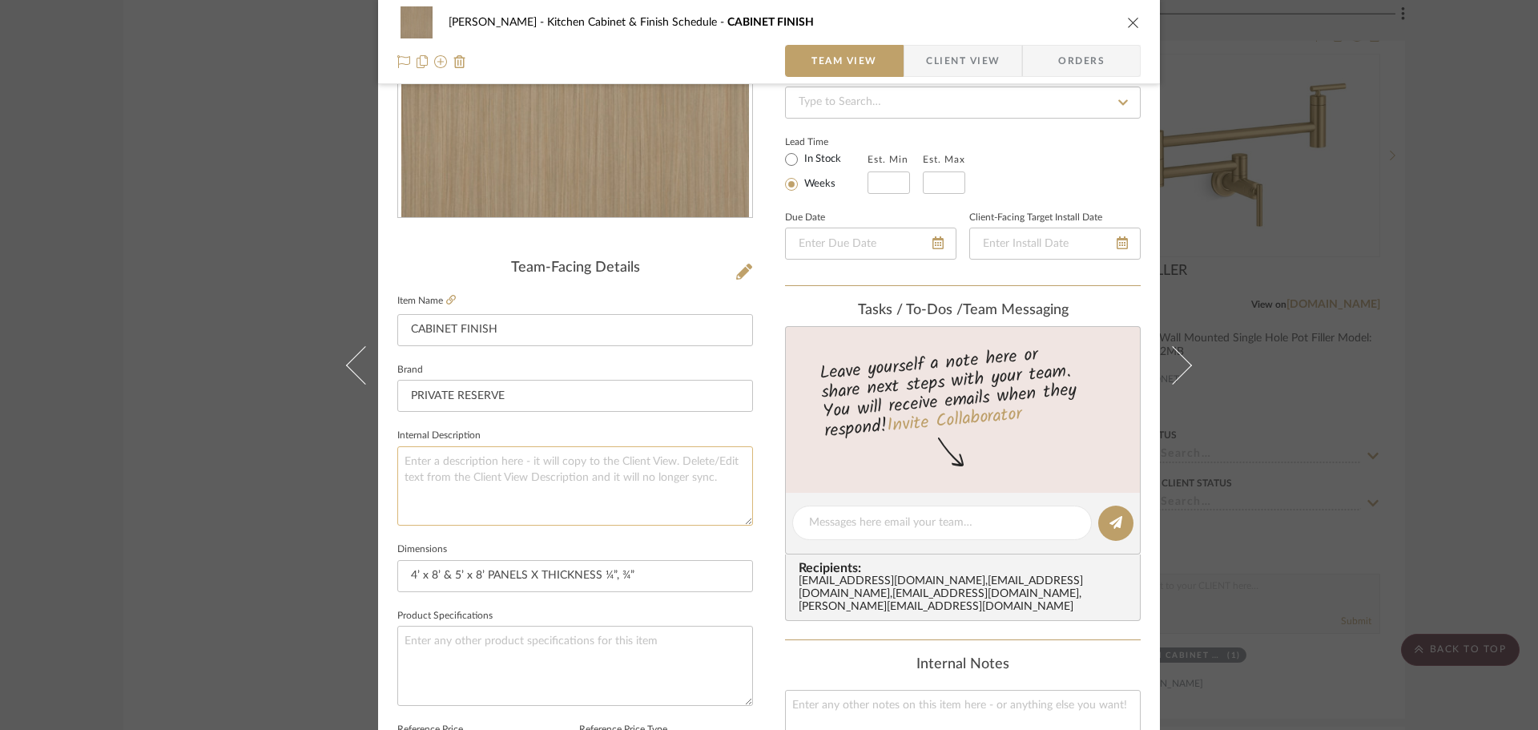
click at [494, 451] on textarea at bounding box center [575, 485] width 356 height 79
paste textarea "Sulawesi Dunes - [GEOGRAPHIC_DATA]"
type textarea "Sulawesi Dunes - [GEOGRAPHIC_DATA]"
click at [1458, 437] on div "LOPEZ-ORTIZ Kitchen Cabinet & Finish Schedule CABINET FINISH Team View Client V…" at bounding box center [769, 365] width 1538 height 730
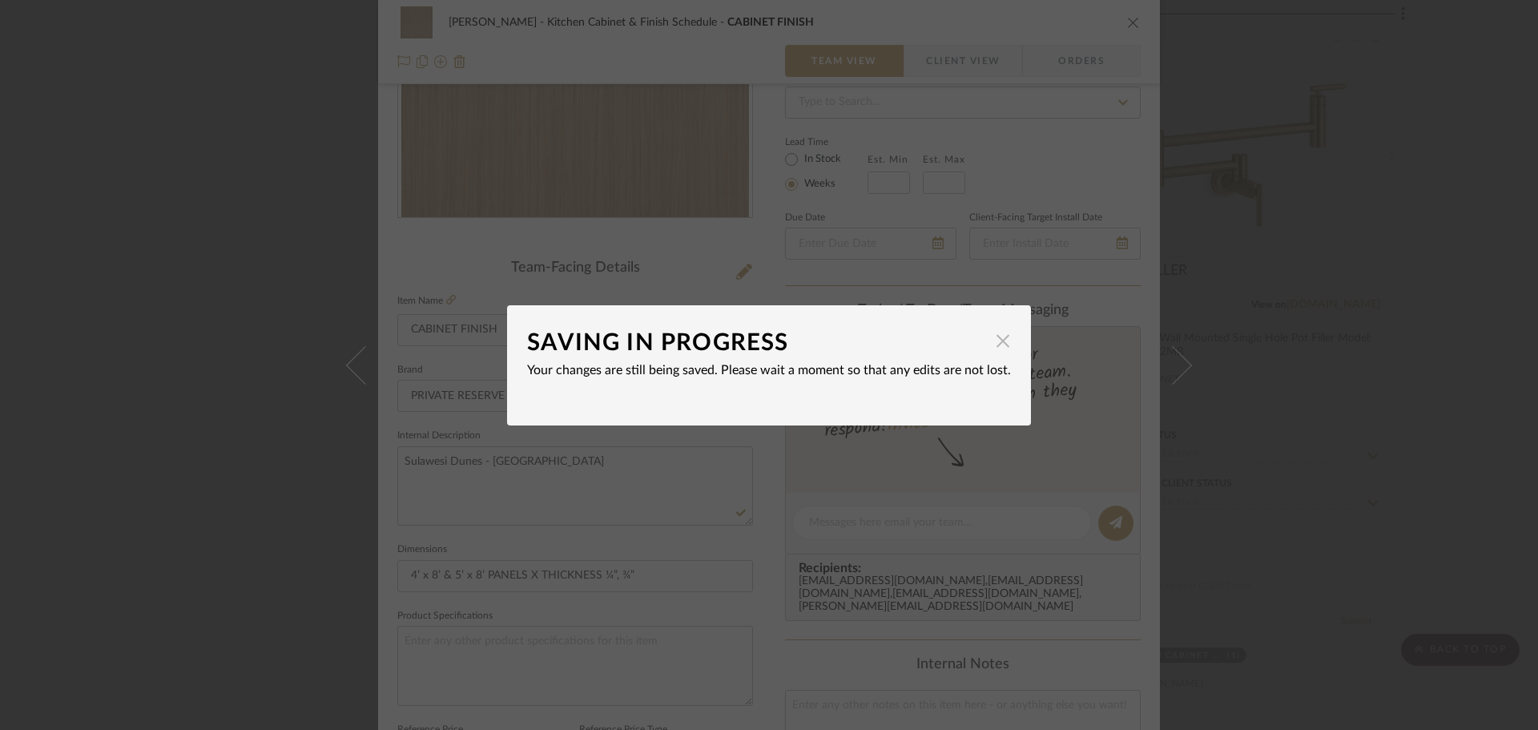
click at [991, 337] on span "button" at bounding box center [1003, 341] width 32 height 32
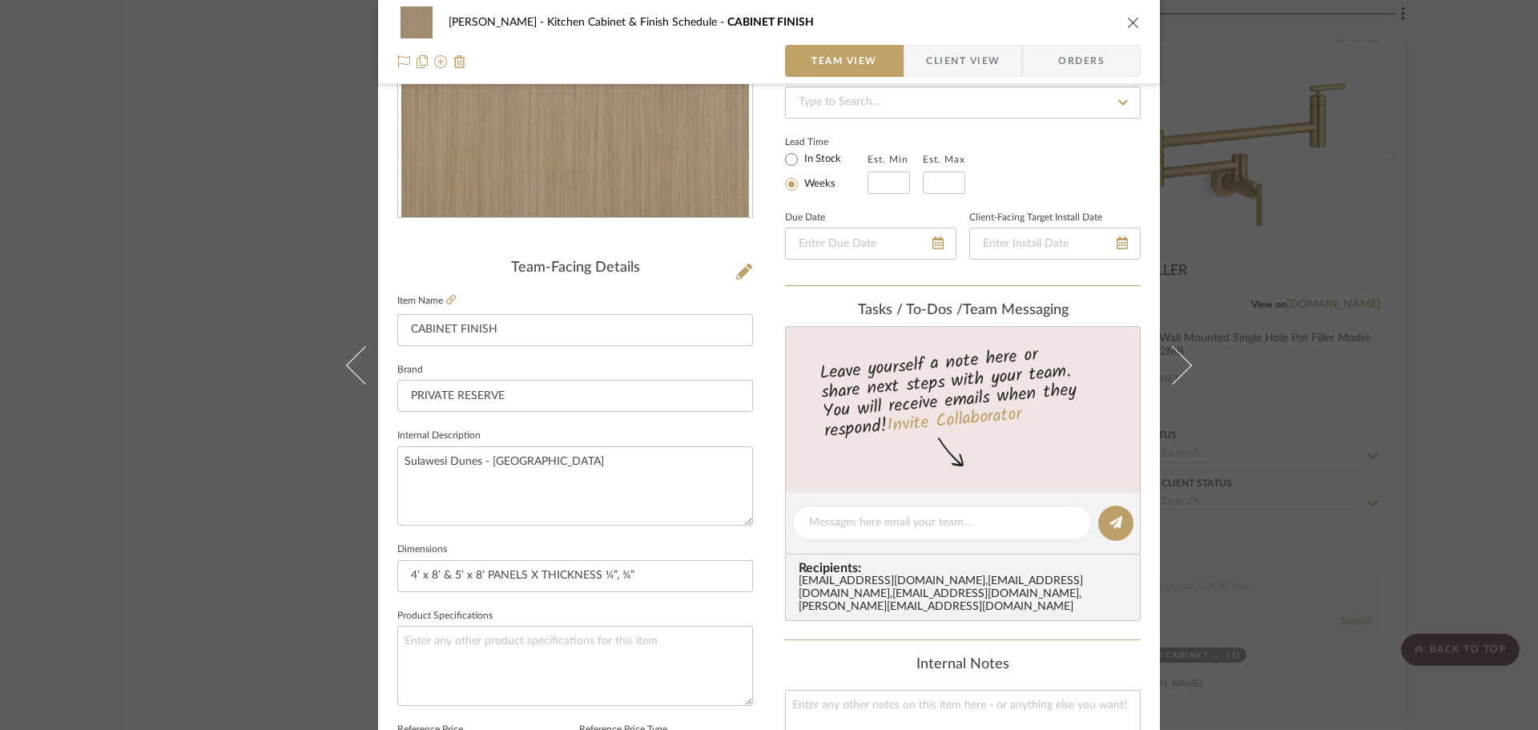
click at [1135, 12] on div "LOPEZ-ORTIZ Kitchen Cabinet & Finish Schedule CABINET FINISH Team View Client V…" at bounding box center [769, 42] width 782 height 84
click at [1129, 19] on icon "close" at bounding box center [1133, 22] width 13 height 13
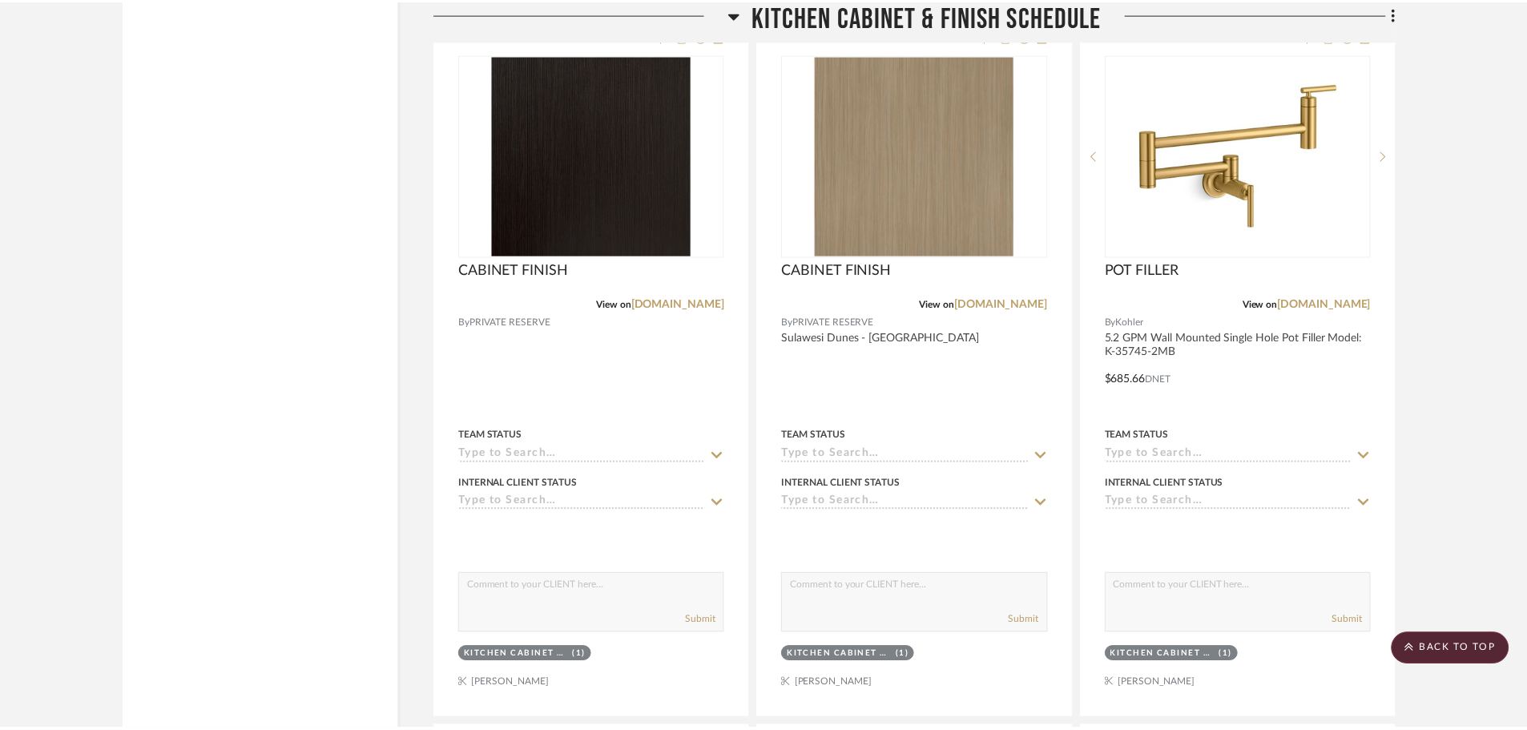
scroll to position [6488, 0]
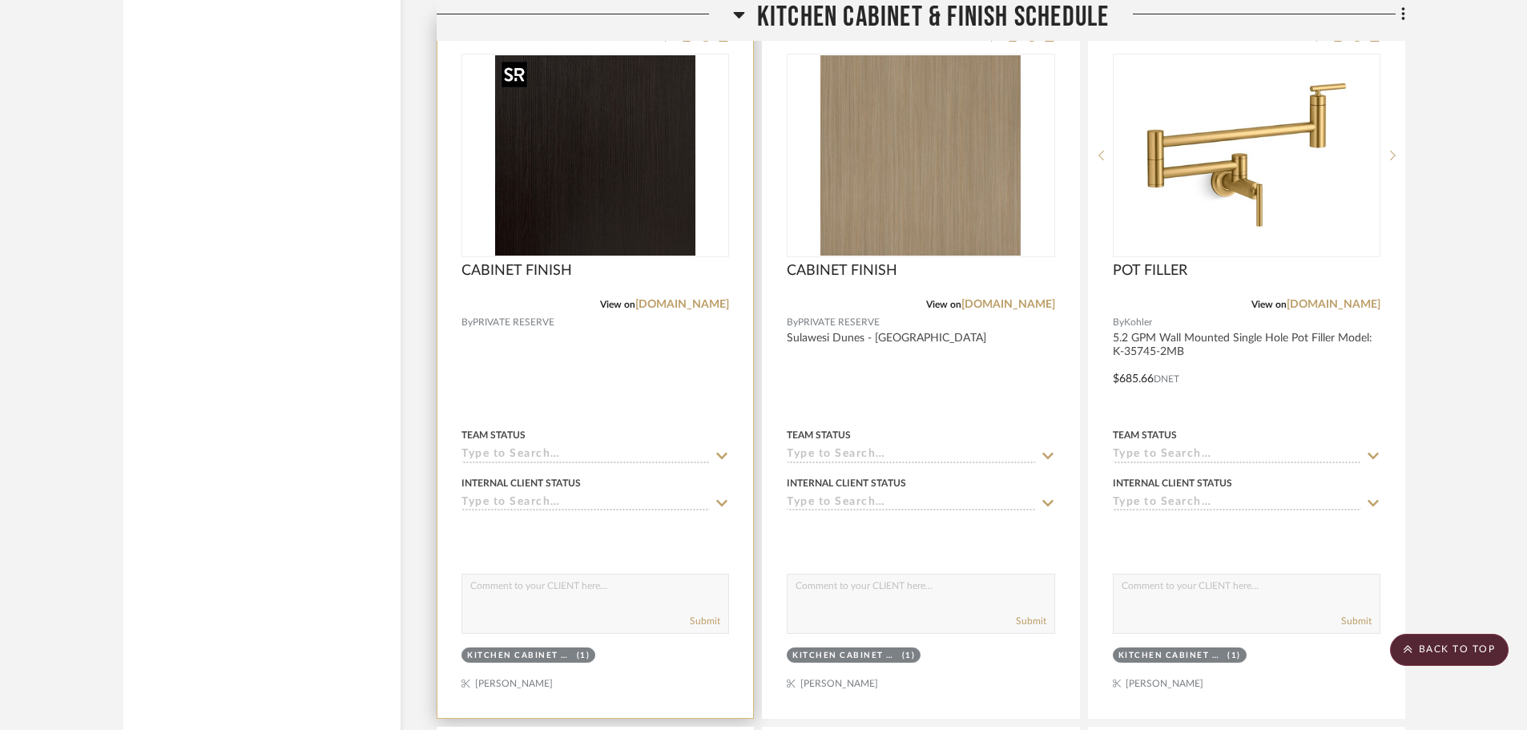
click at [0, 0] on img at bounding box center [0, 0] width 0 height 0
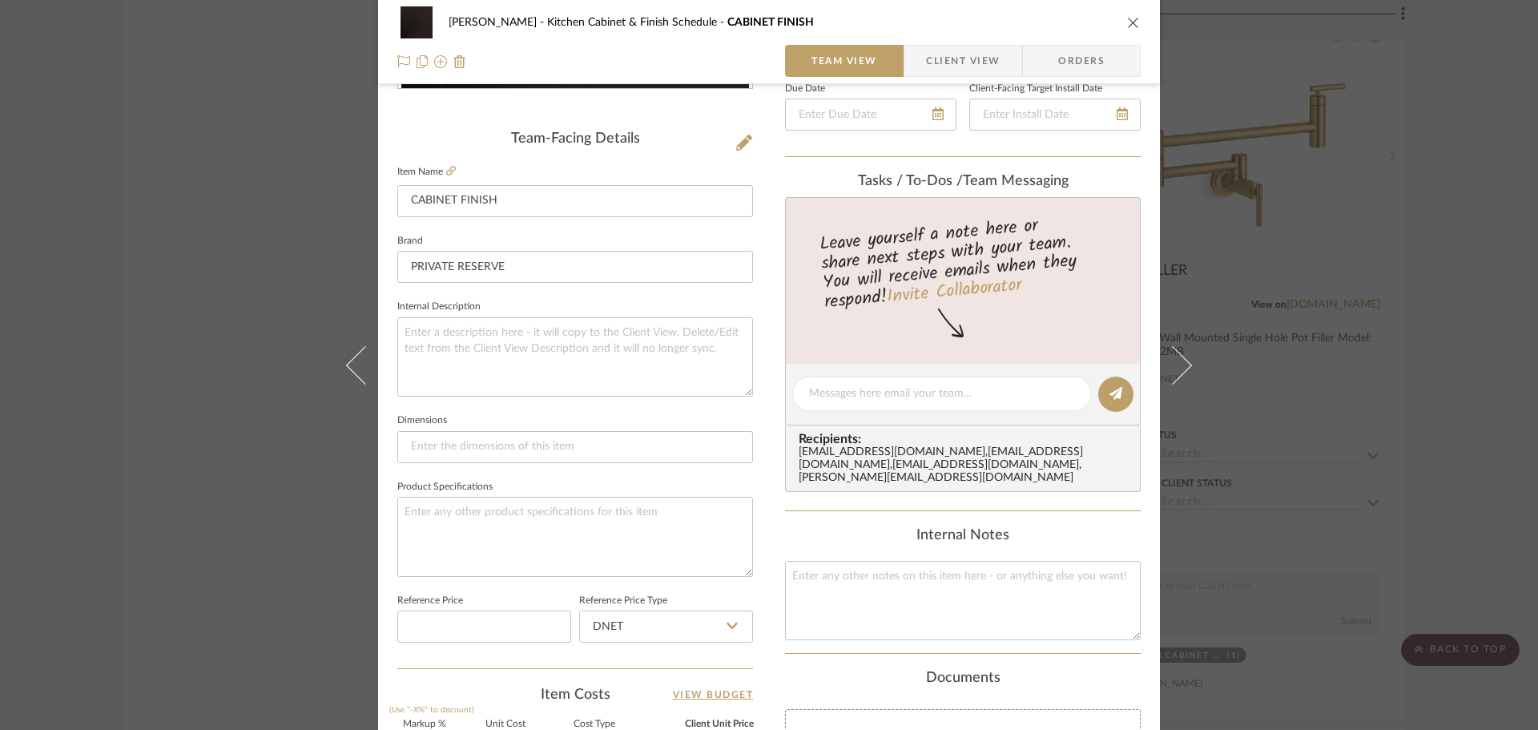
scroll to position [401, 0]
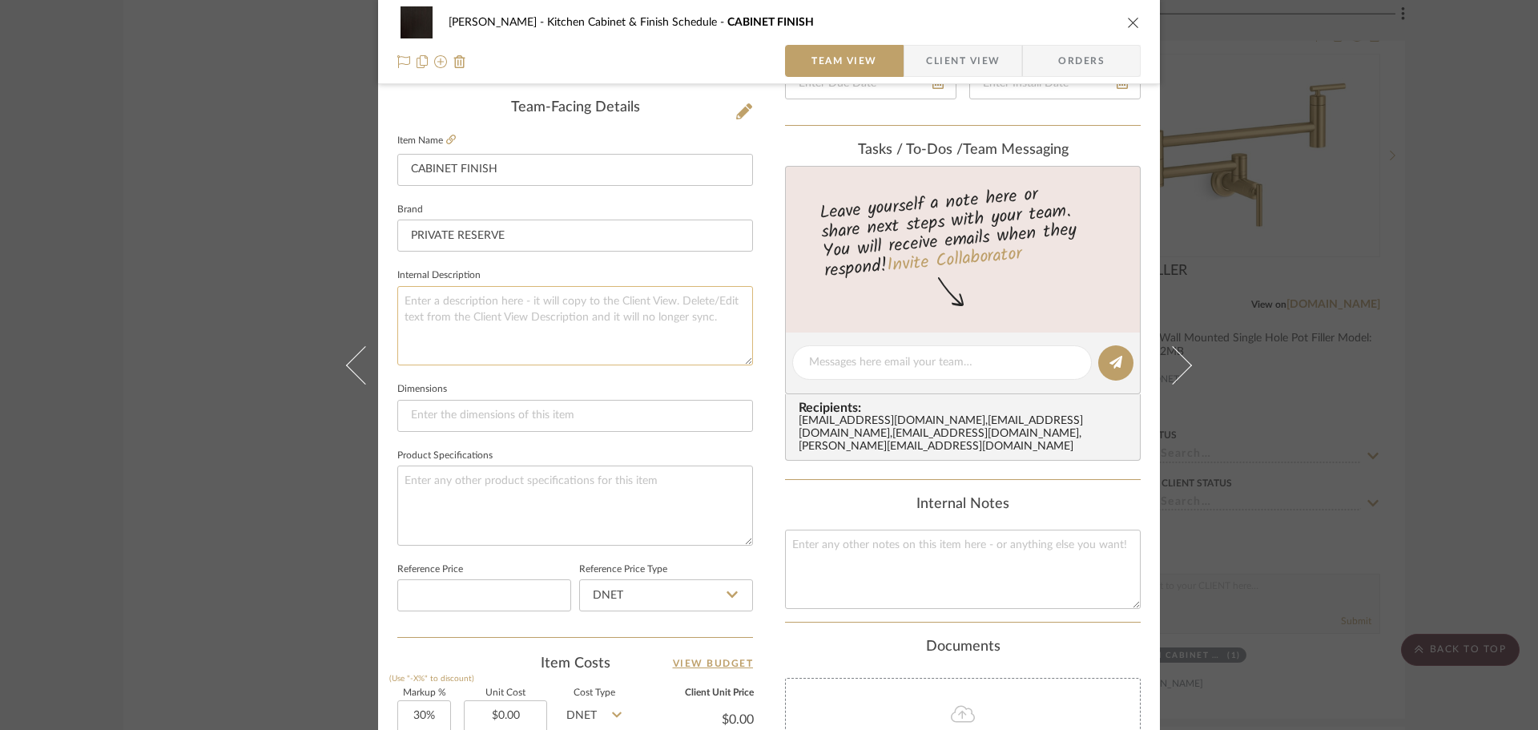
click at [513, 301] on textarea at bounding box center [575, 325] width 356 height 79
paste textarea "Black - Edgewood"
type textarea "Black - Edgewood"
click at [774, 486] on div "LOPEZ-ORTIZ Kitchen Cabinet & Finish Schedule CABINET FINISH Team View Client V…" at bounding box center [769, 351] width 782 height 1479
click at [1129, 22] on icon "close" at bounding box center [1133, 22] width 13 height 13
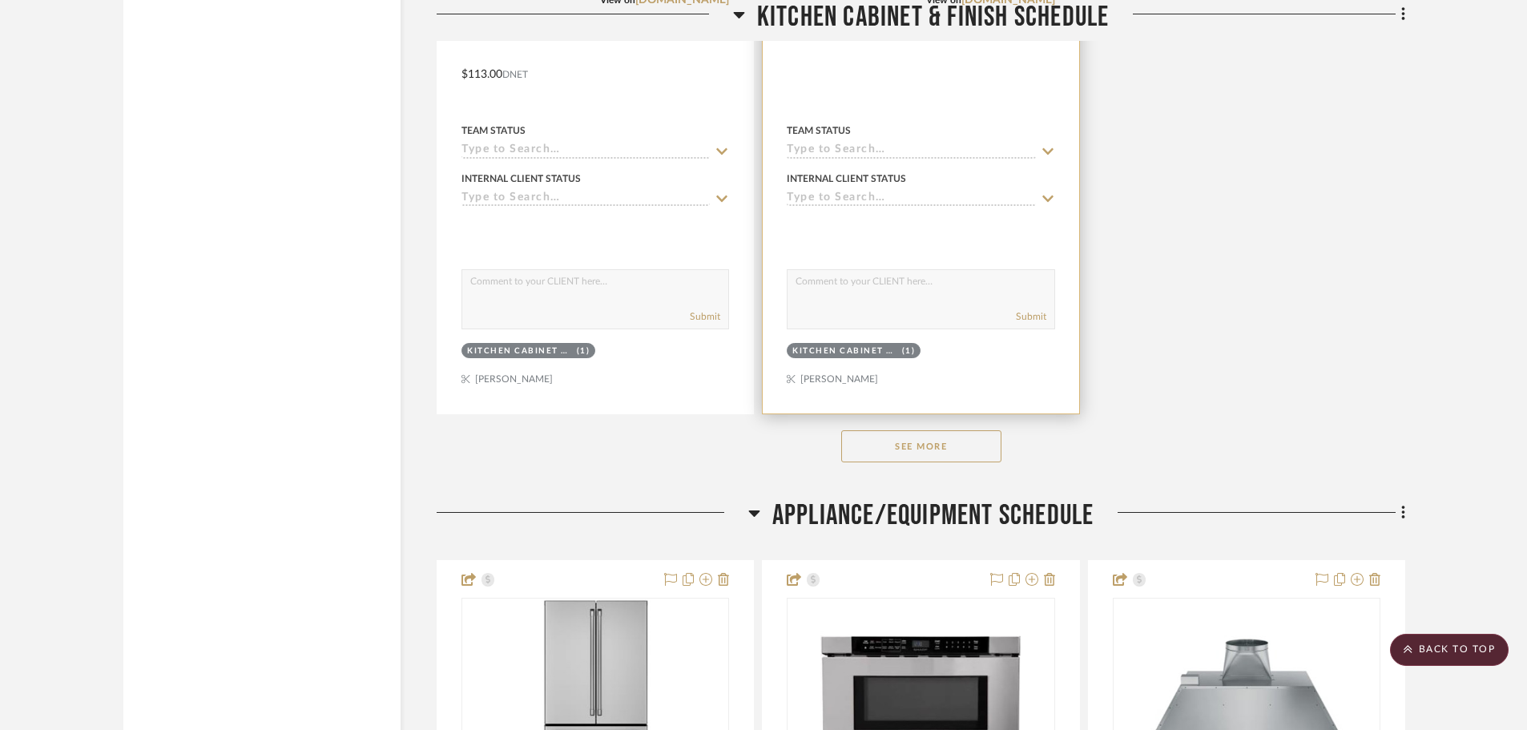
scroll to position [8220, 0]
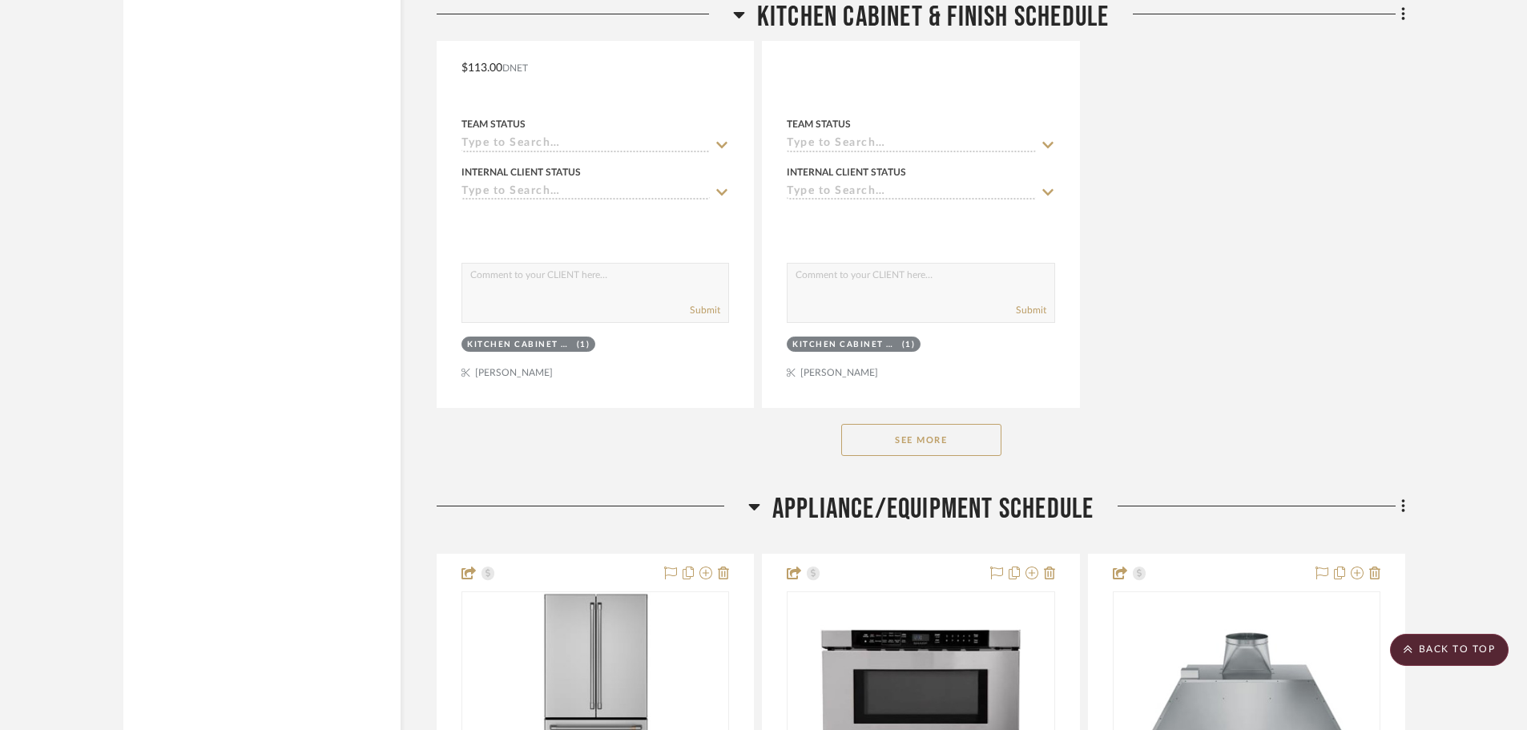
click at [959, 438] on button "See More" at bounding box center [921, 440] width 160 height 32
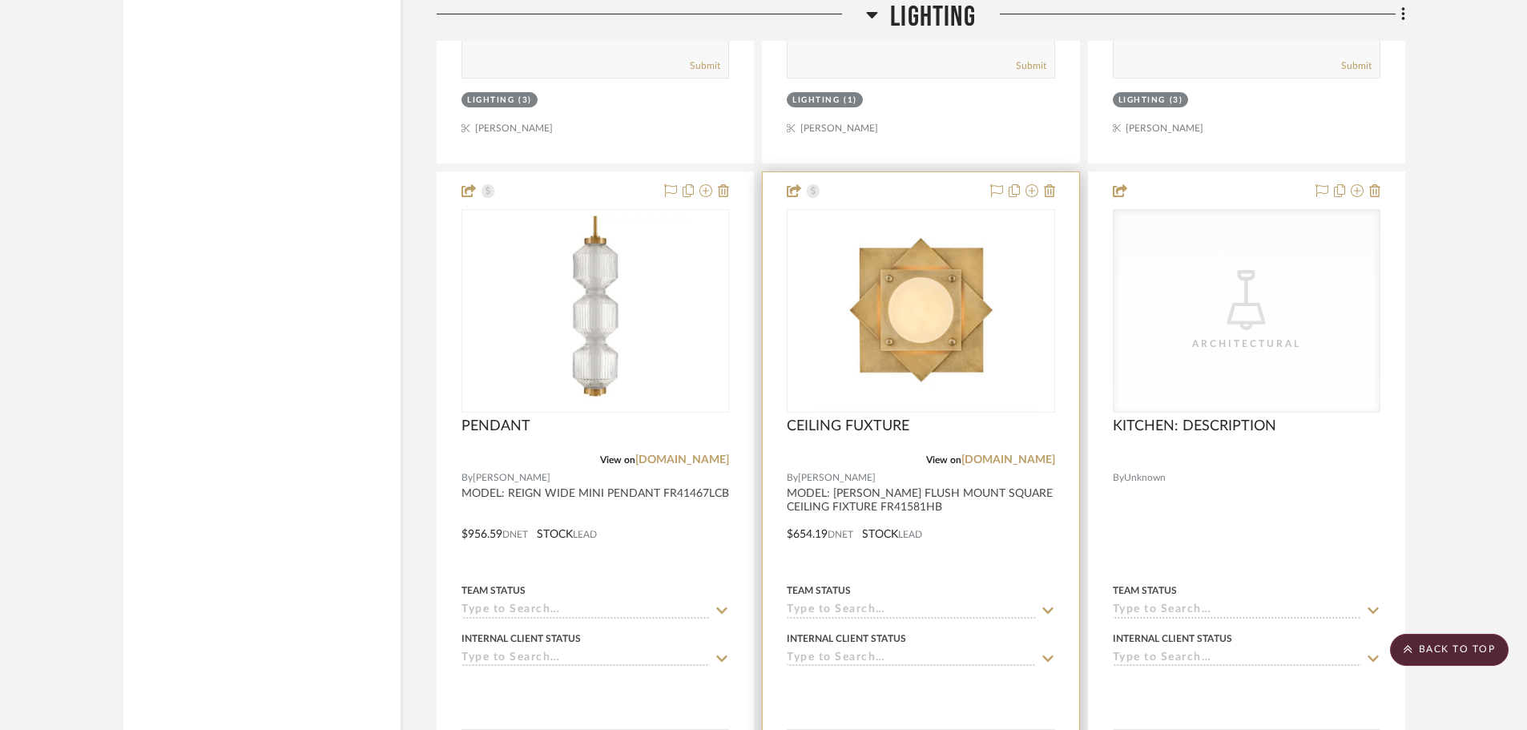
scroll to position [3444, 0]
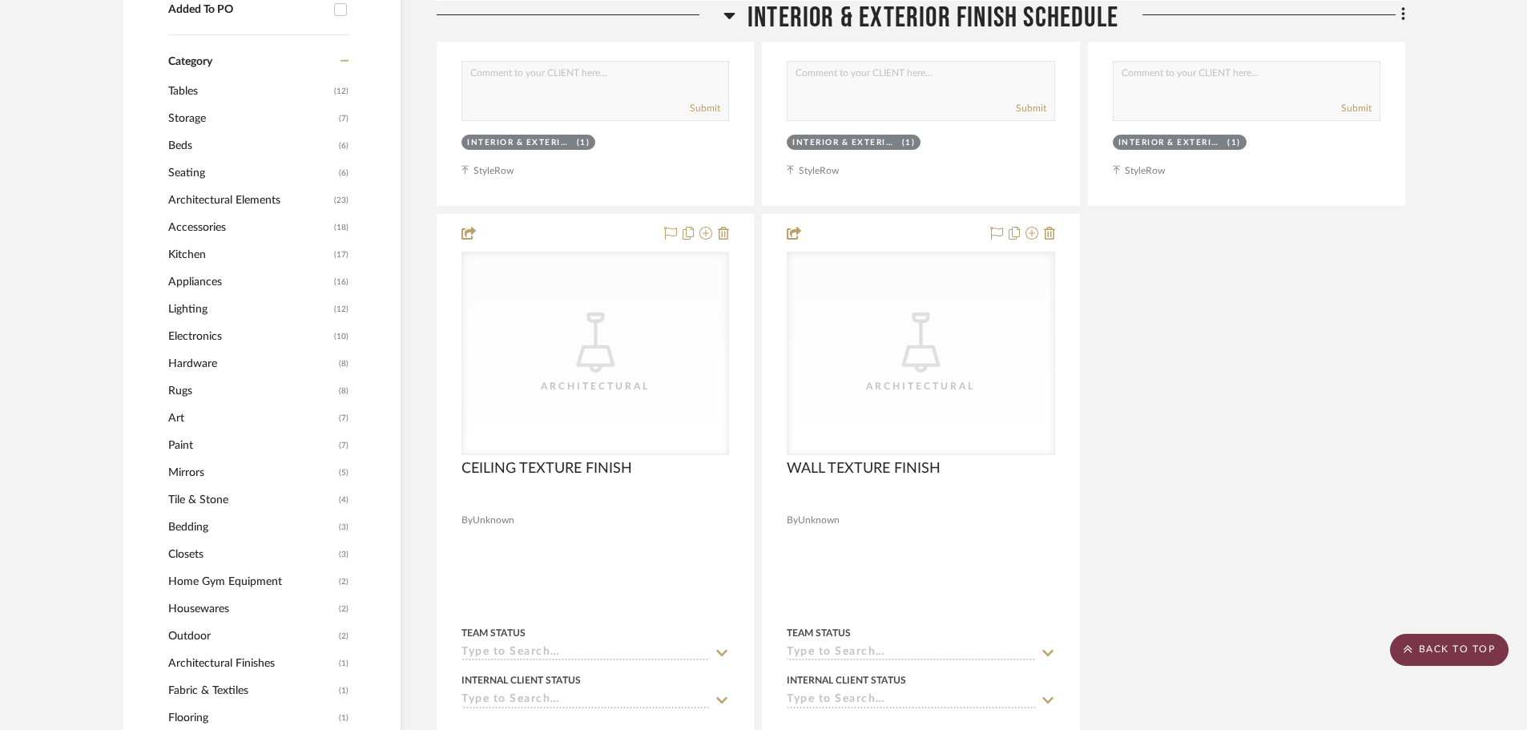
click at [1479, 638] on scroll-to-top-button "BACK TO TOP" at bounding box center [1449, 650] width 119 height 32
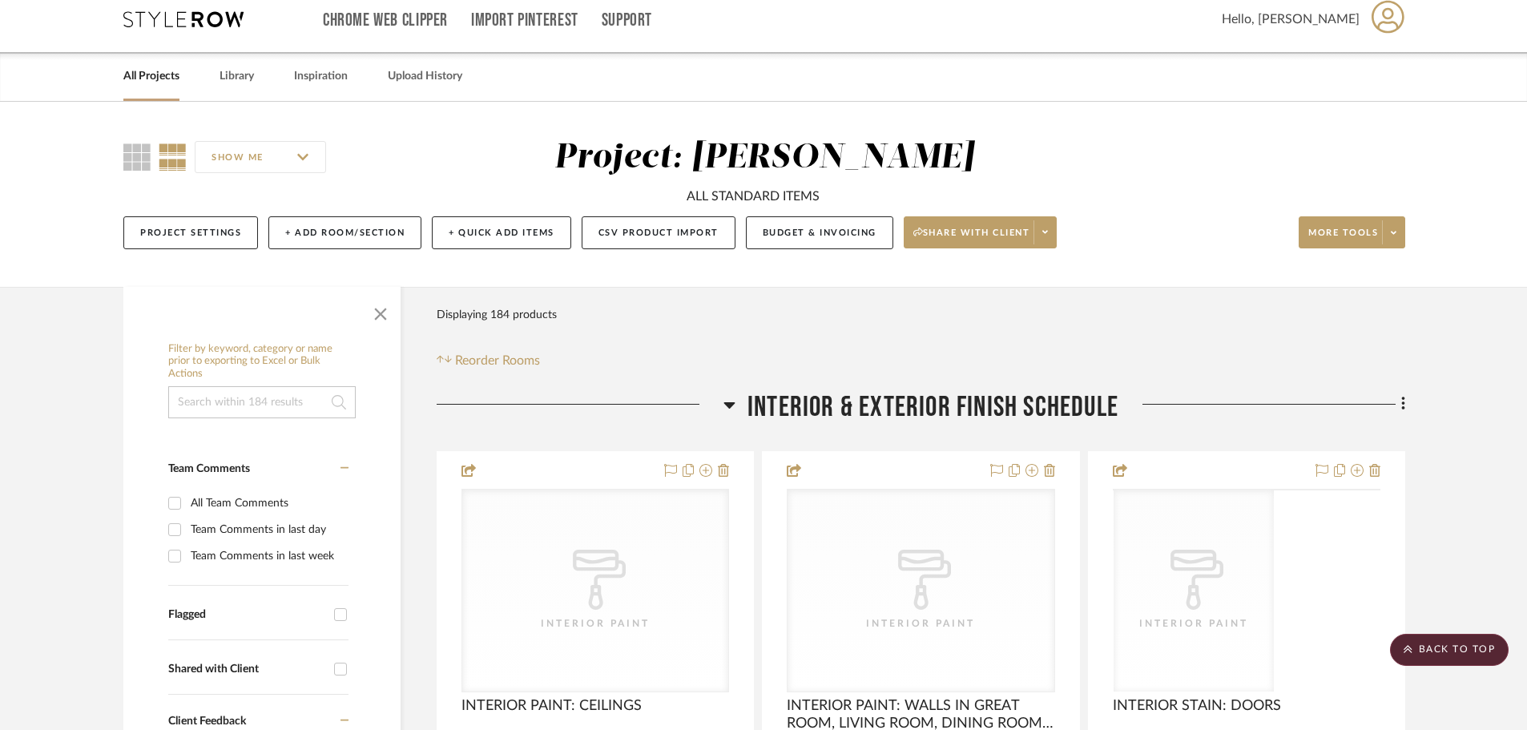
scroll to position [0, 0]
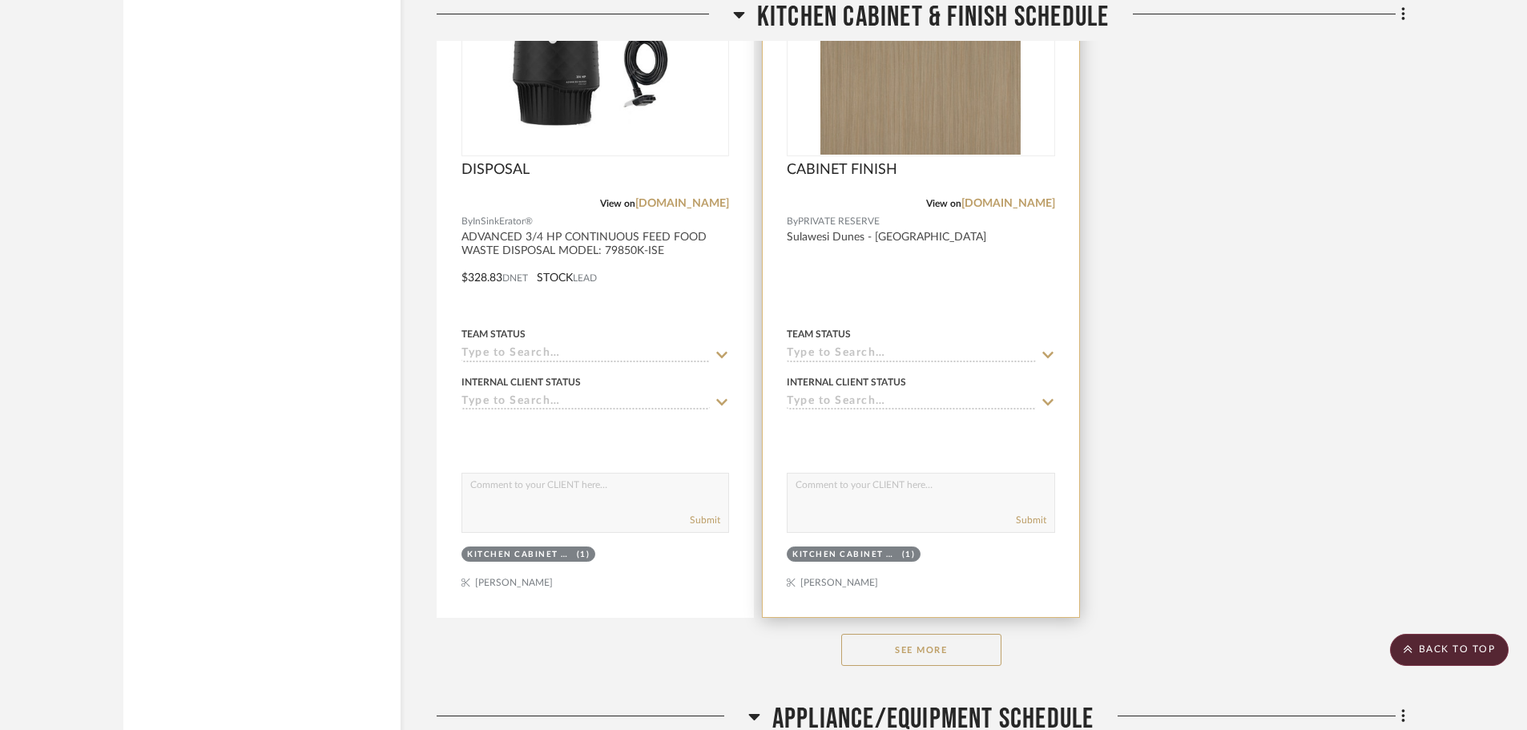
scroll to position [8090, 0]
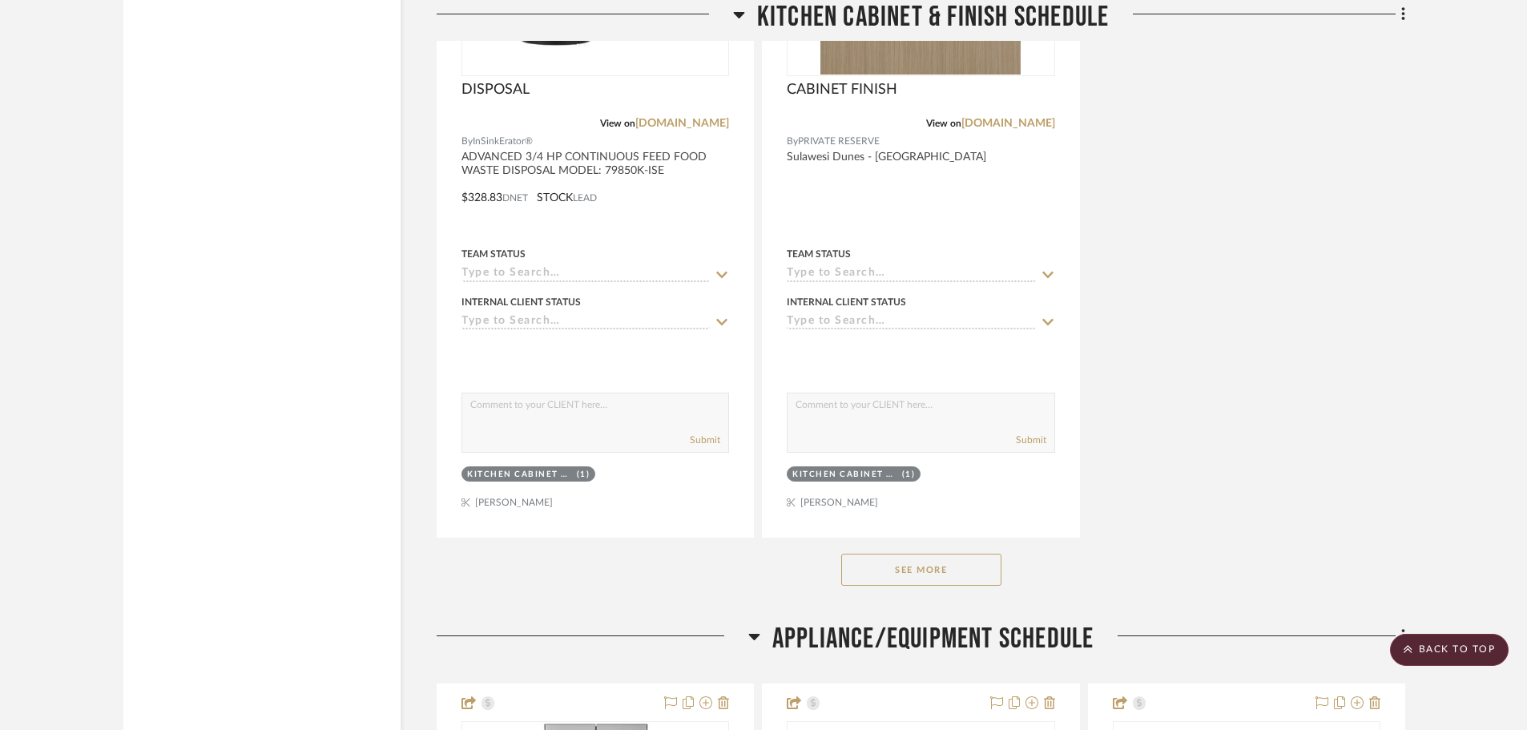
click at [900, 563] on button "See More" at bounding box center [921, 570] width 160 height 32
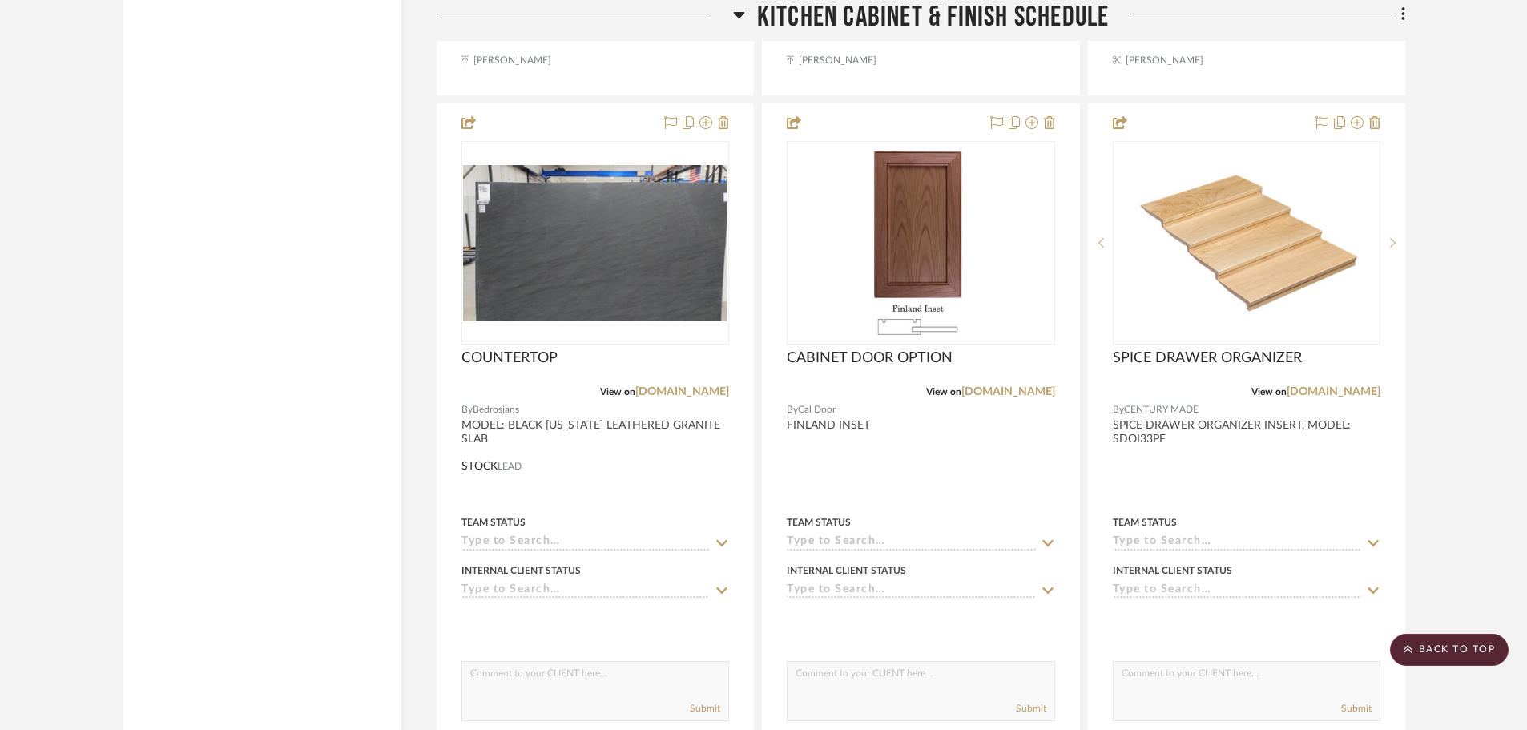
scroll to position [10654, 0]
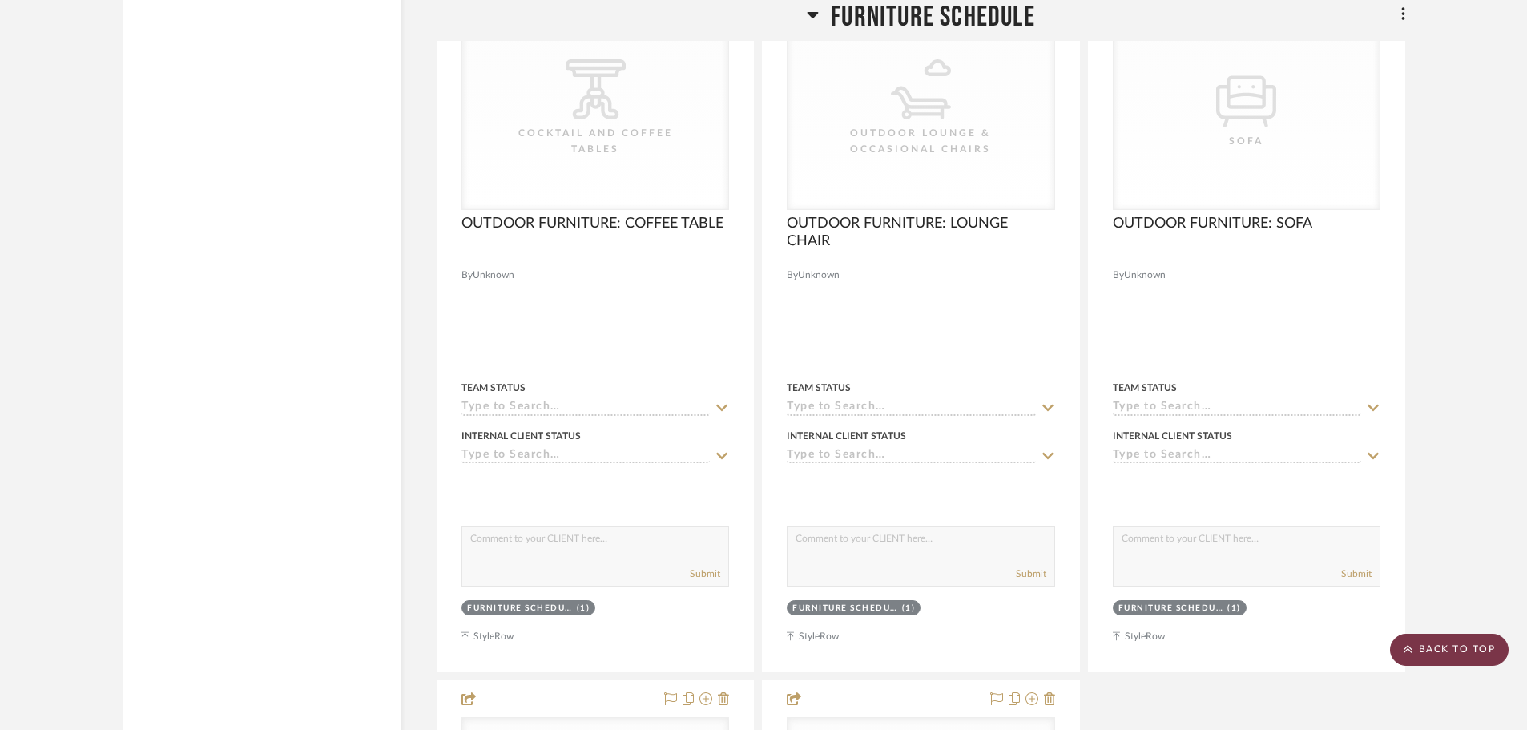
click at [1467, 646] on scroll-to-top-button "BACK TO TOP" at bounding box center [1449, 650] width 119 height 32
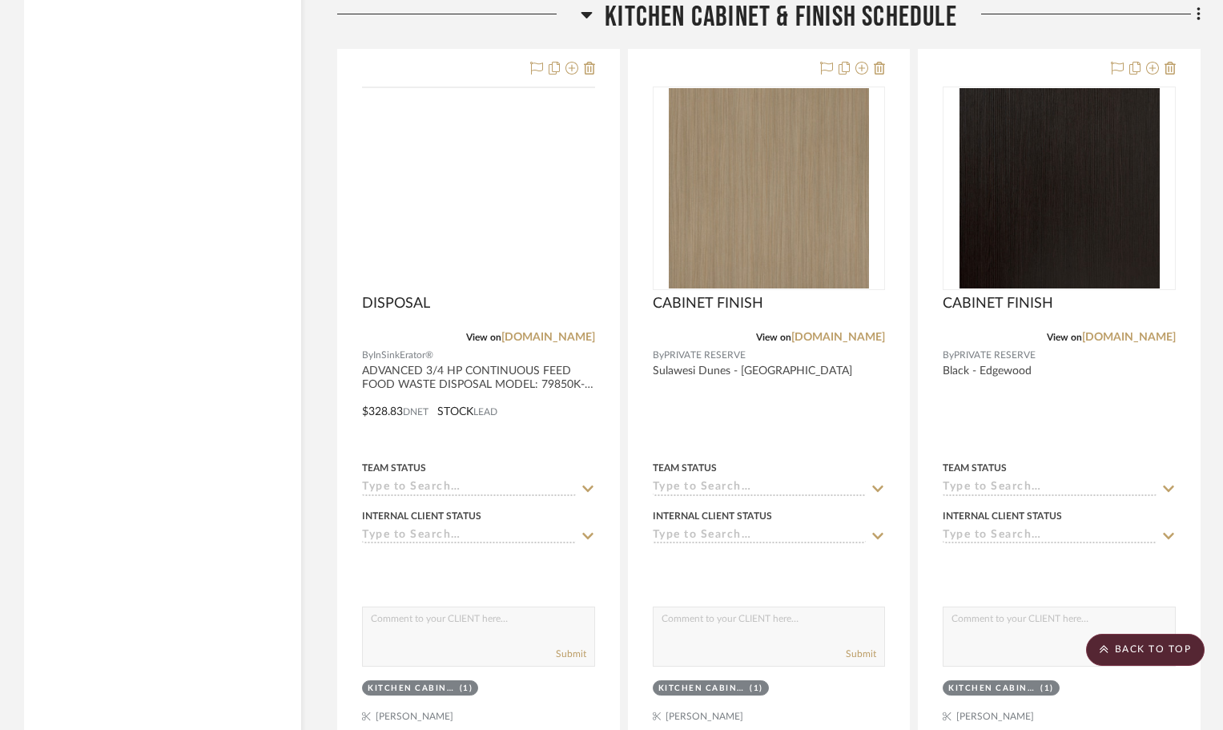
scroll to position [7850, 0]
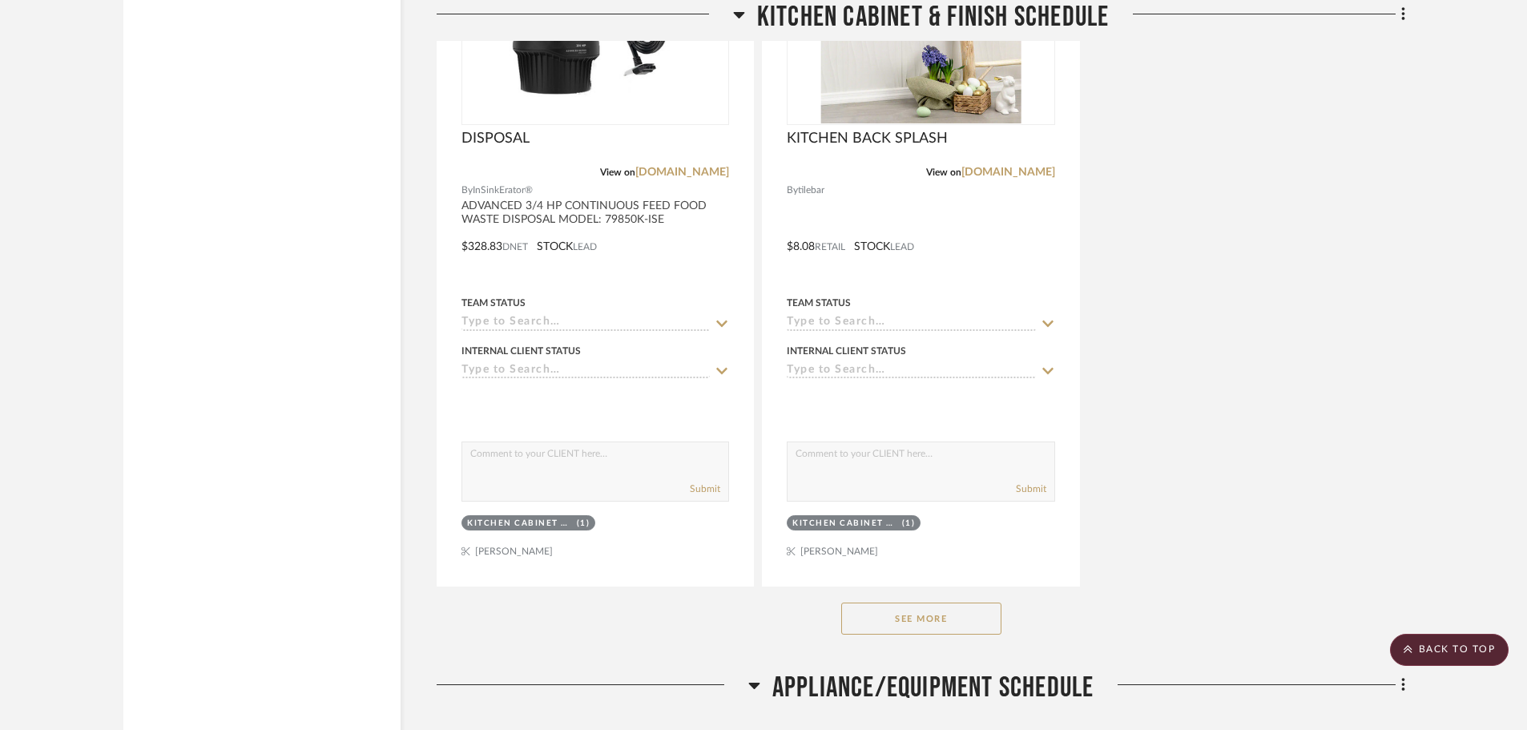
scroll to position [8207, 0]
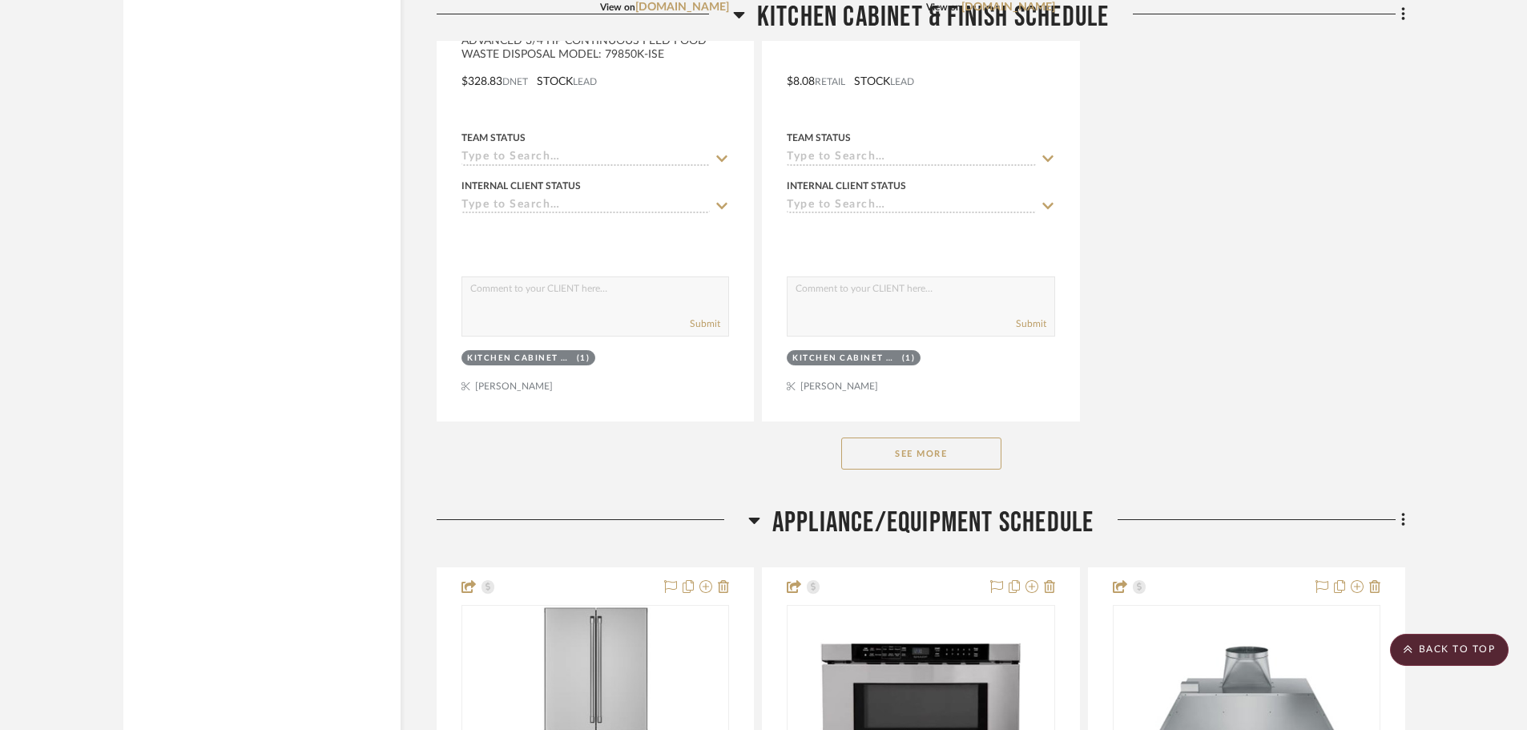
click at [904, 463] on button "See More" at bounding box center [921, 453] width 160 height 32
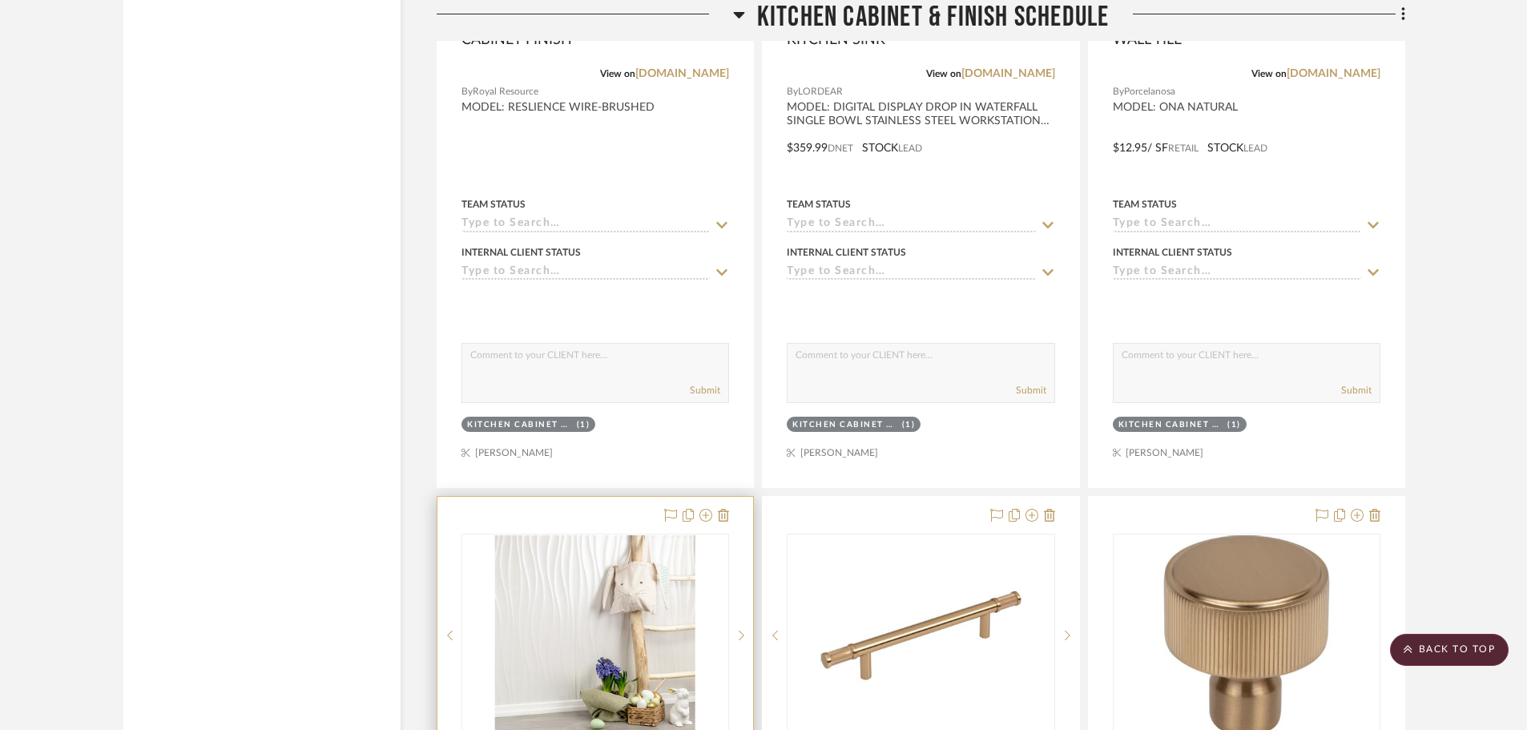
scroll to position [8839, 0]
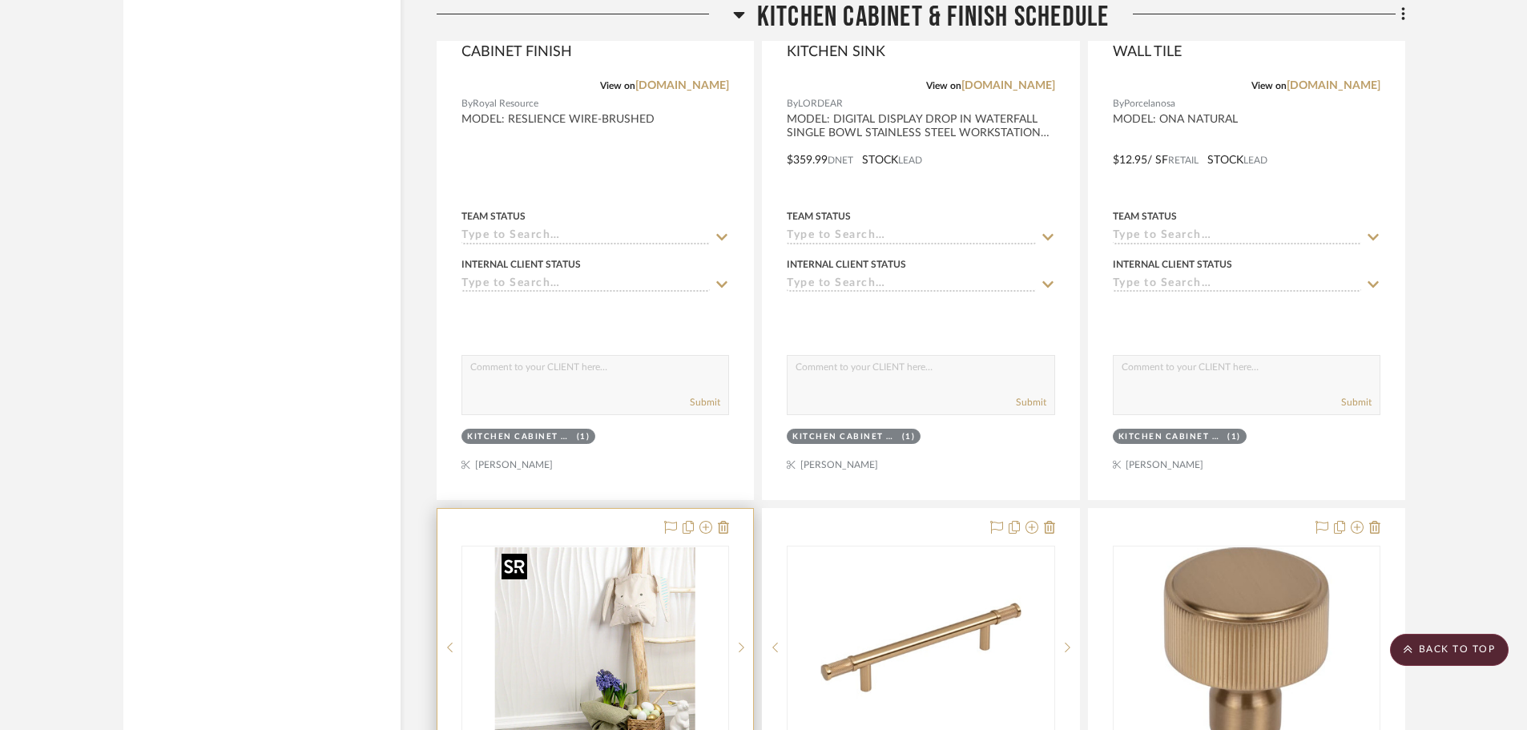
click at [602, 578] on img "0" at bounding box center [595, 647] width 200 height 200
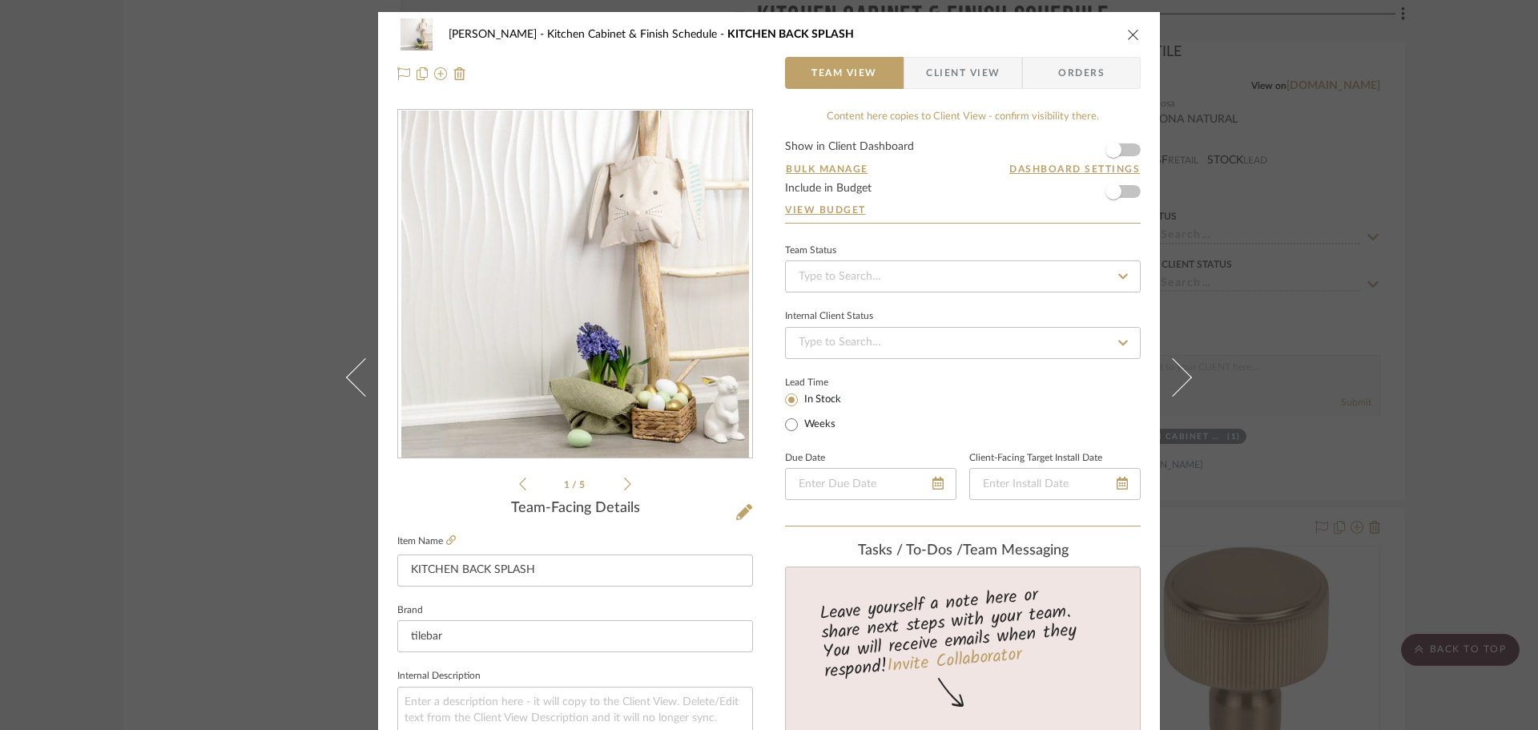
click at [740, 510] on icon at bounding box center [744, 512] width 16 height 16
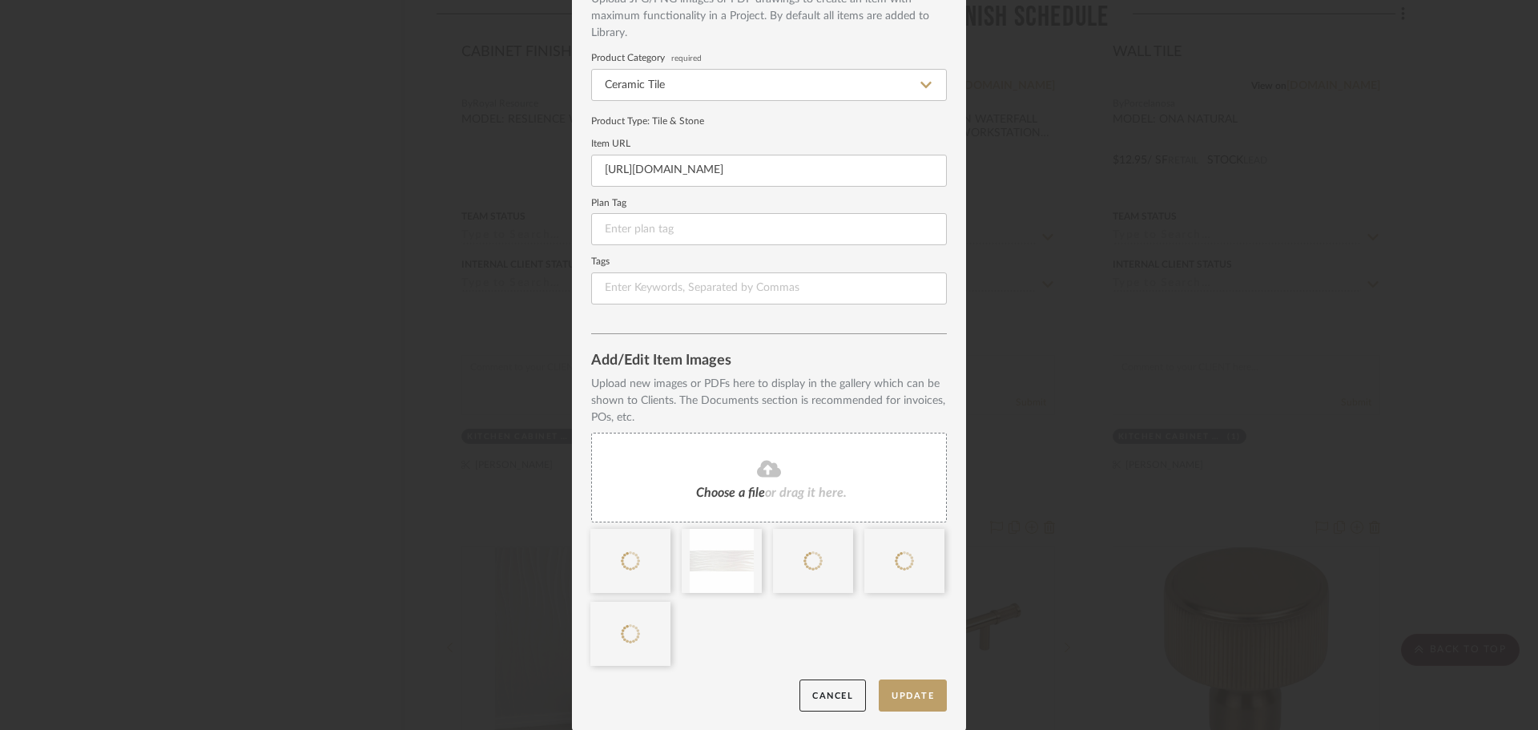
scroll to position [107, 0]
click at [890, 686] on button "Update" at bounding box center [913, 694] width 68 height 33
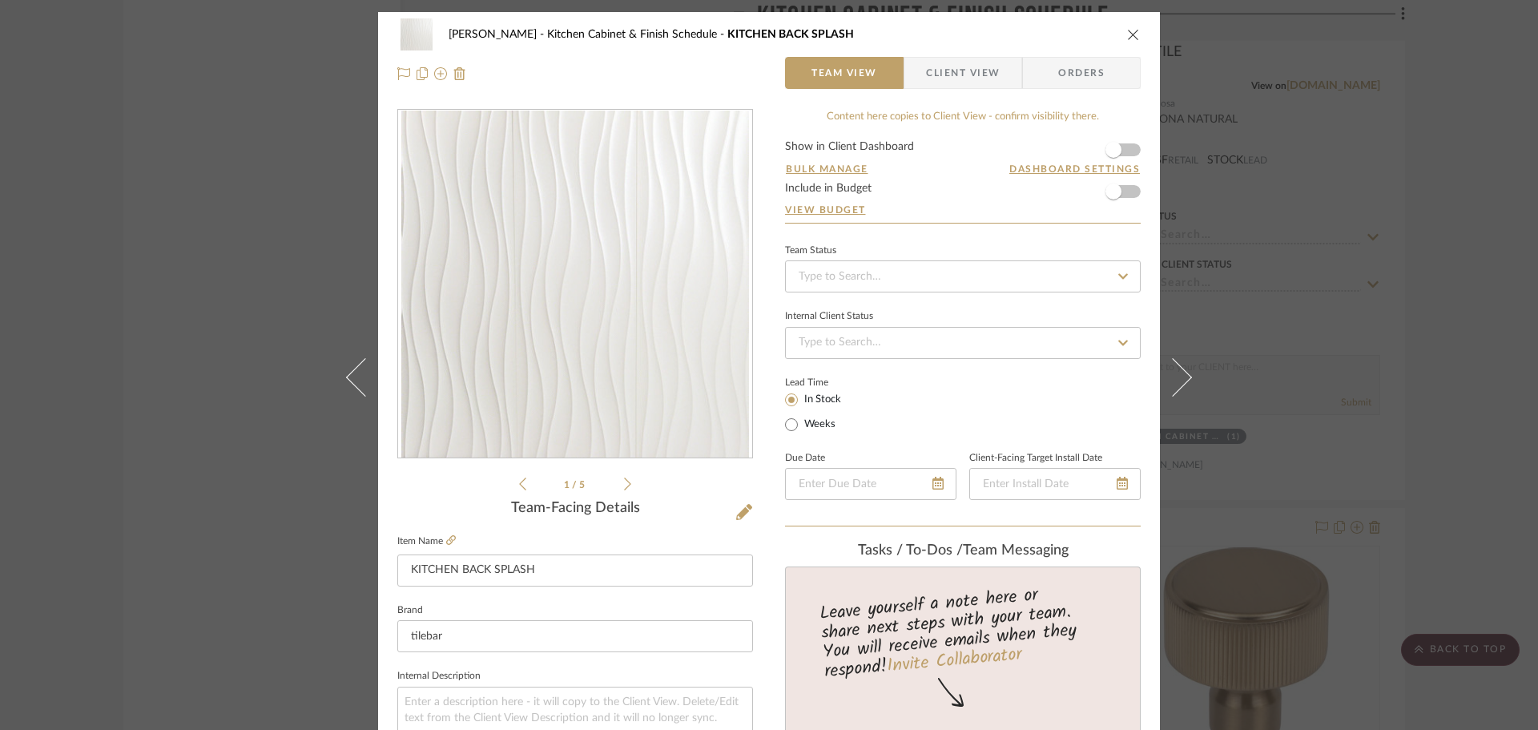
click at [1127, 33] on icon "close" at bounding box center [1133, 34] width 13 height 13
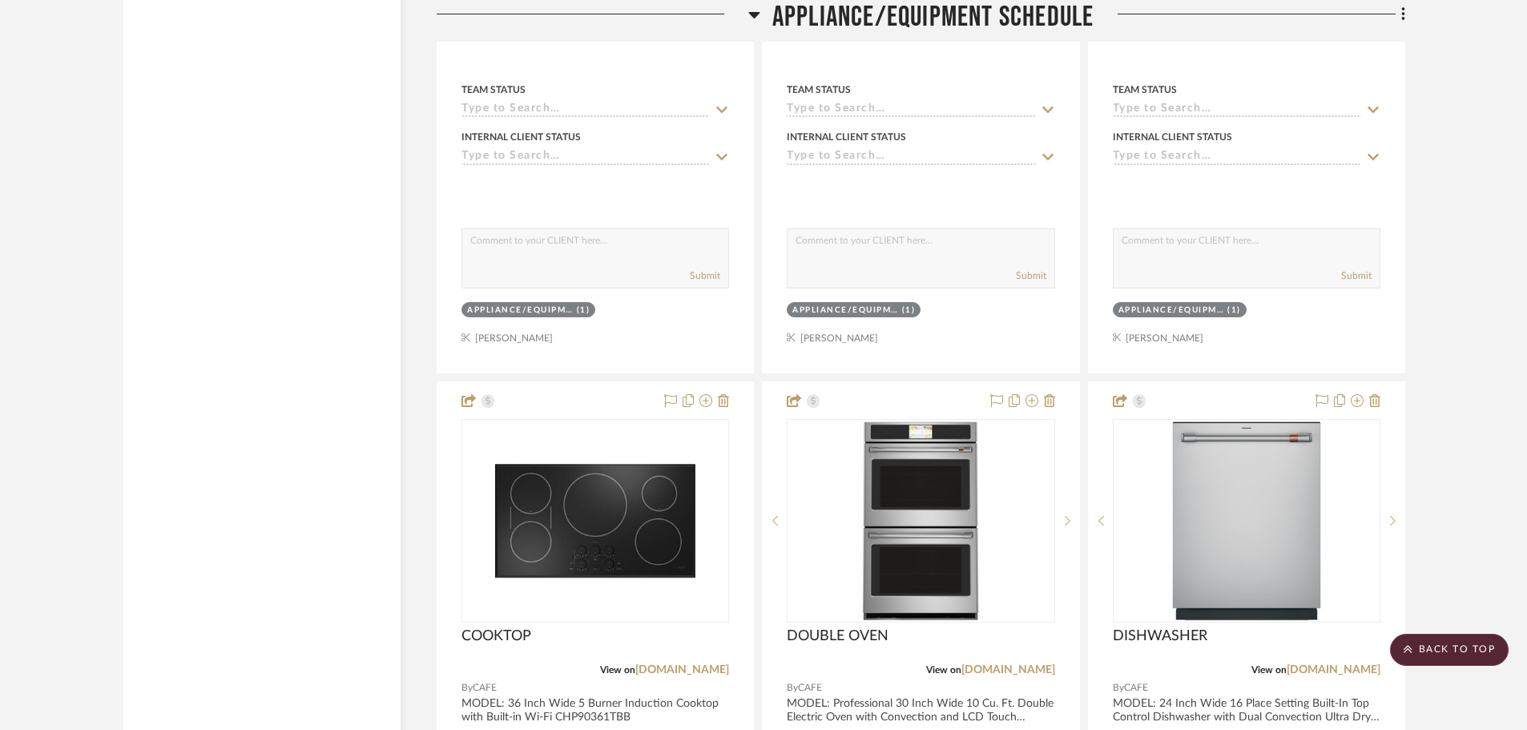
scroll to position [16929, 0]
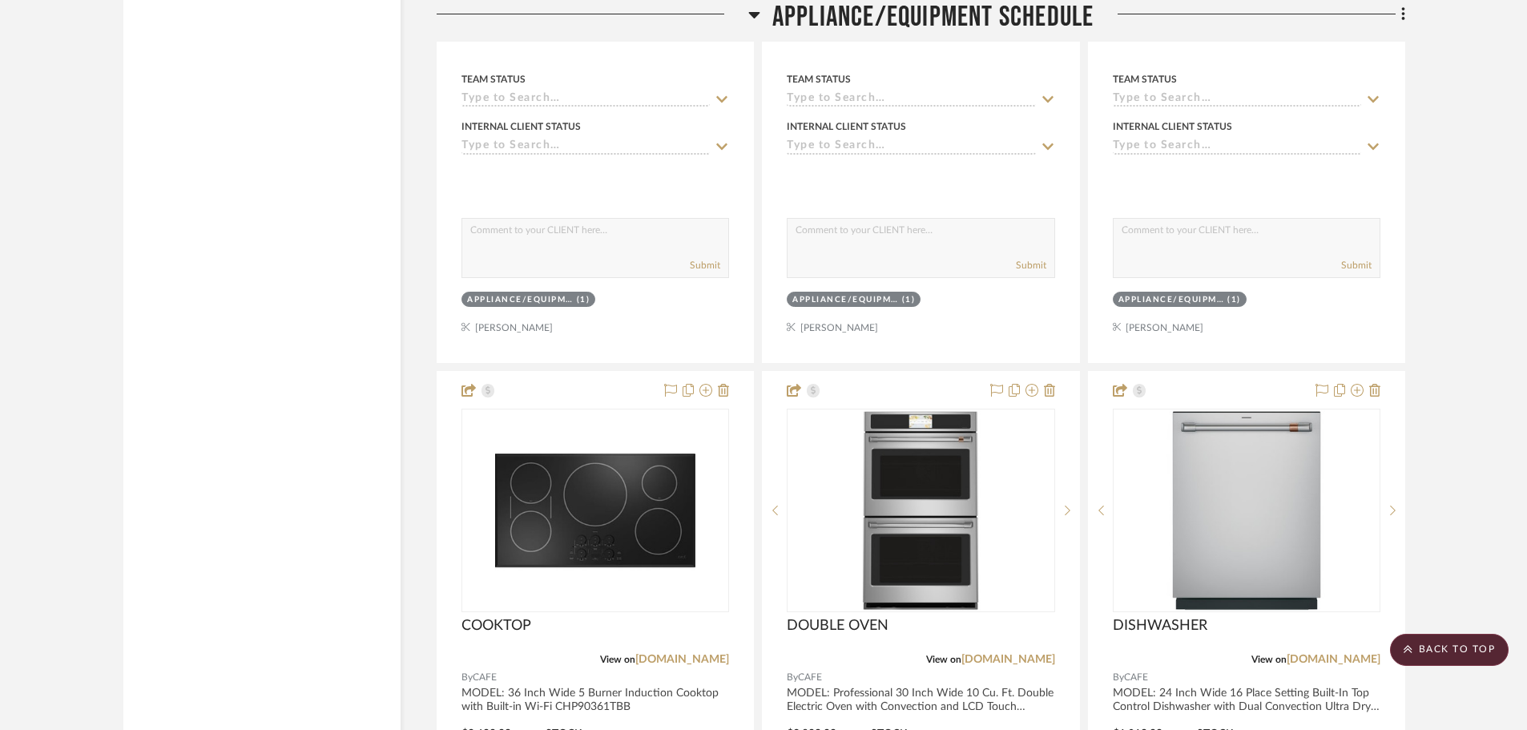
click at [1458, 650] on scroll-to-top-button "BACK TO TOP" at bounding box center [1449, 650] width 119 height 32
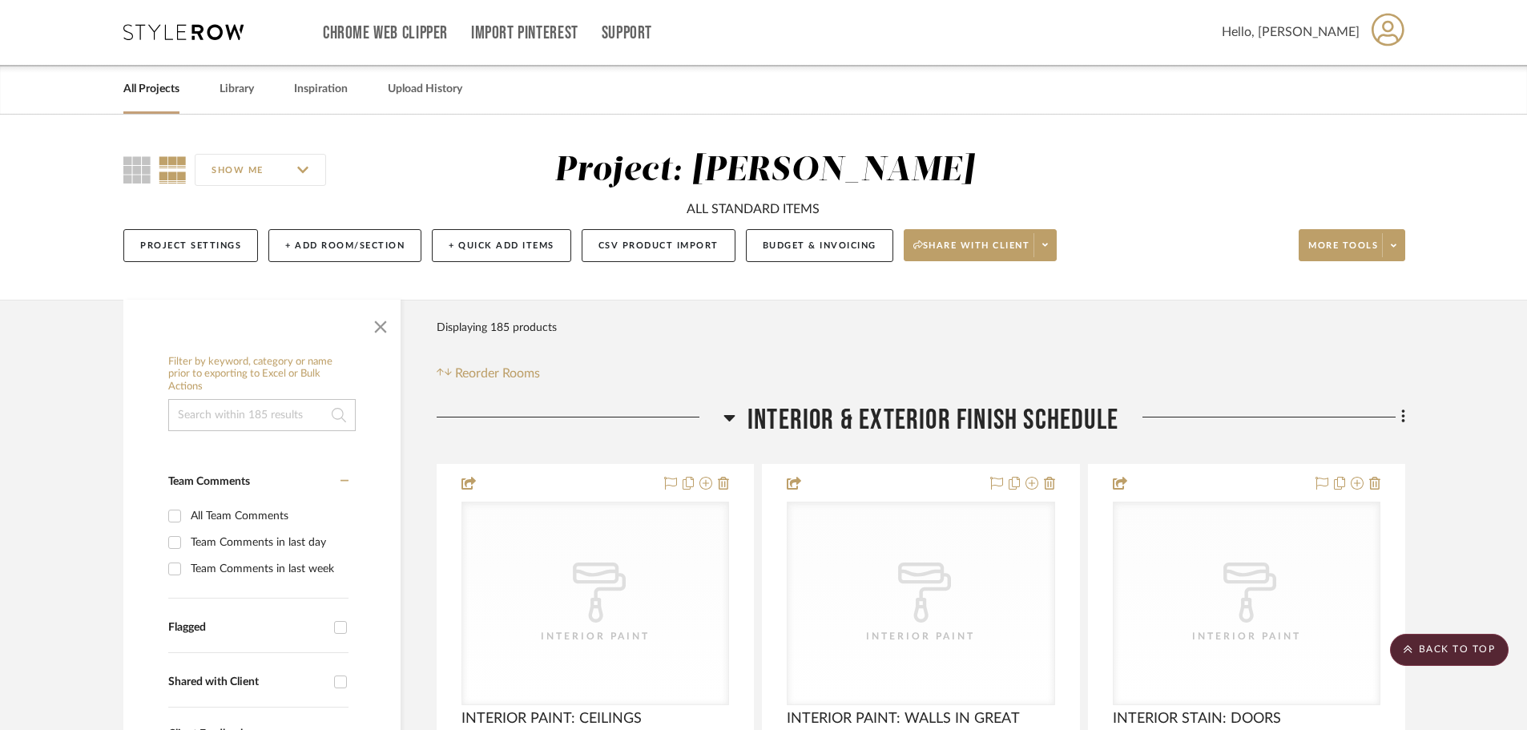
scroll to position [0, 0]
